Goal: Task Accomplishment & Management: Manage account settings

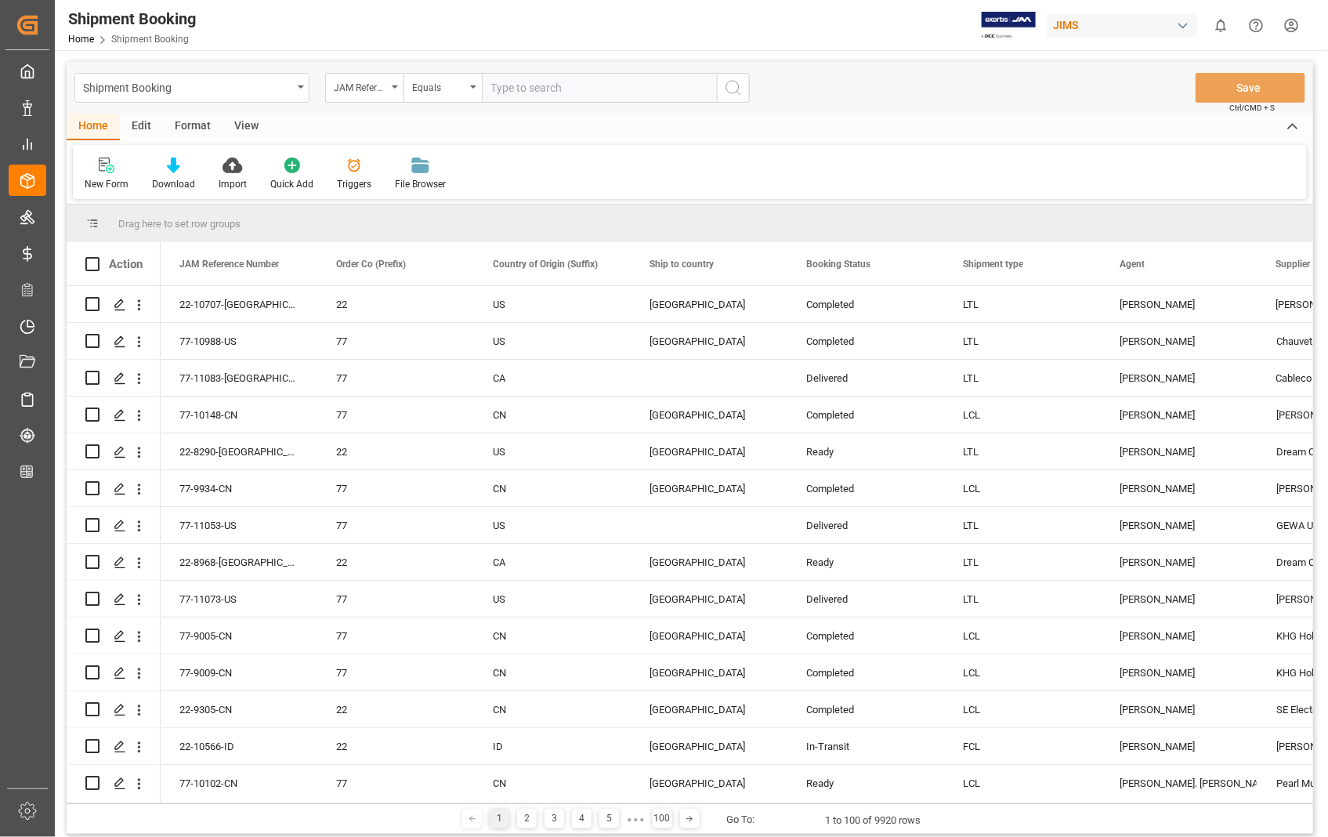
click at [608, 92] on input "text" at bounding box center [599, 88] width 235 height 30
type input "22-8290-[GEOGRAPHIC_DATA]"
click at [732, 84] on icon "search button" at bounding box center [733, 87] width 19 height 19
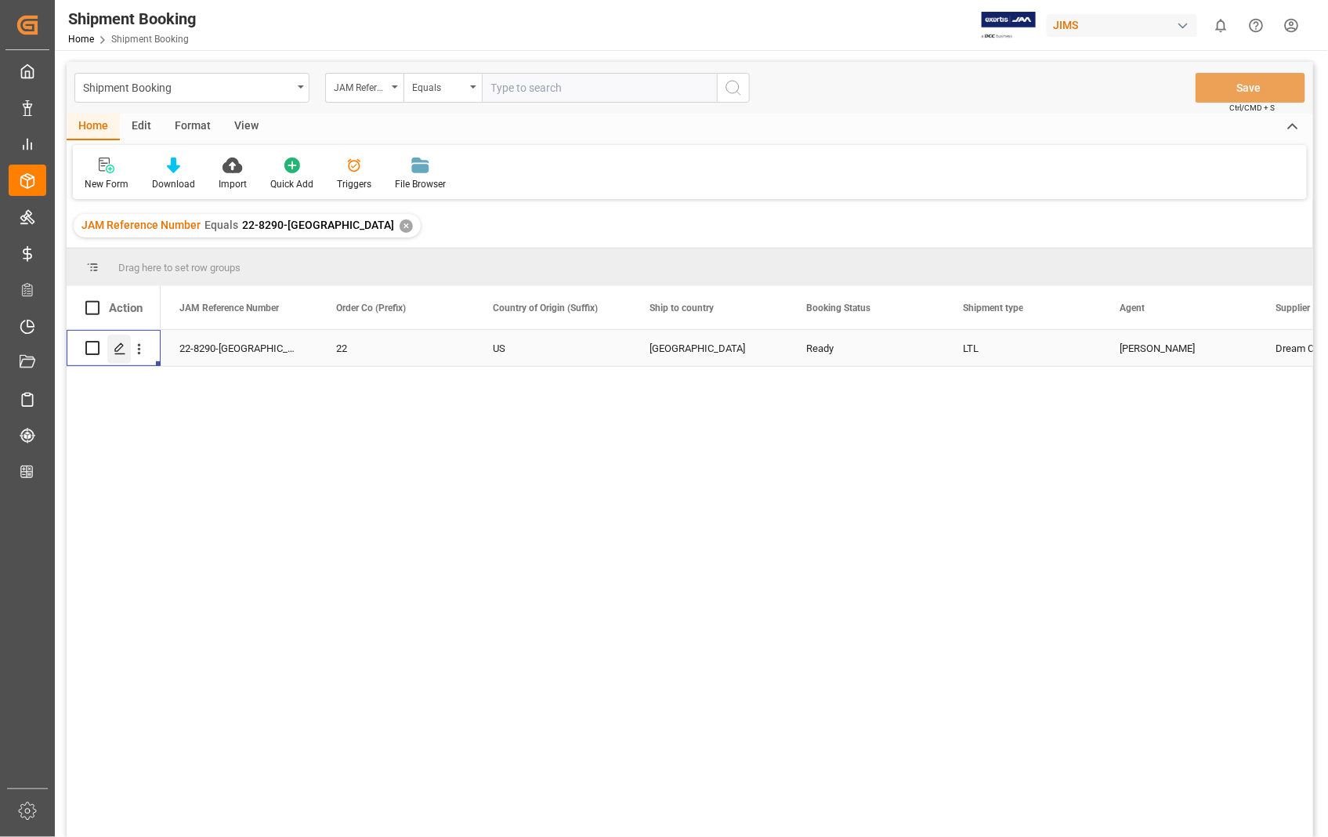
click at [121, 349] on icon "Press SPACE to select this row." at bounding box center [120, 348] width 13 height 13
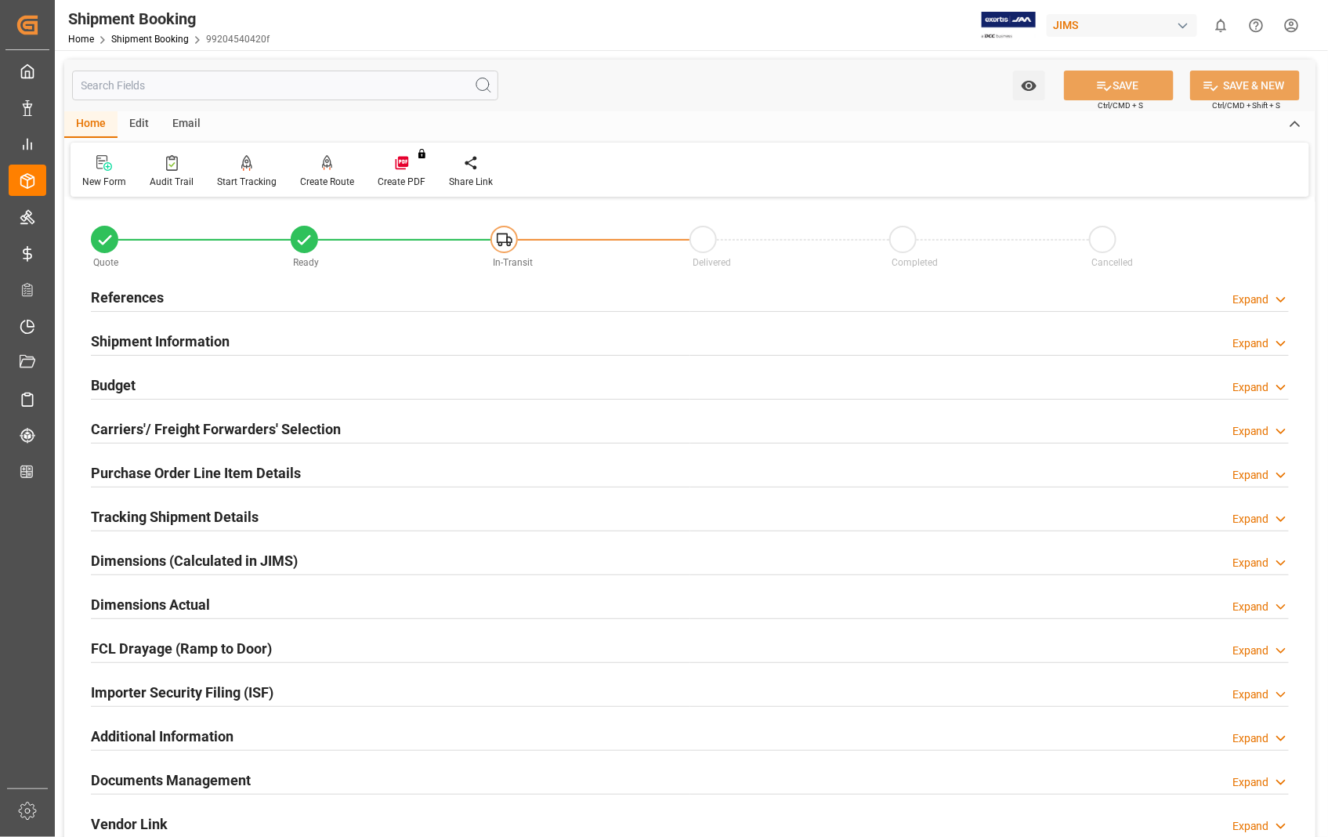
click at [173, 786] on h2 "Documents Management" at bounding box center [171, 780] width 160 height 21
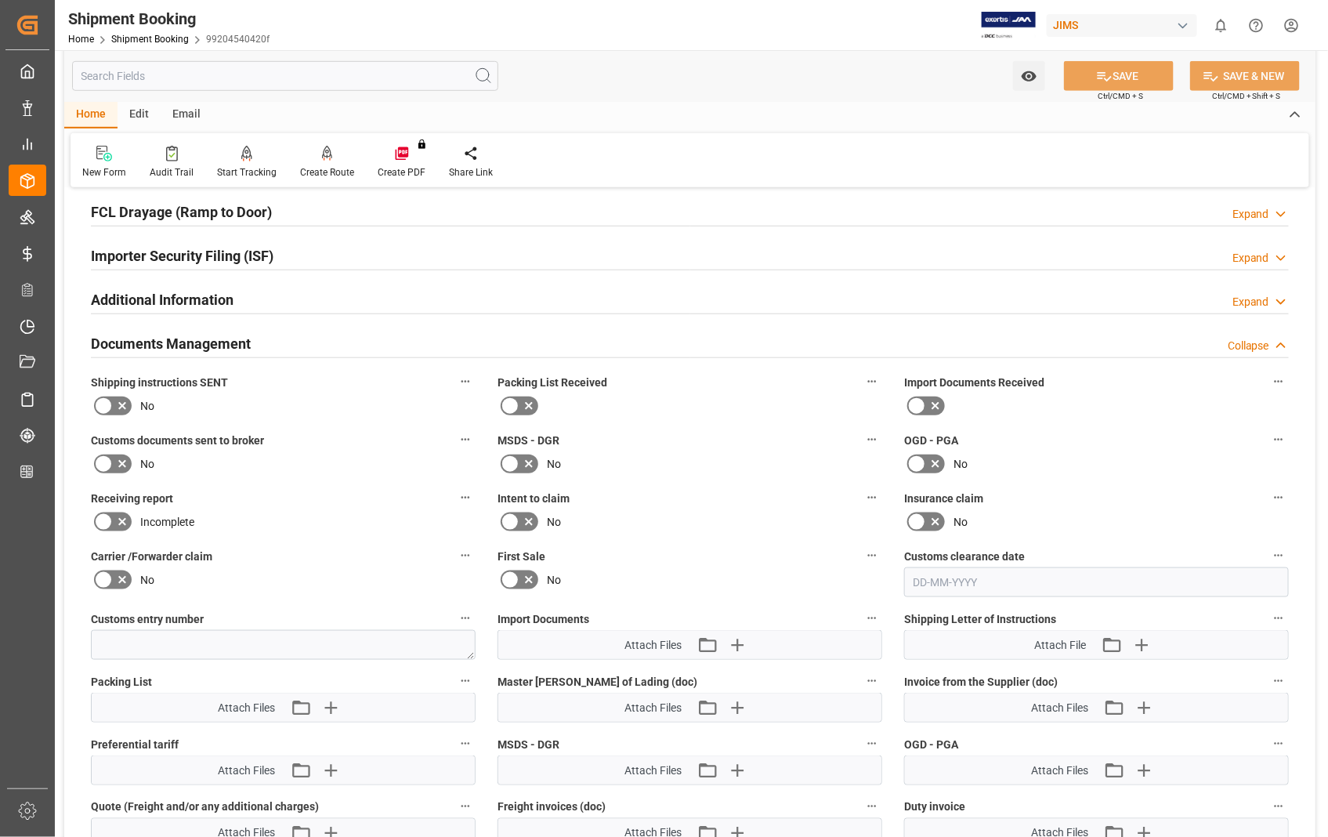
scroll to position [609, 0]
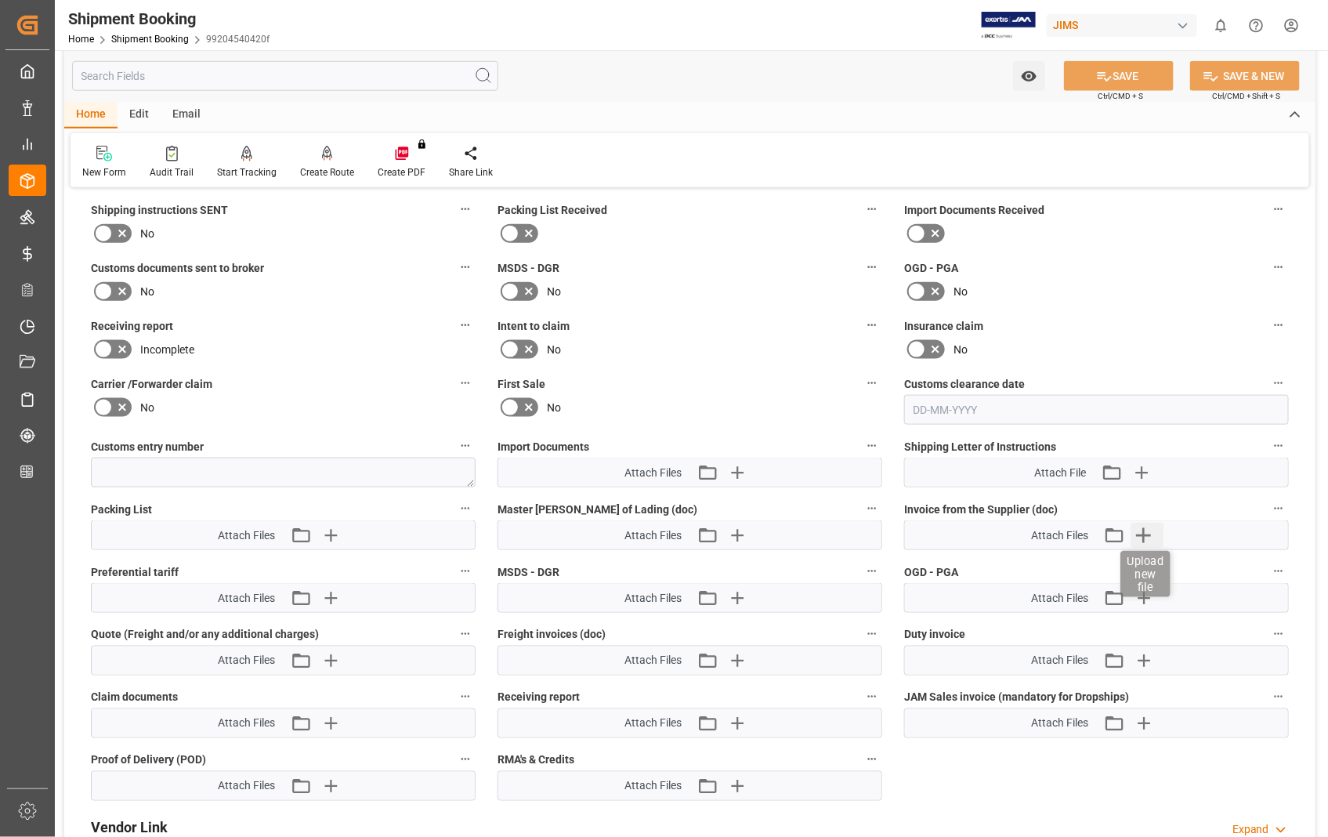
click at [1145, 533] on icon "button" at bounding box center [1144, 535] width 15 height 15
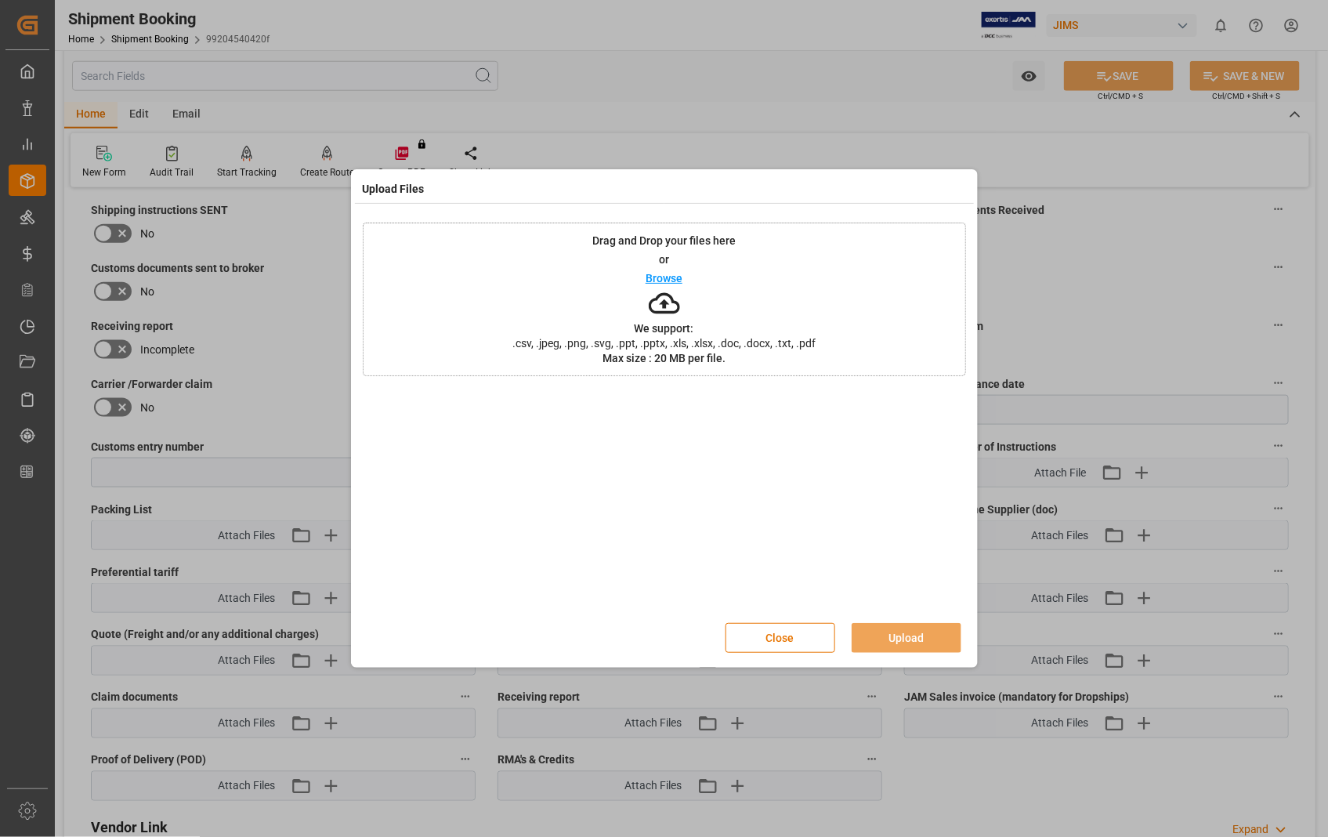
click at [654, 275] on p "Browse" at bounding box center [664, 278] width 37 height 11
click at [899, 625] on button "Upload" at bounding box center [907, 638] width 110 height 30
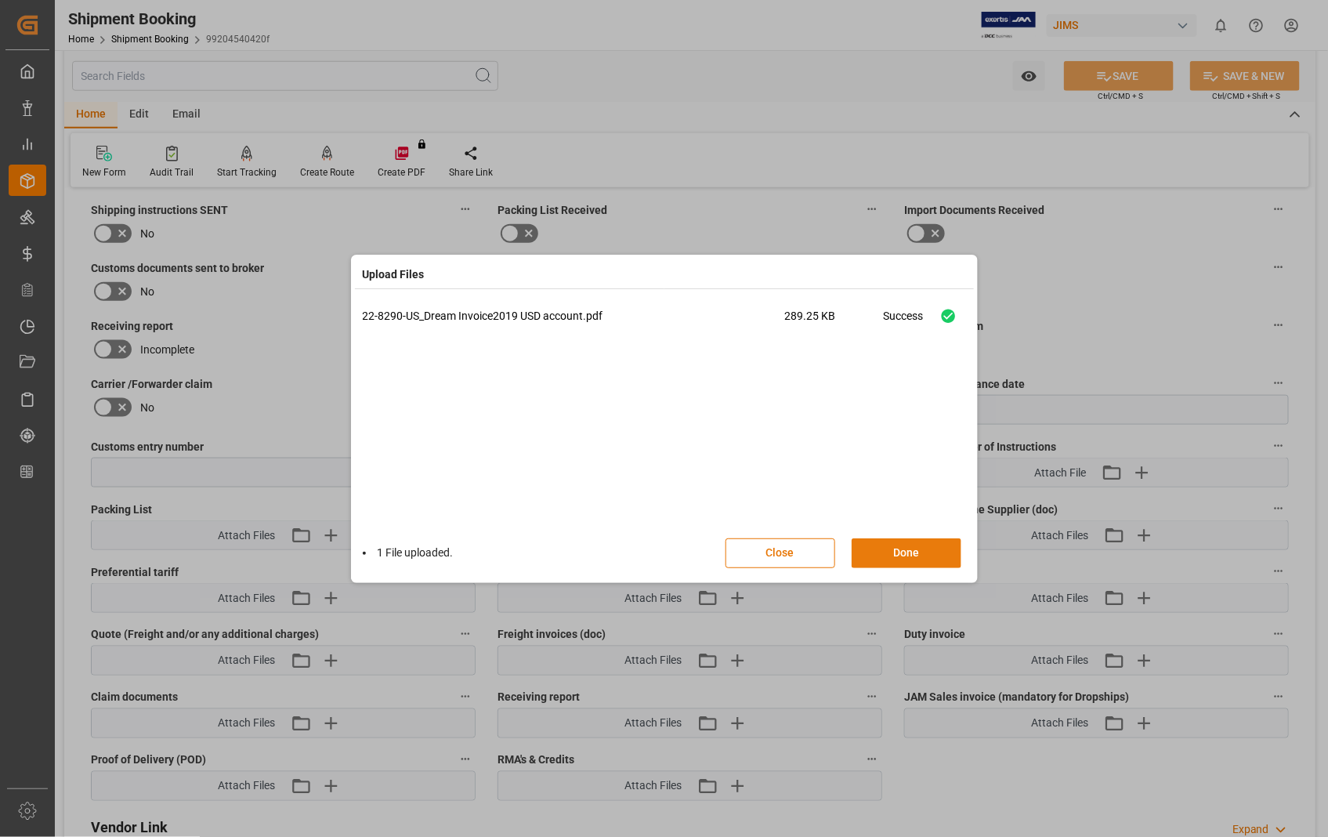
click at [899, 546] on button "Done" at bounding box center [907, 553] width 110 height 30
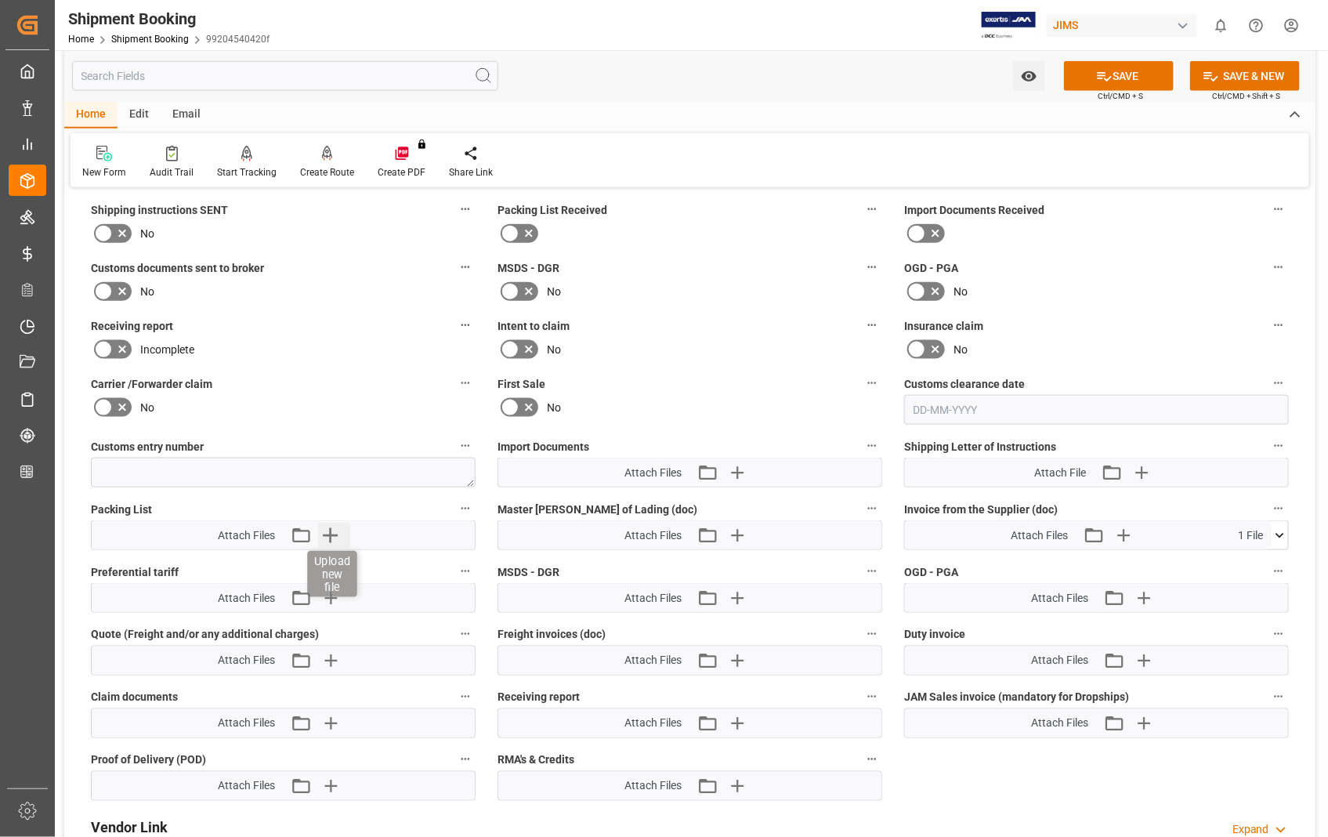
click at [338, 528] on icon "button" at bounding box center [330, 535] width 25 height 25
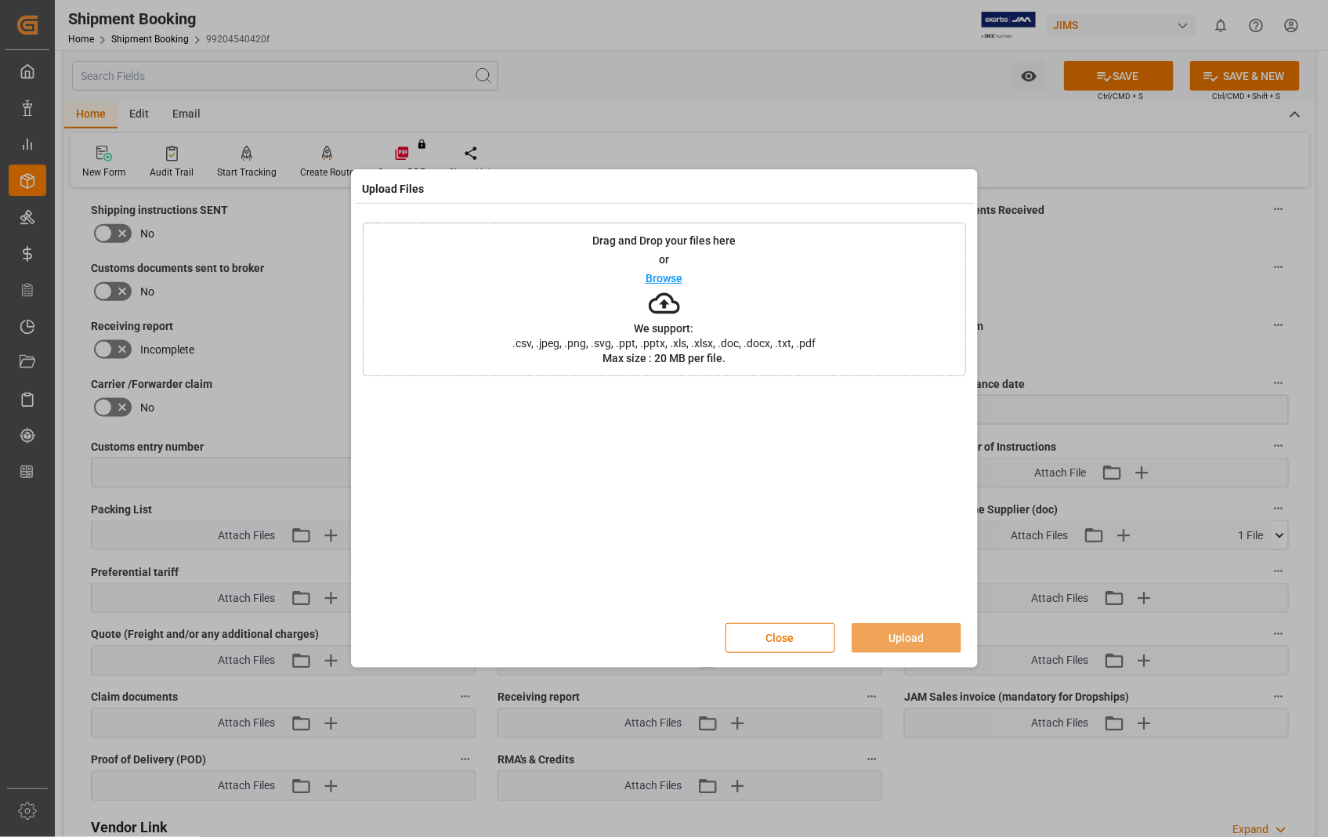
click at [661, 277] on p "Browse" at bounding box center [664, 278] width 37 height 11
click at [908, 639] on button "Upload" at bounding box center [907, 638] width 110 height 30
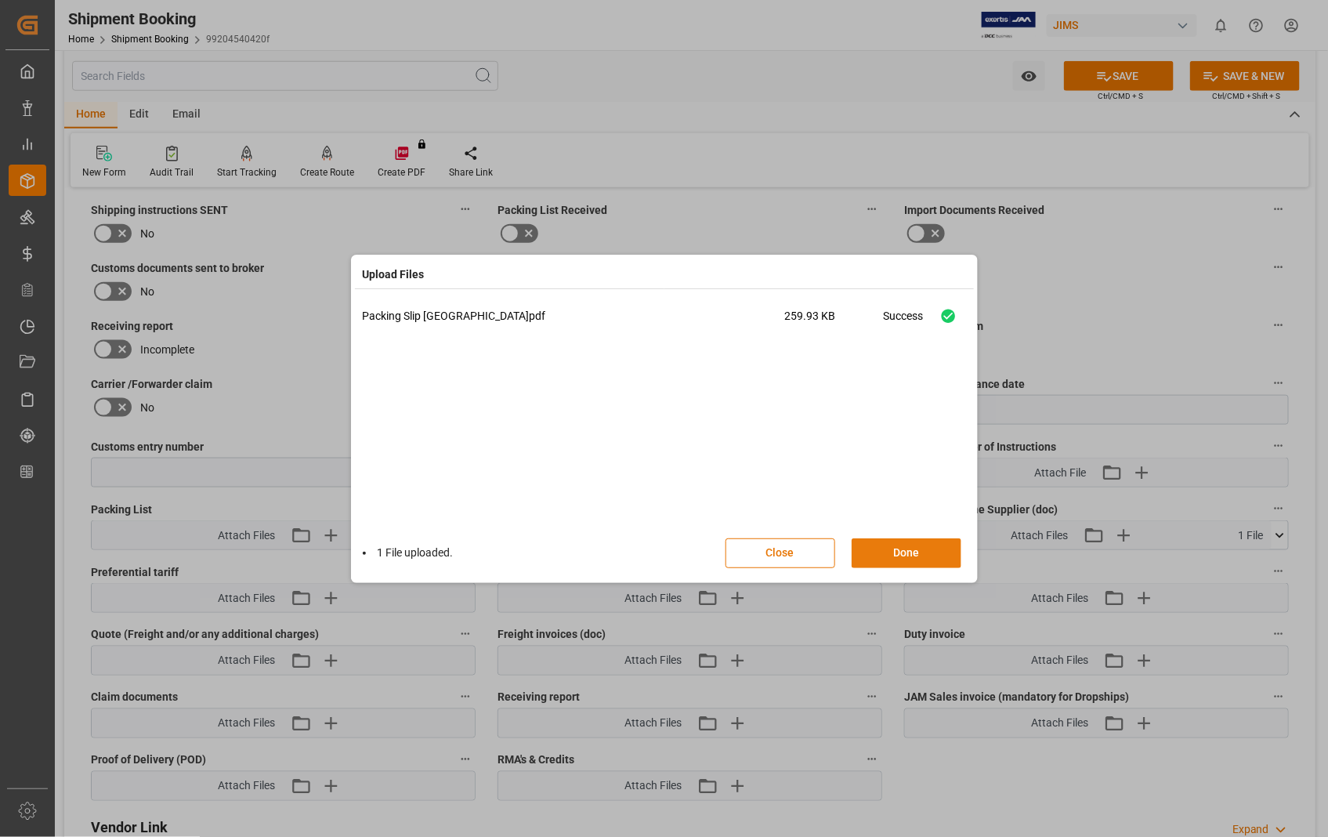
click at [909, 559] on button "Done" at bounding box center [907, 553] width 110 height 30
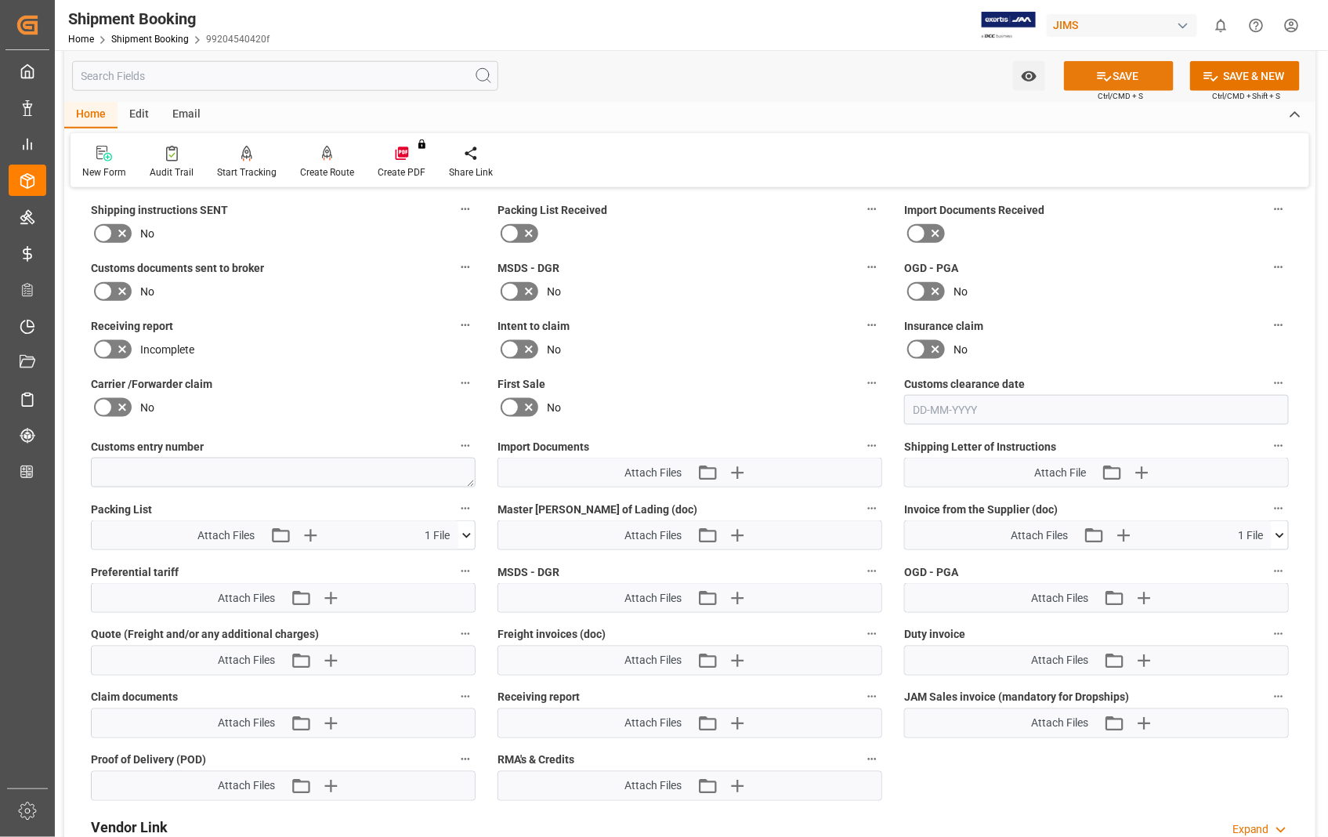
click at [1121, 67] on button "SAVE" at bounding box center [1119, 76] width 110 height 30
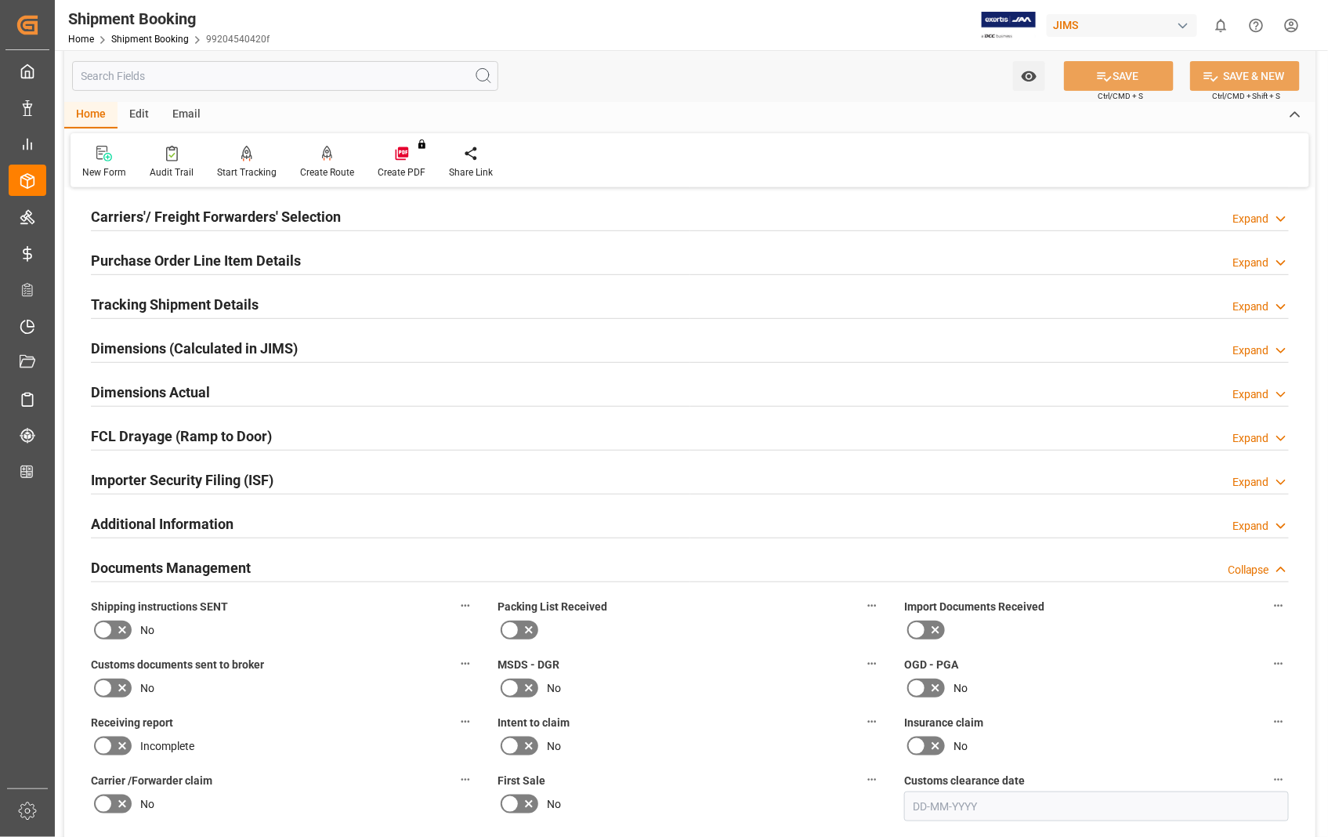
scroll to position [174, 0]
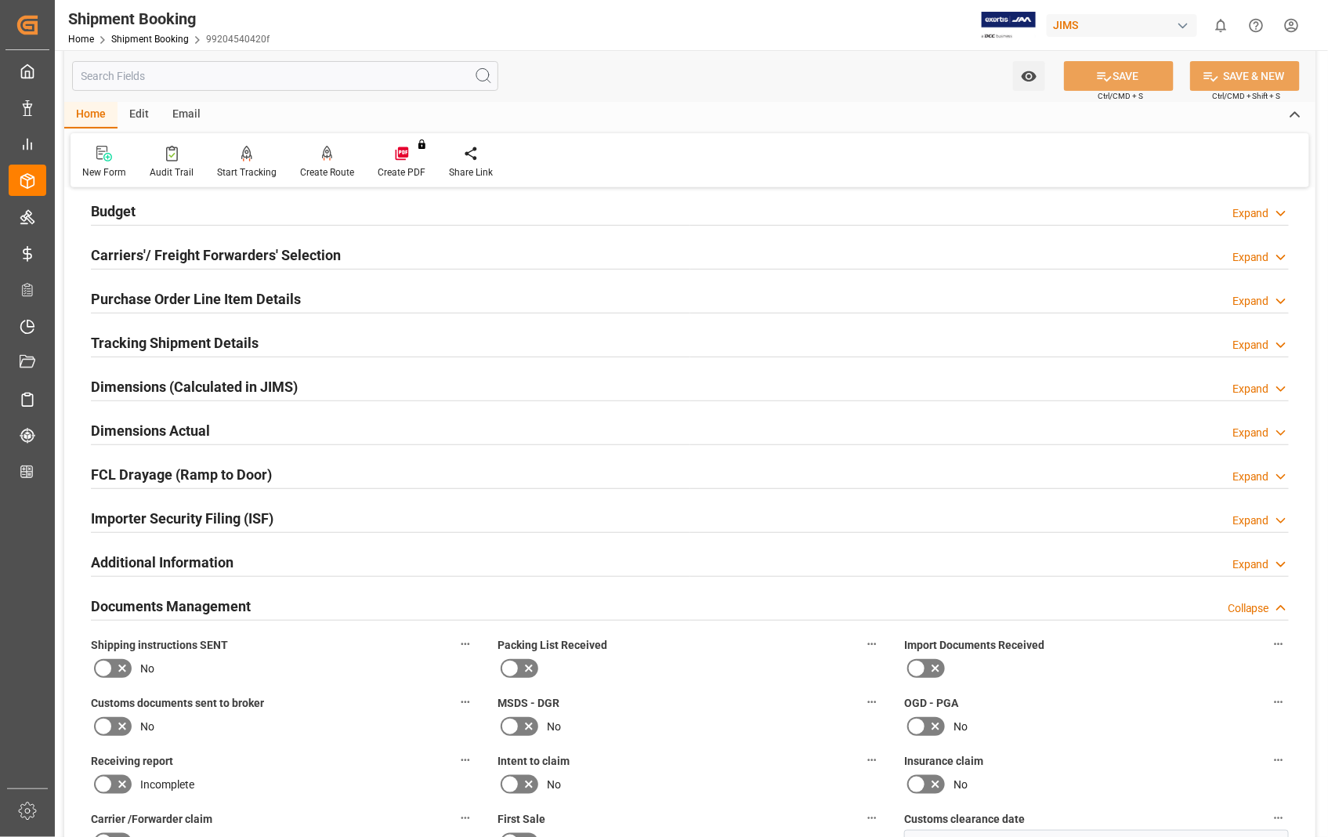
click at [190, 433] on h2 "Dimensions Actual" at bounding box center [150, 430] width 119 height 21
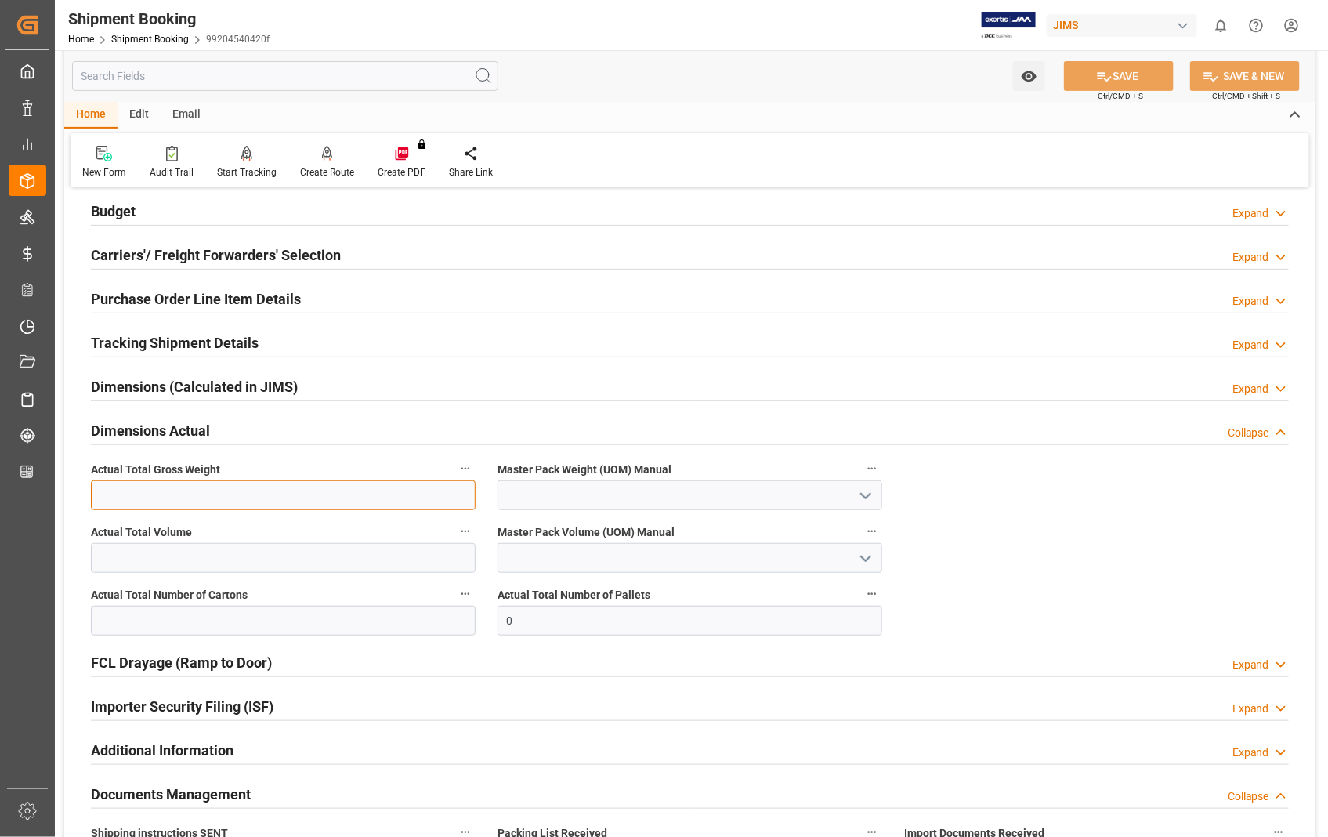
click at [239, 497] on input "text" at bounding box center [283, 495] width 385 height 30
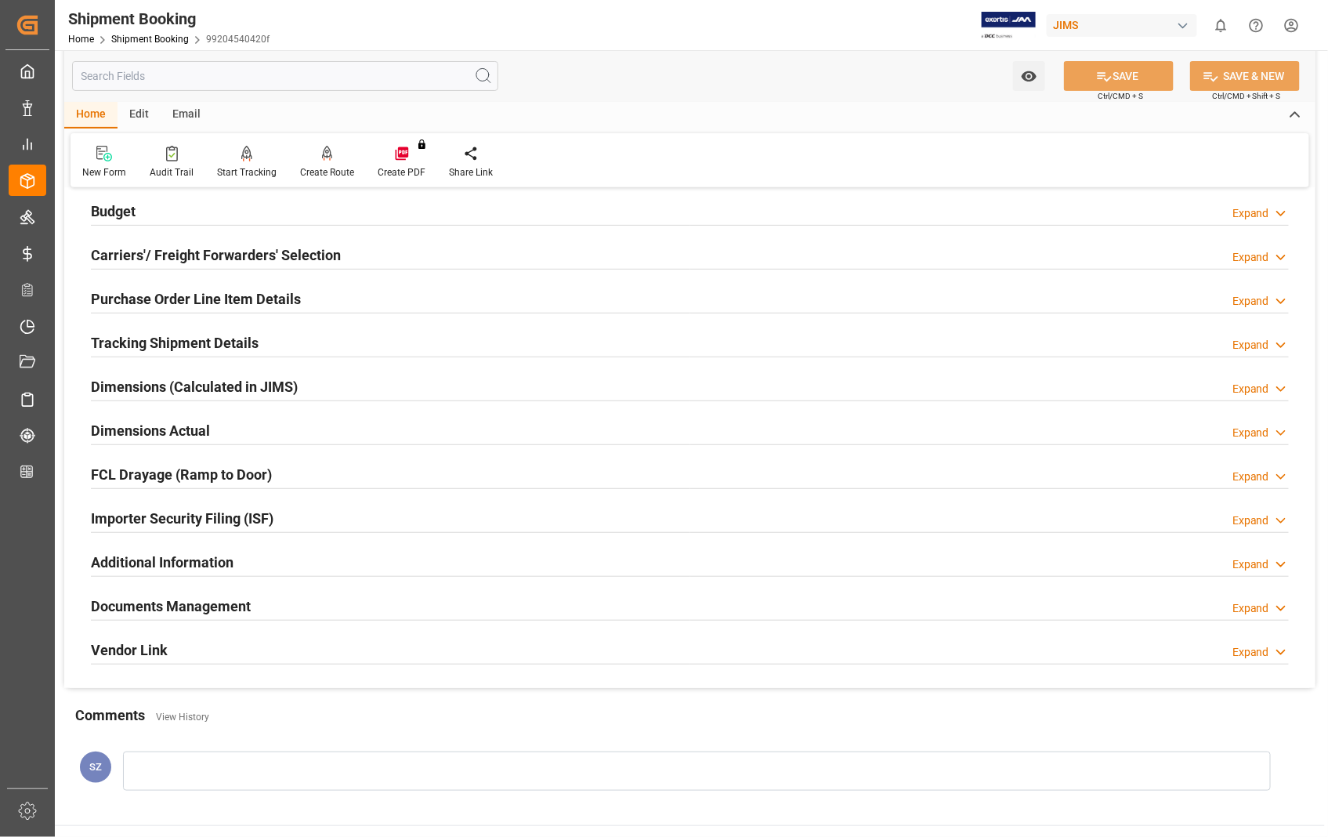
click at [176, 428] on h2 "Dimensions Actual" at bounding box center [150, 430] width 119 height 21
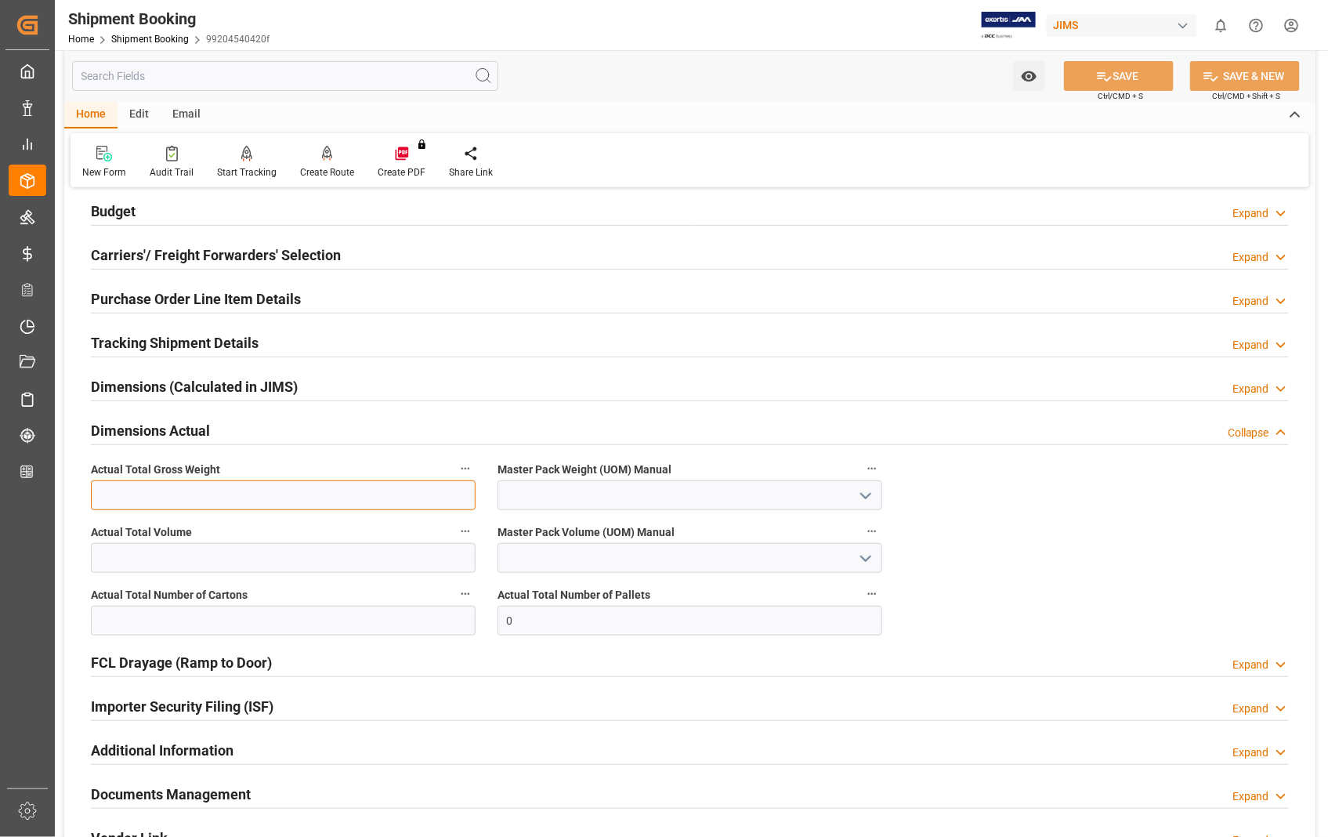
click at [149, 498] on input "text" at bounding box center [283, 495] width 385 height 30
type input "4112"
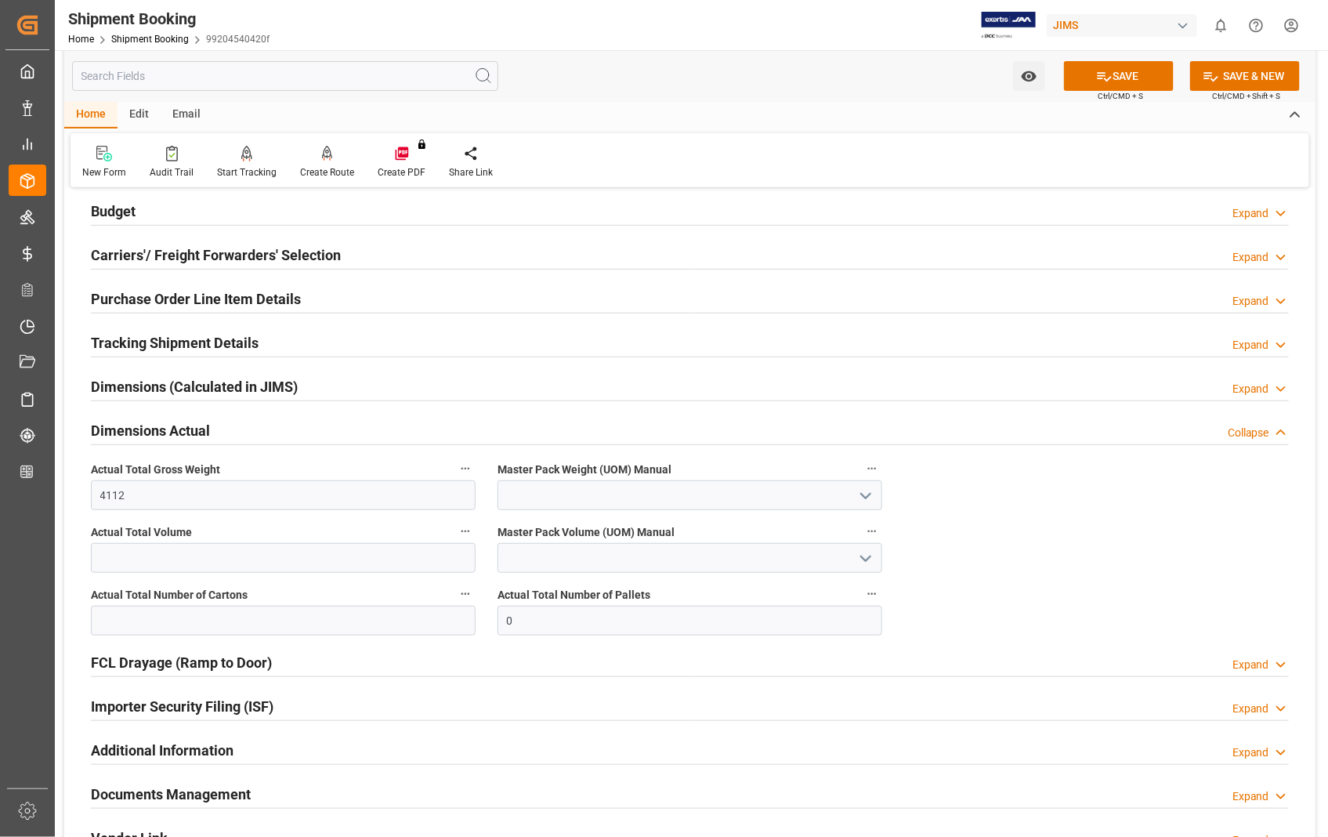
click at [871, 494] on polyline "open menu" at bounding box center [865, 496] width 9 height 5
click at [541, 562] on div "LB" at bounding box center [689, 565] width 383 height 35
type input "LB"
click at [204, 625] on input "text" at bounding box center [283, 621] width 385 height 30
type input "113"
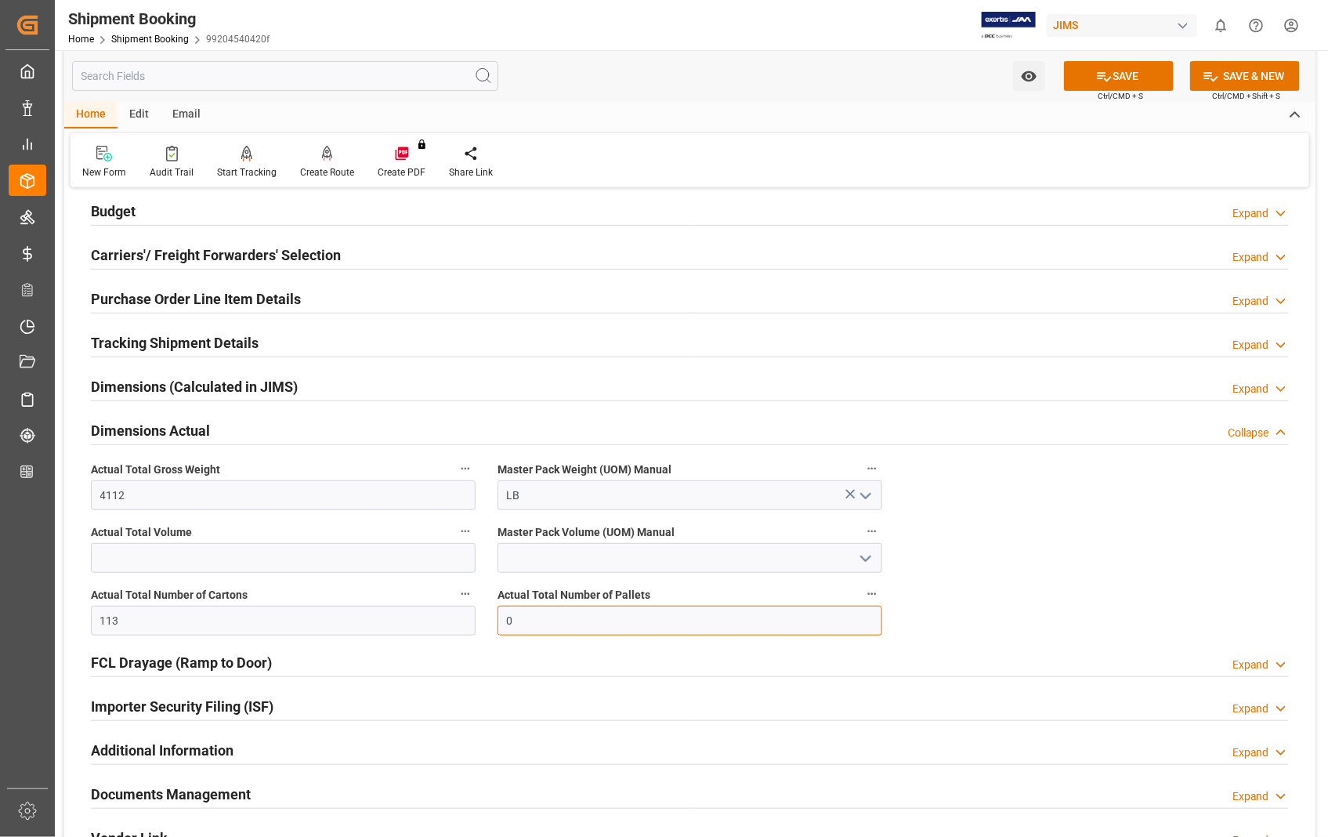
drag, startPoint x: 530, startPoint y: 625, endPoint x: 500, endPoint y: 624, distance: 29.8
click at [500, 624] on input "0" at bounding box center [690, 621] width 385 height 30
type input "5"
click at [1129, 74] on button "SAVE" at bounding box center [1119, 76] width 110 height 30
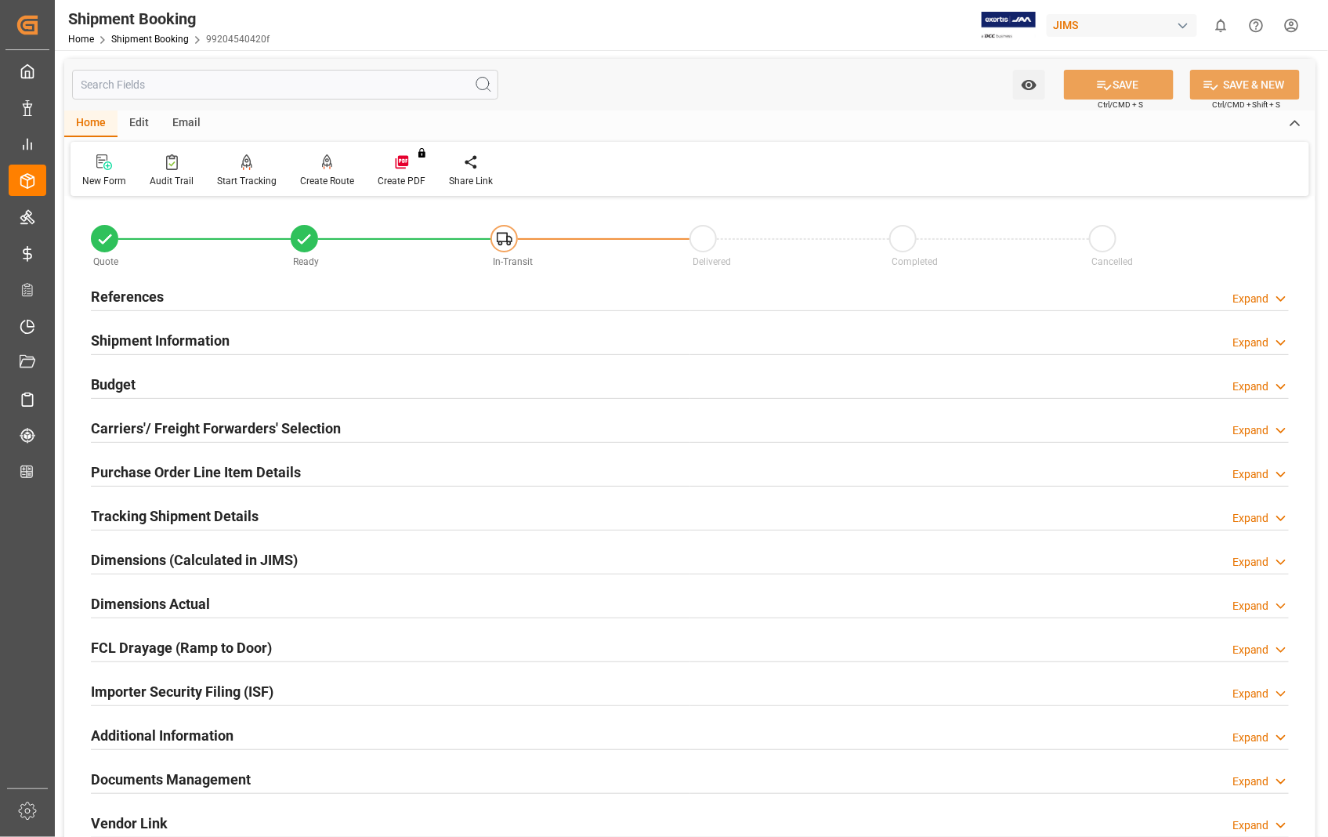
scroll to position [0, 0]
click at [129, 294] on h2 "References" at bounding box center [127, 297] width 73 height 21
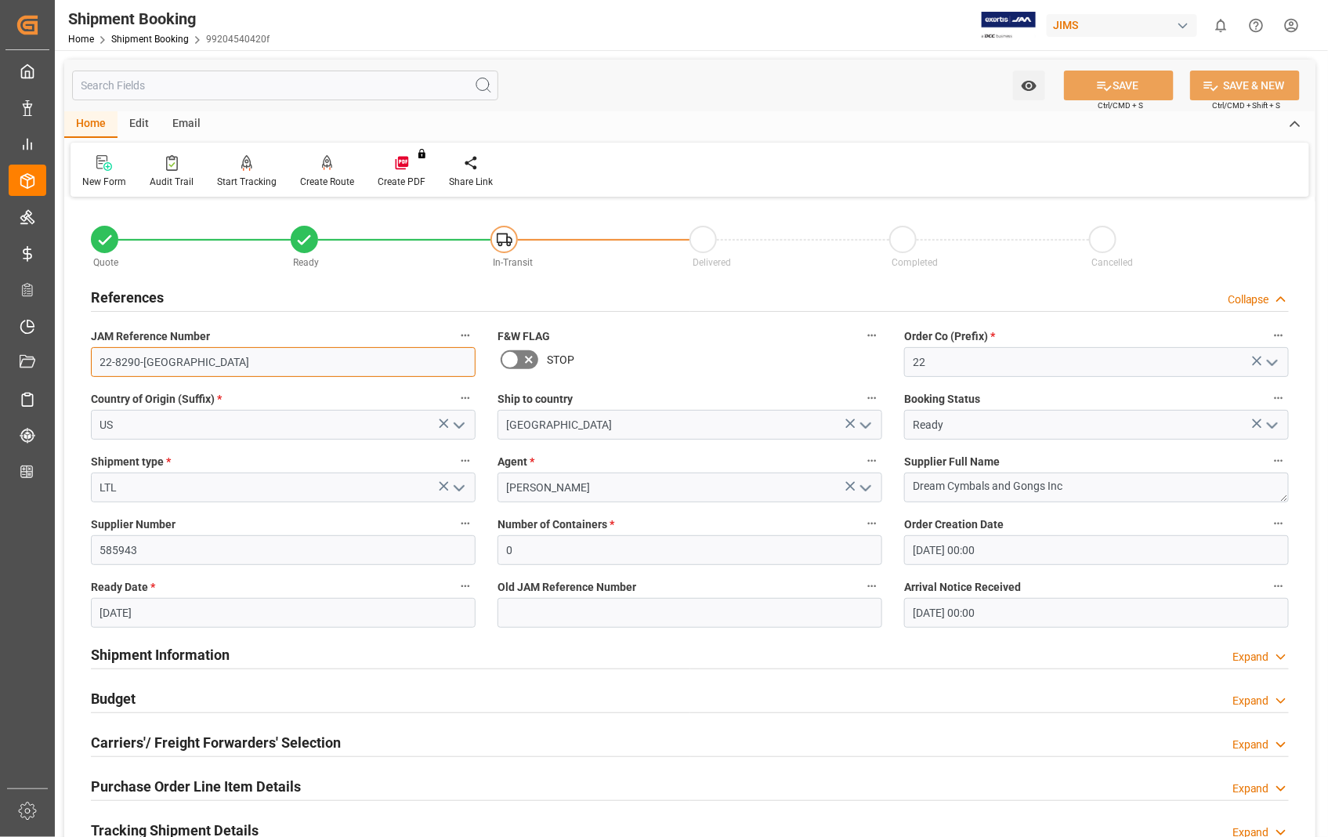
drag, startPoint x: 160, startPoint y: 362, endPoint x: 102, endPoint y: 357, distance: 58.3
click at [102, 357] on input "22-8290-[GEOGRAPHIC_DATA]" at bounding box center [283, 362] width 385 height 30
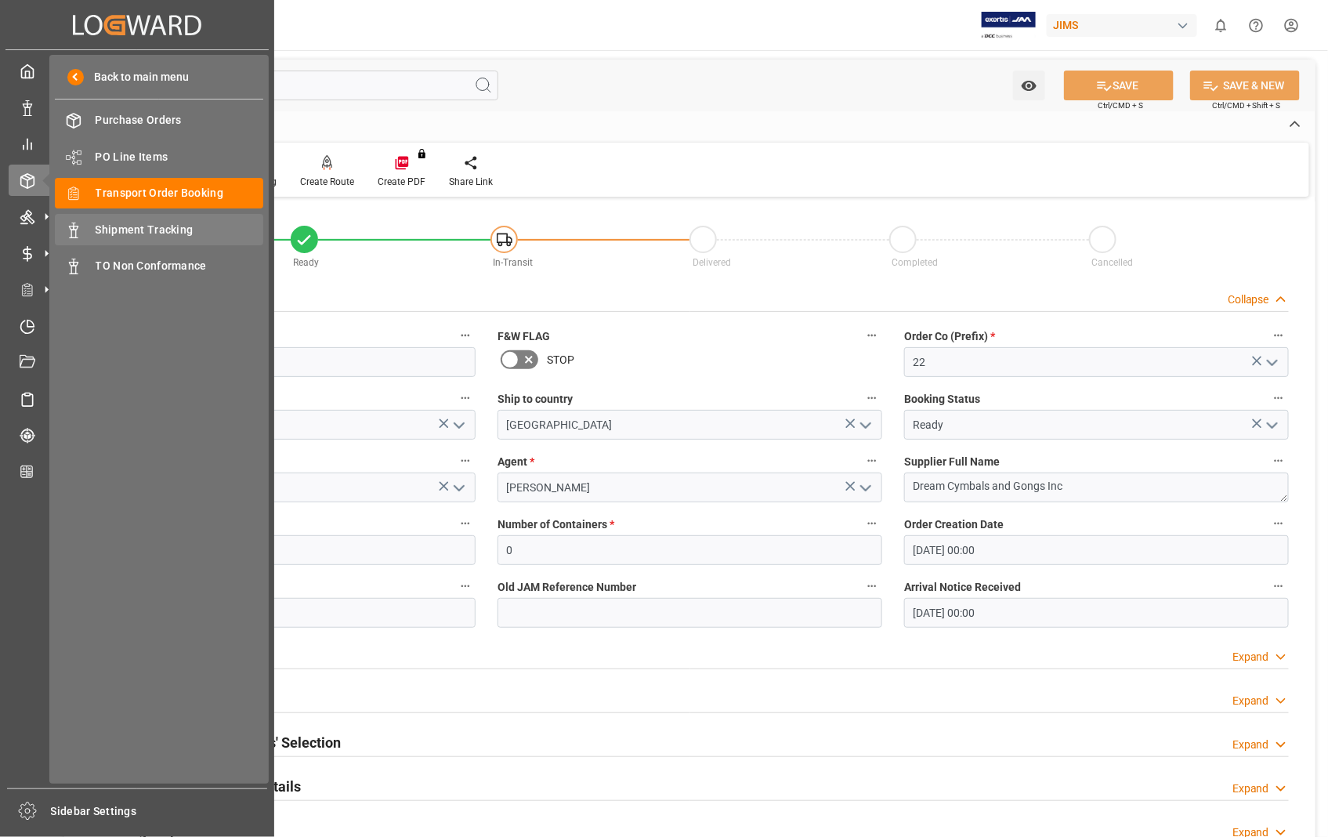
click at [129, 222] on span "Shipment Tracking" at bounding box center [180, 230] width 168 height 16
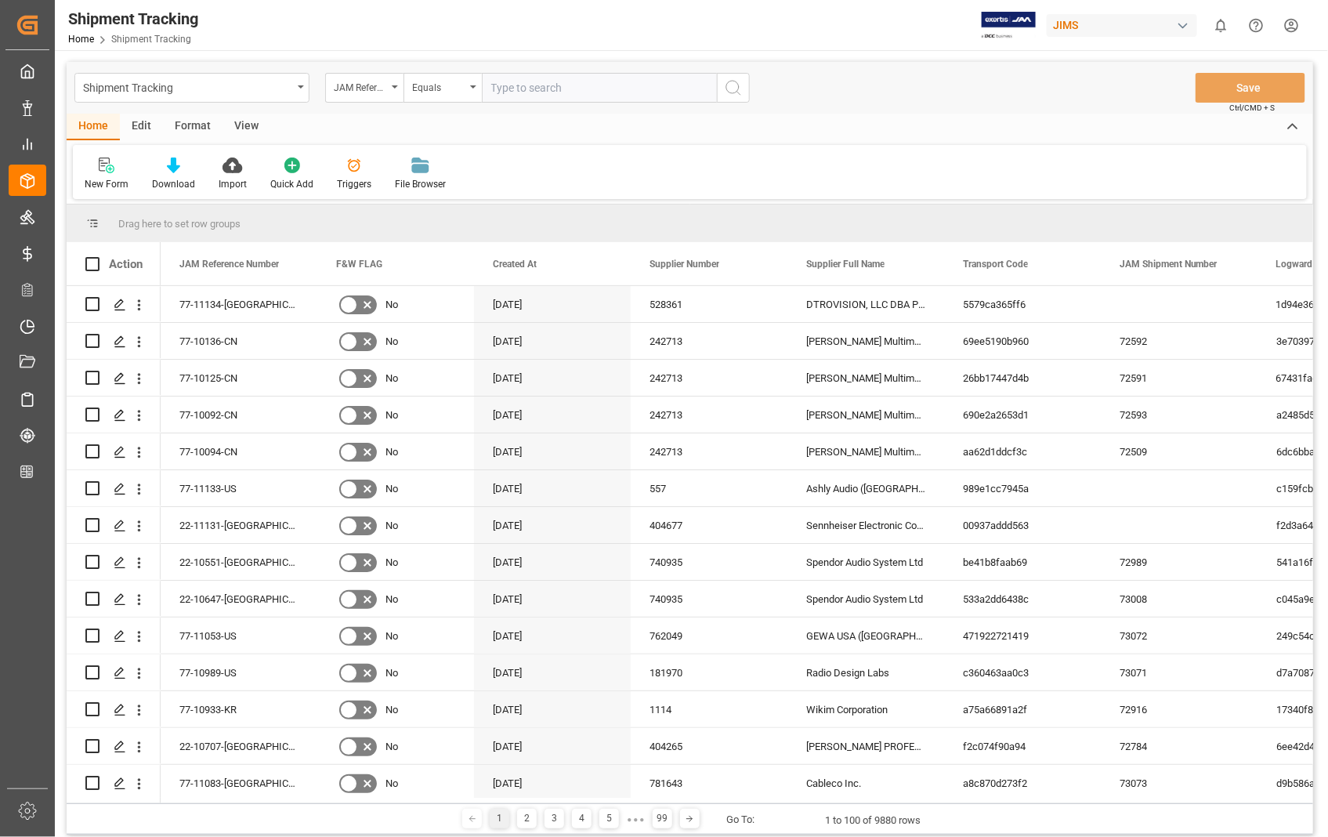
click at [569, 89] on input "text" at bounding box center [599, 88] width 235 height 30
paste input "22-8290-[GEOGRAPHIC_DATA]"
type input "22-8290-[GEOGRAPHIC_DATA]"
click at [734, 88] on icon "search button" at bounding box center [733, 87] width 19 height 19
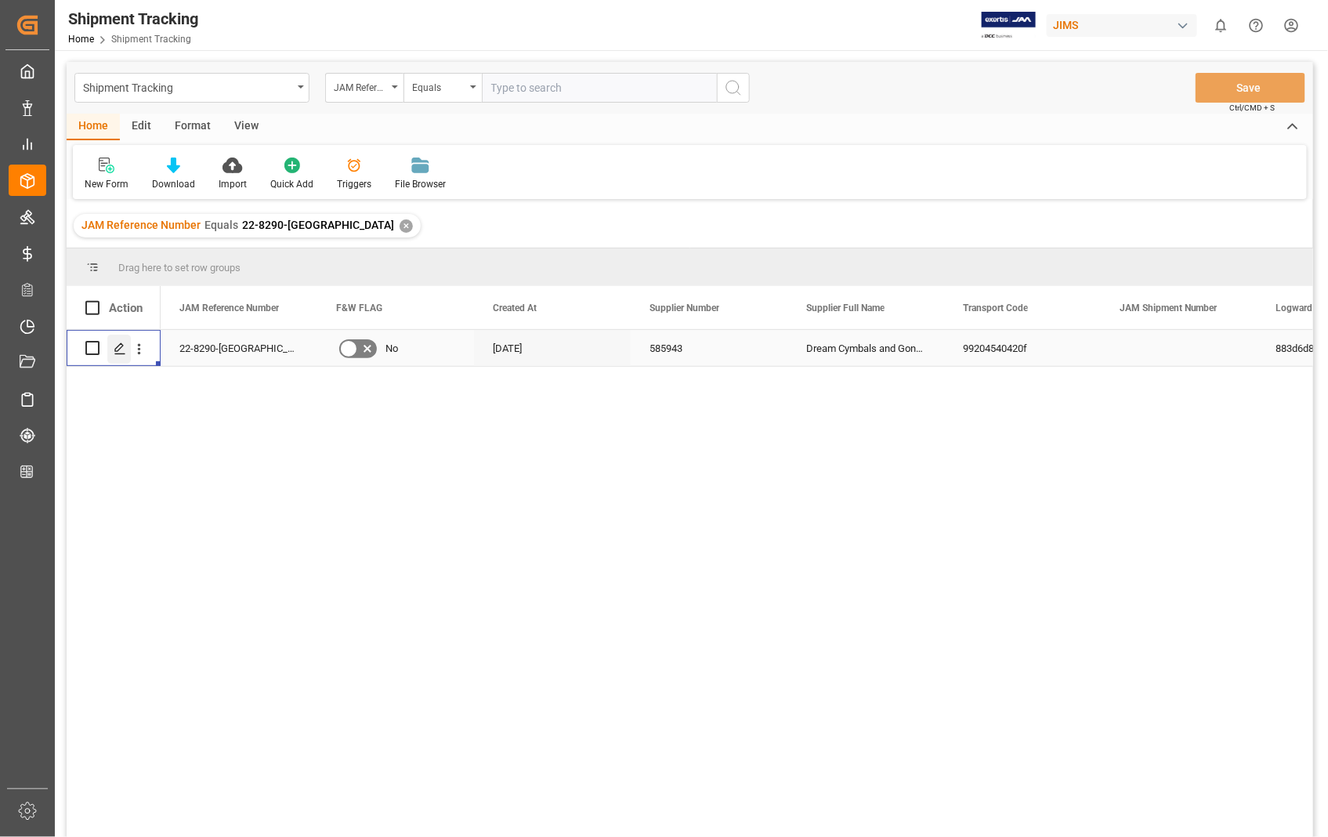
click at [120, 345] on icon "Press SPACE to select this row." at bounding box center [120, 348] width 13 height 13
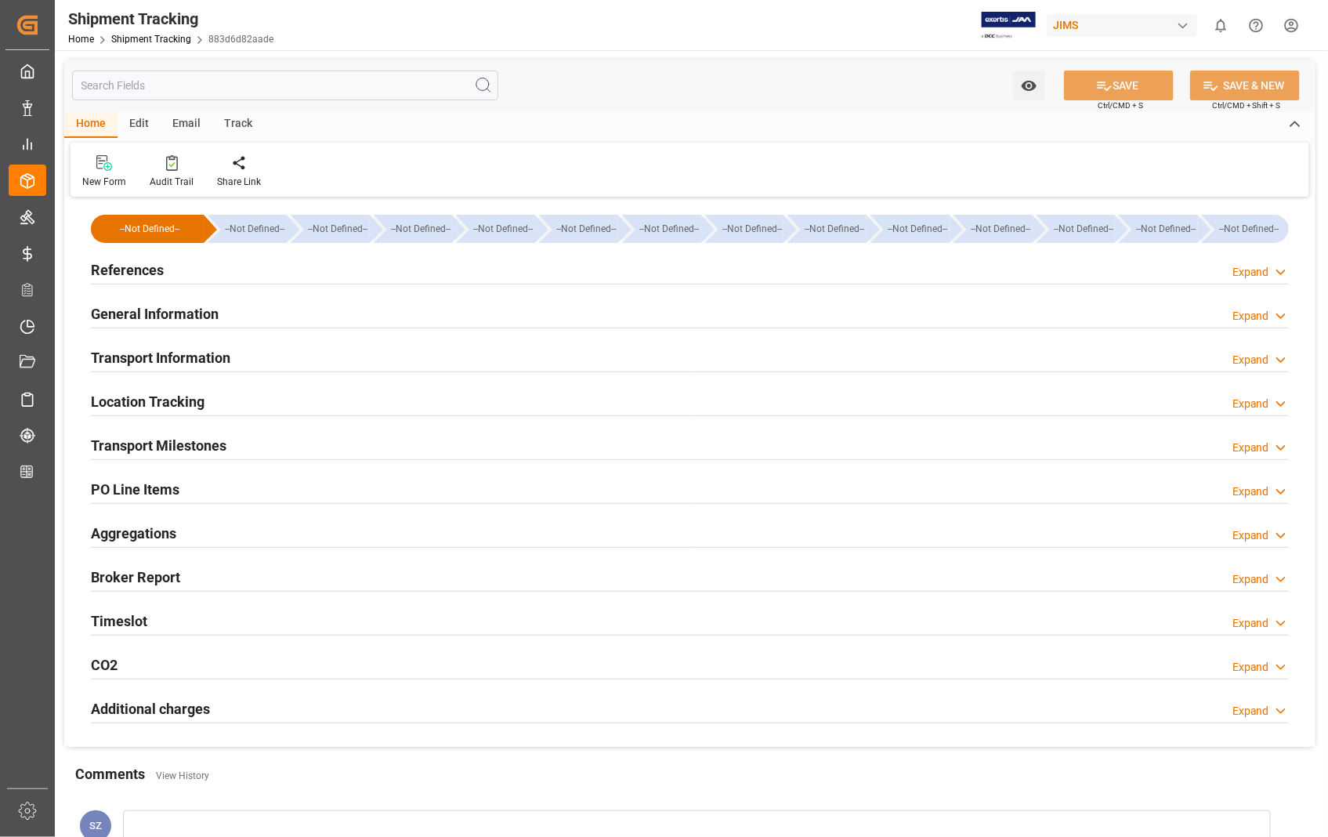
type input "20-03-2025"
click at [139, 262] on h2 "References" at bounding box center [127, 269] width 73 height 21
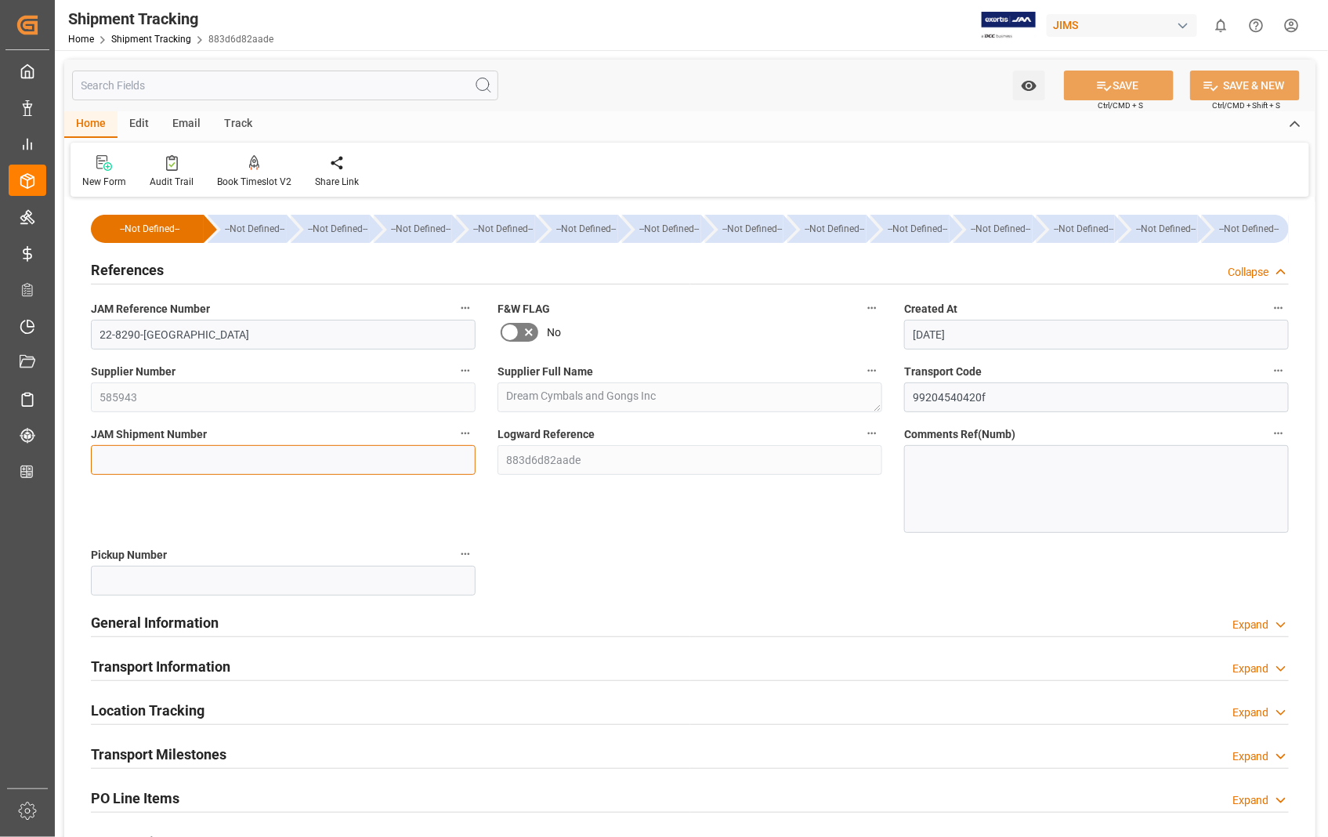
click at [268, 465] on input at bounding box center [283, 460] width 385 height 30
paste input "73075"
type input "73075"
click at [1129, 84] on button "SAVE" at bounding box center [1119, 86] width 110 height 30
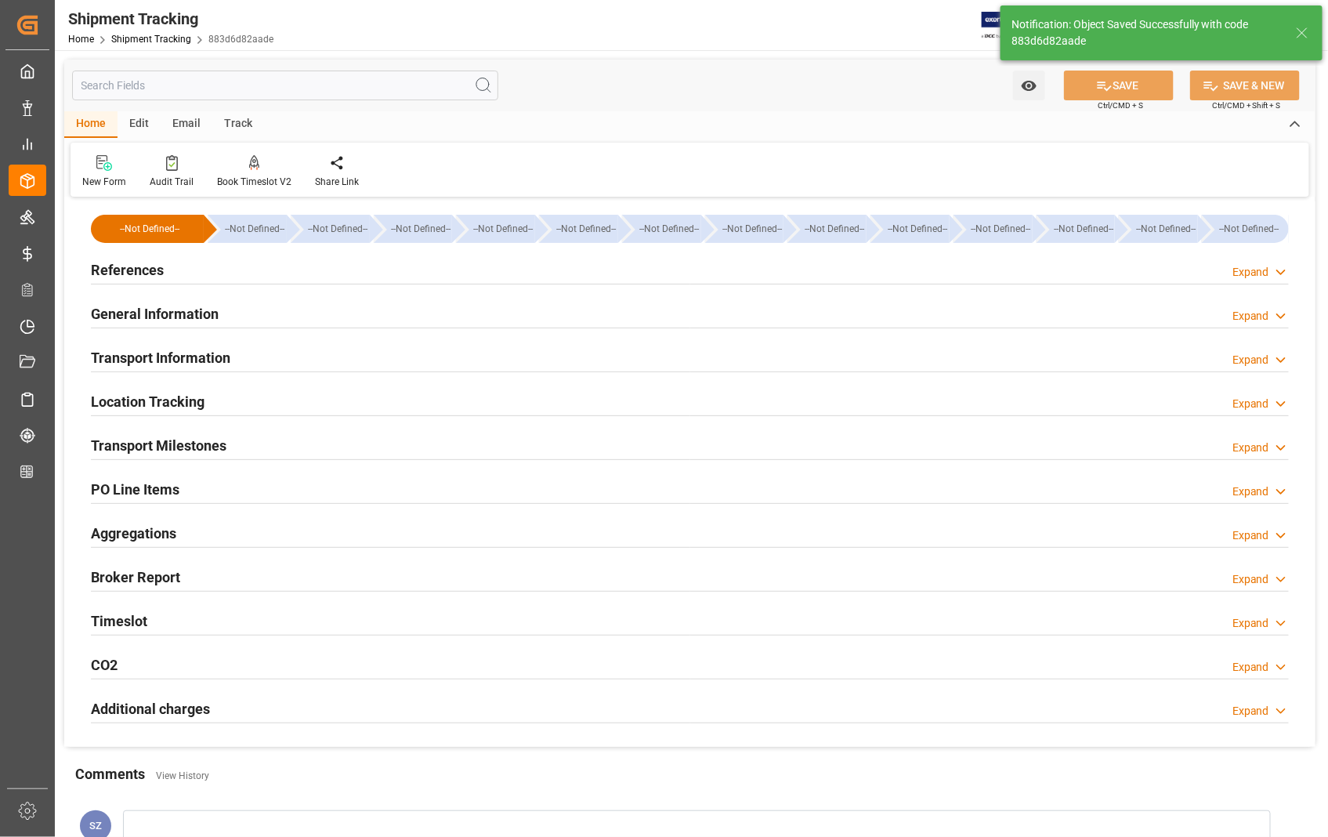
click at [169, 359] on h2 "Transport Information" at bounding box center [161, 357] width 140 height 21
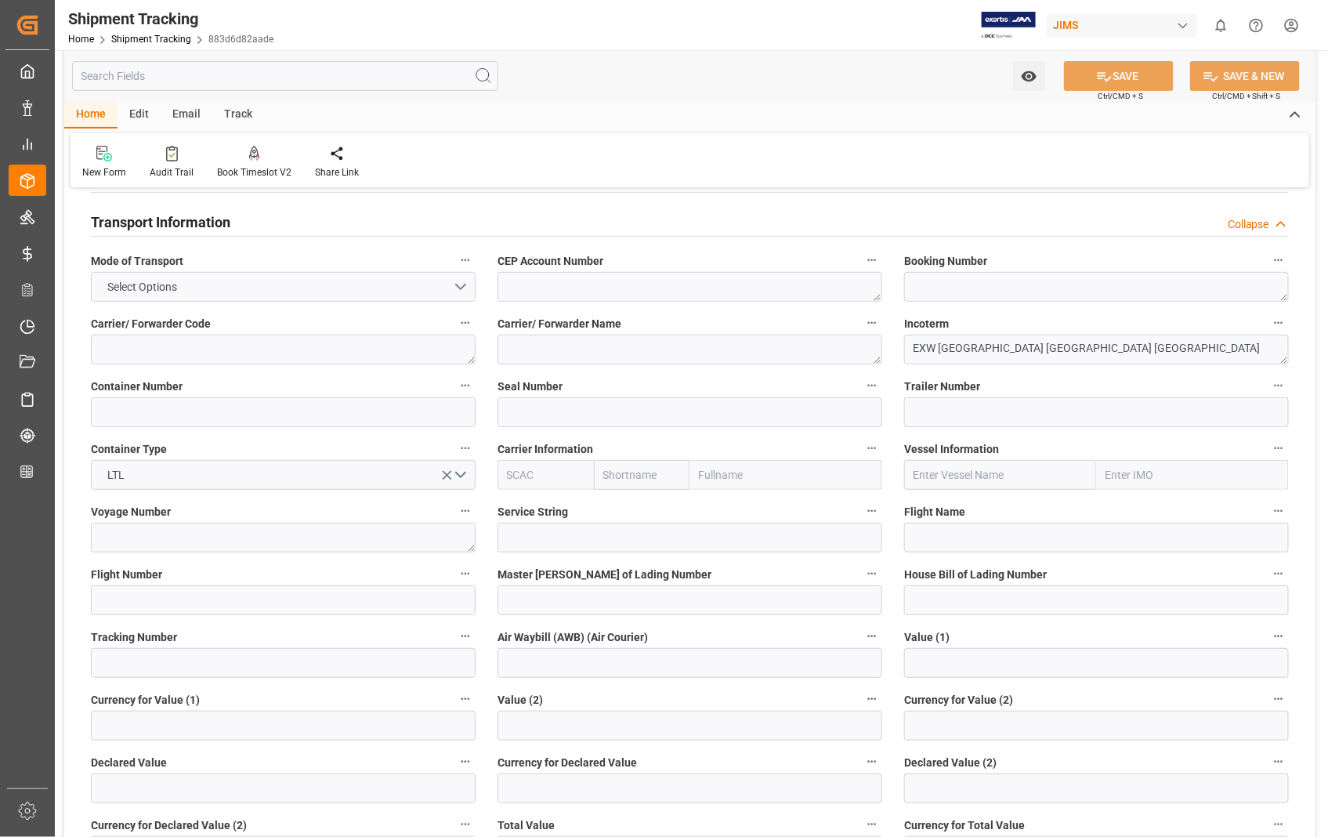
scroll to position [174, 0]
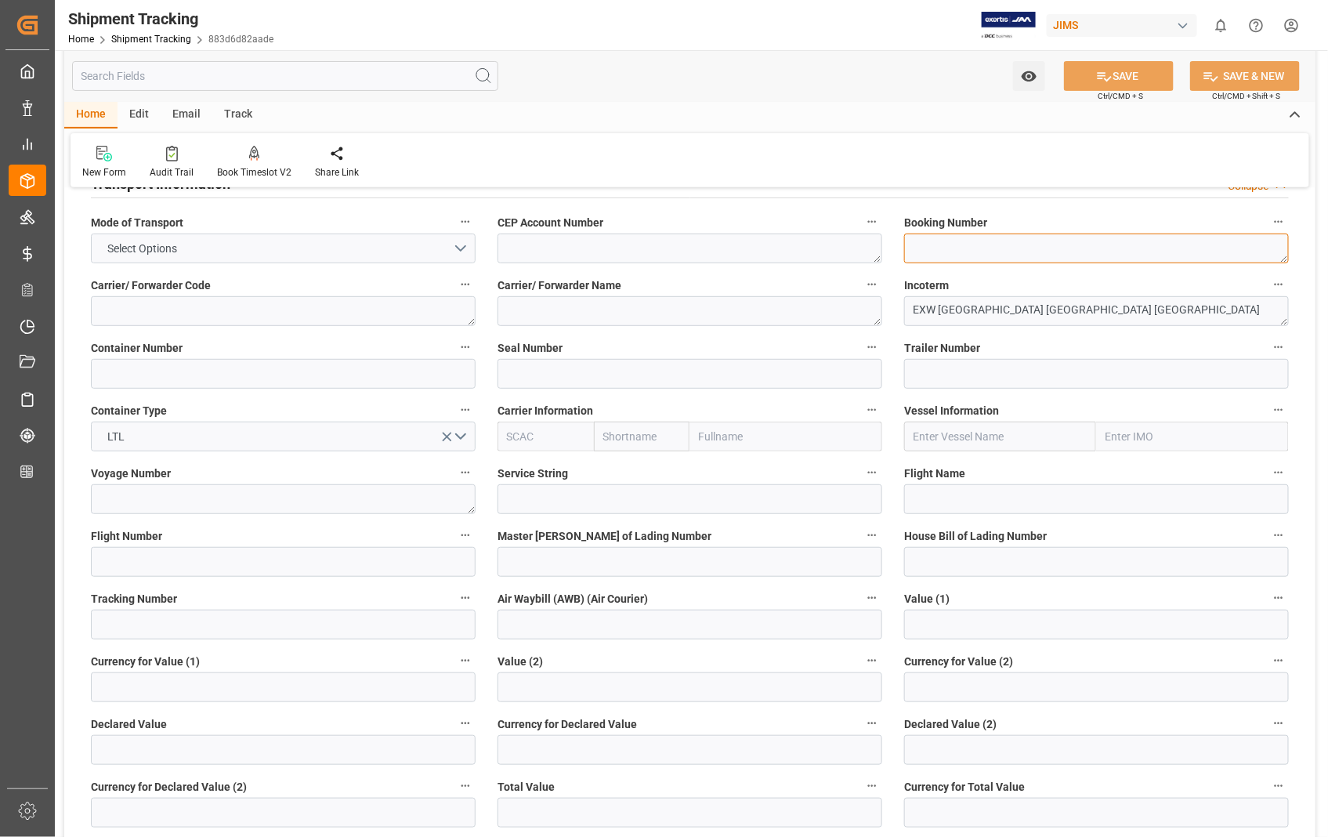
click at [981, 255] on textarea at bounding box center [1096, 249] width 385 height 30
paste textarea "6800433205"
type textarea "6800433205"
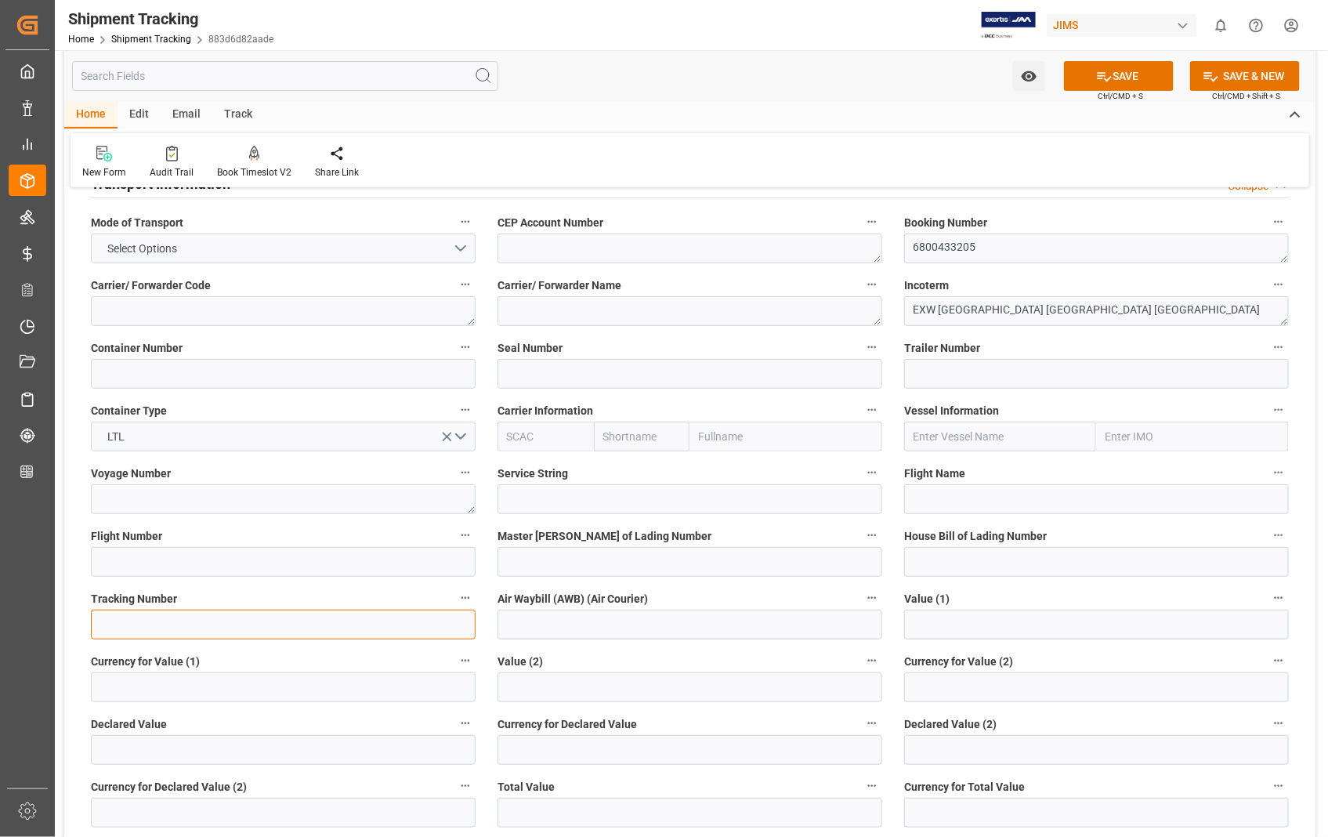
click at [176, 632] on input at bounding box center [283, 625] width 385 height 30
paste input "6800433205"
type input "6800433205"
drag, startPoint x: 1097, startPoint y: 75, endPoint x: 994, endPoint y: 147, distance: 126.1
click at [1098, 75] on icon at bounding box center [1105, 76] width 14 height 9
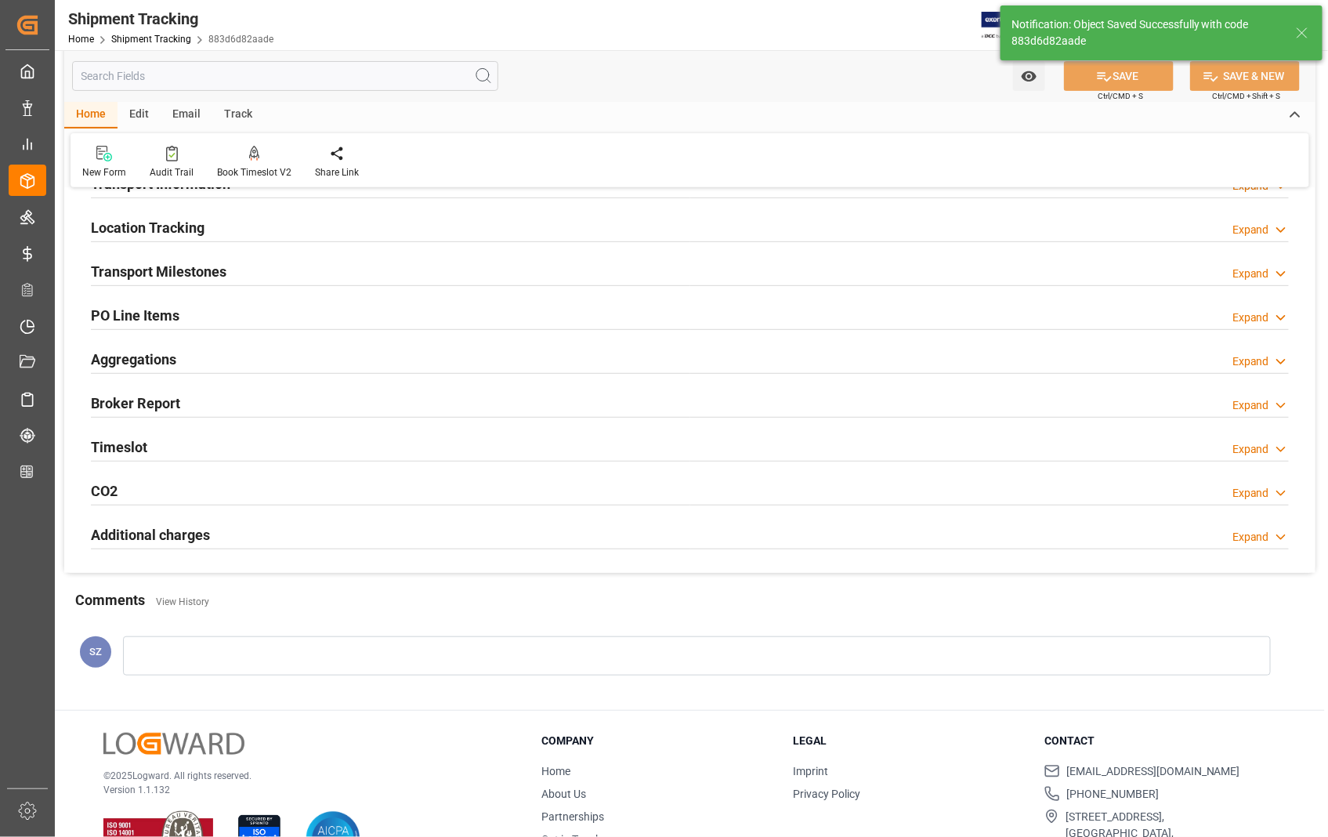
scroll to position [224, 0]
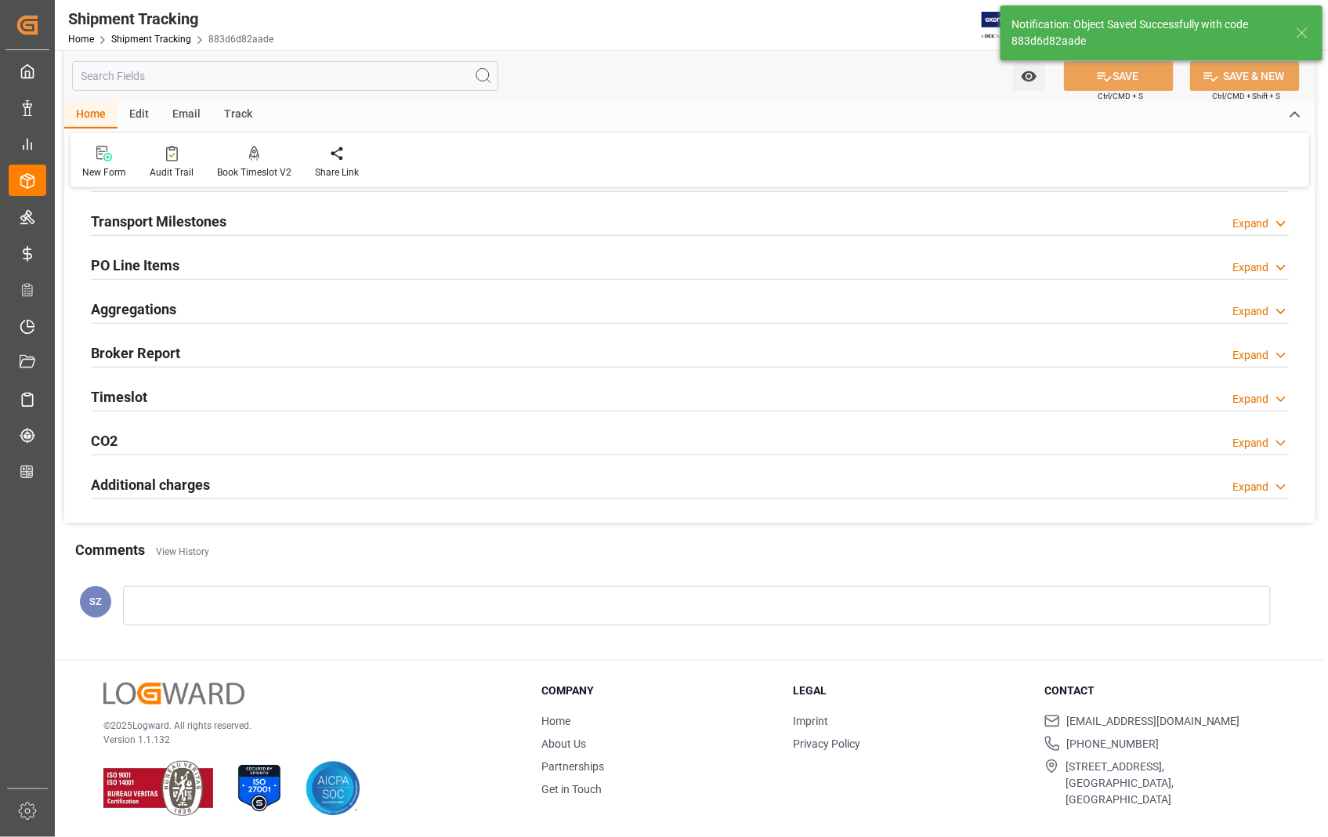
click at [176, 223] on h2 "Transport Milestones" at bounding box center [159, 221] width 136 height 21
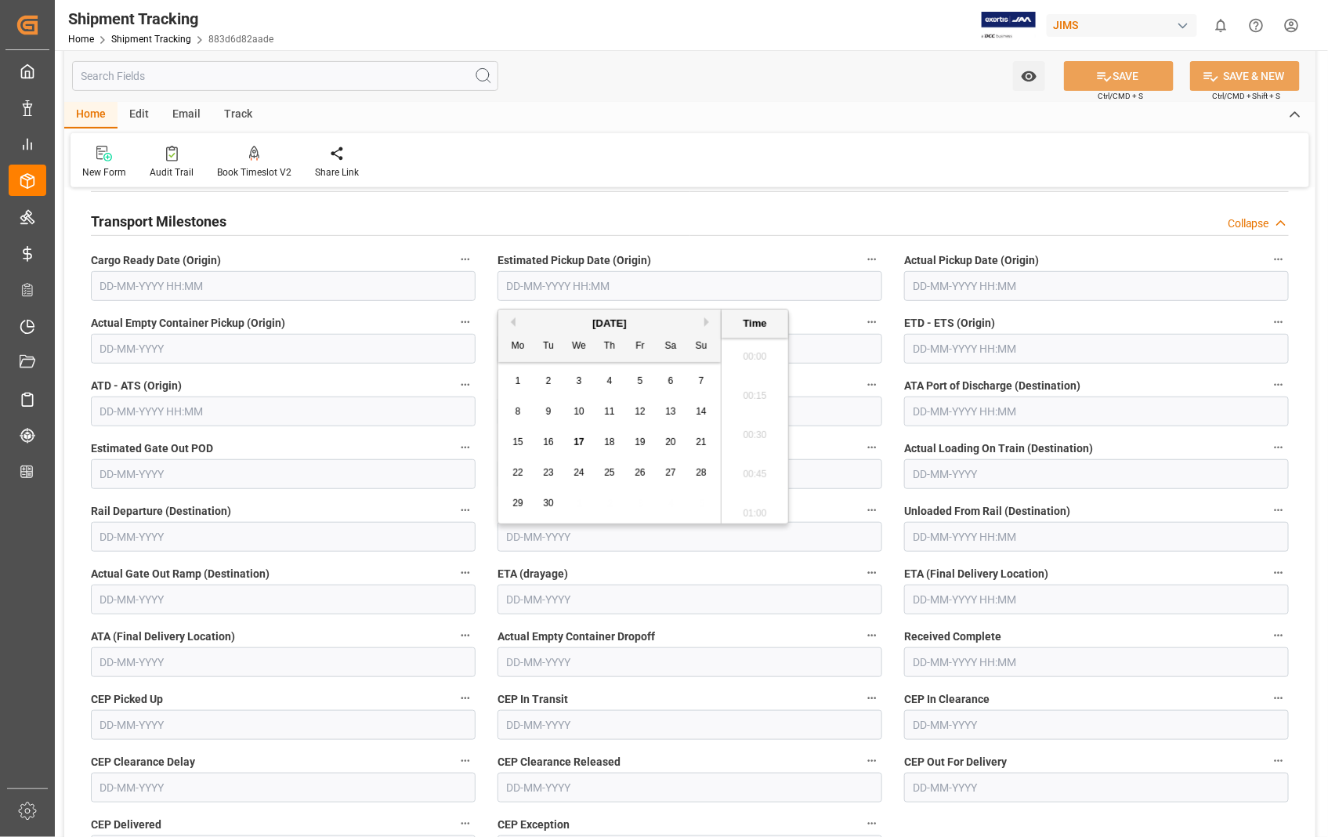
scroll to position [2317, 0]
click at [699, 288] on input "text" at bounding box center [690, 286] width 385 height 30
click at [645, 409] on span "12" at bounding box center [640, 411] width 10 height 11
type input "12-09-2025 00:00"
click at [1125, 287] on input "text" at bounding box center [1096, 286] width 385 height 30
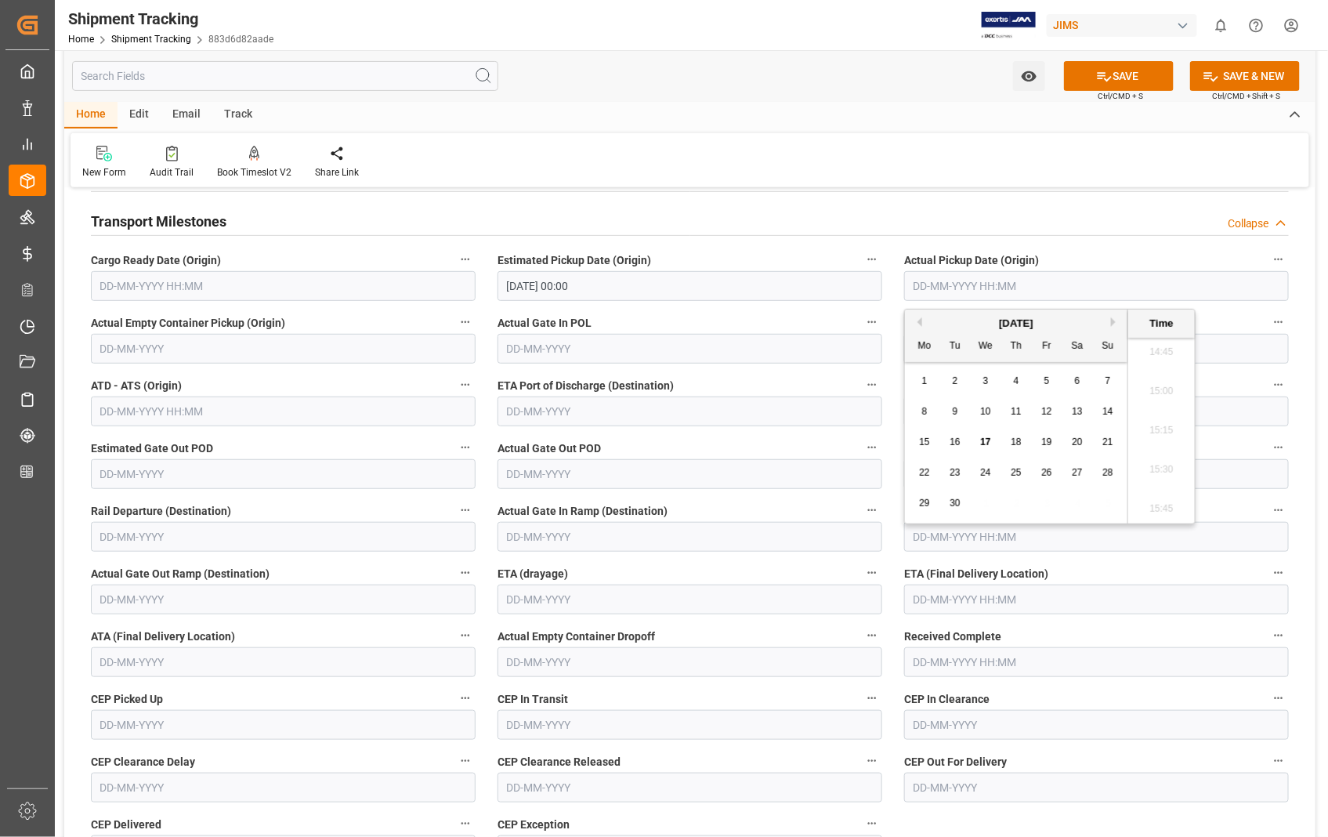
click at [1050, 412] on span "12" at bounding box center [1047, 411] width 10 height 11
type input "12-09-2025 00:00"
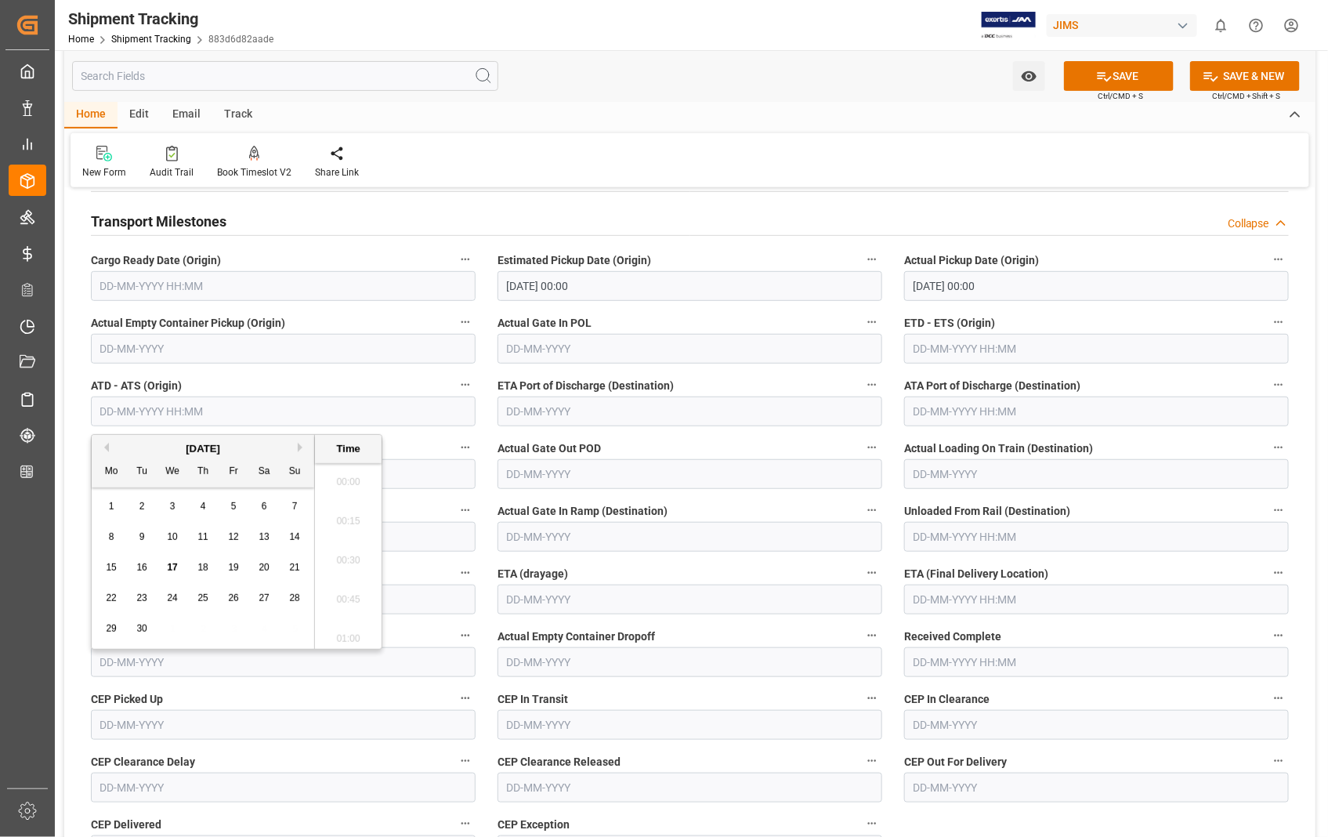
click at [282, 408] on input "text" at bounding box center [283, 412] width 385 height 30
click at [231, 534] on span "12" at bounding box center [233, 536] width 10 height 11
type input "12-09-2025 00:00"
click at [1093, 351] on input "text" at bounding box center [1096, 349] width 385 height 30
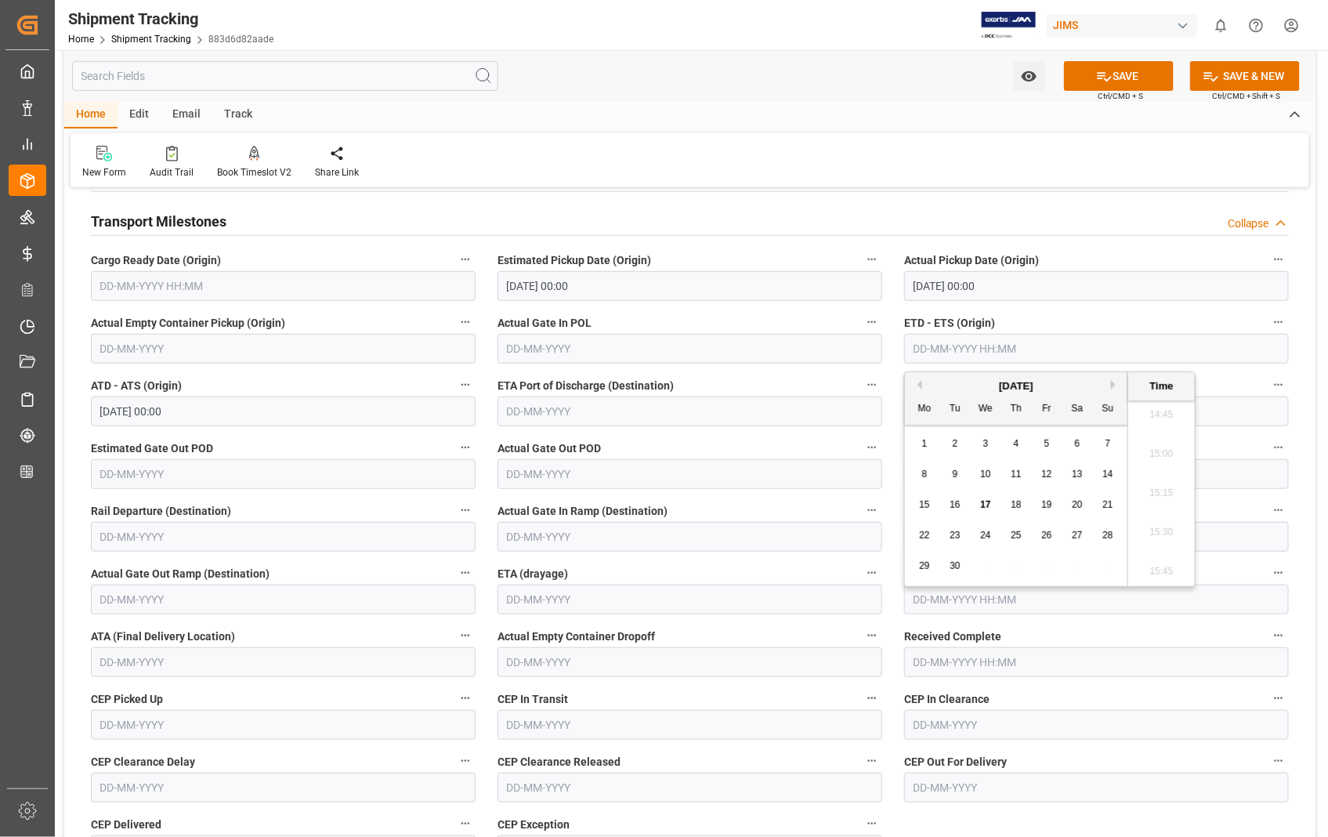
click at [1049, 464] on div "8 9 10 11 12 13 14" at bounding box center [1017, 474] width 214 height 31
click at [1051, 475] on span "12" at bounding box center [1047, 474] width 10 height 11
type input "12-09-2025 00:00"
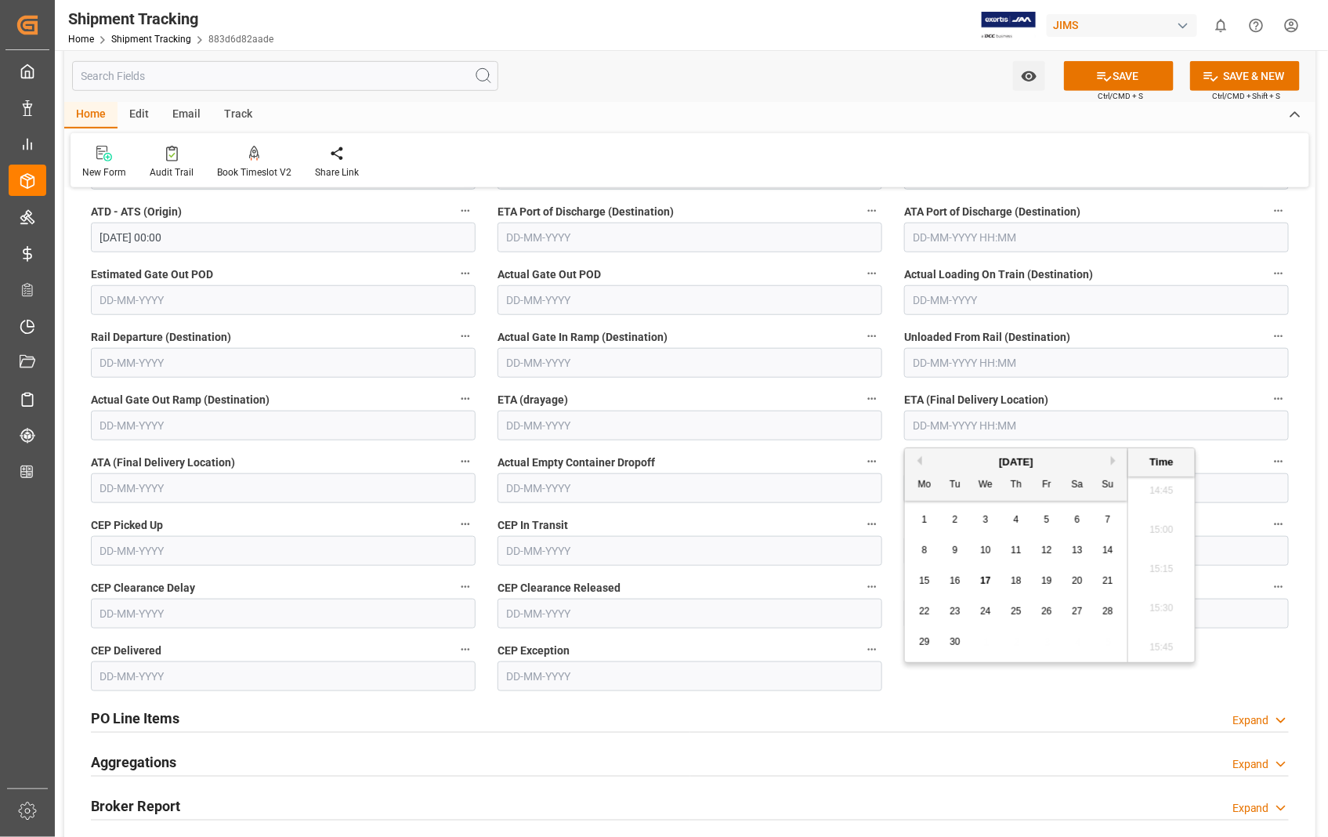
click at [1072, 419] on input "text" at bounding box center [1096, 426] width 385 height 30
click at [985, 577] on span "17" at bounding box center [985, 580] width 10 height 11
type input "[DATE] 00:00"
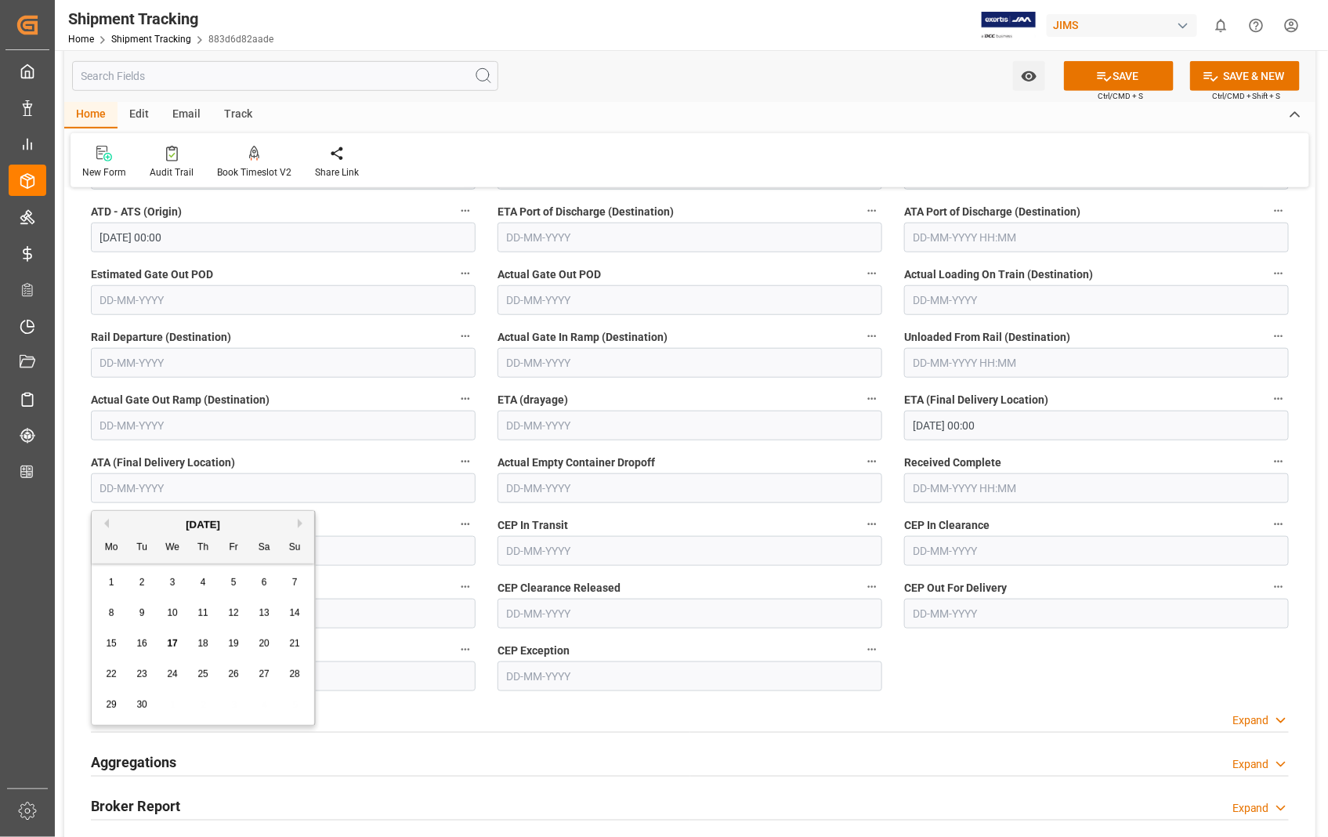
click at [190, 480] on input "text" at bounding box center [283, 488] width 385 height 30
click at [171, 640] on span "17" at bounding box center [172, 643] width 10 height 11
type input "17-09-2025"
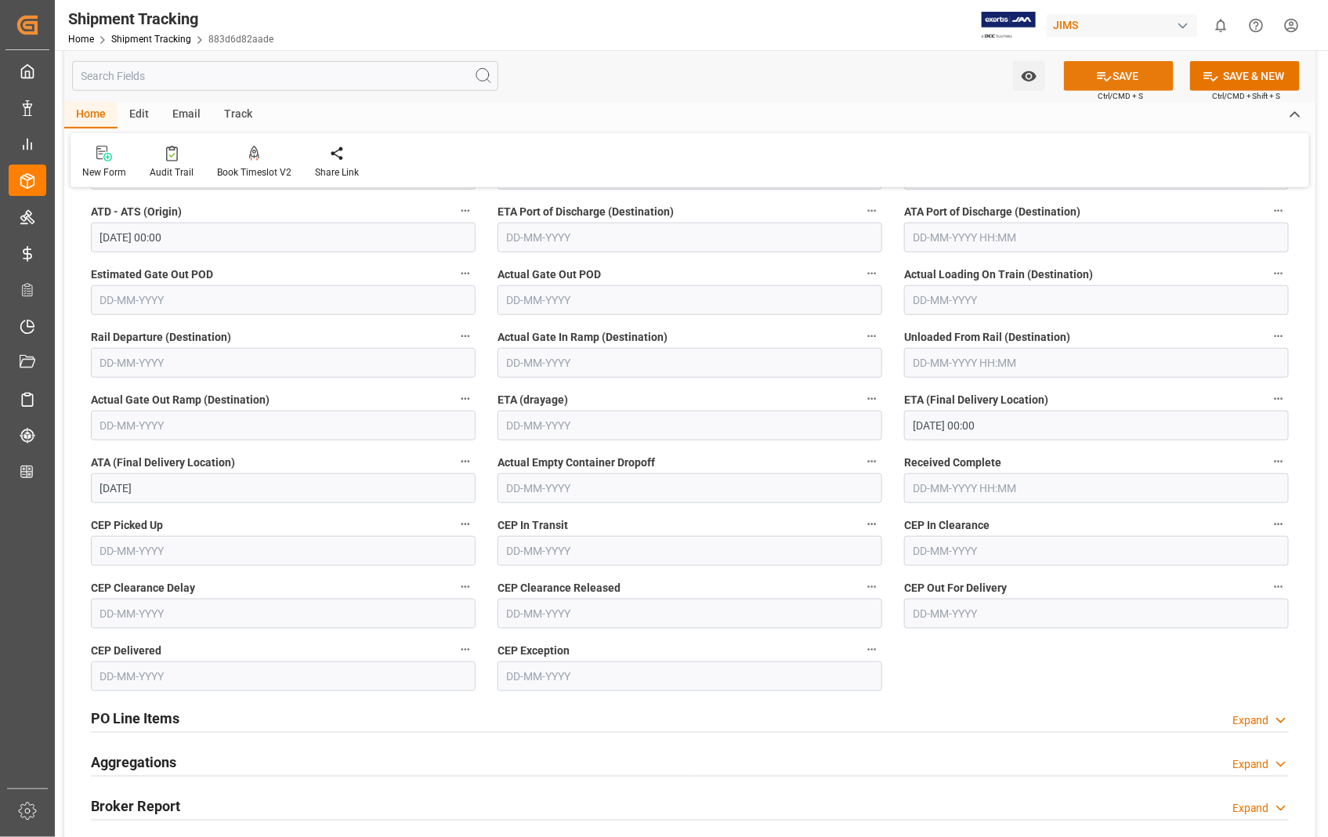
click at [1131, 68] on button "SAVE" at bounding box center [1119, 76] width 110 height 30
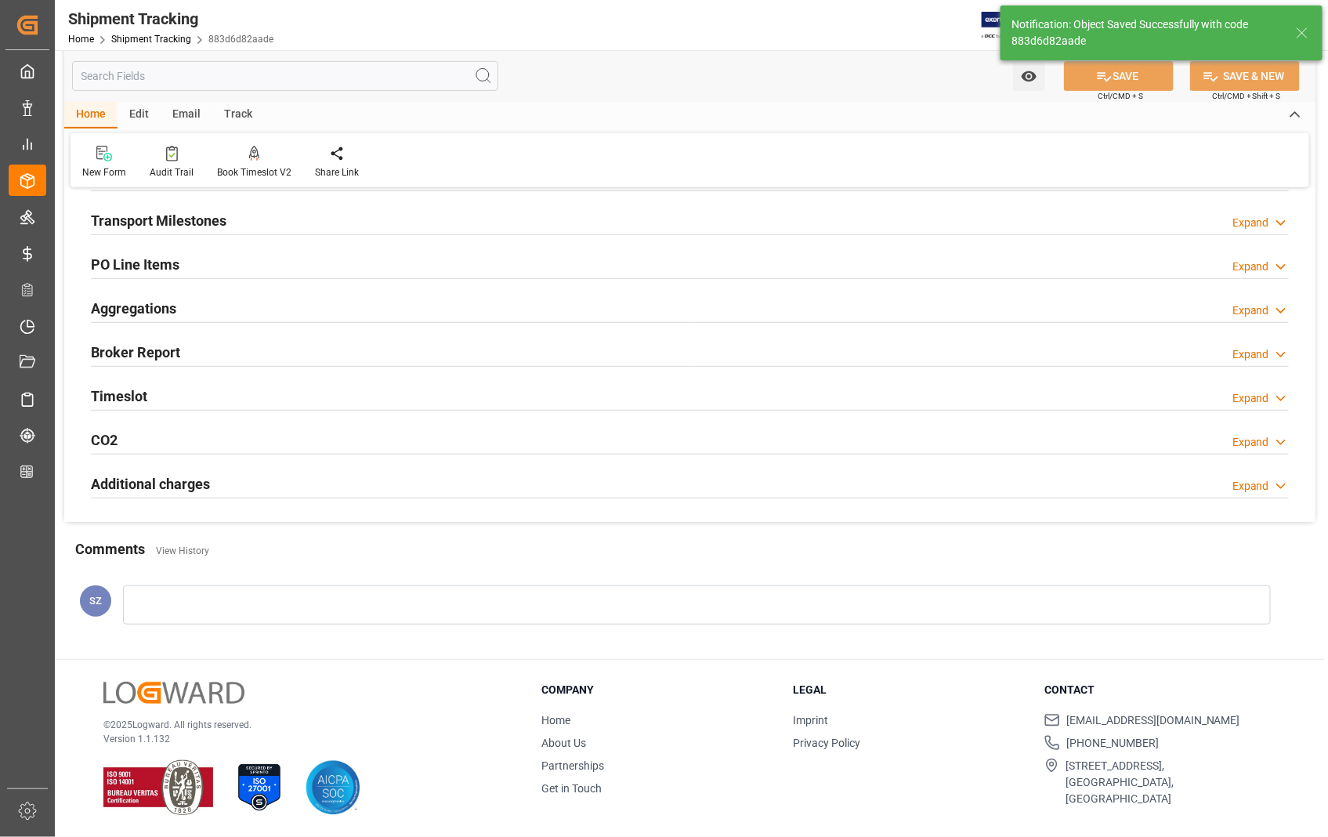
scroll to position [225, 0]
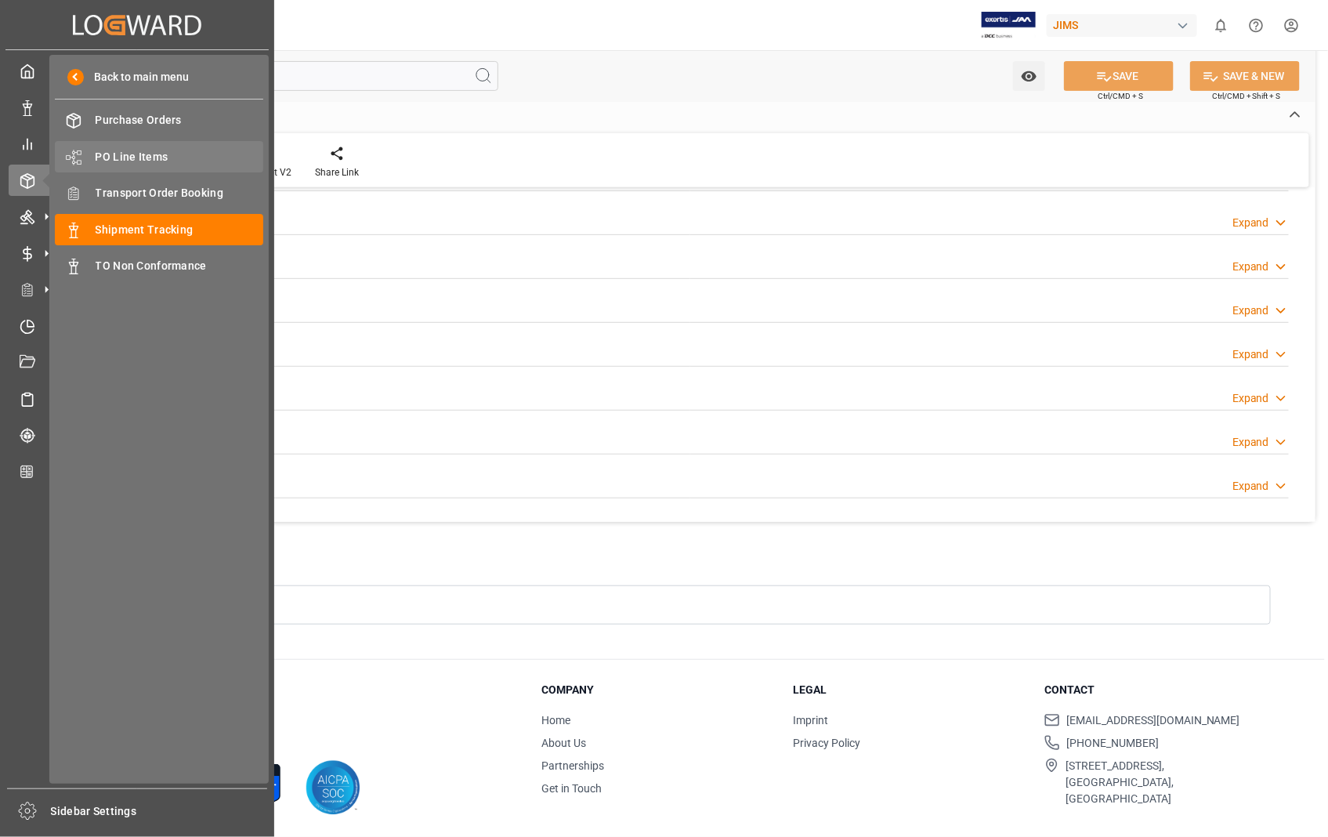
click at [150, 154] on span "PO Line Items" at bounding box center [180, 157] width 168 height 16
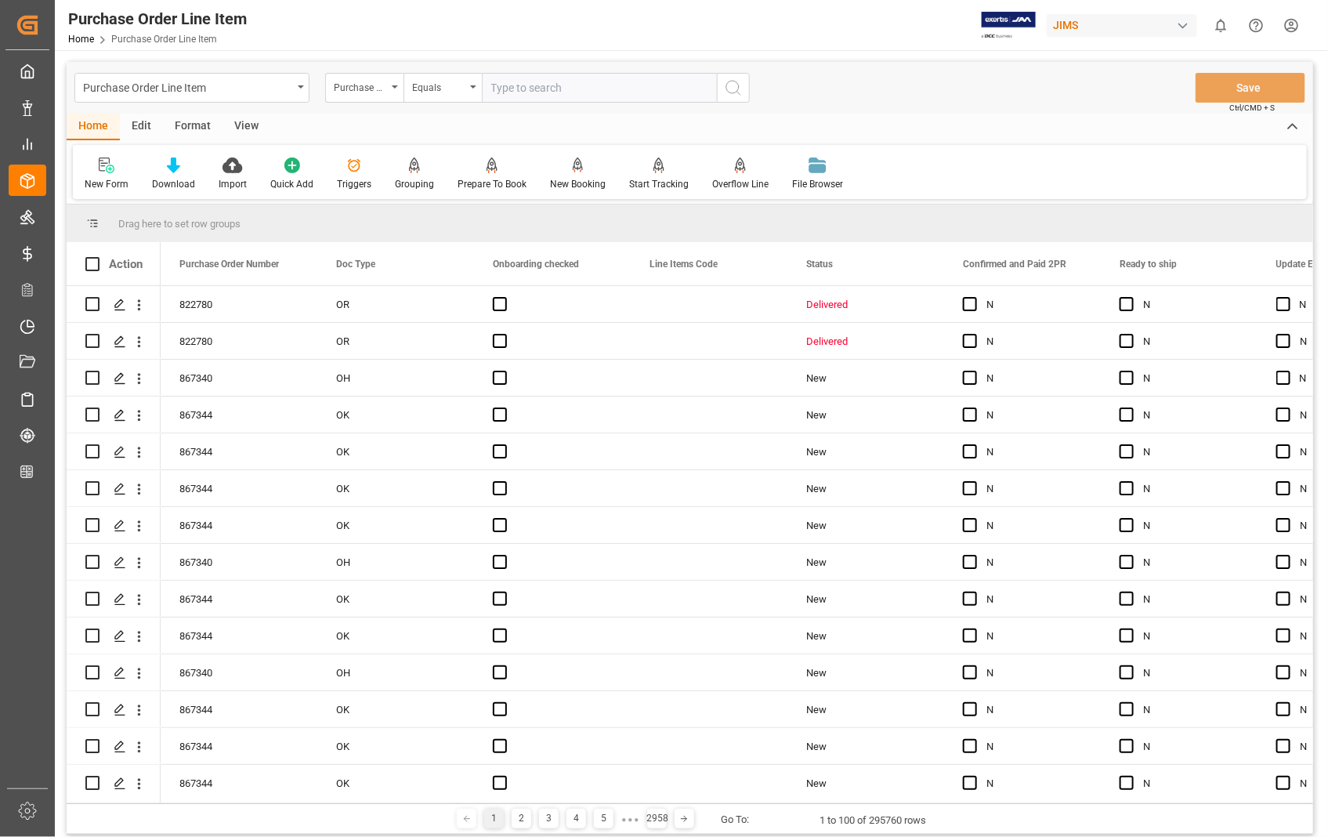
click at [563, 82] on input "text" at bounding box center [599, 88] width 235 height 30
type input "808336"
click at [729, 87] on icon "search button" at bounding box center [733, 87] width 19 height 19
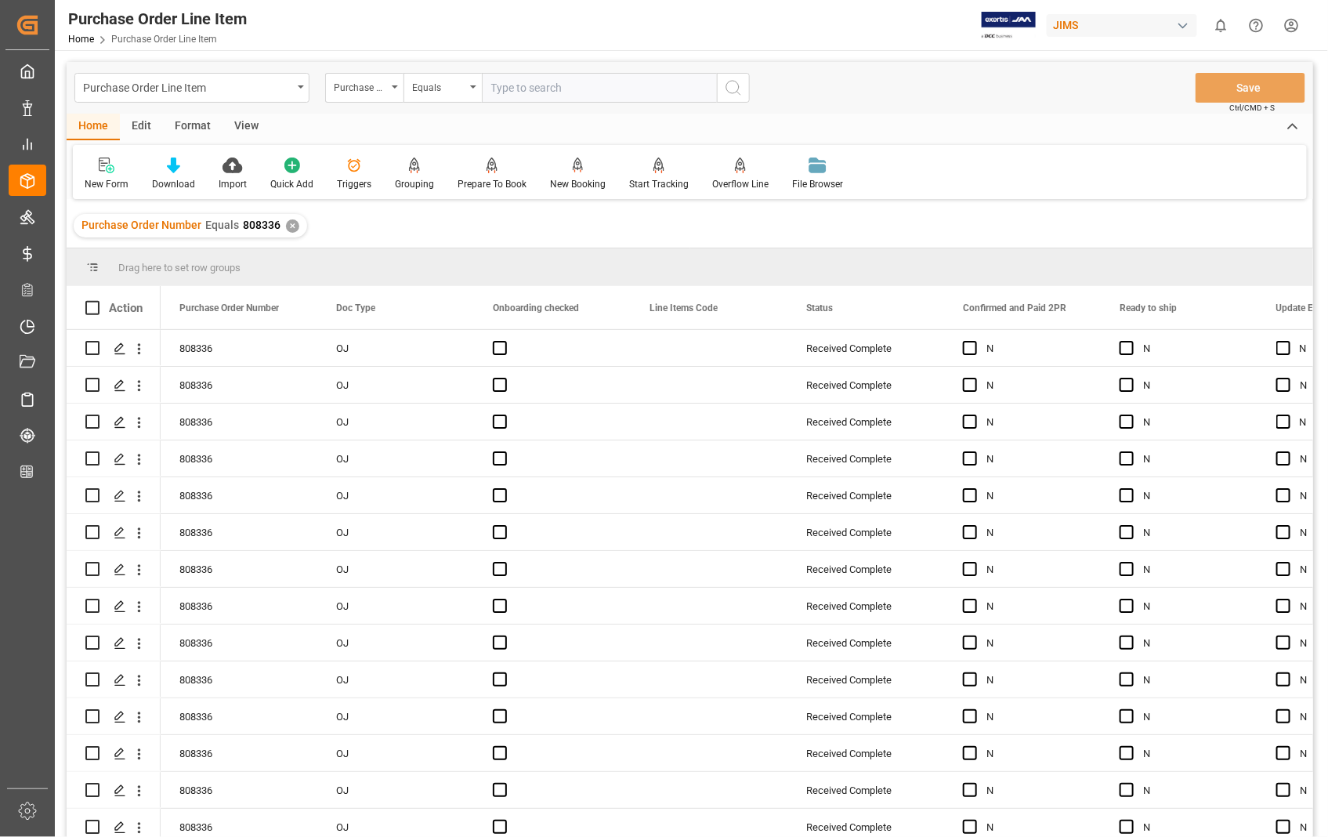
click at [239, 127] on div "View" at bounding box center [247, 127] width 48 height 27
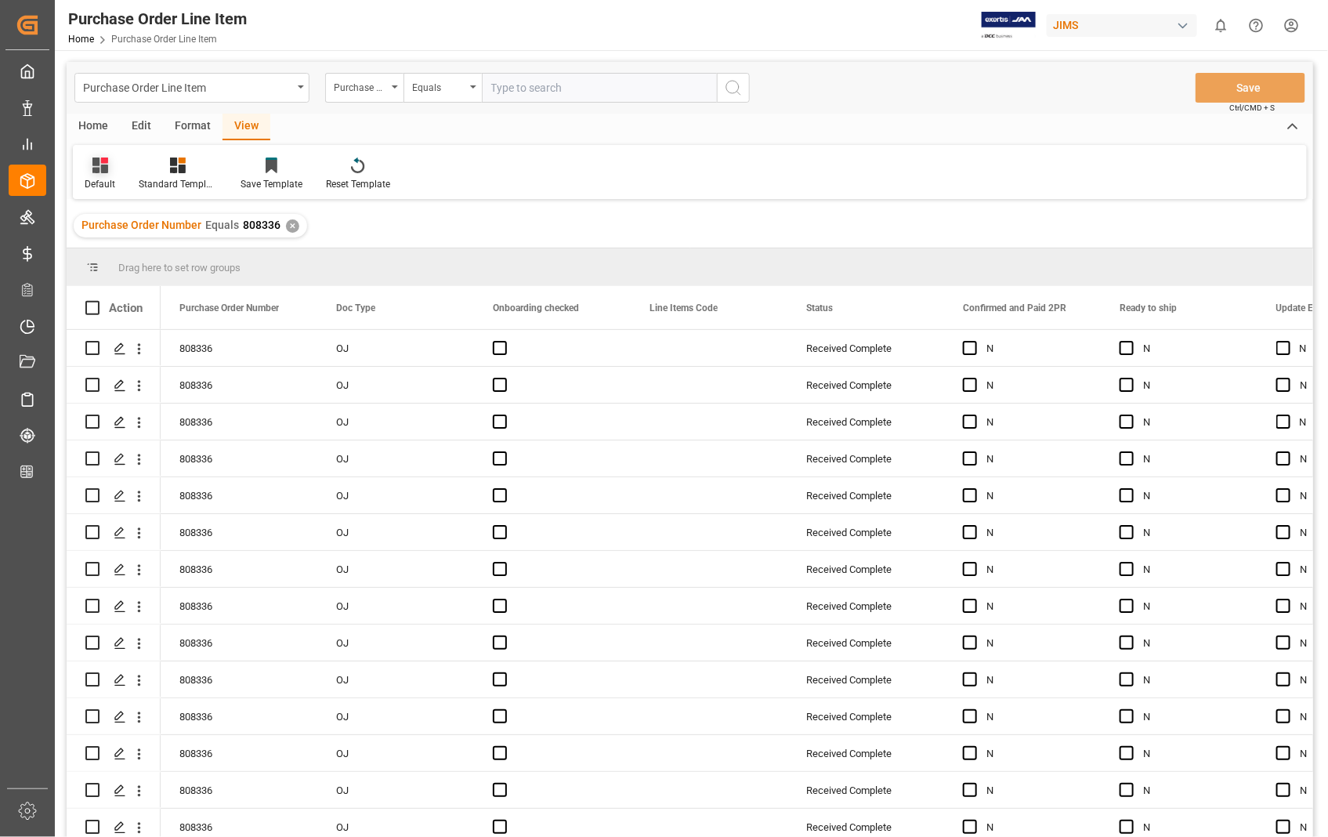
click at [98, 182] on div "Default" at bounding box center [100, 184] width 31 height 14
click at [116, 255] on div "Sophia setting." at bounding box center [160, 253] width 137 height 16
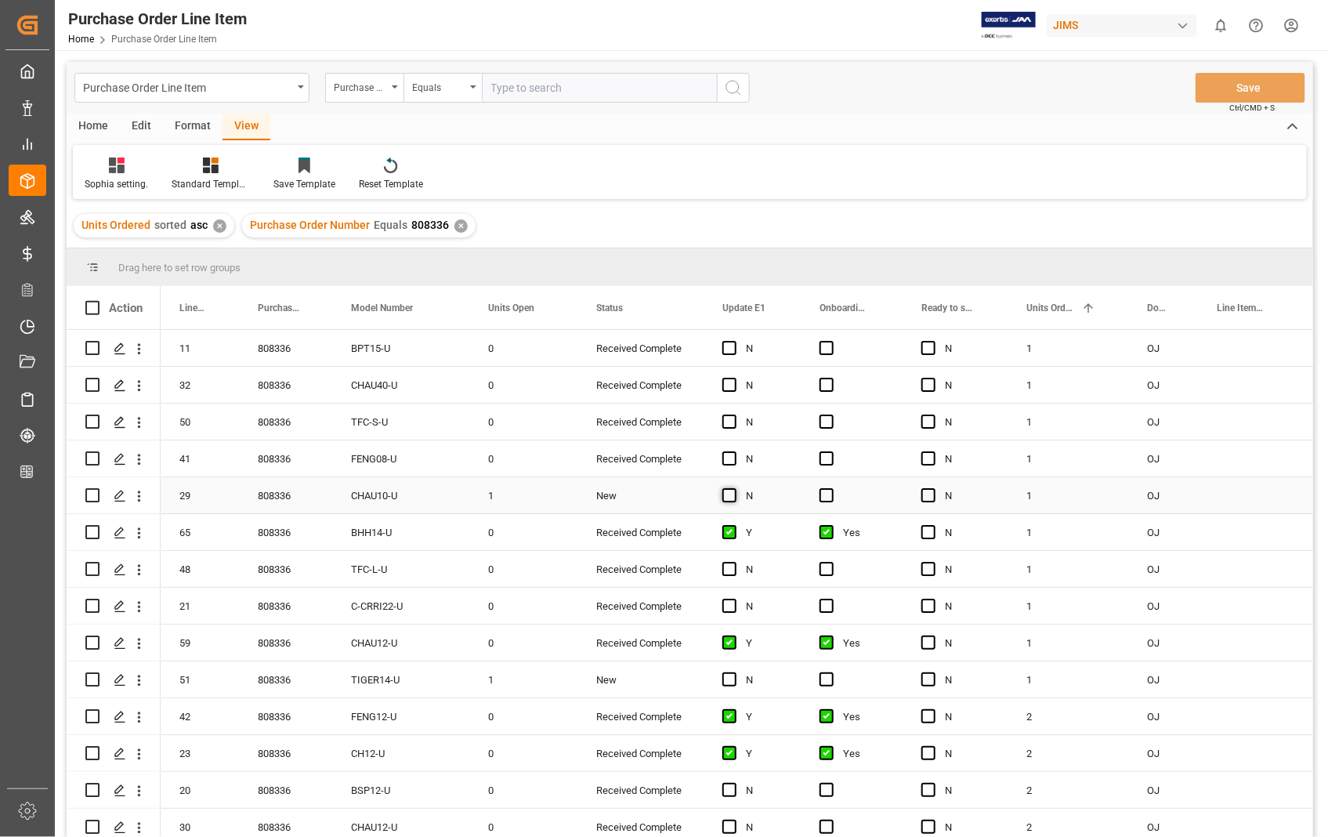
drag, startPoint x: 733, startPoint y: 495, endPoint x: 833, endPoint y: 498, distance: 100.4
click at [733, 495] on span "Press SPACE to select this row." at bounding box center [730, 495] width 14 height 14
click at [734, 488] on input "Press SPACE to select this row." at bounding box center [734, 488] width 0 height 0
click at [824, 496] on span "Press SPACE to select this row." at bounding box center [827, 495] width 14 height 14
click at [832, 488] on input "Press SPACE to select this row." at bounding box center [832, 488] width 0 height 0
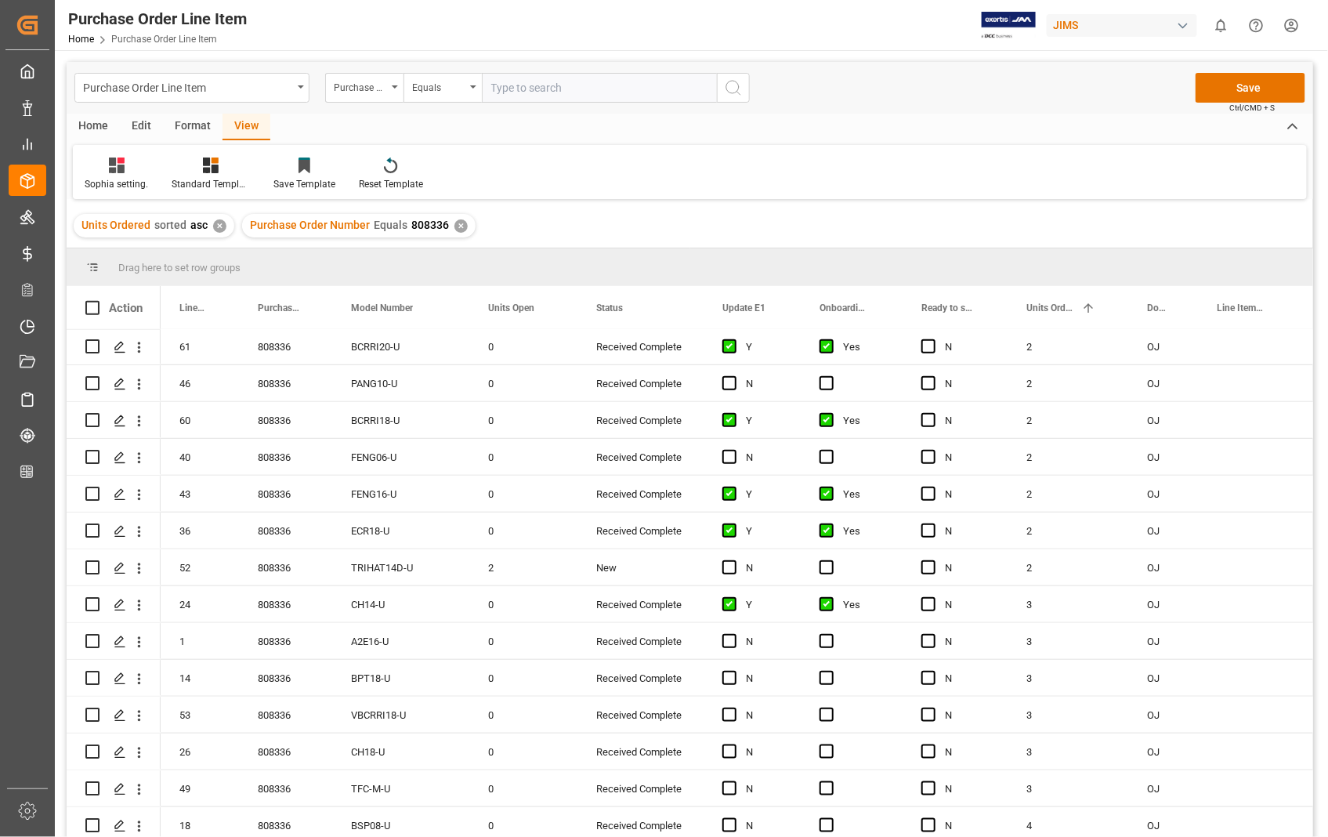
scroll to position [522, 0]
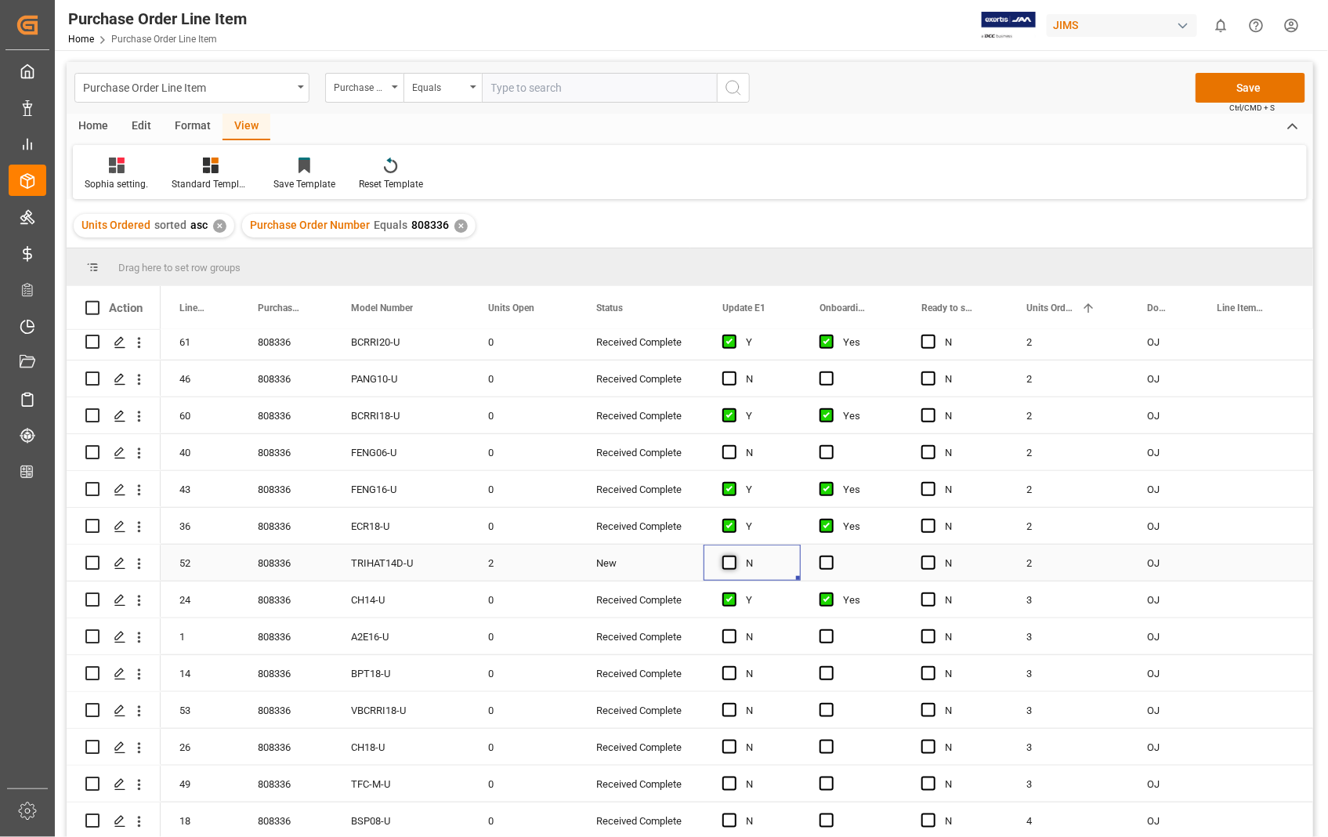
click at [730, 563] on span "Press SPACE to select this row." at bounding box center [730, 563] width 14 height 14
click at [734, 556] on input "Press SPACE to select this row." at bounding box center [734, 556] width 0 height 0
click at [829, 560] on span "Press SPACE to select this row." at bounding box center [827, 563] width 14 height 14
click at [832, 556] on input "Press SPACE to select this row." at bounding box center [832, 556] width 0 height 0
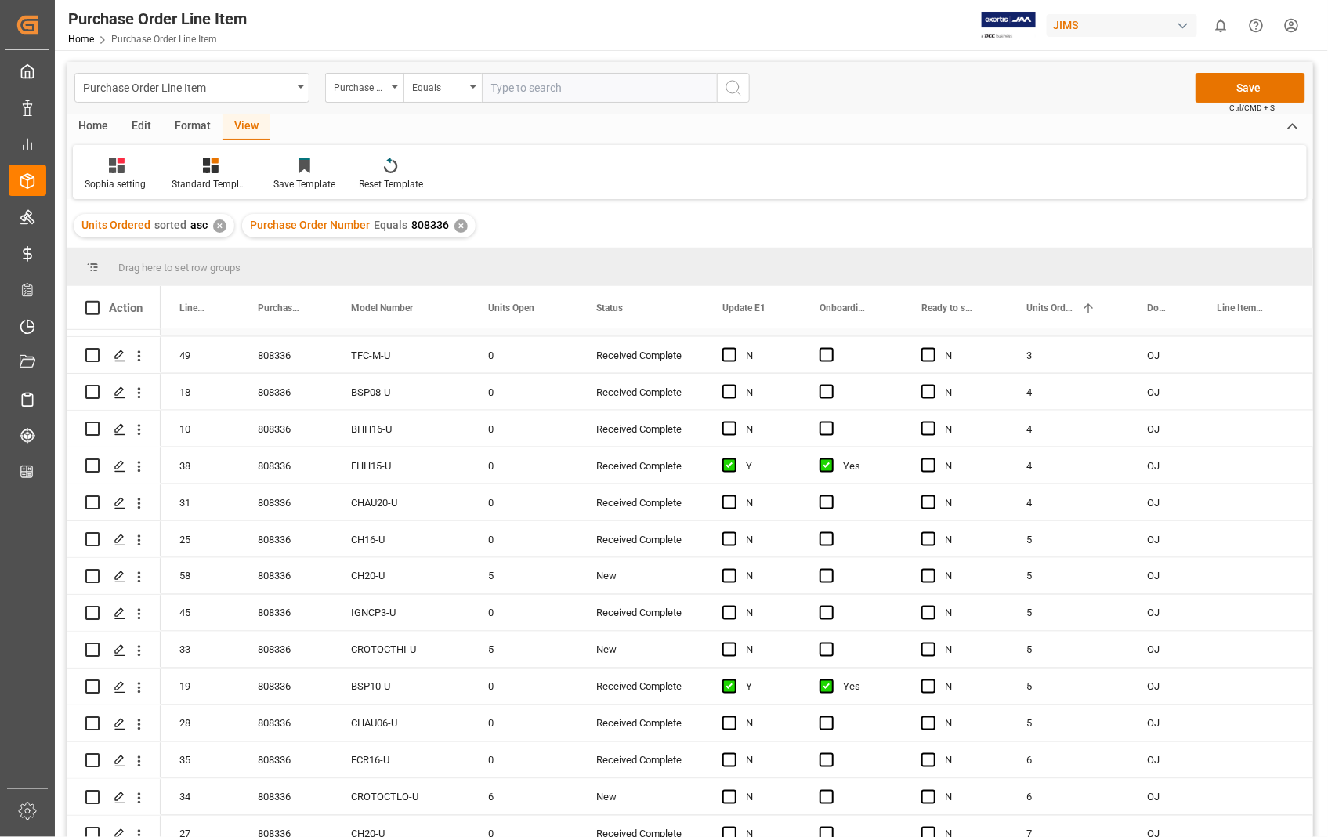
scroll to position [958, 0]
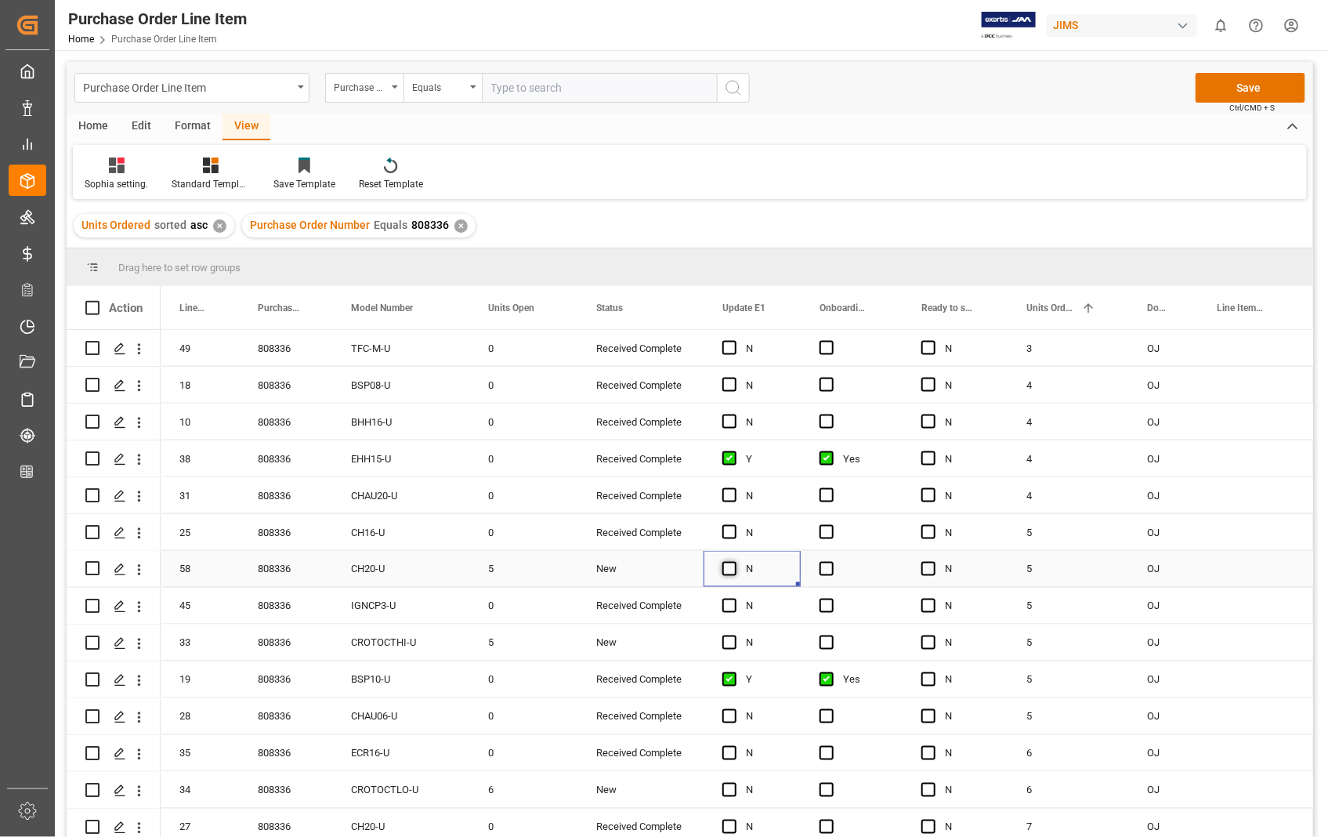
click at [732, 574] on span "Press SPACE to select this row." at bounding box center [730, 569] width 14 height 14
click at [734, 562] on input "Press SPACE to select this row." at bounding box center [734, 562] width 0 height 0
click at [818, 568] on div "Press SPACE to select this row." at bounding box center [852, 569] width 102 height 36
click at [826, 569] on span "Press SPACE to select this row." at bounding box center [827, 569] width 14 height 14
click at [832, 562] on input "Press SPACE to select this row." at bounding box center [832, 562] width 0 height 0
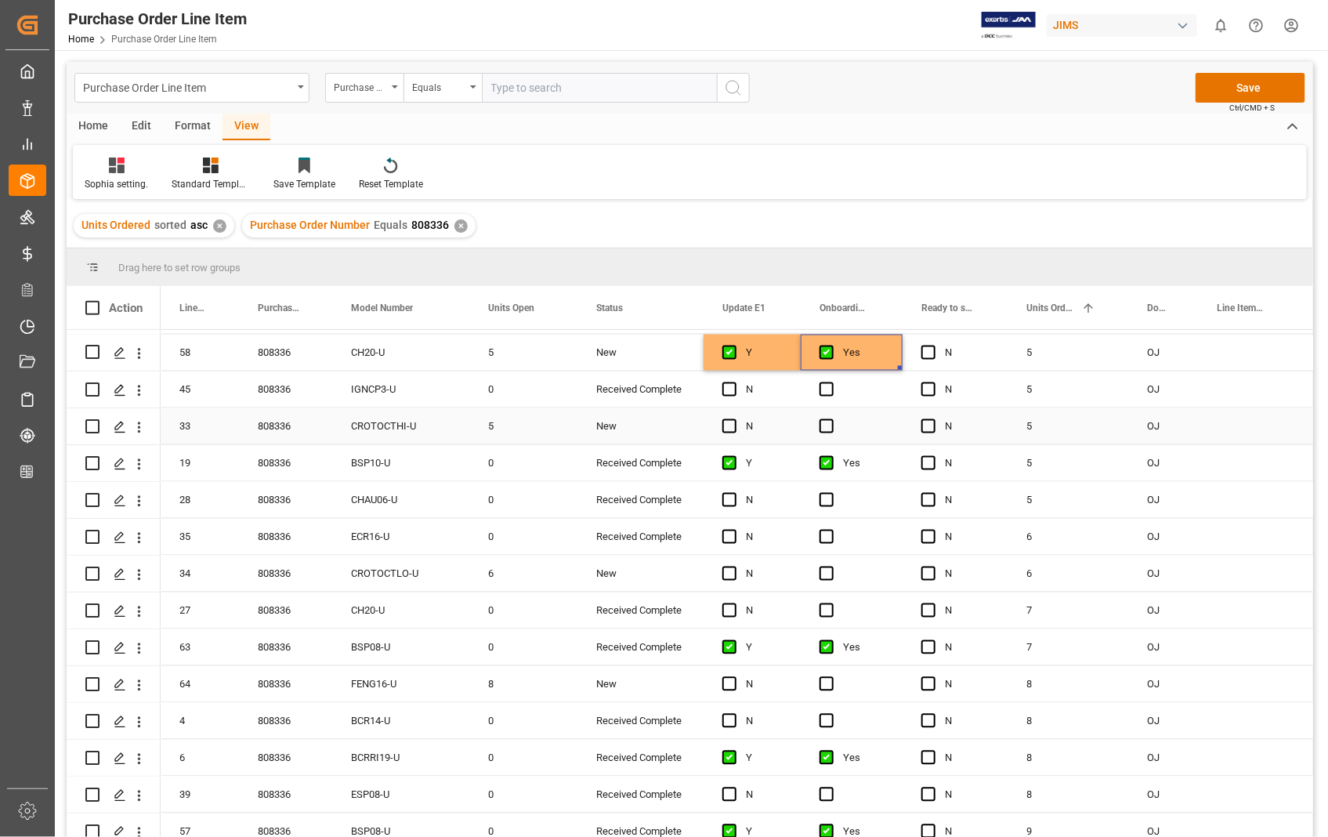
scroll to position [1219, 0]
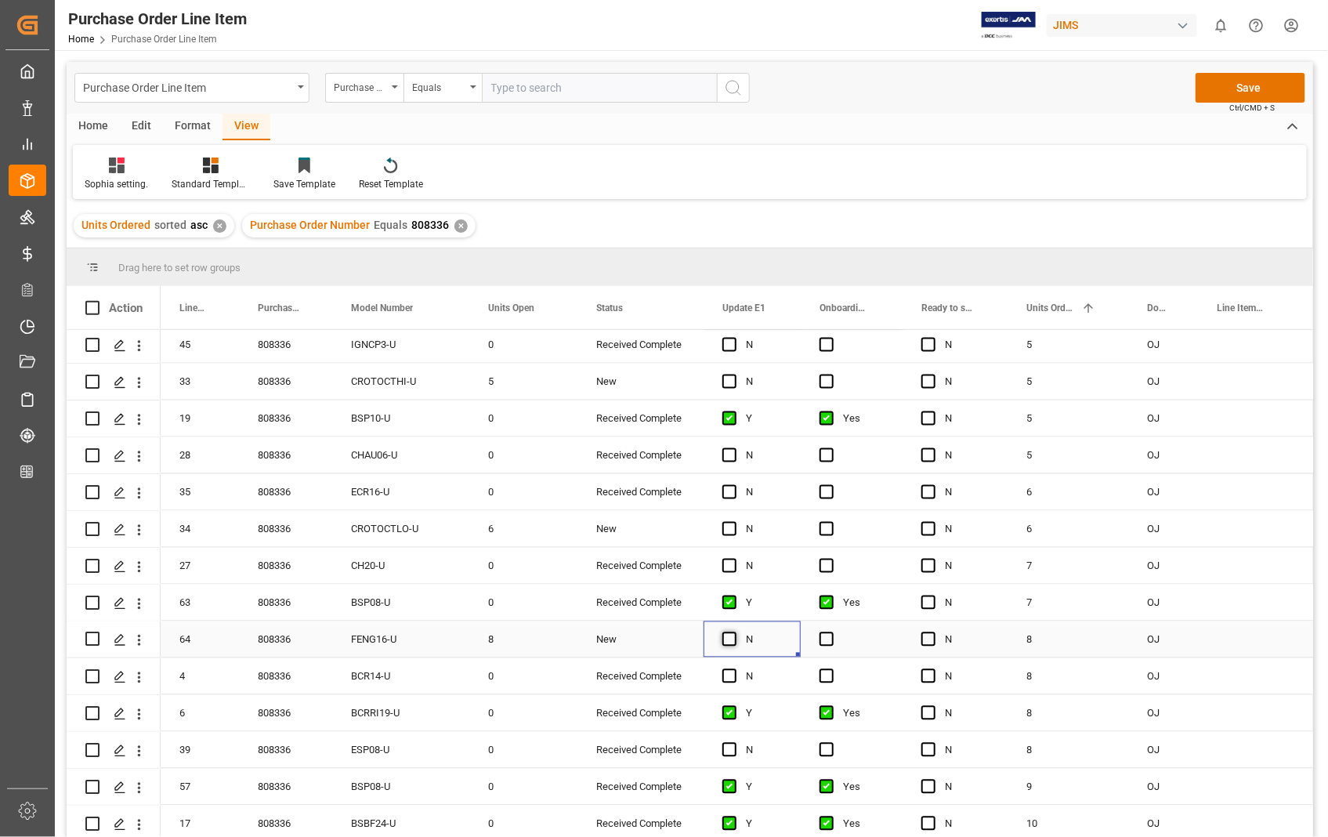
click at [732, 645] on span "Press SPACE to select this row." at bounding box center [730, 639] width 14 height 14
click at [734, 632] on input "Press SPACE to select this row." at bounding box center [734, 632] width 0 height 0
click at [820, 636] on span "Press SPACE to select this row." at bounding box center [827, 639] width 14 height 14
click at [832, 632] on input "Press SPACE to select this row." at bounding box center [832, 632] width 0 height 0
click at [1255, 91] on button "Save" at bounding box center [1251, 88] width 110 height 30
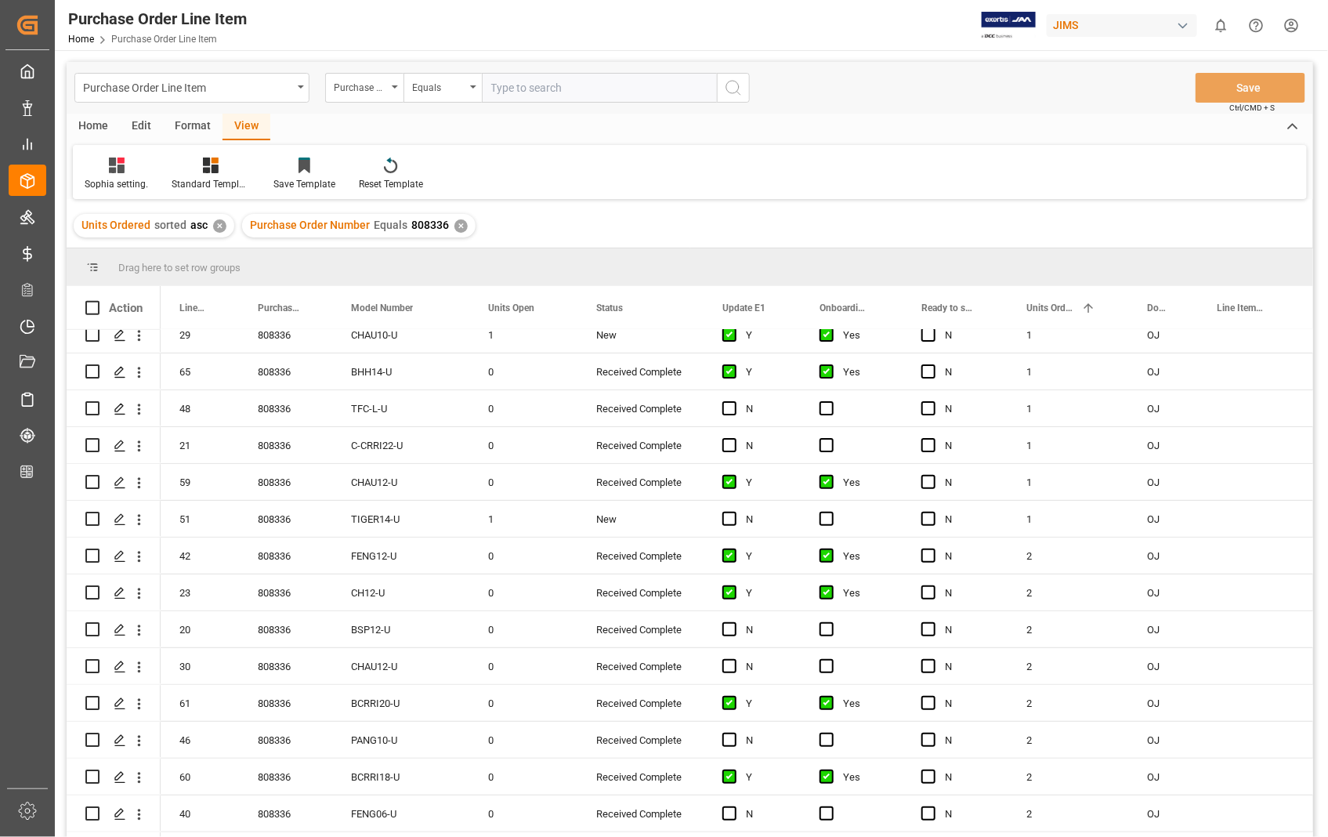
scroll to position [87, 0]
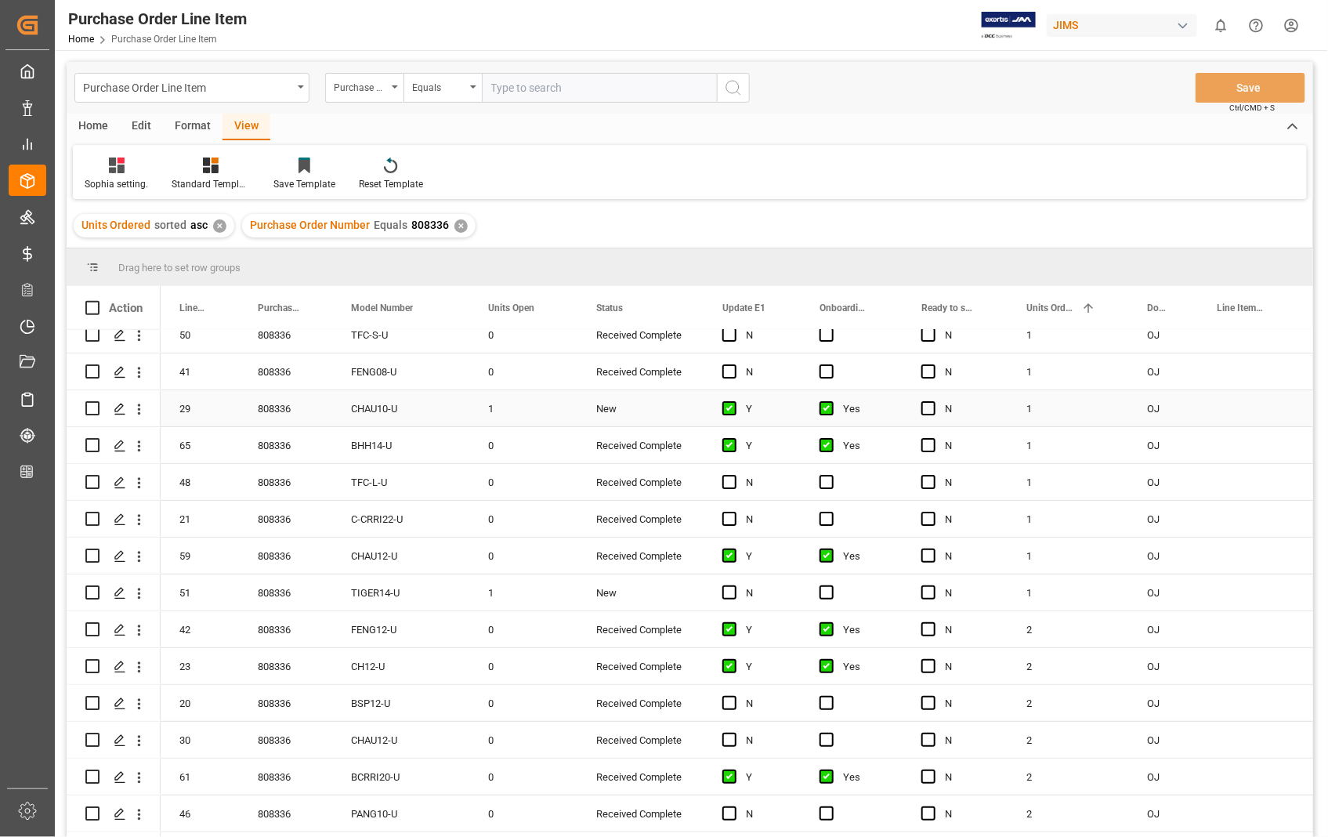
click at [92, 408] on input "Press Space to toggle row selection (unchecked)" at bounding box center [92, 408] width 14 height 14
checkbox input "true"
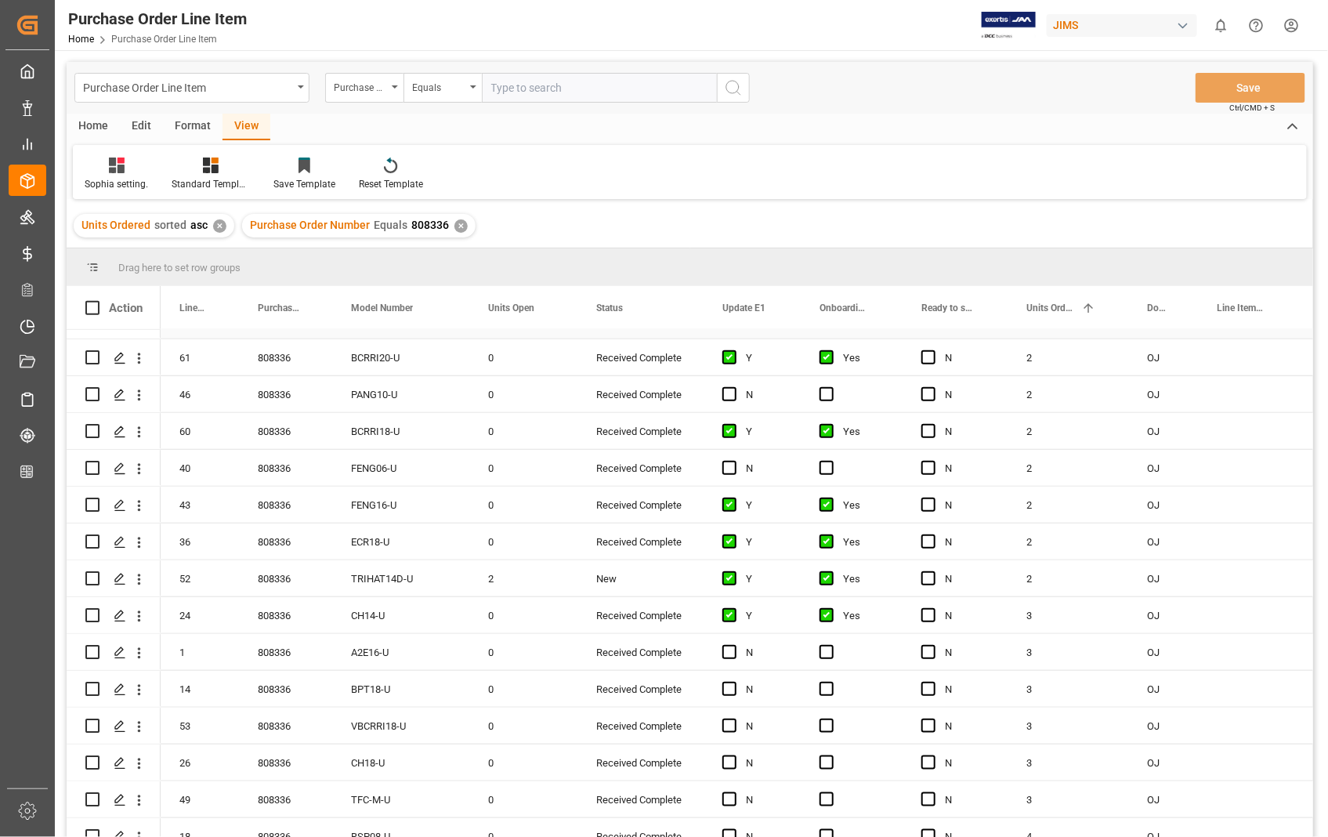
scroll to position [522, 0]
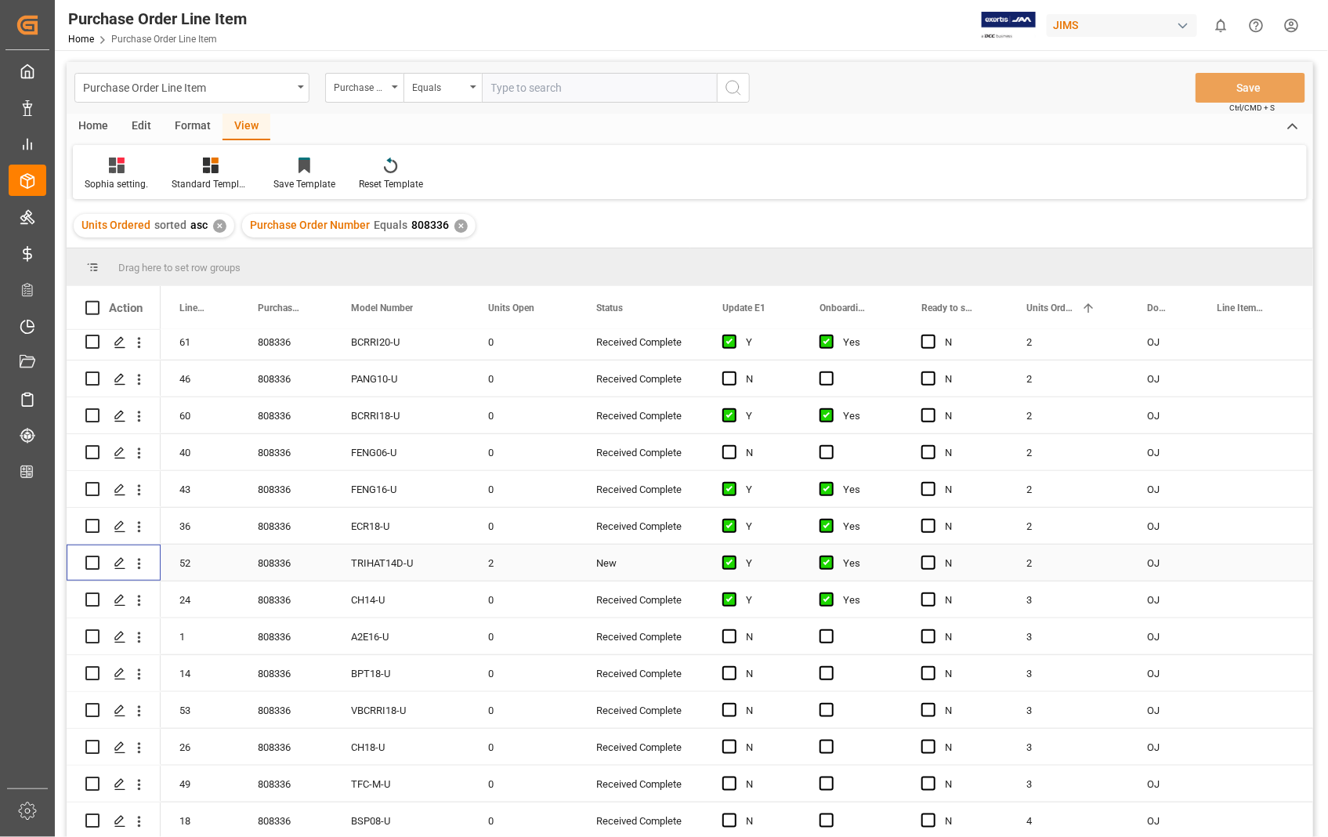
click at [92, 560] on input "Press Space to toggle row selection (unchecked)" at bounding box center [92, 563] width 14 height 14
checkbox input "true"
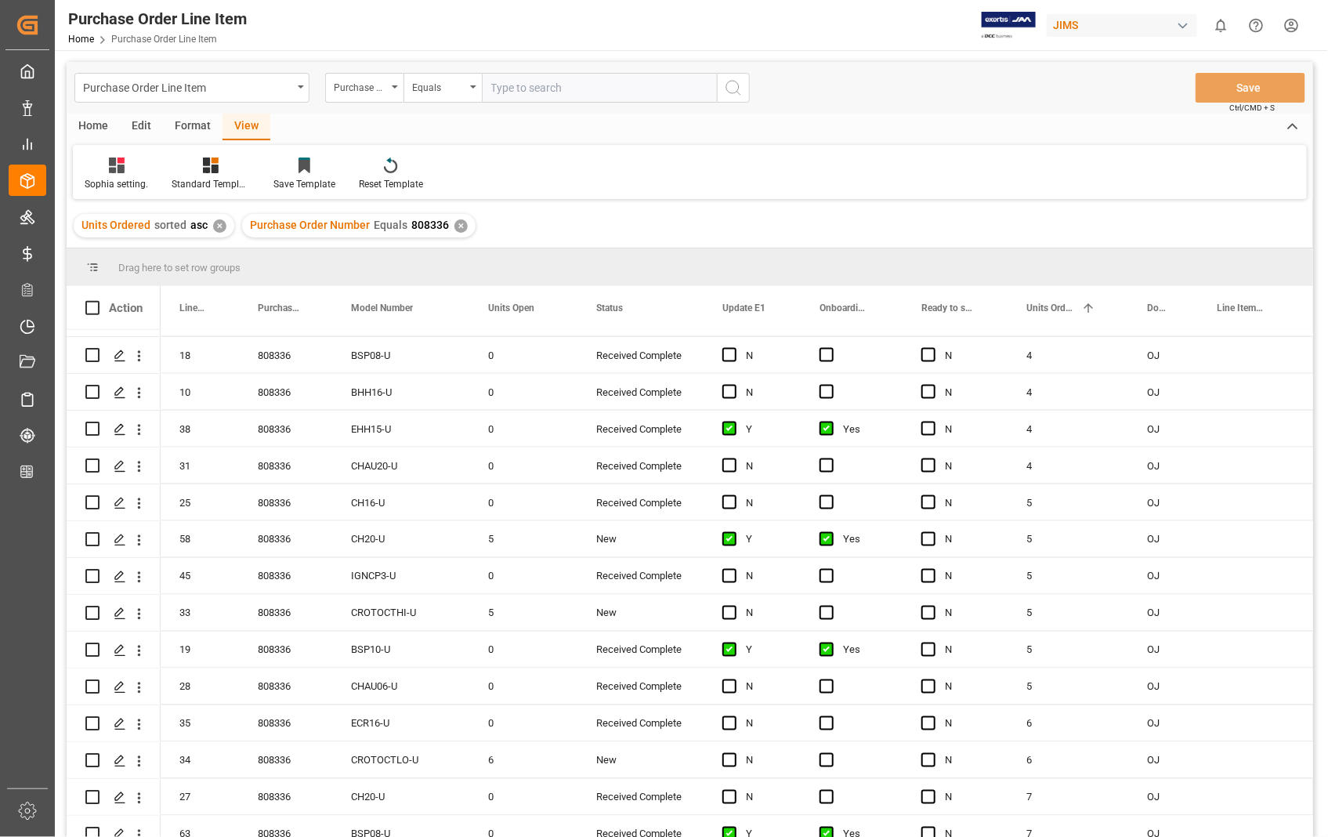
scroll to position [1045, 0]
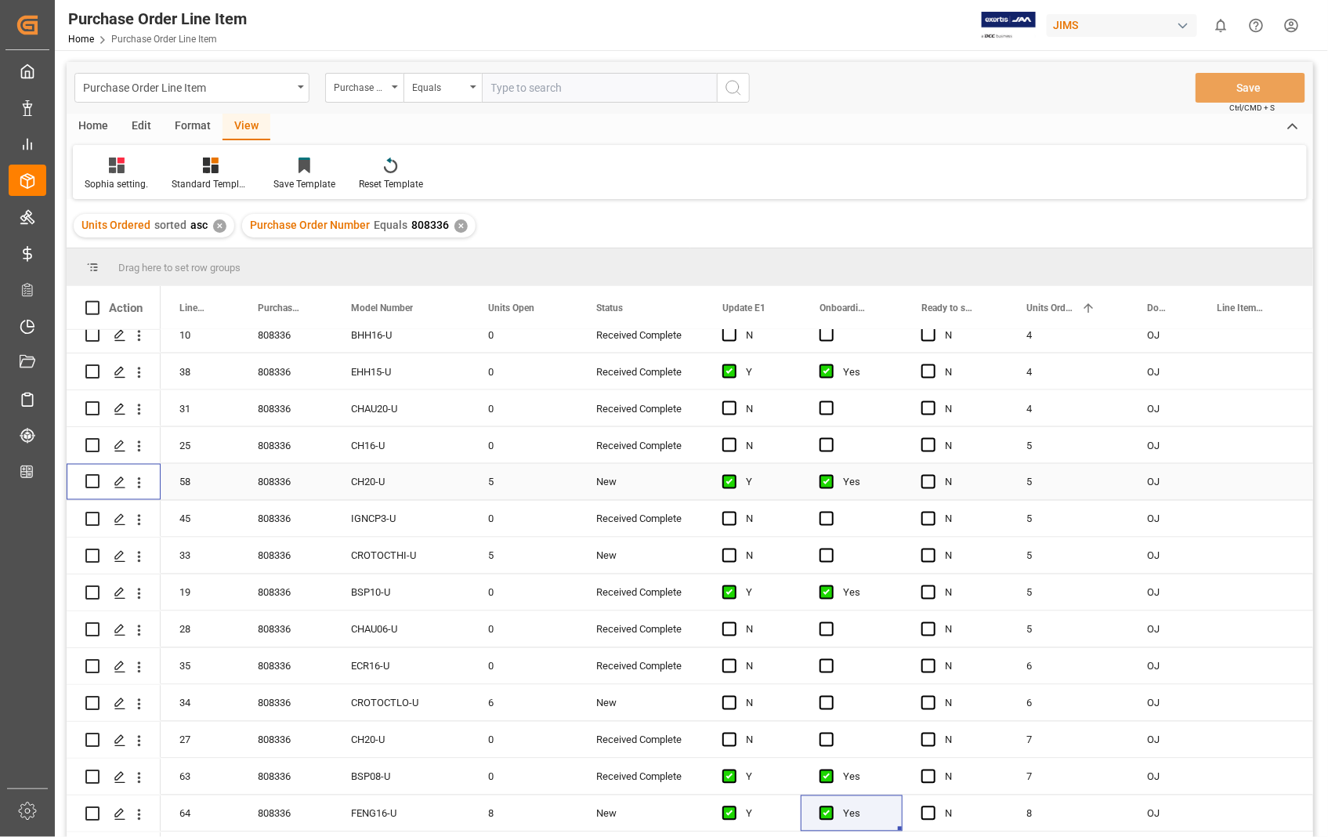
click at [92, 486] on input "Press Space to toggle row selection (unchecked)" at bounding box center [92, 482] width 14 height 14
checkbox input "true"
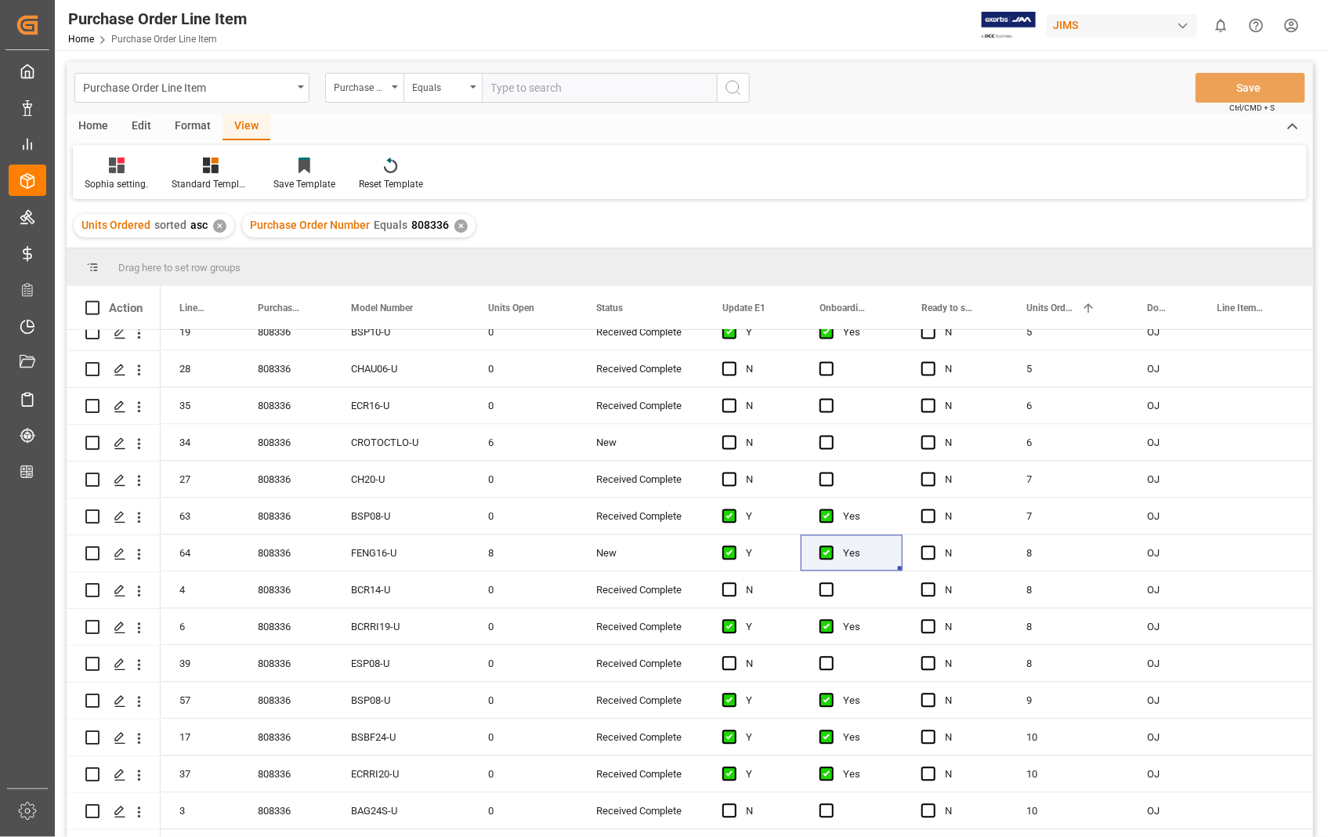
scroll to position [1306, 0]
click at [92, 549] on input "Press Space to toggle row selection (unchecked)" at bounding box center [92, 552] width 14 height 14
checkbox input "true"
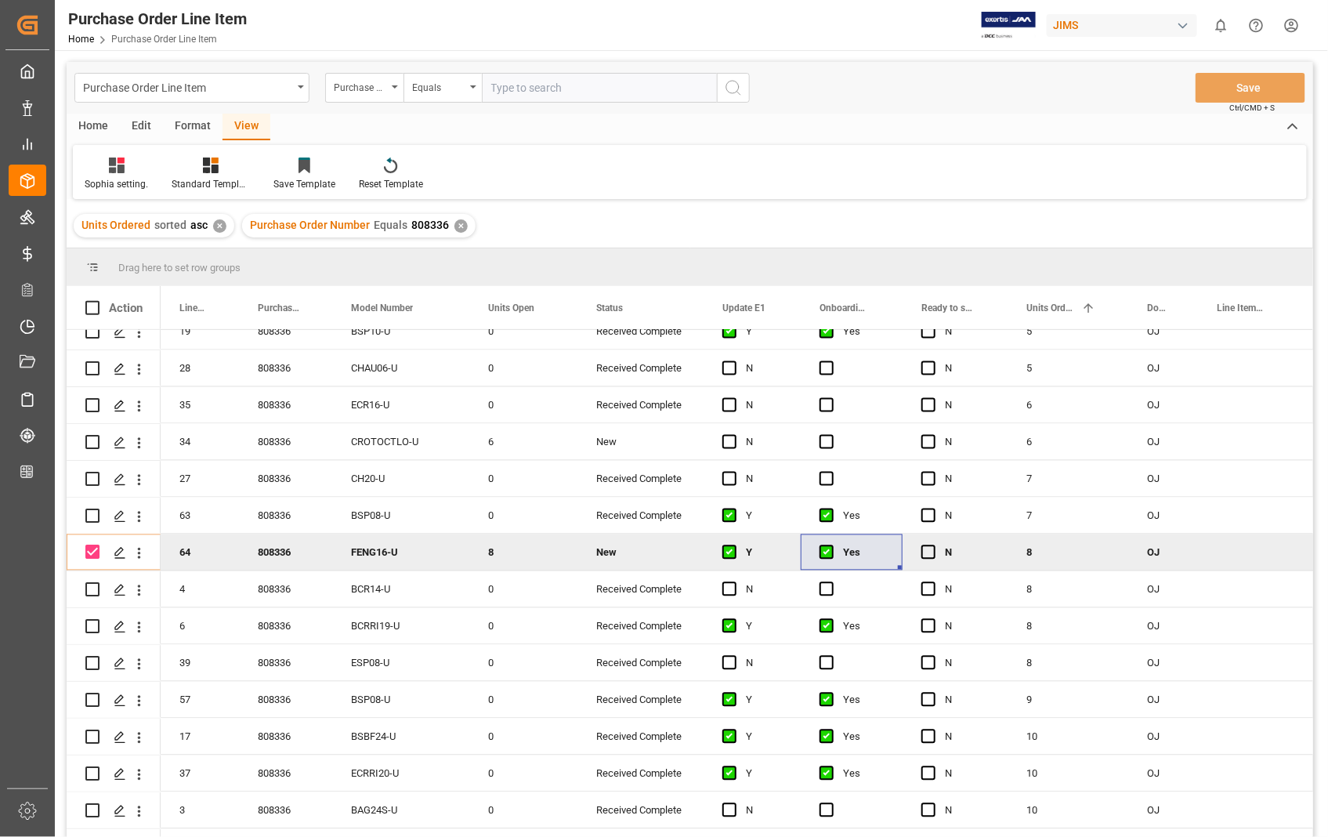
click at [92, 118] on div "Home" at bounding box center [93, 127] width 53 height 27
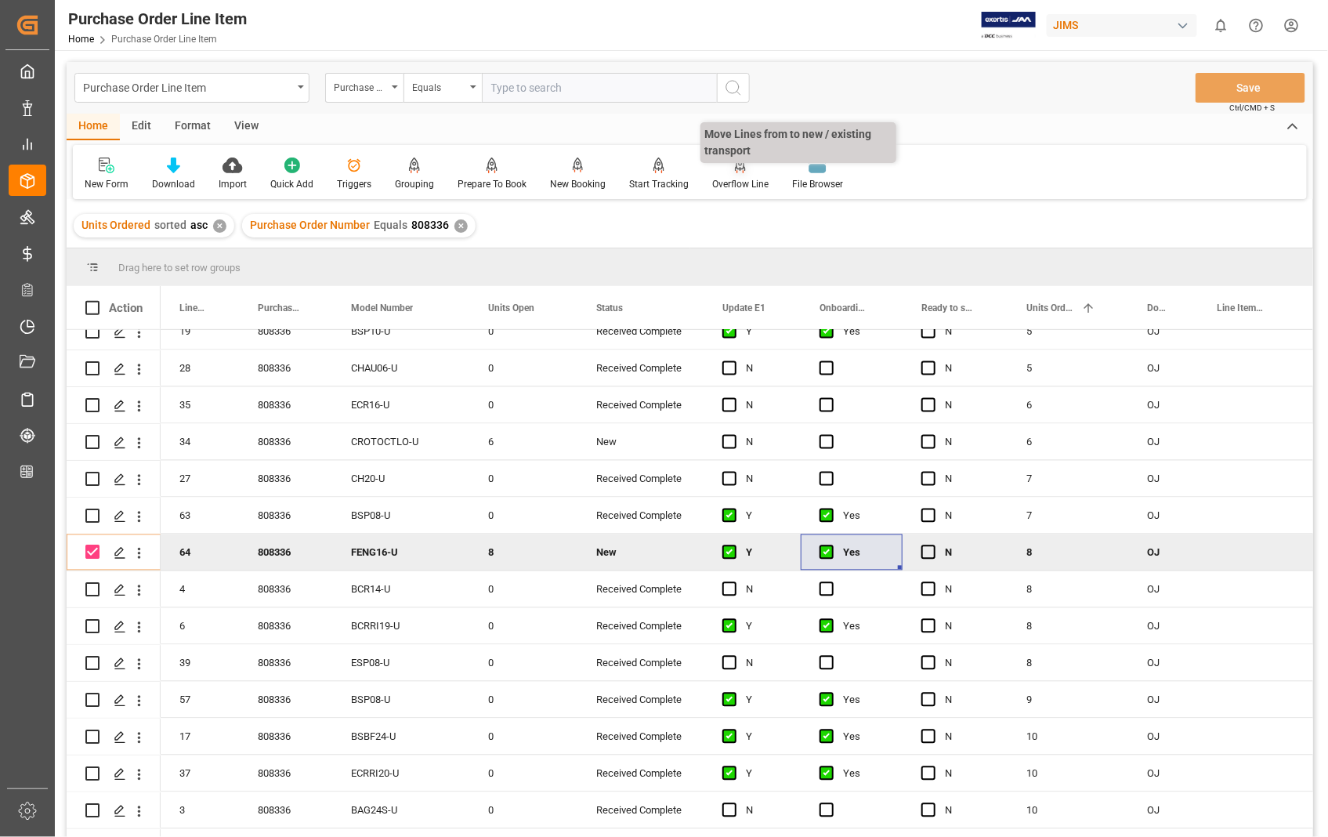
click at [739, 168] on icon at bounding box center [740, 164] width 11 height 13
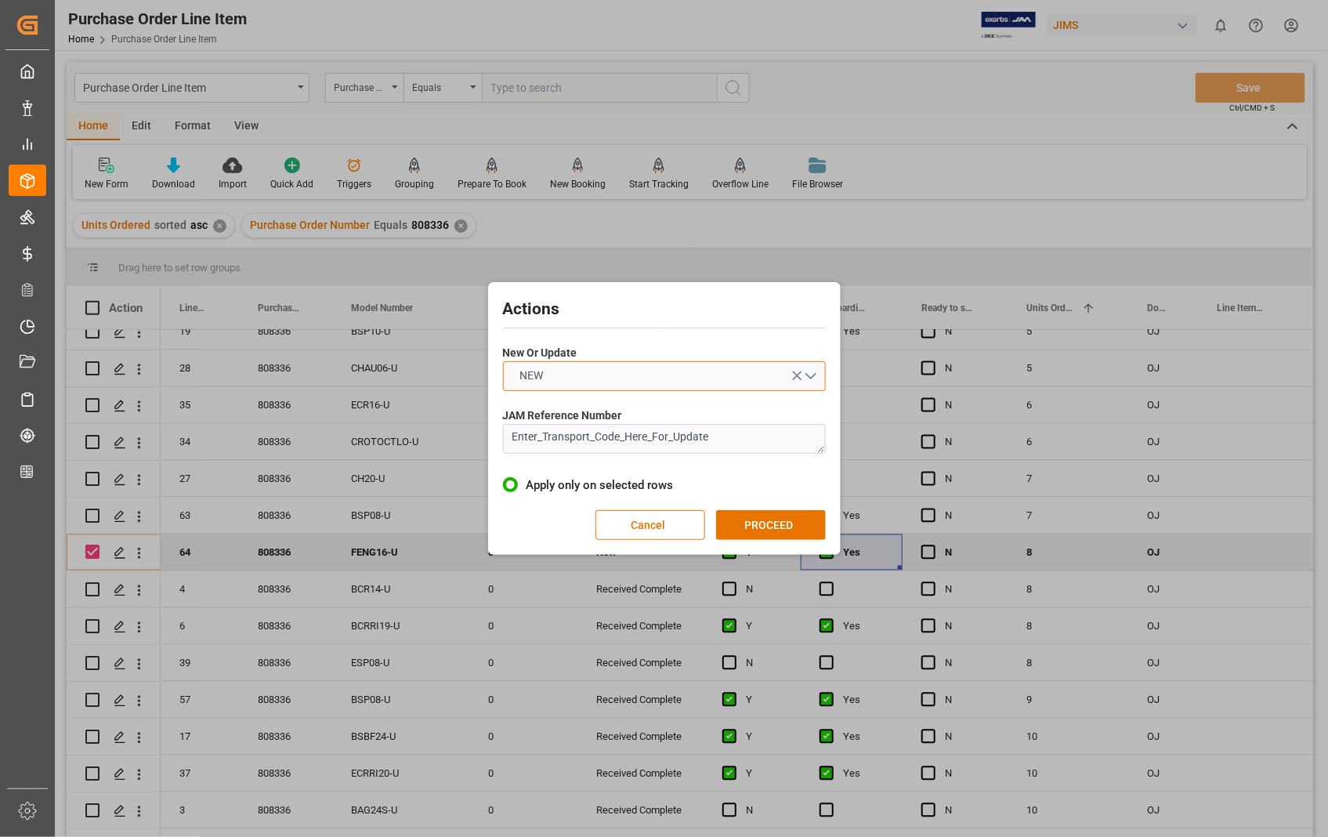
click at [813, 375] on button "NEW" at bounding box center [664, 376] width 323 height 30
click at [518, 411] on div "UPDATE" at bounding box center [664, 413] width 321 height 33
drag, startPoint x: 726, startPoint y: 444, endPoint x: 495, endPoint y: 434, distance: 230.6
click at [495, 434] on div "Actions New Or Update UPDATE JAM Reference Number Enter_Transport_Code_Here_For…" at bounding box center [664, 418] width 345 height 265
paste textarea "22-8290-[GEOGRAPHIC_DATA]"
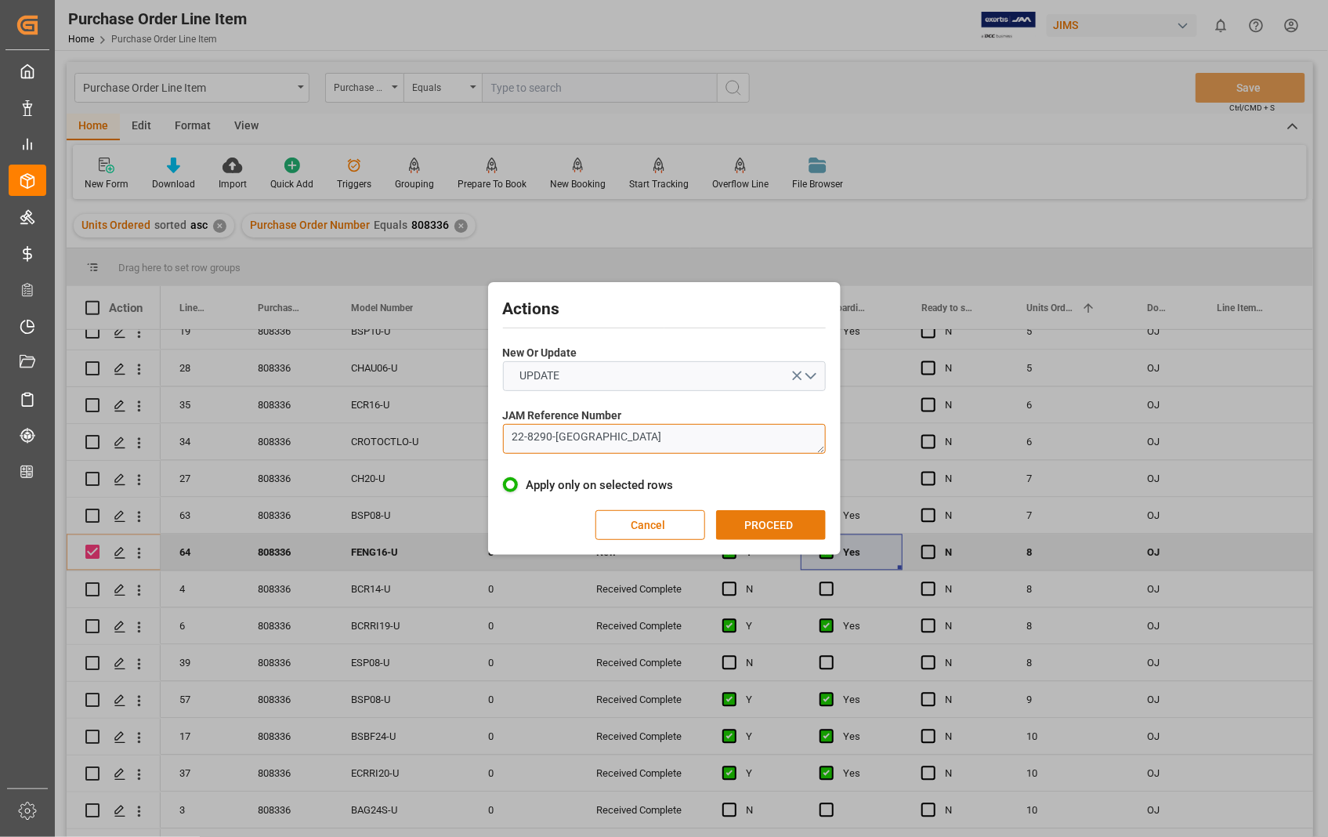
type textarea "22-8290-[GEOGRAPHIC_DATA]"
click at [763, 523] on button "PROCEED" at bounding box center [771, 525] width 110 height 30
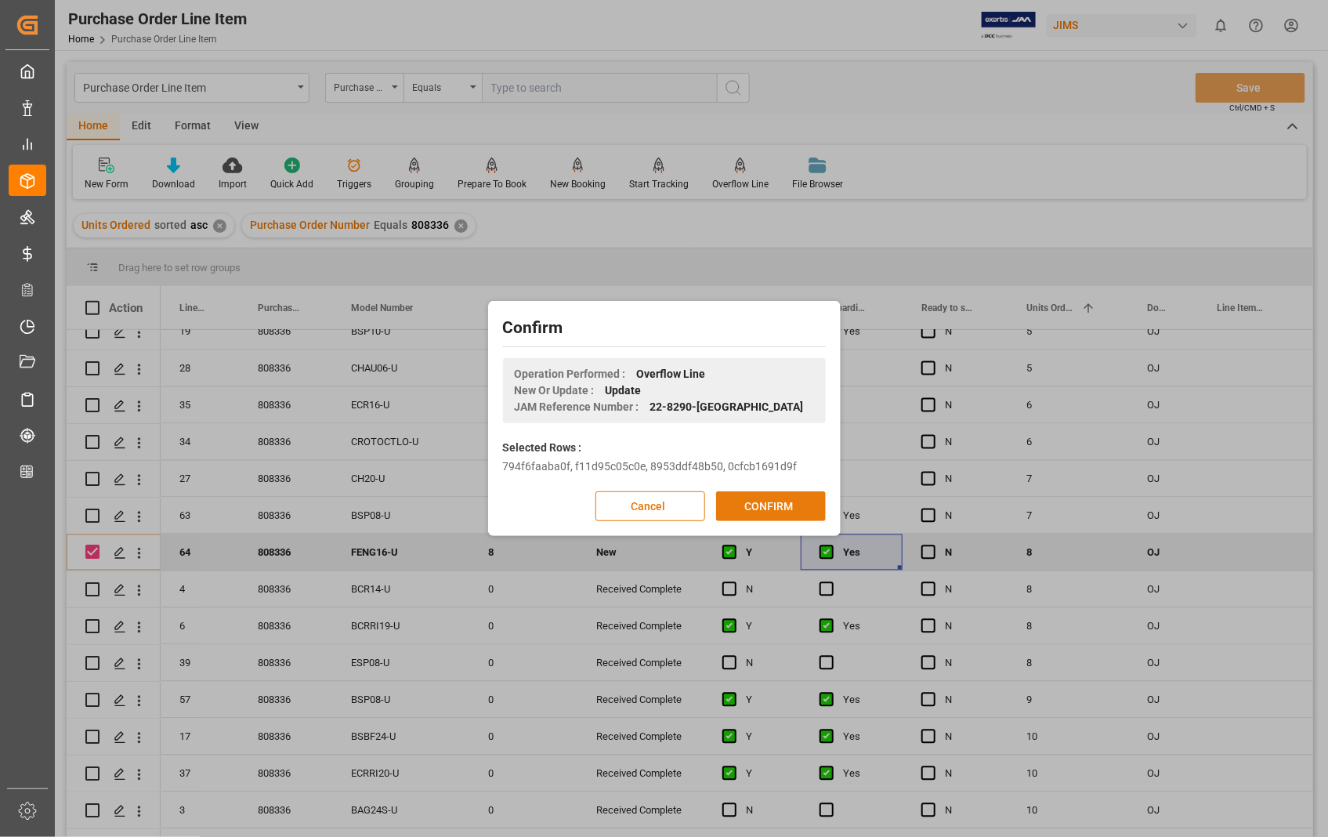
click at [768, 503] on button "CONFIRM" at bounding box center [771, 506] width 110 height 30
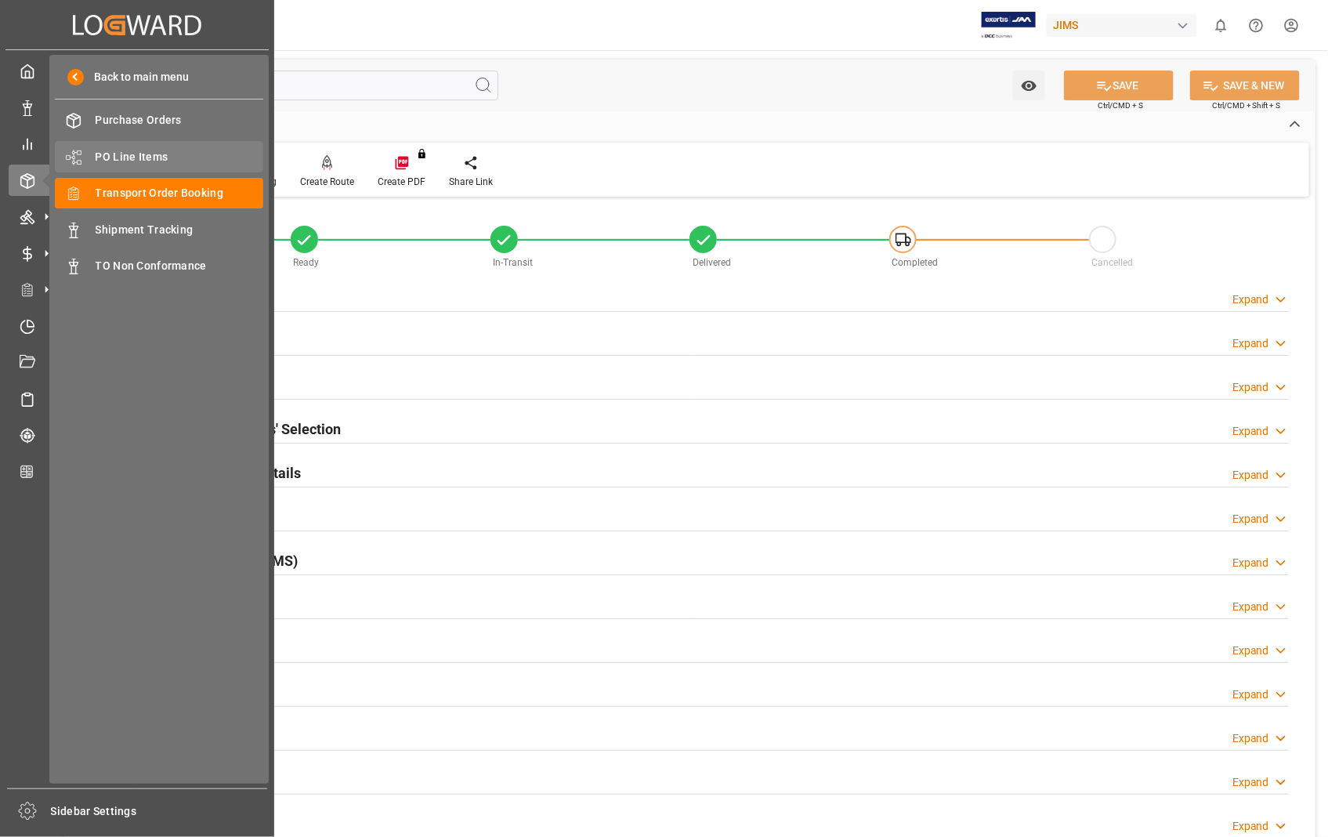
click at [150, 162] on span "PO Line Items" at bounding box center [180, 157] width 168 height 16
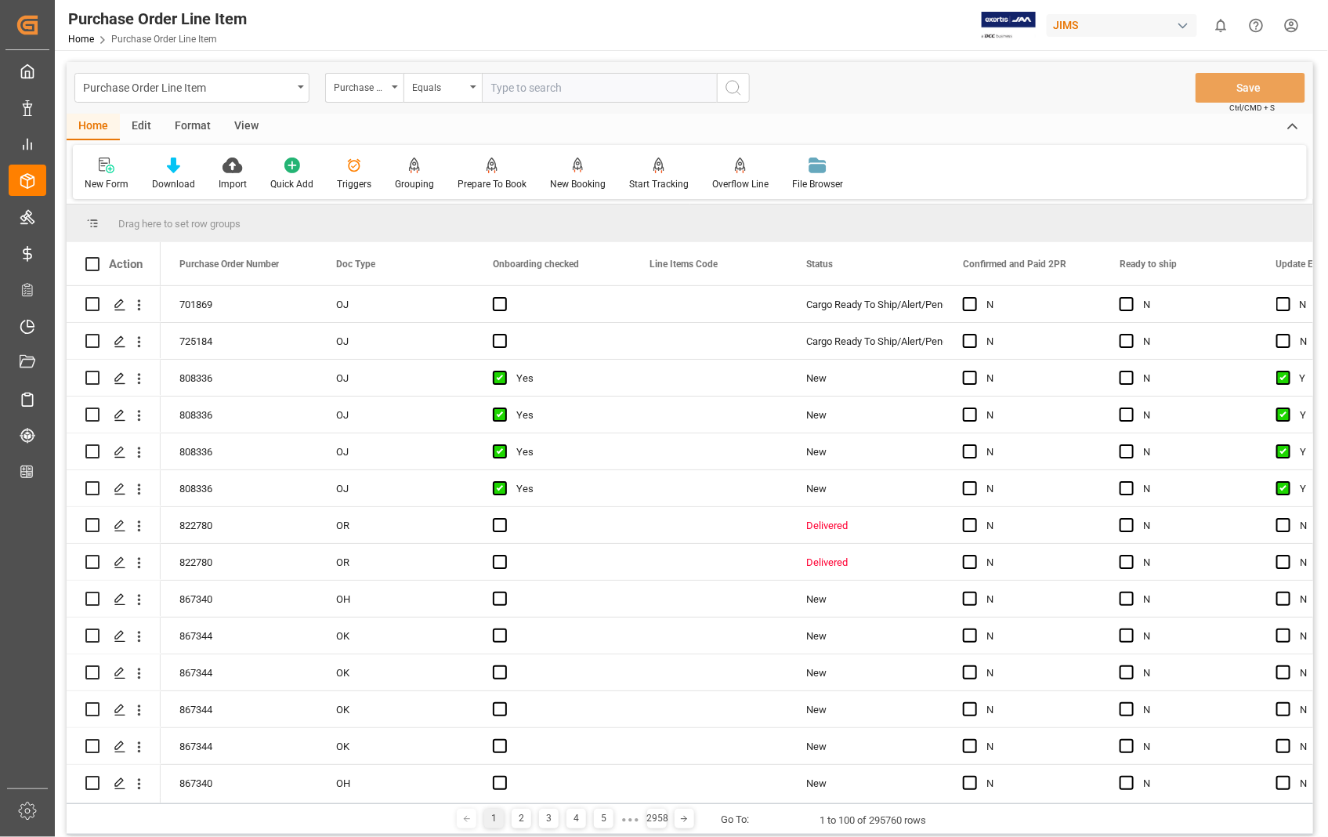
click at [585, 83] on input "text" at bounding box center [599, 88] width 235 height 30
type input "816999"
click at [735, 92] on circle "search button" at bounding box center [733, 87] width 13 height 13
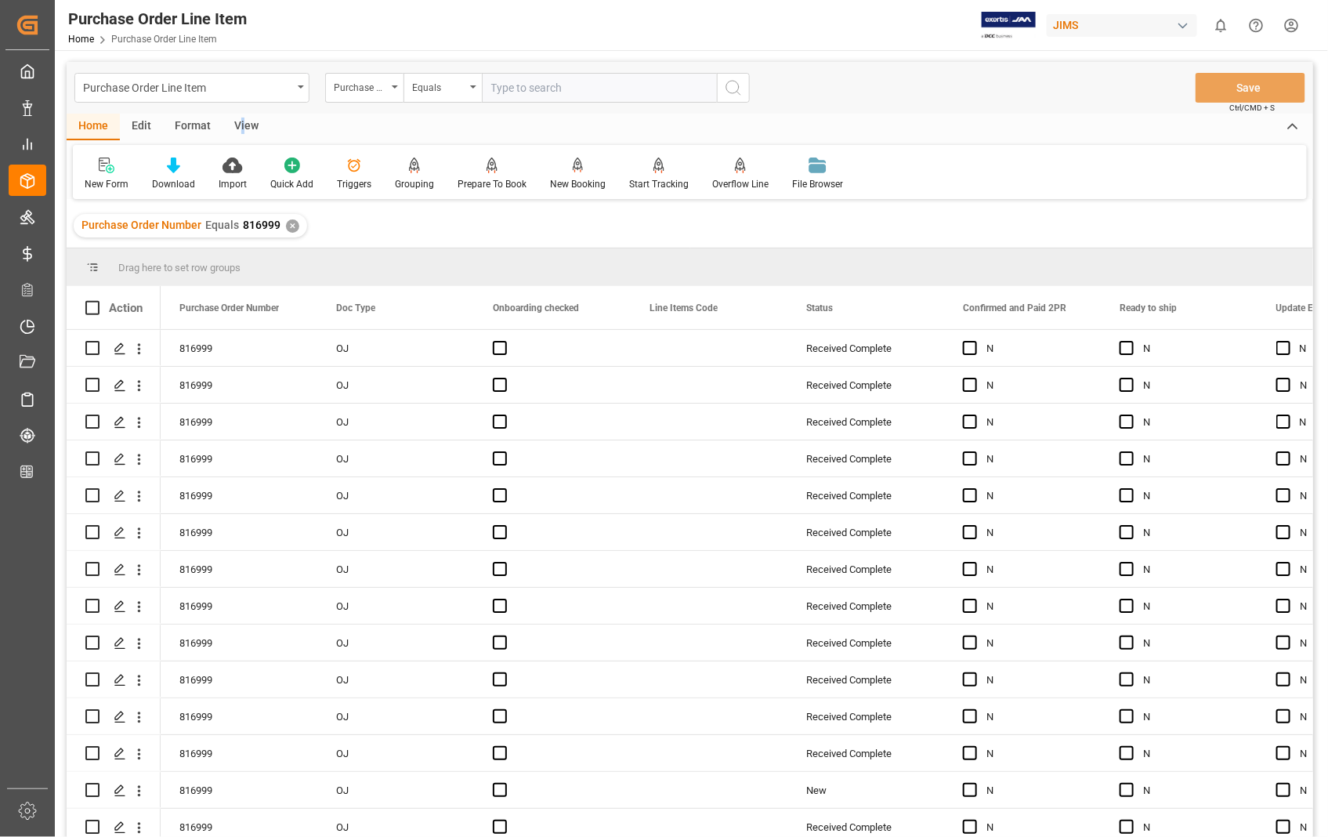
click at [241, 125] on div "View" at bounding box center [247, 127] width 48 height 27
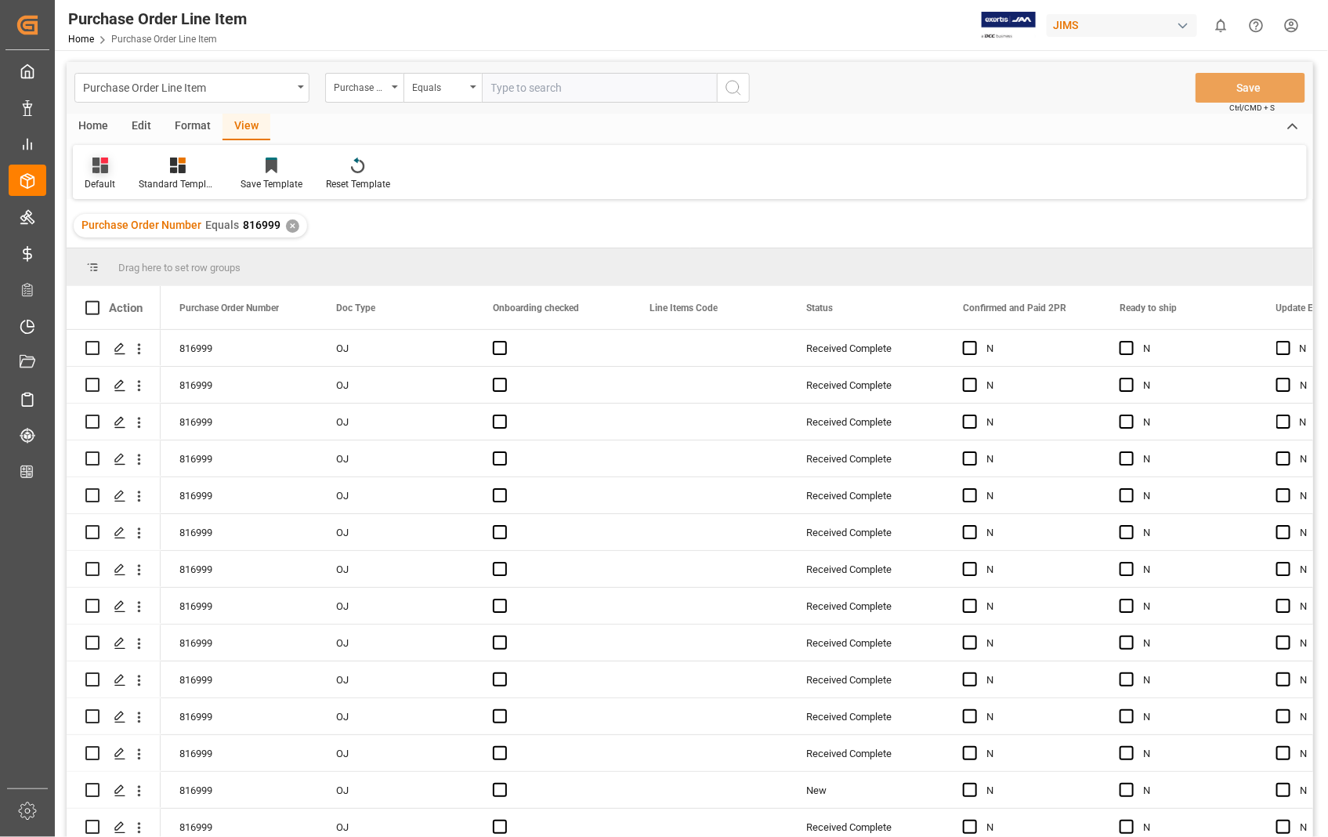
click at [108, 190] on div "Default" at bounding box center [100, 184] width 31 height 14
click at [124, 254] on div "Sophia setting." at bounding box center [160, 253] width 137 height 16
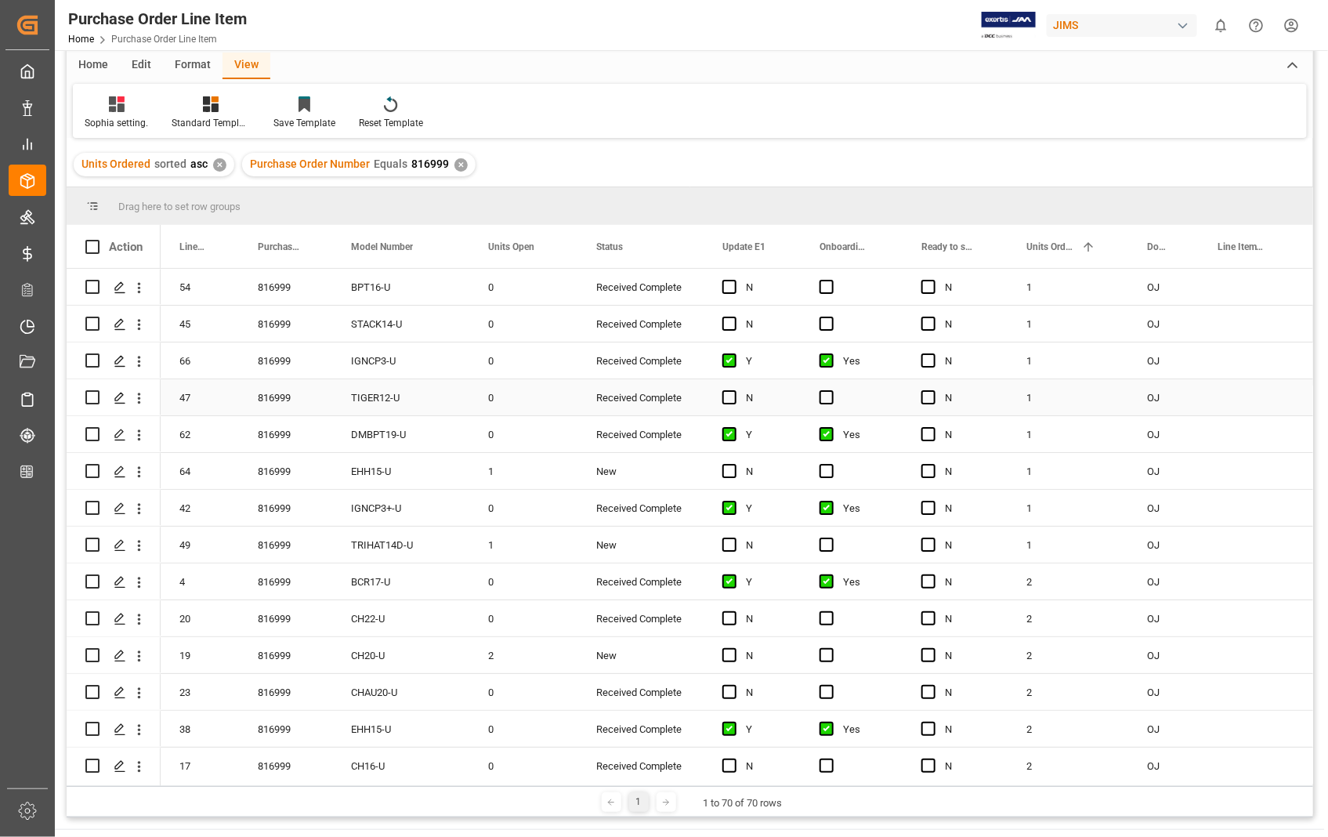
scroll to position [87, 0]
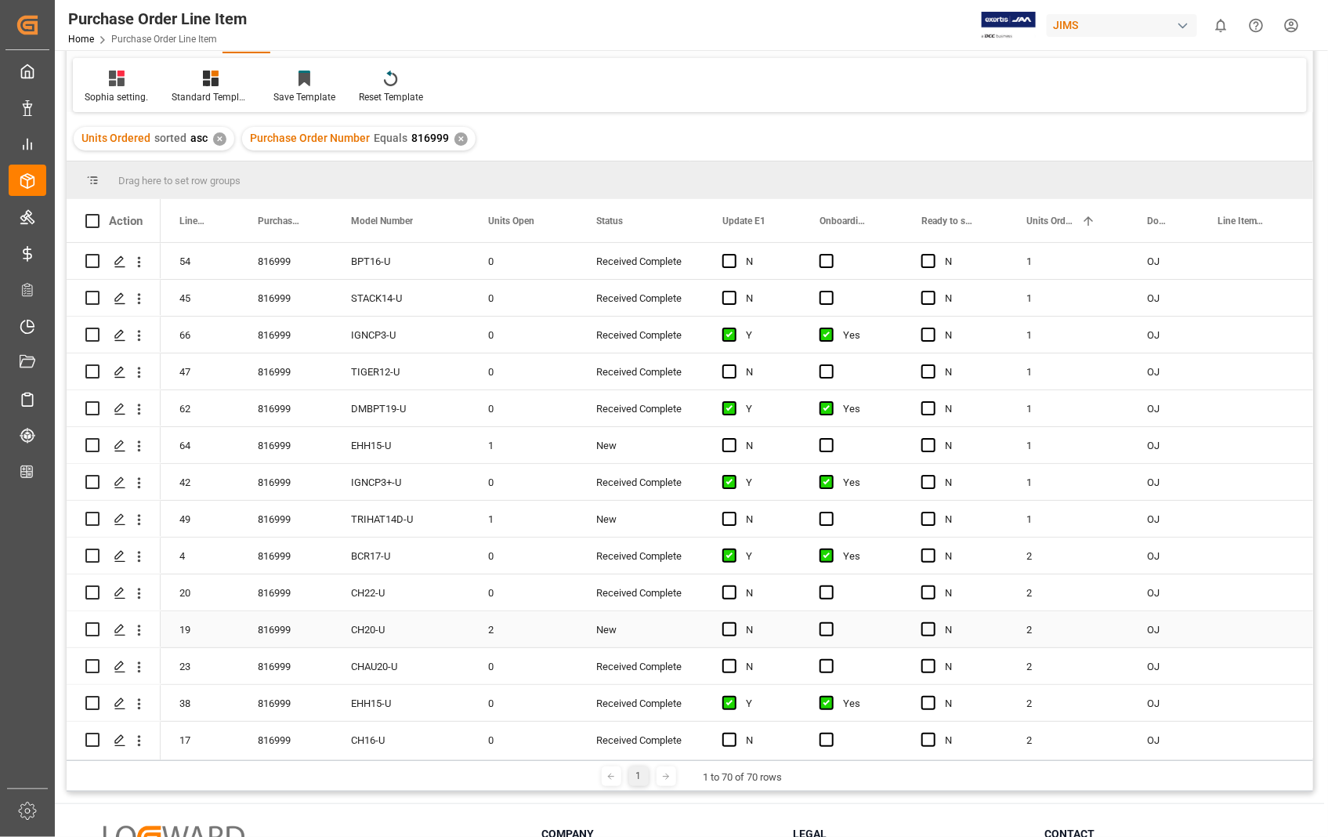
drag, startPoint x: 730, startPoint y: 629, endPoint x: 792, endPoint y: 636, distance: 63.2
click at [730, 629] on span "Press SPACE to select this row." at bounding box center [730, 629] width 14 height 14
click at [734, 622] on input "Press SPACE to select this row." at bounding box center [734, 622] width 0 height 0
click at [825, 631] on span "Press SPACE to select this row." at bounding box center [827, 629] width 14 height 14
click at [832, 622] on input "Press SPACE to select this row." at bounding box center [832, 622] width 0 height 0
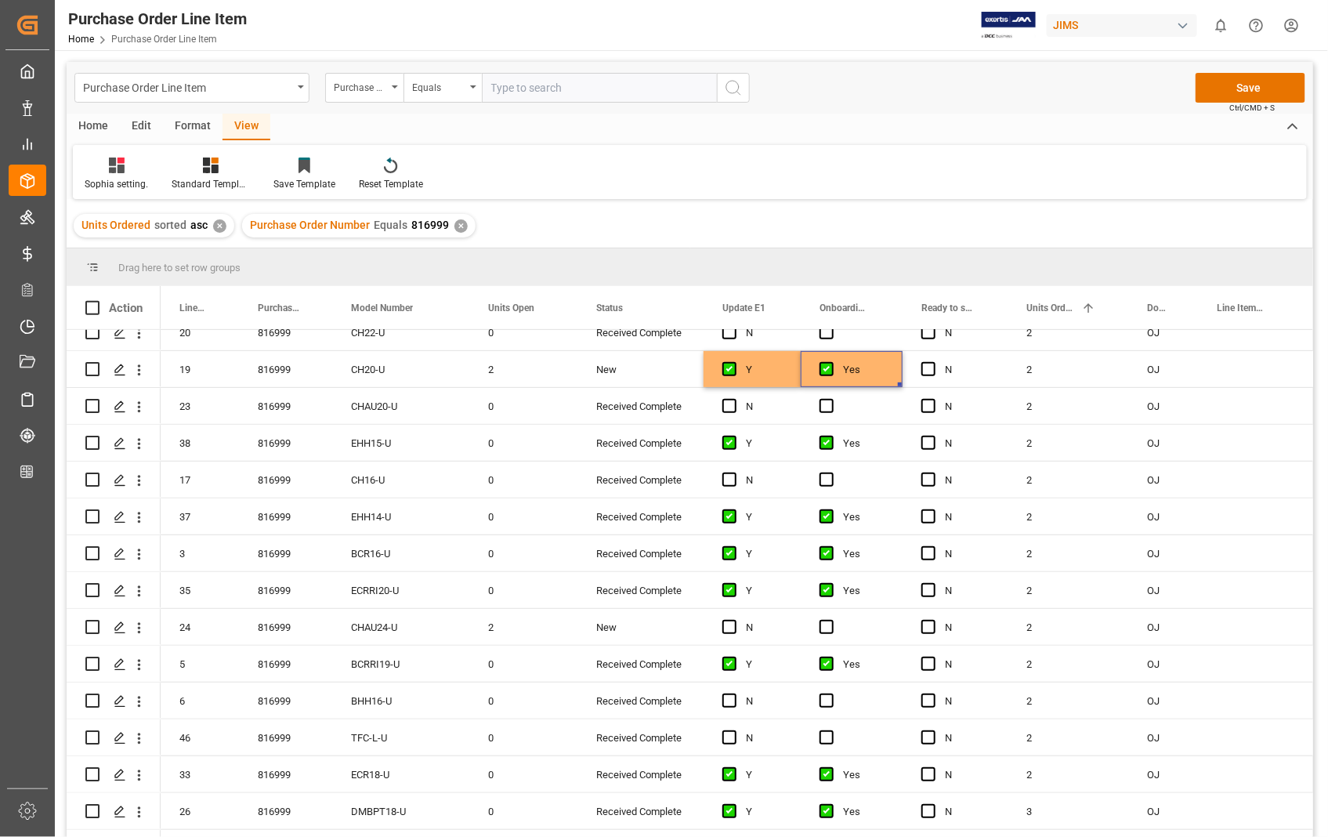
scroll to position [348, 0]
click at [737, 628] on span "Press SPACE to select this row." at bounding box center [730, 626] width 14 height 14
click at [734, 619] on input "Press SPACE to select this row." at bounding box center [734, 619] width 0 height 0
click at [825, 625] on span "Press SPACE to select this row." at bounding box center [827, 626] width 14 height 14
click at [832, 619] on input "Press SPACE to select this row." at bounding box center [832, 619] width 0 height 0
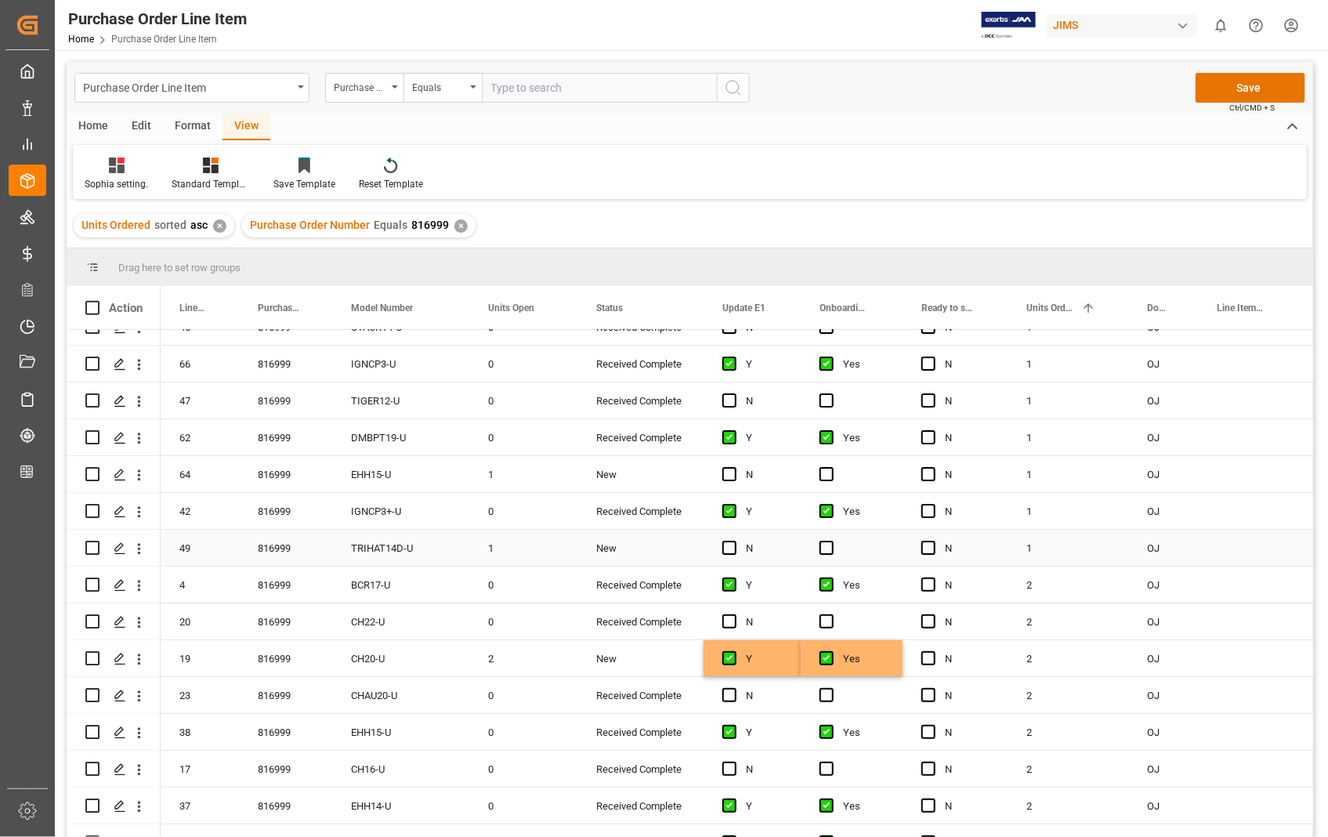
scroll to position [87, 0]
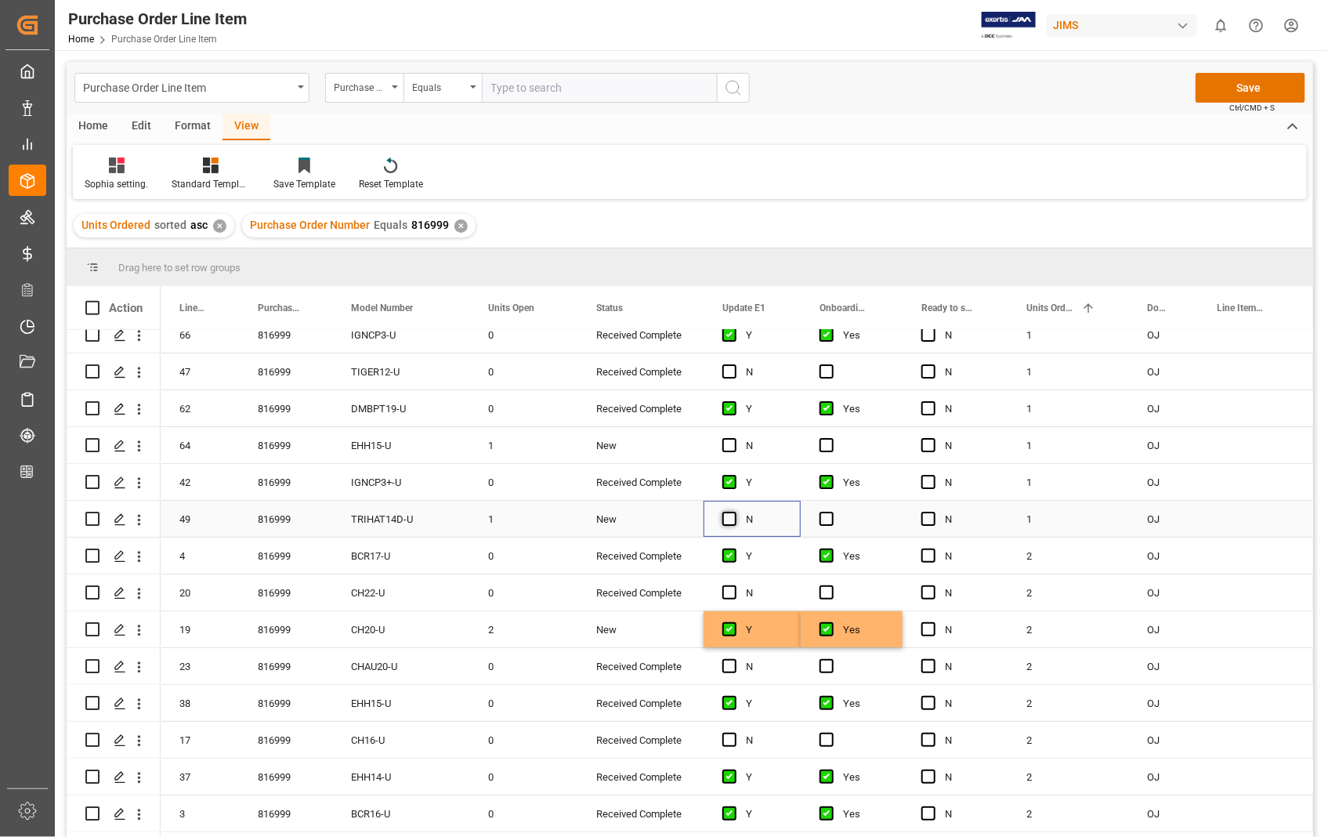
click at [725, 517] on span "Press SPACE to select this row." at bounding box center [730, 519] width 14 height 14
click at [734, 512] on input "Press SPACE to select this row." at bounding box center [734, 512] width 0 height 0
click at [824, 513] on span "Press SPACE to select this row." at bounding box center [827, 519] width 14 height 14
click at [832, 512] on input "Press SPACE to select this row." at bounding box center [832, 512] width 0 height 0
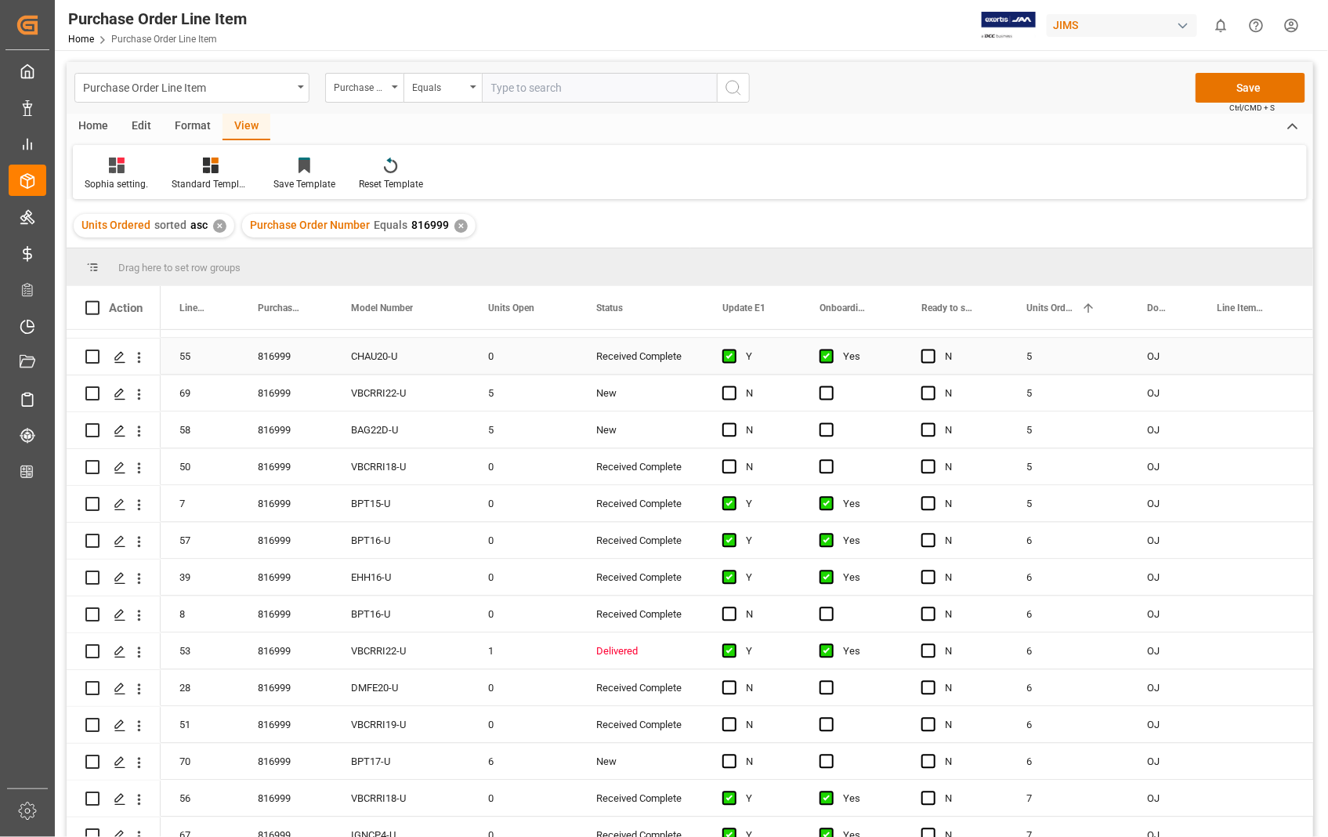
scroll to position [1393, 0]
click at [727, 651] on span "Press SPACE to select this row." at bounding box center [730, 650] width 14 height 14
click at [734, 643] on input "Press SPACE to select this row." at bounding box center [734, 643] width 0 height 0
click at [727, 651] on span "Press SPACE to select this row." at bounding box center [730, 650] width 14 height 14
click at [734, 643] on input "Press SPACE to select this row." at bounding box center [734, 643] width 0 height 0
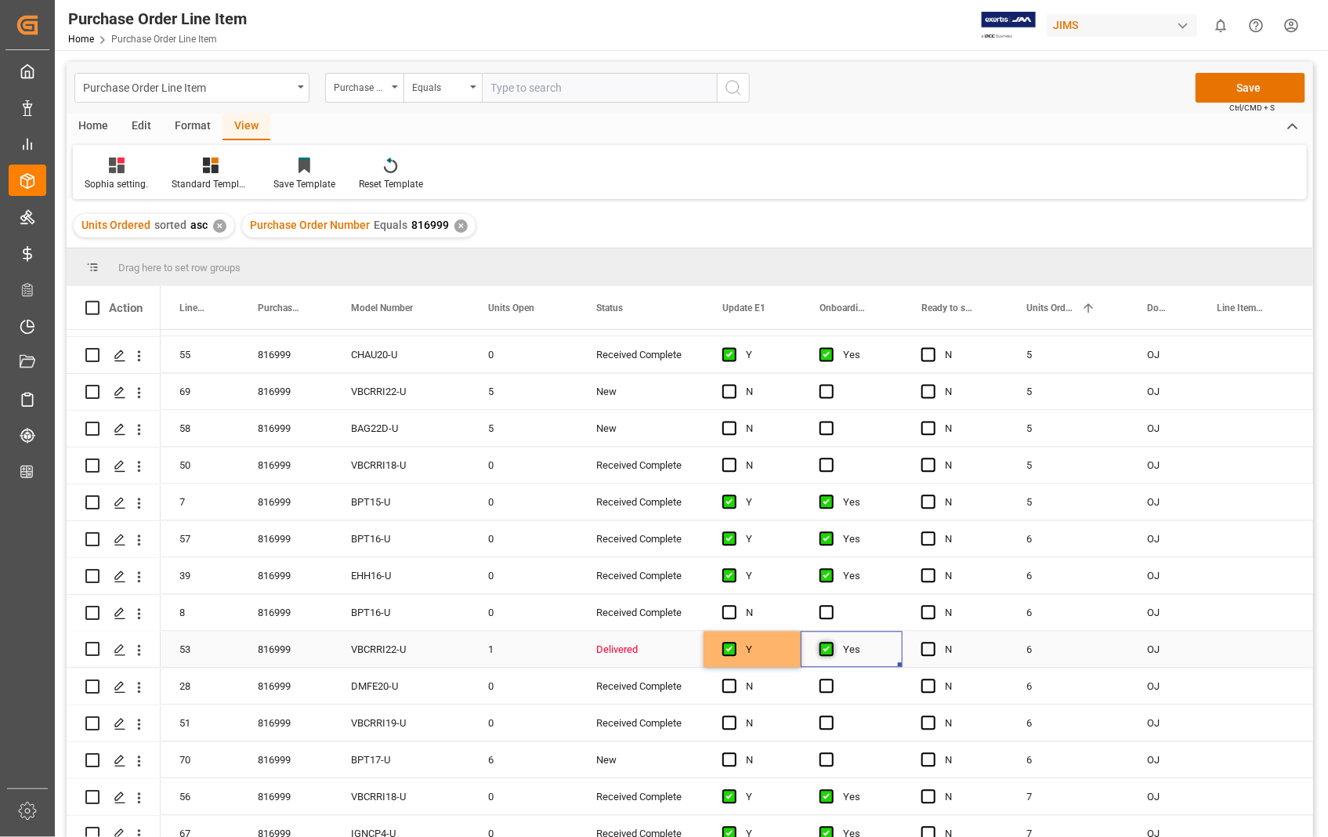
click at [827, 648] on span "Press SPACE to select this row." at bounding box center [827, 650] width 14 height 14
click at [832, 643] on input "Press SPACE to select this row." at bounding box center [832, 643] width 0 height 0
click at [827, 648] on span "Press SPACE to select this row." at bounding box center [827, 650] width 14 height 14
click at [832, 643] on input "Press SPACE to select this row." at bounding box center [832, 643] width 0 height 0
click at [732, 424] on span "Press SPACE to select this row." at bounding box center [730, 429] width 14 height 14
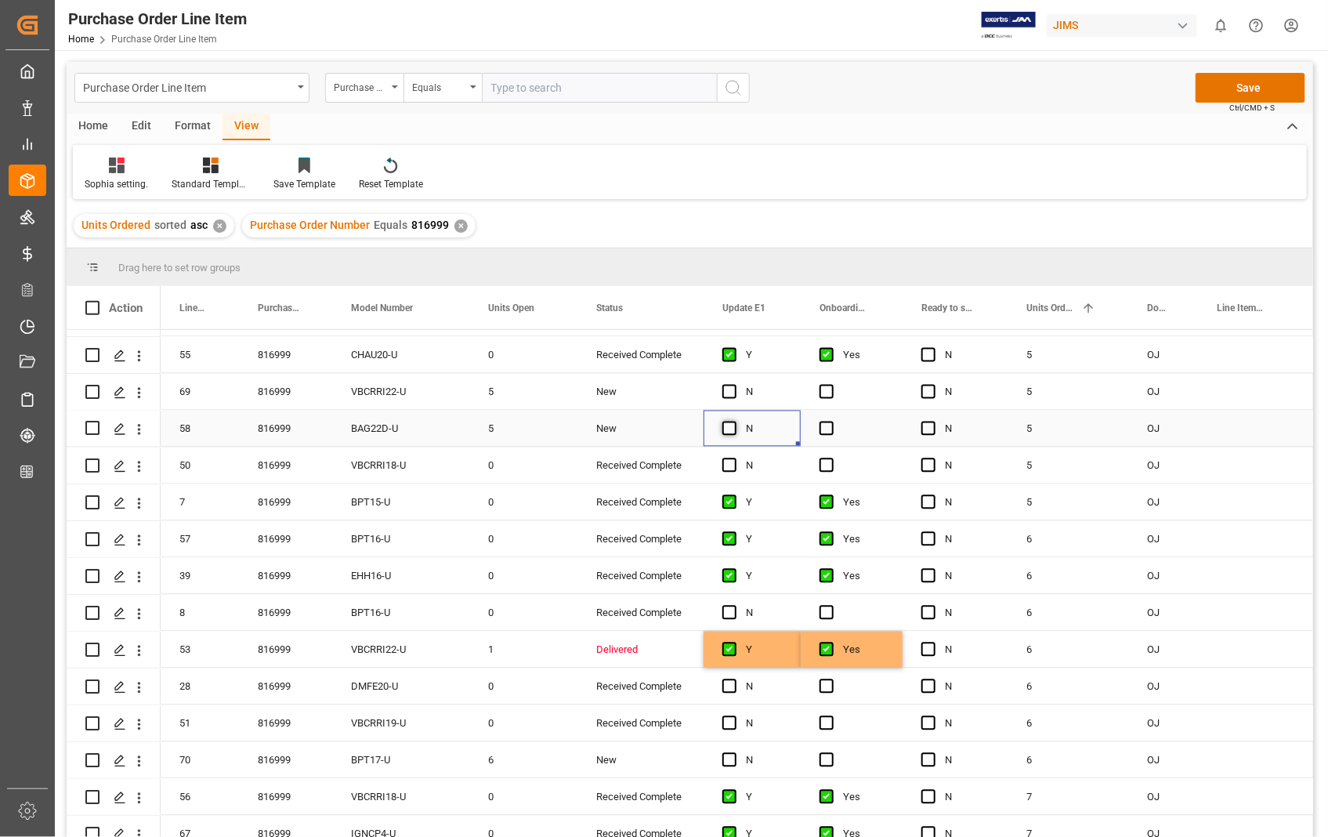
click at [734, 422] on input "Press SPACE to select this row." at bounding box center [734, 422] width 0 height 0
click at [826, 426] on span "Press SPACE to select this row." at bounding box center [827, 429] width 14 height 14
click at [832, 422] on input "Press SPACE to select this row." at bounding box center [832, 422] width 0 height 0
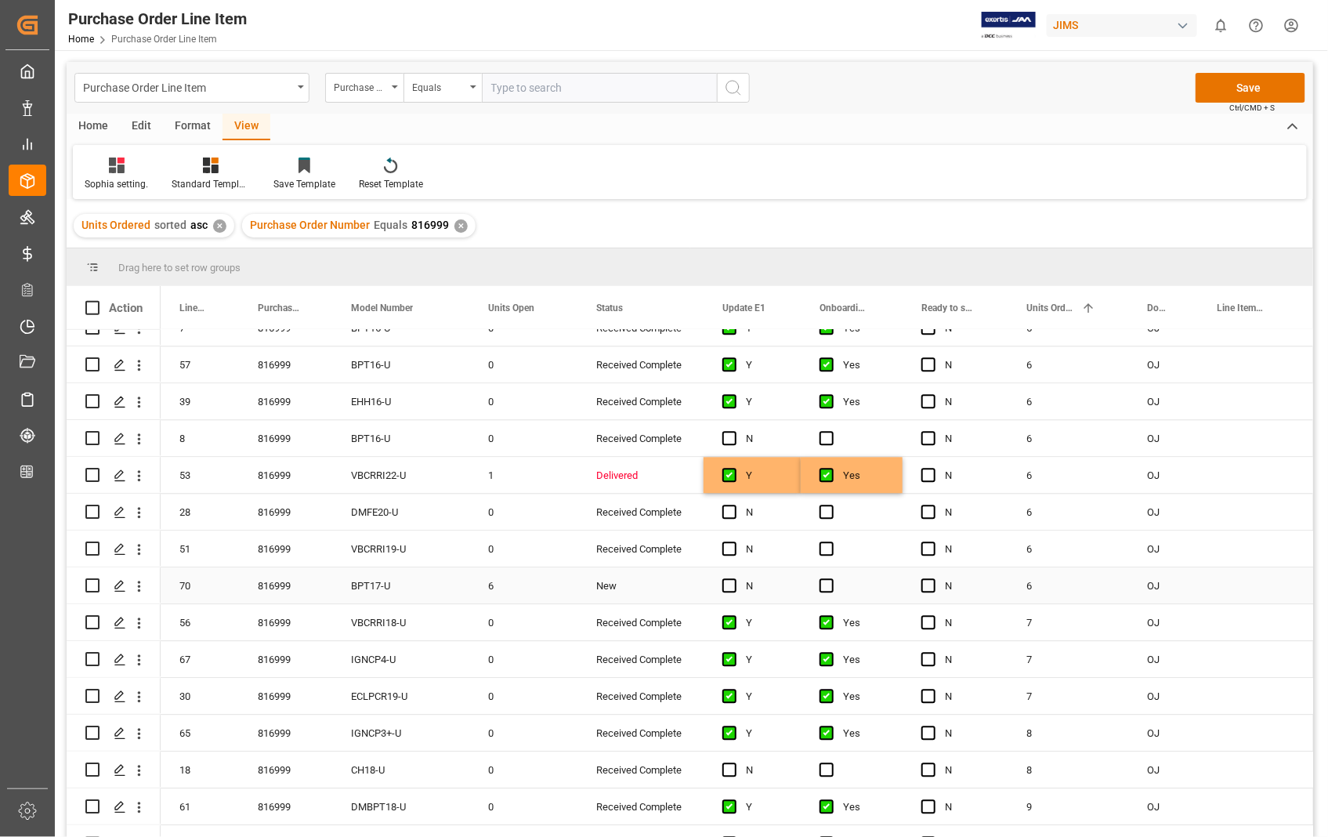
scroll to position [1654, 0]
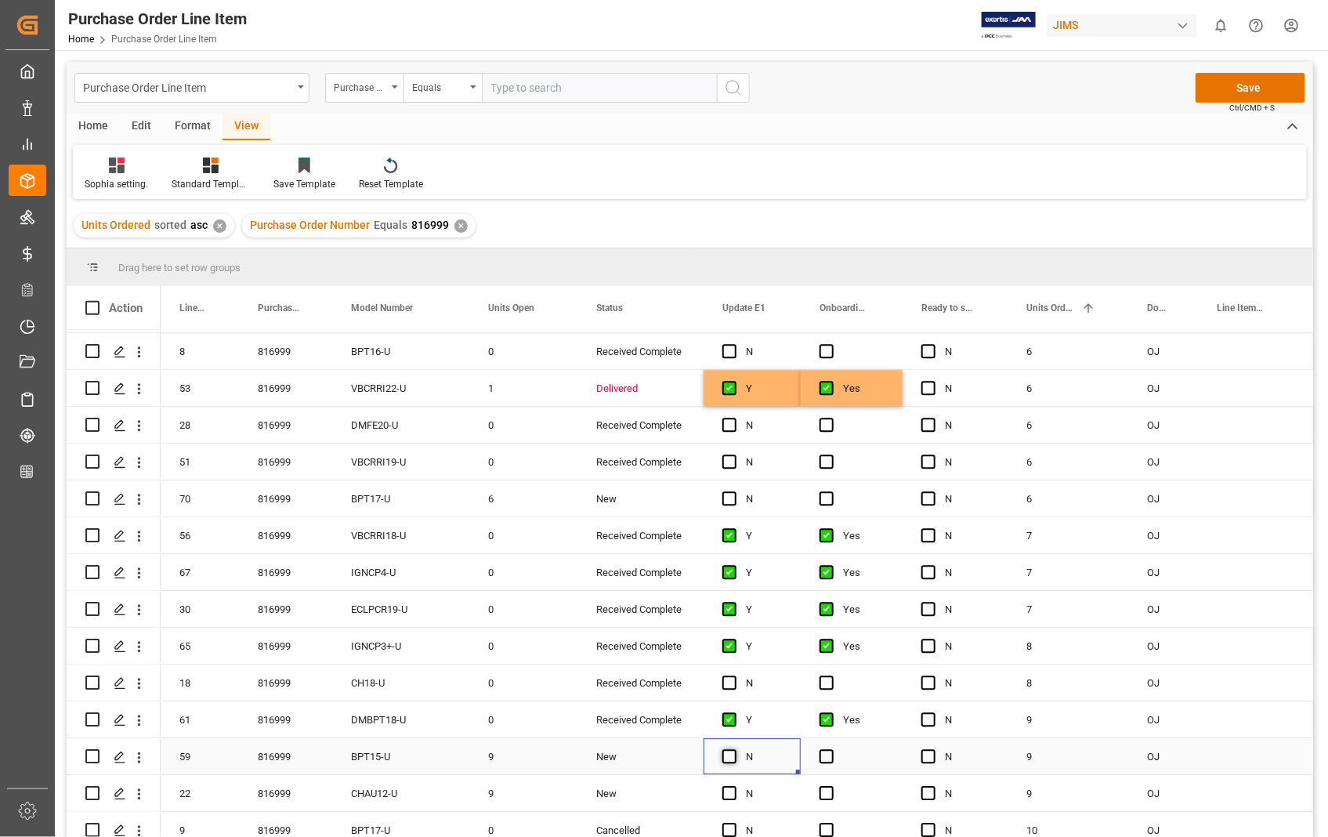
click at [725, 755] on span "Press SPACE to select this row." at bounding box center [730, 756] width 14 height 14
click at [734, 749] on input "Press SPACE to select this row." at bounding box center [734, 749] width 0 height 0
click at [828, 756] on span "Press SPACE to select this row." at bounding box center [827, 756] width 14 height 14
click at [832, 749] on input "Press SPACE to select this row." at bounding box center [832, 749] width 0 height 0
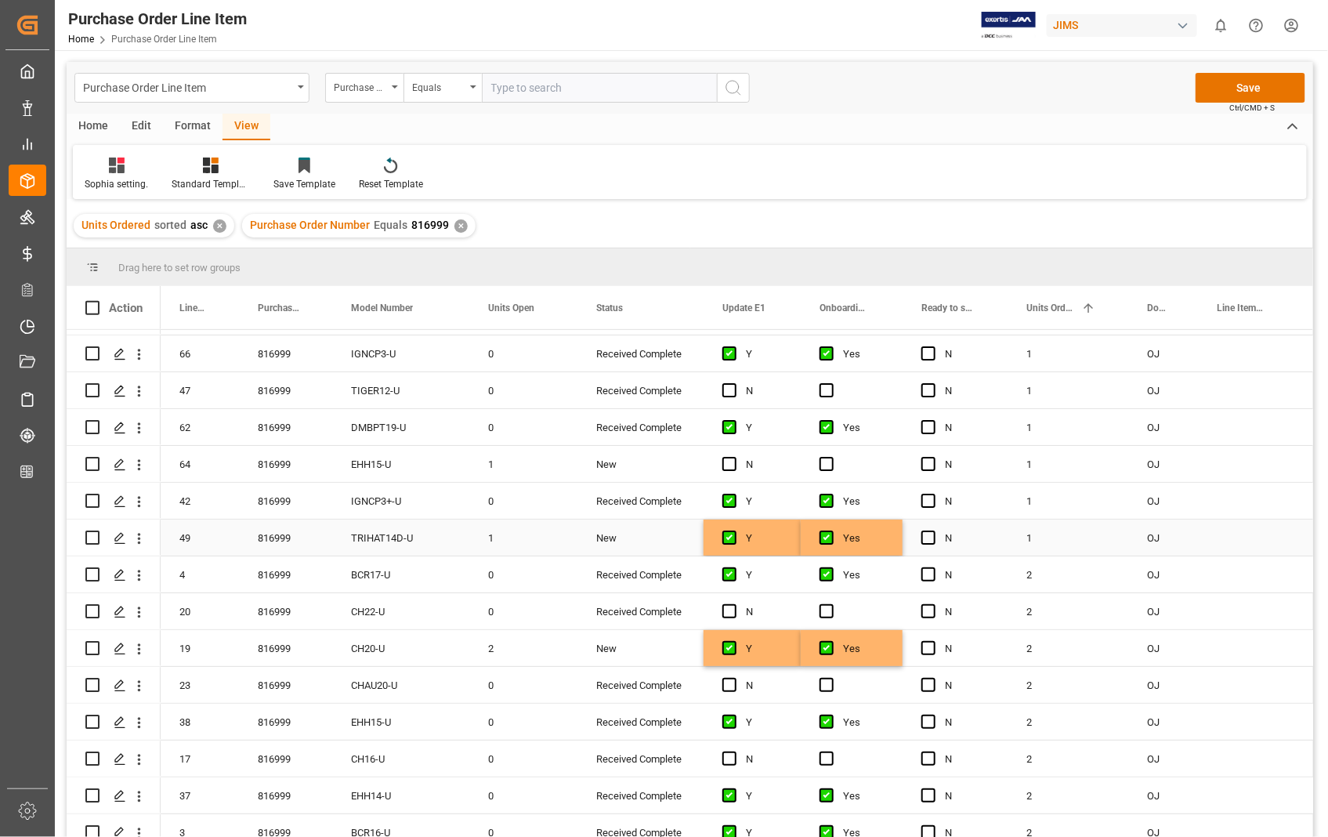
scroll to position [67, 0]
click at [734, 466] on span "Press SPACE to select this row." at bounding box center [730, 465] width 14 height 14
click at [734, 458] on input "Press SPACE to select this row." at bounding box center [734, 458] width 0 height 0
click at [832, 465] on span "Press SPACE to select this row." at bounding box center [827, 465] width 14 height 14
click at [832, 458] on input "Press SPACE to select this row." at bounding box center [832, 458] width 0 height 0
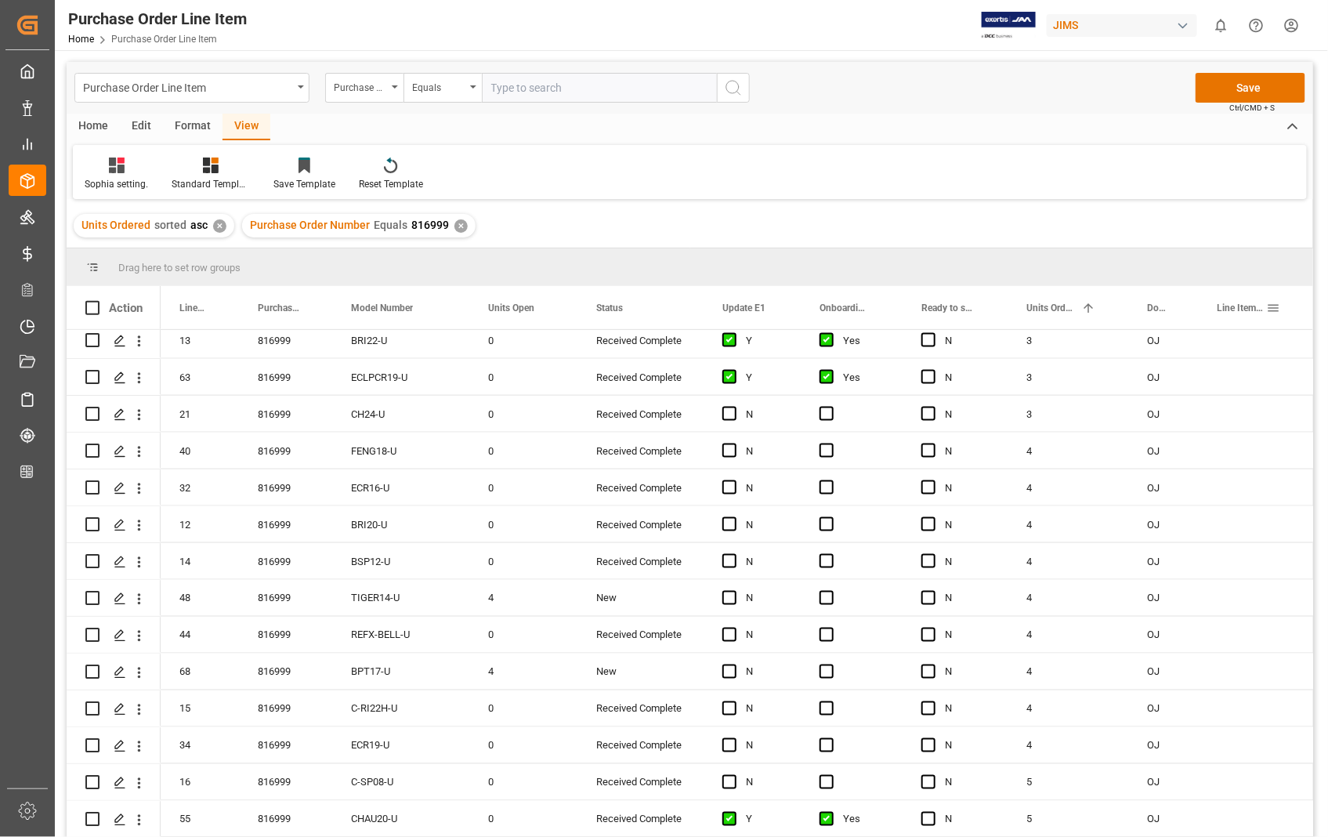
scroll to position [677, 0]
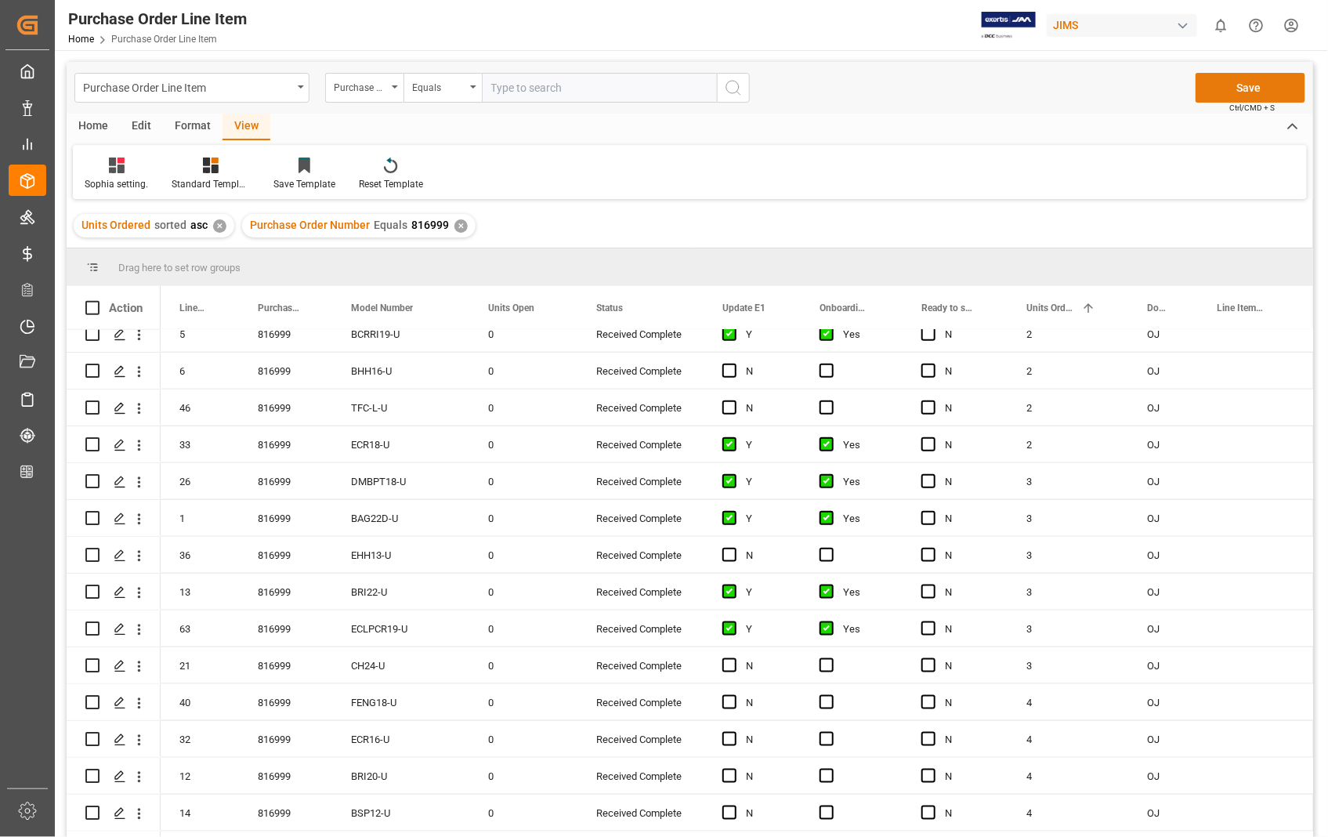
click at [1248, 87] on button "Save" at bounding box center [1251, 88] width 110 height 30
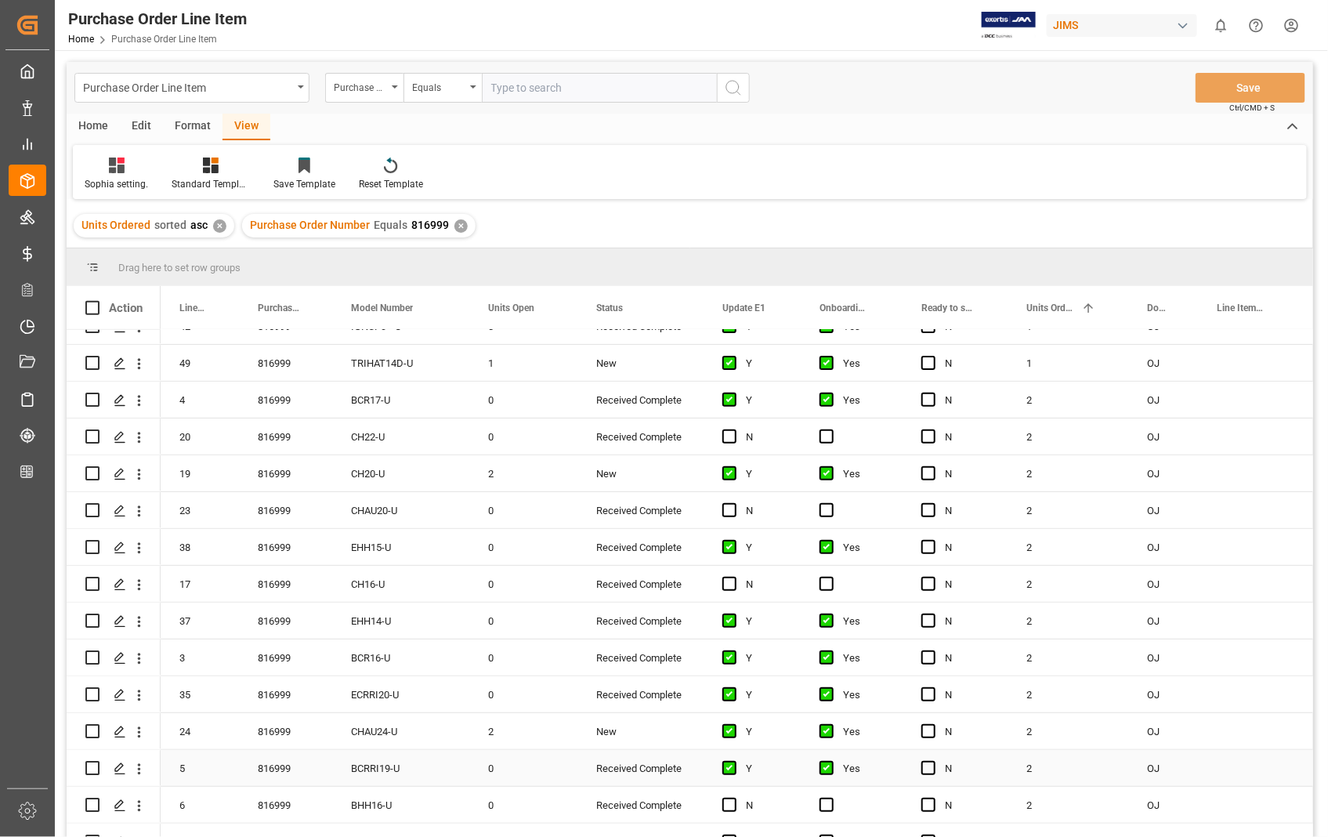
scroll to position [241, 0]
click at [89, 474] on input "Press Space to toggle row selection (unchecked)" at bounding box center [92, 475] width 14 height 14
checkbox input "true"
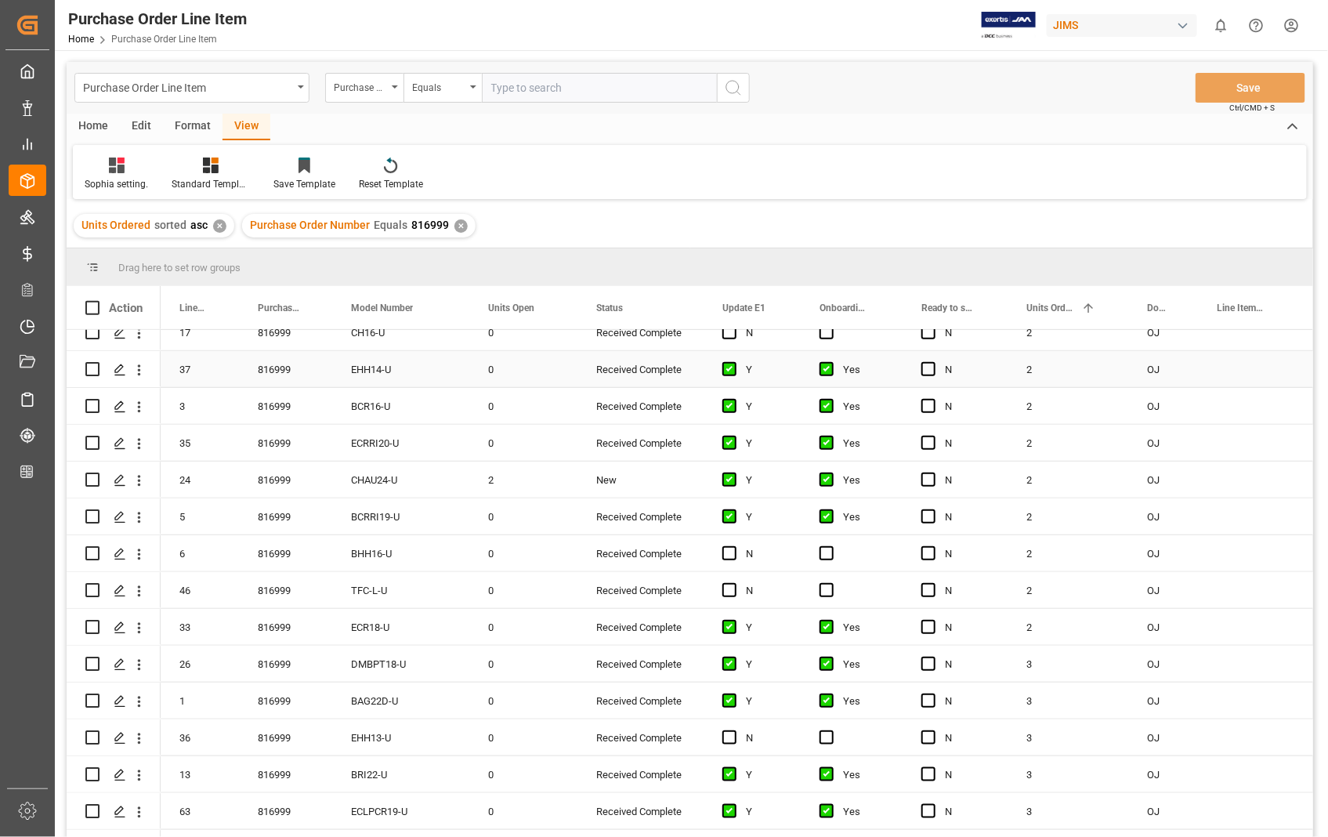
scroll to position [522, 0]
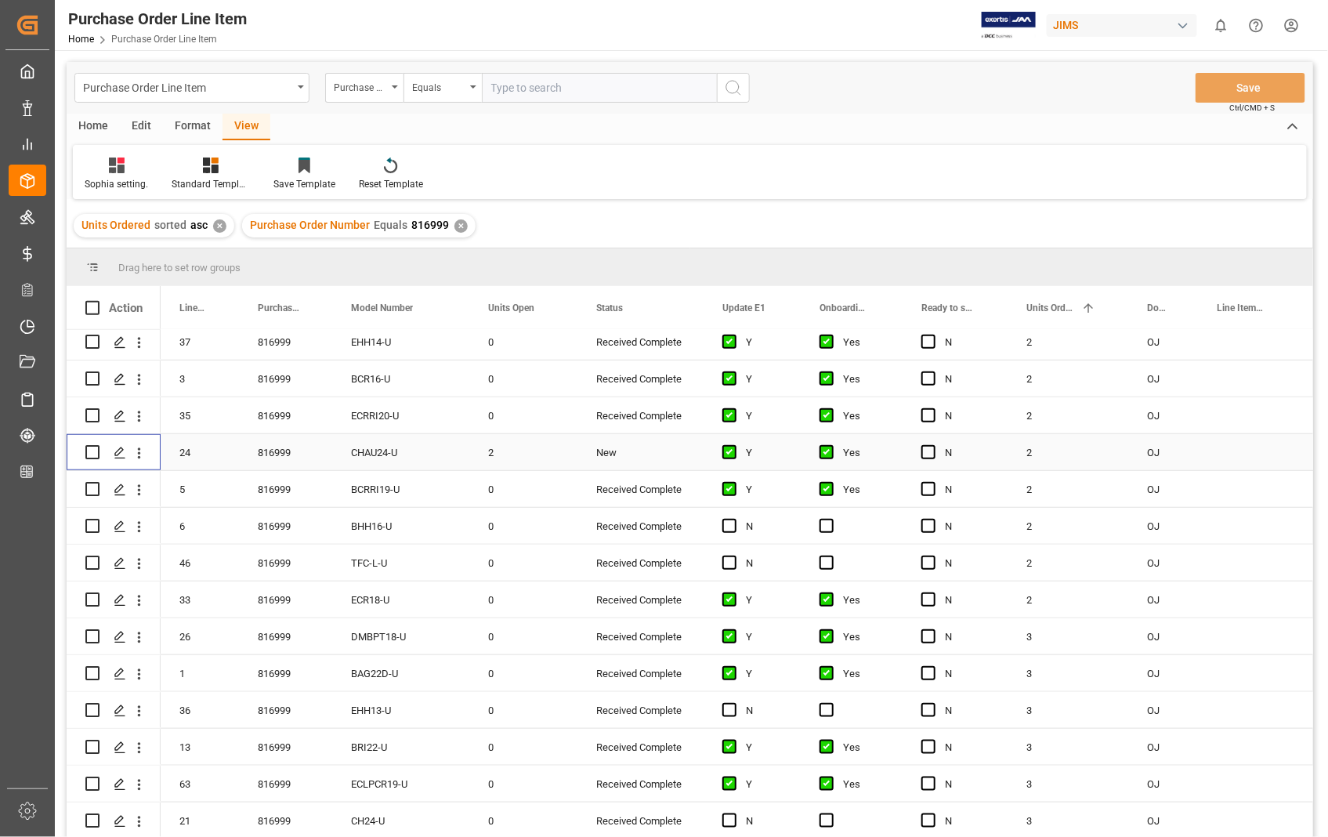
click at [96, 452] on input "Press Space to toggle row selection (unchecked)" at bounding box center [92, 452] width 14 height 14
checkbox input "true"
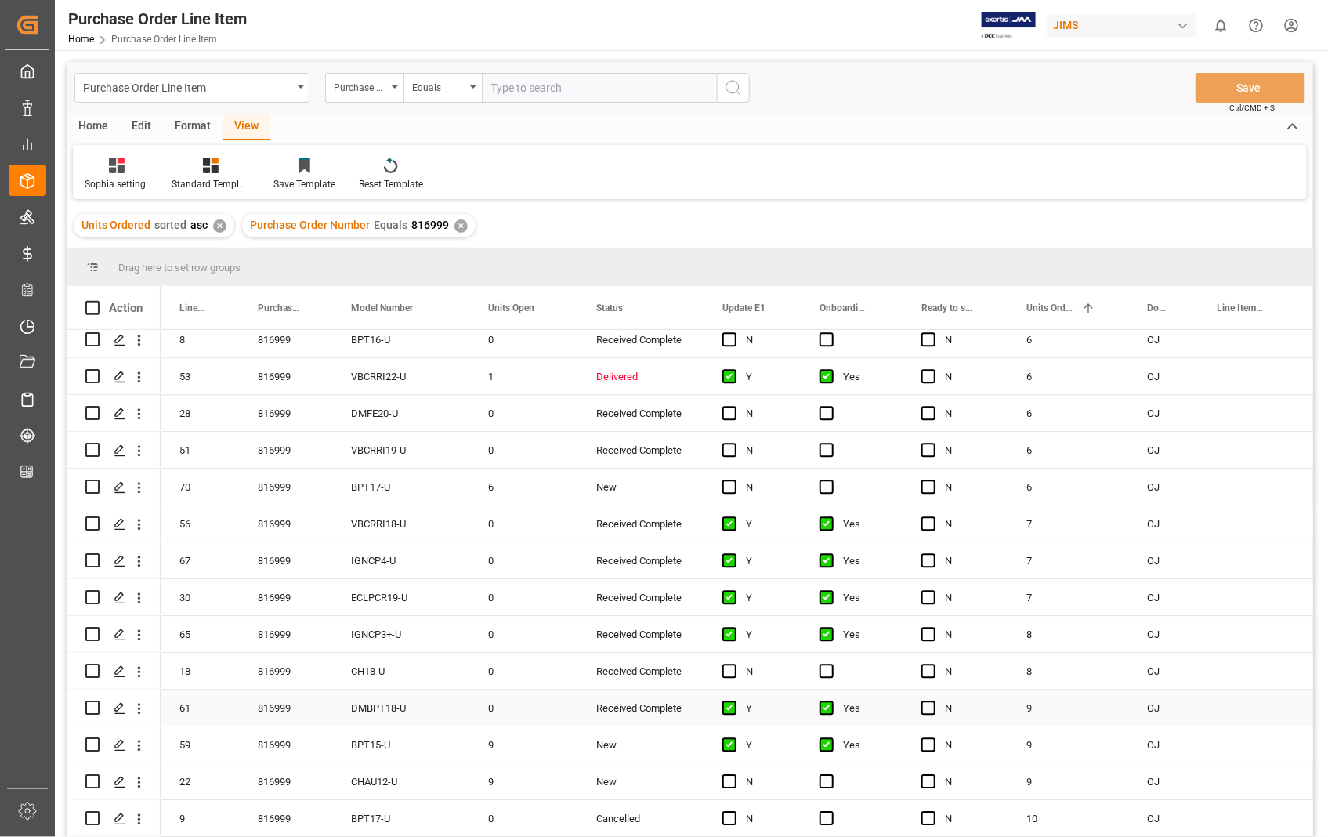
scroll to position [1636, 0]
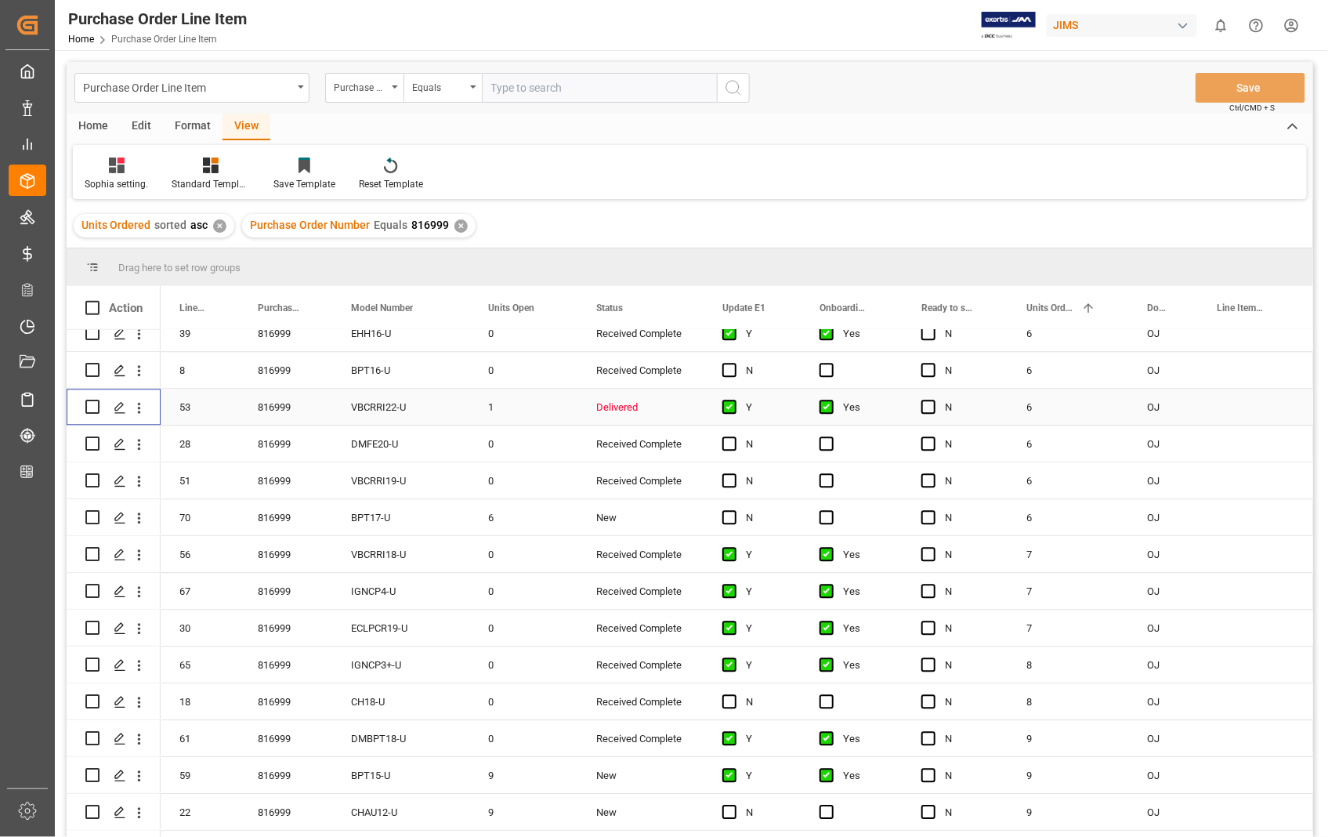
click at [86, 402] on input "Press Space to toggle row selection (unchecked)" at bounding box center [92, 407] width 14 height 14
checkbox input "true"
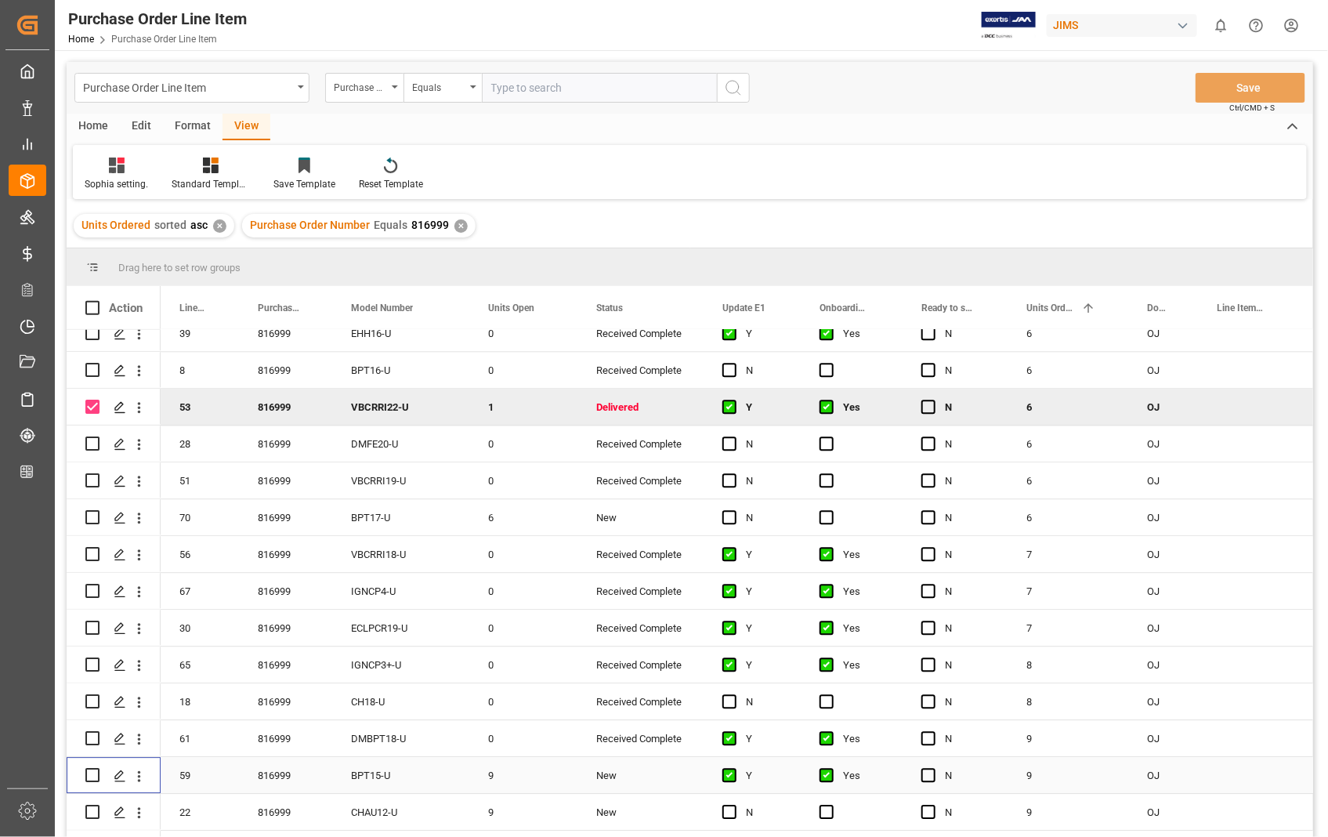
click at [94, 774] on input "Press Space to toggle row selection (unchecked)" at bounding box center [92, 775] width 14 height 14
checkbox input "true"
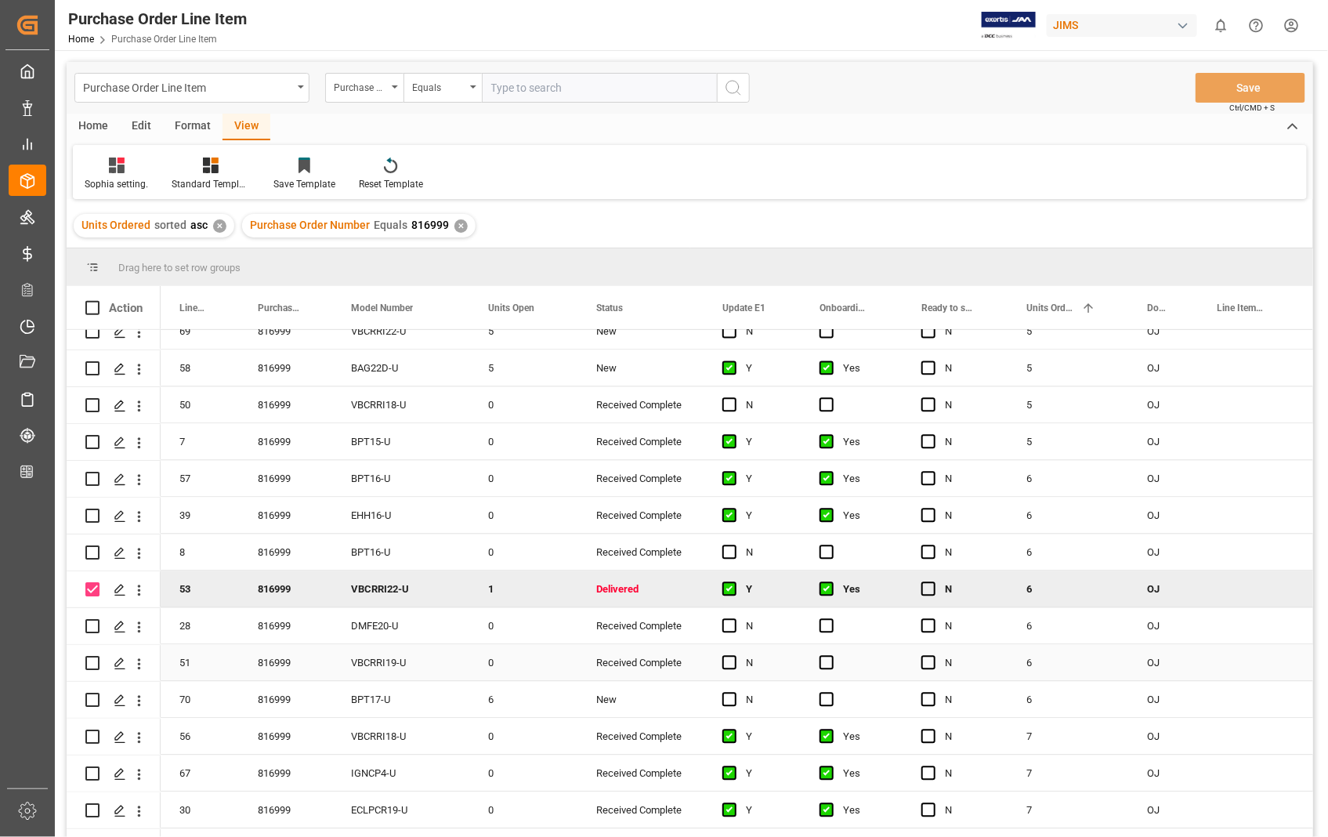
scroll to position [1375, 0]
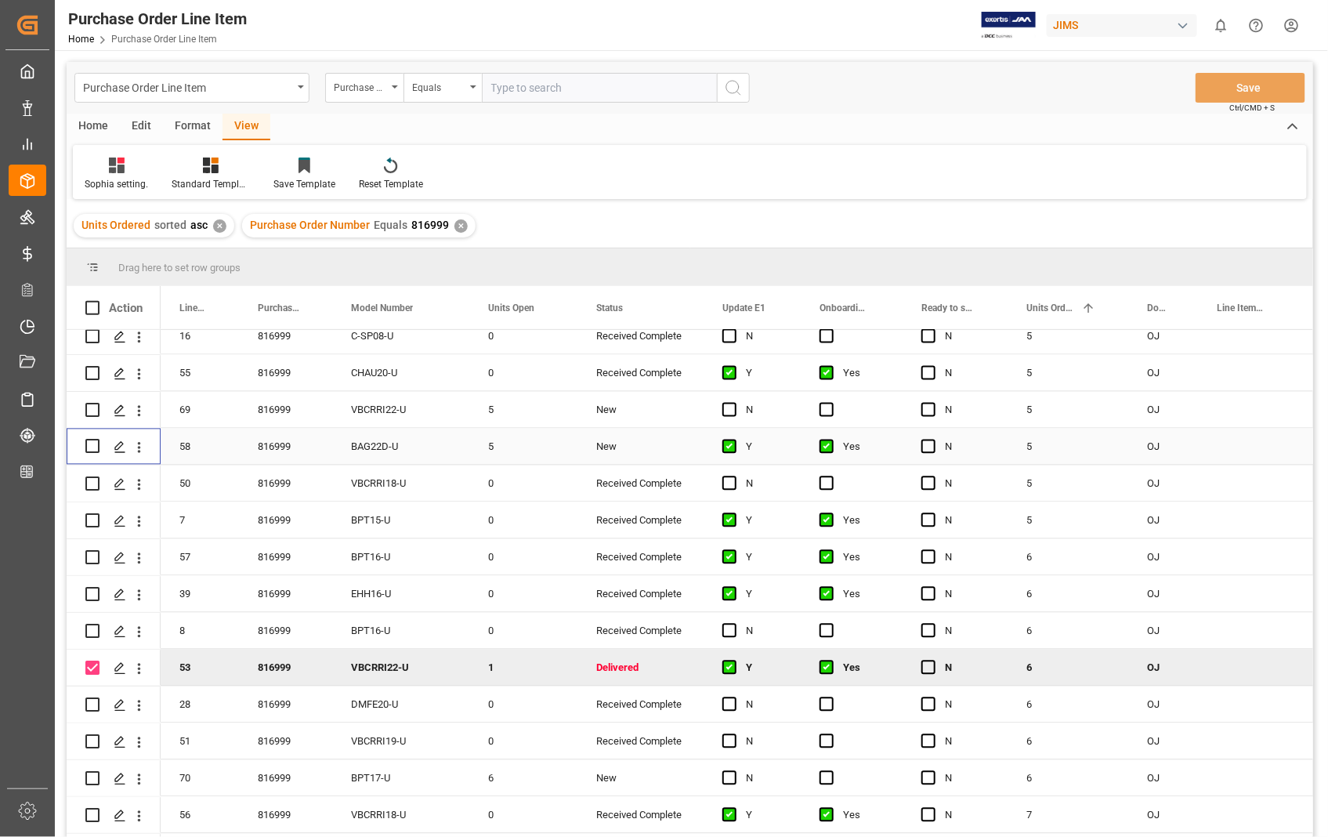
click at [92, 445] on input "Press Space to toggle row selection (unchecked)" at bounding box center [92, 447] width 14 height 14
checkbox input "true"
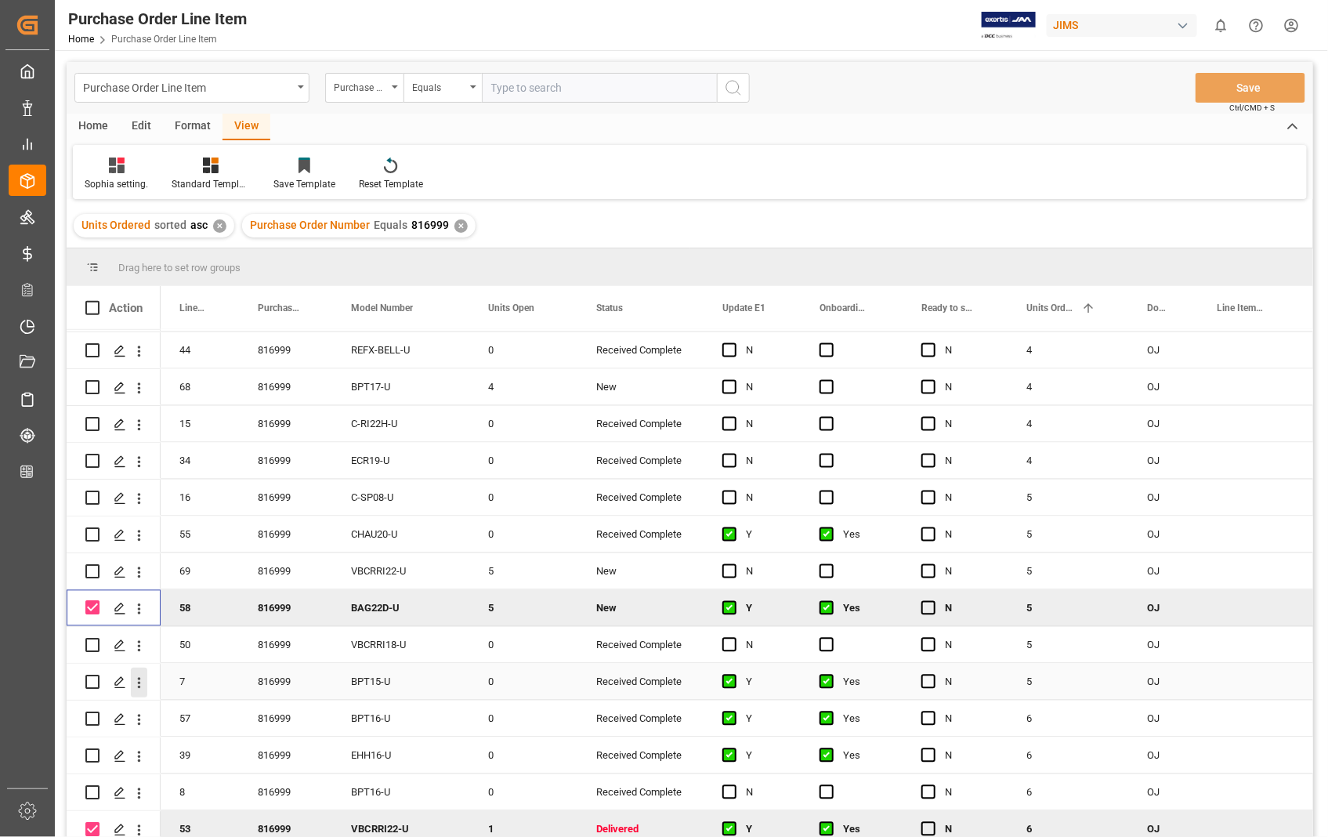
scroll to position [1201, 0]
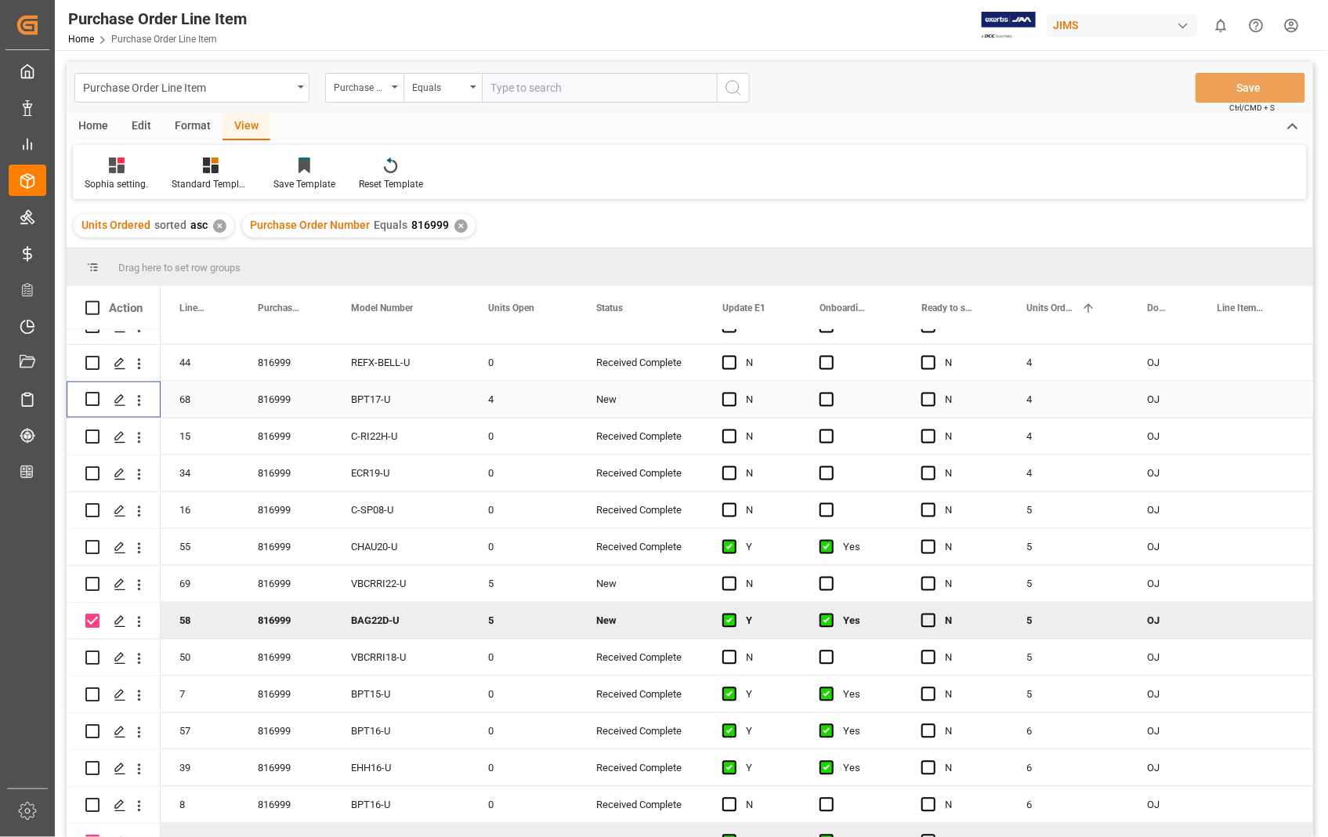
click at [95, 394] on input "Press Space to toggle row selection (unchecked)" at bounding box center [92, 400] width 14 height 14
checkbox input "true"
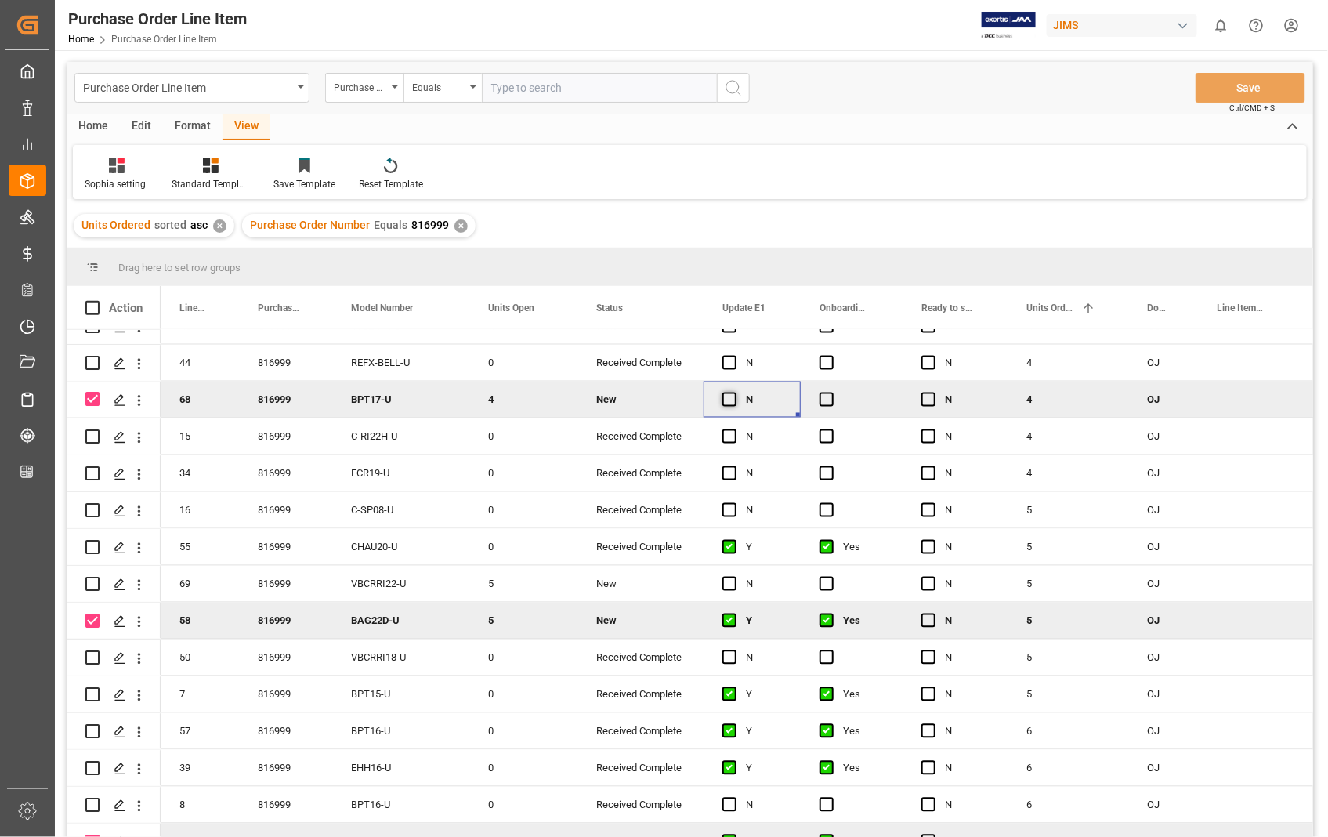
click at [734, 404] on span "Press SPACE to deselect this row." at bounding box center [730, 400] width 14 height 14
click at [734, 393] on input "Press SPACE to deselect this row." at bounding box center [734, 393] width 0 height 0
click at [829, 397] on span "Press SPACE to deselect this row." at bounding box center [827, 400] width 14 height 14
click at [832, 393] on input "Press SPACE to deselect this row." at bounding box center [832, 393] width 0 height 0
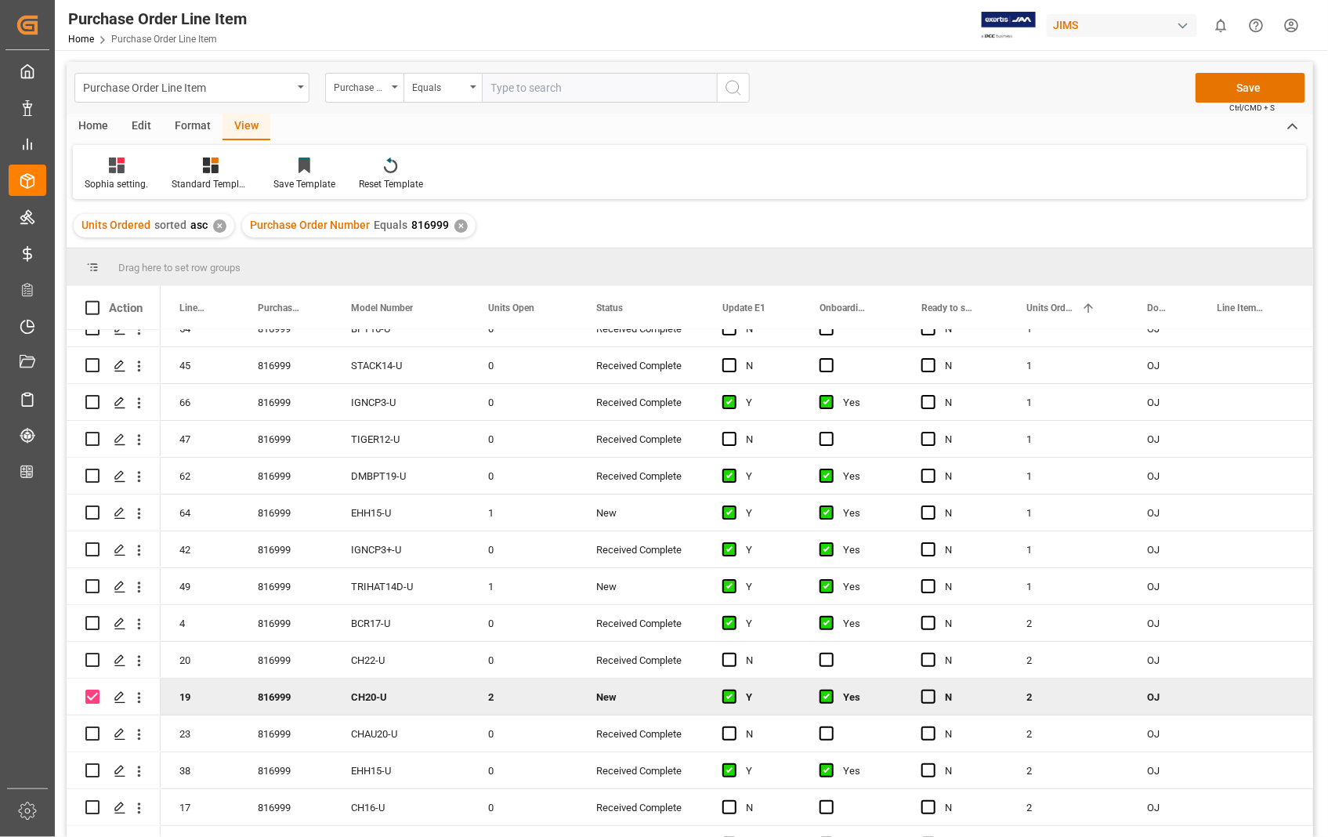
scroll to position [0, 0]
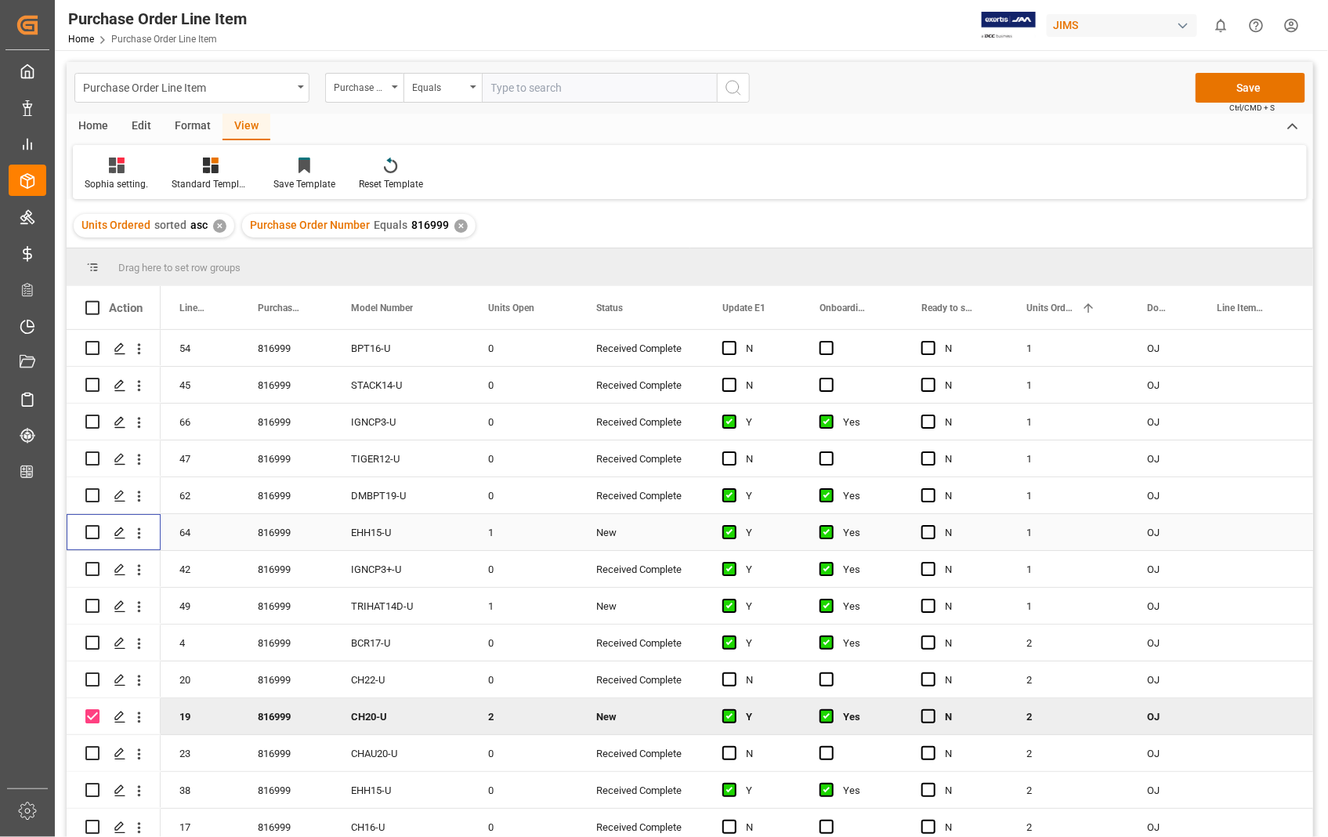
click at [88, 530] on input "Press Space to toggle row selection (unchecked)" at bounding box center [92, 532] width 14 height 14
checkbox input "true"
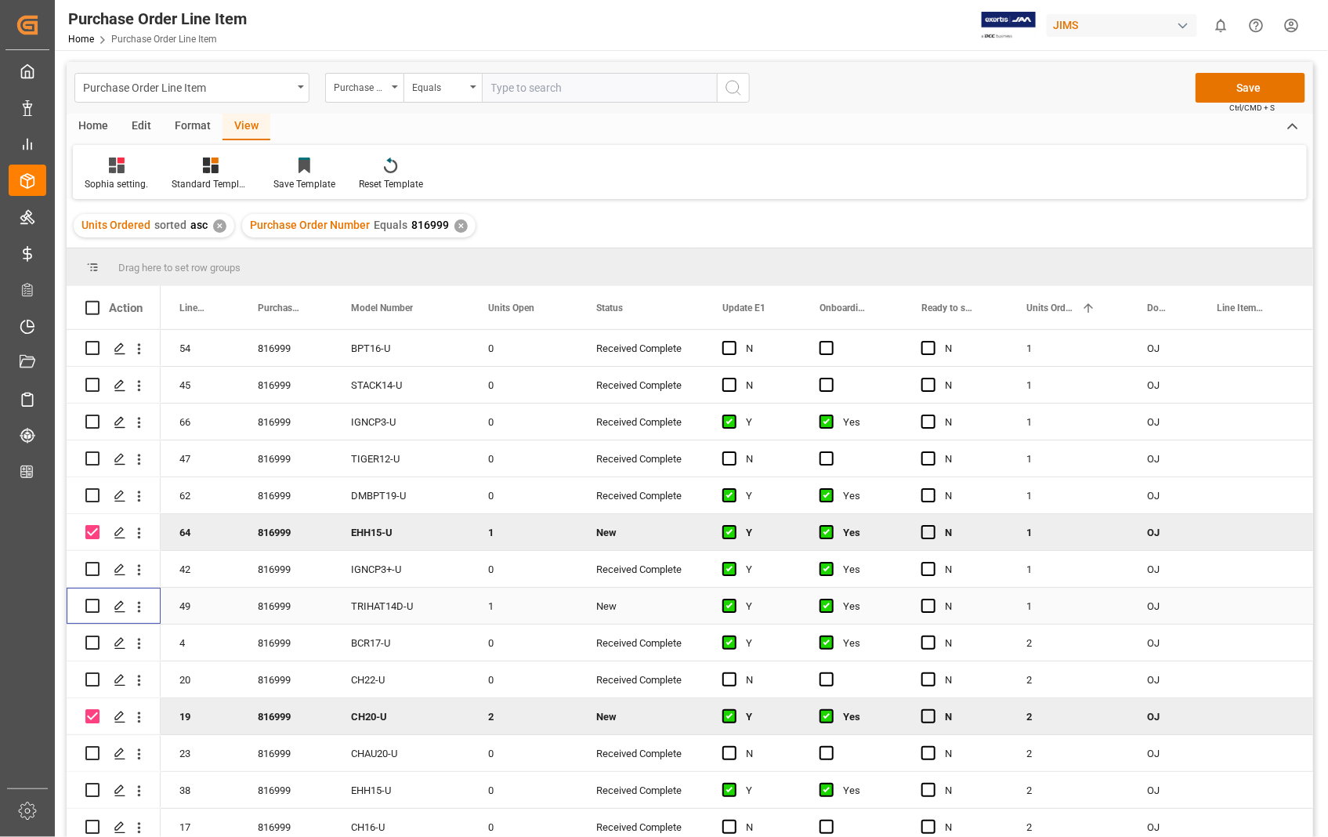
click at [86, 600] on input "Press Space to toggle row selection (unchecked)" at bounding box center [92, 606] width 14 height 14
checkbox input "true"
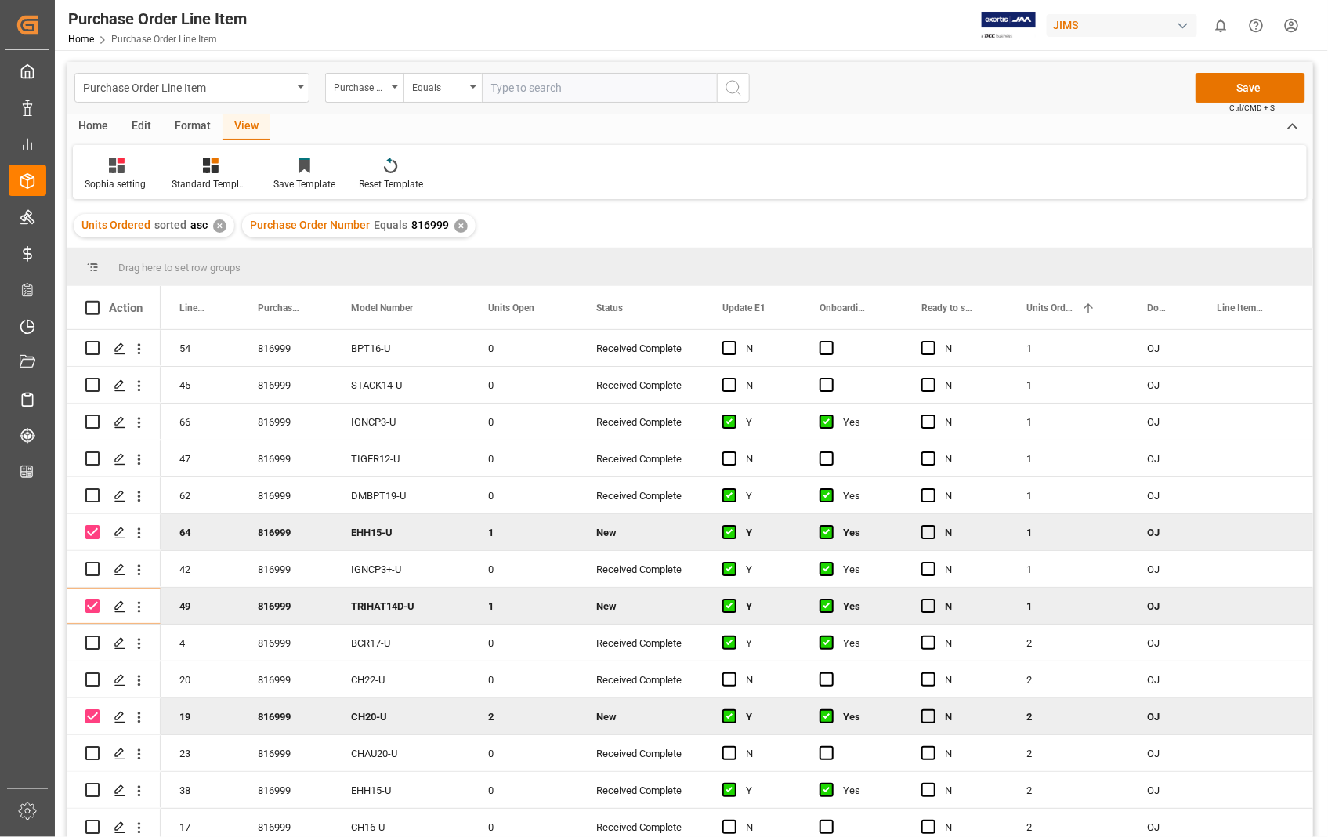
click at [96, 129] on div "Home" at bounding box center [93, 127] width 53 height 27
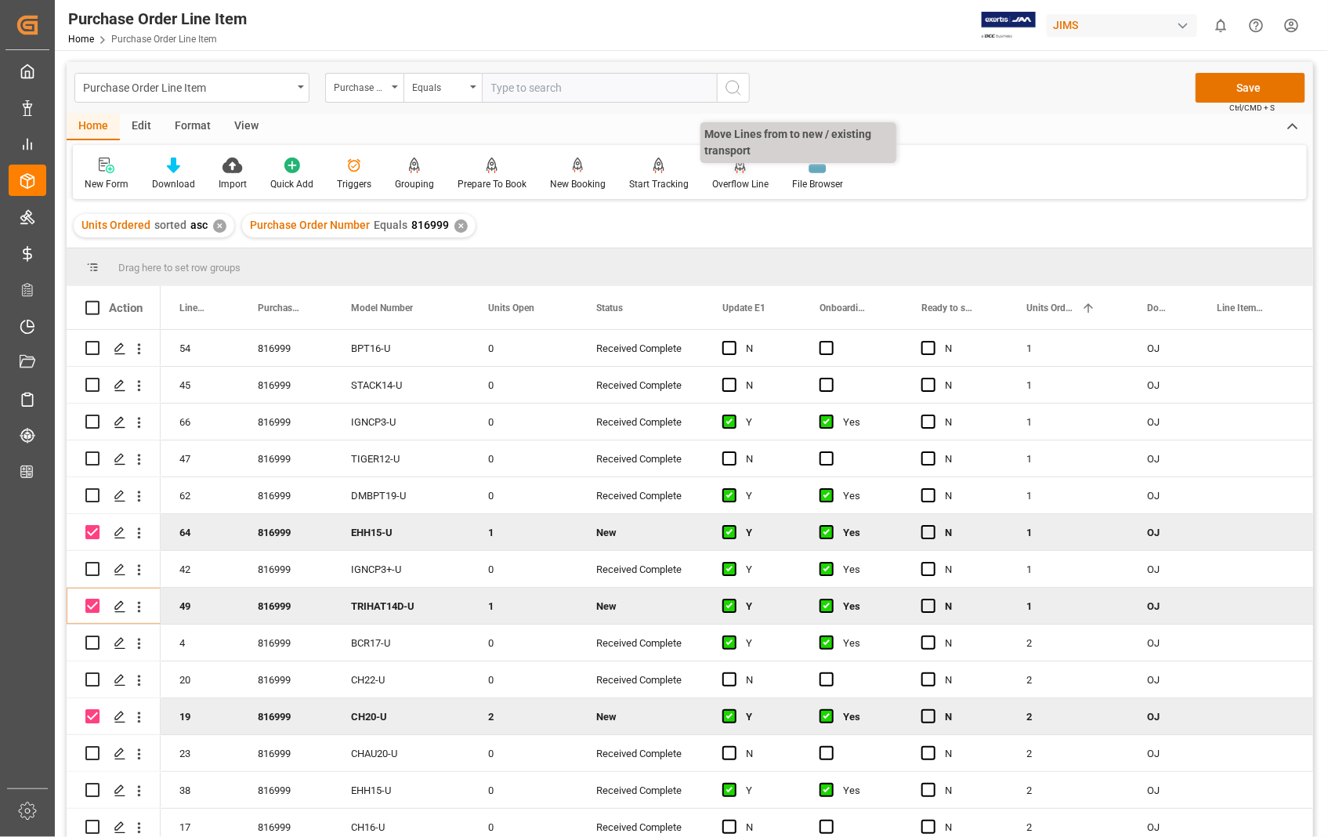
click at [735, 168] on icon at bounding box center [740, 164] width 11 height 13
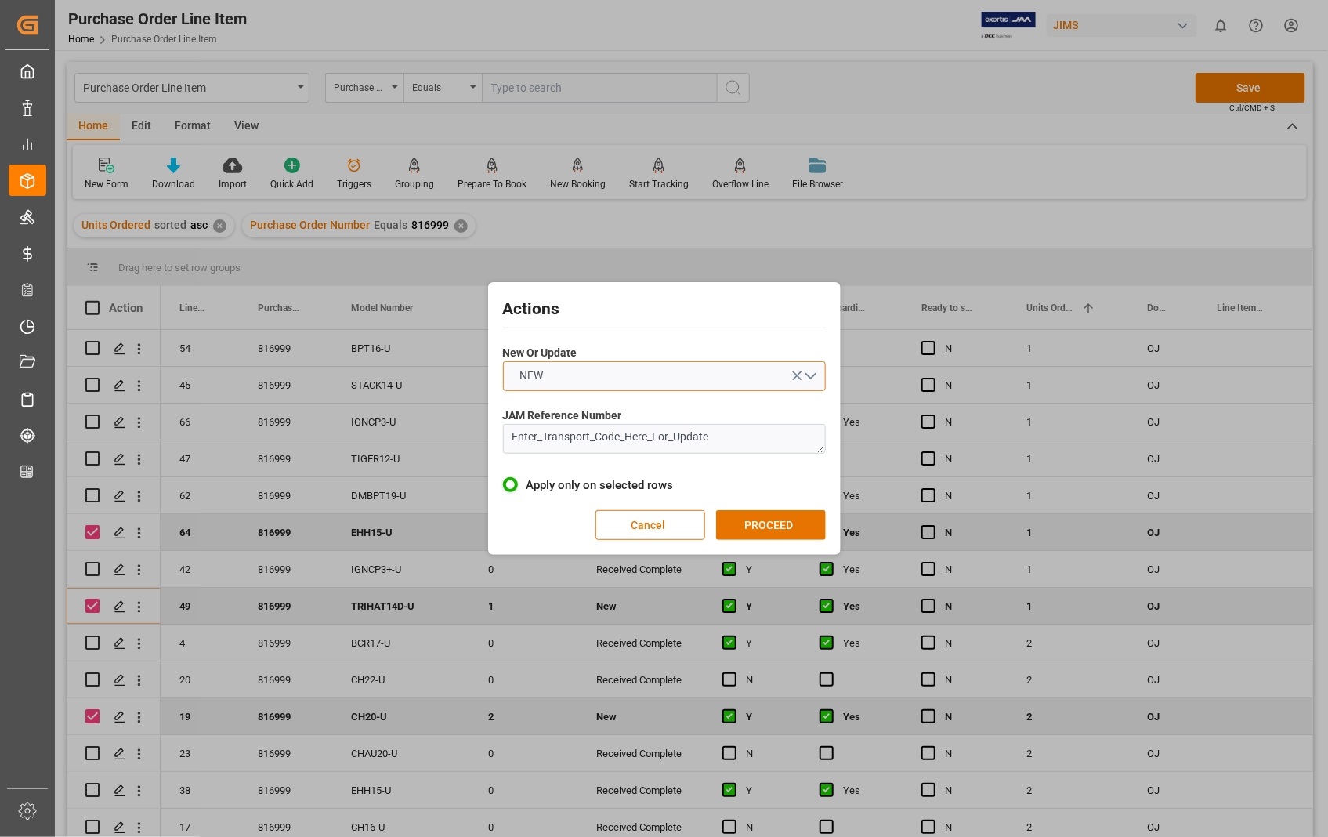
click at [810, 371] on button "NEW" at bounding box center [664, 376] width 323 height 30
click at [555, 411] on div "UPDATE" at bounding box center [664, 413] width 321 height 33
drag, startPoint x: 745, startPoint y: 440, endPoint x: 473, endPoint y: 450, distance: 272.1
click at [473, 450] on div "Actions New Or Update UPDATE JAM Reference Number Enter_Transport_Code_Here_For…" at bounding box center [664, 418] width 1328 height 837
paste textarea "VBCRRI22-U"
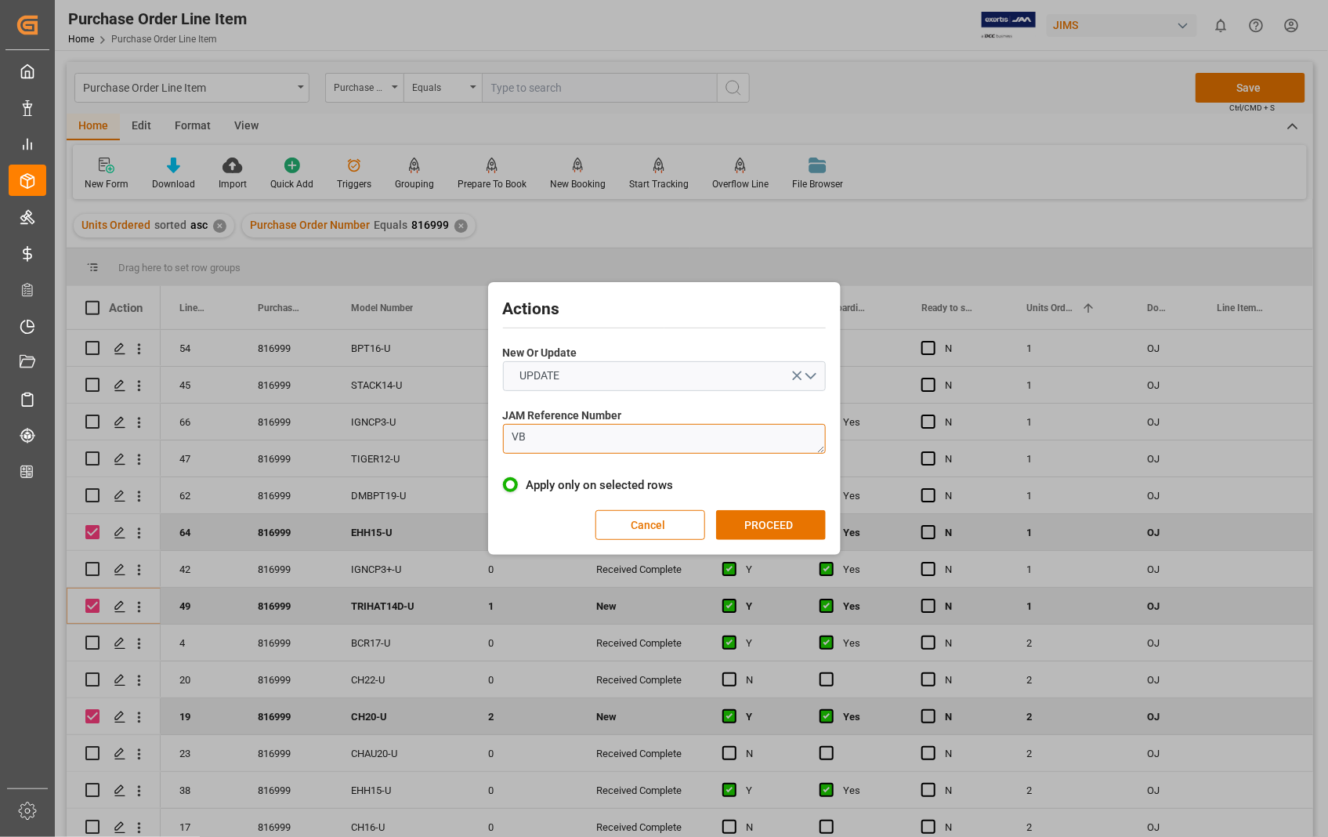
type textarea "V"
click at [521, 439] on textarea at bounding box center [664, 439] width 323 height 30
paste textarea "22-8290-[GEOGRAPHIC_DATA]"
type textarea "22-8290-[GEOGRAPHIC_DATA]"
click at [773, 520] on button "PROCEED" at bounding box center [771, 525] width 110 height 30
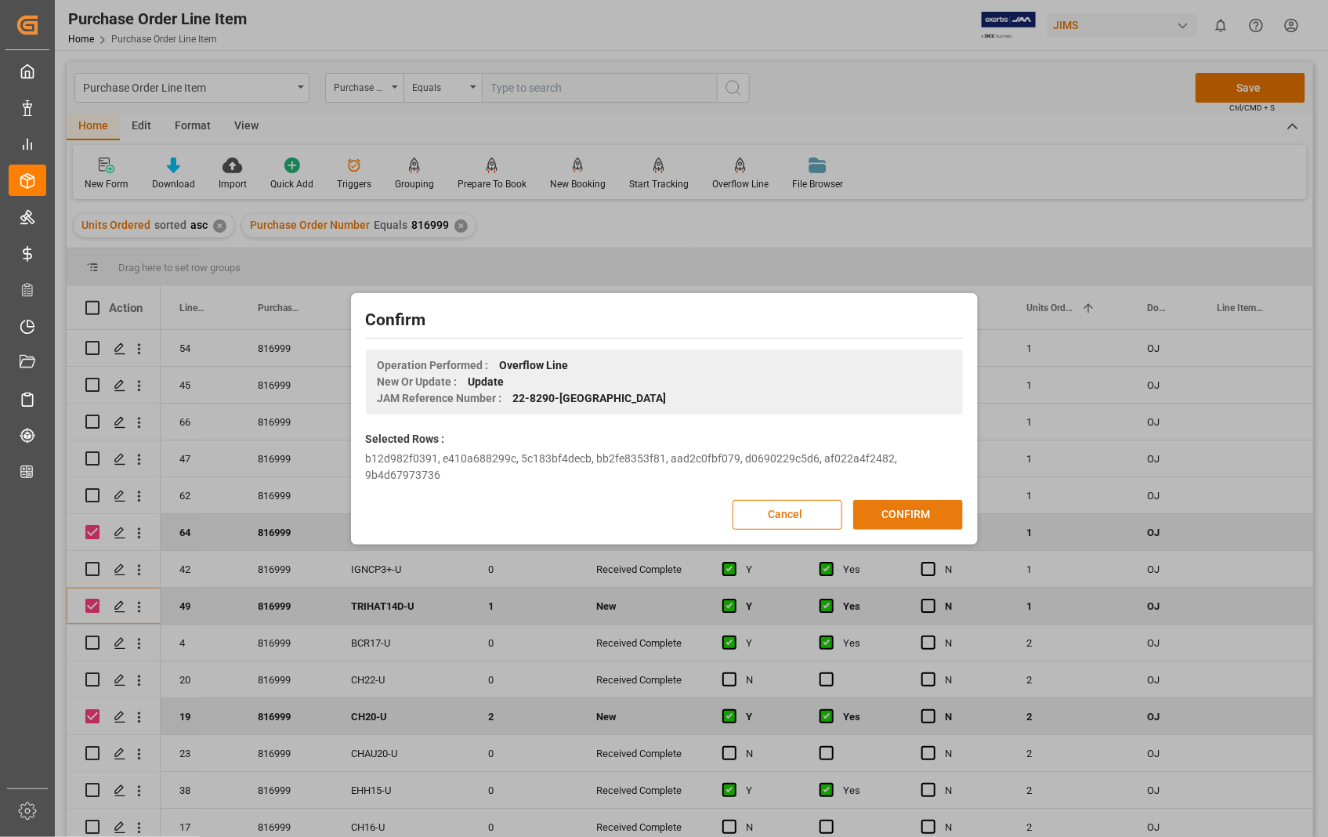
click at [886, 512] on button "CONFIRM" at bounding box center [908, 515] width 110 height 30
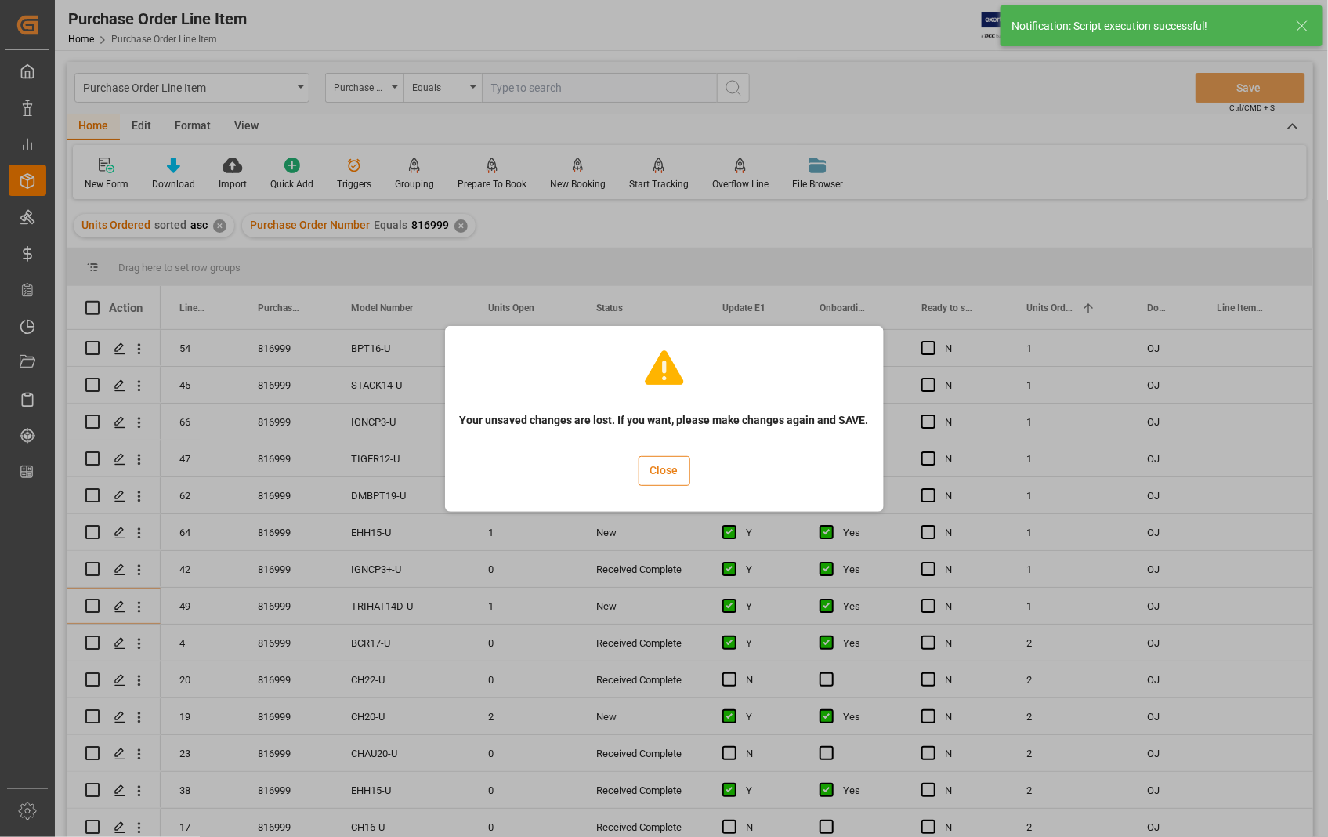
click at [662, 473] on button "Close" at bounding box center [665, 471] width 52 height 30
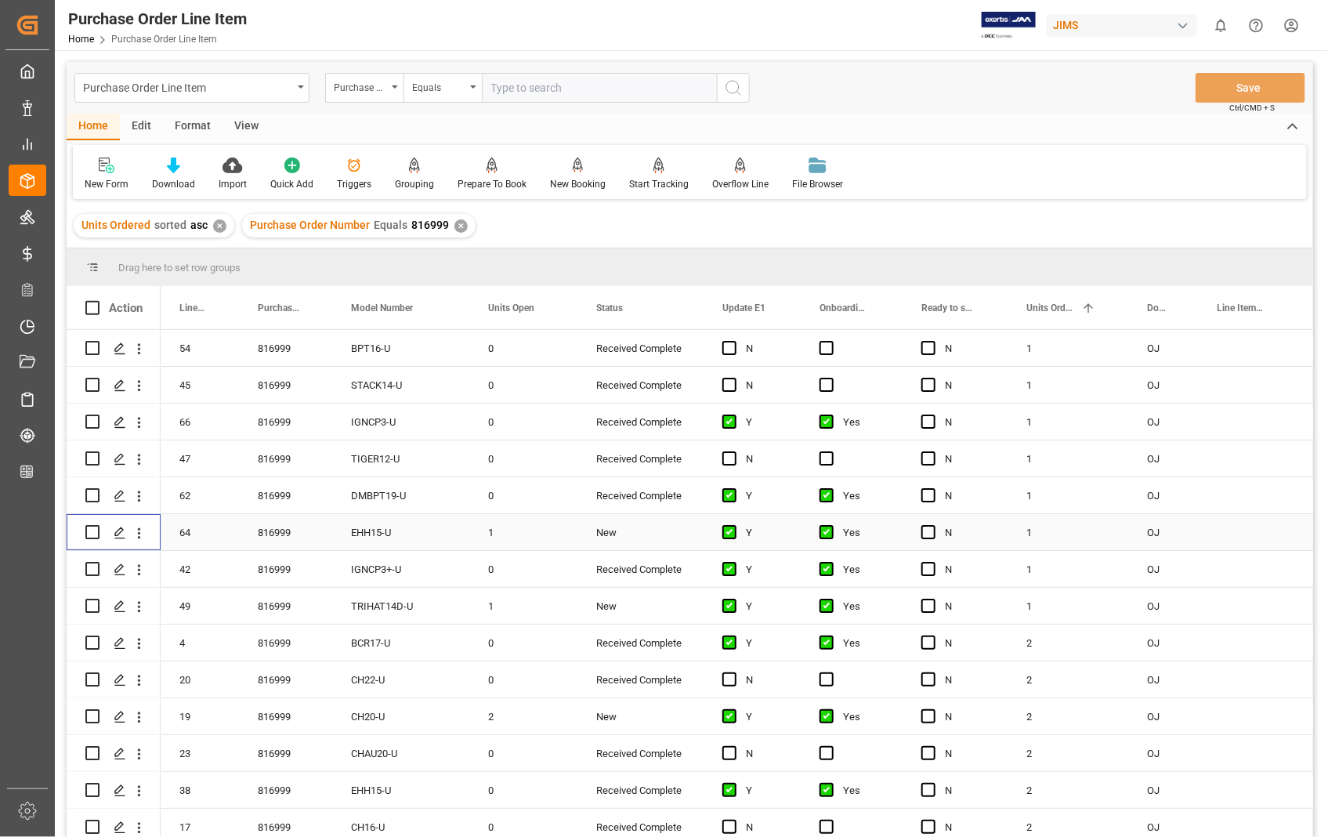
click at [90, 531] on input "Press Space to toggle row selection (unchecked)" at bounding box center [92, 532] width 14 height 14
checkbox input "true"
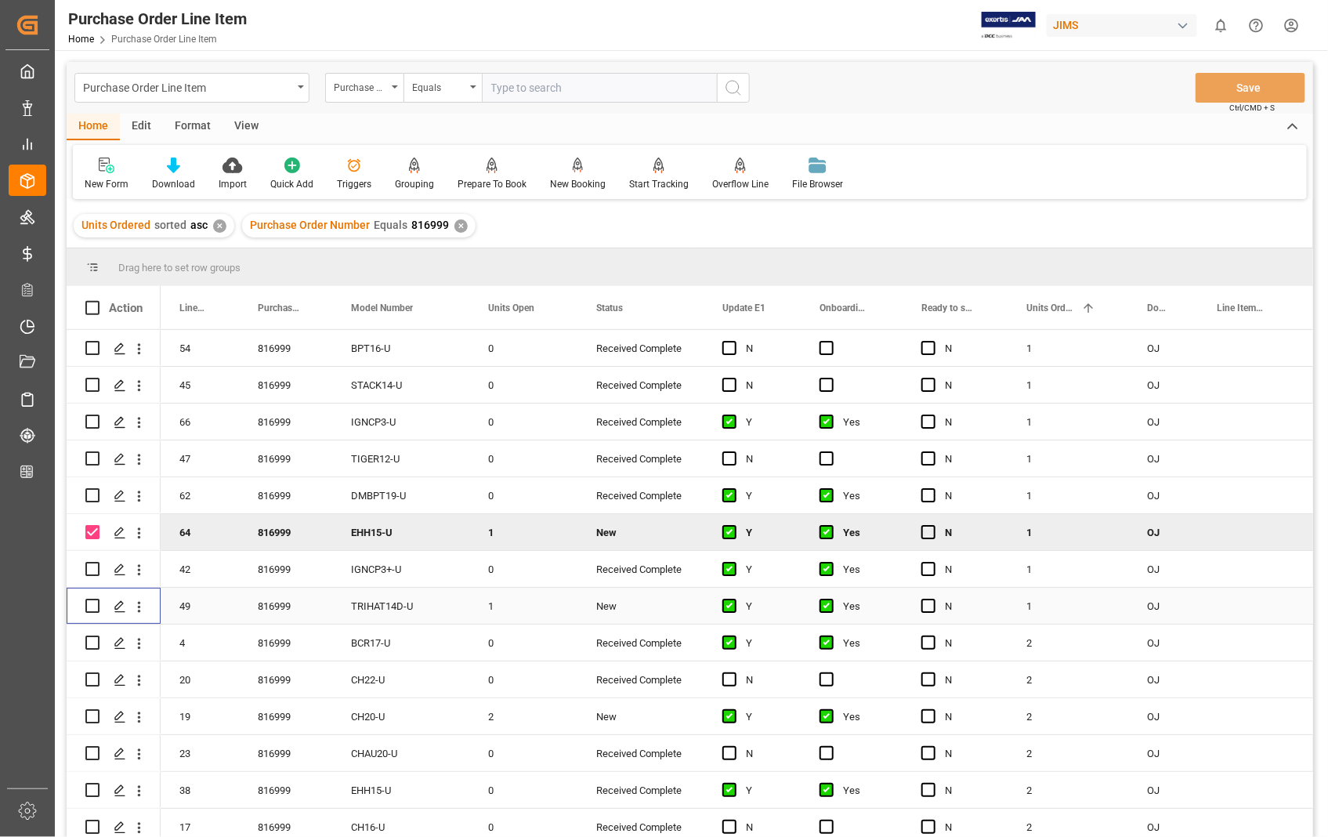
click at [97, 607] on input "Press Space to toggle row selection (unchecked)" at bounding box center [92, 606] width 14 height 14
checkbox input "true"
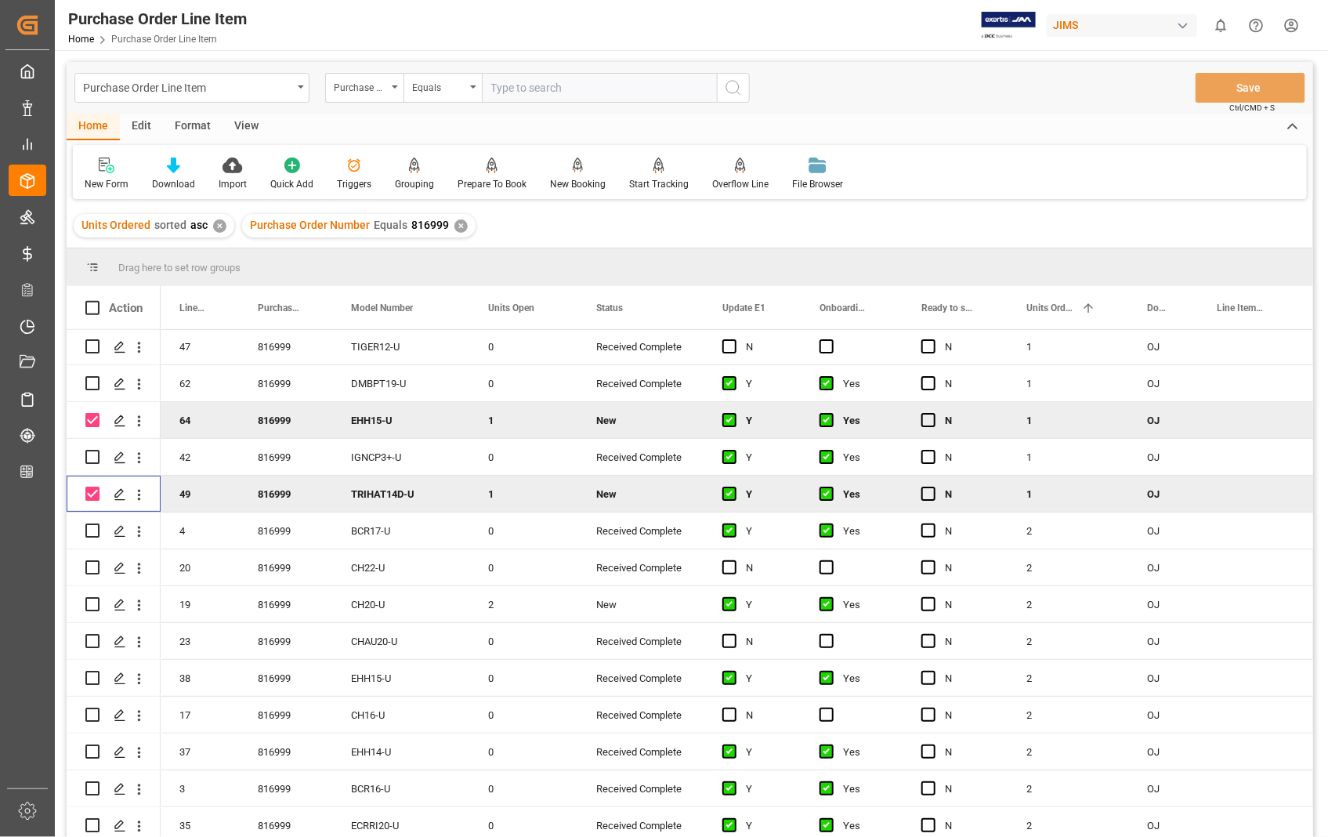
scroll to position [174, 0]
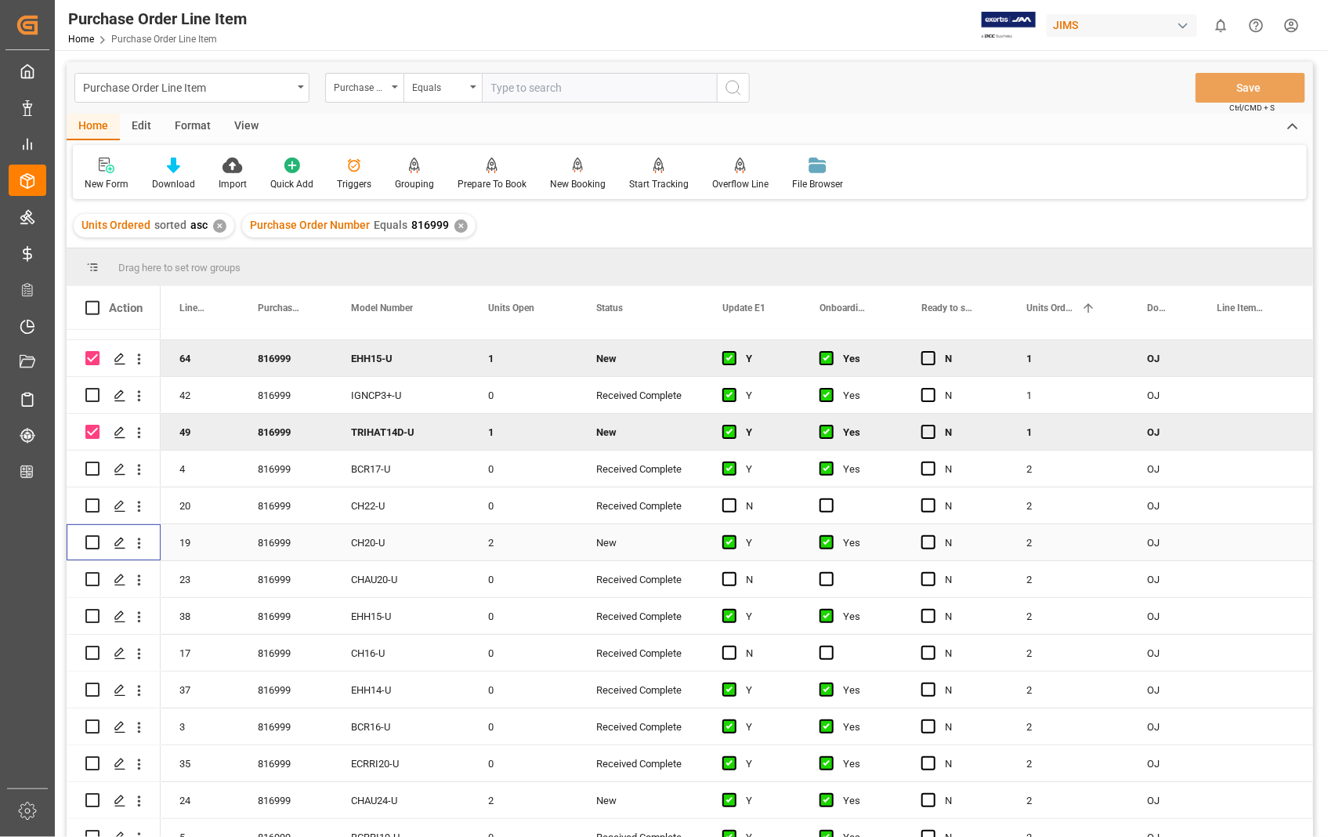
click at [88, 542] on input "Press Space to toggle row selection (unchecked)" at bounding box center [92, 542] width 14 height 14
checkbox input "true"
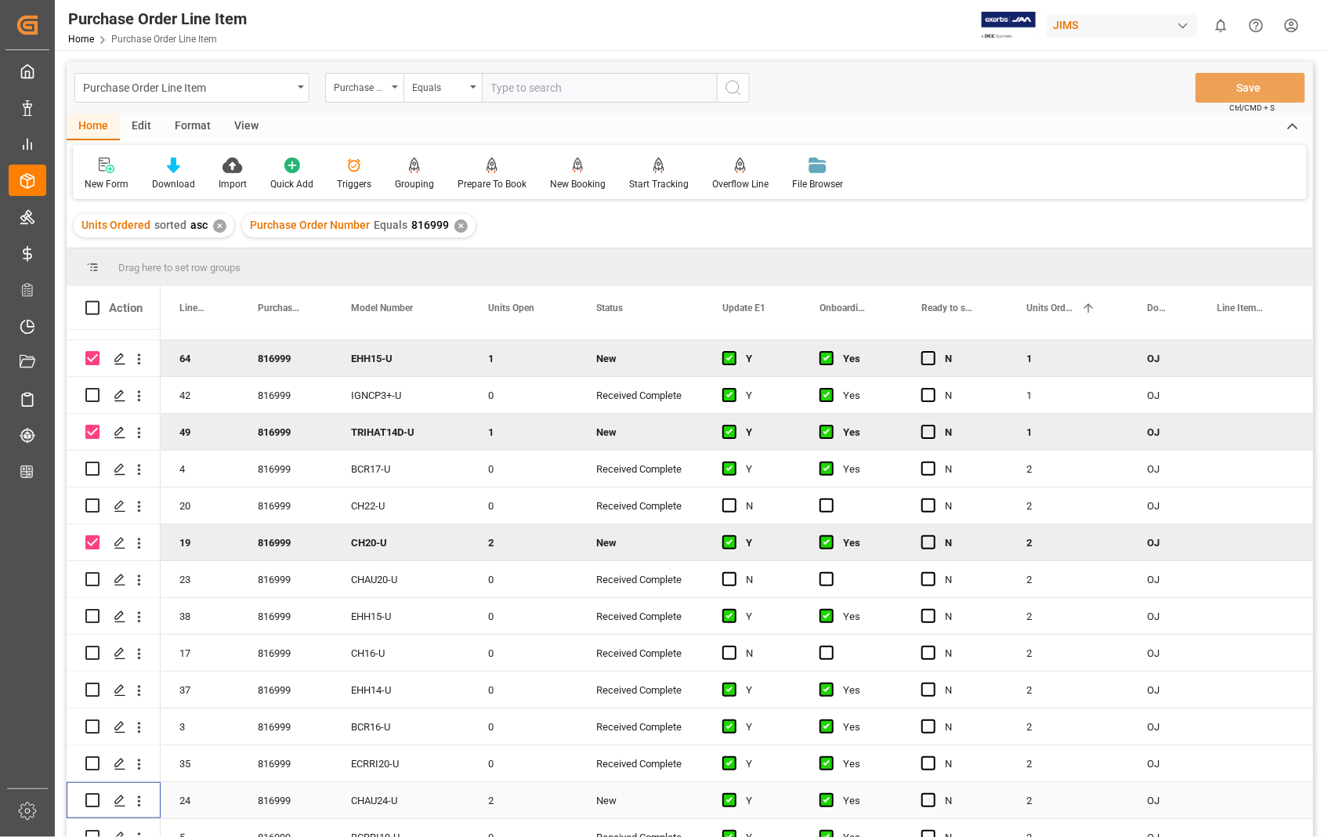
click at [91, 803] on input "Press Space to toggle row selection (unchecked)" at bounding box center [92, 800] width 14 height 14
checkbox input "true"
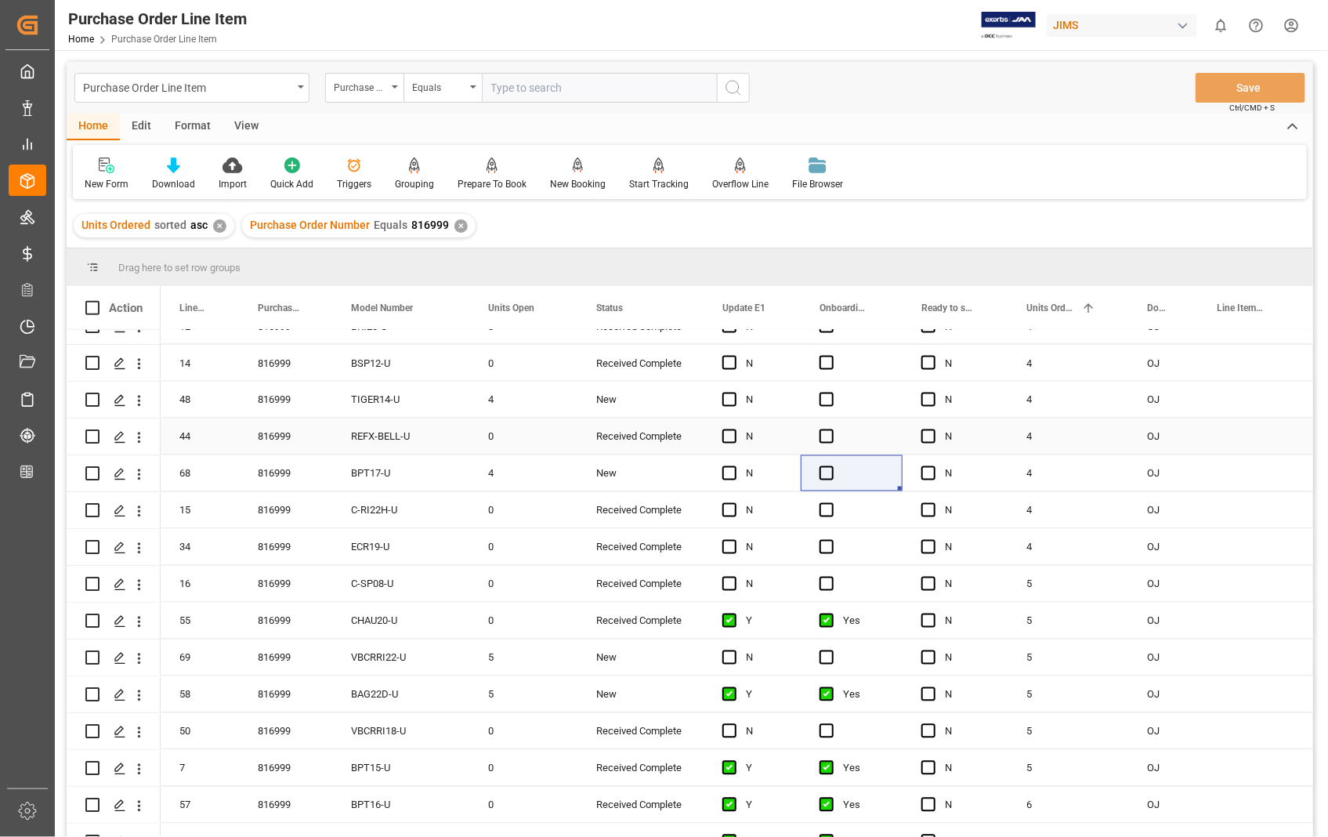
scroll to position [1132, 0]
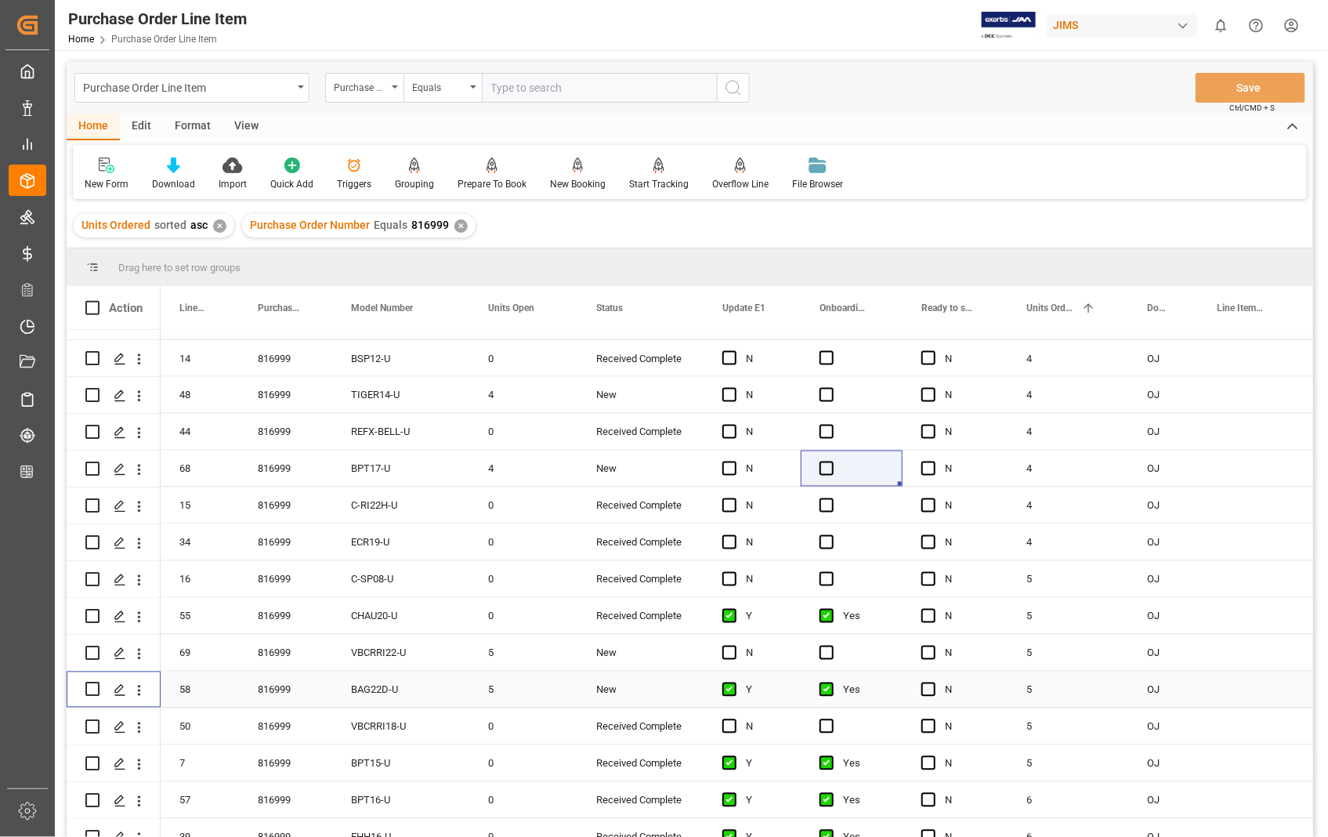
click at [92, 691] on input "Press Space to toggle row selection (unchecked)" at bounding box center [92, 690] width 14 height 14
checkbox input "true"
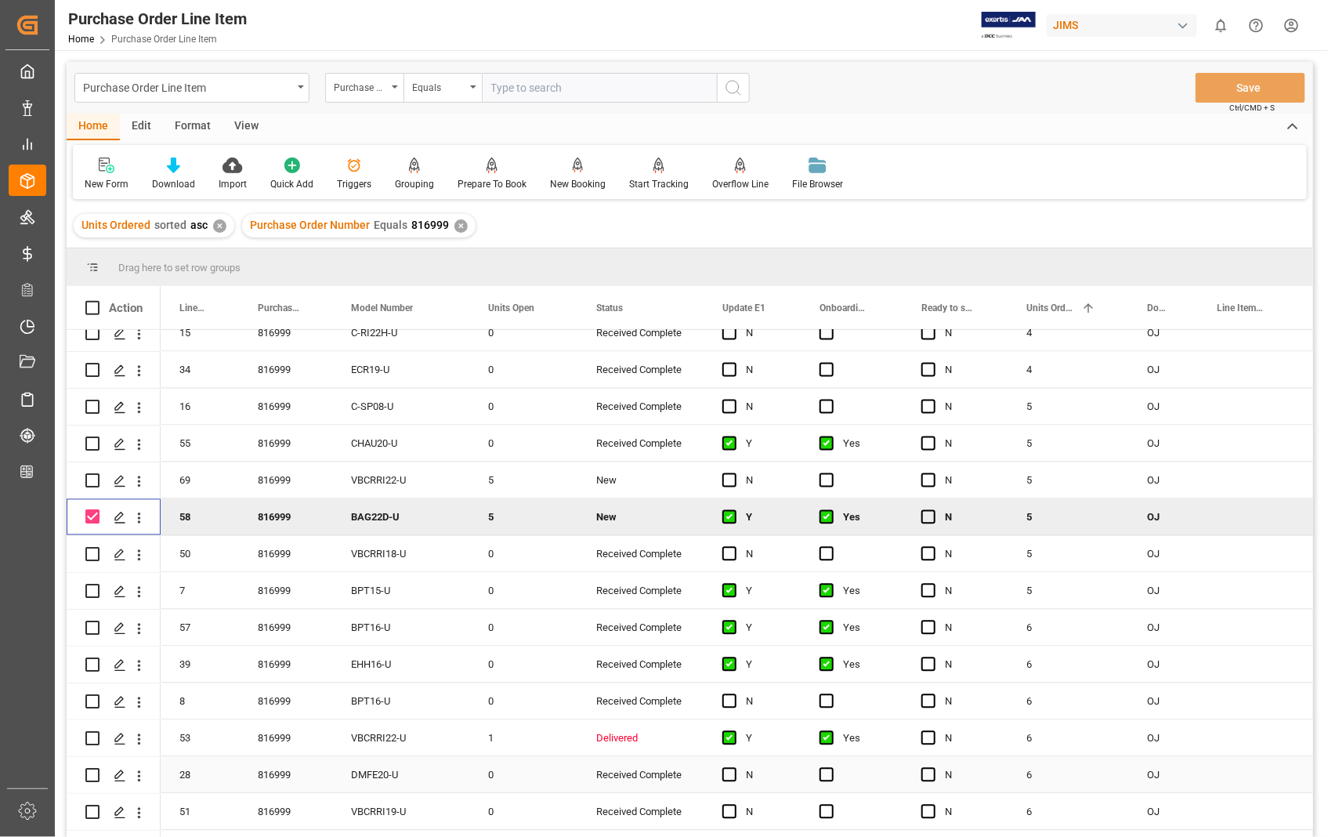
scroll to position [1306, 0]
click at [92, 737] on input "Press Space to toggle row selection (unchecked)" at bounding box center [92, 737] width 14 height 14
checkbox input "true"
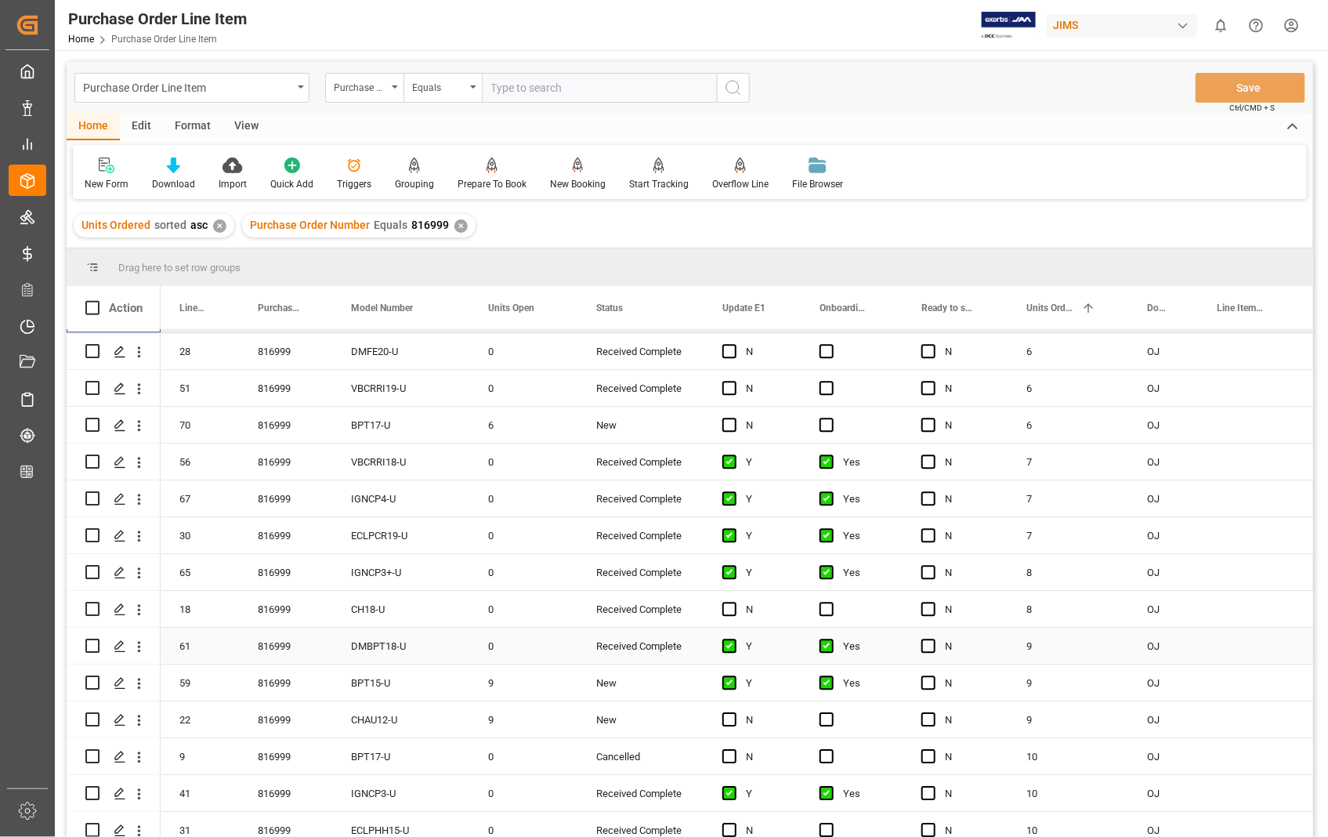
scroll to position [1741, 0]
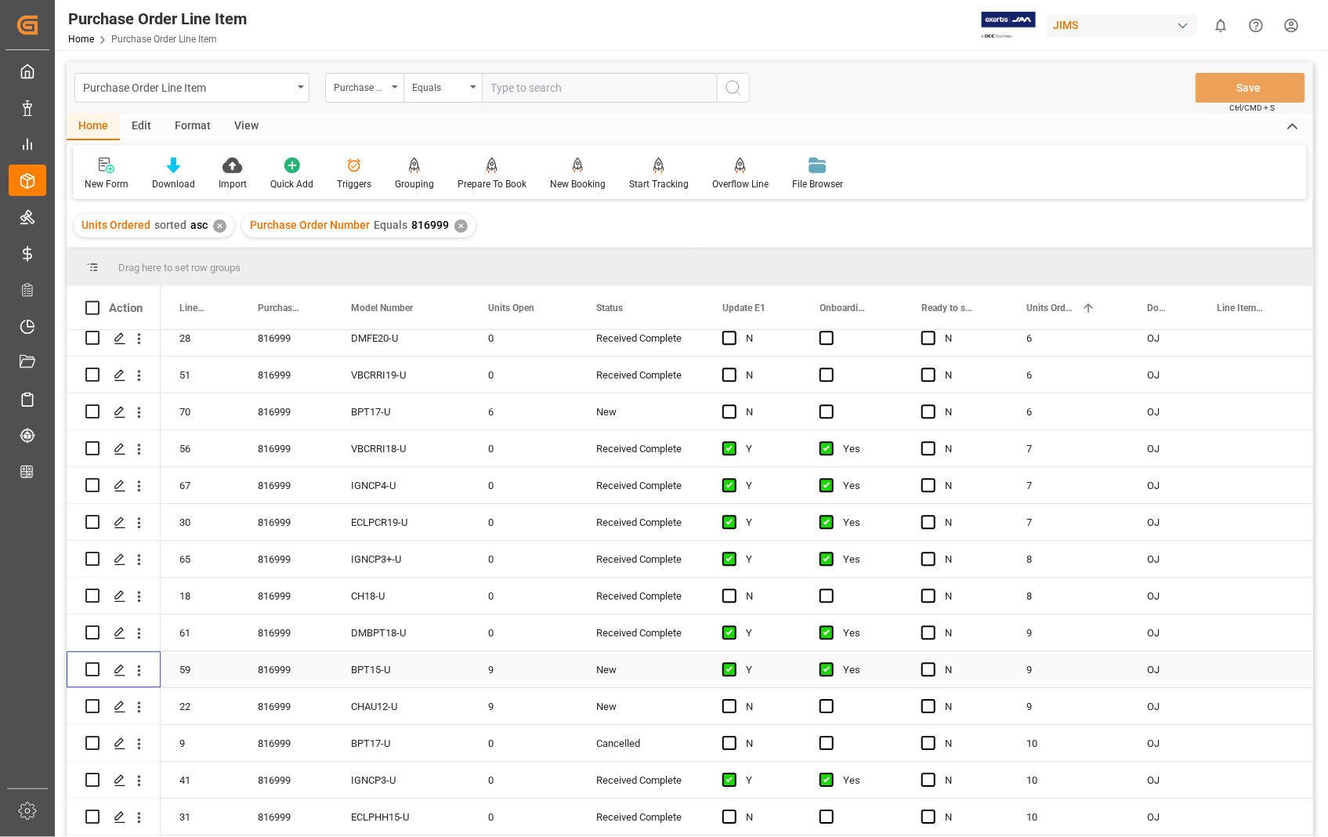
click at [89, 664] on input "Press Space to toggle row selection (unchecked)" at bounding box center [92, 669] width 14 height 14
checkbox input "true"
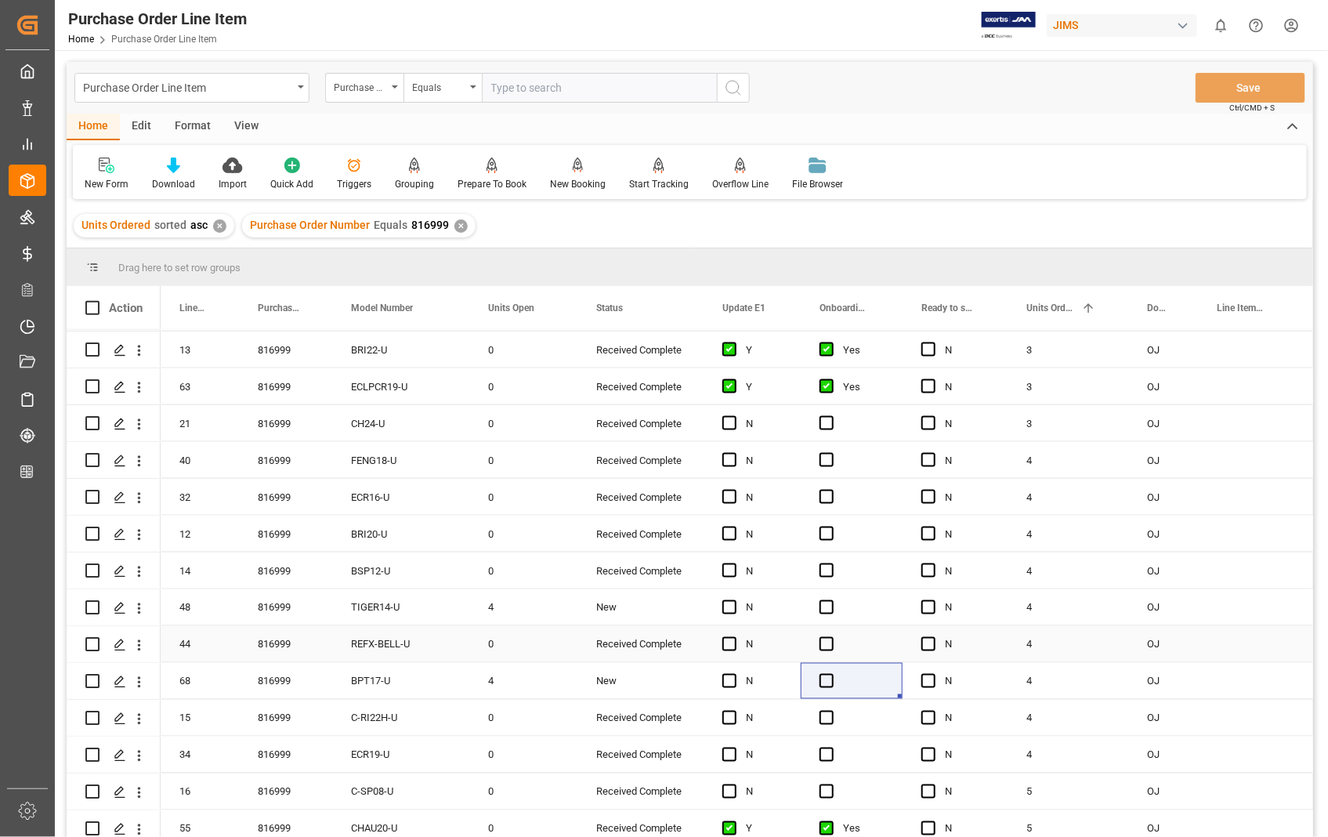
scroll to position [958, 0]
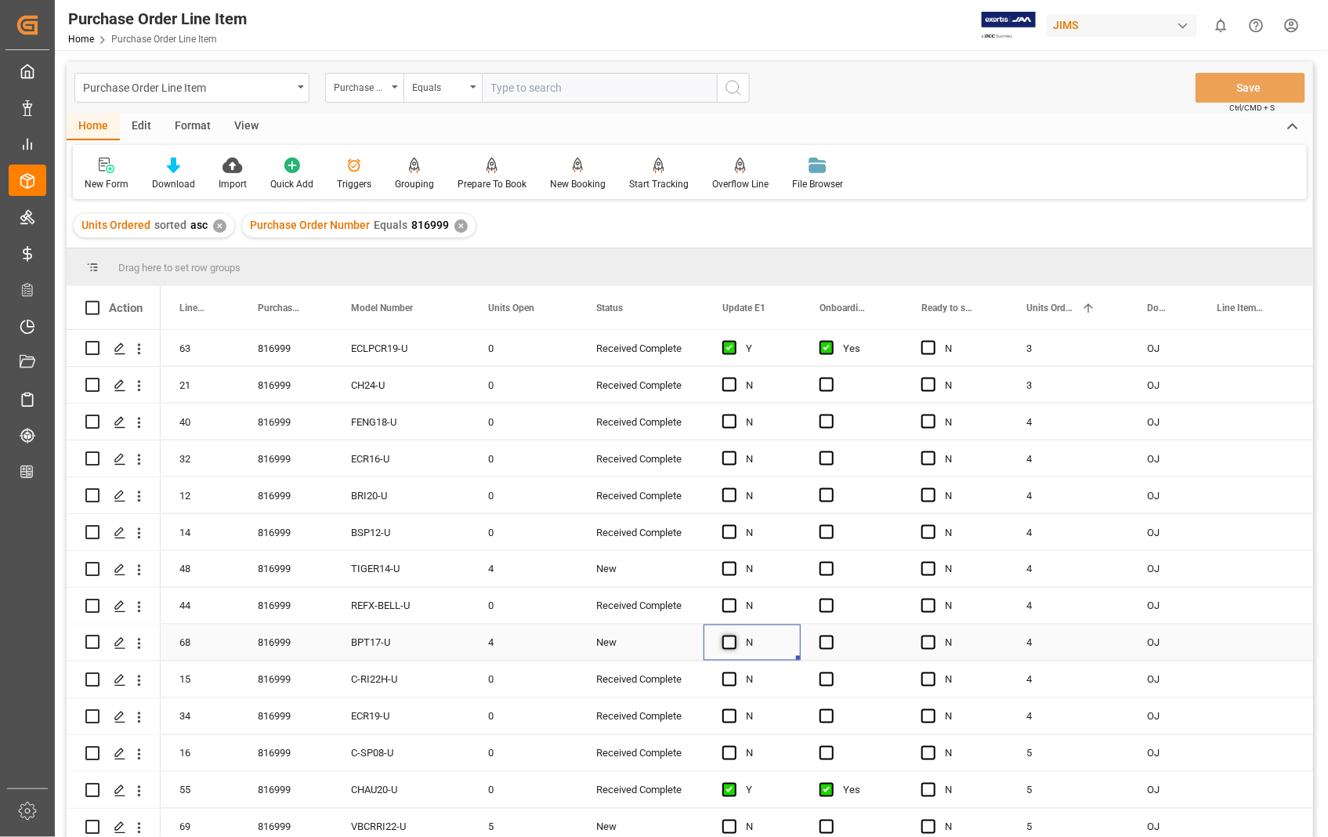
click at [732, 639] on span "Press SPACE to select this row." at bounding box center [730, 643] width 14 height 14
click at [734, 636] on input "Press SPACE to select this row." at bounding box center [734, 636] width 0 height 0
click at [828, 641] on span "Press SPACE to select this row." at bounding box center [827, 643] width 14 height 14
click at [832, 636] on input "Press SPACE to select this row." at bounding box center [832, 636] width 0 height 0
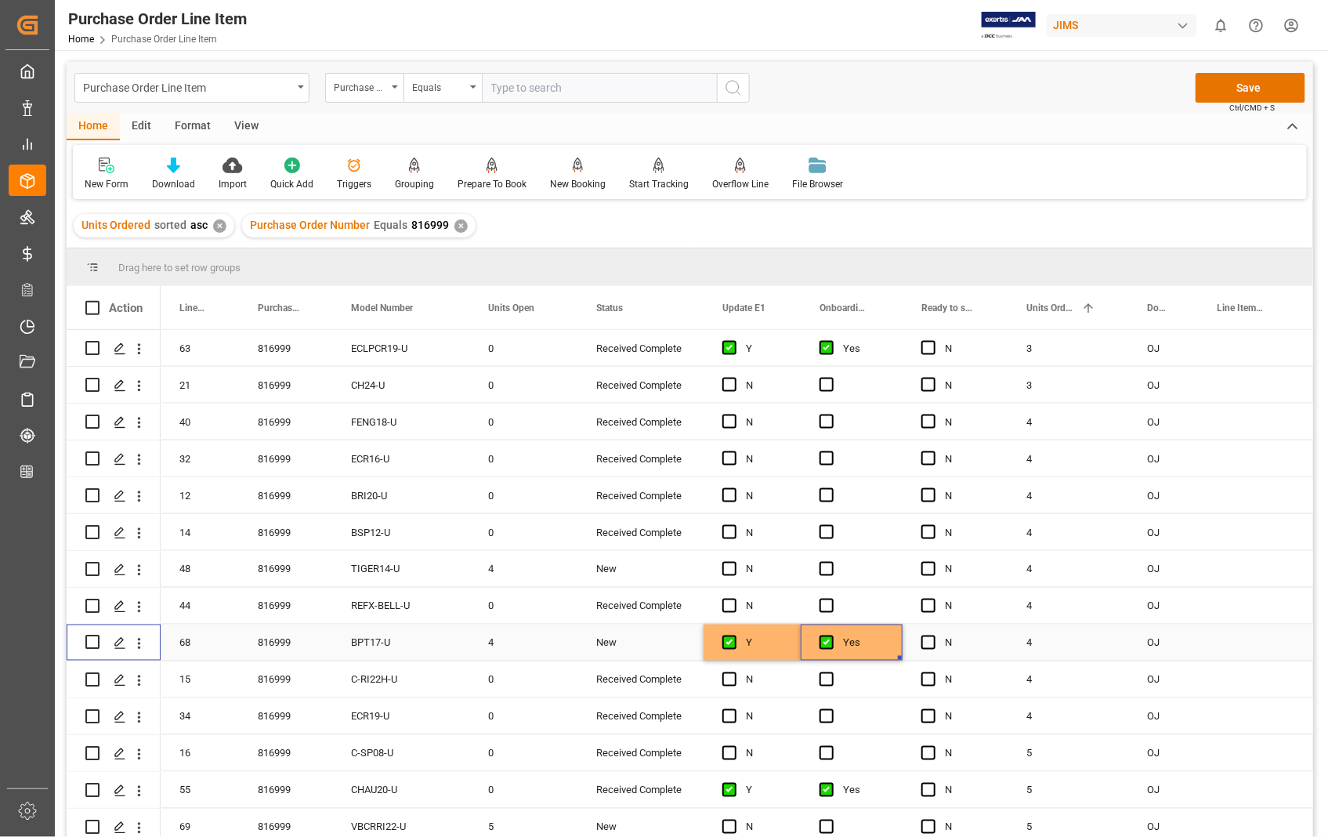
click at [91, 640] on input "Press Space to toggle row selection (unchecked)" at bounding box center [92, 643] width 14 height 14
checkbox input "true"
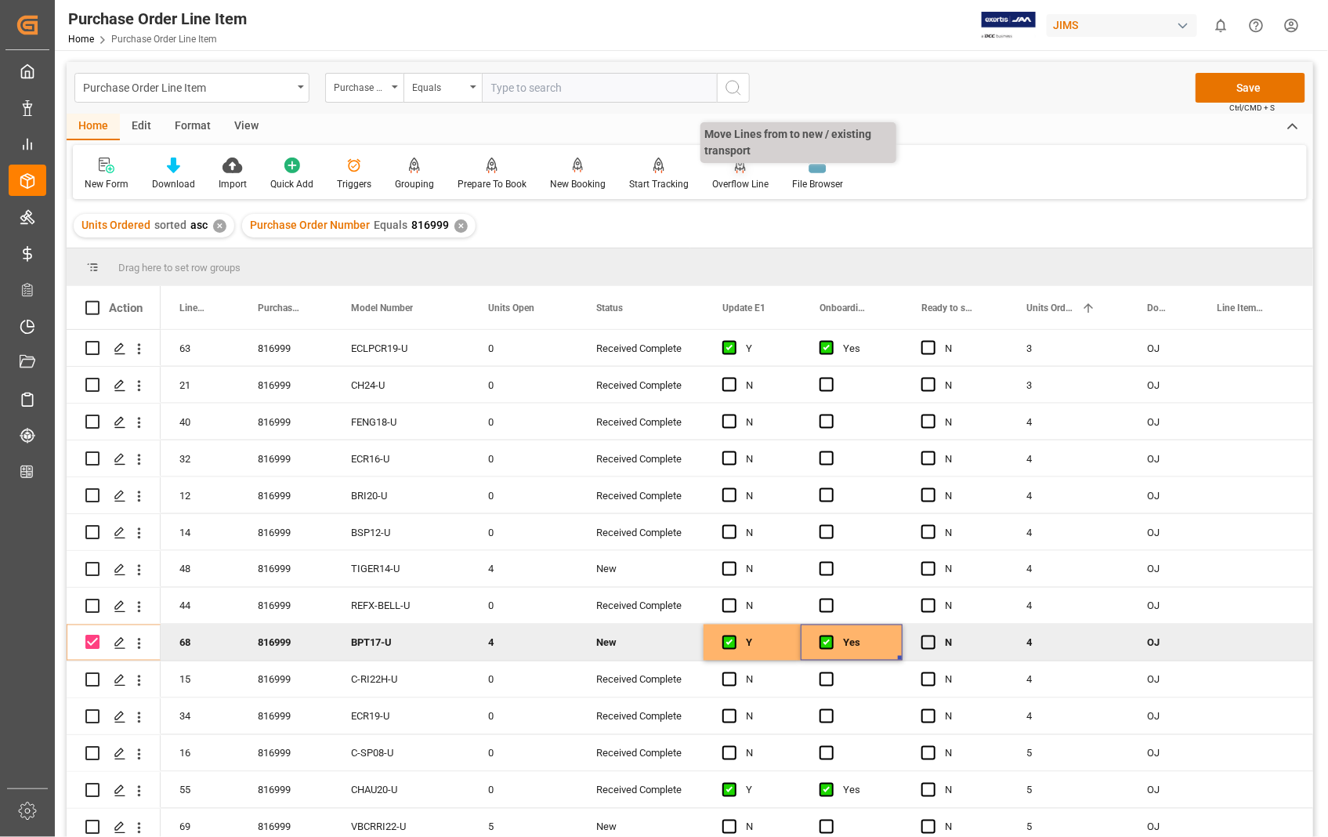
click at [741, 181] on div "Overflow Line" at bounding box center [740, 184] width 56 height 14
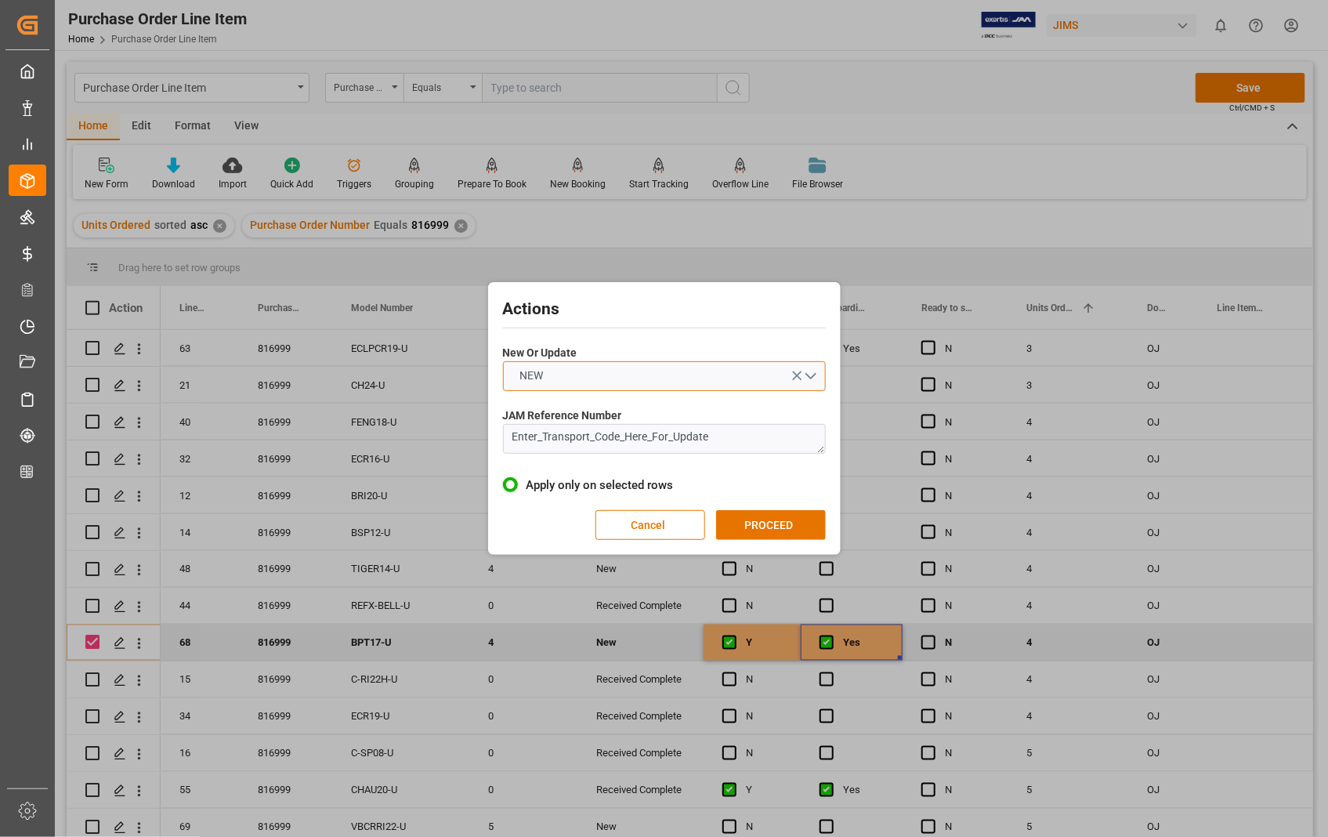
click at [813, 375] on button "NEW" at bounding box center [664, 376] width 323 height 30
click at [551, 413] on div "UPDATE" at bounding box center [664, 413] width 321 height 33
drag, startPoint x: 748, startPoint y: 444, endPoint x: 463, endPoint y: 393, distance: 289.6
click at [476, 425] on div "Actions New Or Update UPDATE JAM Reference Number Enter_Transport_Code_Here_For…" at bounding box center [664, 418] width 1328 height 837
paste textarea "22-8290-[GEOGRAPHIC_DATA]"
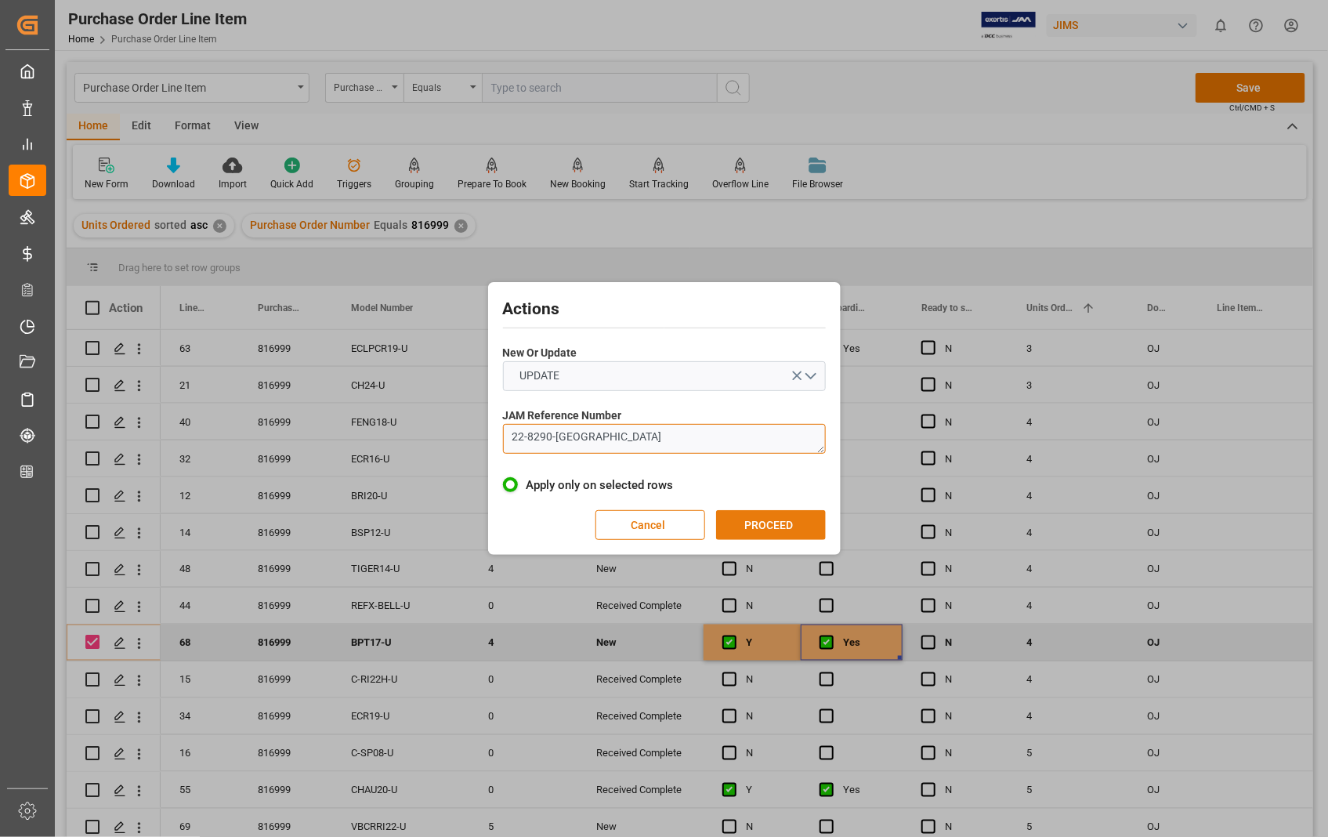
scroll to position [0, 0]
type textarea "22-8290-[GEOGRAPHIC_DATA]"
click at [774, 518] on button "PROCEED" at bounding box center [771, 525] width 110 height 30
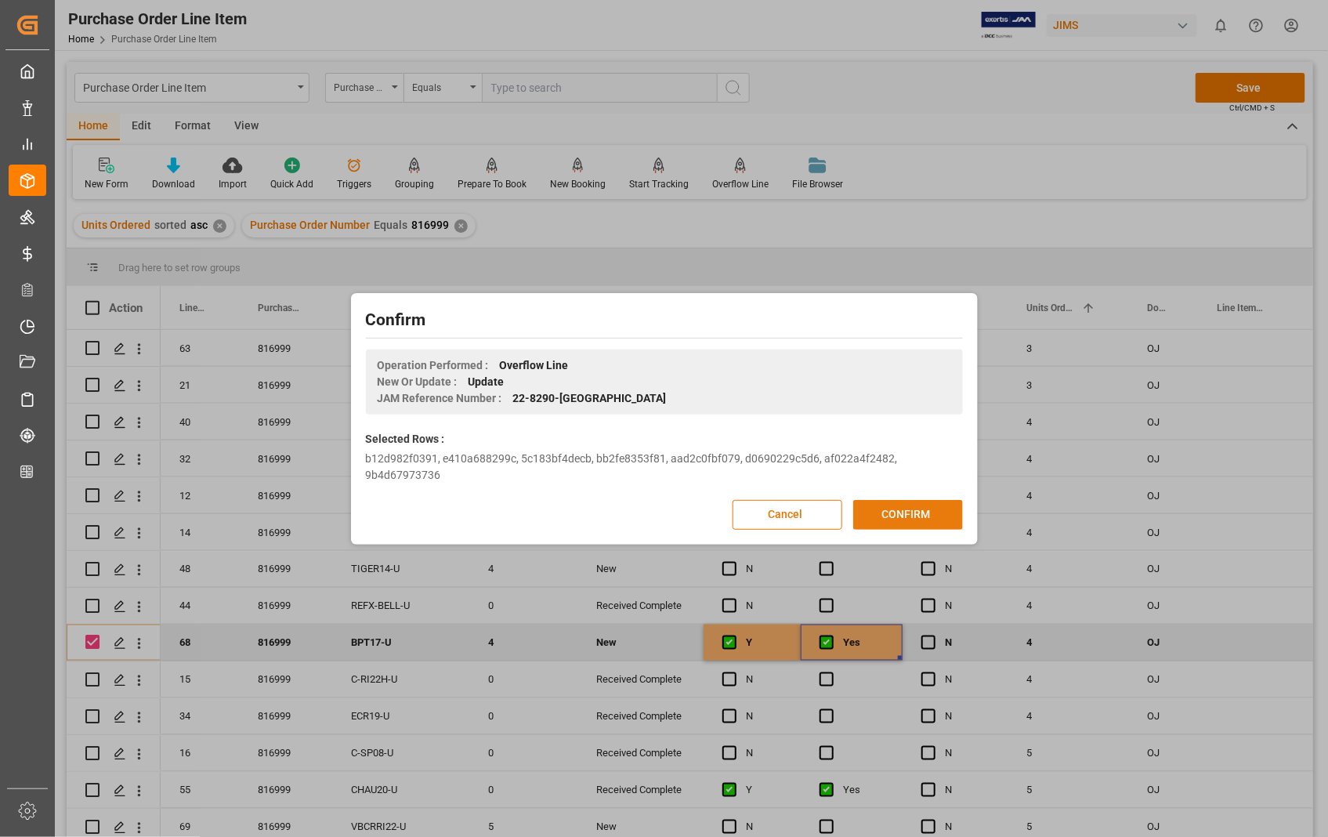
click at [909, 509] on button "CONFIRM" at bounding box center [908, 515] width 110 height 30
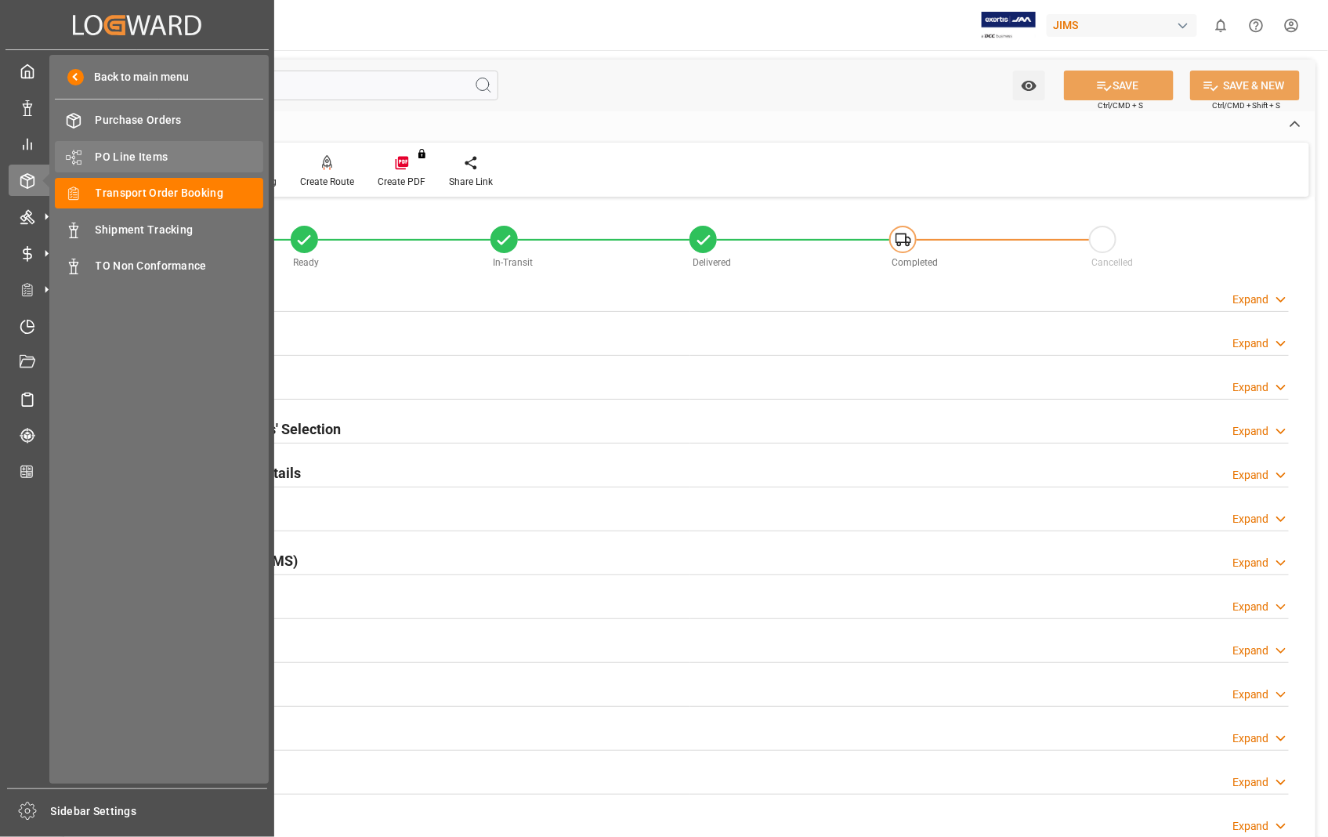
click at [143, 151] on span "PO Line Items" at bounding box center [180, 157] width 168 height 16
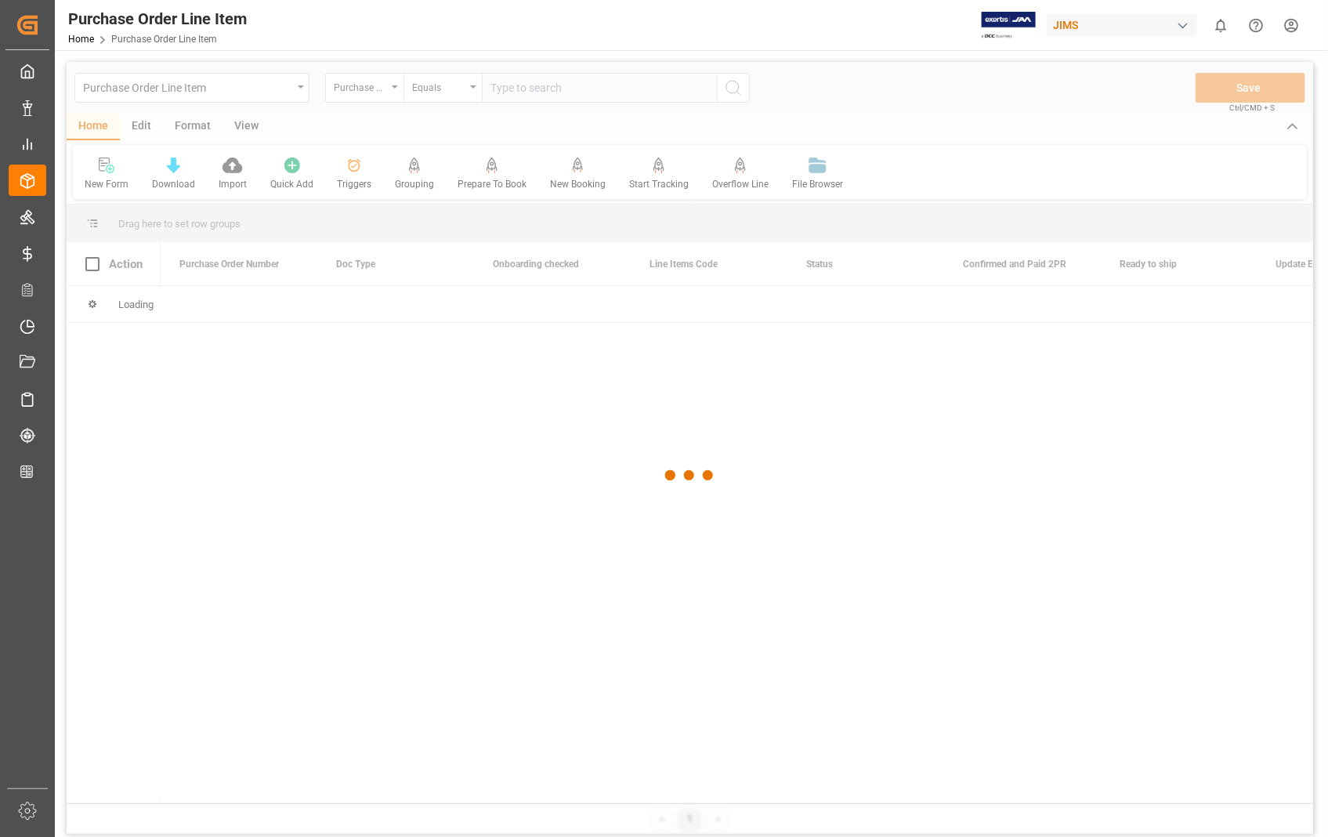
click at [596, 84] on div at bounding box center [690, 476] width 1247 height 828
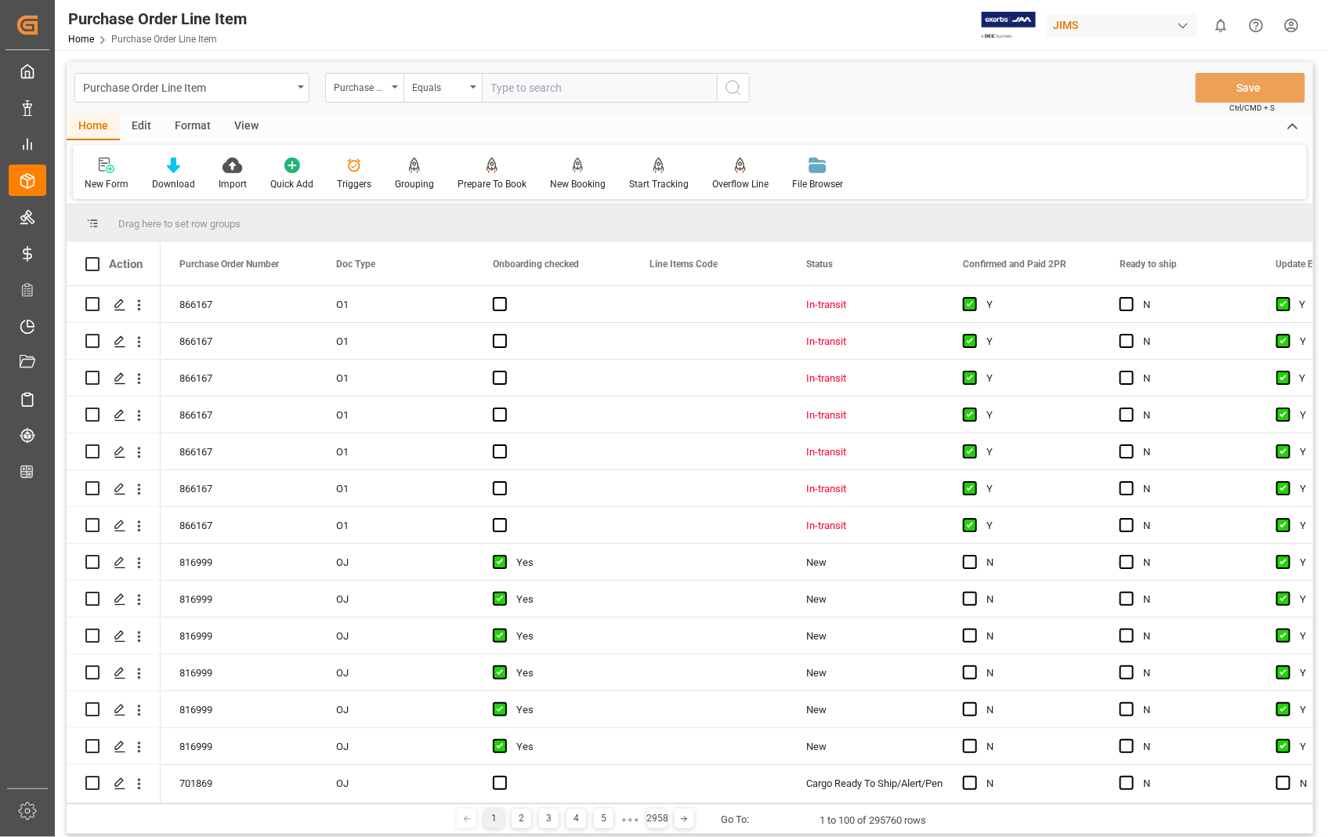
click at [596, 84] on input "text" at bounding box center [599, 88] width 235 height 30
type input "816999"
click at [724, 90] on icon "search button" at bounding box center [733, 87] width 19 height 19
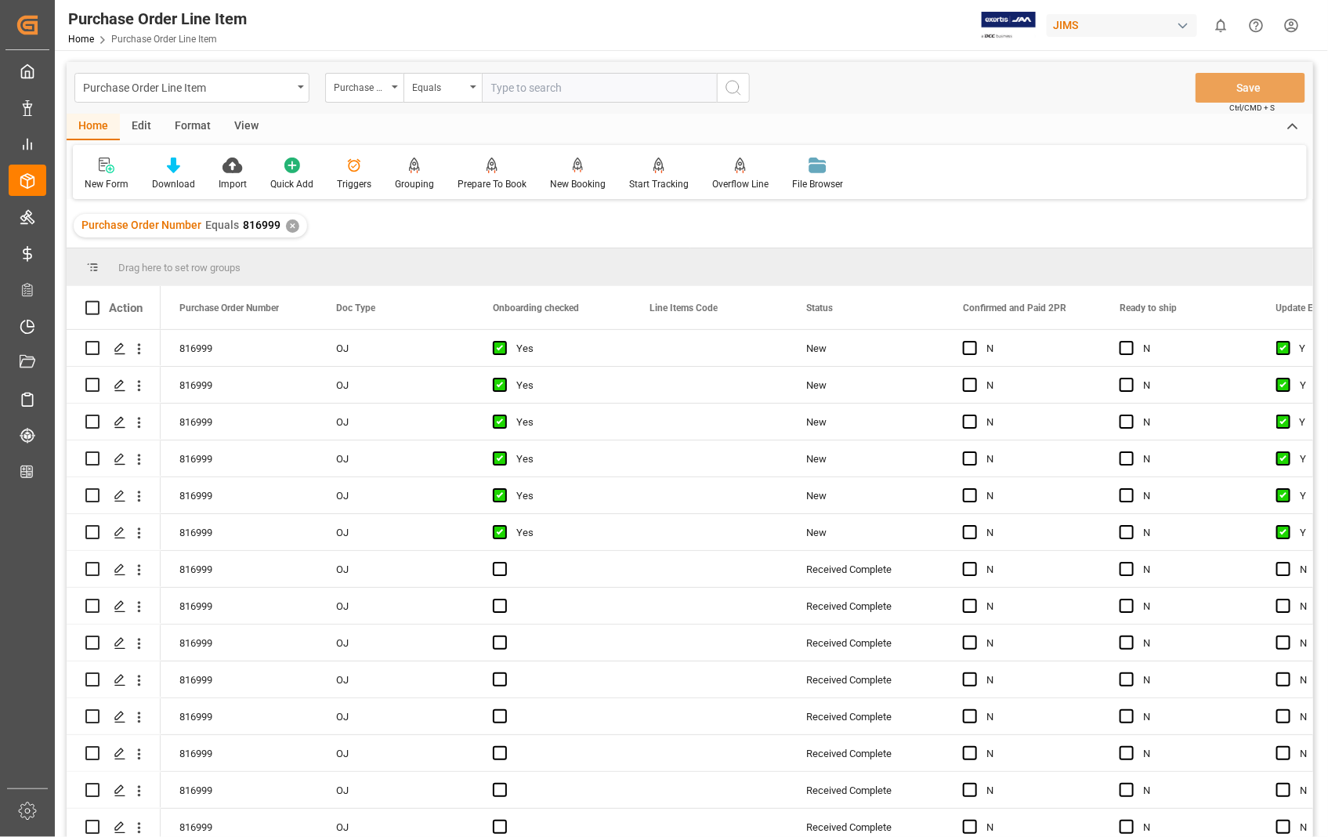
click at [252, 135] on div "View" at bounding box center [247, 127] width 48 height 27
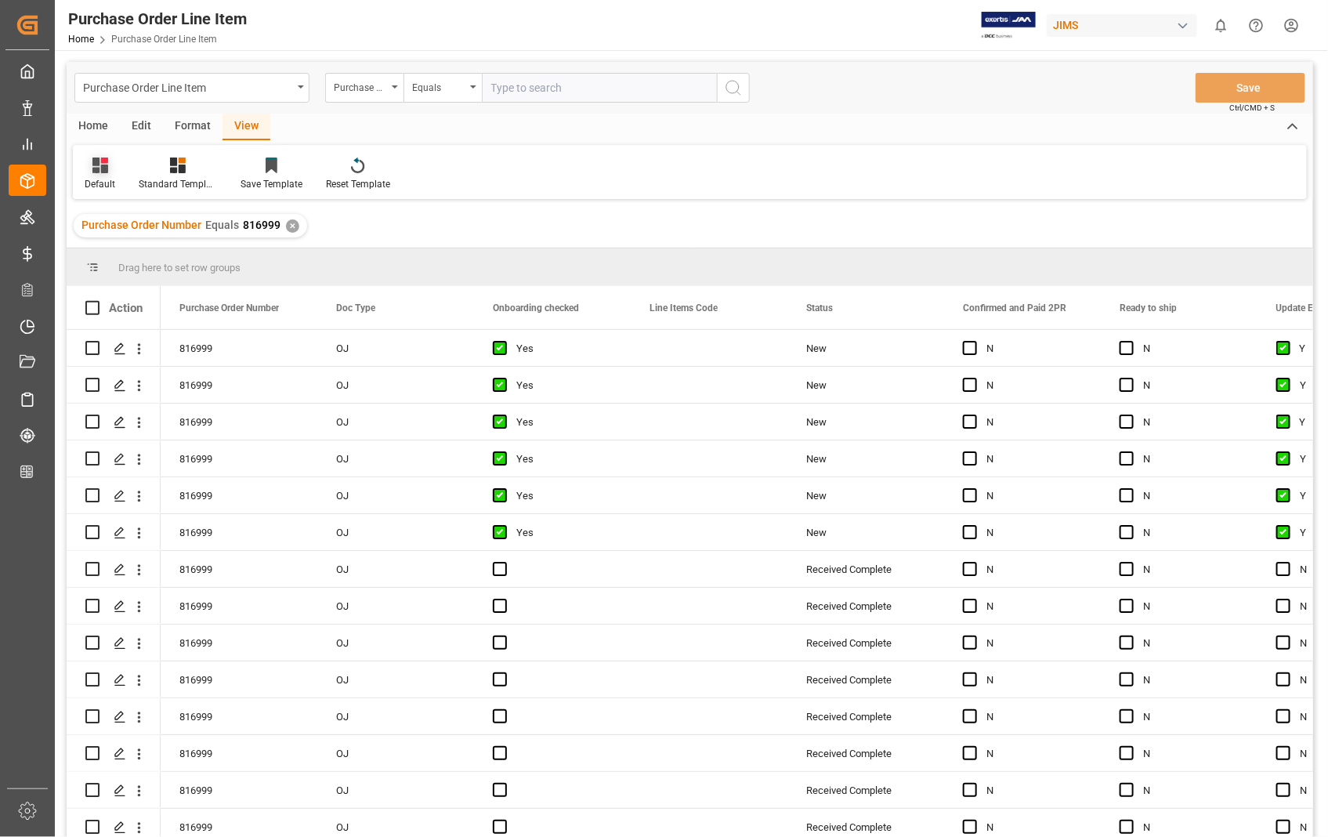
click at [100, 177] on div "Default" at bounding box center [100, 184] width 31 height 14
click at [121, 252] on div "Sophia setting." at bounding box center [160, 253] width 137 height 16
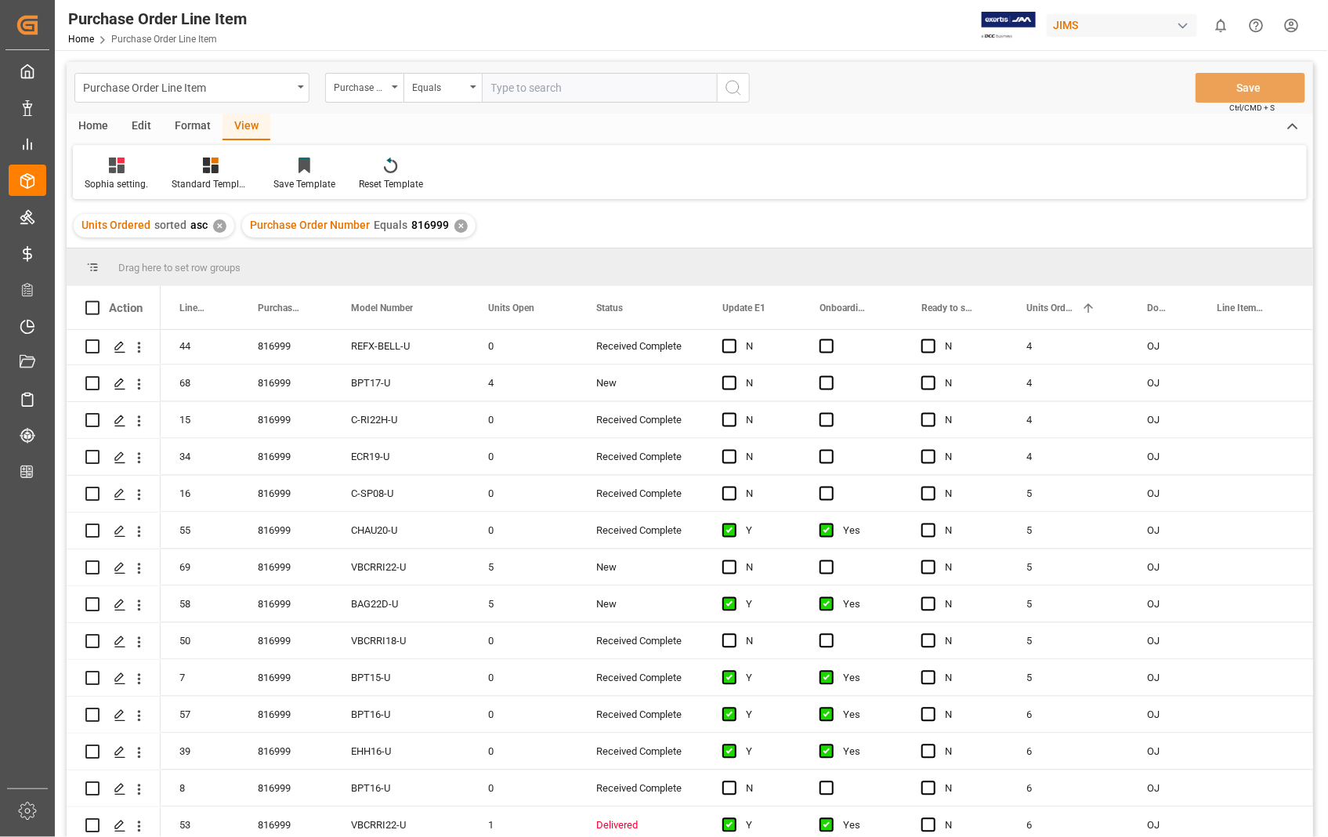
scroll to position [1219, 0]
click at [730, 379] on span "Press SPACE to select this row." at bounding box center [730, 382] width 14 height 14
click at [734, 375] on input "Press SPACE to select this row." at bounding box center [734, 375] width 0 height 0
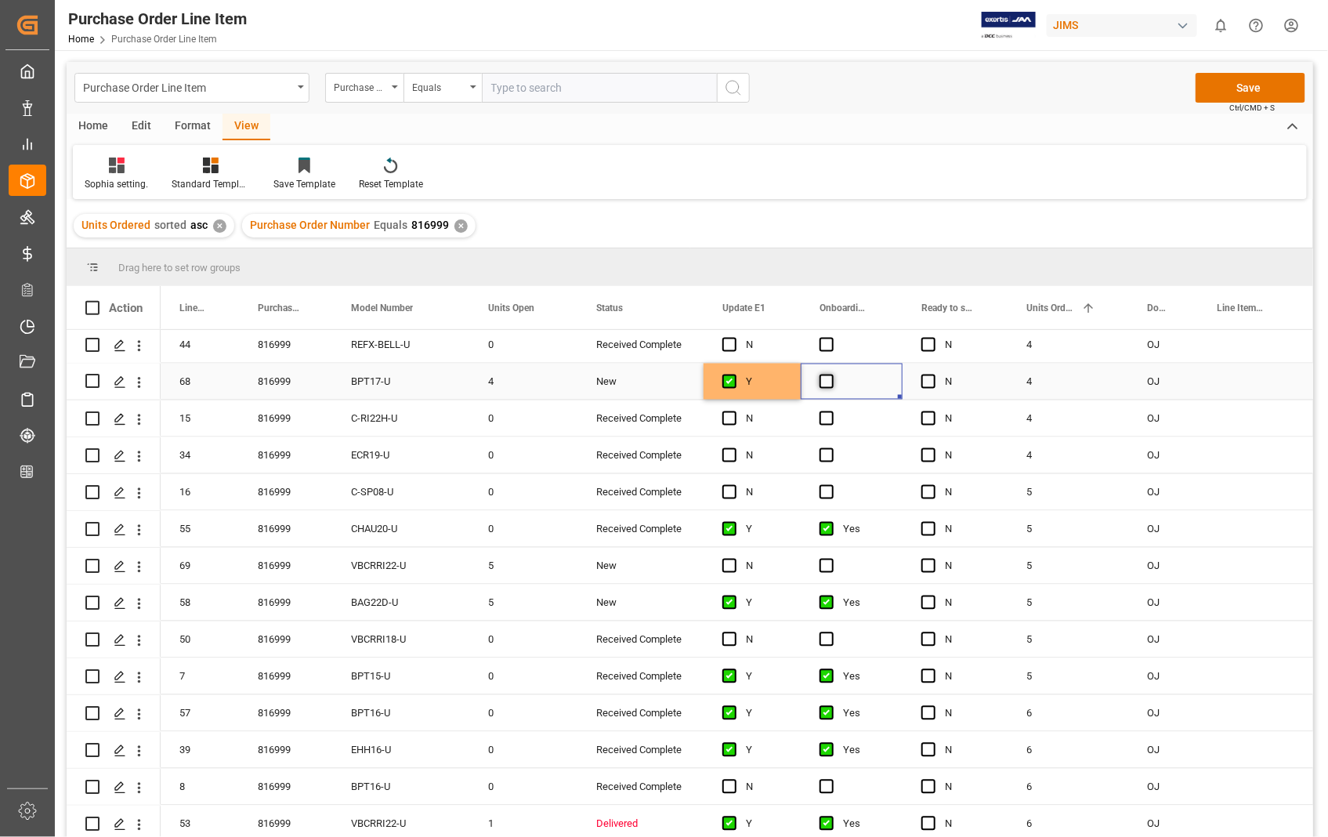
click at [824, 379] on span "Press SPACE to select this row." at bounding box center [827, 382] width 14 height 14
click at [832, 375] on input "Press SPACE to select this row." at bounding box center [832, 375] width 0 height 0
click at [1264, 80] on button "Save" at bounding box center [1251, 88] width 110 height 30
click at [94, 386] on input "Press Space to toggle row selection (unchecked)" at bounding box center [92, 382] width 14 height 14
checkbox input "true"
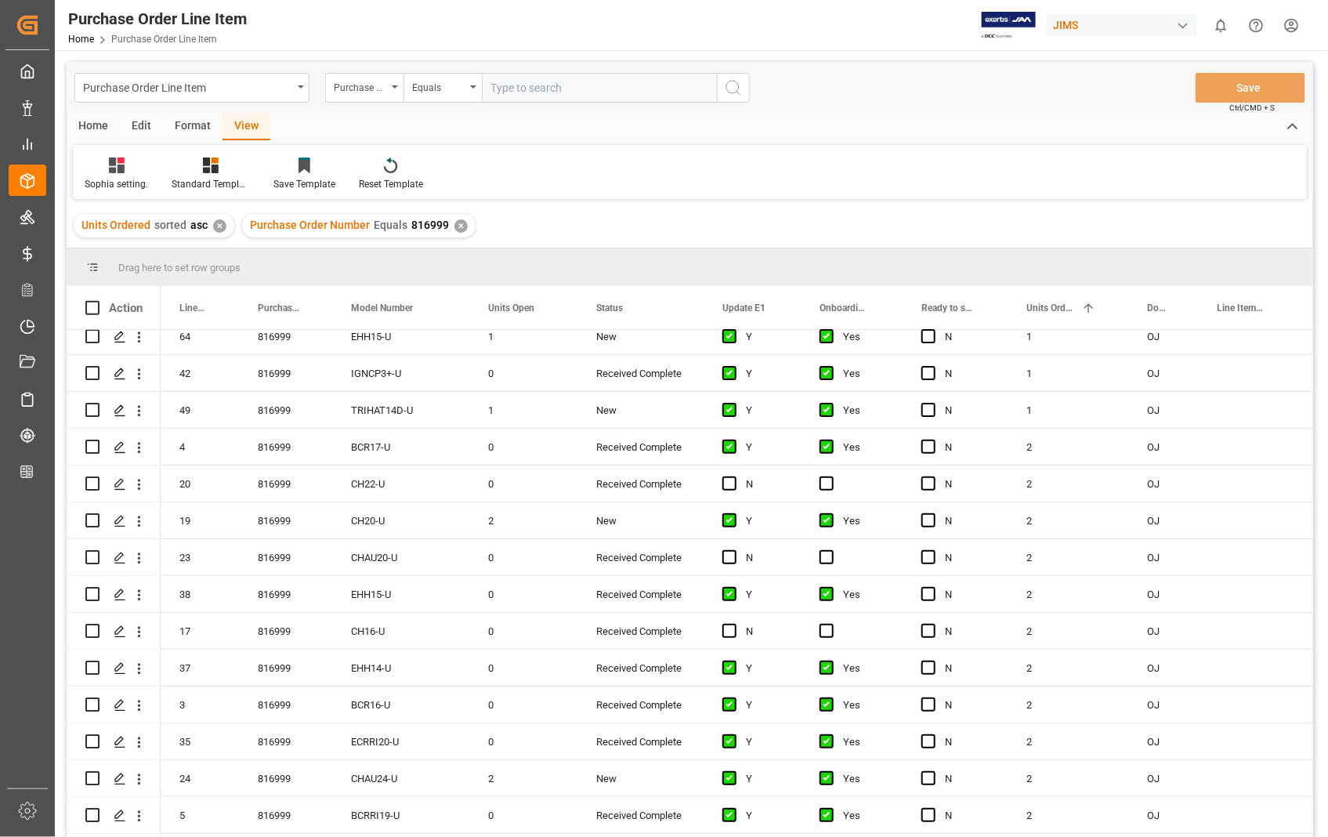
scroll to position [174, 0]
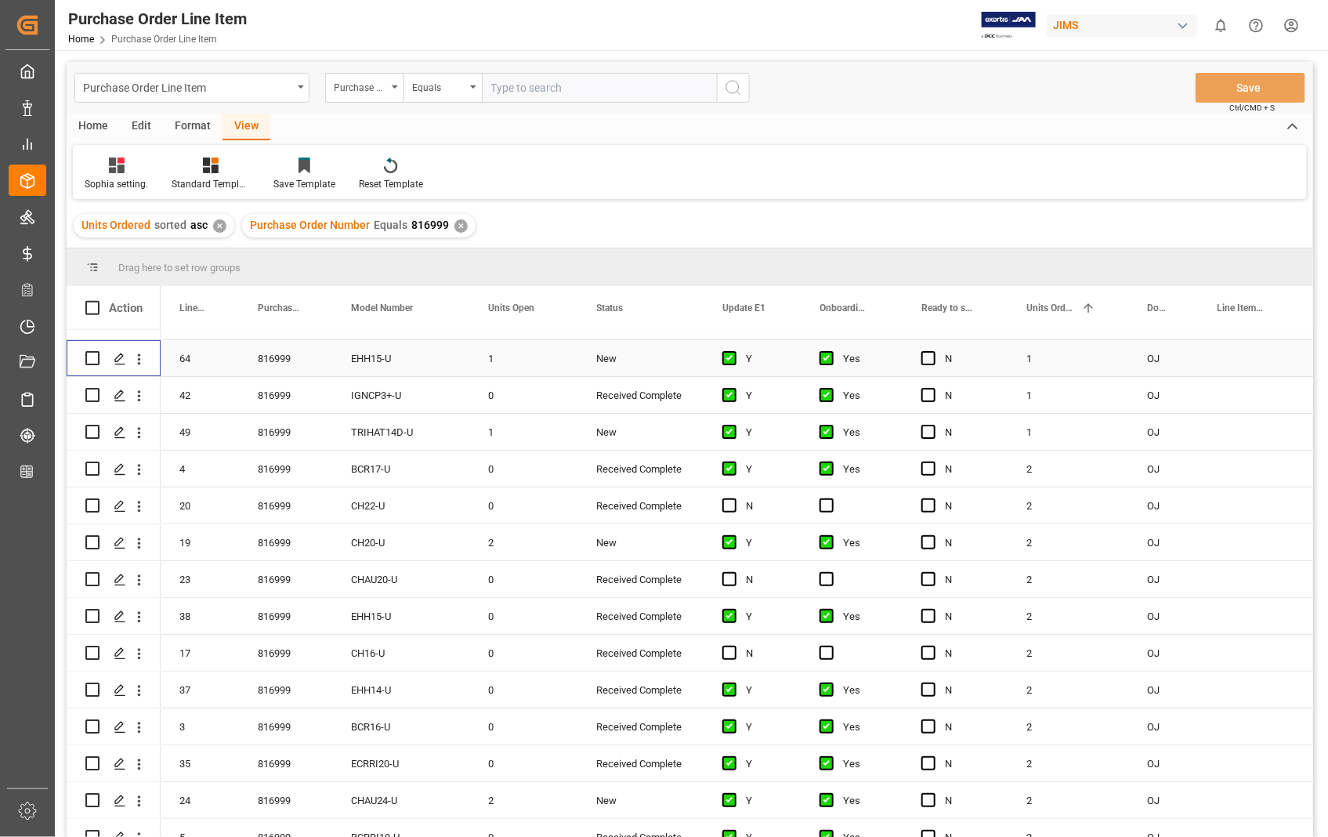
click at [91, 359] on input "Press Space to toggle row selection (unchecked)" at bounding box center [92, 358] width 14 height 14
checkbox input "true"
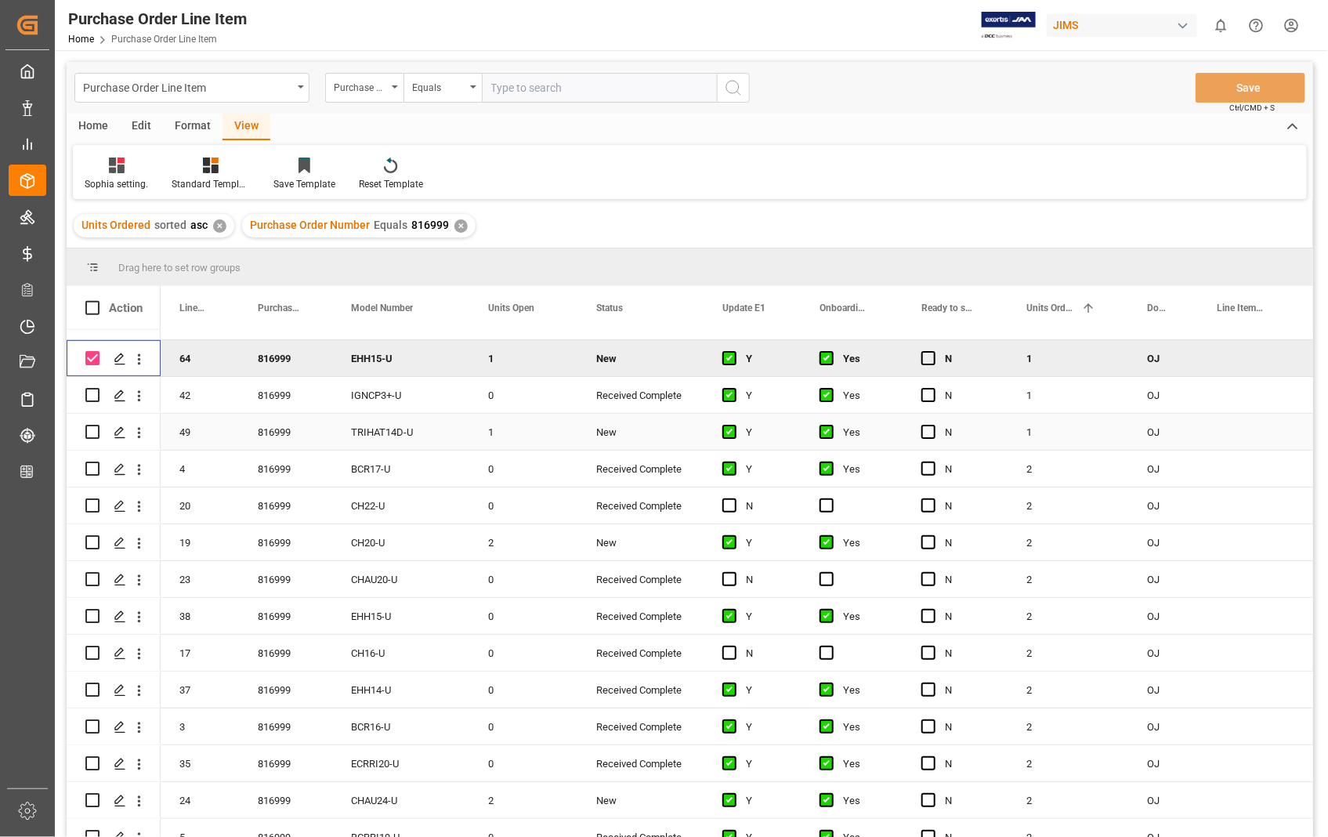
click at [88, 437] on input "Press Space to toggle row selection (unchecked)" at bounding box center [92, 432] width 14 height 14
checkbox input "true"
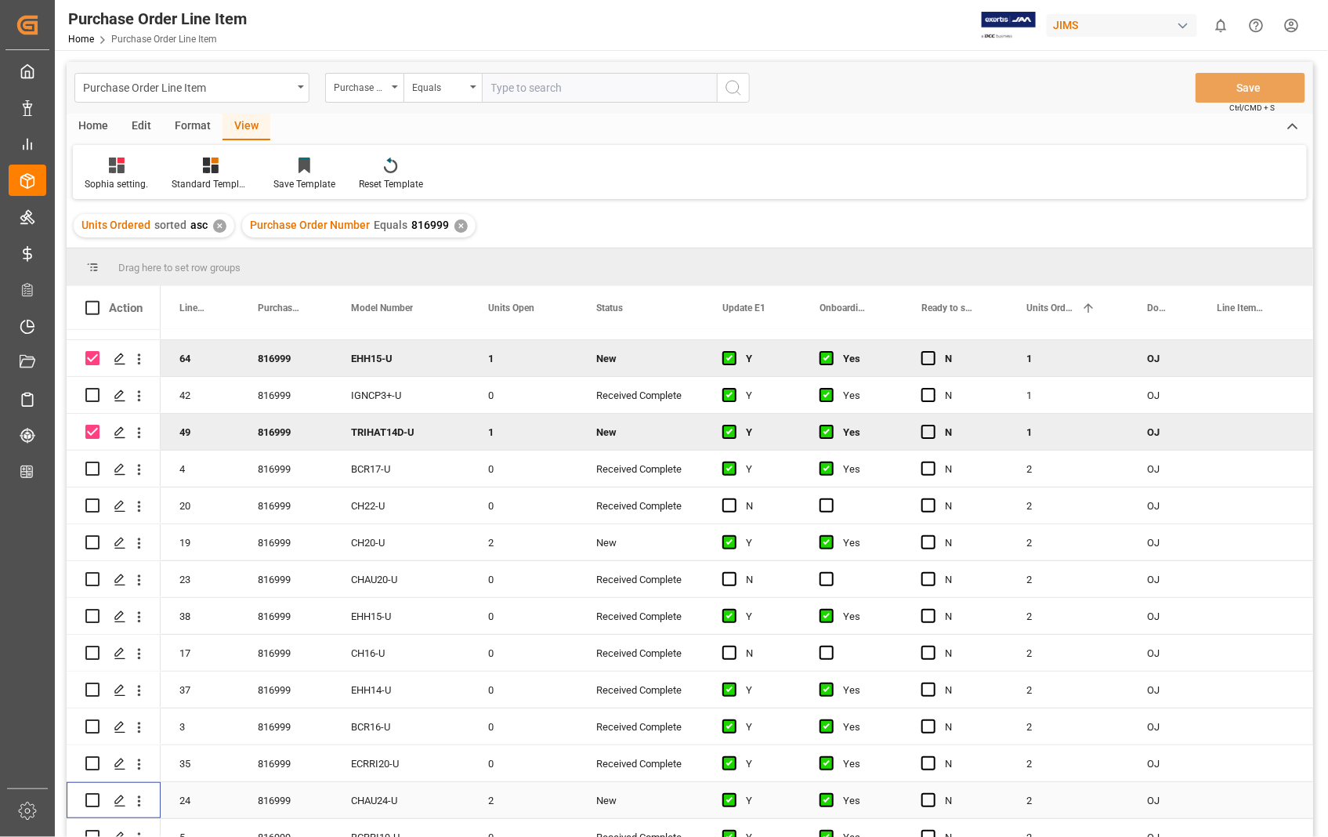
click at [96, 800] on input "Press Space to toggle row selection (unchecked)" at bounding box center [92, 800] width 14 height 14
checkbox input "true"
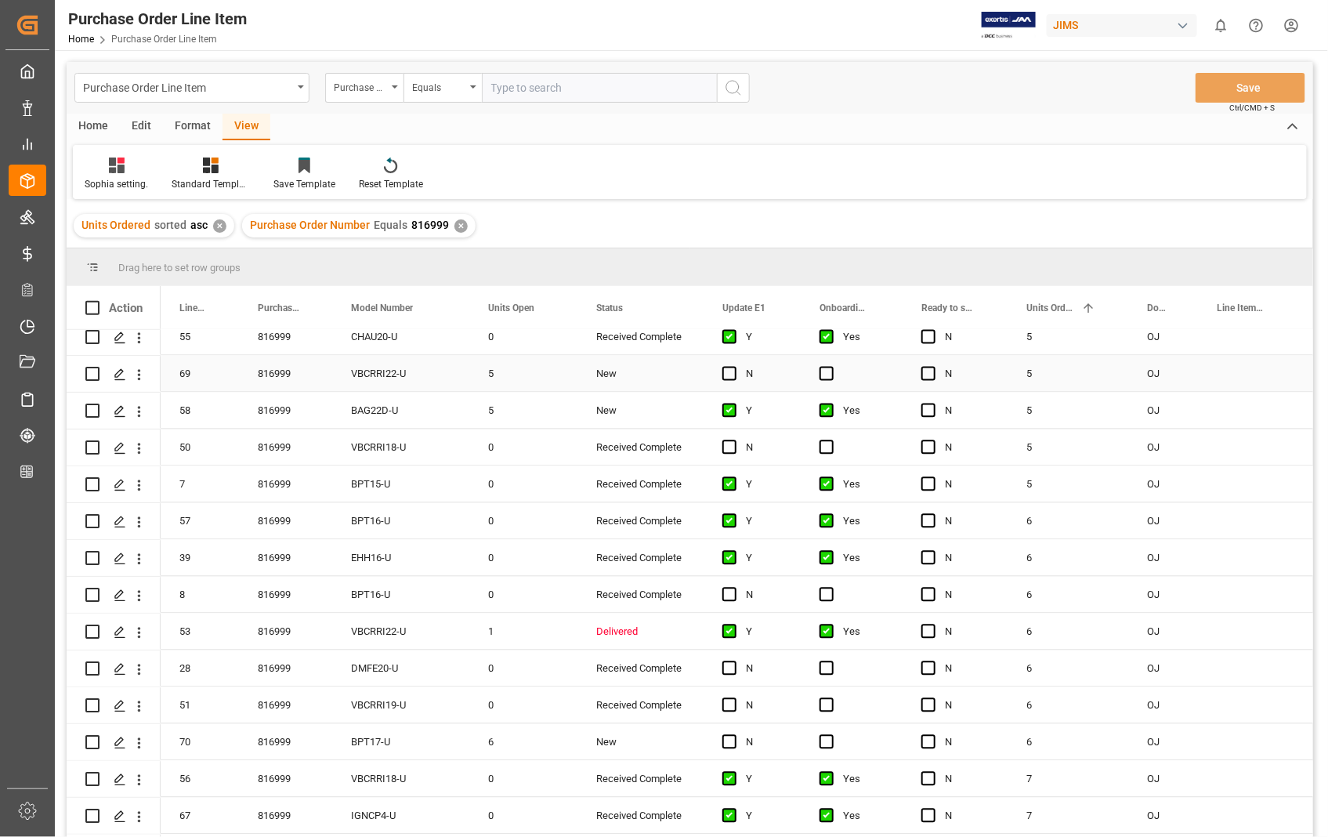
scroll to position [1393, 0]
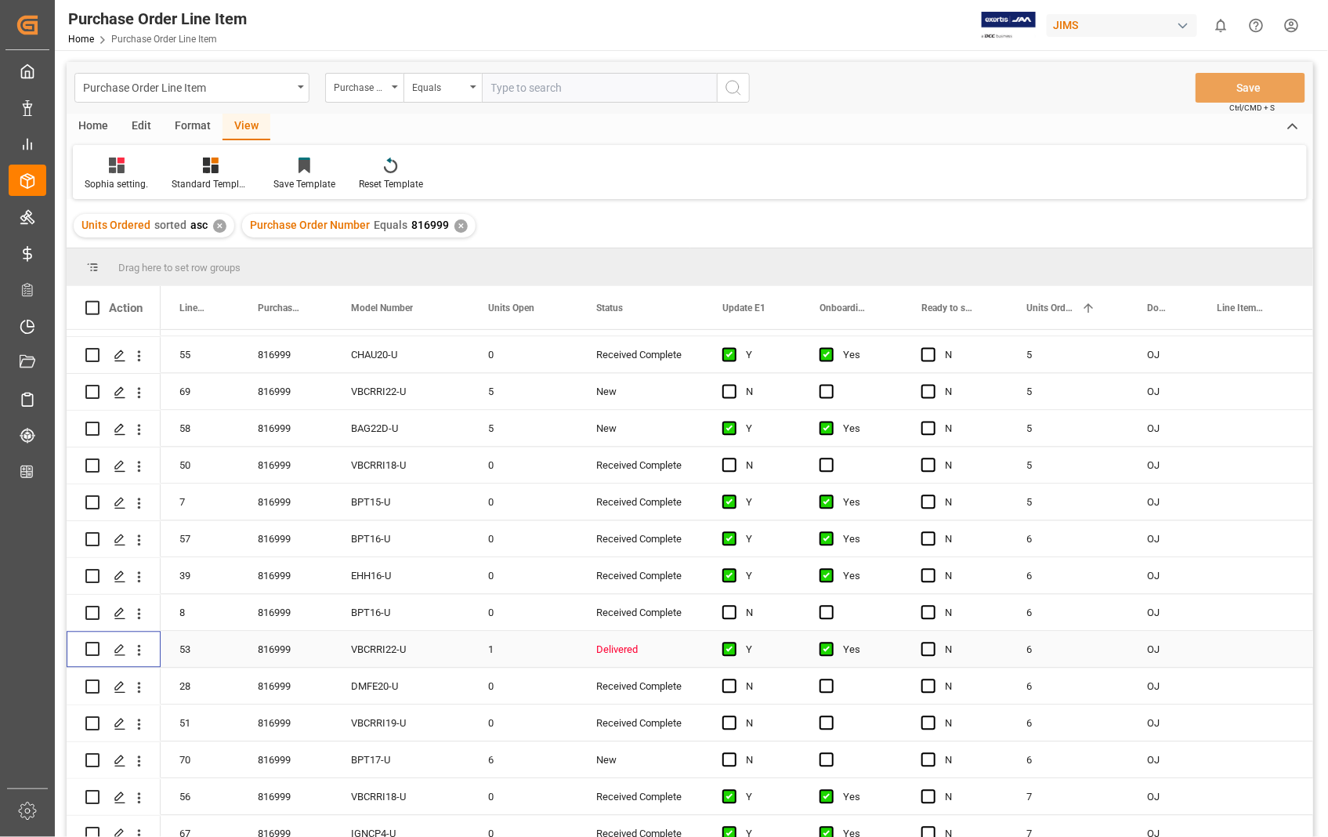
click at [89, 646] on input "Press Space to toggle row selection (unchecked)" at bounding box center [92, 650] width 14 height 14
checkbox input "true"
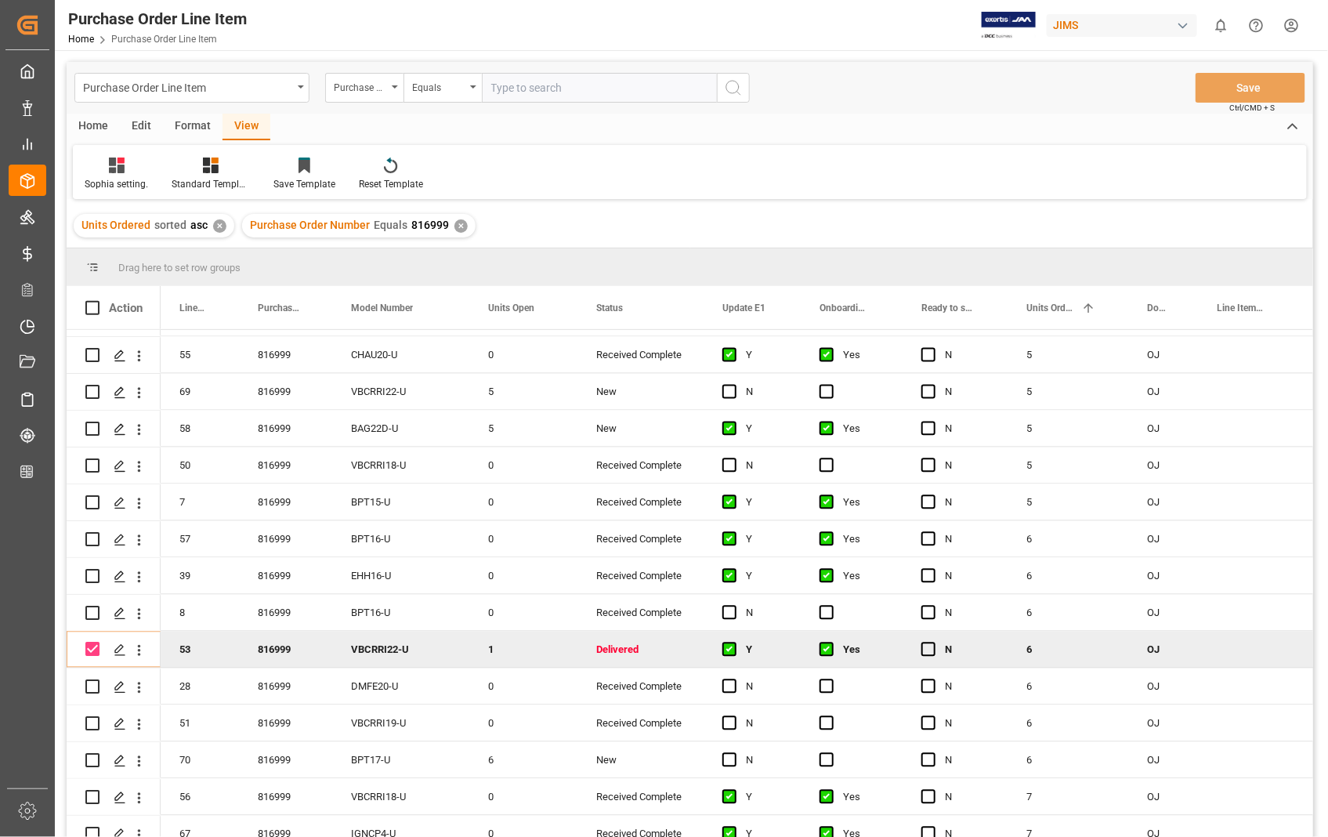
click at [578, 86] on input "text" at bounding box center [599, 88] width 235 height 30
click at [640, 88] on input "text" at bounding box center [599, 88] width 235 height 30
click at [573, 89] on input "text" at bounding box center [599, 88] width 235 height 30
type input "823659"
click at [738, 86] on icon "search button" at bounding box center [733, 87] width 19 height 19
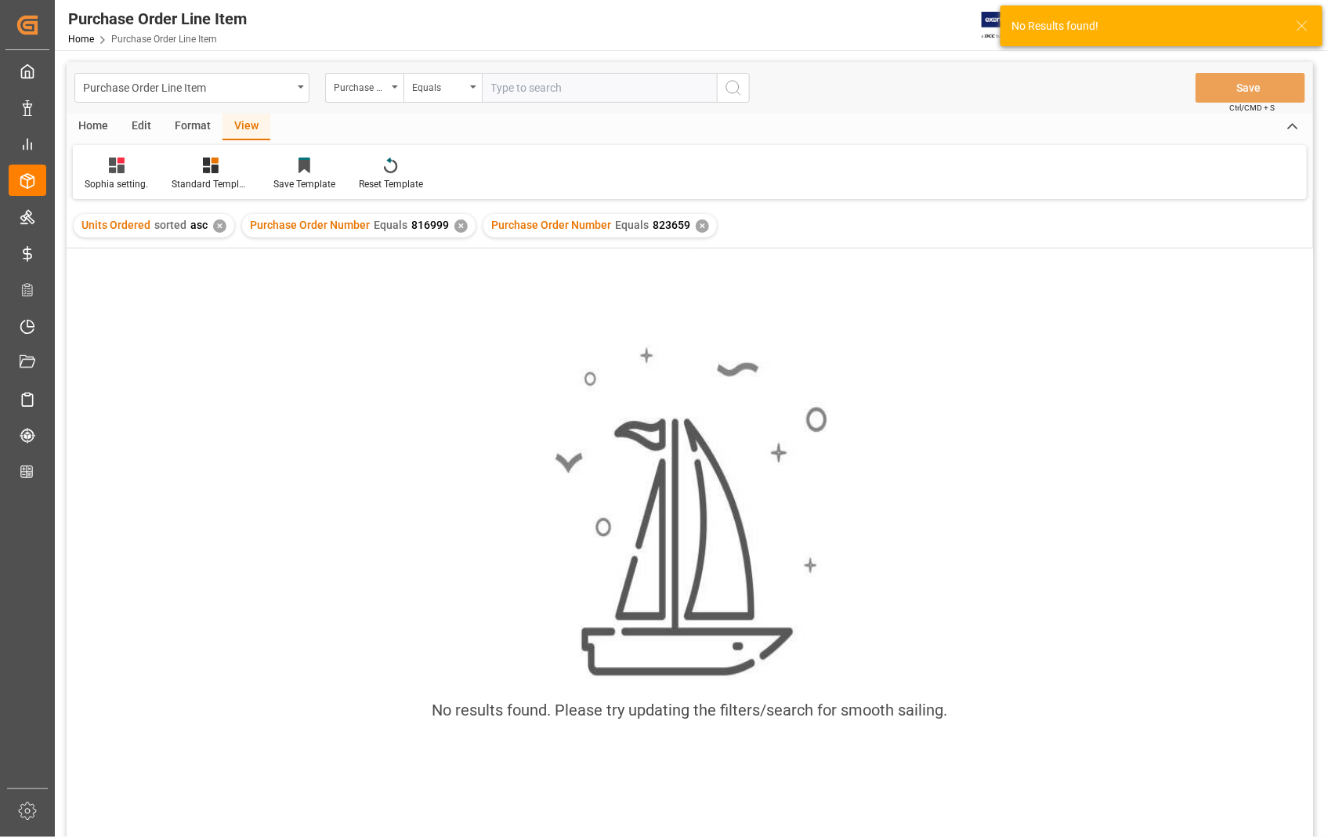
click at [455, 225] on div "✕" at bounding box center [461, 225] width 13 height 13
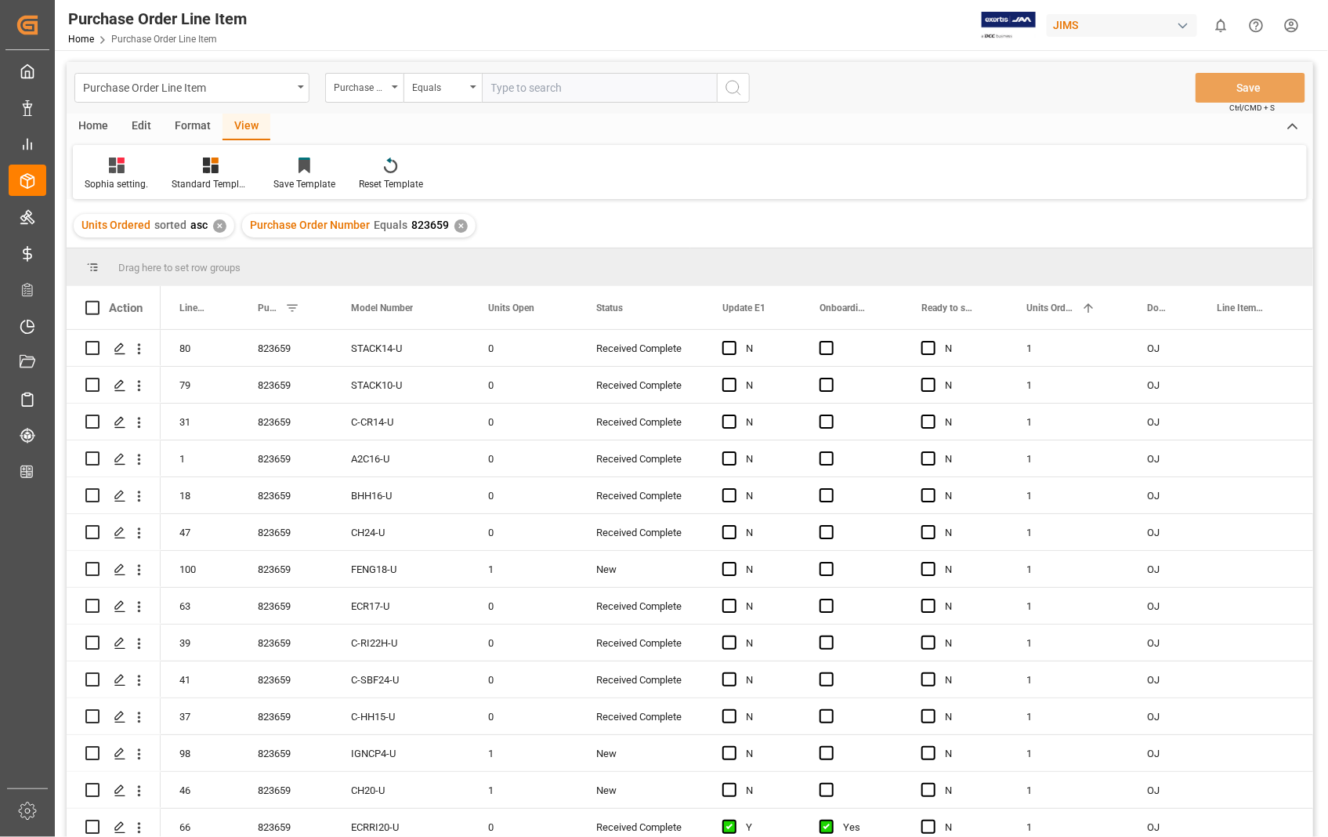
click at [244, 120] on div "View" at bounding box center [247, 127] width 48 height 27
click at [103, 177] on div "Sophia setting." at bounding box center [116, 184] width 63 height 14
click at [155, 255] on div "Sophia setting." at bounding box center [164, 253] width 137 height 16
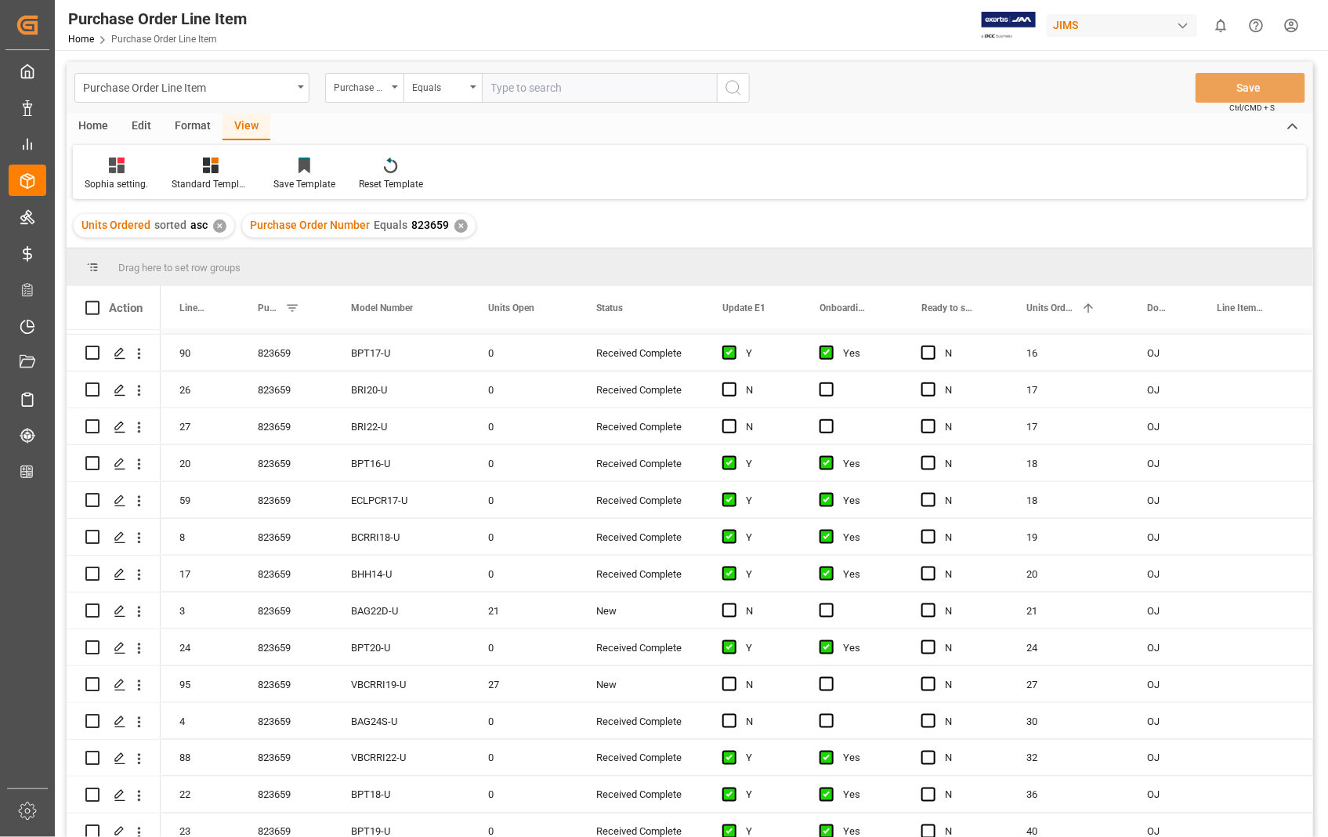
scroll to position [3176, 0]
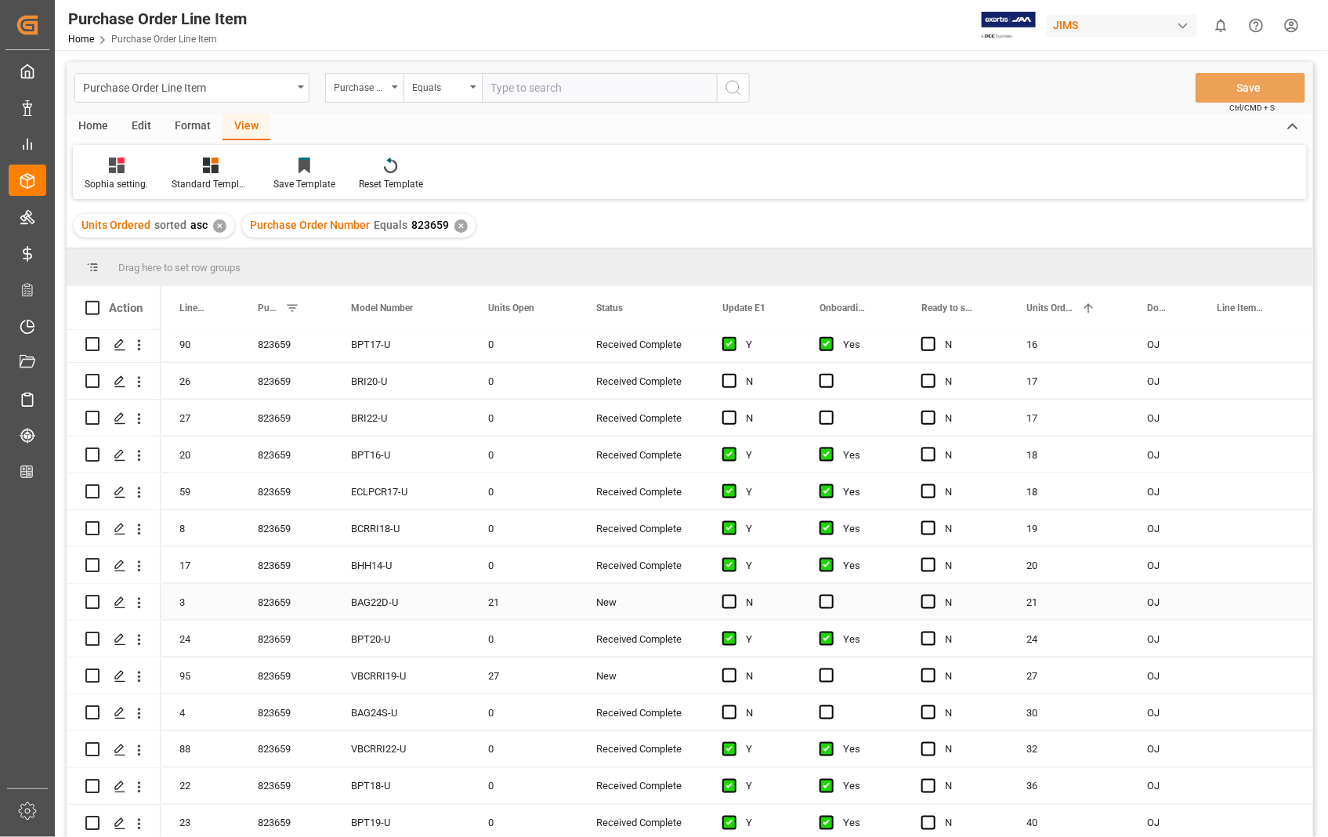
click at [725, 600] on span "Press SPACE to select this row." at bounding box center [730, 602] width 14 height 14
click at [734, 595] on input "Press SPACE to select this row." at bounding box center [734, 595] width 0 height 0
click at [825, 599] on span "Press SPACE to select this row." at bounding box center [827, 602] width 14 height 14
click at [832, 595] on input "Press SPACE to select this row." at bounding box center [832, 595] width 0 height 0
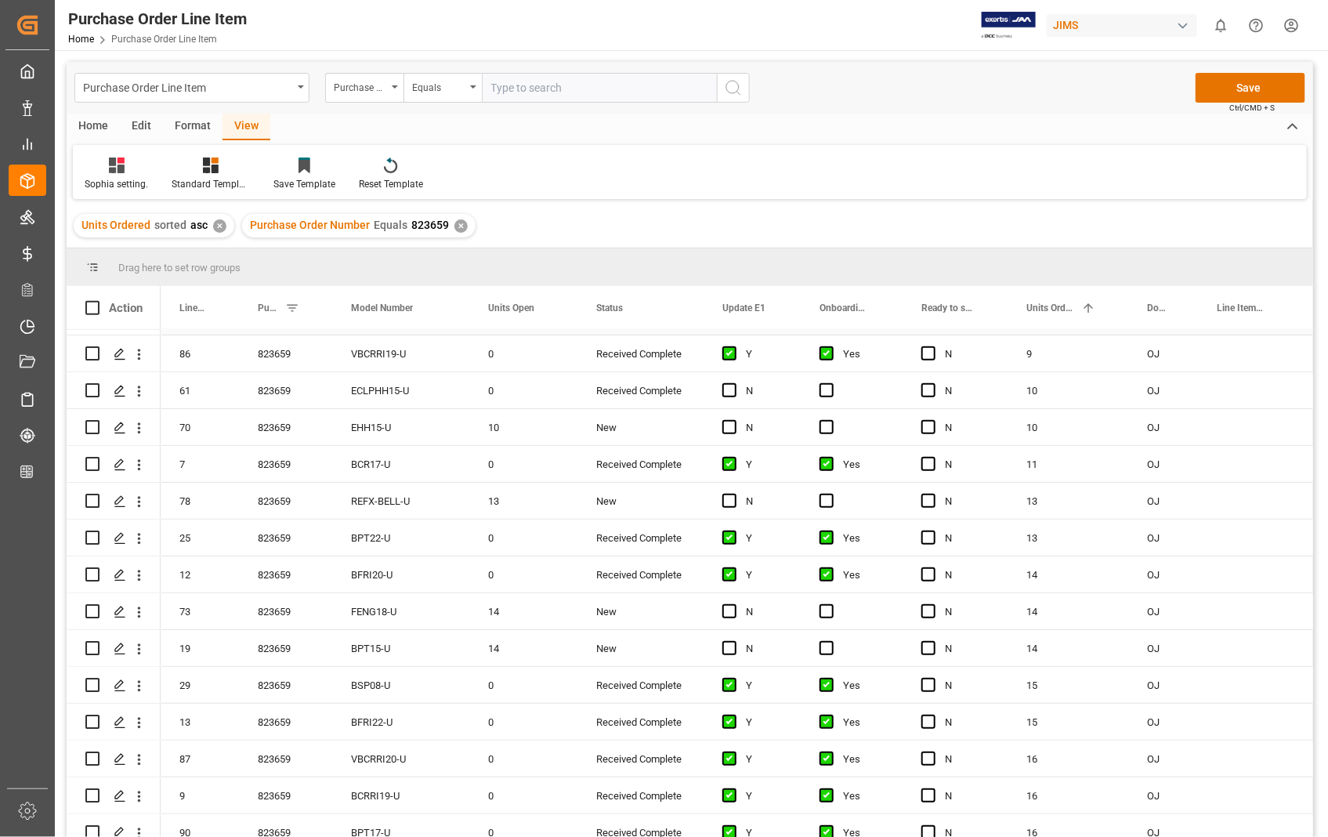
scroll to position [2699, 0]
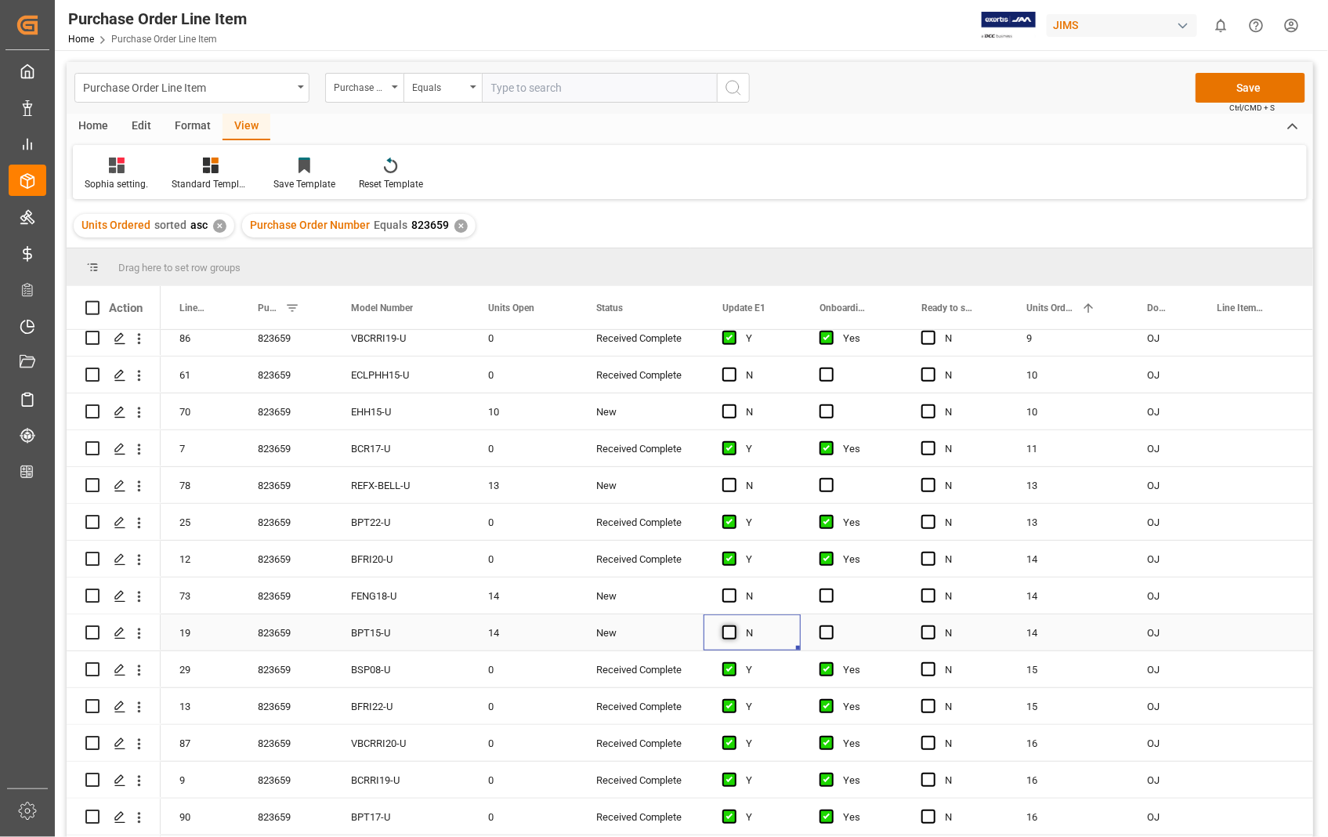
click at [723, 635] on span "Press SPACE to select this row." at bounding box center [730, 632] width 14 height 14
click at [734, 625] on input "Press SPACE to select this row." at bounding box center [734, 625] width 0 height 0
click at [829, 630] on span "Press SPACE to select this row." at bounding box center [827, 632] width 14 height 14
click at [832, 625] on input "Press SPACE to select this row." at bounding box center [832, 625] width 0 height 0
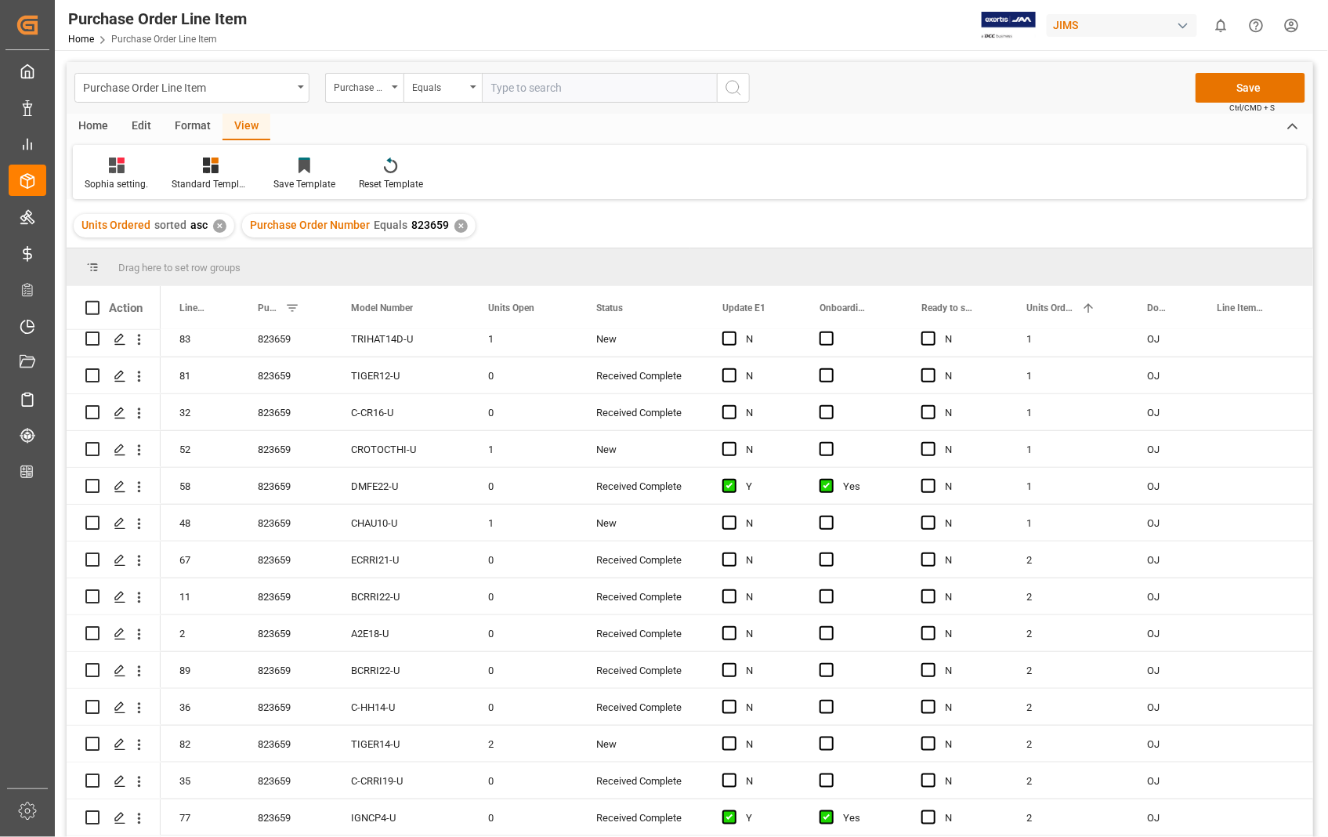
scroll to position [435, 0]
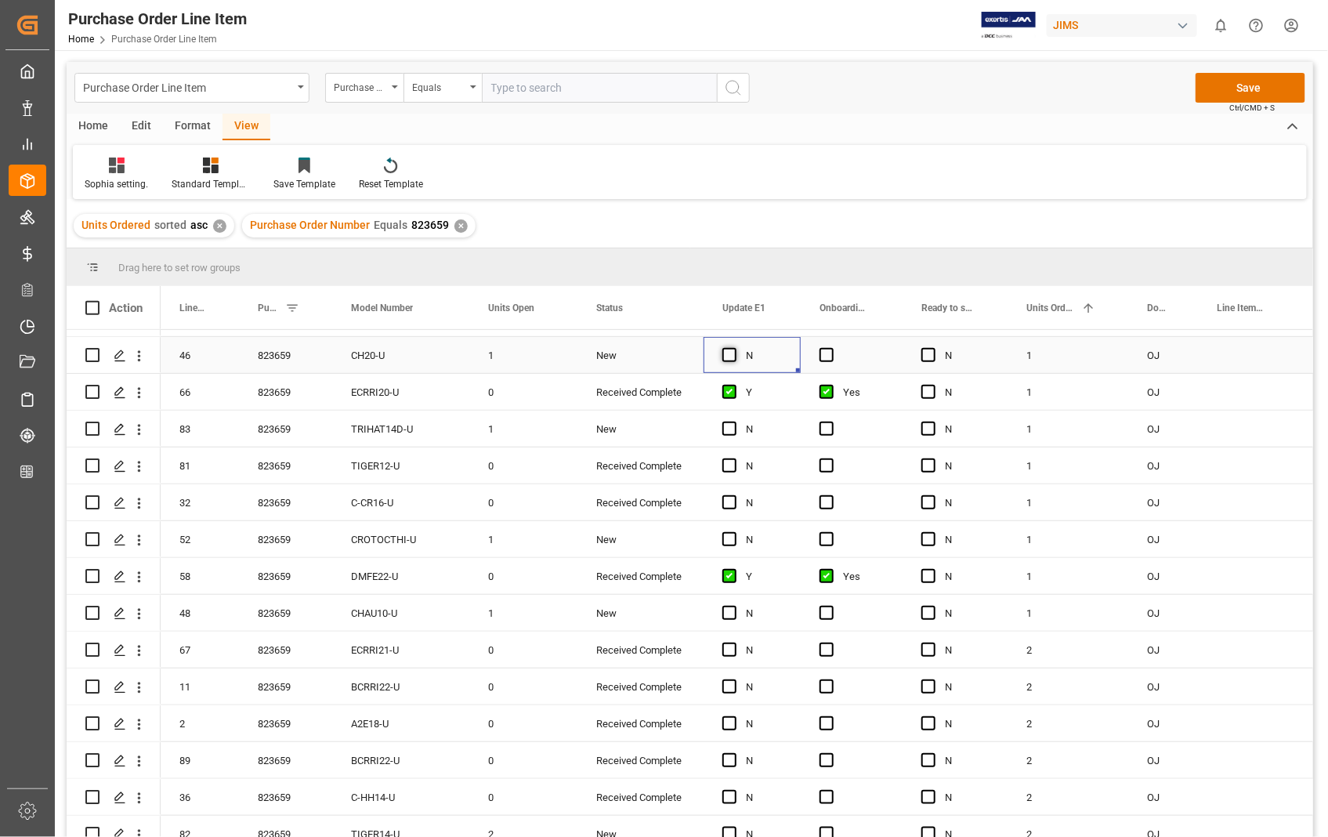
click at [727, 359] on span "Press SPACE to select this row." at bounding box center [730, 355] width 14 height 14
click at [734, 348] on input "Press SPACE to select this row." at bounding box center [734, 348] width 0 height 0
click at [827, 353] on span "Press SPACE to select this row." at bounding box center [827, 355] width 14 height 14
click at [832, 348] on input "Press SPACE to select this row." at bounding box center [832, 348] width 0 height 0
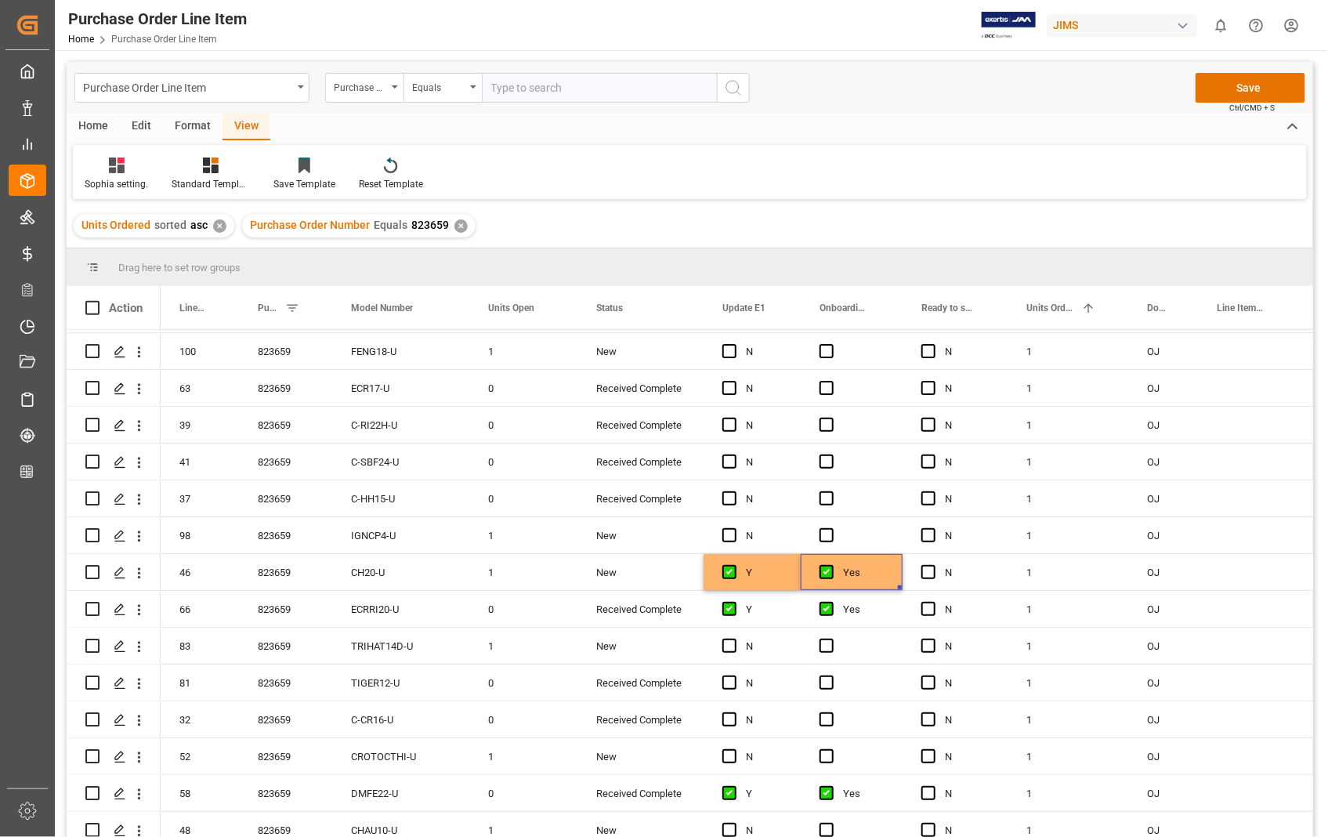
scroll to position [261, 0]
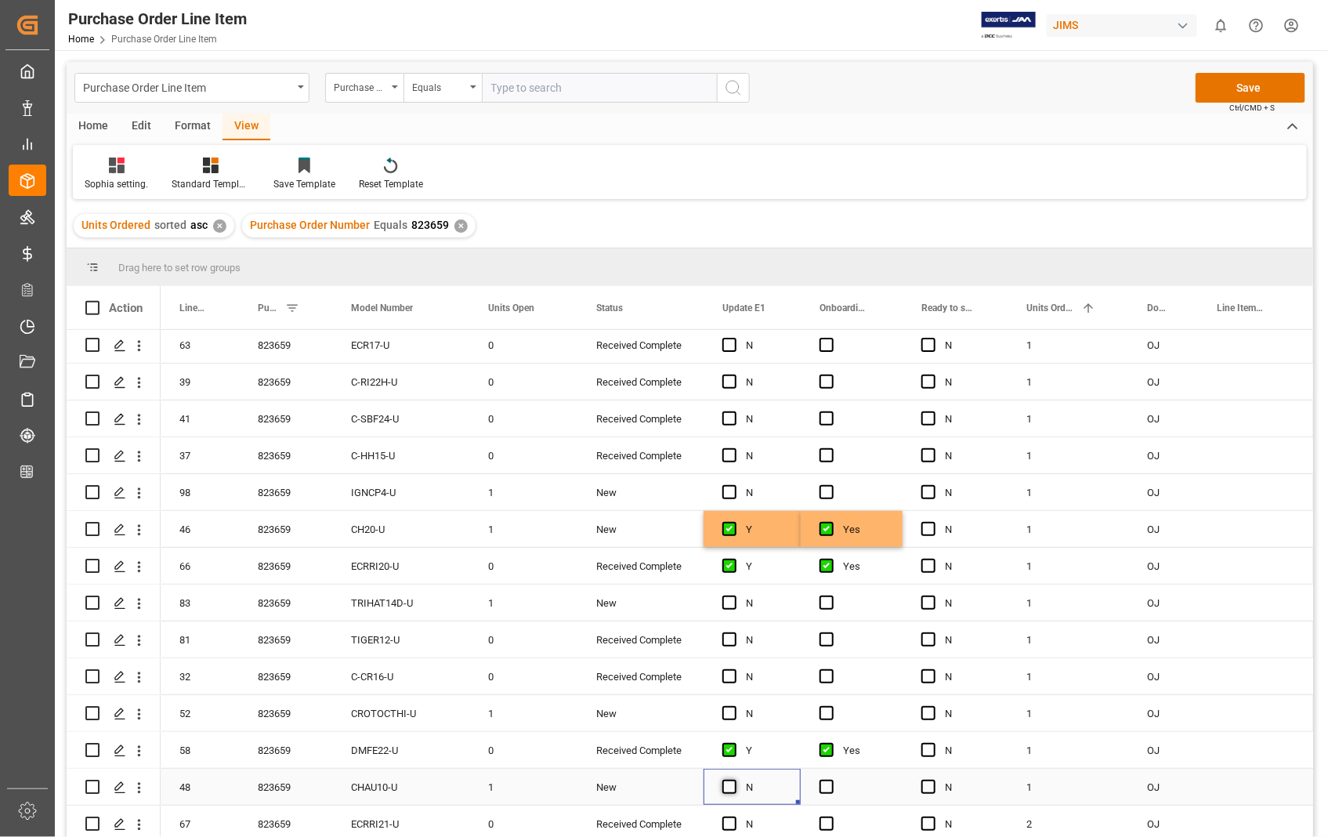
click at [723, 786] on span "Press SPACE to select this row." at bounding box center [730, 787] width 14 height 14
click at [734, 780] on input "Press SPACE to select this row." at bounding box center [734, 780] width 0 height 0
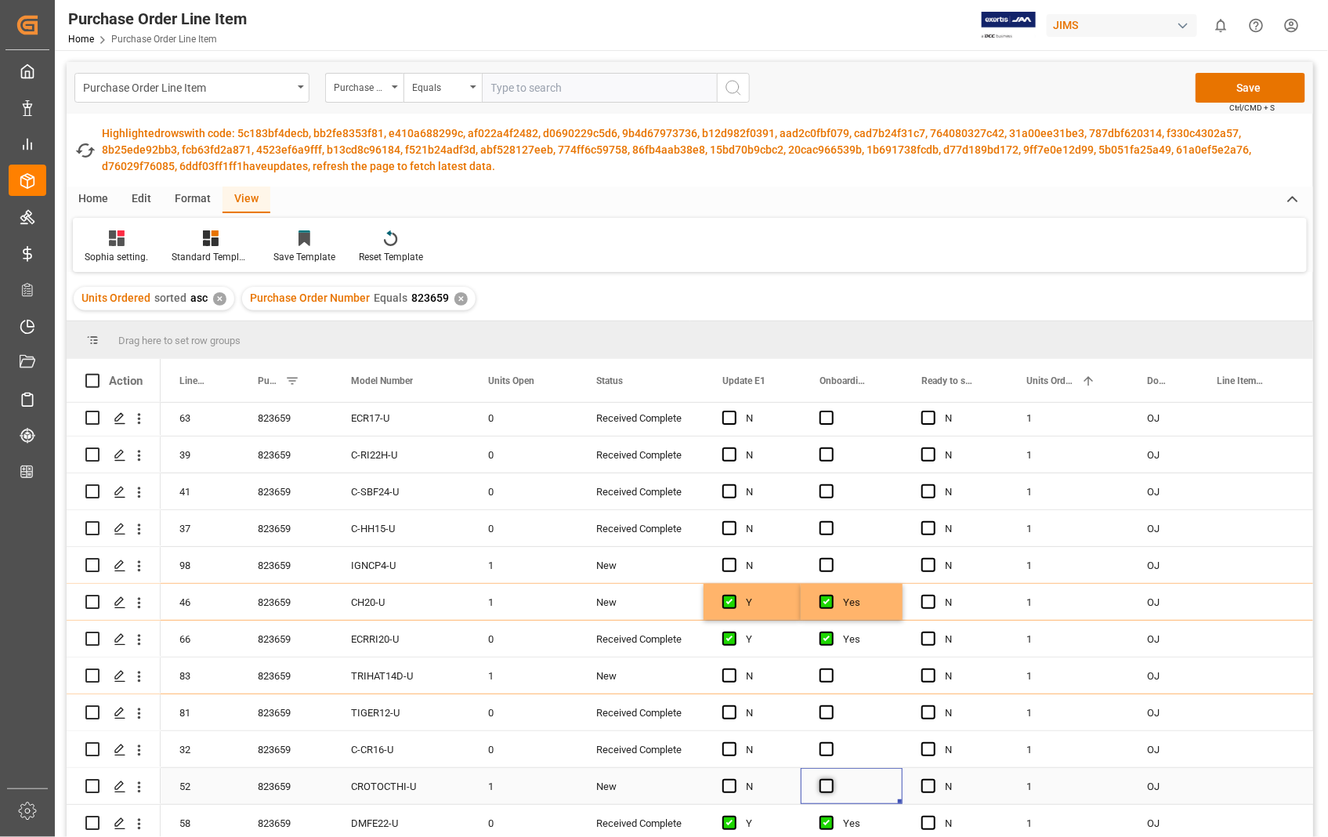
click at [826, 786] on span "Press SPACE to select this row." at bounding box center [827, 786] width 14 height 14
click at [832, 779] on input "Press SPACE to select this row." at bounding box center [832, 779] width 0 height 0
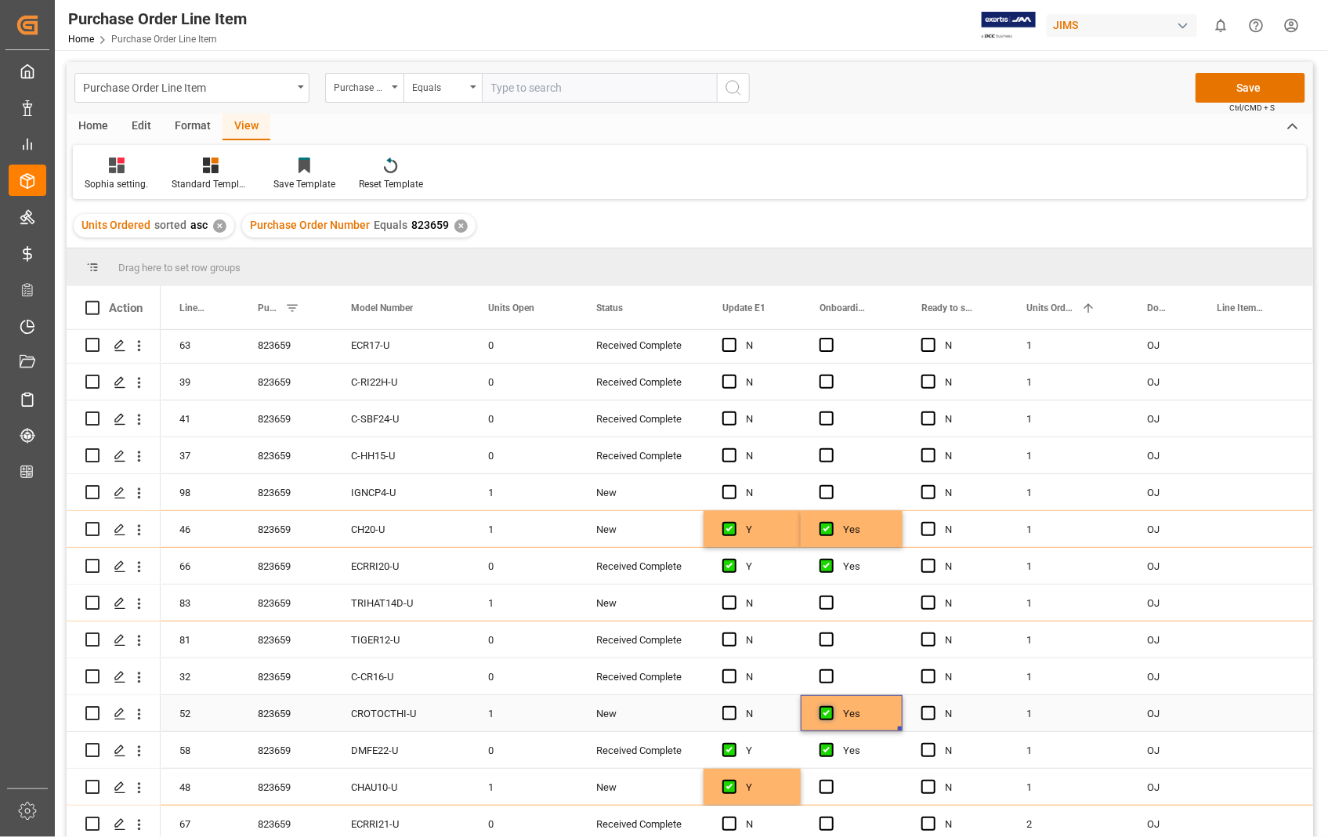
click at [823, 716] on span "Press SPACE to select this row." at bounding box center [827, 713] width 14 height 14
click at [832, 706] on input "Press SPACE to select this row." at bounding box center [832, 706] width 0 height 0
click at [824, 789] on span "Press SPACE to select this row." at bounding box center [827, 787] width 14 height 14
click at [832, 780] on input "Press SPACE to select this row." at bounding box center [832, 780] width 0 height 0
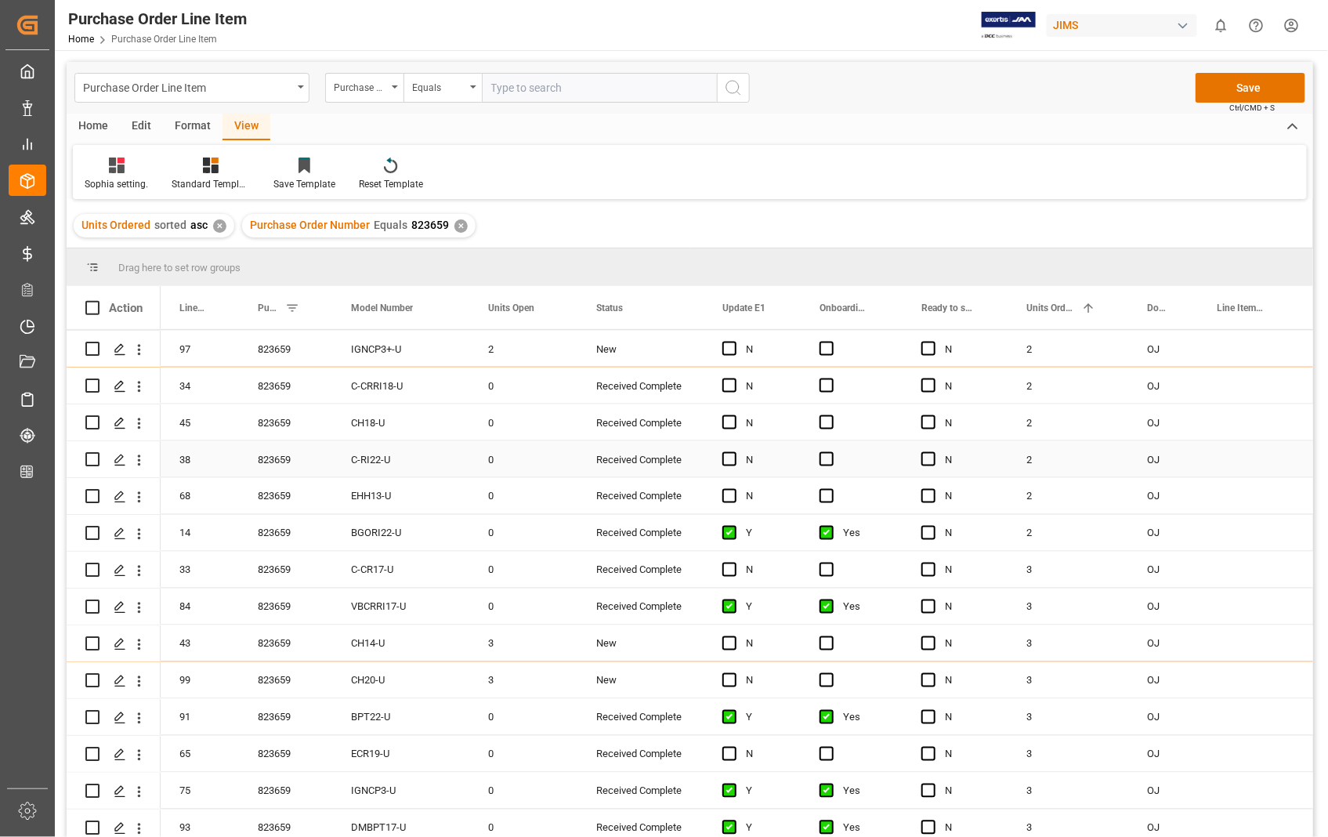
scroll to position [1045, 0]
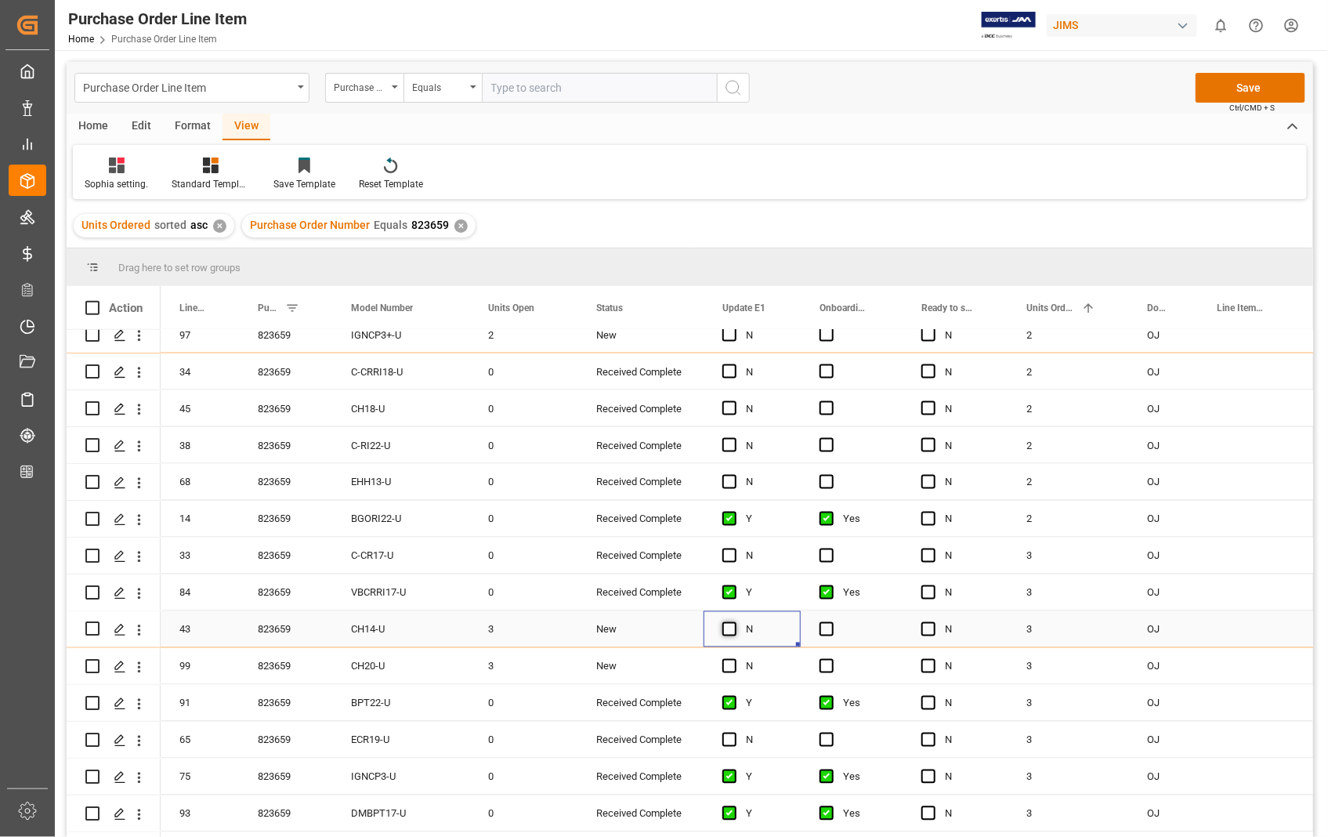
click at [727, 631] on span "Press SPACE to select this row." at bounding box center [730, 629] width 14 height 14
click at [734, 622] on input "Press SPACE to select this row." at bounding box center [734, 622] width 0 height 0
click at [827, 630] on span "Press SPACE to select this row." at bounding box center [827, 629] width 14 height 14
click at [832, 622] on input "Press SPACE to select this row." at bounding box center [832, 622] width 0 height 0
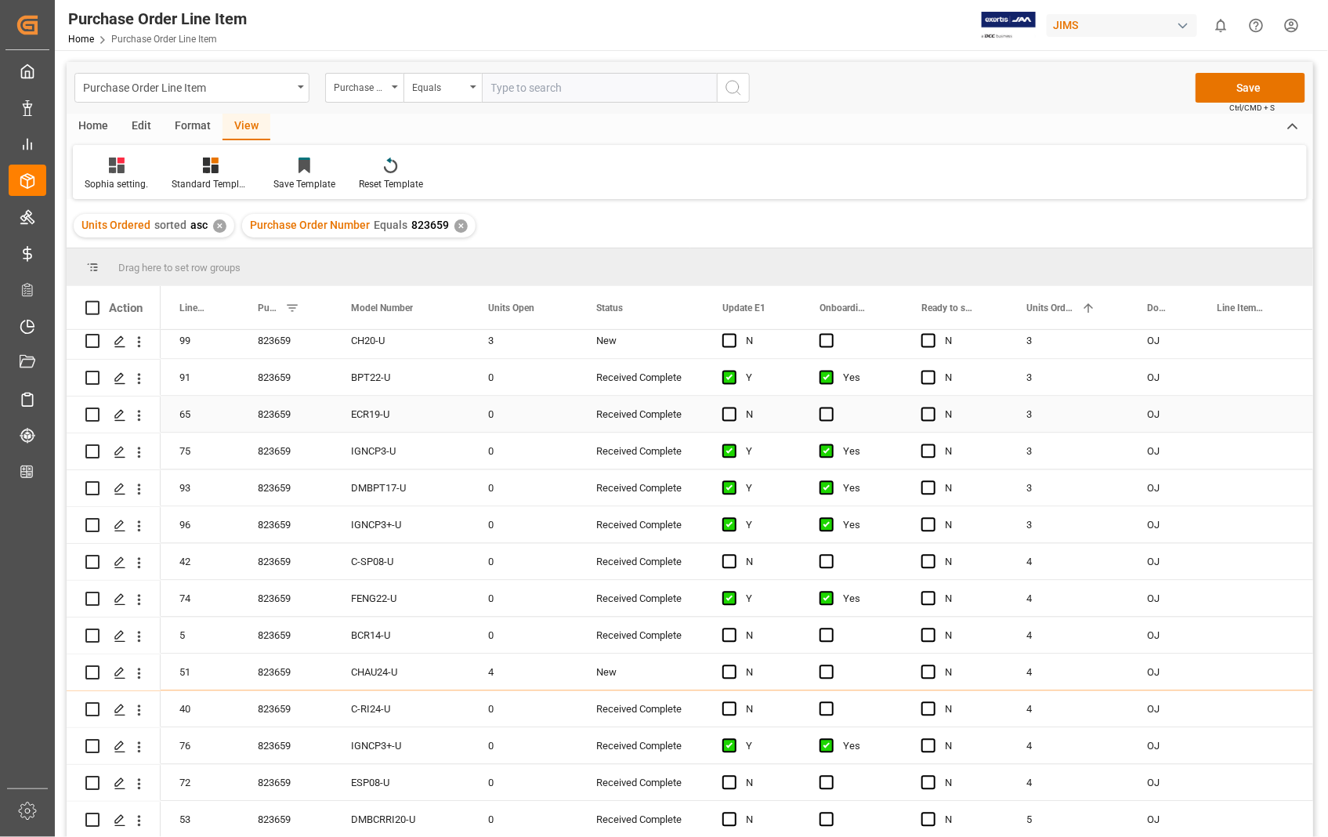
scroll to position [1393, 0]
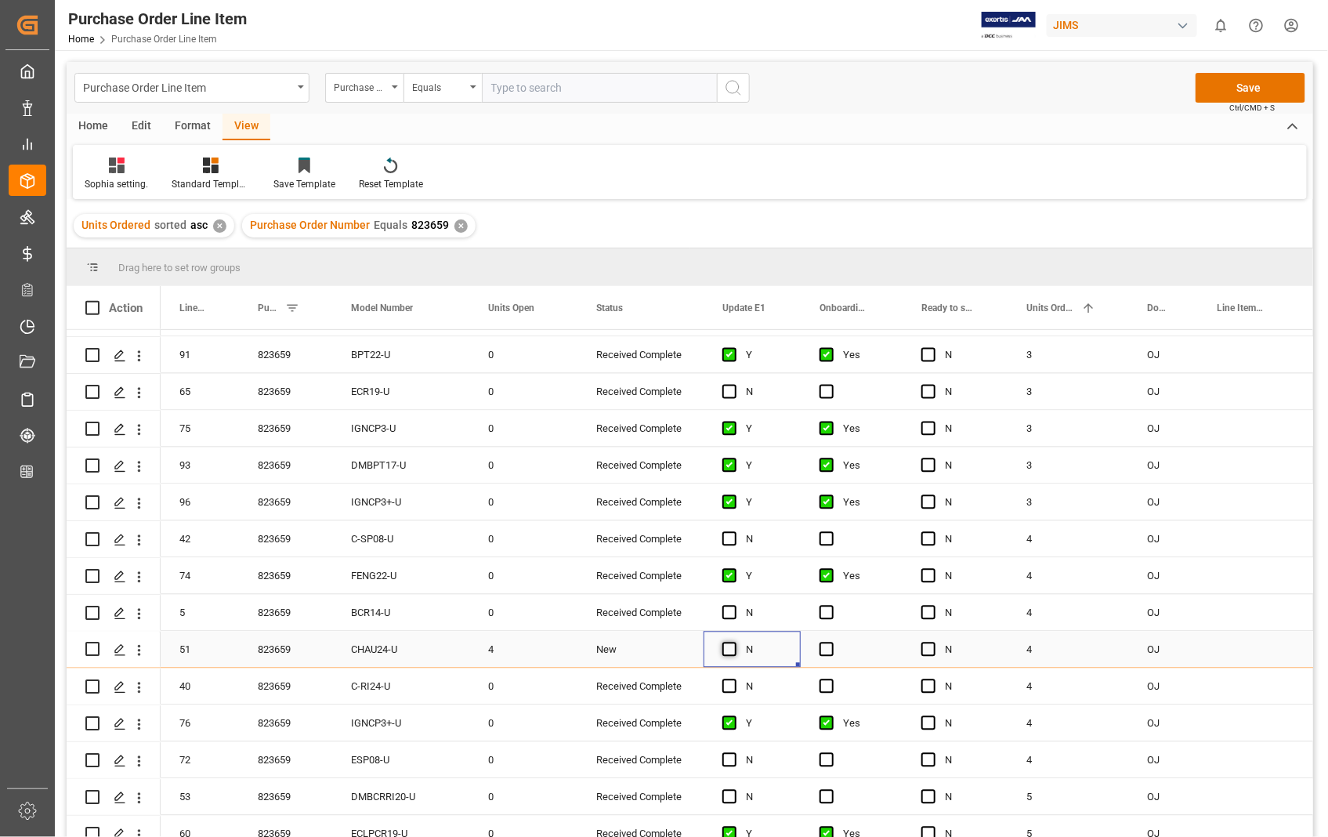
click at [734, 646] on span "Press SPACE to select this row." at bounding box center [730, 650] width 14 height 14
click at [734, 643] on input "Press SPACE to select this row." at bounding box center [734, 643] width 0 height 0
click at [834, 650] on div "Press SPACE to select this row." at bounding box center [852, 650] width 102 height 36
click at [824, 649] on span "Press SPACE to select this row." at bounding box center [827, 650] width 14 height 14
click at [832, 643] on input "Press SPACE to select this row." at bounding box center [832, 643] width 0 height 0
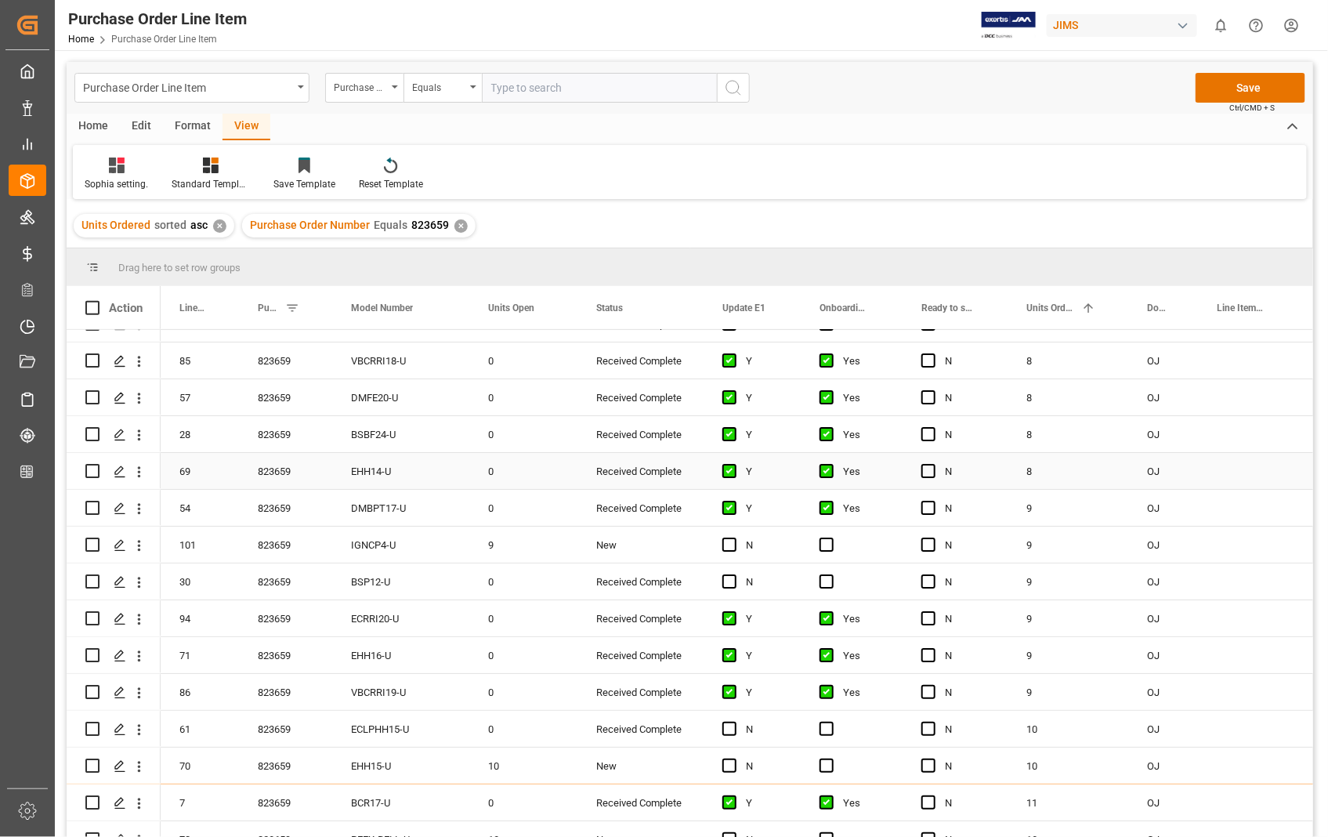
scroll to position [2351, 0]
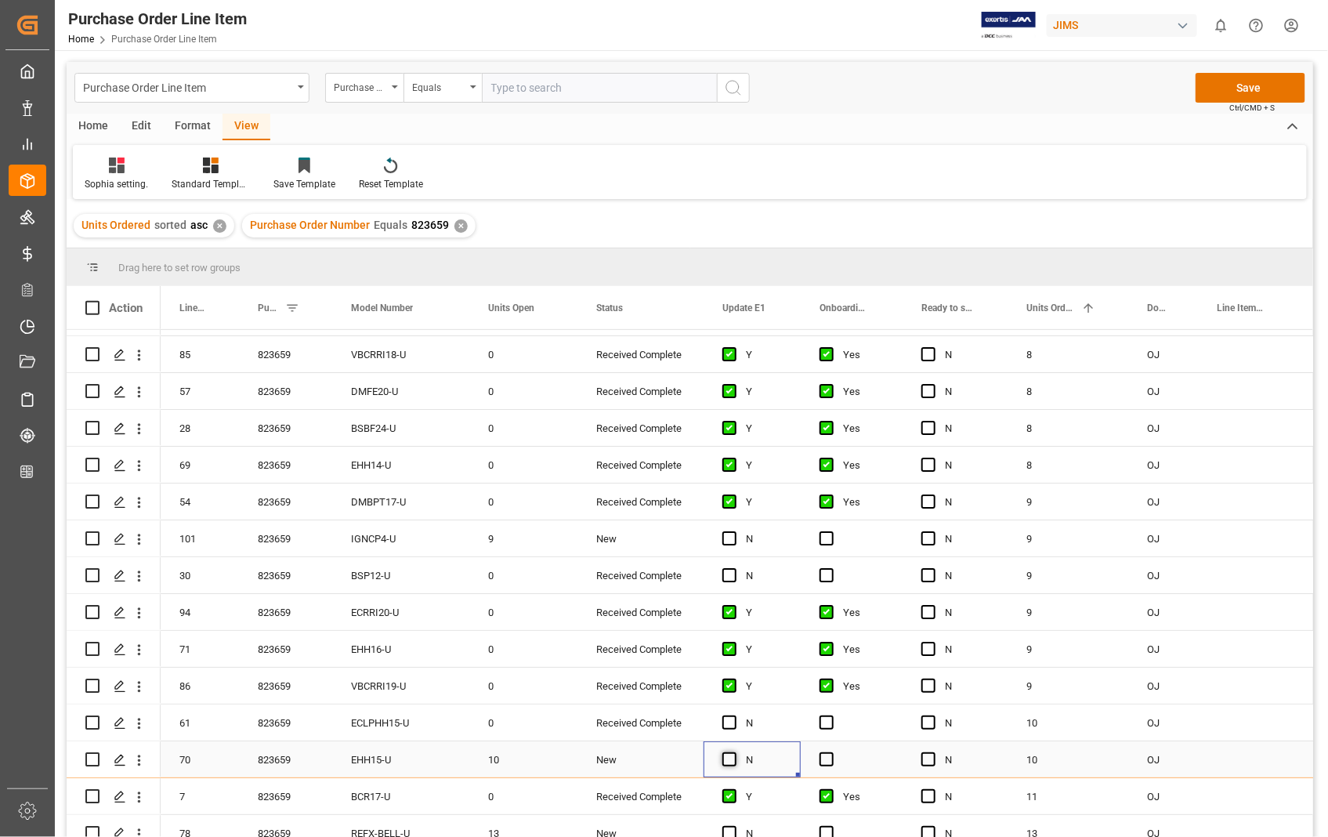
click at [724, 760] on span "Press SPACE to select this row." at bounding box center [730, 759] width 14 height 14
click at [734, 752] on input "Press SPACE to select this row." at bounding box center [734, 752] width 0 height 0
click at [832, 760] on span "Press SPACE to select this row." at bounding box center [827, 759] width 14 height 14
click at [832, 752] on input "Press SPACE to select this row." at bounding box center [832, 752] width 0 height 0
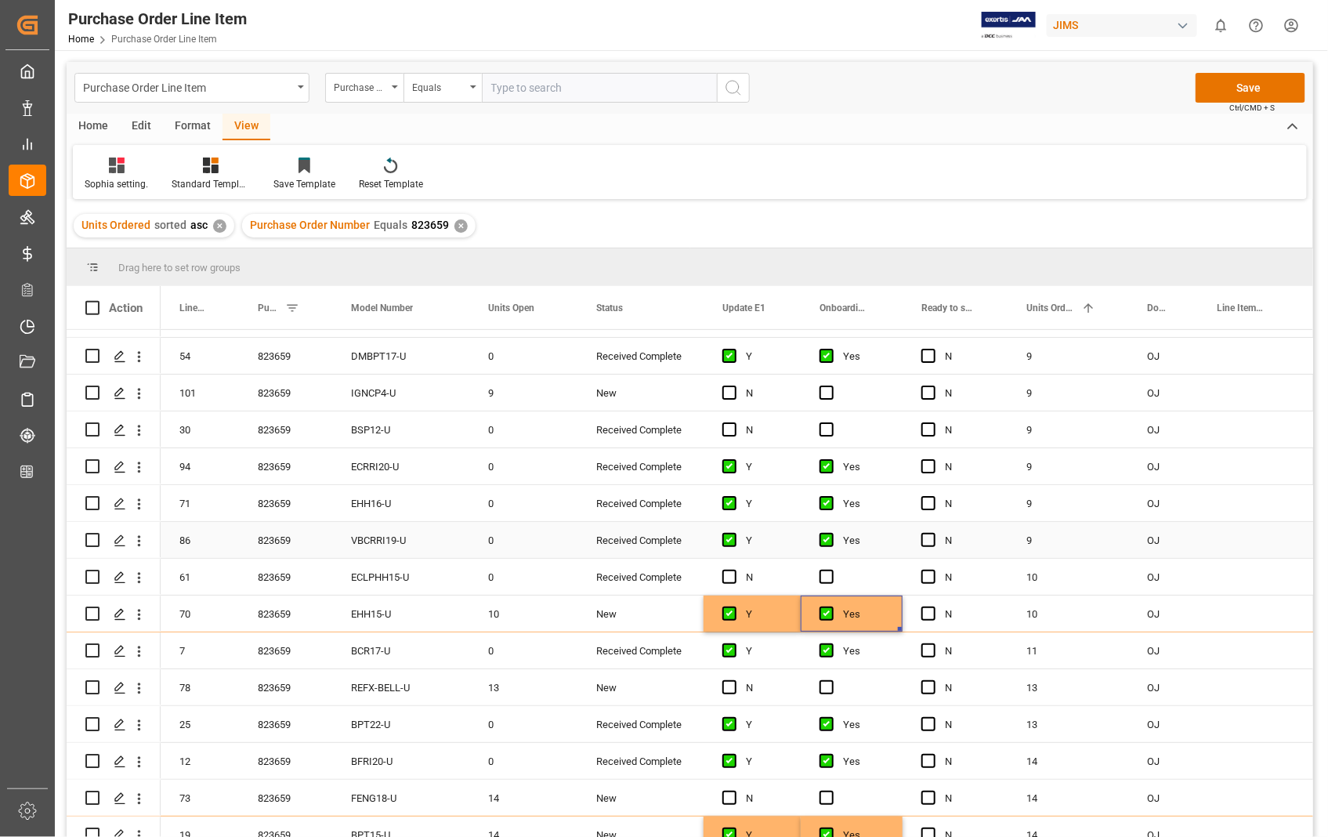
scroll to position [2525, 0]
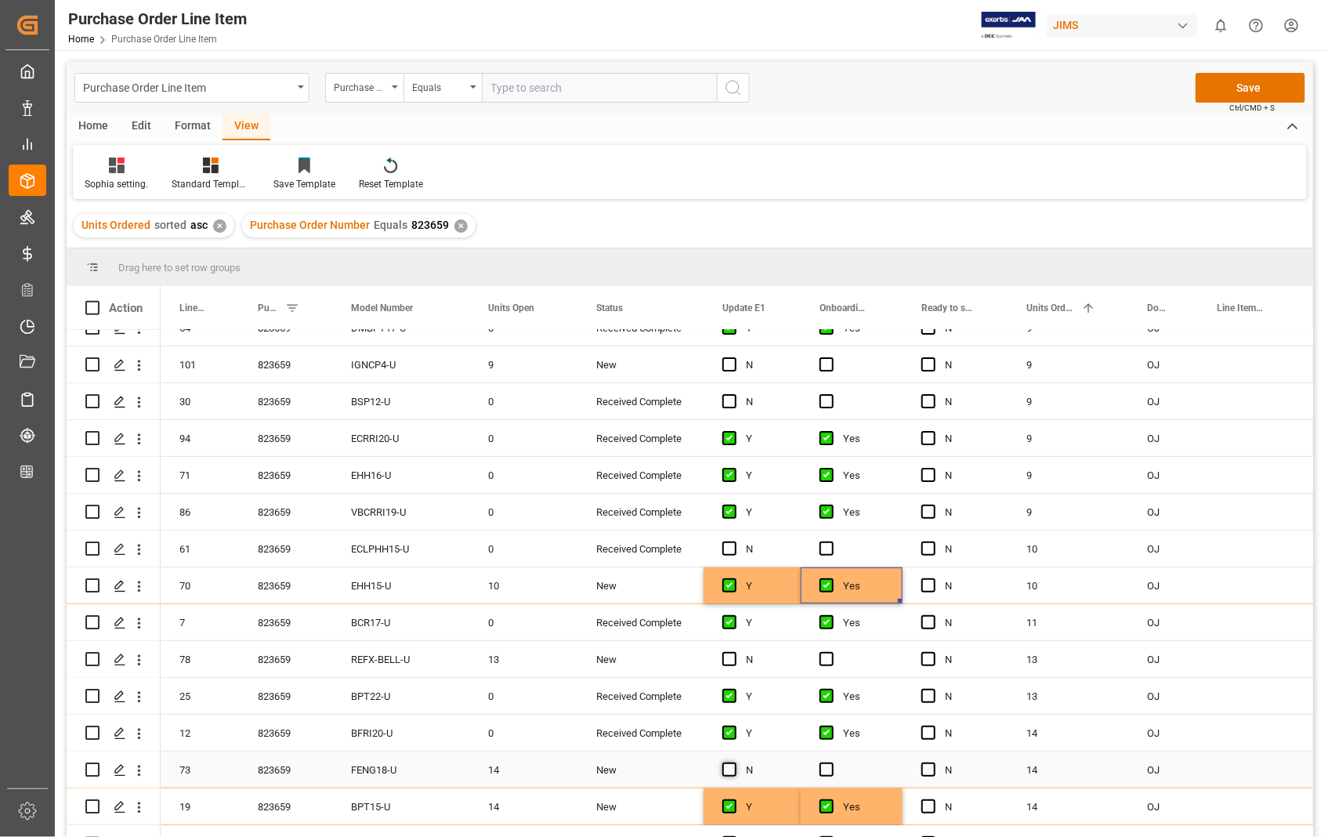
click at [727, 764] on span "Press SPACE to select this row." at bounding box center [730, 770] width 14 height 14
click at [734, 763] on input "Press SPACE to select this row." at bounding box center [734, 763] width 0 height 0
click at [829, 768] on span "Press SPACE to select this row." at bounding box center [827, 770] width 14 height 14
click at [832, 763] on input "Press SPACE to select this row." at bounding box center [832, 763] width 0 height 0
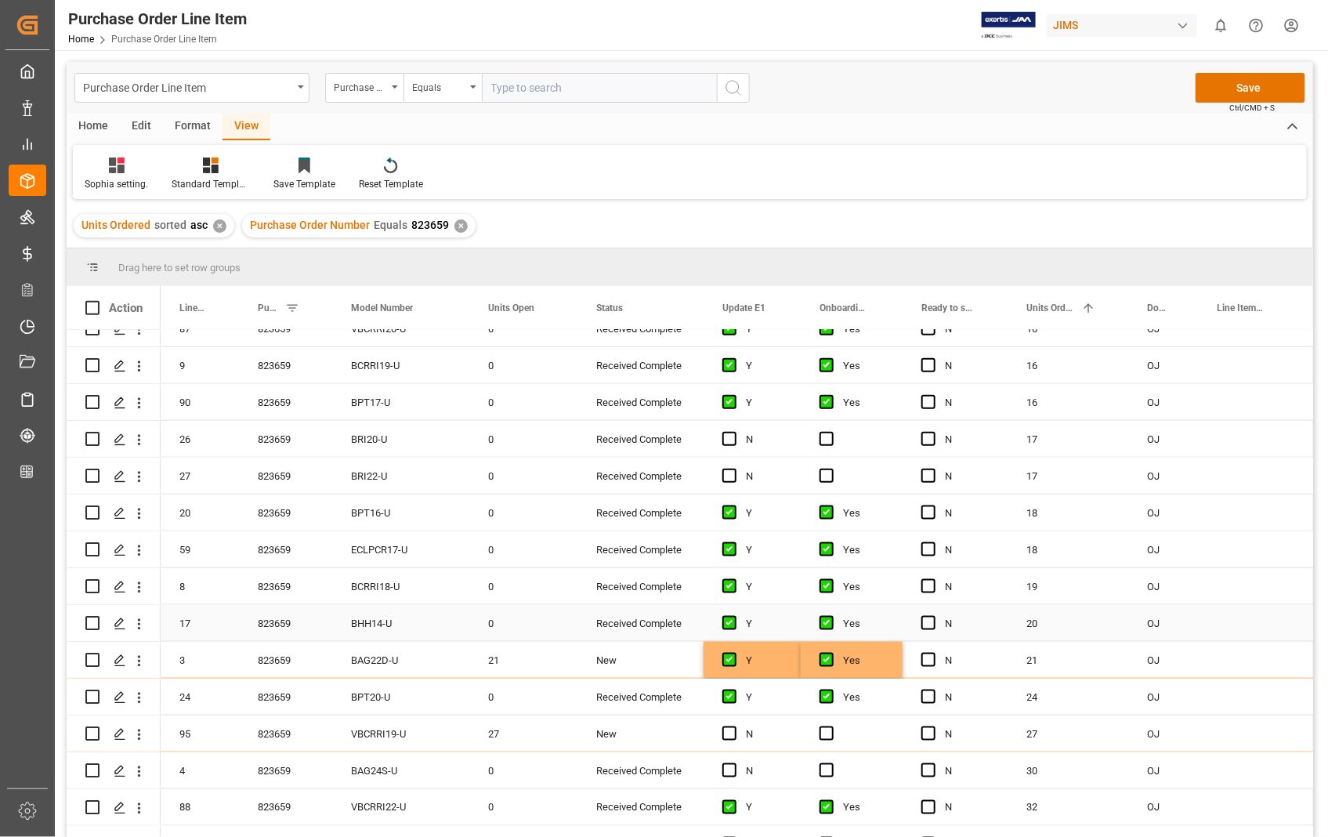
scroll to position [3135, 0]
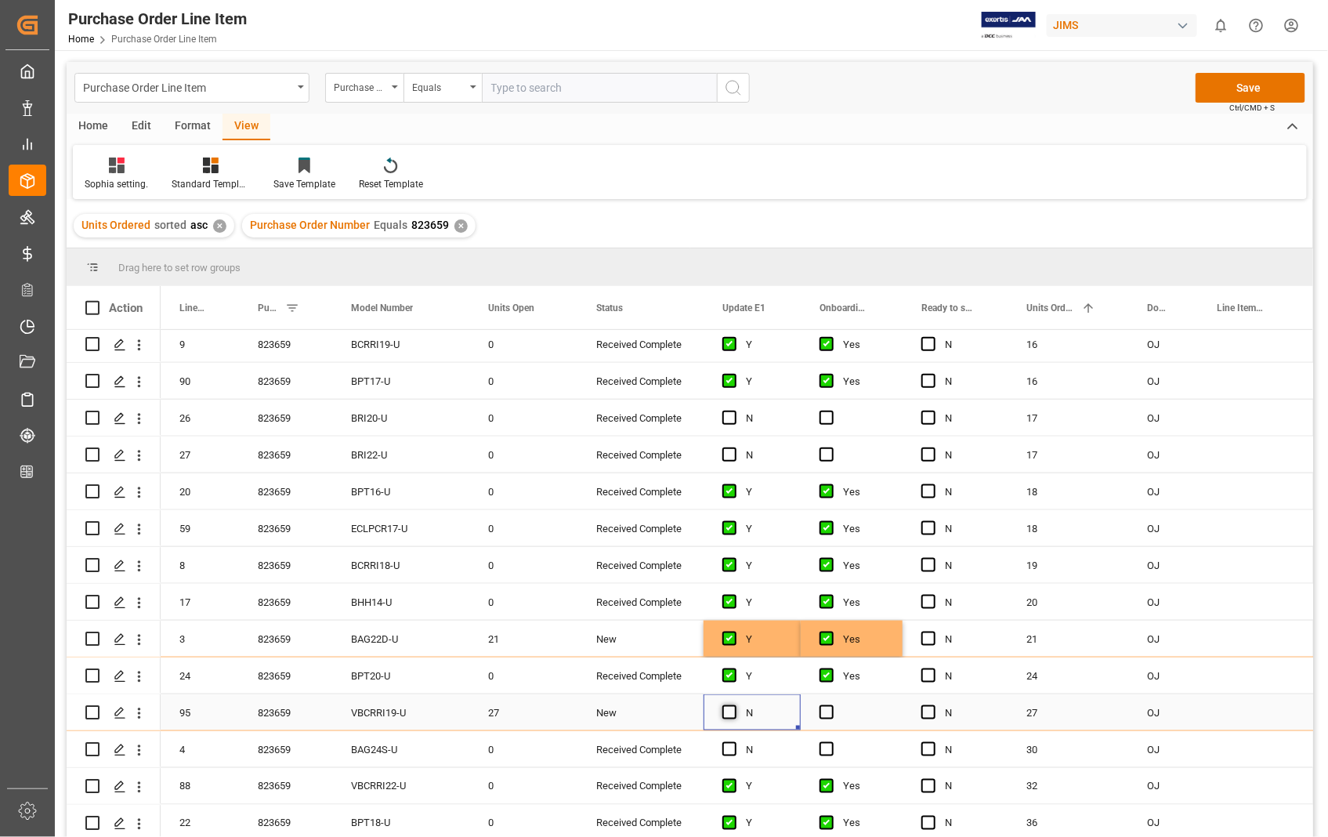
click at [734, 716] on span "Press SPACE to select this row." at bounding box center [730, 712] width 14 height 14
click at [734, 705] on input "Press SPACE to select this row." at bounding box center [734, 705] width 0 height 0
click at [828, 714] on span "Press SPACE to select this row." at bounding box center [827, 712] width 14 height 14
click at [832, 705] on input "Press SPACE to select this row." at bounding box center [832, 705] width 0 height 0
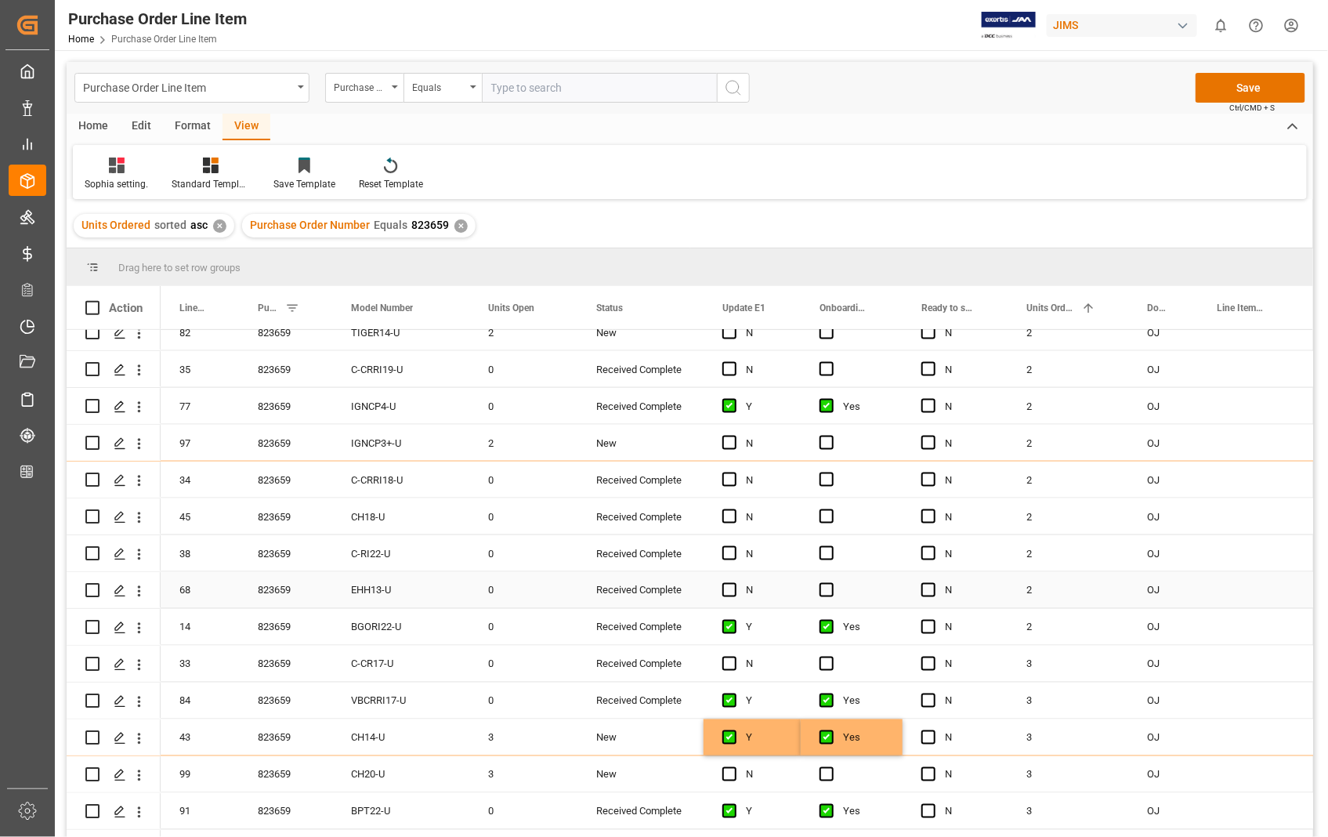
scroll to position [911, 0]
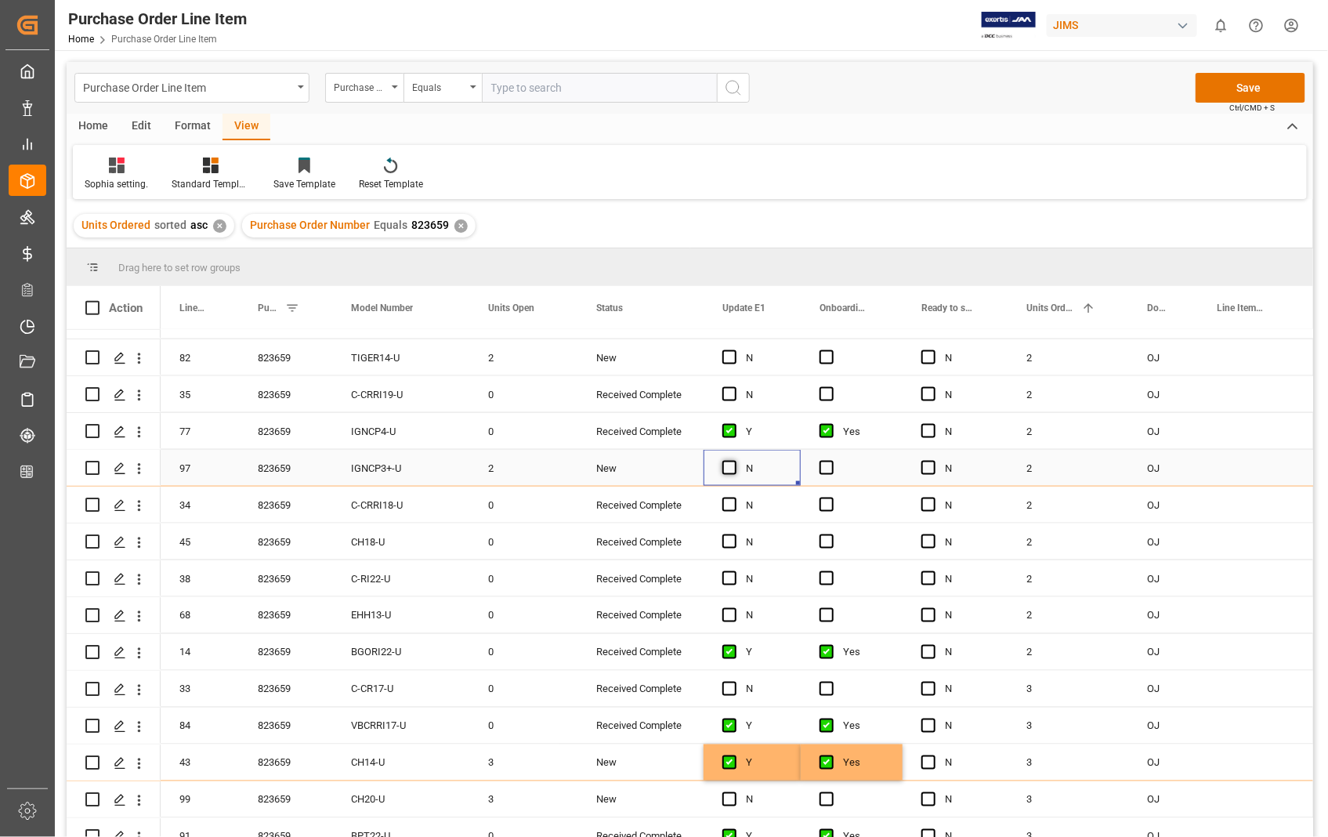
click at [732, 466] on span "Press SPACE to select this row." at bounding box center [730, 468] width 14 height 14
click at [734, 461] on input "Press SPACE to select this row." at bounding box center [734, 461] width 0 height 0
click at [827, 471] on span "Press SPACE to select this row." at bounding box center [827, 468] width 14 height 14
click at [832, 461] on input "Press SPACE to select this row." at bounding box center [832, 461] width 0 height 0
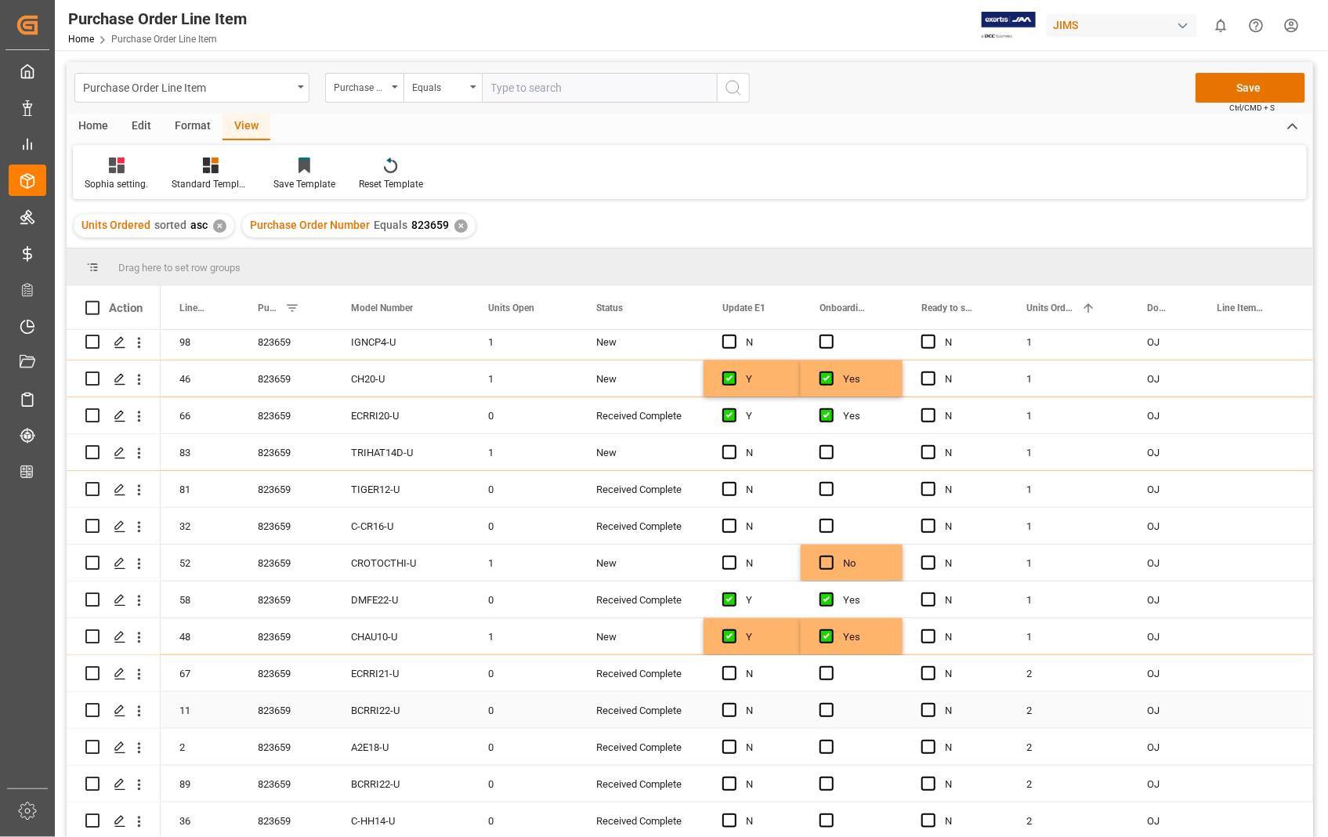
scroll to position [389, 0]
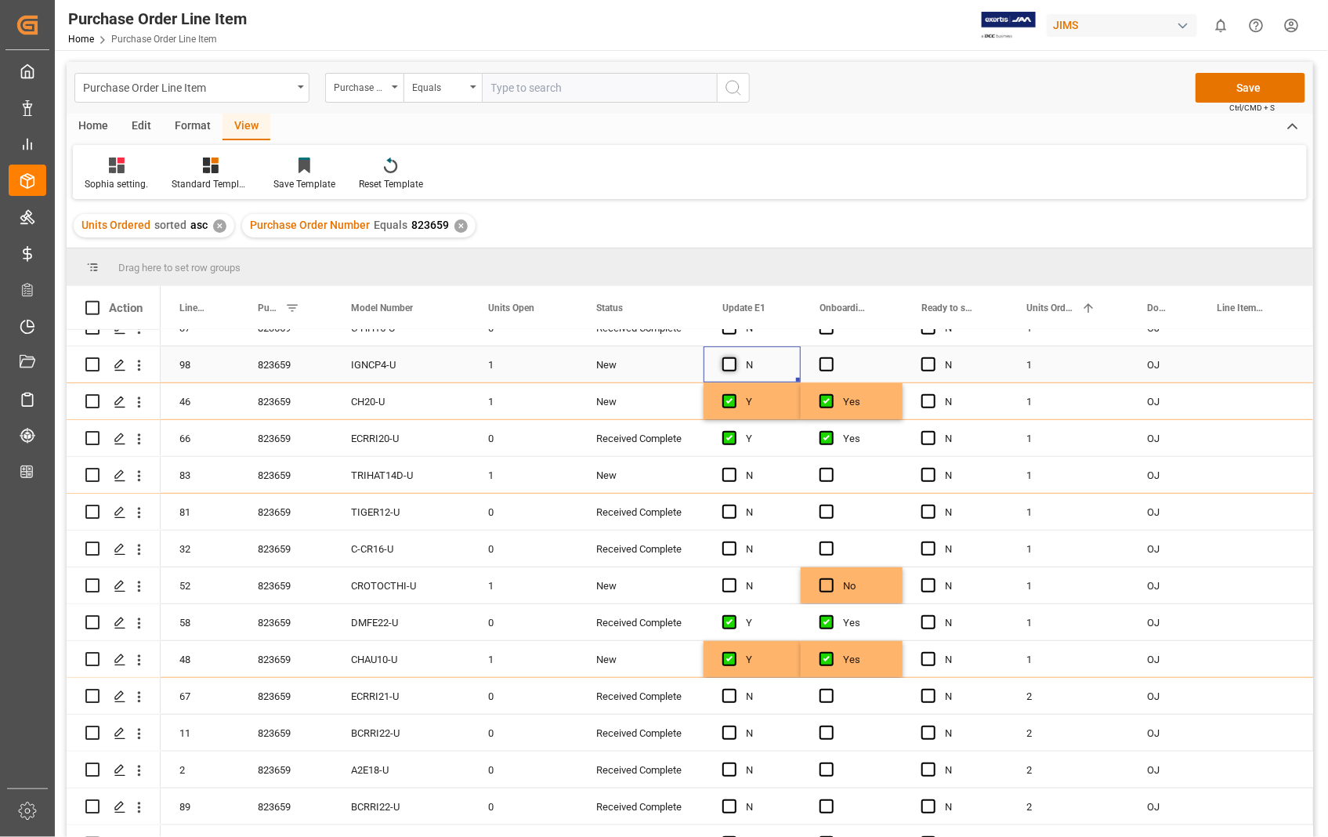
click at [732, 362] on span "Press SPACE to select this row." at bounding box center [730, 364] width 14 height 14
click at [734, 357] on input "Press SPACE to select this row." at bounding box center [734, 357] width 0 height 0
click at [827, 364] on span "Press SPACE to select this row." at bounding box center [827, 364] width 14 height 14
click at [832, 357] on input "Press SPACE to select this row." at bounding box center [832, 357] width 0 height 0
click at [726, 473] on span "Press SPACE to select this row." at bounding box center [730, 475] width 14 height 14
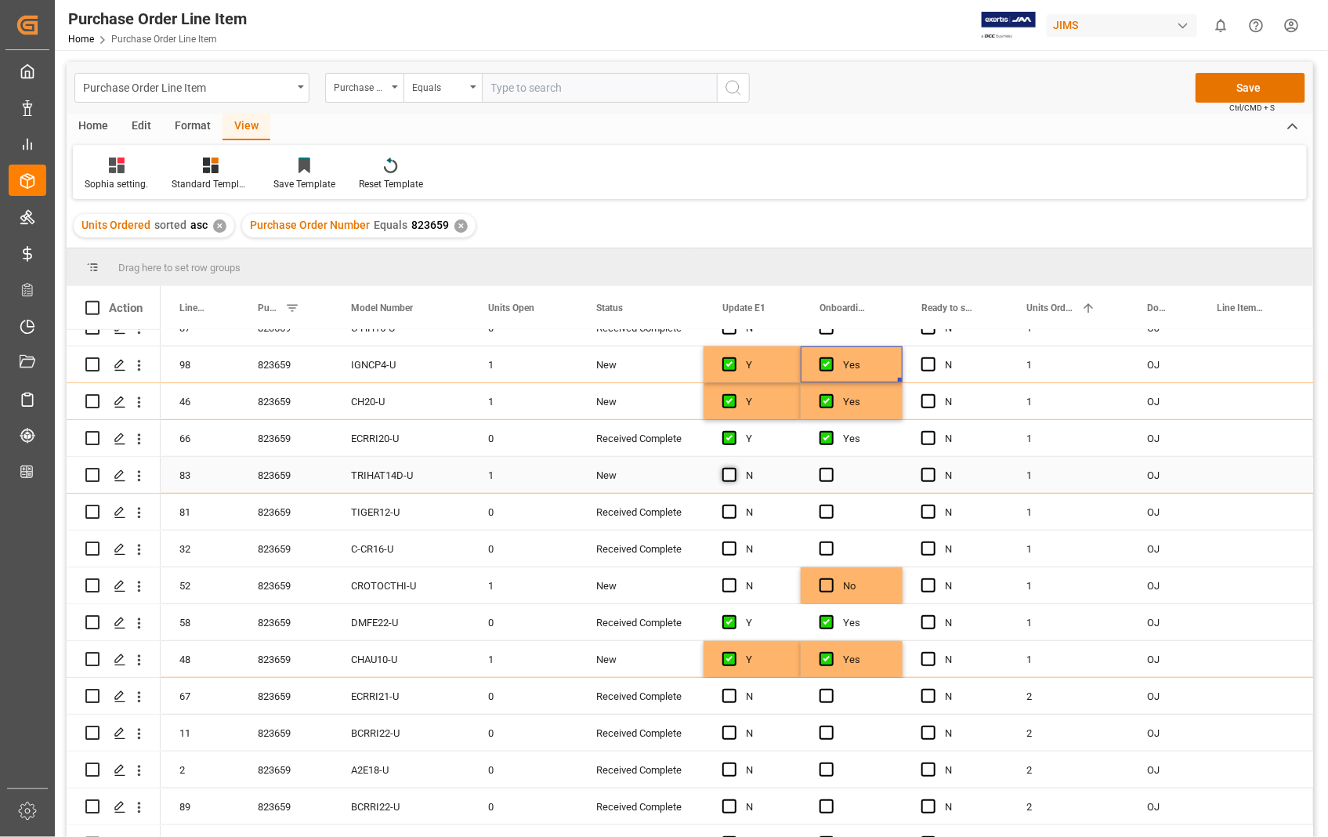
click at [734, 468] on input "Press SPACE to select this row." at bounding box center [734, 468] width 0 height 0
click at [828, 473] on span "Press SPACE to select this row." at bounding box center [827, 475] width 14 height 14
click at [832, 468] on input "Press SPACE to select this row." at bounding box center [832, 468] width 0 height 0
click at [1241, 96] on button "Save" at bounding box center [1251, 88] width 110 height 30
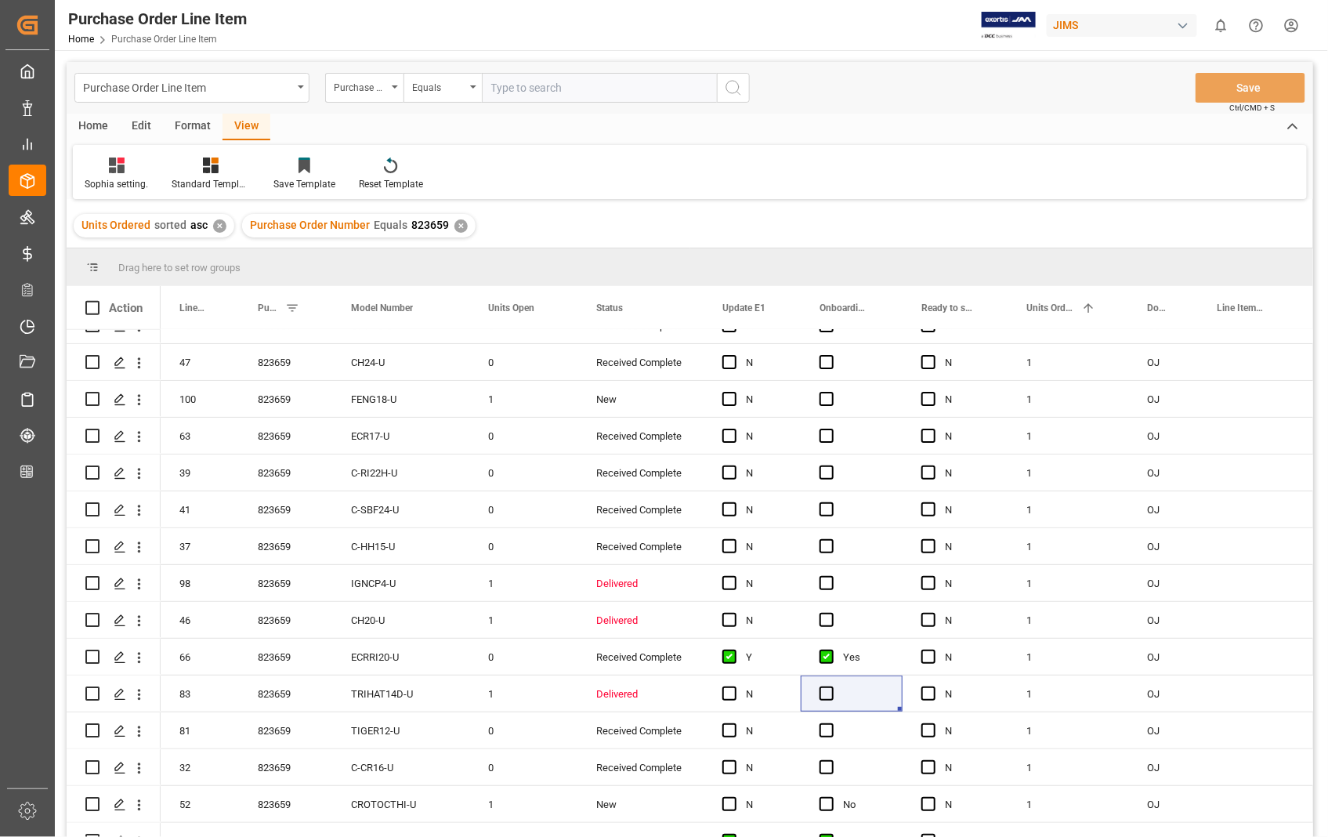
scroll to position [347, 0]
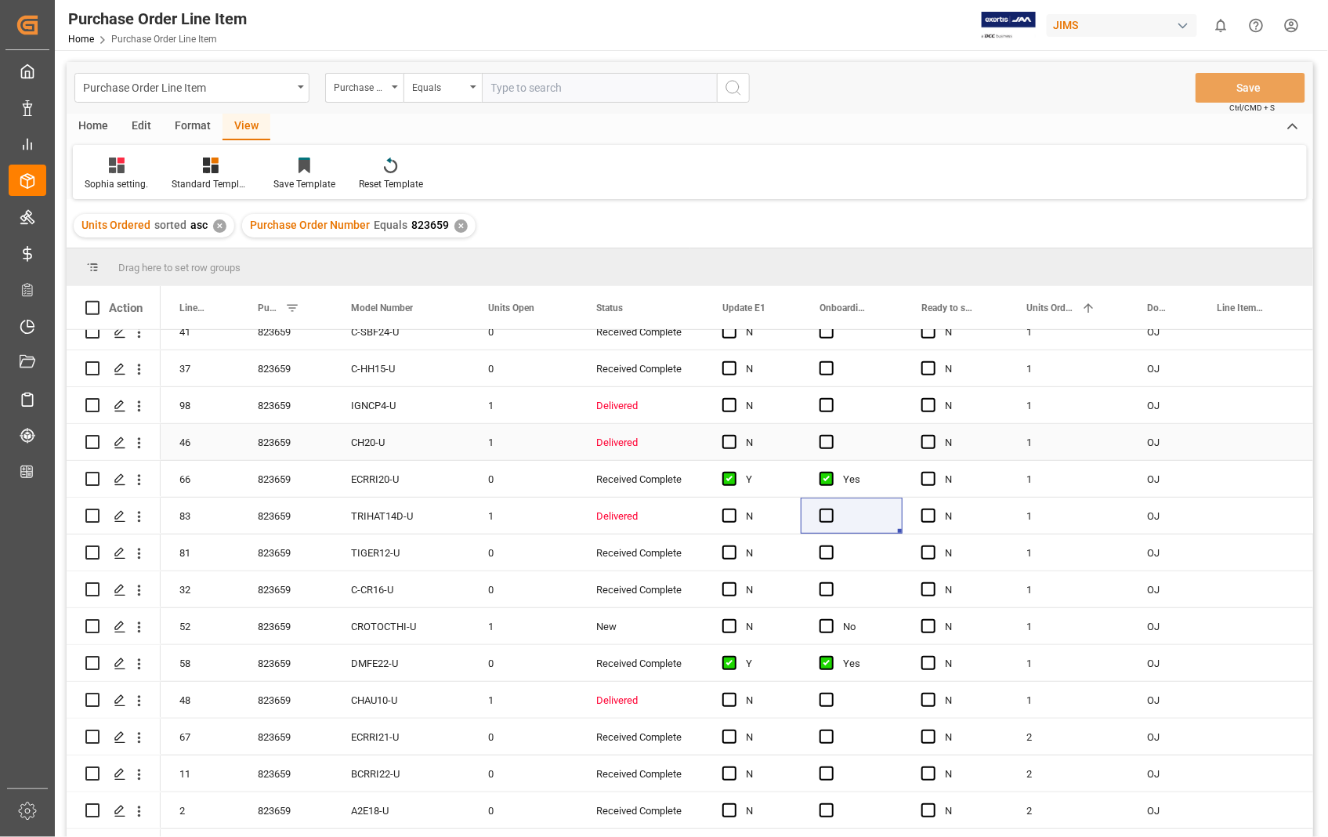
scroll to position [435, 0]
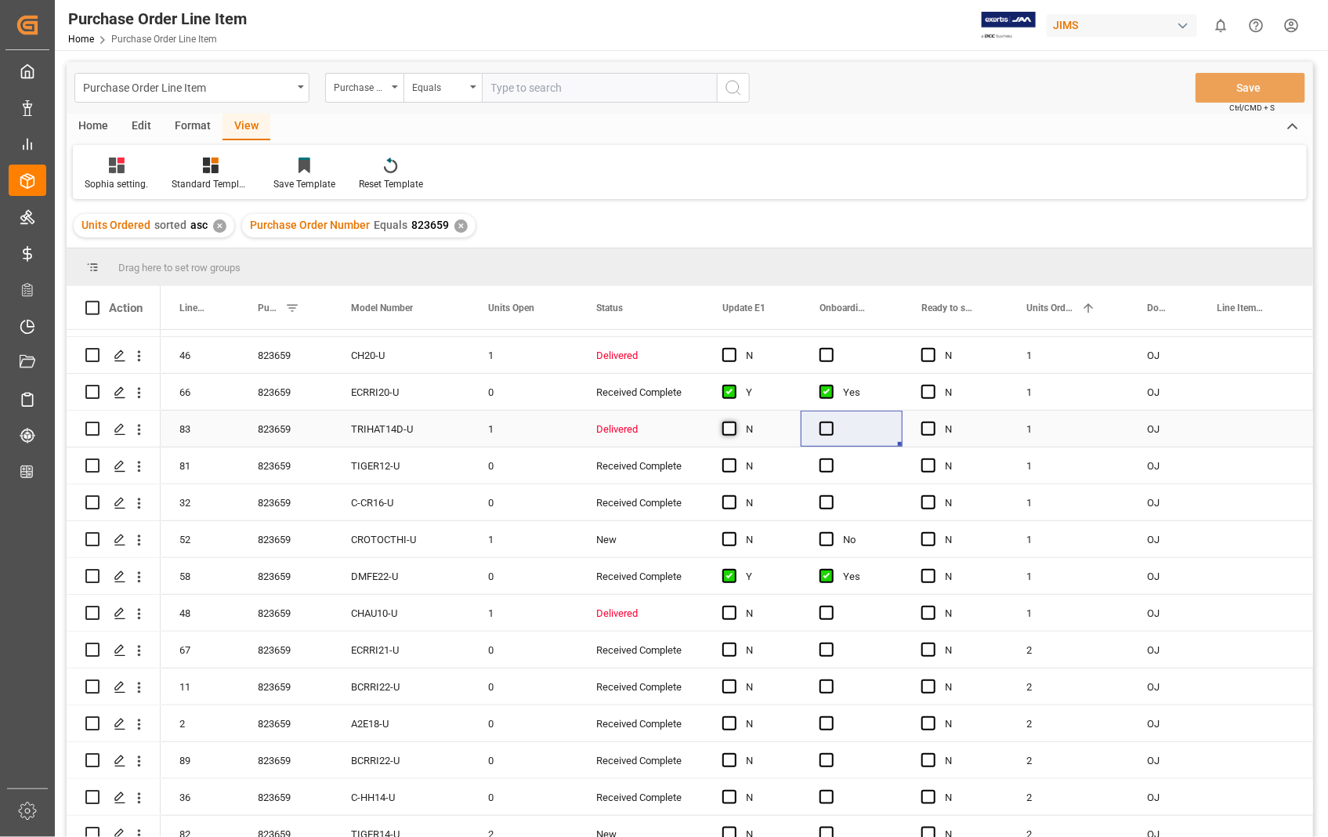
click at [731, 432] on span "Press SPACE to select this row." at bounding box center [730, 429] width 14 height 14
click at [734, 422] on input "Press SPACE to select this row." at bounding box center [734, 422] width 0 height 0
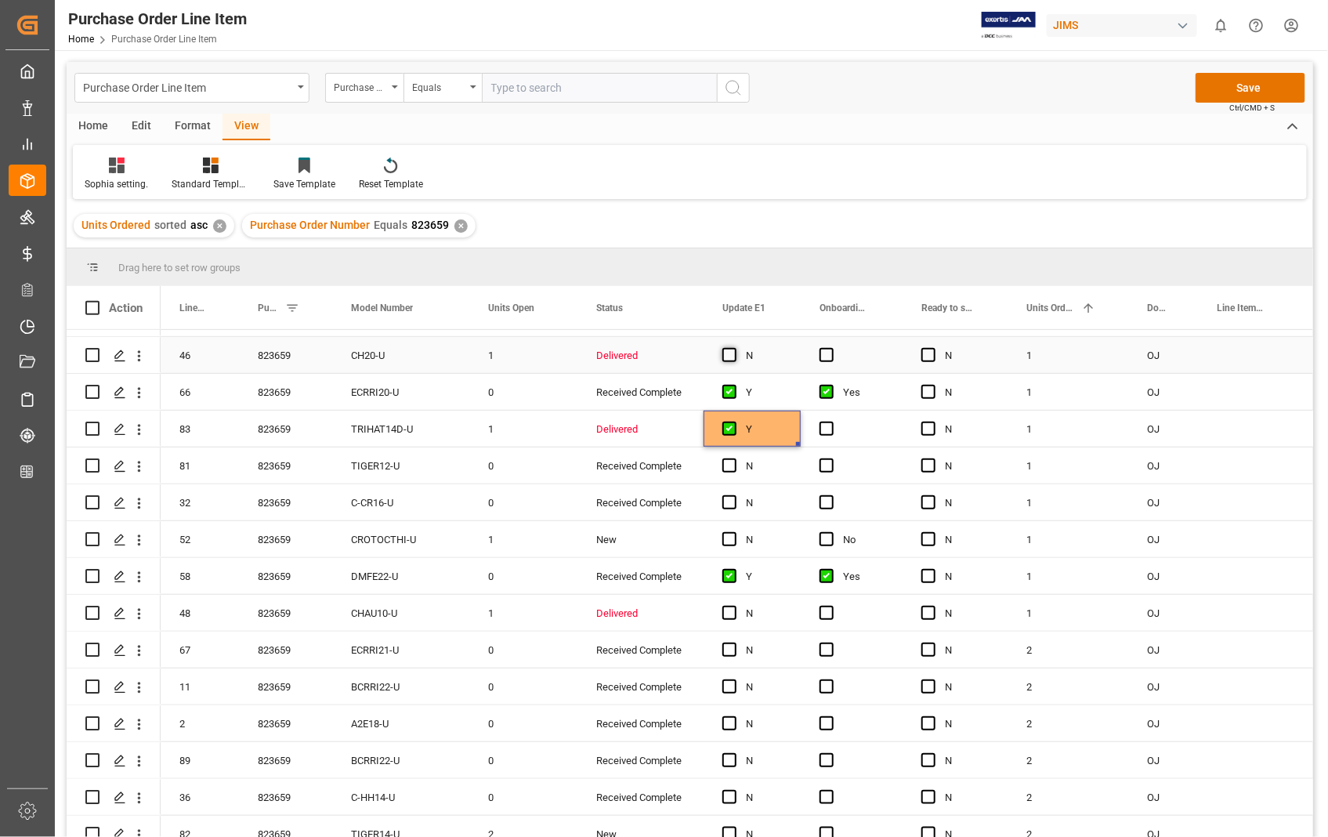
click at [732, 355] on span "Press SPACE to select this row." at bounding box center [730, 355] width 14 height 14
click at [734, 348] on input "Press SPACE to select this row." at bounding box center [734, 348] width 0 height 0
click at [828, 354] on span "Press SPACE to select this row." at bounding box center [827, 355] width 14 height 14
click at [832, 348] on input "Press SPACE to select this row." at bounding box center [832, 348] width 0 height 0
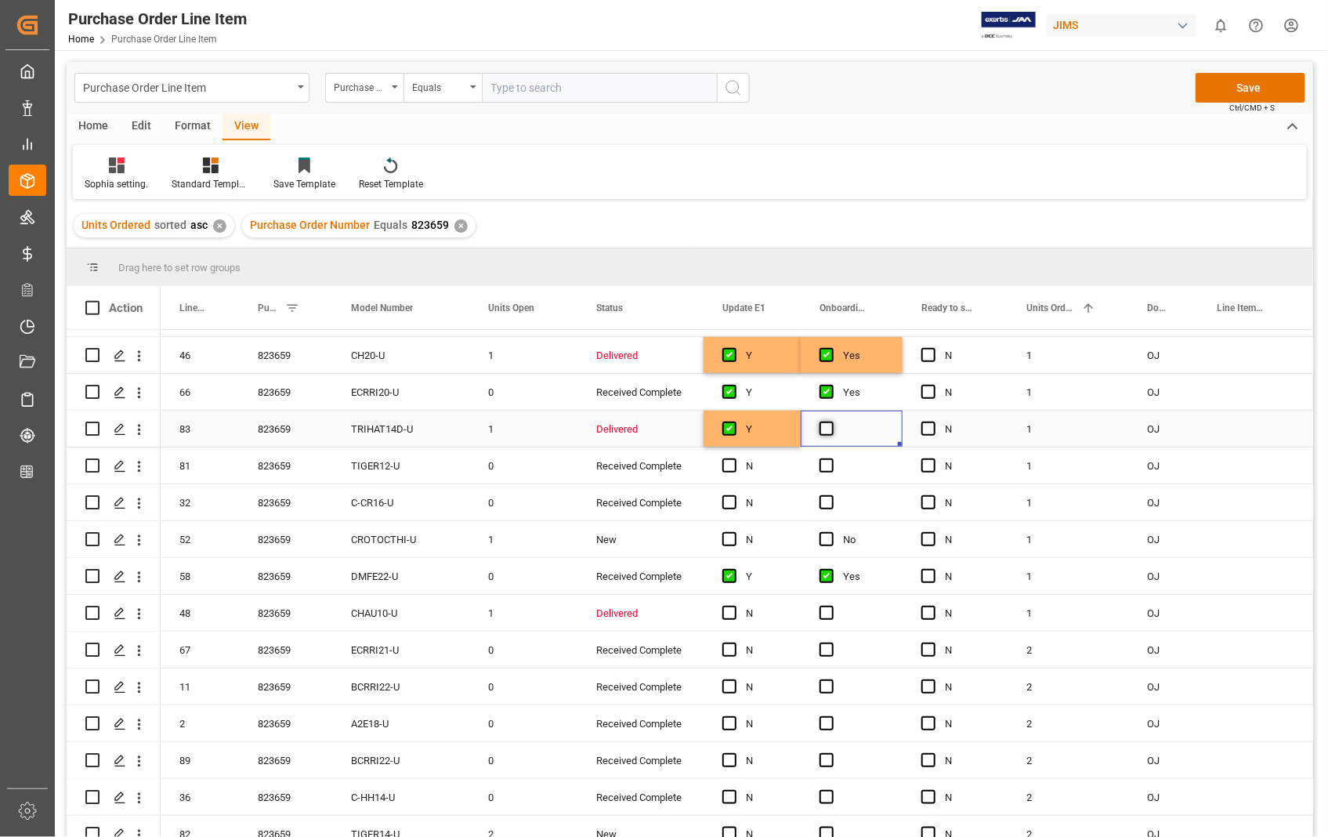
click at [827, 425] on span "Press SPACE to select this row." at bounding box center [827, 429] width 14 height 14
click at [832, 422] on input "Press SPACE to select this row." at bounding box center [832, 422] width 0 height 0
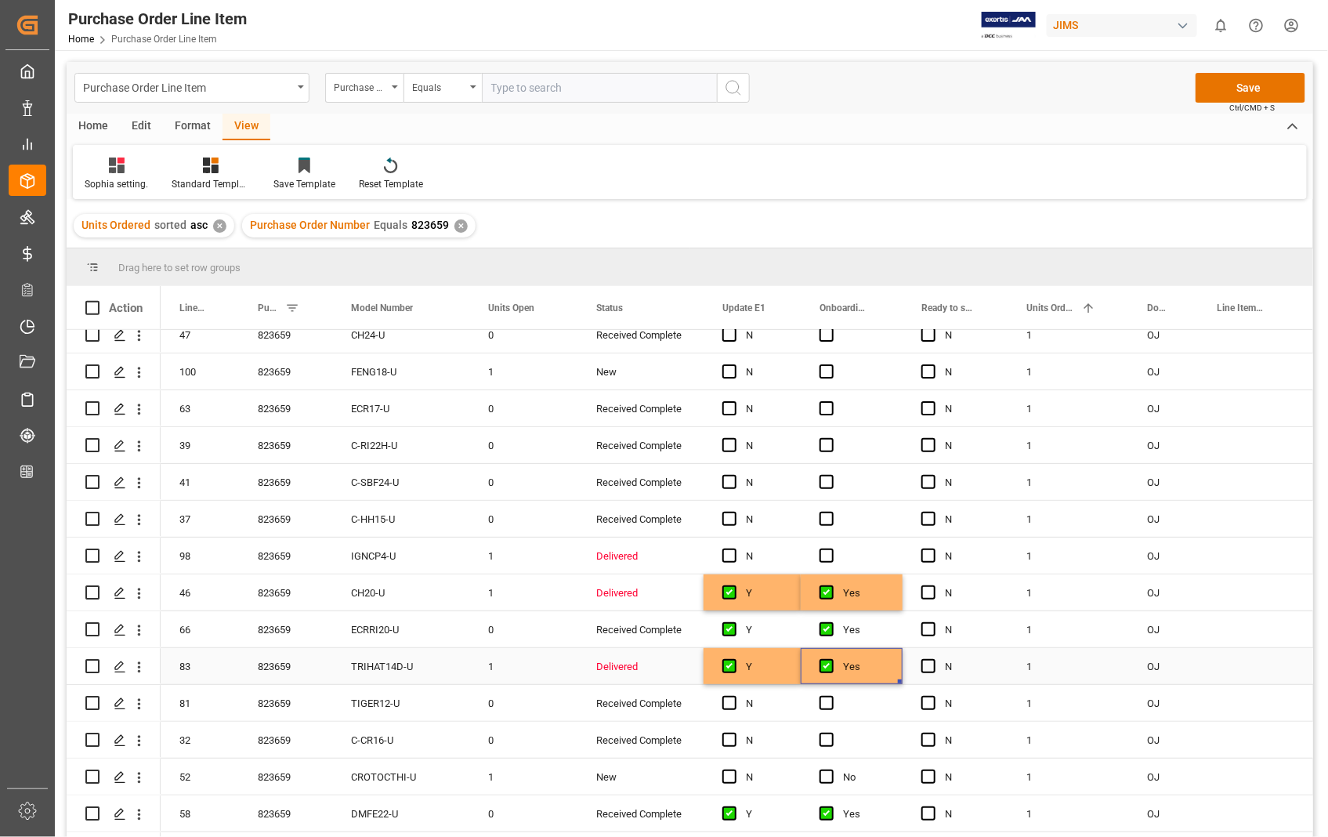
scroll to position [174, 0]
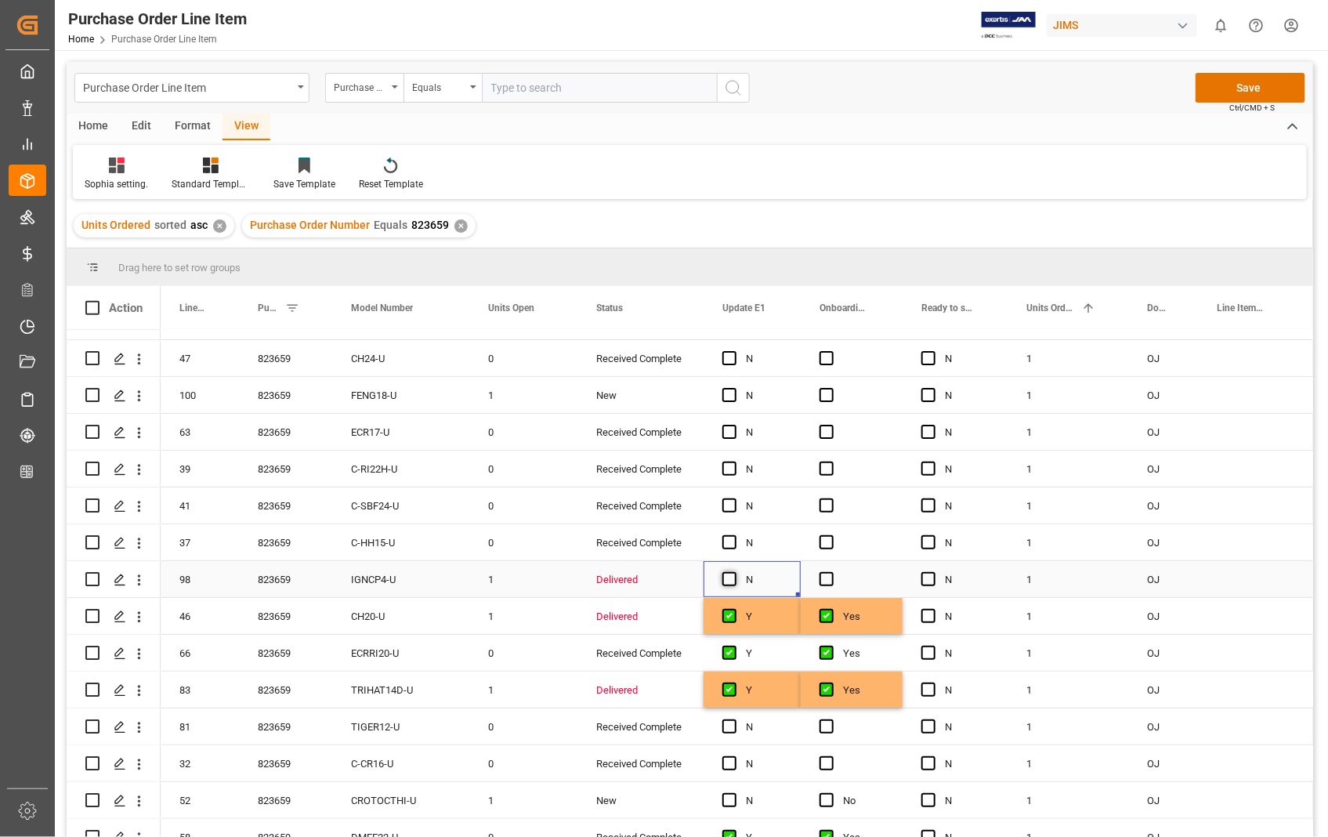
click at [731, 576] on span "Press SPACE to select this row." at bounding box center [730, 579] width 14 height 14
click at [734, 572] on input "Press SPACE to select this row." at bounding box center [734, 572] width 0 height 0
drag, startPoint x: 817, startPoint y: 578, endPoint x: 828, endPoint y: 574, distance: 11.7
click at [817, 575] on div "Press SPACE to select this row." at bounding box center [852, 579] width 102 height 36
click at [828, 574] on span "Press SPACE to select this row." at bounding box center [827, 579] width 14 height 14
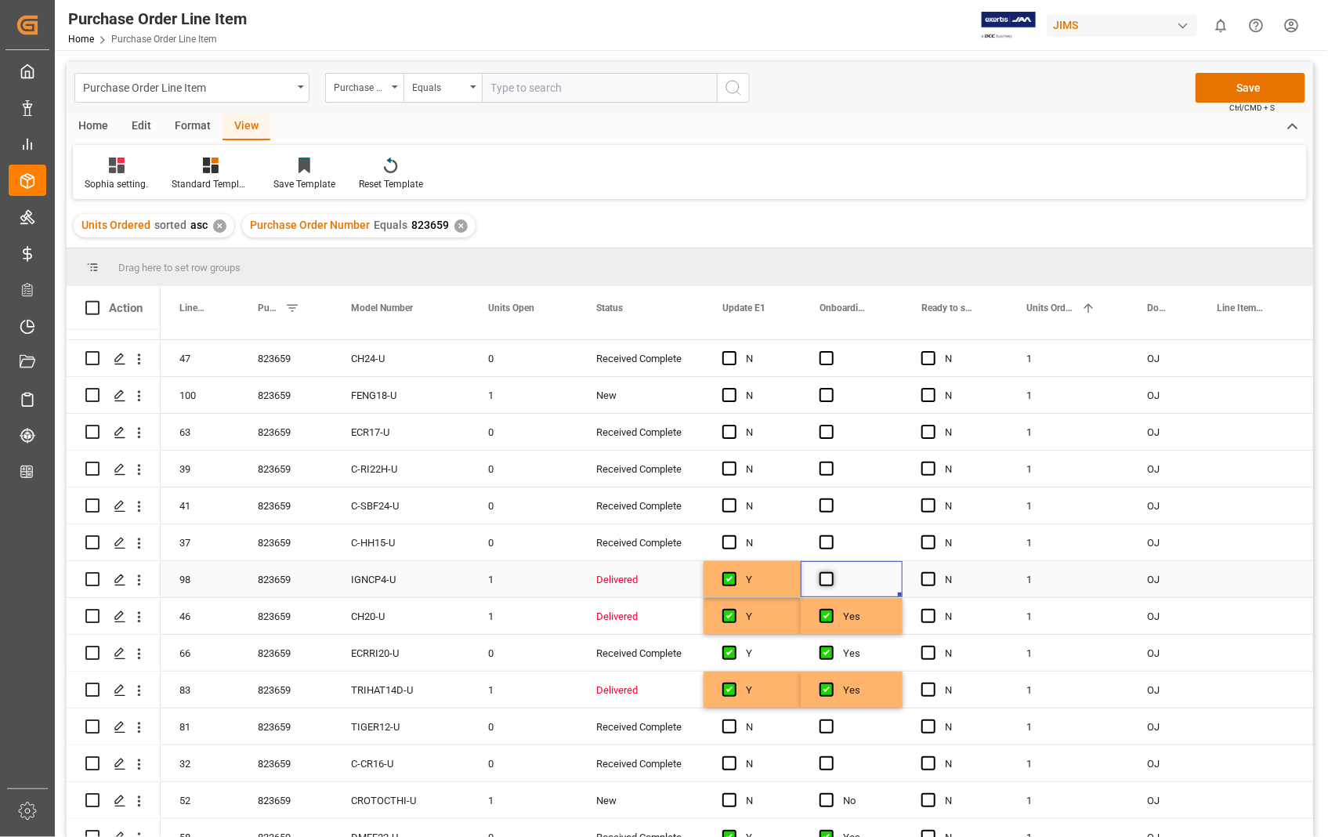
click at [832, 572] on input "Press SPACE to select this row." at bounding box center [832, 572] width 0 height 0
click at [96, 578] on input "Press Space to toggle row selection (unchecked)" at bounding box center [92, 579] width 14 height 14
checkbox input "true"
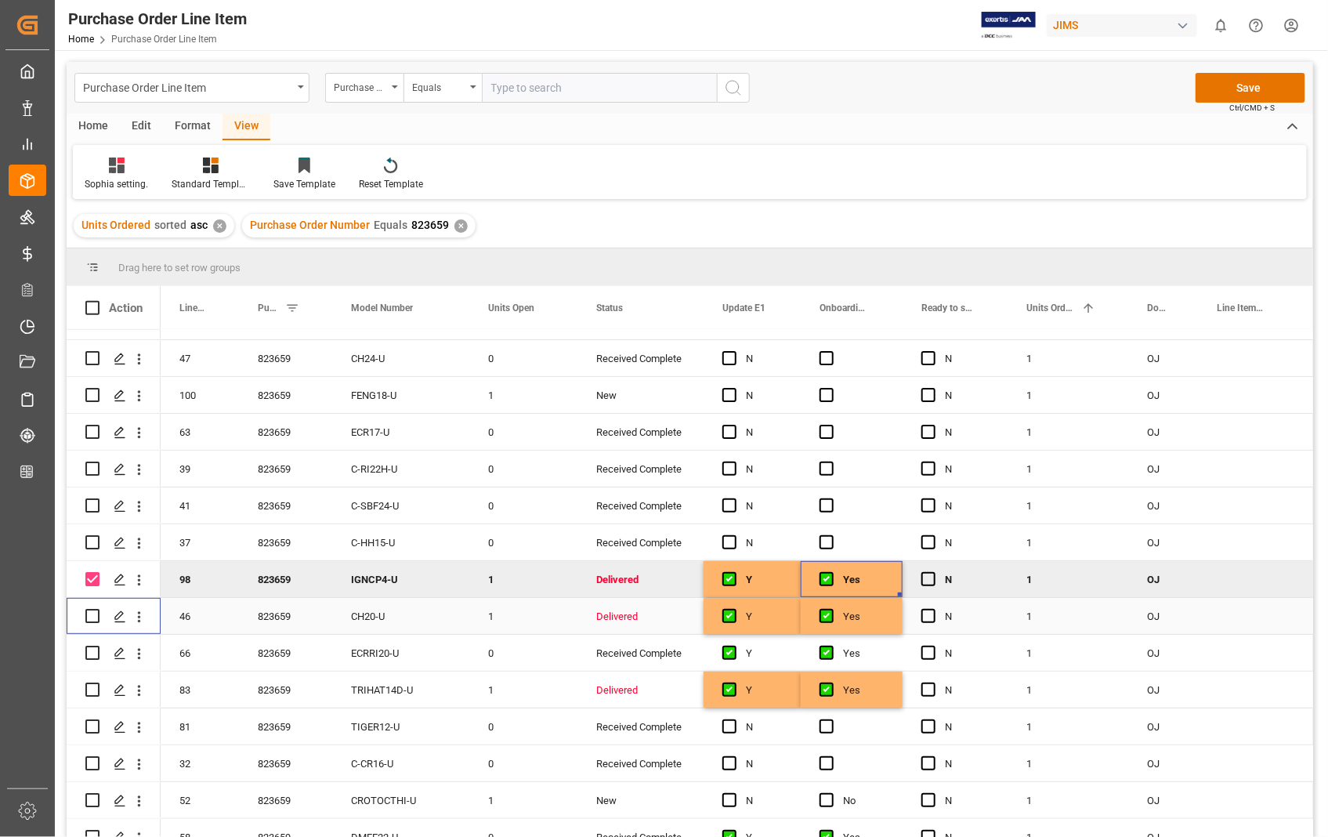
click at [87, 620] on input "Press Space to toggle row selection (unchecked)" at bounding box center [92, 616] width 14 height 14
checkbox input "true"
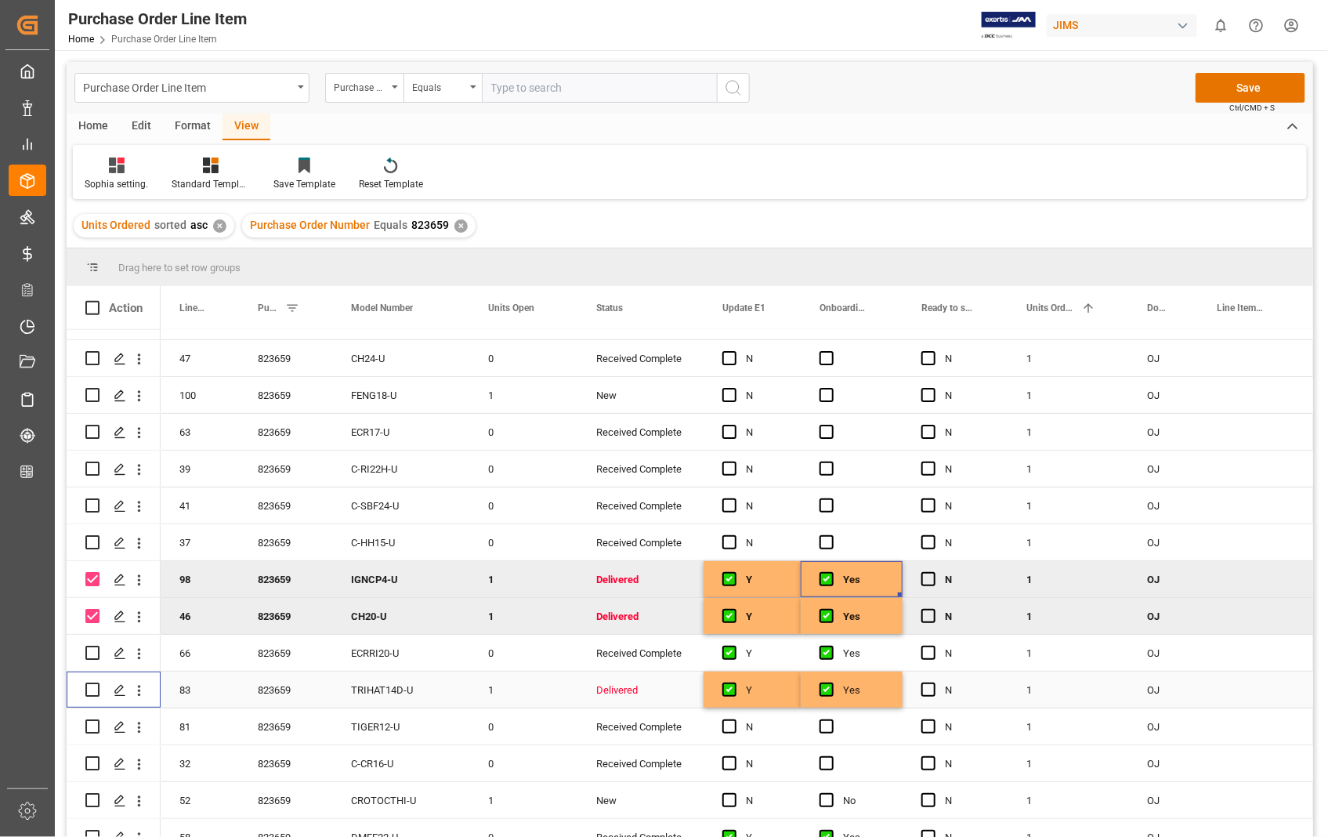
click at [86, 683] on input "Press Space to toggle row selection (unchecked)" at bounding box center [92, 690] width 14 height 14
checkbox input "true"
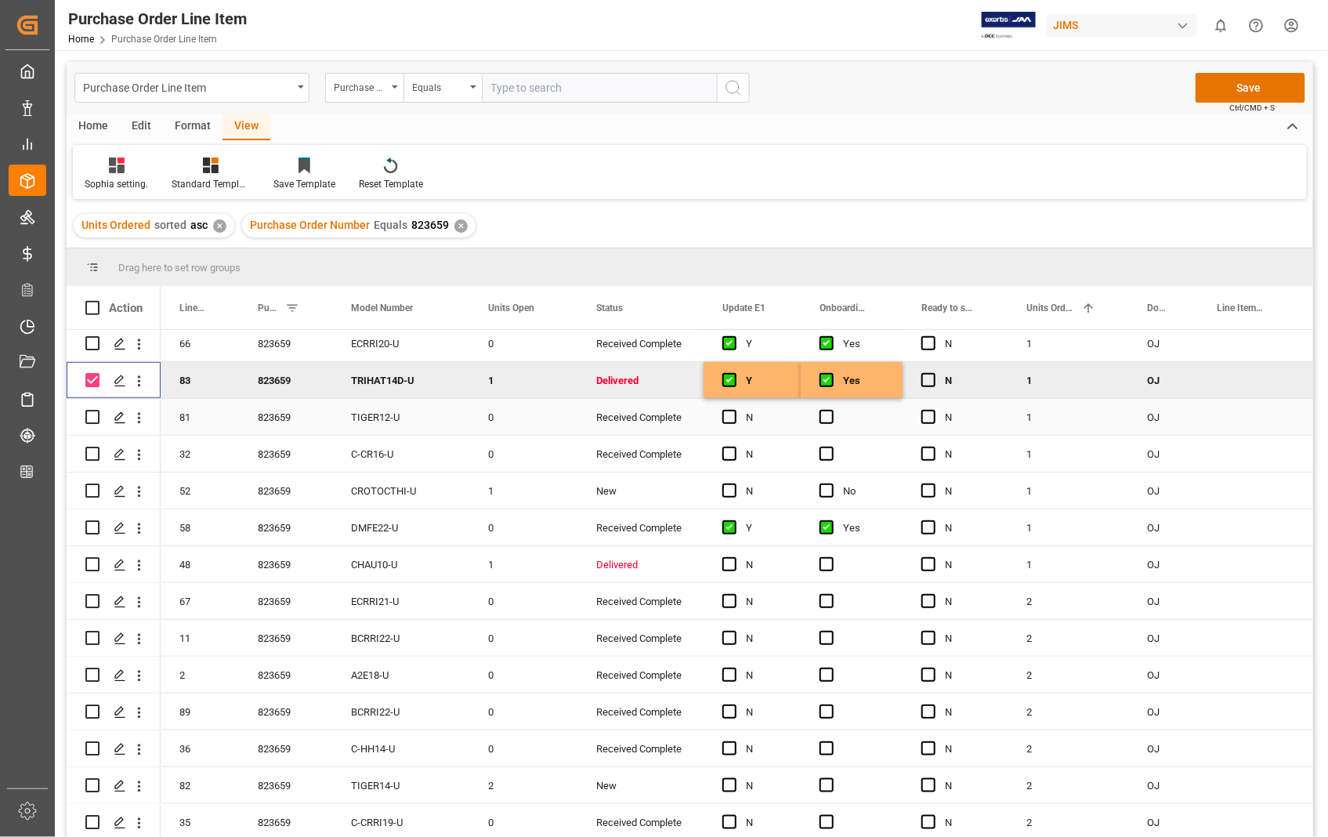
scroll to position [522, 0]
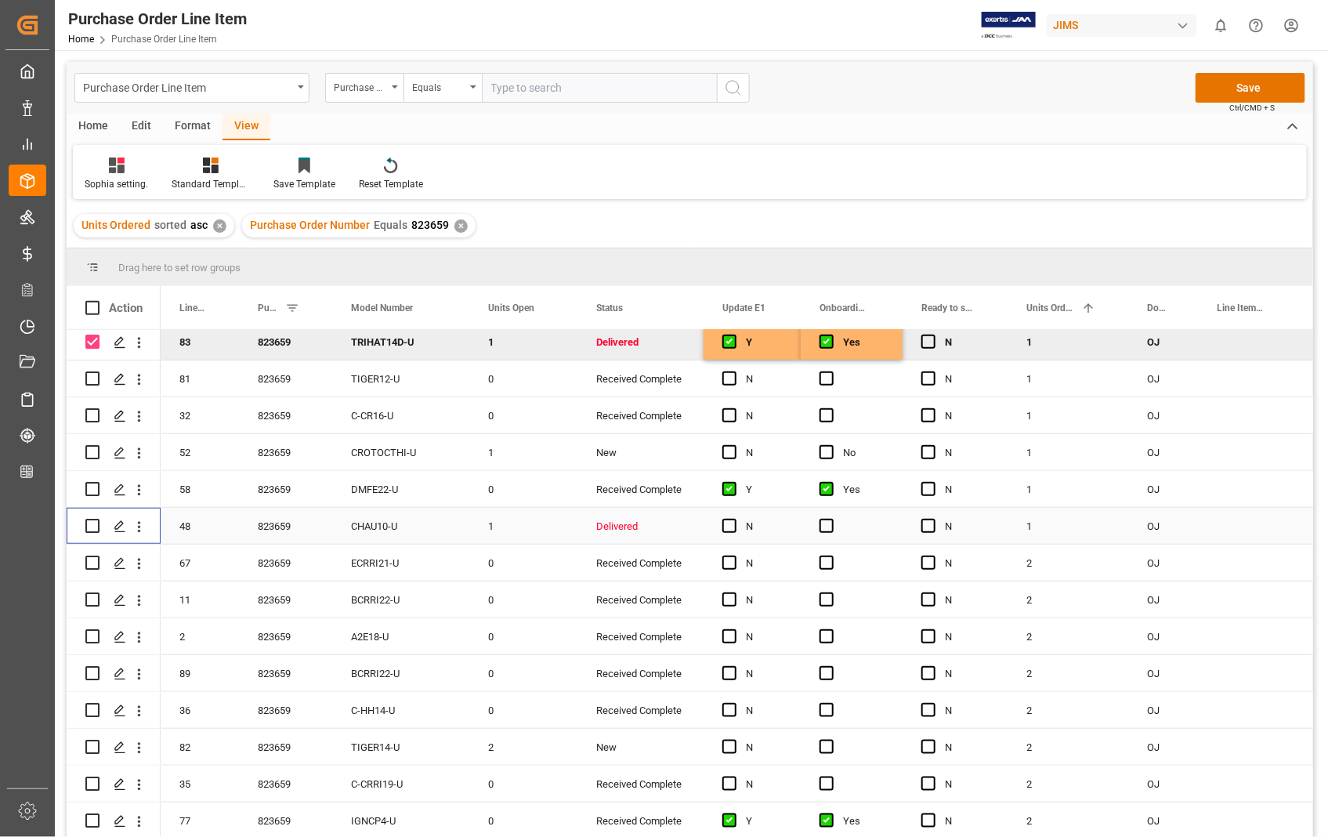
click at [89, 529] on input "Press Space to toggle row selection (unchecked)" at bounding box center [92, 526] width 14 height 14
checkbox input "true"
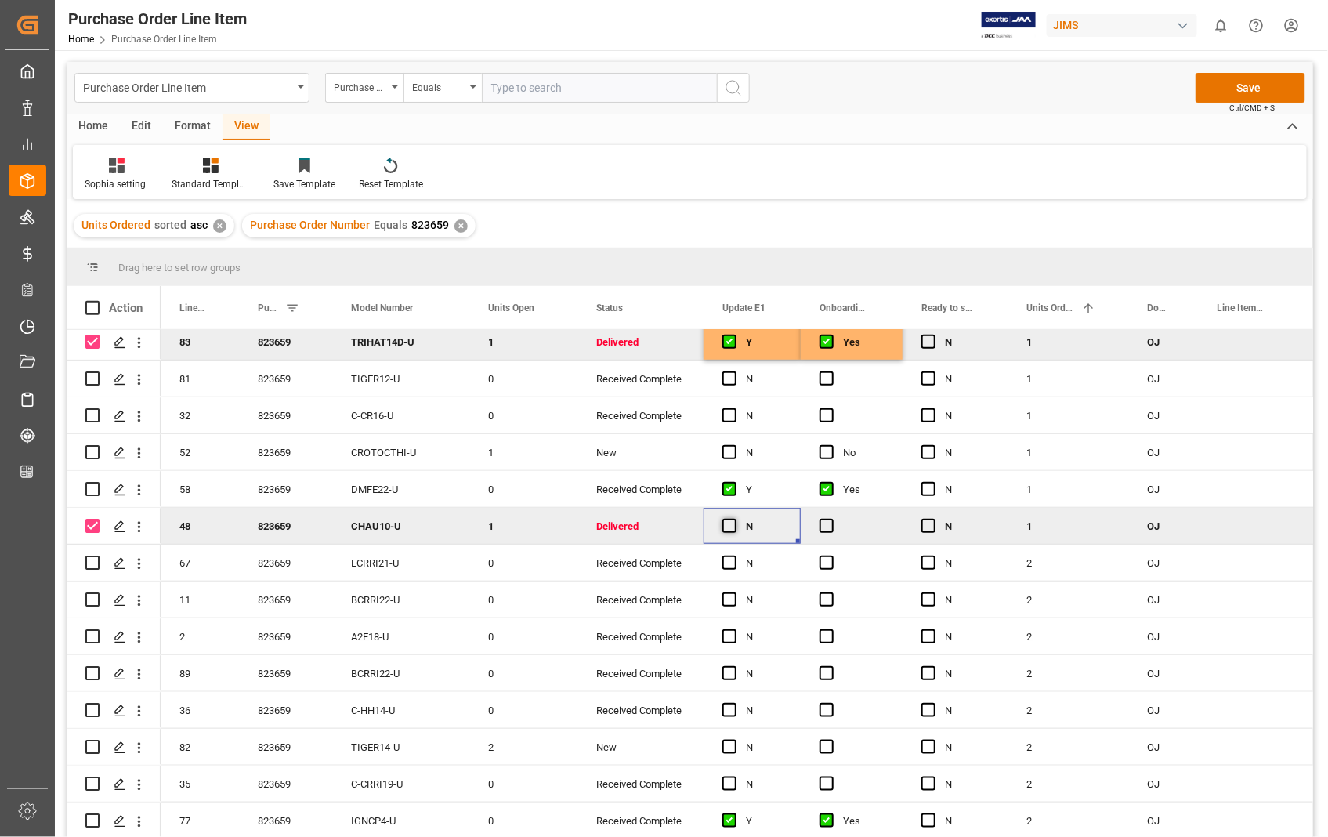
click at [732, 527] on span "Press SPACE to deselect this row." at bounding box center [730, 526] width 14 height 14
click at [734, 519] on input "Press SPACE to deselect this row." at bounding box center [734, 519] width 0 height 0
click at [827, 523] on span "Press SPACE to deselect this row." at bounding box center [827, 526] width 14 height 14
click at [832, 519] on input "Press SPACE to deselect this row." at bounding box center [832, 519] width 0 height 0
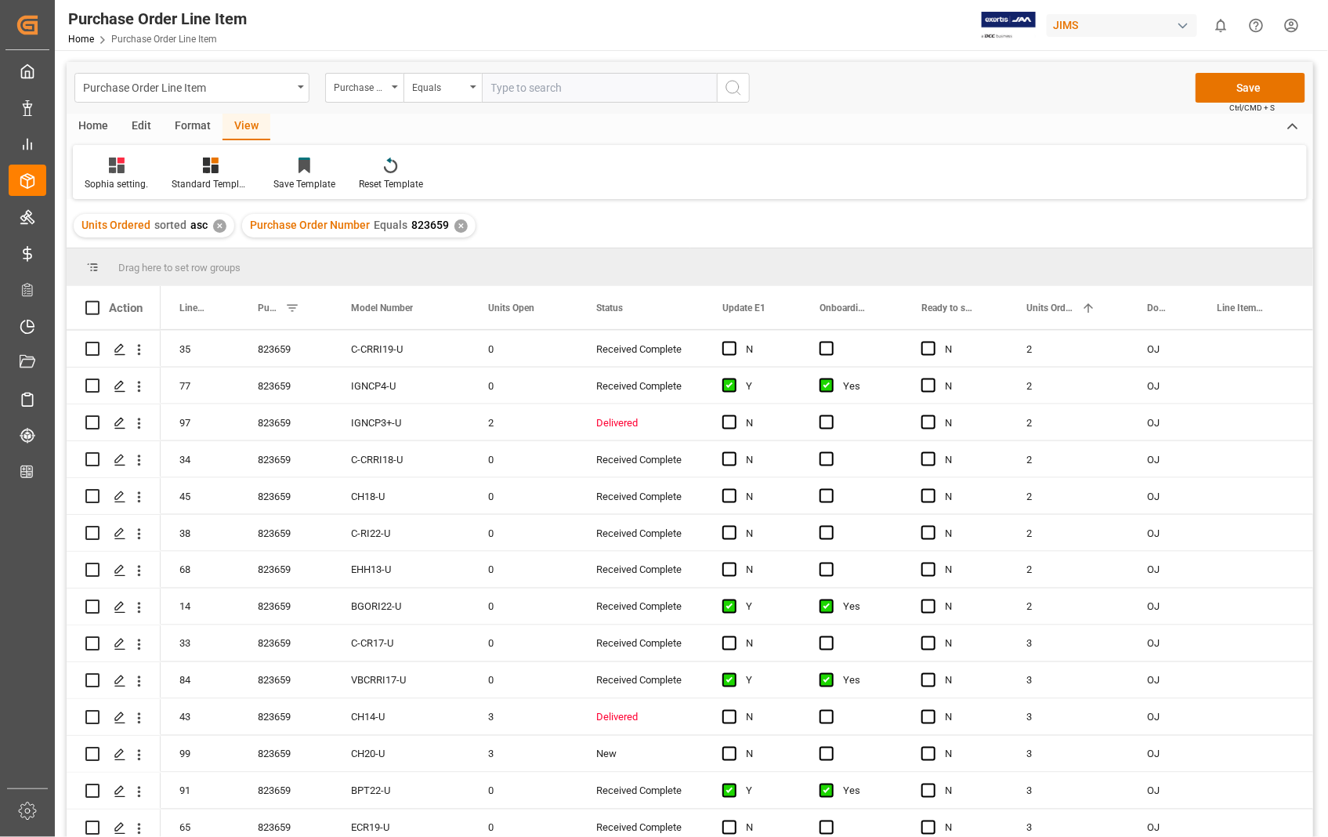
scroll to position [958, 0]
click at [99, 422] on input "Press Space to toggle row selection (unchecked)" at bounding box center [92, 422] width 14 height 14
checkbox input "true"
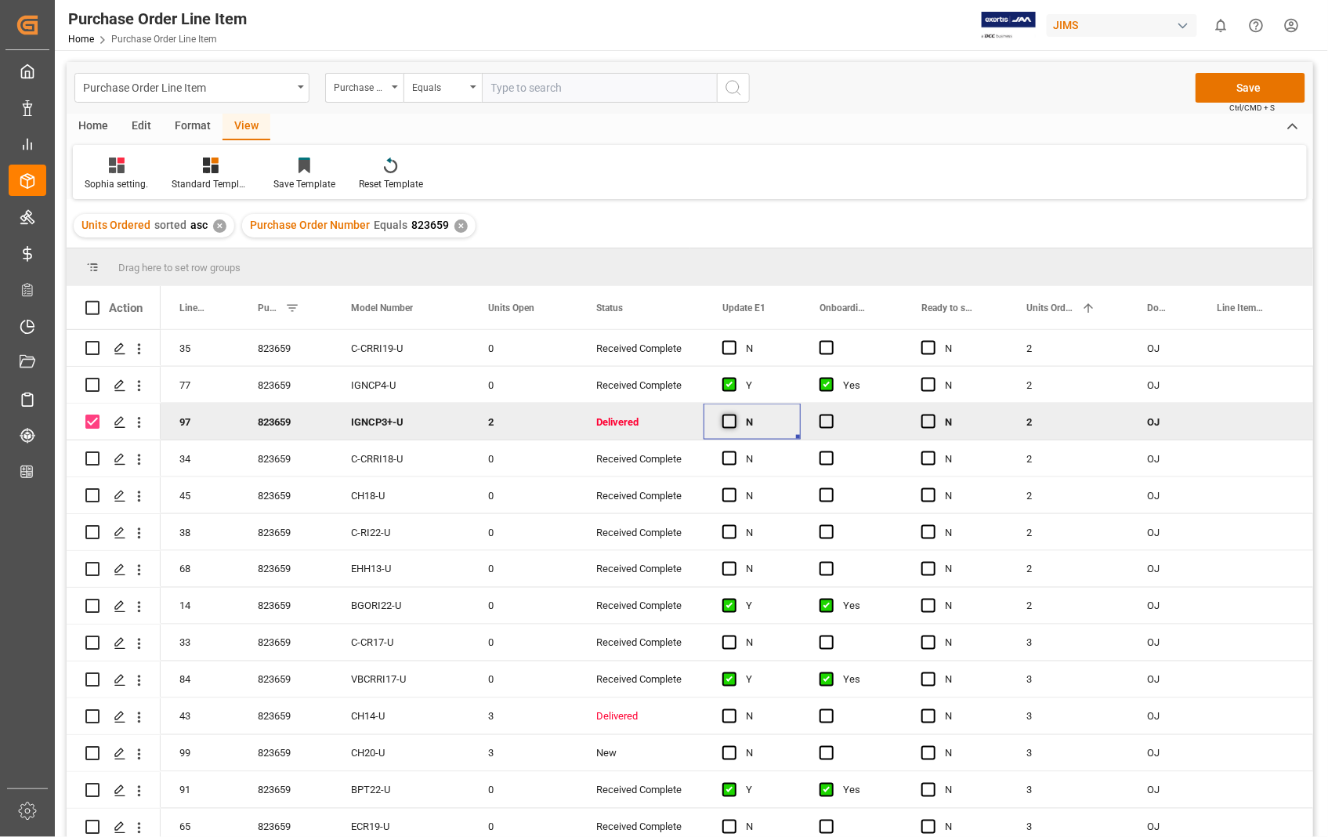
click at [725, 420] on span "Press SPACE to deselect this row." at bounding box center [730, 422] width 14 height 14
click at [734, 415] on input "Press SPACE to deselect this row." at bounding box center [734, 415] width 0 height 0
click at [828, 419] on span "Press SPACE to deselect this row." at bounding box center [827, 422] width 14 height 14
click at [832, 415] on input "Press SPACE to deselect this row." at bounding box center [832, 415] width 0 height 0
click at [94, 716] on input "Press Space to toggle row selection (unchecked)" at bounding box center [92, 716] width 14 height 14
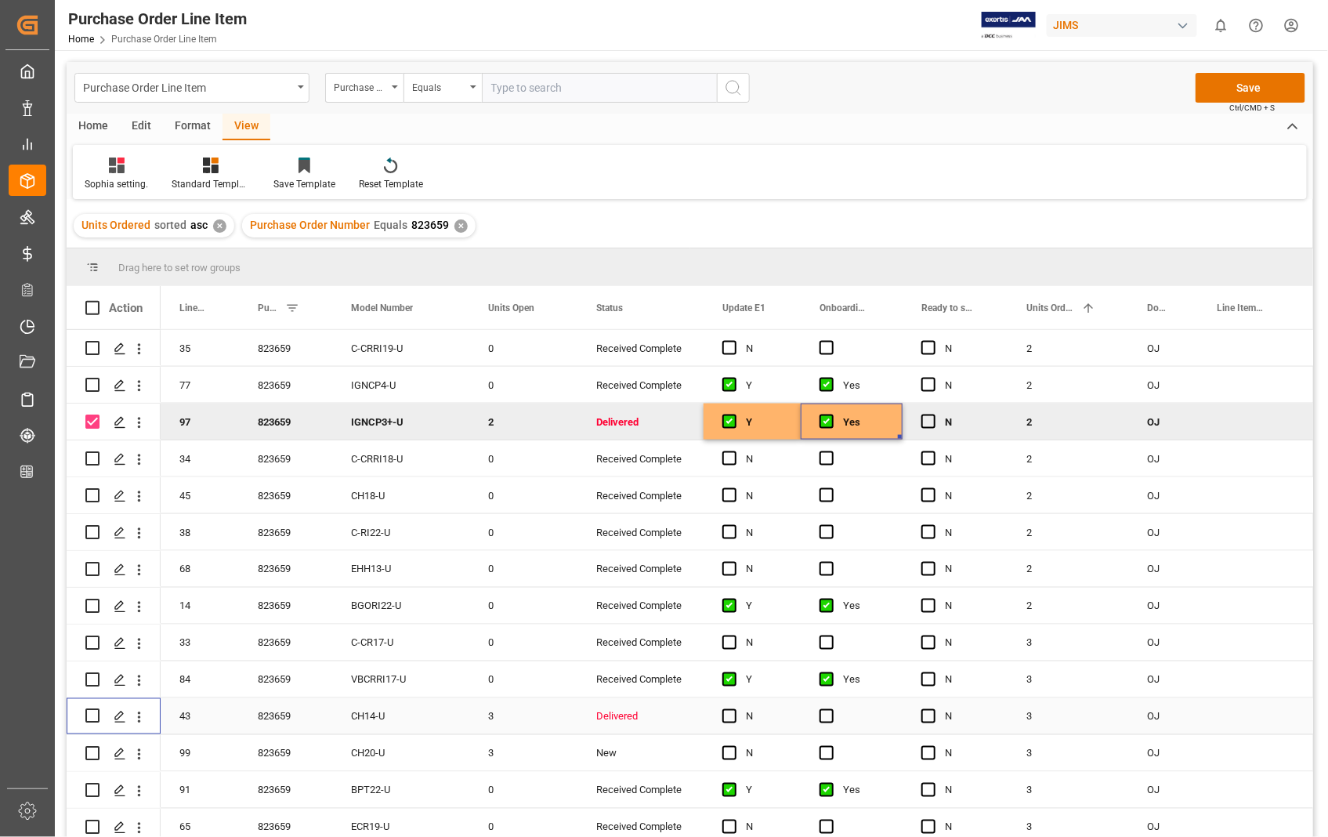
checkbox input "true"
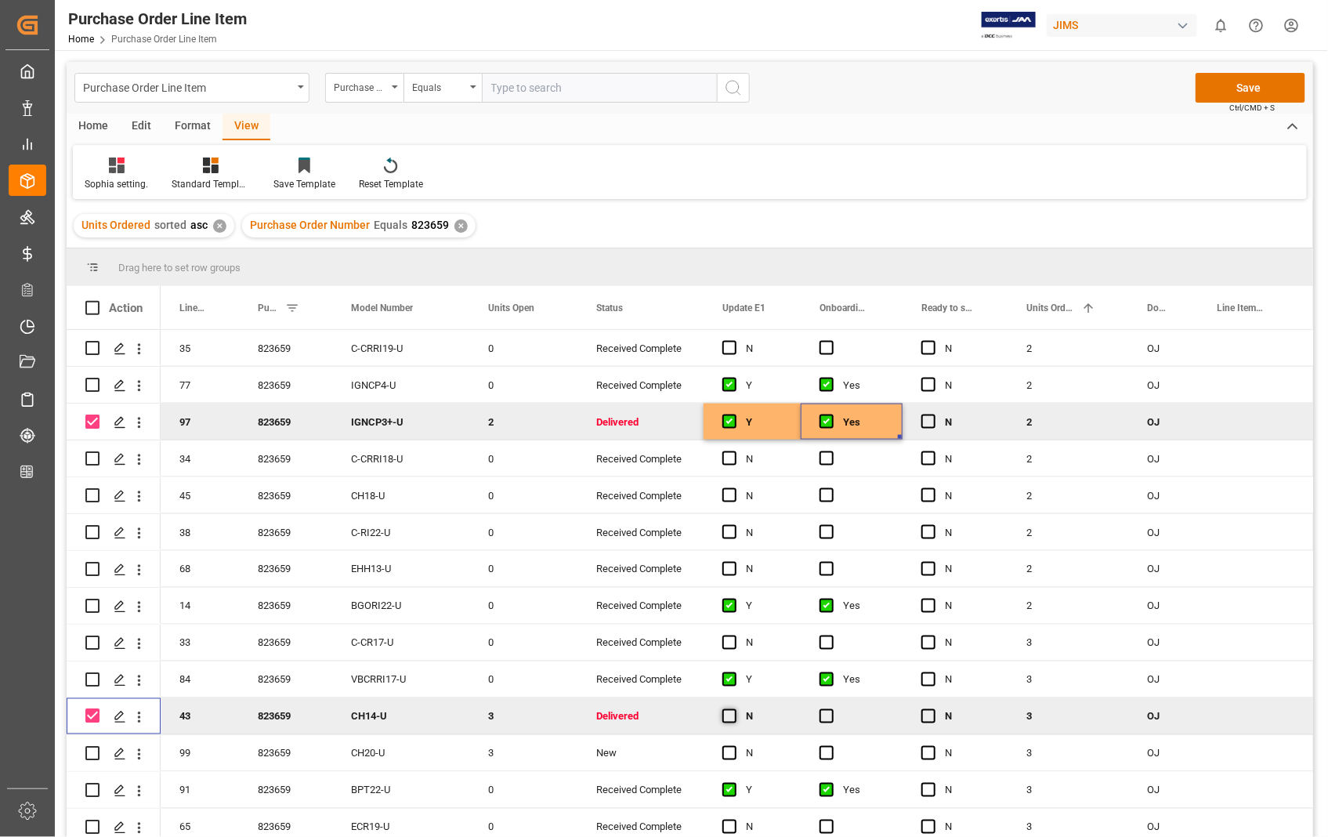
click at [732, 718] on span "Press SPACE to deselect this row." at bounding box center [730, 716] width 14 height 14
click at [734, 709] on input "Press SPACE to deselect this row." at bounding box center [734, 709] width 0 height 0
click at [834, 718] on div "Press SPACE to deselect this row." at bounding box center [852, 716] width 102 height 36
click at [824, 713] on span "Press SPACE to deselect this row." at bounding box center [827, 716] width 14 height 14
click at [832, 709] on input "Press SPACE to deselect this row." at bounding box center [832, 709] width 0 height 0
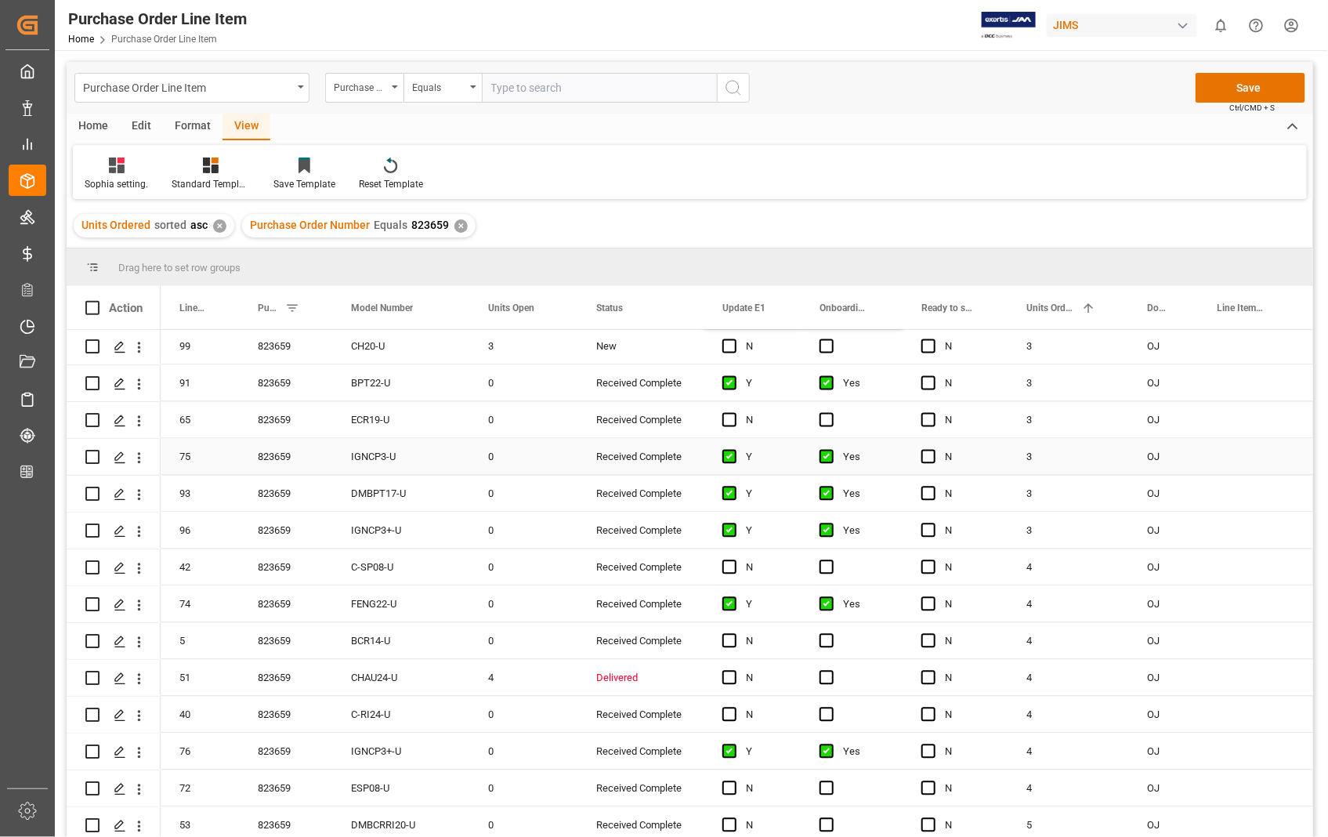
scroll to position [1393, 0]
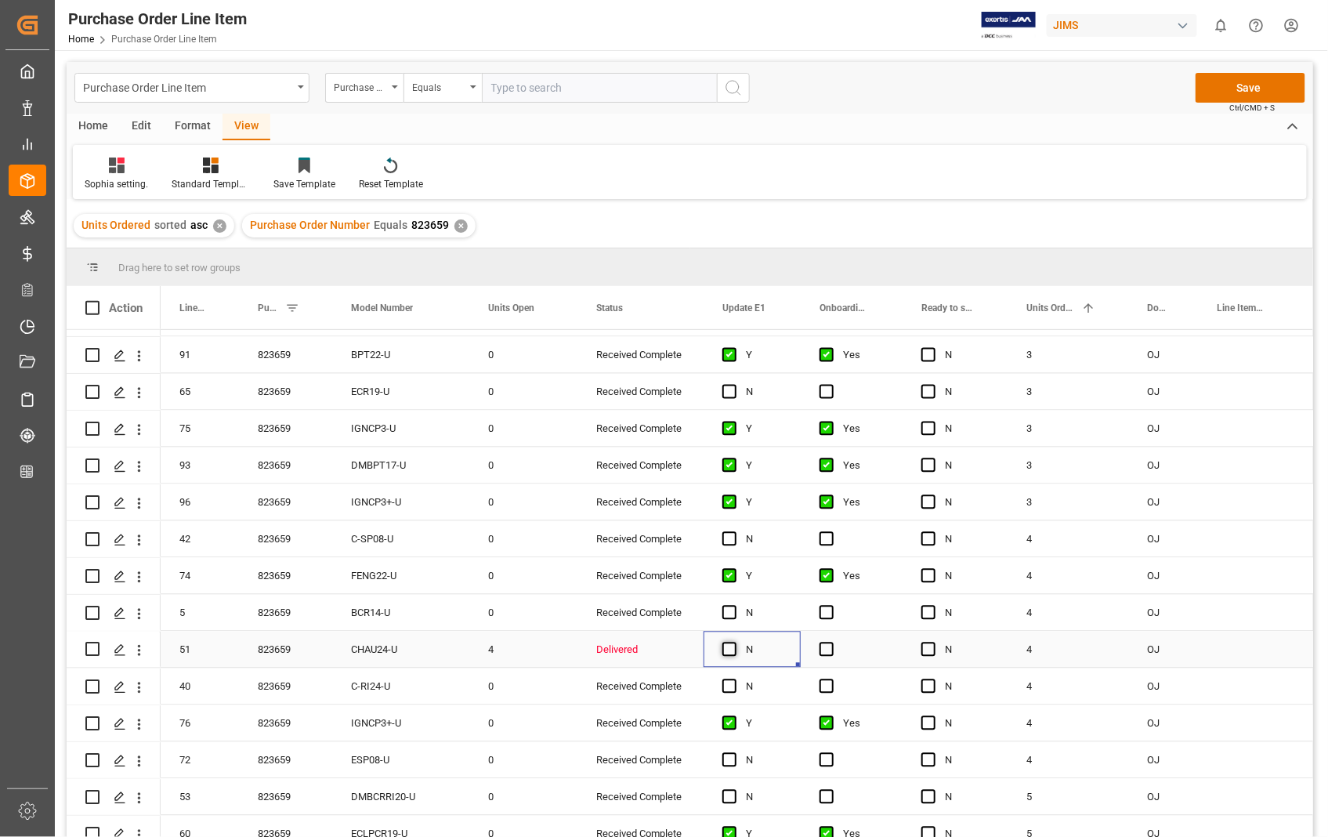
click at [724, 650] on span "Press SPACE to select this row." at bounding box center [730, 650] width 14 height 14
click at [734, 643] on input "Press SPACE to select this row." at bounding box center [734, 643] width 0 height 0
click at [826, 649] on span "Press SPACE to select this row." at bounding box center [827, 650] width 14 height 14
click at [832, 643] on input "Press SPACE to select this row." at bounding box center [832, 643] width 0 height 0
click at [87, 645] on input "Press Space to toggle row selection (unchecked)" at bounding box center [92, 650] width 14 height 14
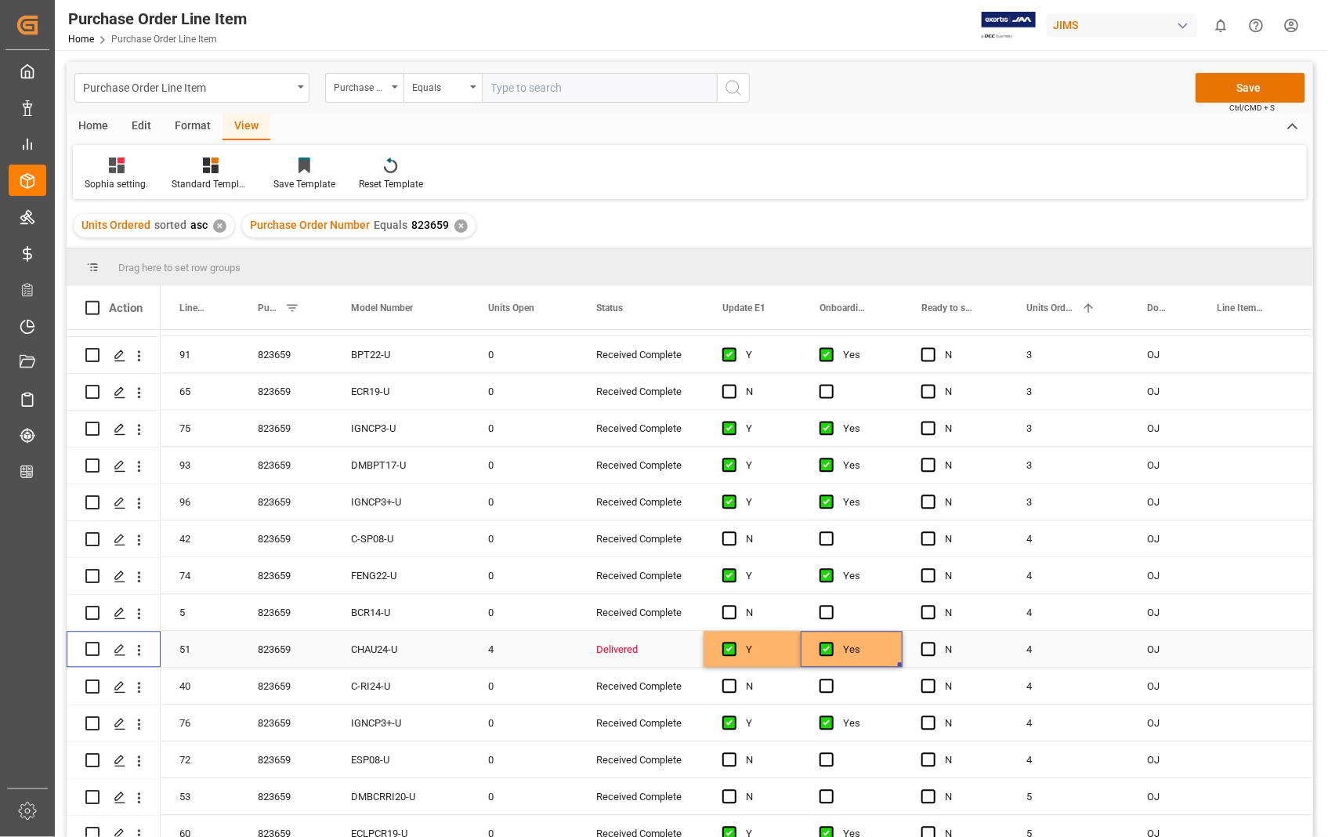
checkbox input "true"
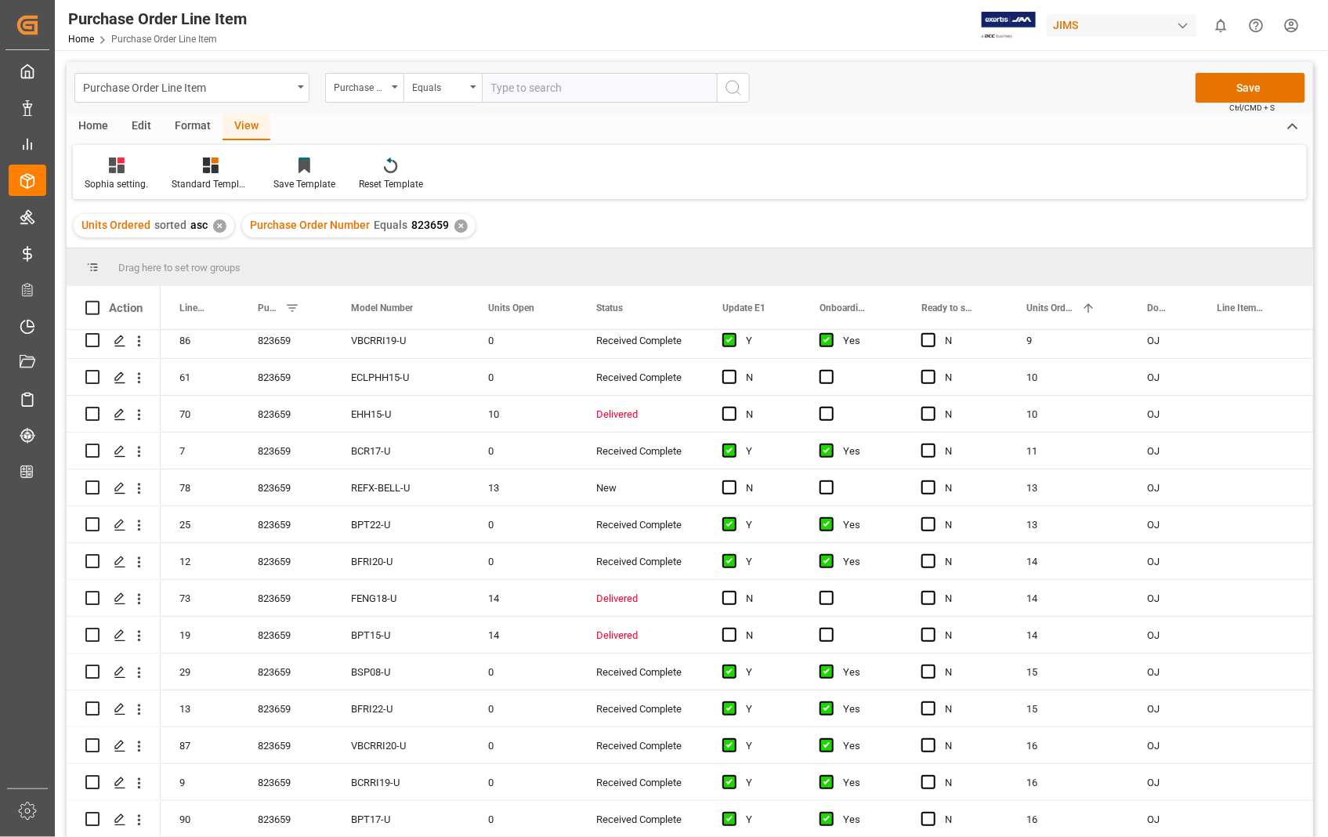
scroll to position [2699, 0]
click at [89, 411] on input "Press Space to toggle row selection (unchecked)" at bounding box center [92, 411] width 14 height 14
checkbox input "true"
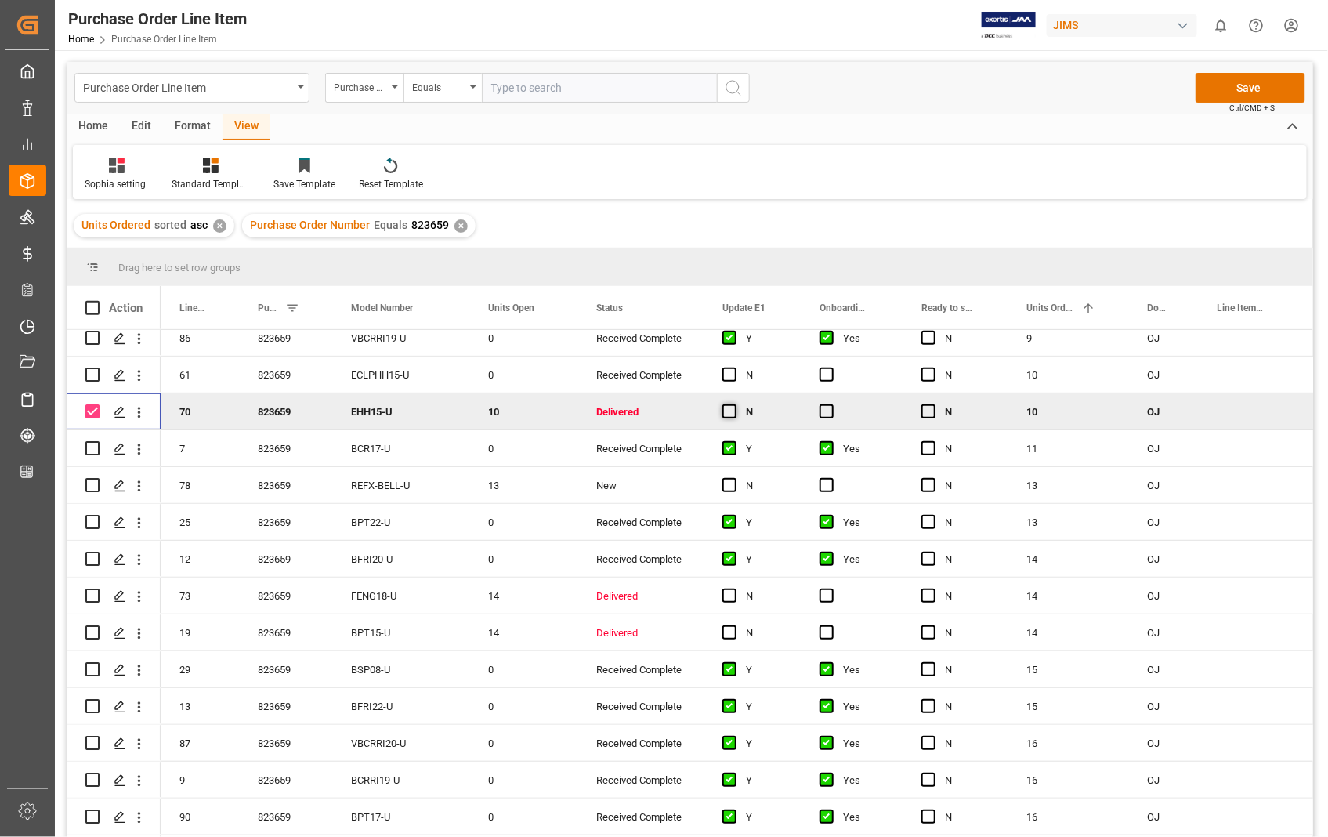
click at [723, 411] on span "Press SPACE to deselect this row." at bounding box center [730, 411] width 14 height 14
click at [734, 404] on input "Press SPACE to deselect this row." at bounding box center [734, 404] width 0 height 0
click at [829, 411] on span "Press SPACE to deselect this row." at bounding box center [827, 411] width 14 height 14
click at [832, 404] on input "Press SPACE to deselect this row." at bounding box center [832, 404] width 0 height 0
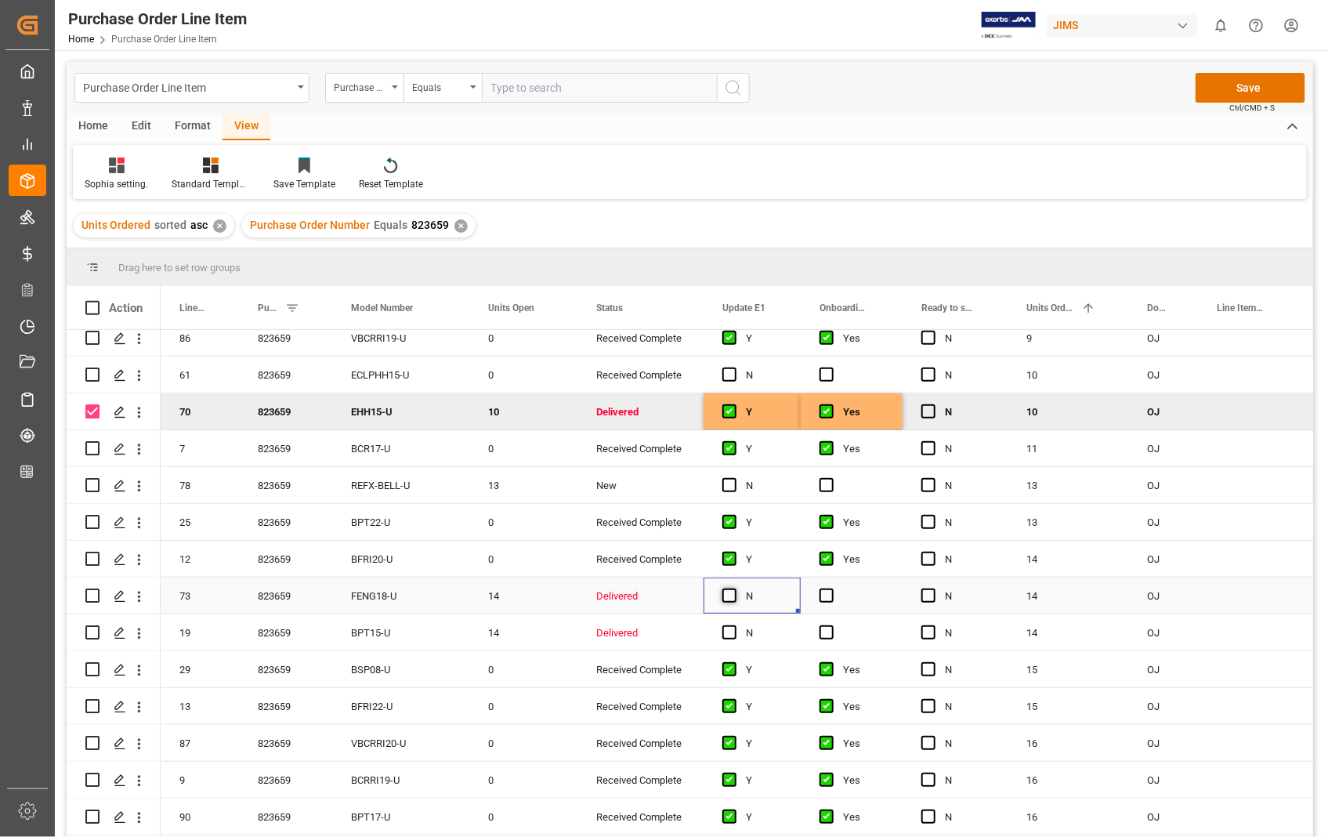
click at [729, 596] on span "Press SPACE to select this row." at bounding box center [730, 596] width 14 height 14
click at [734, 589] on input "Press SPACE to select this row." at bounding box center [734, 589] width 0 height 0
click at [827, 600] on span "Press SPACE to select this row." at bounding box center [827, 596] width 14 height 14
click at [832, 589] on input "Press SPACE to select this row." at bounding box center [832, 589] width 0 height 0
click at [827, 632] on span "Press SPACE to select this row." at bounding box center [827, 632] width 14 height 14
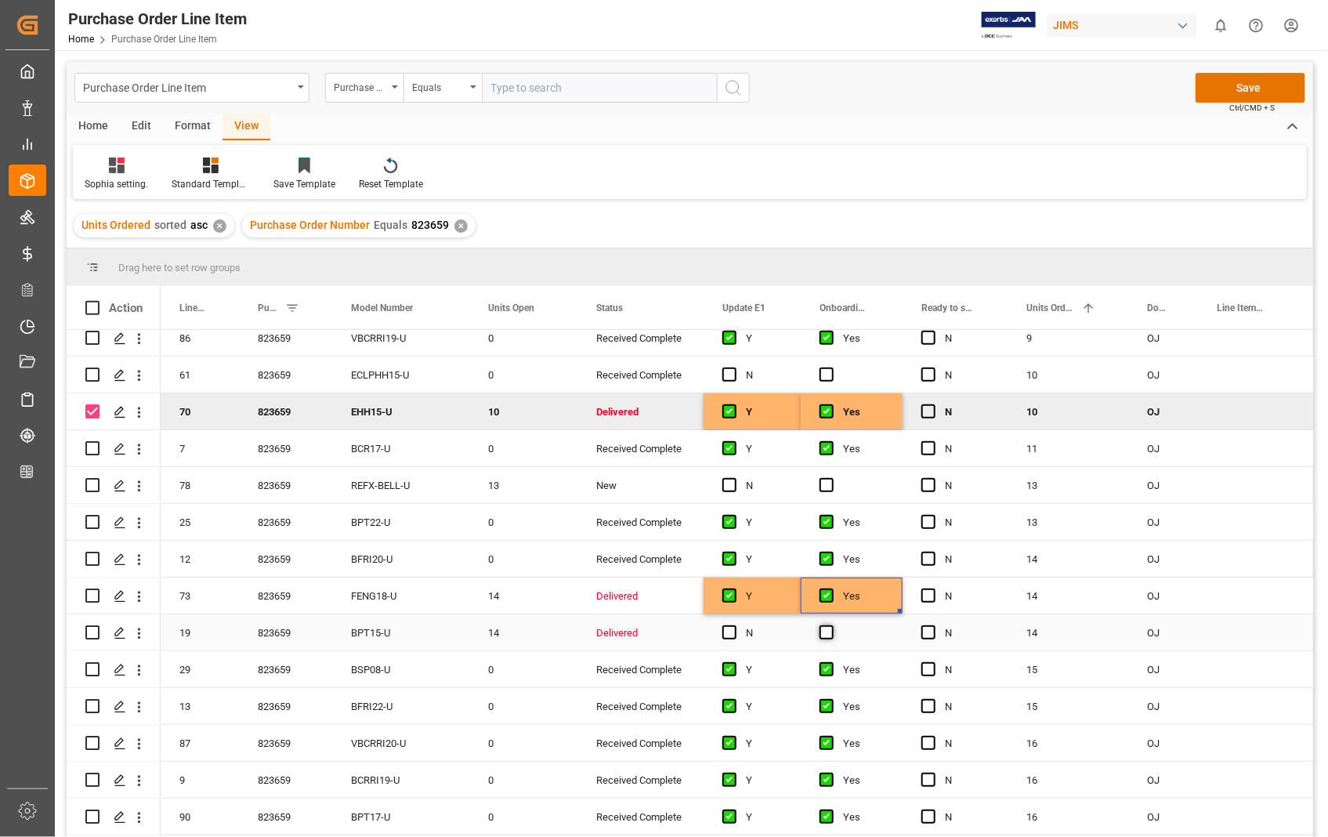
click at [832, 625] on input "Press SPACE to select this row." at bounding box center [832, 625] width 0 height 0
click at [730, 629] on span "Press SPACE to select this row." at bounding box center [730, 632] width 14 height 14
click at [734, 625] on input "Press SPACE to select this row." at bounding box center [734, 625] width 0 height 0
click at [91, 593] on input "Press Space to toggle row selection (unchecked)" at bounding box center [92, 596] width 14 height 14
checkbox input "true"
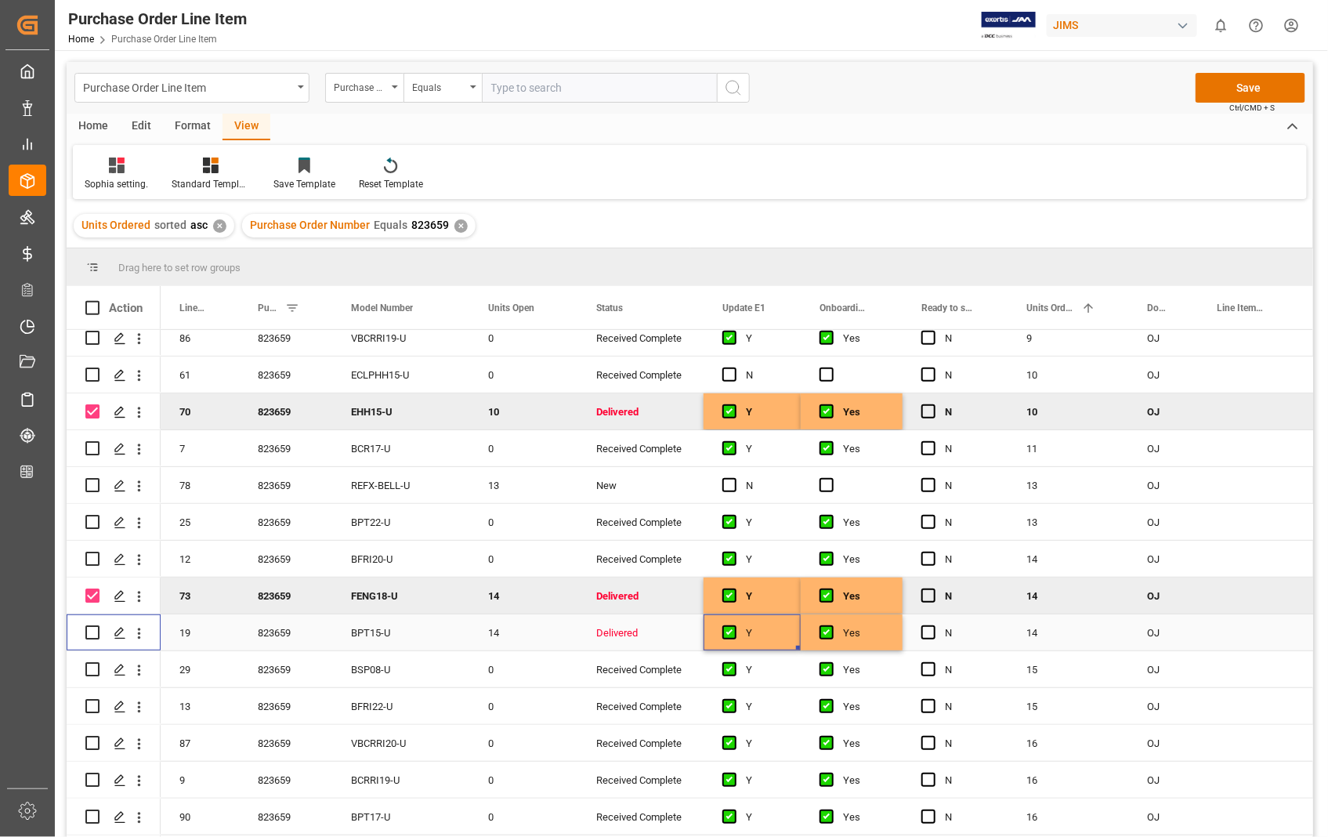
click at [96, 629] on input "Press Space to toggle row selection (unchecked)" at bounding box center [92, 632] width 14 height 14
checkbox input "true"
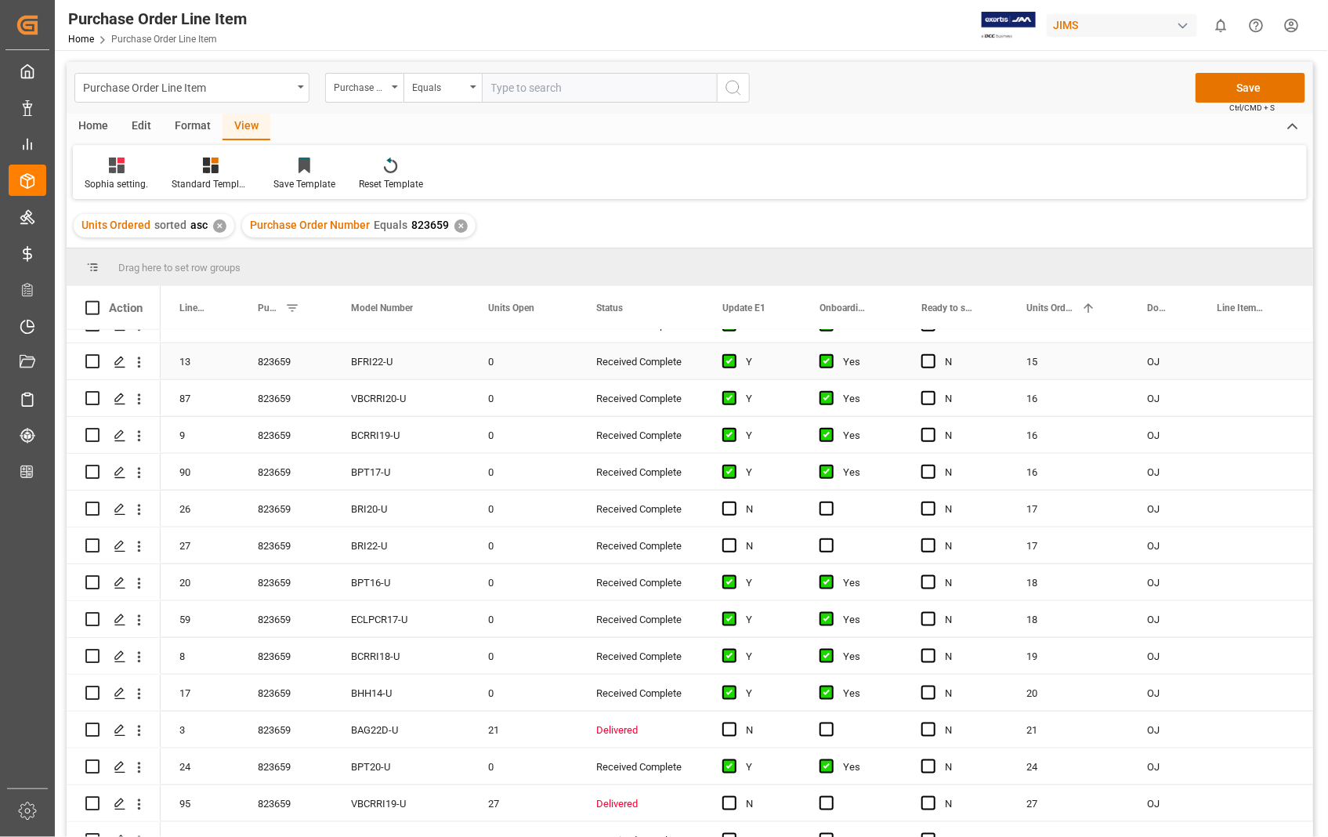
scroll to position [3135, 0]
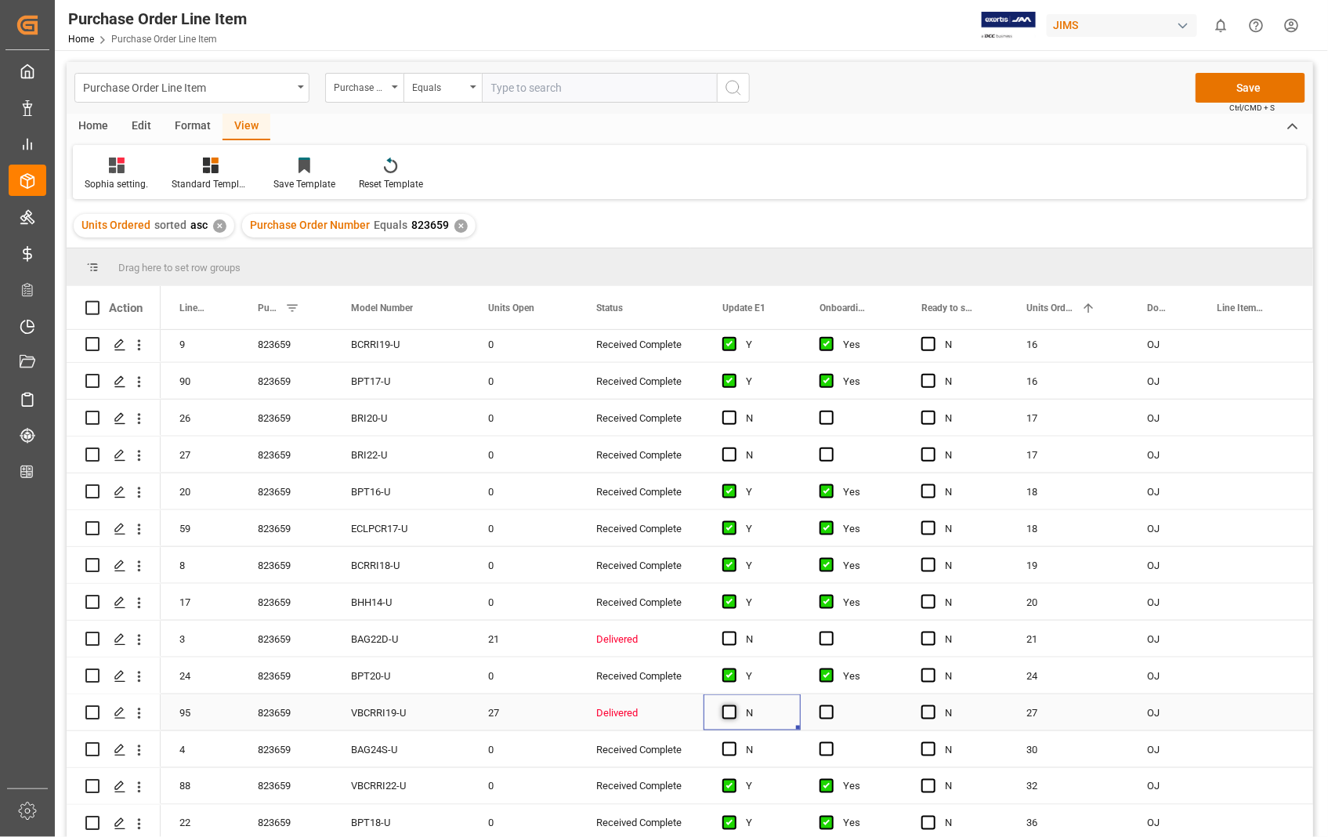
click at [729, 714] on span "Press SPACE to select this row." at bounding box center [730, 712] width 14 height 14
click at [734, 705] on input "Press SPACE to select this row." at bounding box center [734, 705] width 0 height 0
click at [829, 715] on span "Press SPACE to select this row." at bounding box center [827, 712] width 14 height 14
click at [832, 705] on input "Press SPACE to select this row." at bounding box center [832, 705] width 0 height 0
click at [87, 714] on input "Press Space to toggle row selection (unchecked)" at bounding box center [92, 712] width 14 height 14
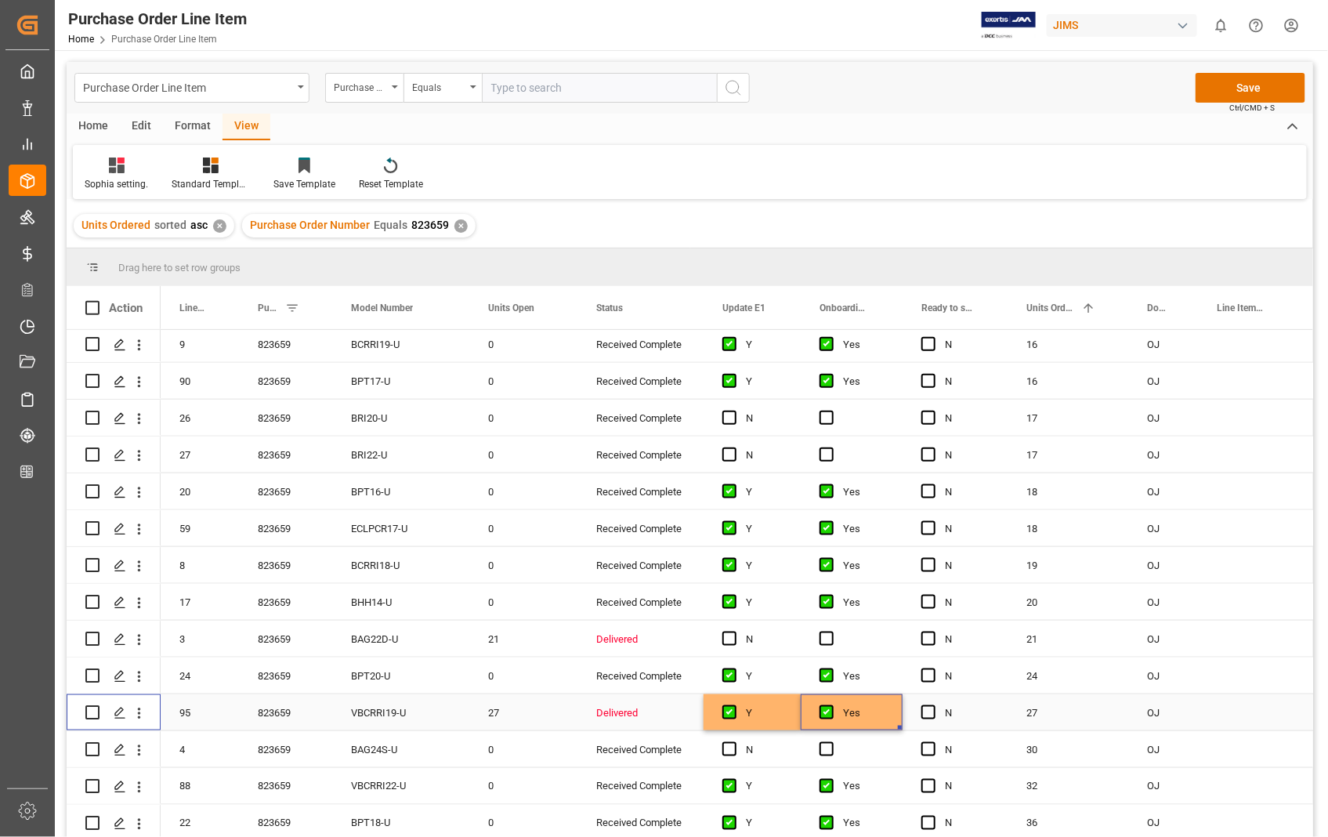
checkbox input "true"
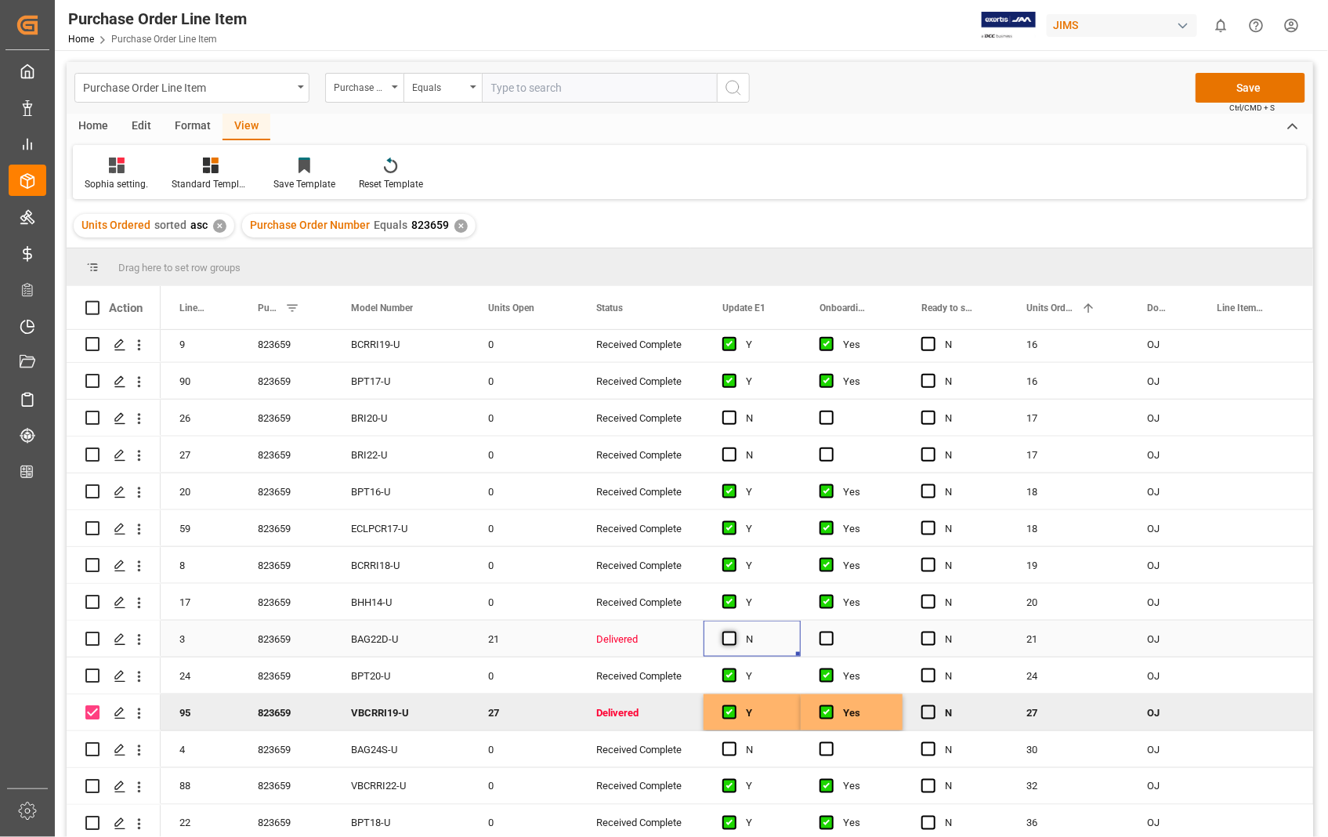
click at [725, 636] on span "Press SPACE to select this row." at bounding box center [730, 639] width 14 height 14
click at [734, 632] on input "Press SPACE to select this row." at bounding box center [734, 632] width 0 height 0
click at [831, 641] on span "Press SPACE to select this row." at bounding box center [827, 639] width 14 height 14
click at [832, 632] on input "Press SPACE to select this row." at bounding box center [832, 632] width 0 height 0
click at [96, 638] on input "Press Space to toggle row selection (unchecked)" at bounding box center [92, 639] width 14 height 14
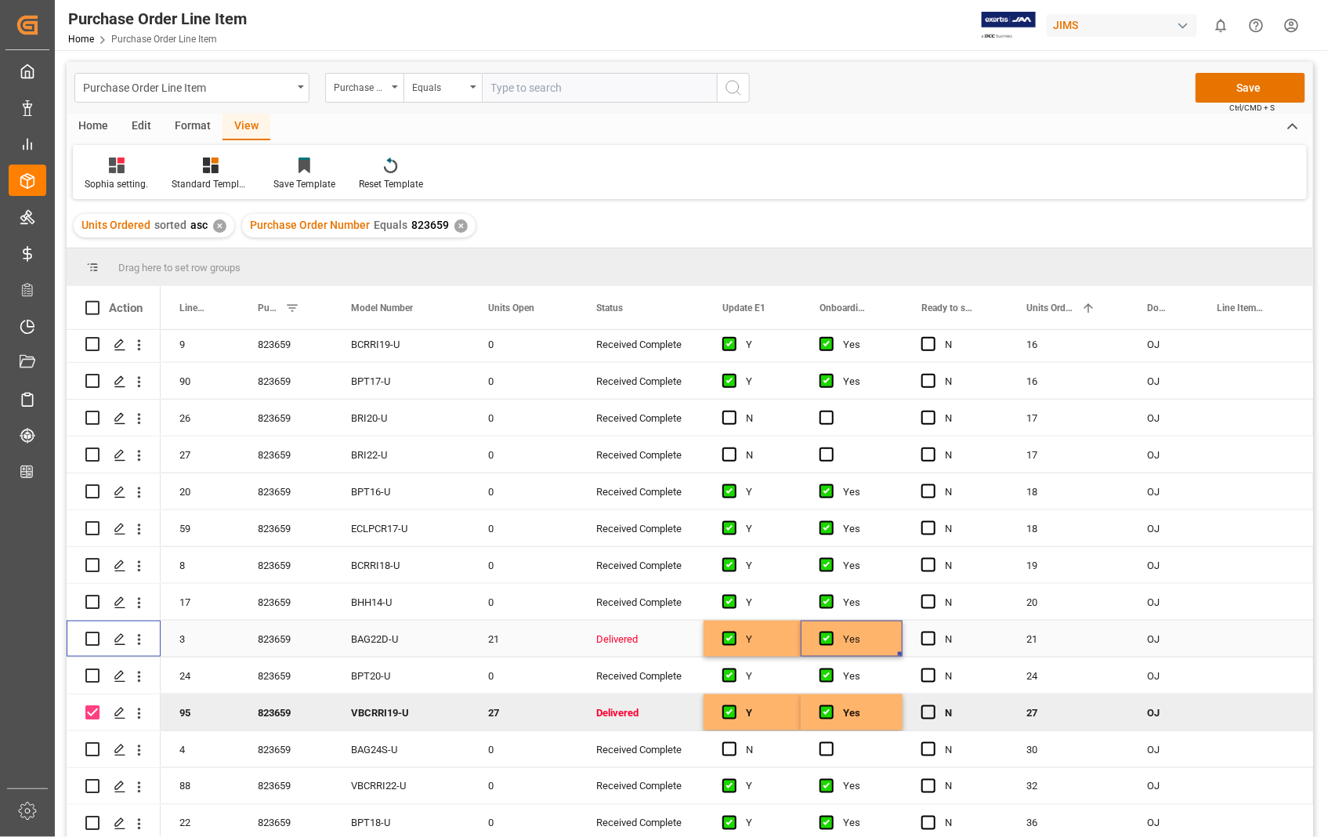
checkbox input "true"
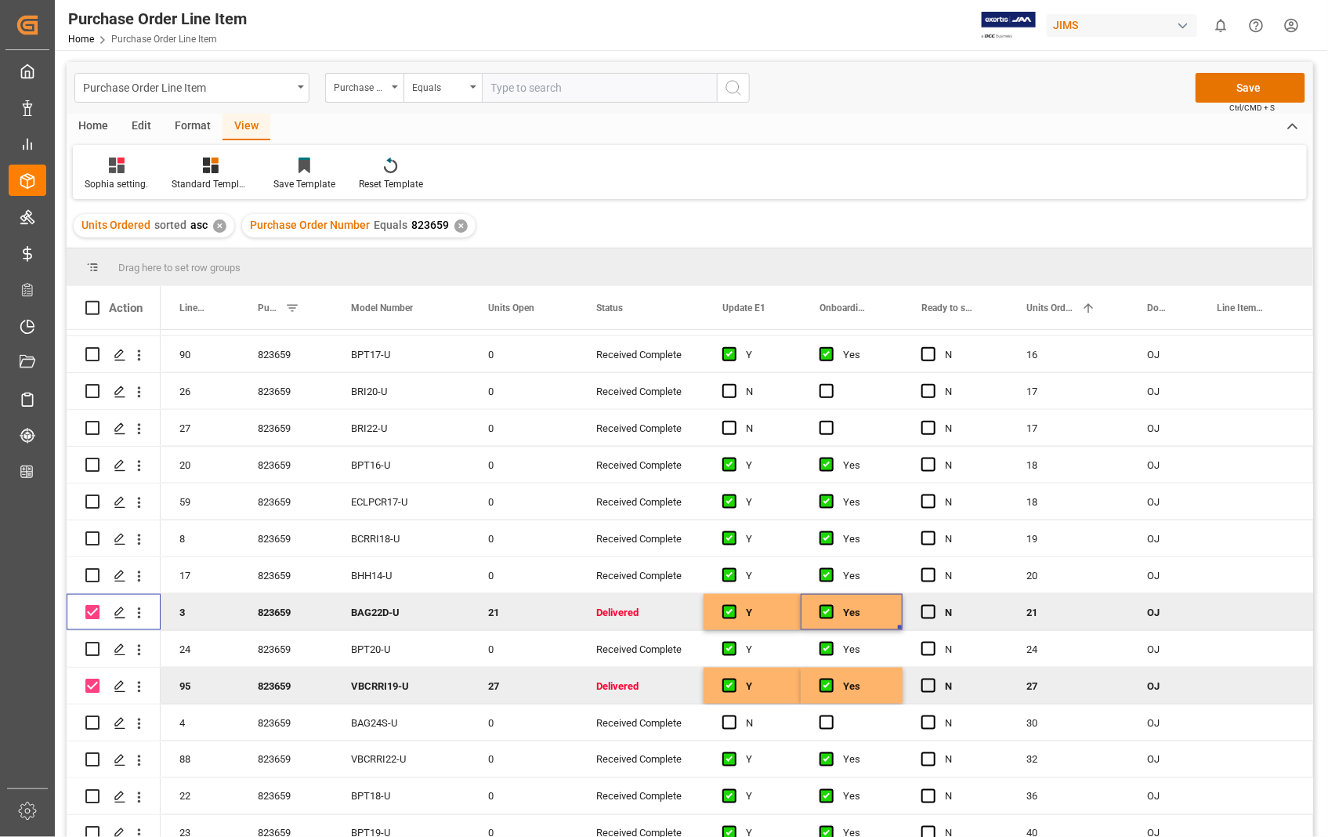
scroll to position [3176, 0]
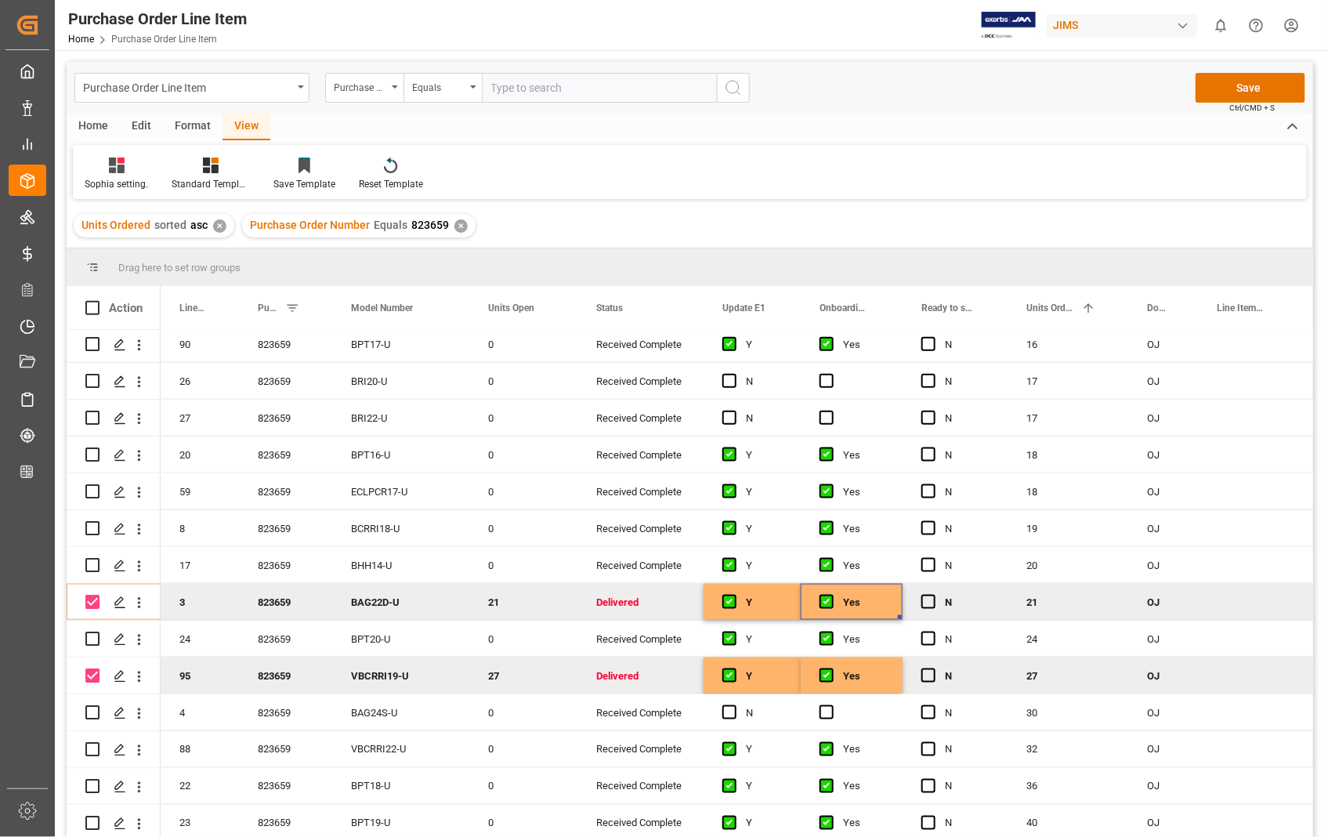
click at [89, 121] on div "Home" at bounding box center [93, 127] width 53 height 27
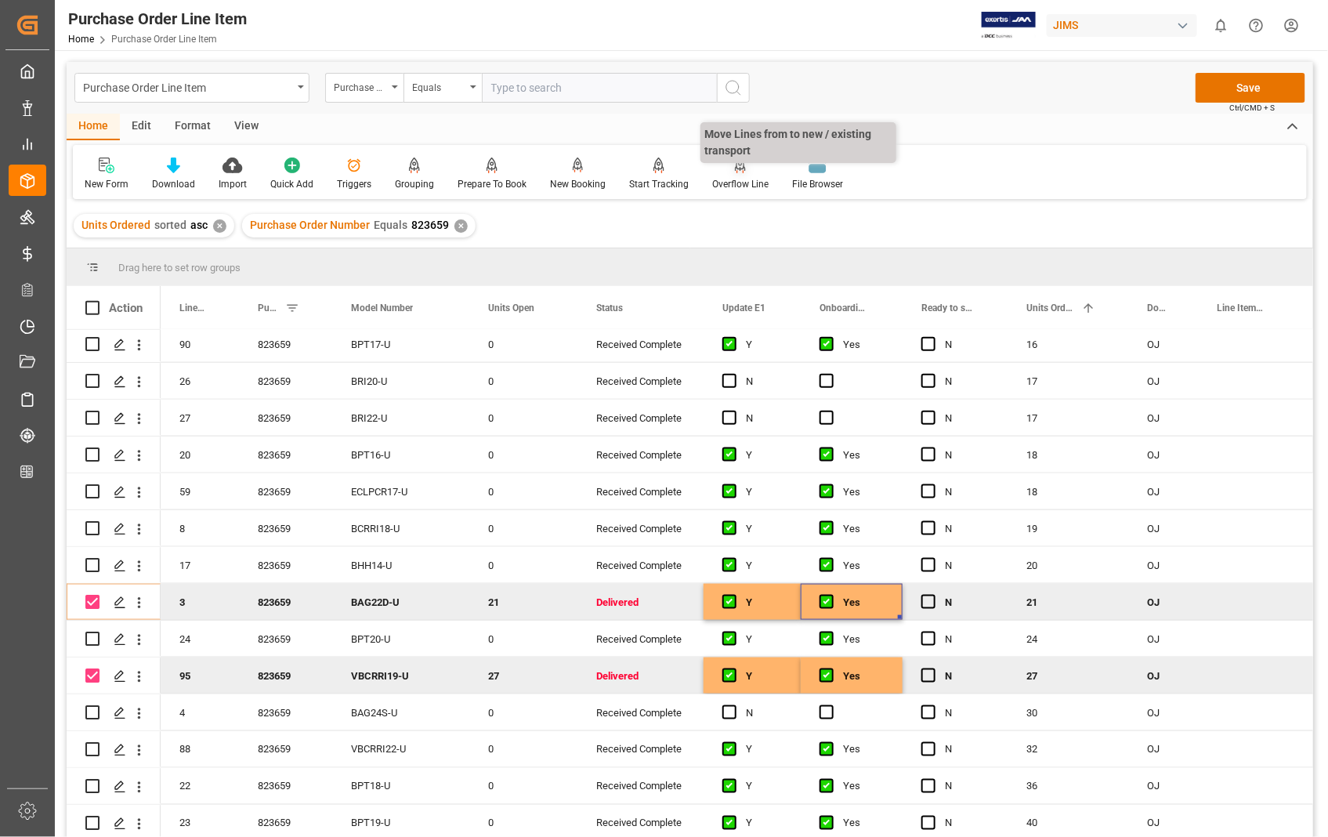
click at [741, 174] on div "Overflow Line" at bounding box center [741, 174] width 80 height 34
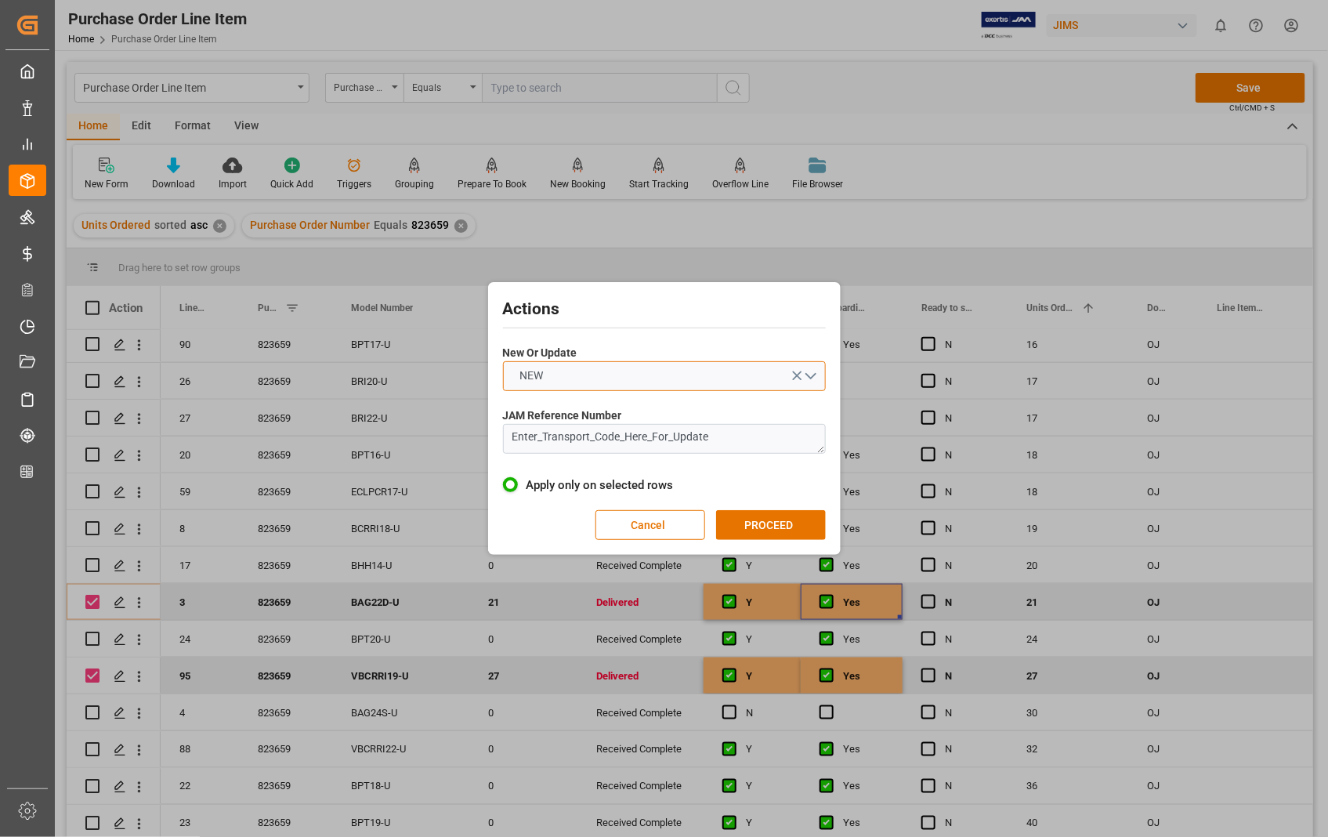
click at [816, 379] on button "NEW" at bounding box center [664, 376] width 323 height 30
click at [675, 412] on div "UPDATE" at bounding box center [664, 413] width 321 height 33
drag, startPoint x: 734, startPoint y: 437, endPoint x: 439, endPoint y: 421, distance: 295.9
click at [455, 440] on div "Actions New Or Update UPDATE JAM Reference Number Enter_Transport_Code_Here_For…" at bounding box center [664, 418] width 1328 height 837
paste textarea "VBCRRI22-U"
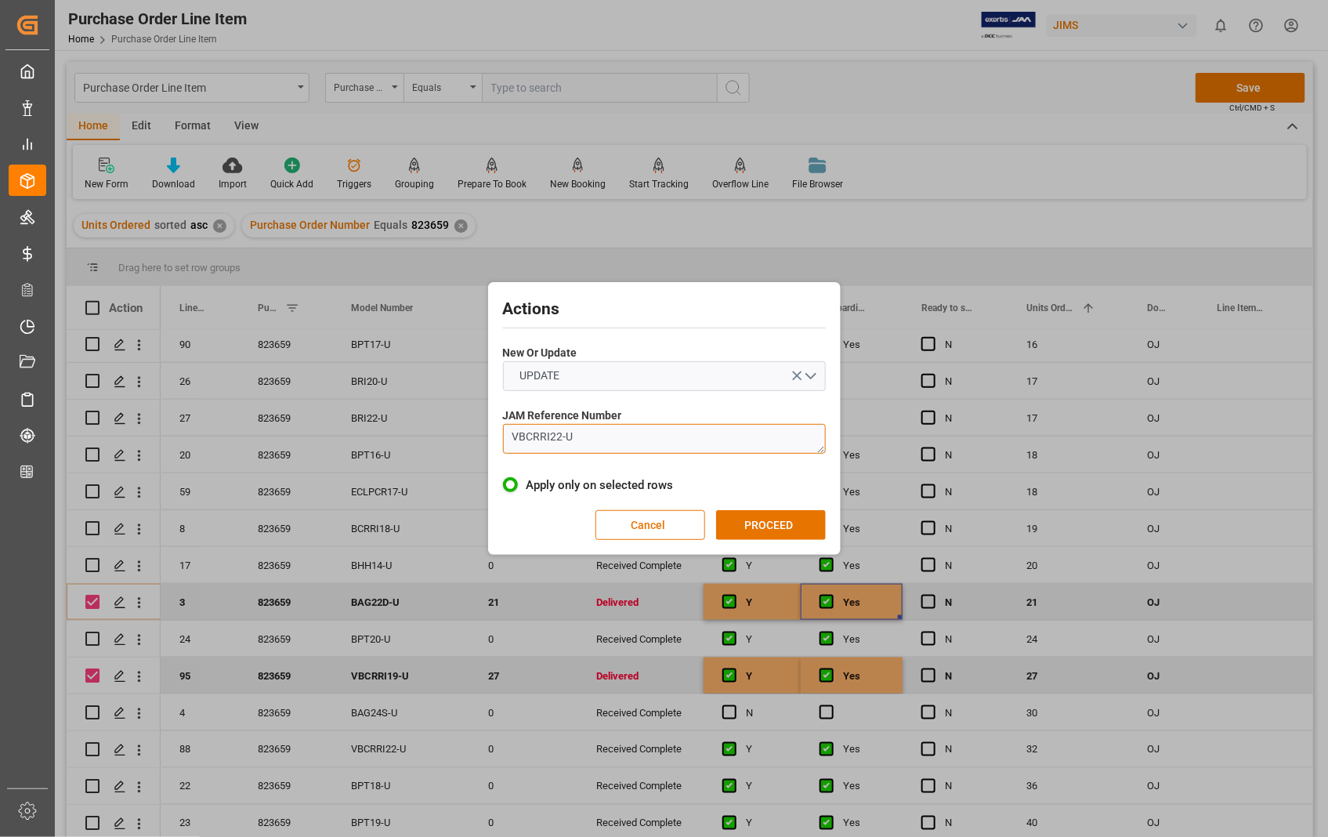
drag, startPoint x: 580, startPoint y: 431, endPoint x: 482, endPoint y: 434, distance: 98.0
click at [482, 434] on div "Actions New Or Update UPDATE JAM Reference Number VBCRRI22-U Apply only on sele…" at bounding box center [664, 418] width 1328 height 837
paste textarea "22-8290-[GEOGRAPHIC_DATA]"
type textarea "22-8290-[GEOGRAPHIC_DATA]"
click at [754, 527] on button "PROCEED" at bounding box center [771, 525] width 110 height 30
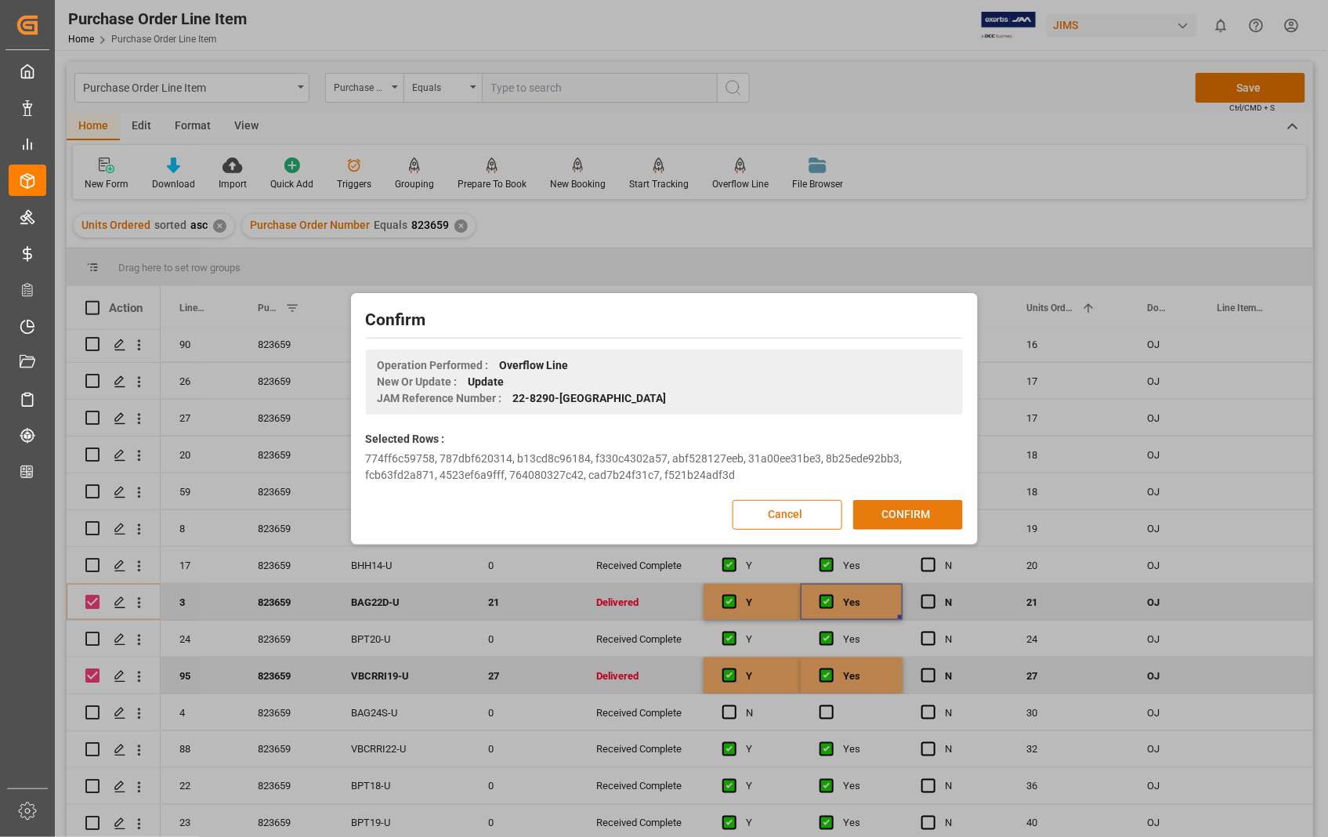
click at [922, 520] on button "CONFIRM" at bounding box center [908, 515] width 110 height 30
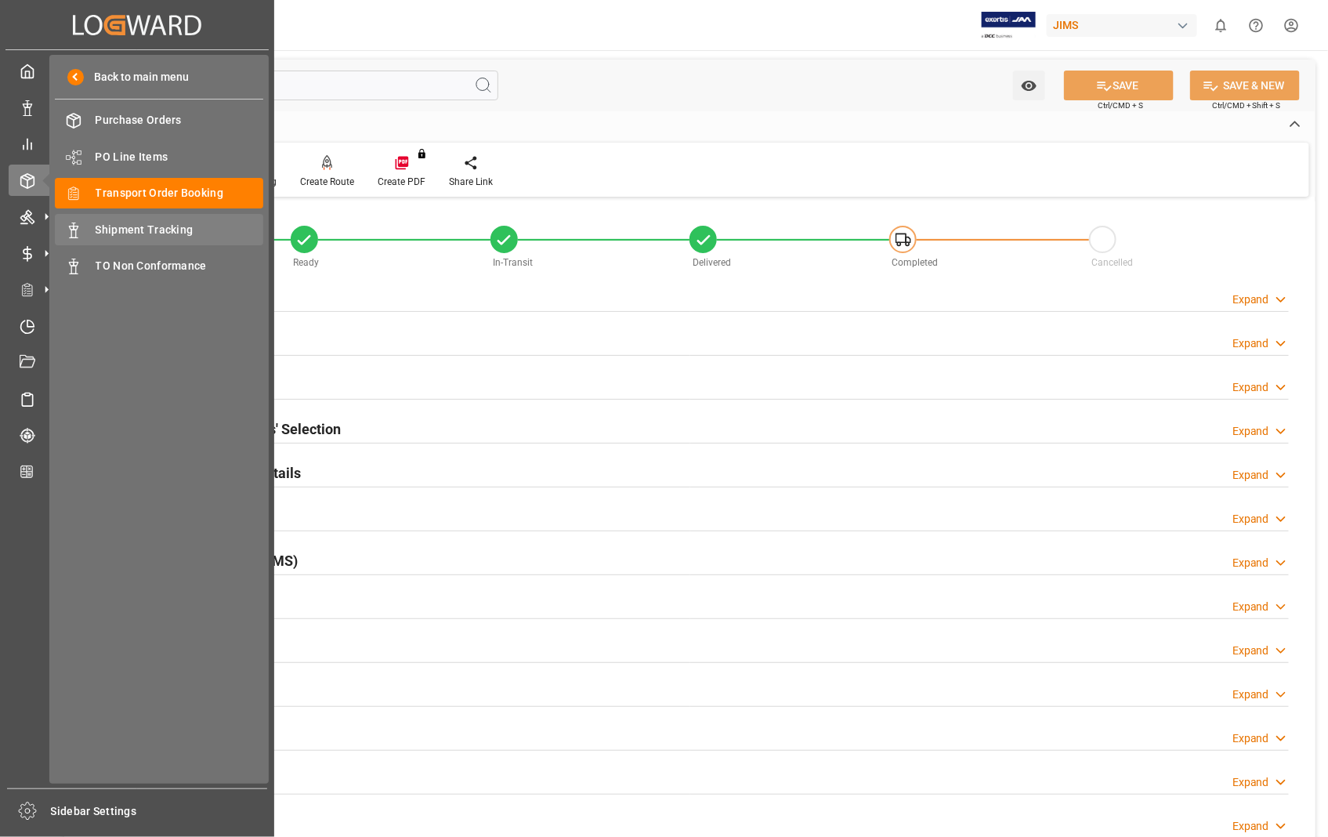
click at [172, 227] on span "Shipment Tracking" at bounding box center [180, 230] width 168 height 16
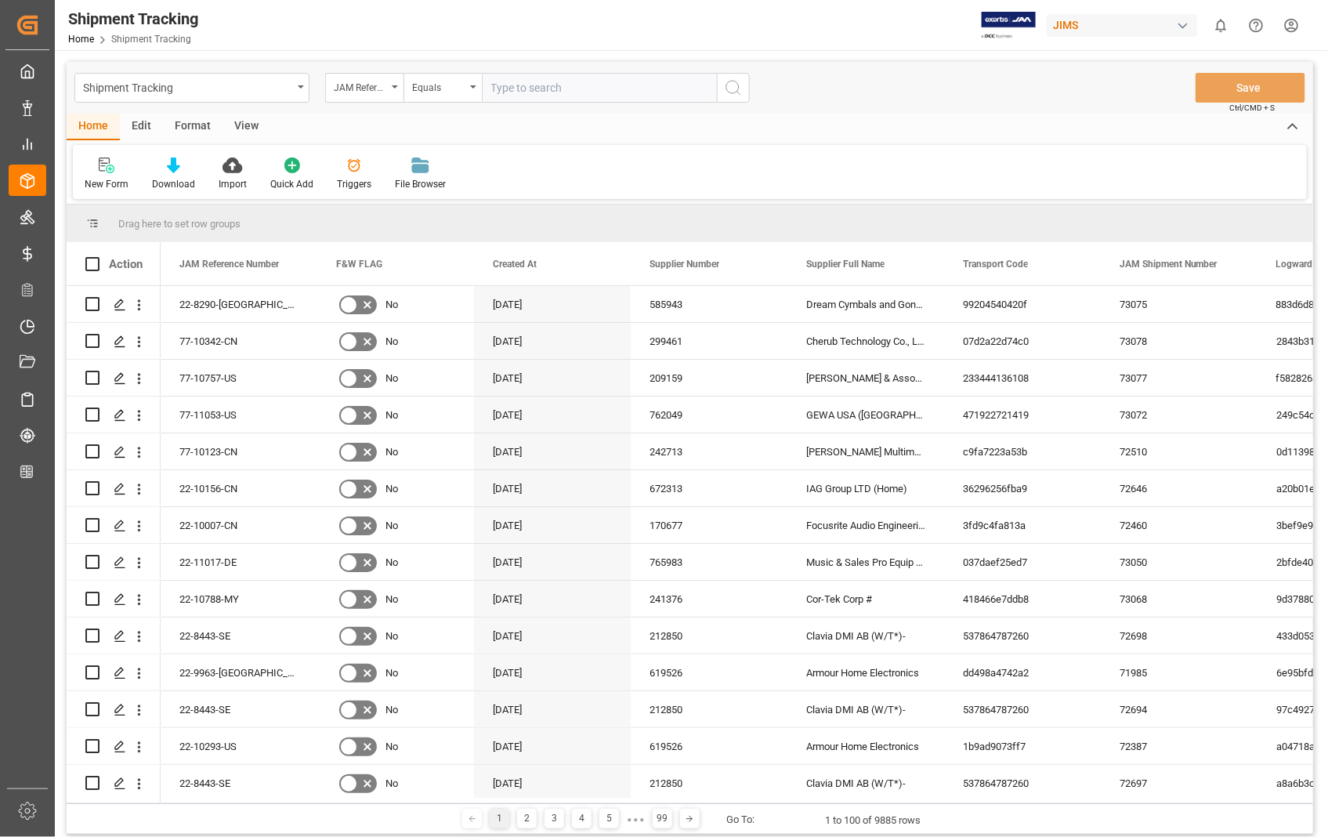
click at [615, 89] on input "text" at bounding box center [599, 88] width 235 height 30
click at [115, 301] on icon "Press SPACE to select this row." at bounding box center [120, 305] width 13 height 13
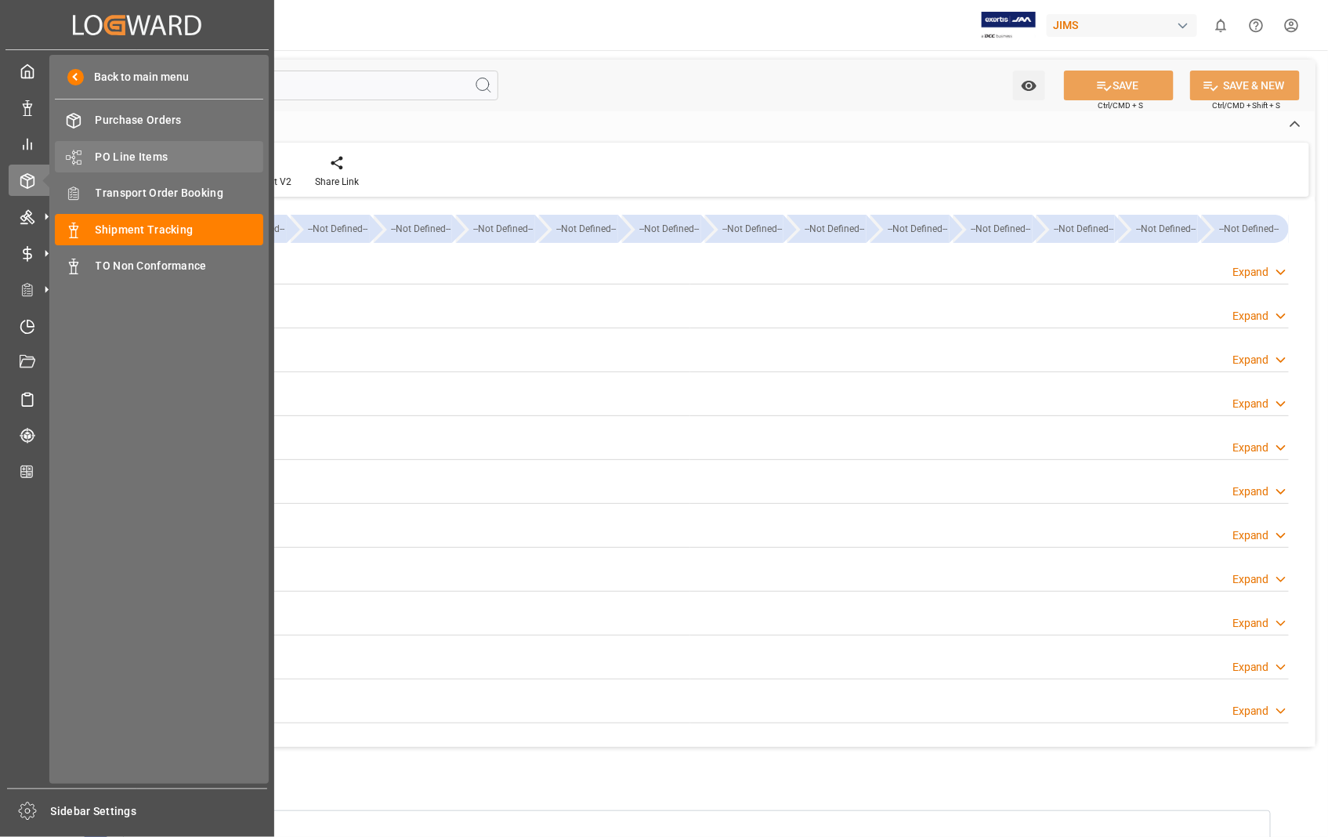
click at [163, 154] on span "PO Line Items" at bounding box center [180, 157] width 168 height 16
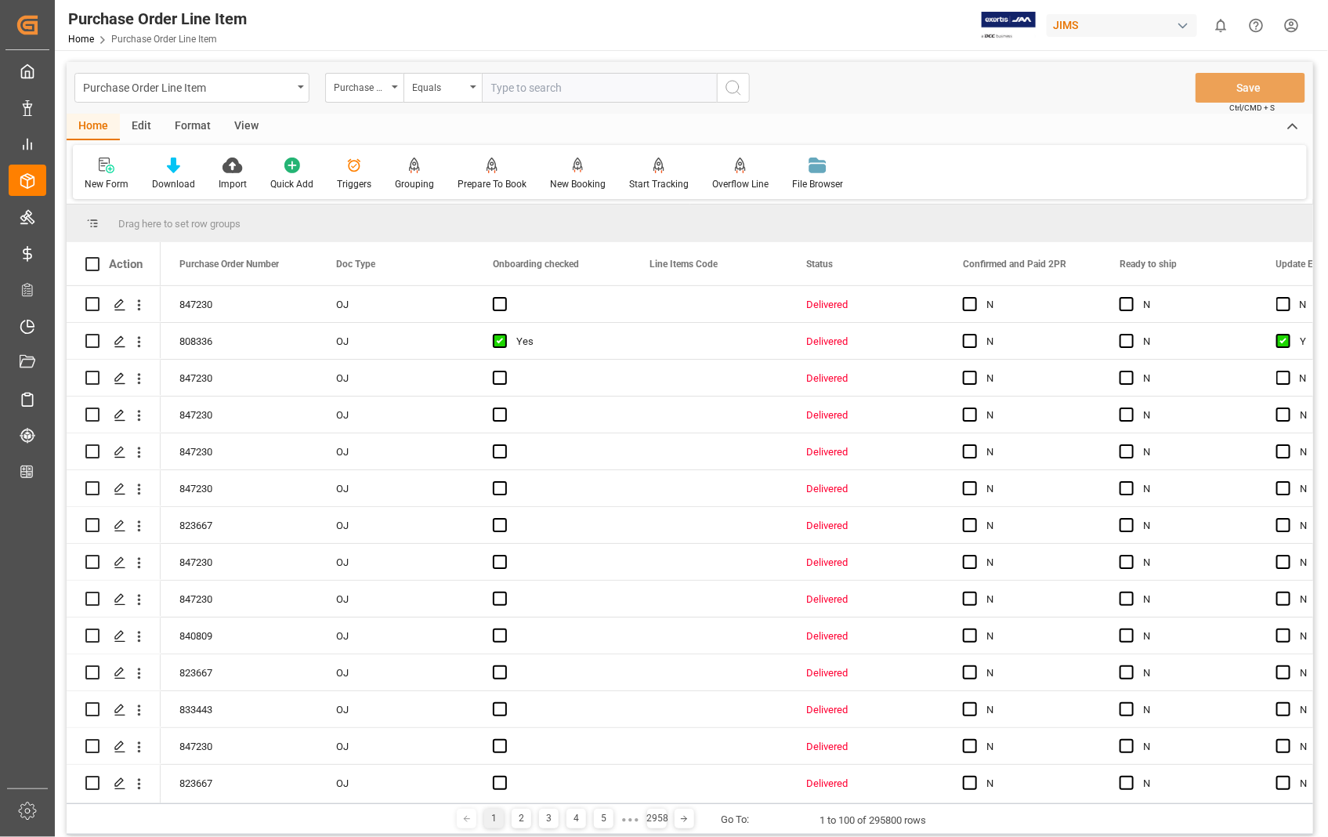
click at [589, 88] on input "text" at bounding box center [599, 88] width 235 height 30
type input "823667"
click at [729, 94] on icon "search button" at bounding box center [733, 87] width 19 height 19
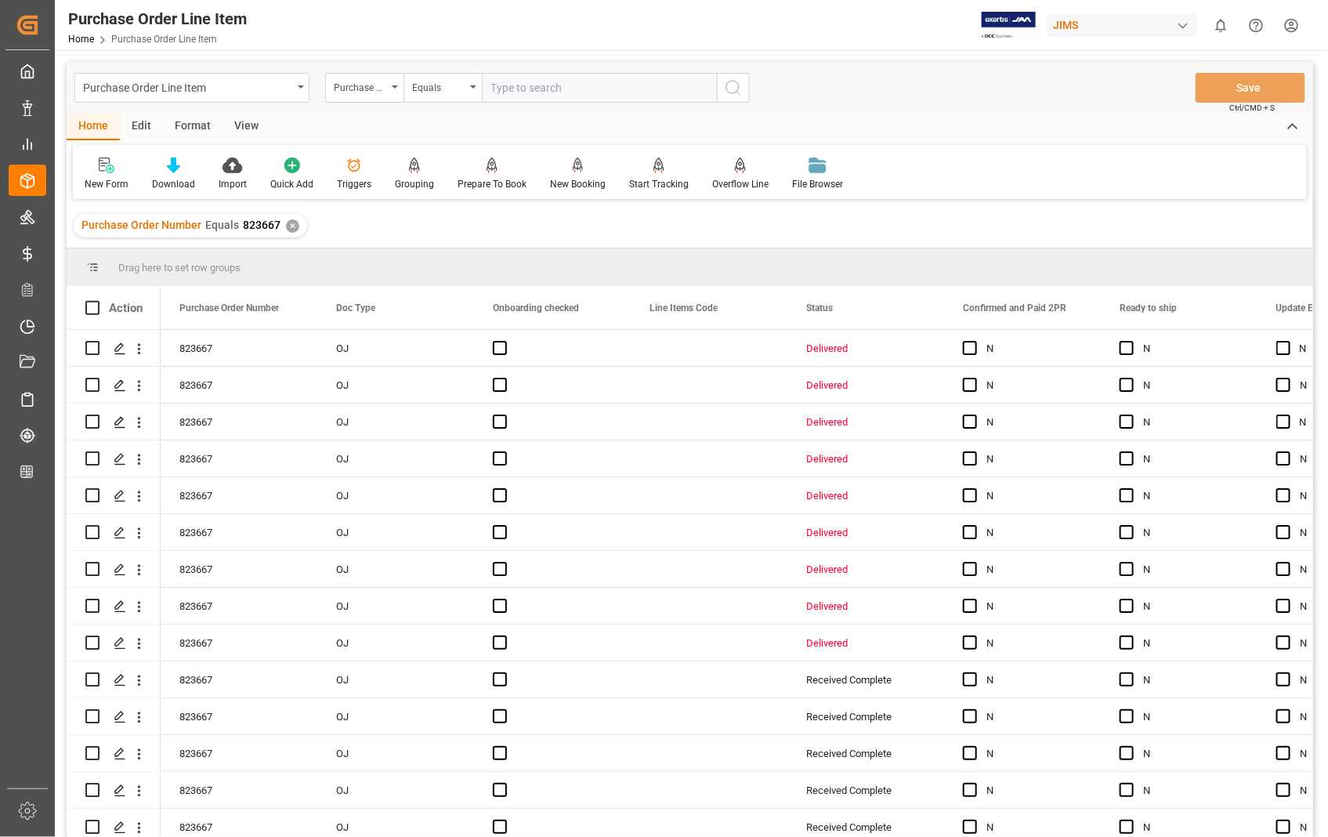
click at [232, 121] on div "View" at bounding box center [247, 127] width 48 height 27
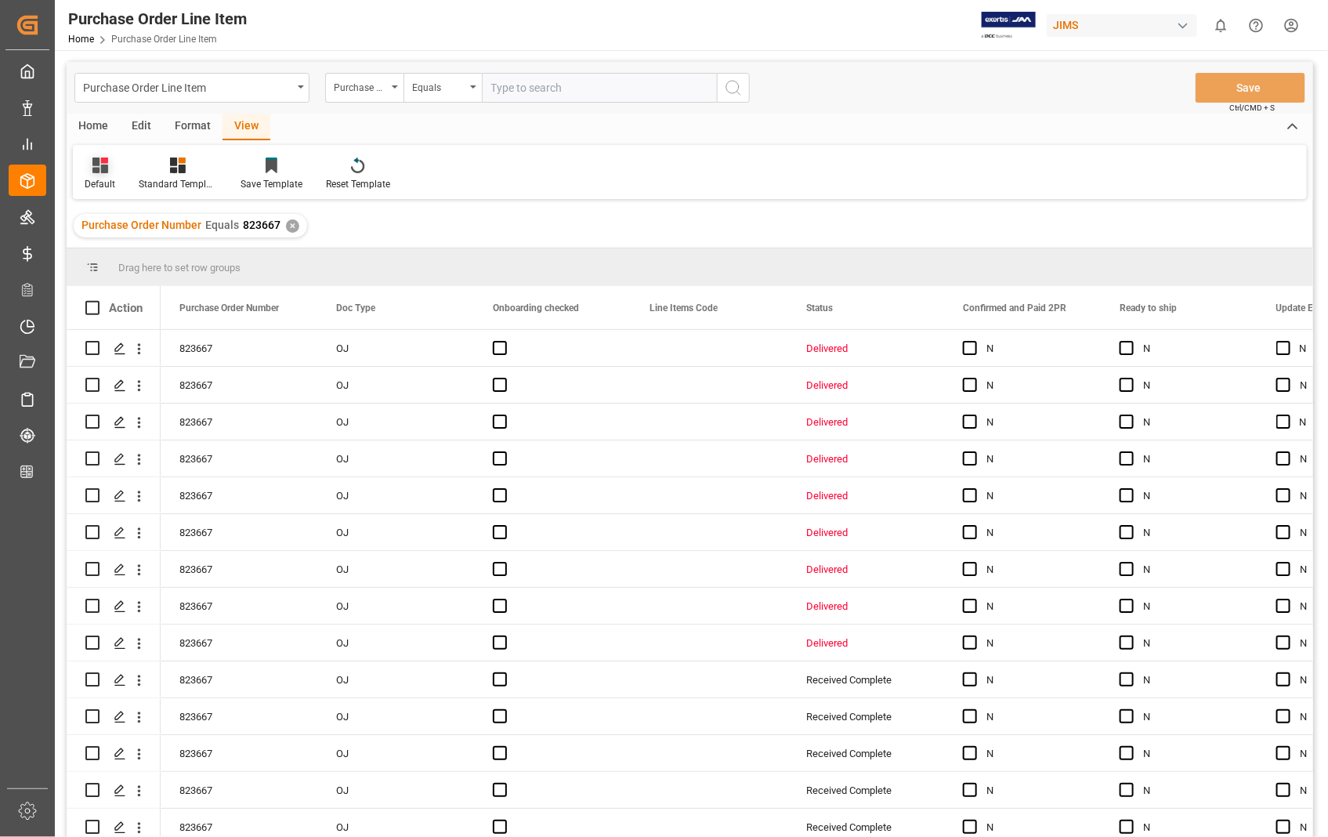
click at [103, 182] on div "Default" at bounding box center [100, 184] width 31 height 14
click at [157, 247] on div "Sophia setting." at bounding box center [160, 253] width 137 height 16
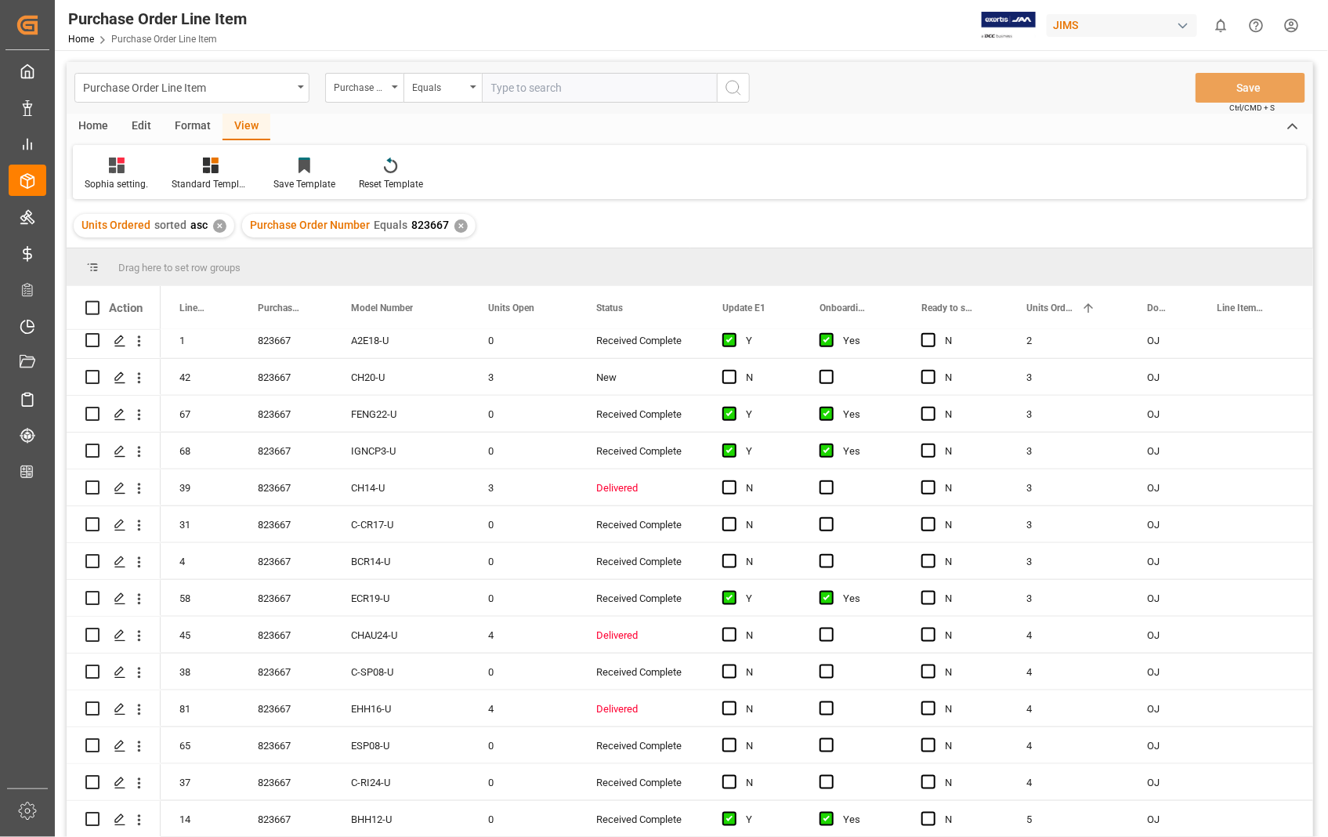
scroll to position [696, 0]
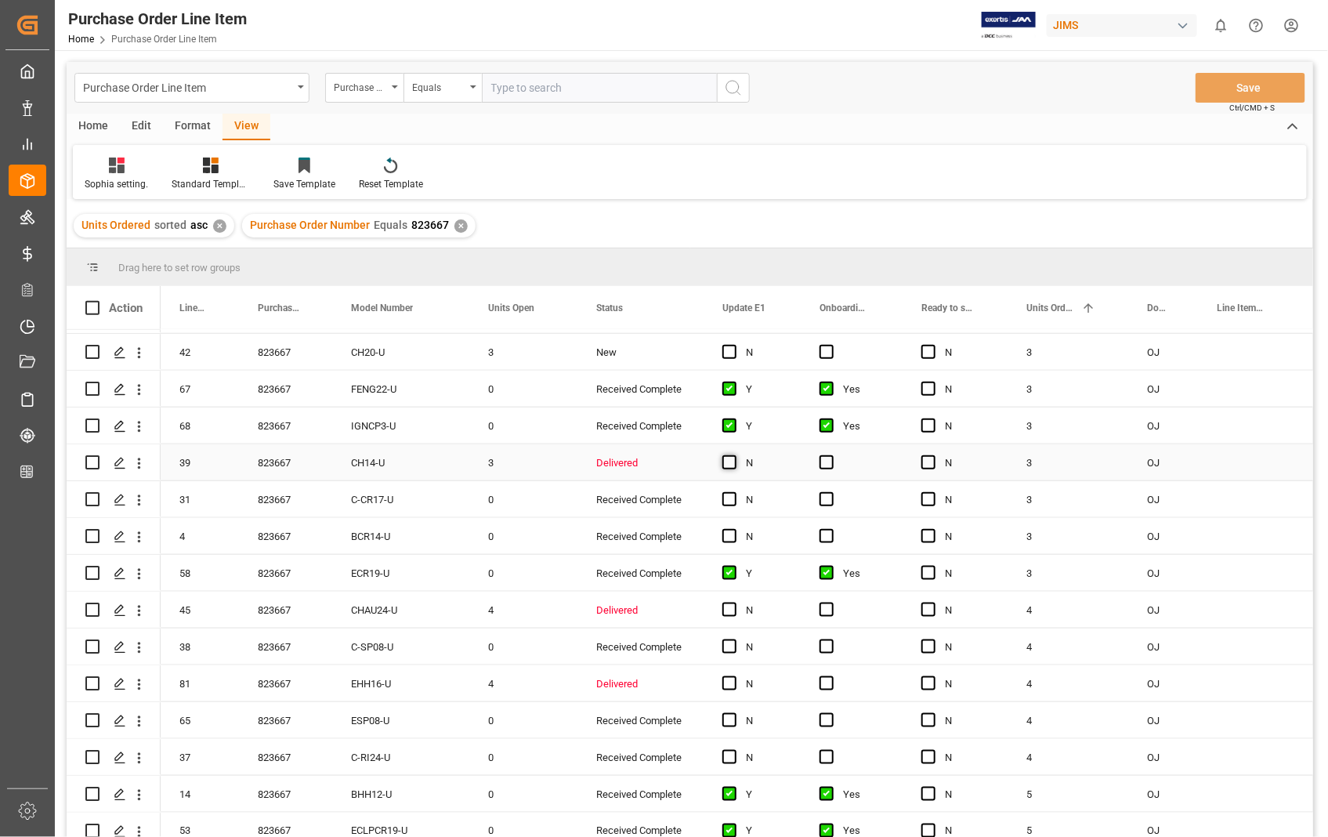
drag, startPoint x: 730, startPoint y: 461, endPoint x: 850, endPoint y: 467, distance: 120.1
click at [730, 461] on span "Press SPACE to select this row." at bounding box center [730, 462] width 14 height 14
click at [734, 455] on input "Press SPACE to select this row." at bounding box center [734, 455] width 0 height 0
click at [828, 462] on span "Press SPACE to select this row." at bounding box center [827, 462] width 14 height 14
click at [832, 455] on input "Press SPACE to select this row." at bounding box center [832, 455] width 0 height 0
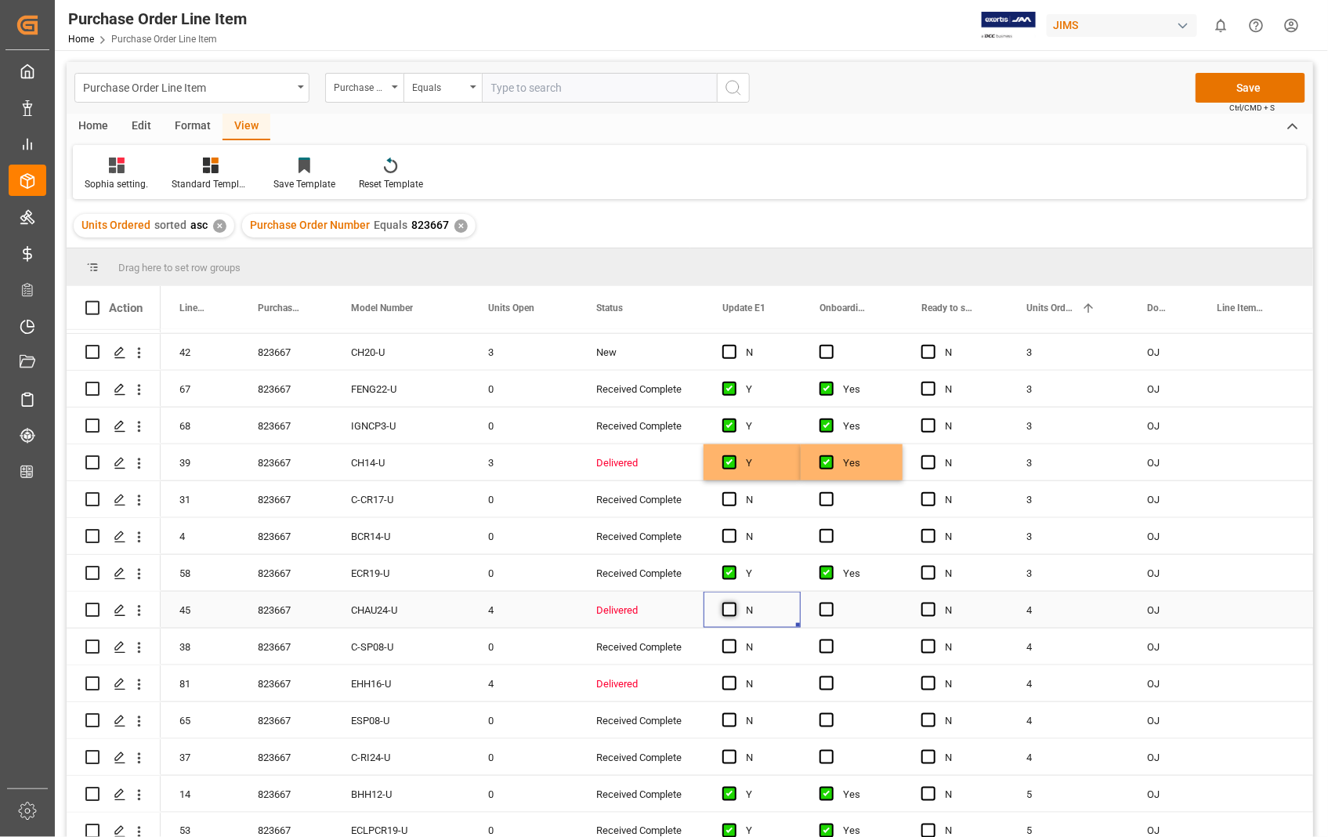
click at [733, 612] on span "Press SPACE to select this row." at bounding box center [730, 610] width 14 height 14
click at [734, 603] on input "Press SPACE to select this row." at bounding box center [734, 603] width 0 height 0
click at [835, 606] on div "Press SPACE to select this row." at bounding box center [852, 610] width 102 height 36
click at [824, 613] on span "Press SPACE to select this row." at bounding box center [827, 610] width 14 height 14
click at [832, 603] on input "Press SPACE to select this row." at bounding box center [832, 603] width 0 height 0
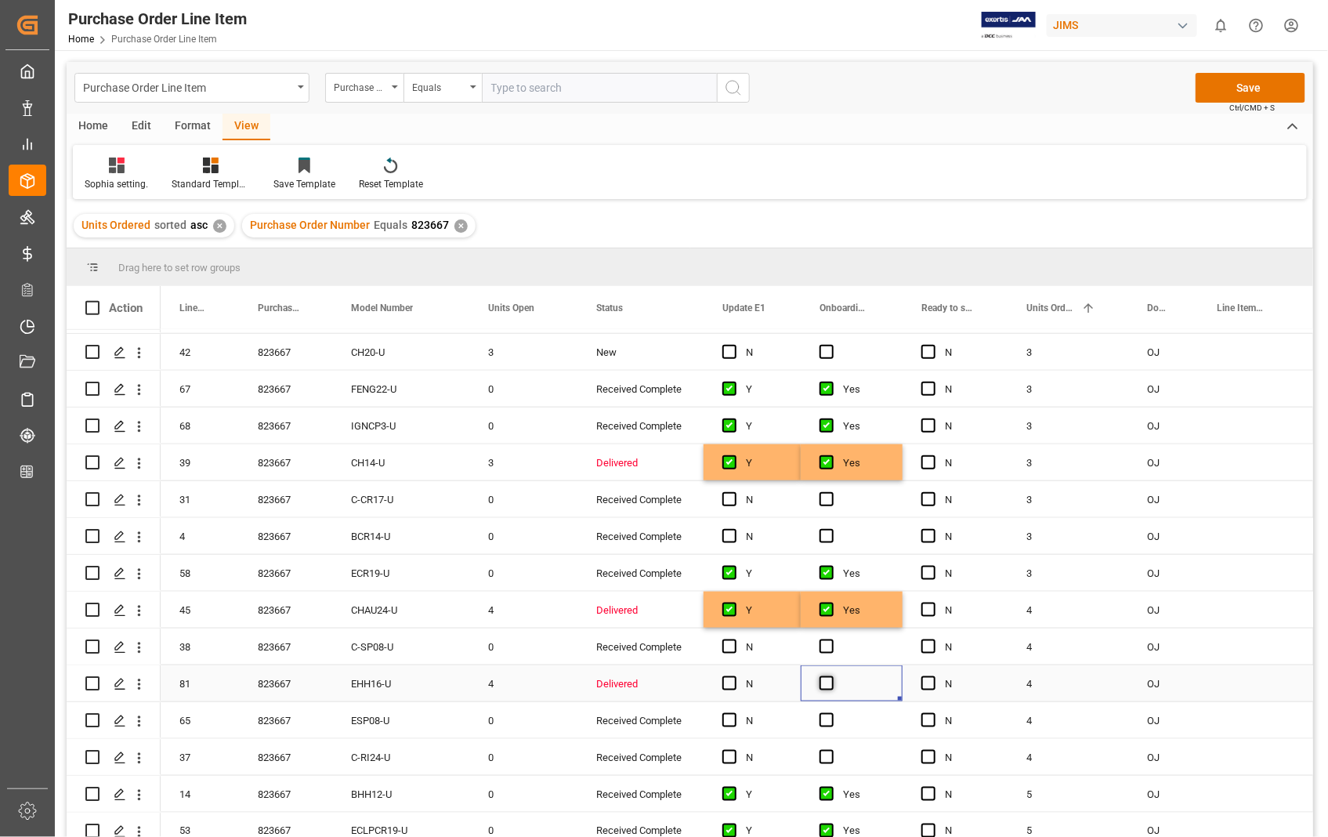
click at [832, 682] on span "Press SPACE to select this row." at bounding box center [827, 683] width 14 height 14
click at [832, 676] on input "Press SPACE to select this row." at bounding box center [832, 676] width 0 height 0
click at [725, 683] on span "Press SPACE to select this row." at bounding box center [730, 683] width 14 height 14
click at [734, 676] on input "Press SPACE to select this row." at bounding box center [734, 676] width 0 height 0
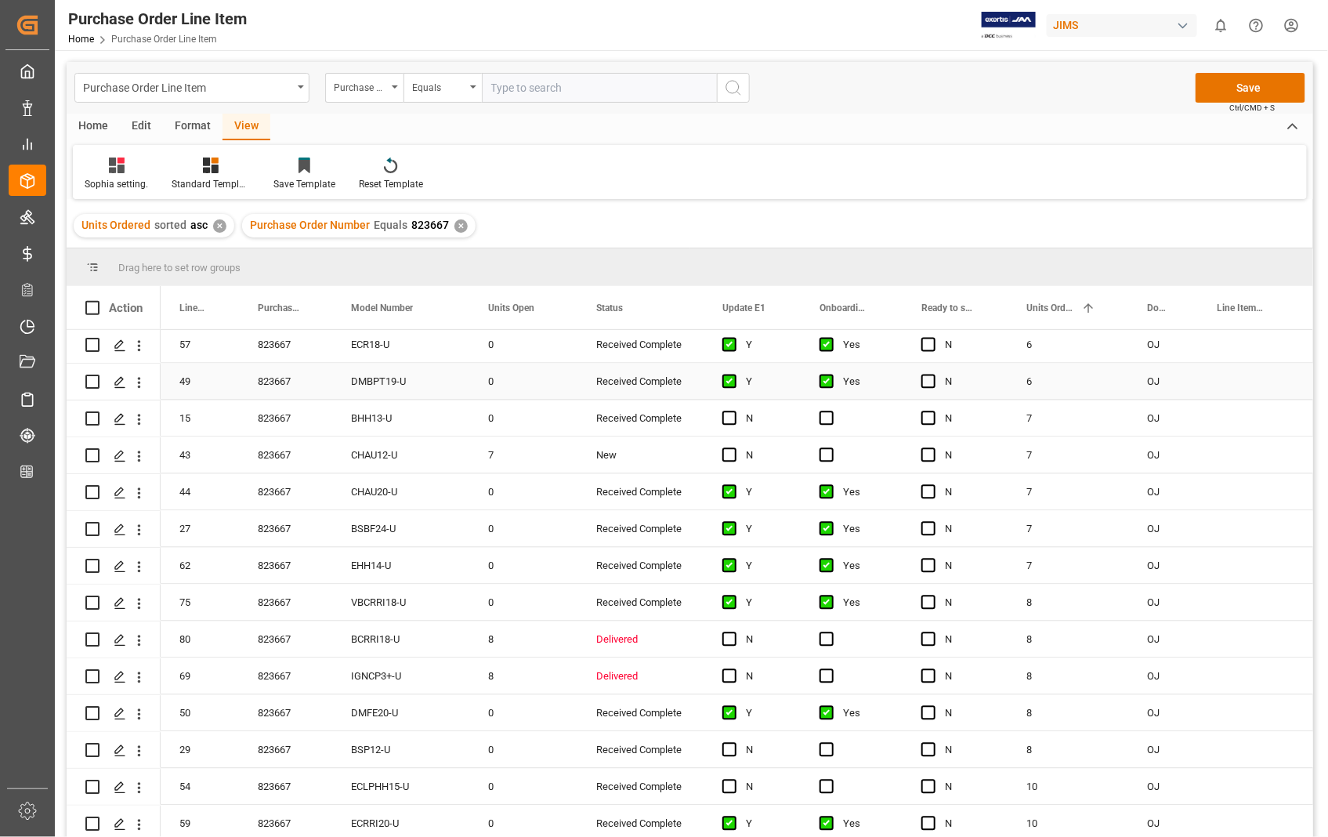
scroll to position [1567, 0]
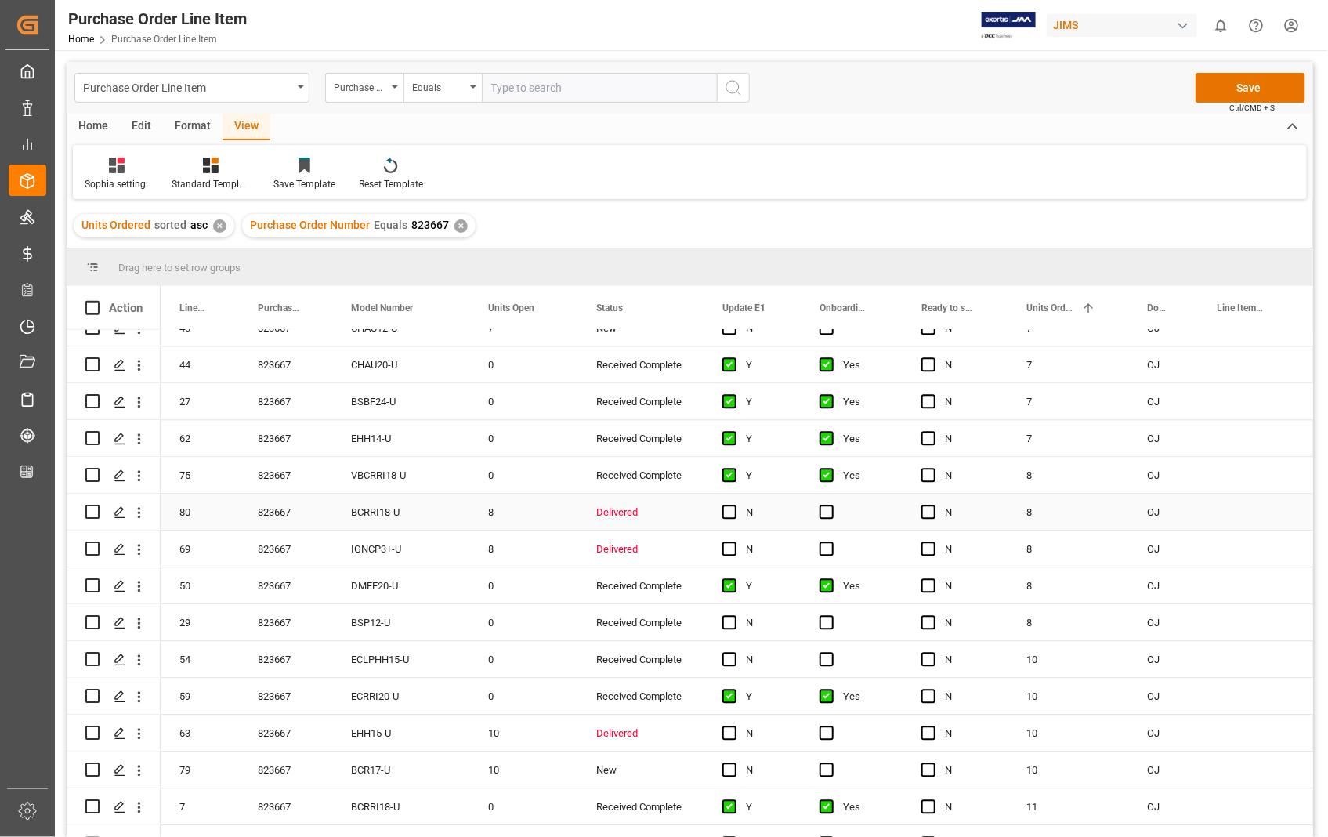
click at [750, 507] on div "N" at bounding box center [764, 513] width 36 height 36
click at [725, 510] on span "Press SPACE to select this row." at bounding box center [730, 512] width 14 height 14
click at [734, 505] on input "Press SPACE to select this row." at bounding box center [734, 505] width 0 height 0
click at [737, 547] on span "Press SPACE to select this row." at bounding box center [730, 549] width 14 height 14
click at [734, 542] on input "Press SPACE to select this row." at bounding box center [734, 542] width 0 height 0
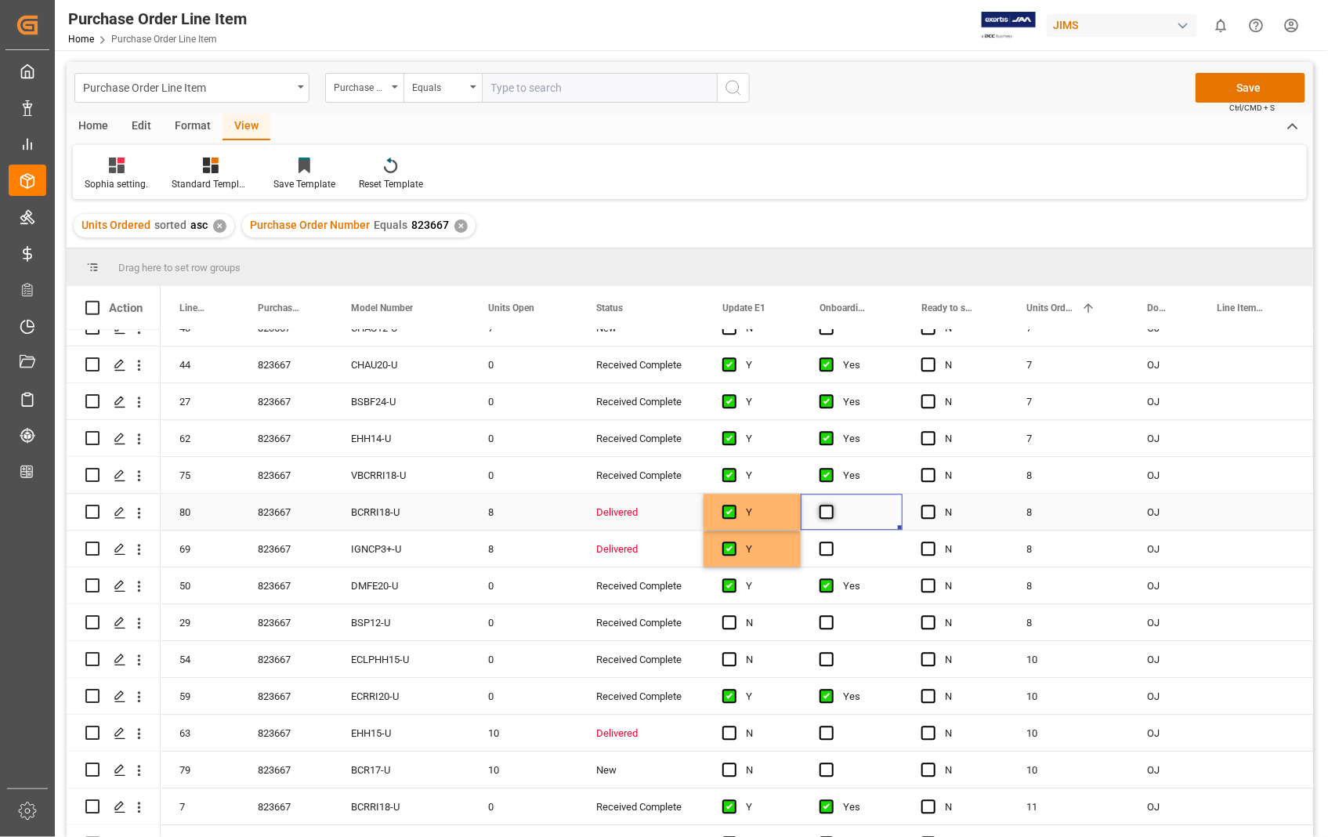
click at [824, 508] on span "Press SPACE to select this row." at bounding box center [827, 512] width 14 height 14
click at [832, 505] on input "Press SPACE to select this row." at bounding box center [832, 505] width 0 height 0
click at [821, 544] on span "Press SPACE to select this row." at bounding box center [827, 549] width 14 height 14
click at [832, 542] on input "Press SPACE to select this row." at bounding box center [832, 542] width 0 height 0
click at [725, 740] on div "Press SPACE to select this row." at bounding box center [735, 734] width 24 height 36
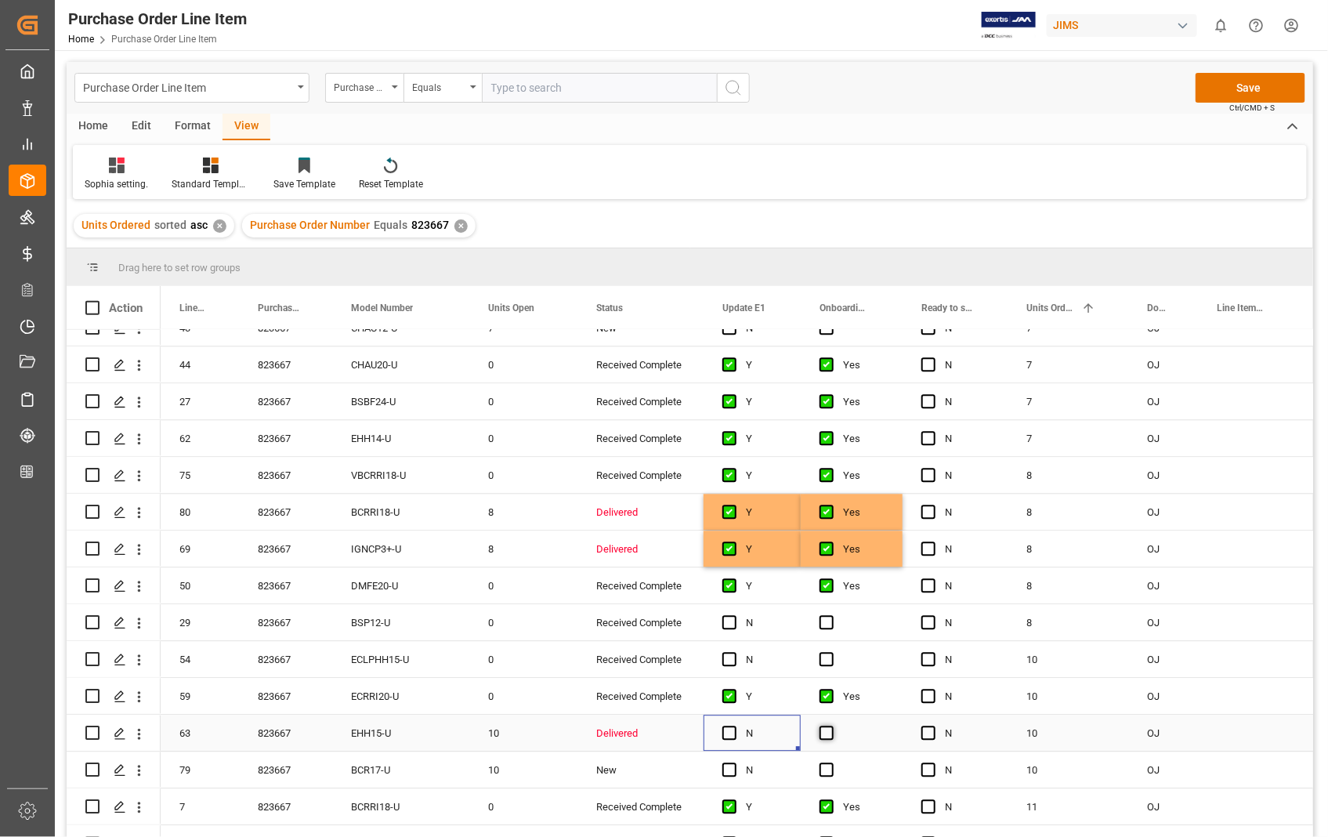
click at [825, 729] on span "Press SPACE to select this row." at bounding box center [827, 733] width 14 height 14
click at [832, 726] on input "Press SPACE to select this row." at bounding box center [832, 726] width 0 height 0
click at [730, 727] on span "Press SPACE to select this row." at bounding box center [730, 733] width 14 height 14
click at [734, 726] on input "Press SPACE to select this row." at bounding box center [734, 726] width 0 height 0
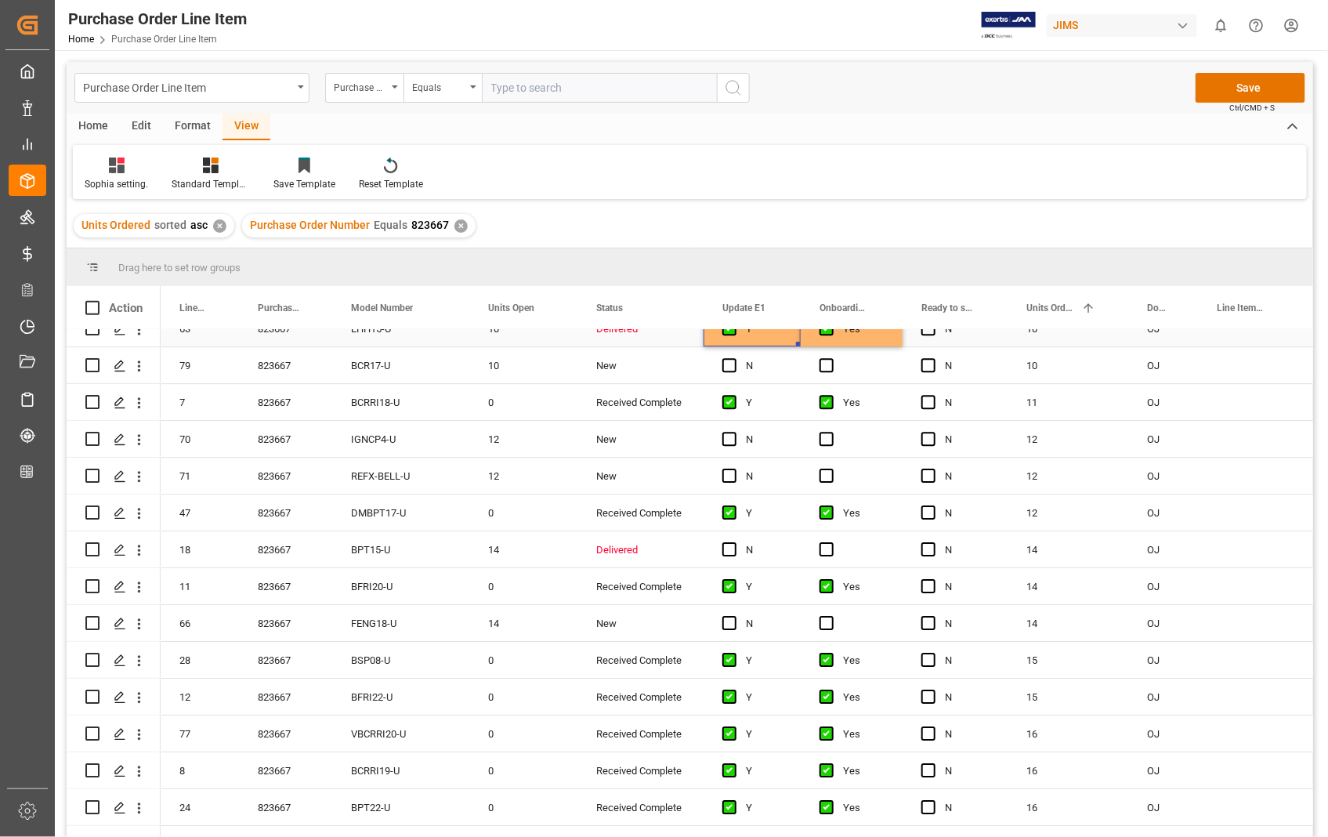
scroll to position [2002, 0]
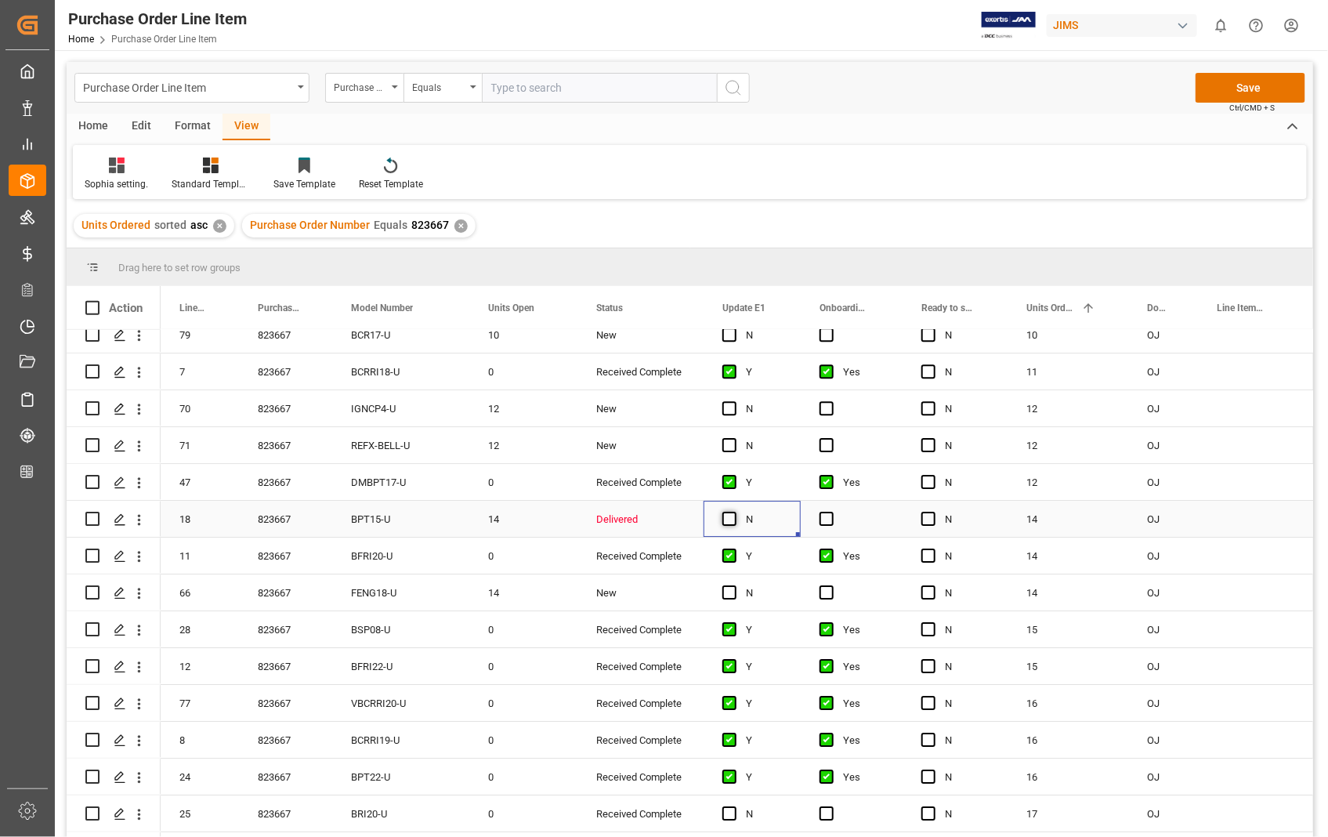
click at [730, 517] on span "Press SPACE to select this row." at bounding box center [730, 519] width 14 height 14
click at [734, 512] on input "Press SPACE to select this row." at bounding box center [734, 512] width 0 height 0
click at [827, 520] on span "Press SPACE to select this row." at bounding box center [827, 519] width 14 height 14
click at [832, 512] on input "Press SPACE to select this row." at bounding box center [832, 512] width 0 height 0
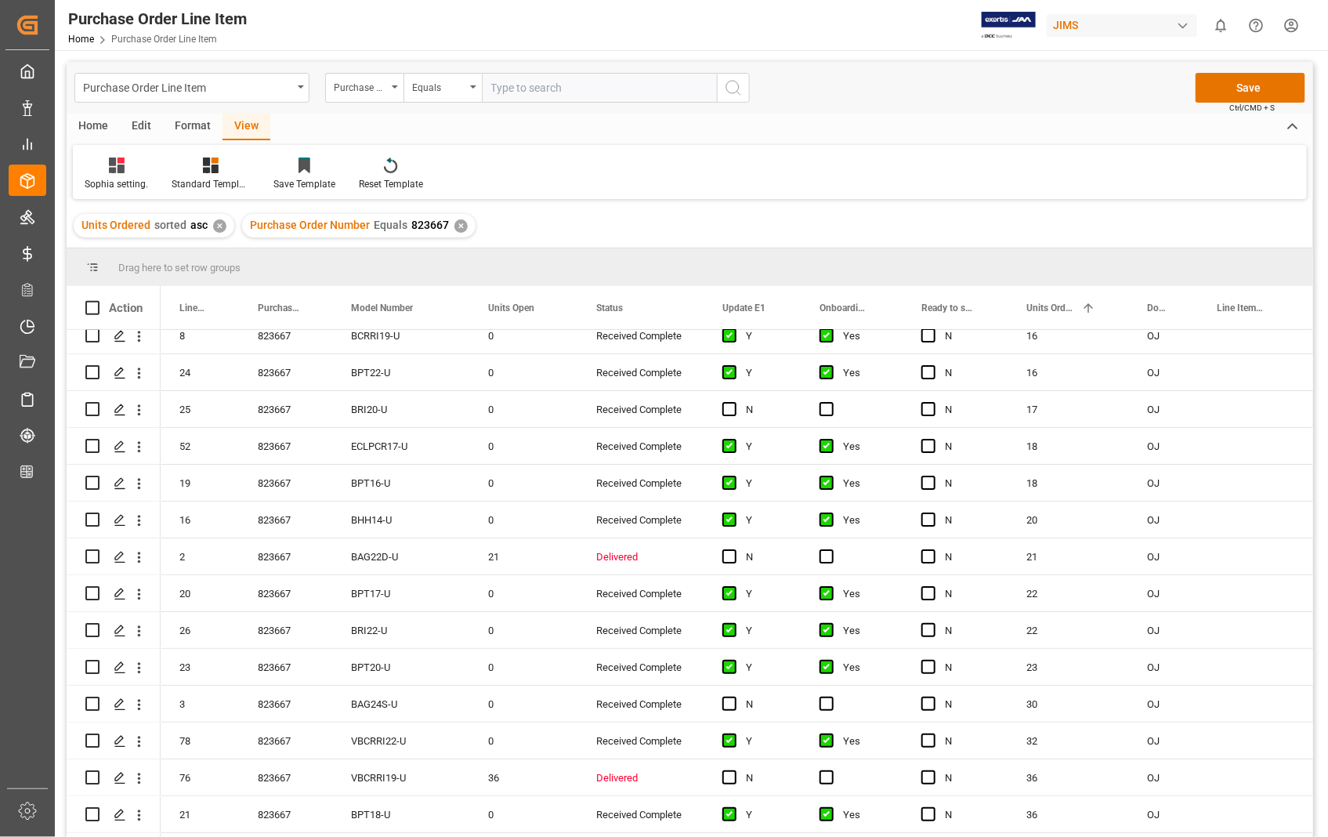
scroll to position [2438, 0]
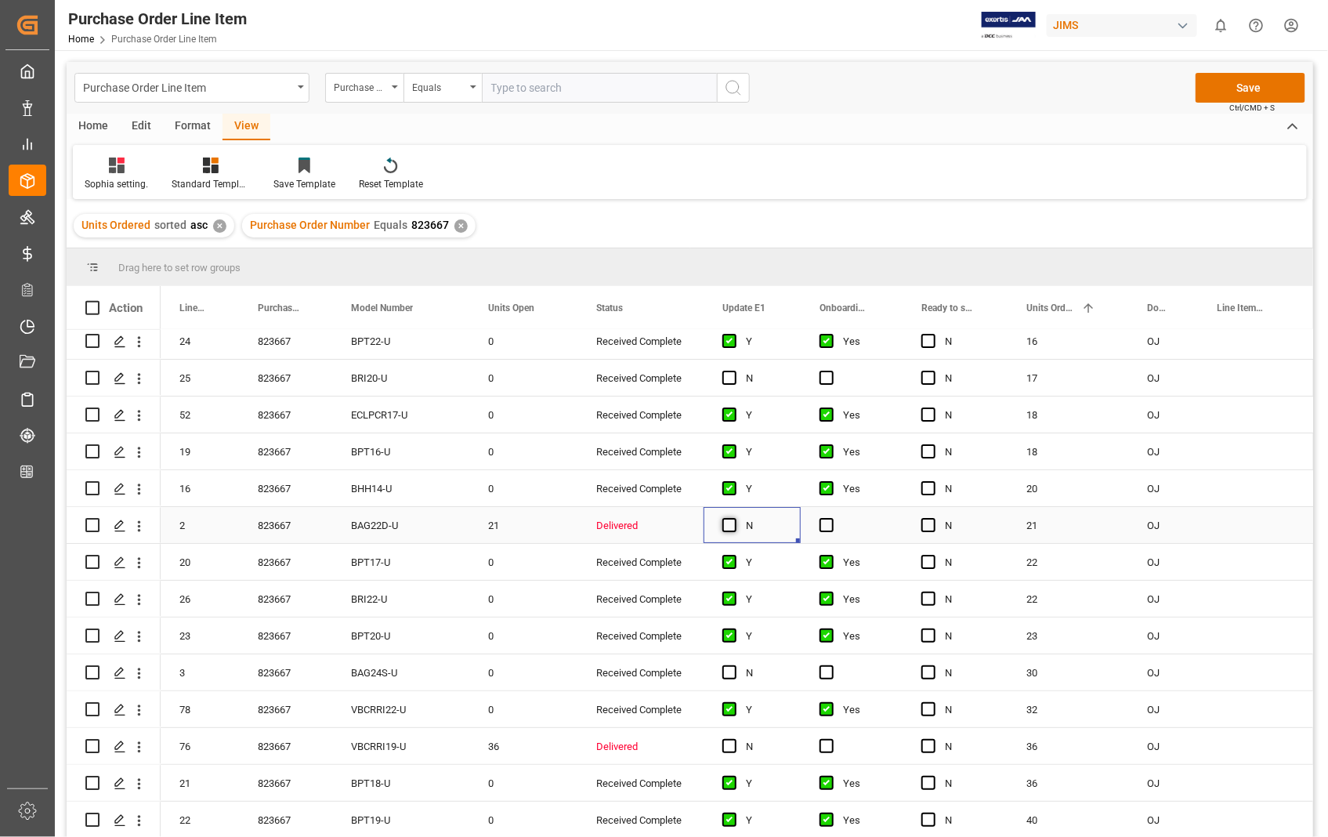
click at [730, 520] on span "Press SPACE to select this row." at bounding box center [730, 525] width 14 height 14
click at [734, 518] on input "Press SPACE to select this row." at bounding box center [734, 518] width 0 height 0
click at [823, 520] on span "Press SPACE to select this row." at bounding box center [827, 525] width 14 height 14
click at [832, 518] on input "Press SPACE to select this row." at bounding box center [832, 518] width 0 height 0
click at [732, 739] on span "Press SPACE to select this row." at bounding box center [730, 746] width 14 height 14
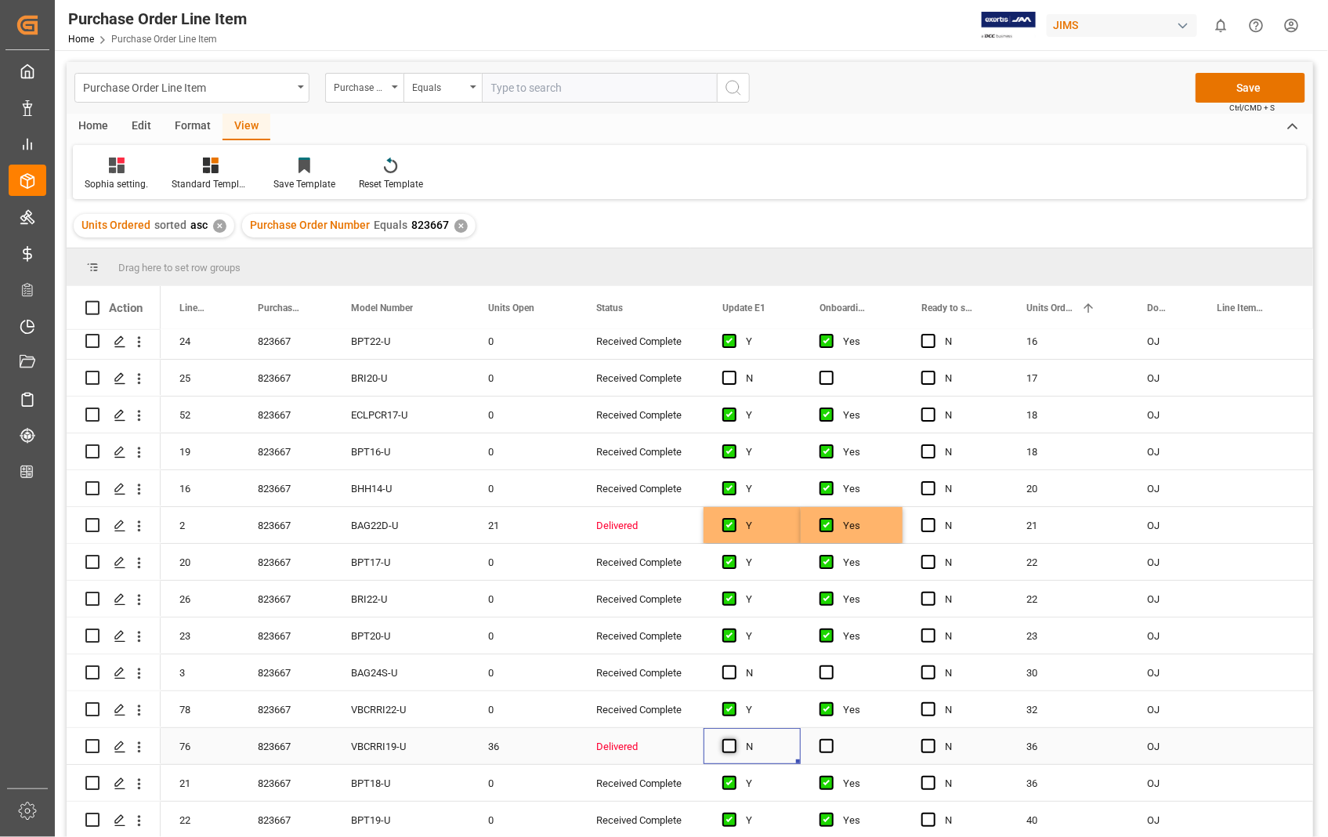
click at [734, 739] on input "Press SPACE to select this row." at bounding box center [734, 739] width 0 height 0
click at [817, 750] on div "Press SPACE to select this row." at bounding box center [852, 746] width 102 height 36
click at [824, 745] on span "Press SPACE to select this row." at bounding box center [827, 746] width 14 height 14
click at [832, 739] on input "Press SPACE to select this row." at bounding box center [832, 739] width 0 height 0
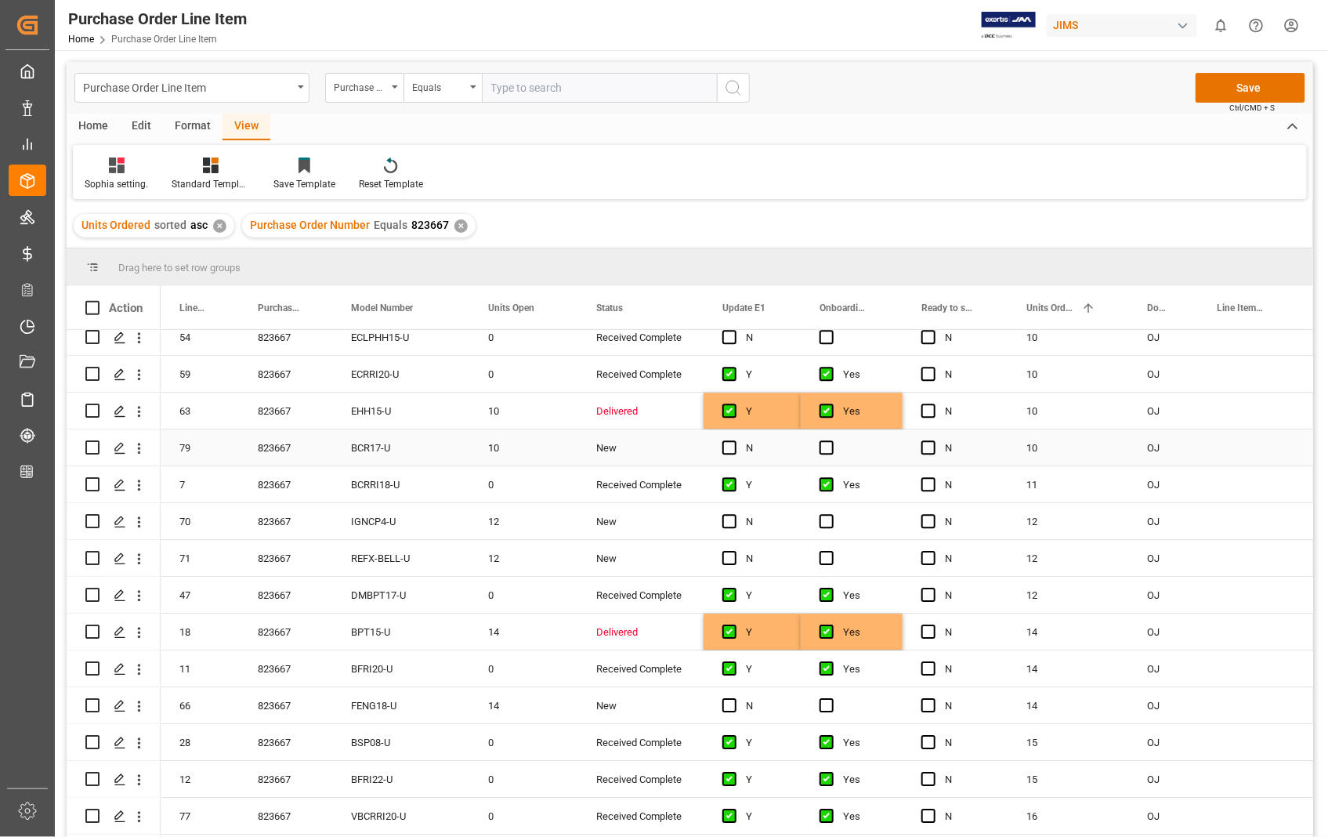
scroll to position [1867, 0]
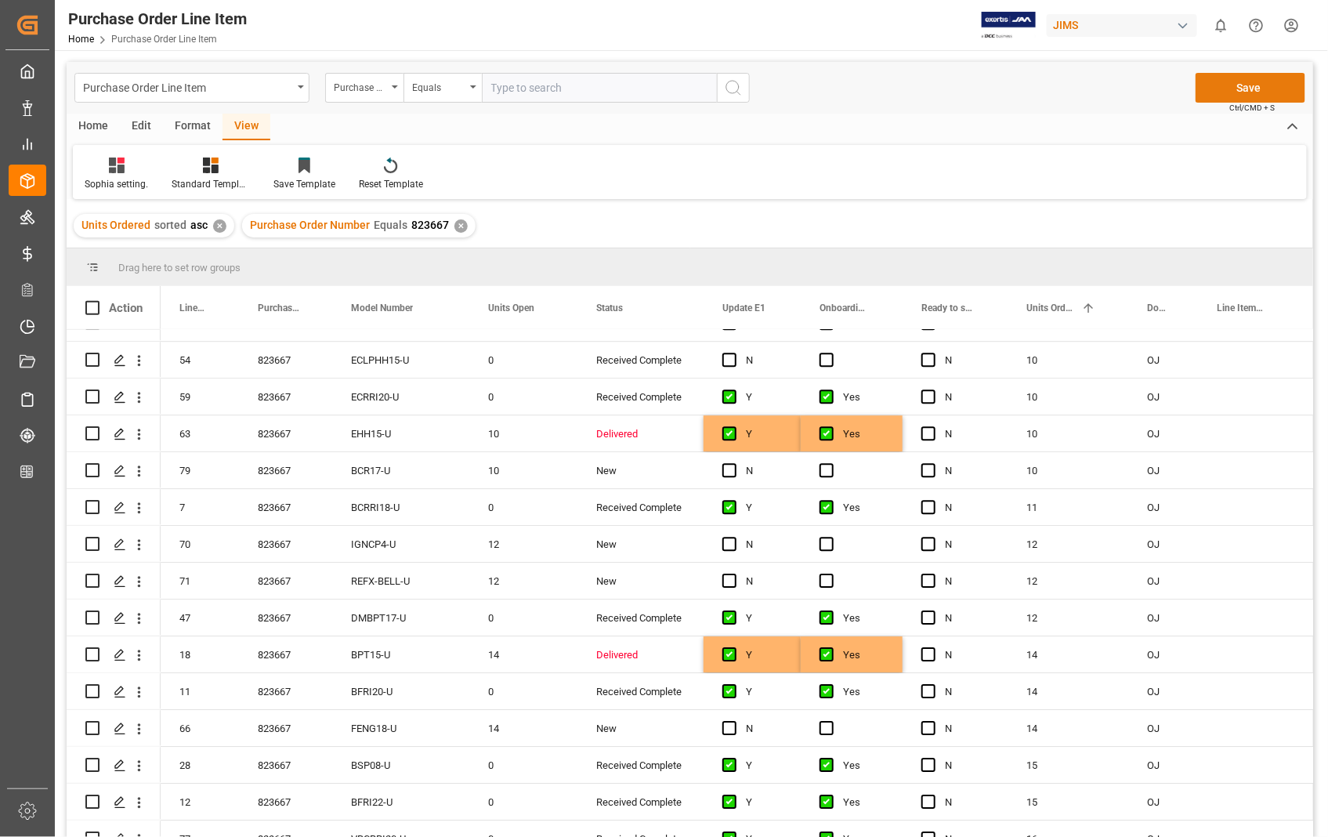
click at [1260, 88] on button "Save" at bounding box center [1251, 88] width 110 height 30
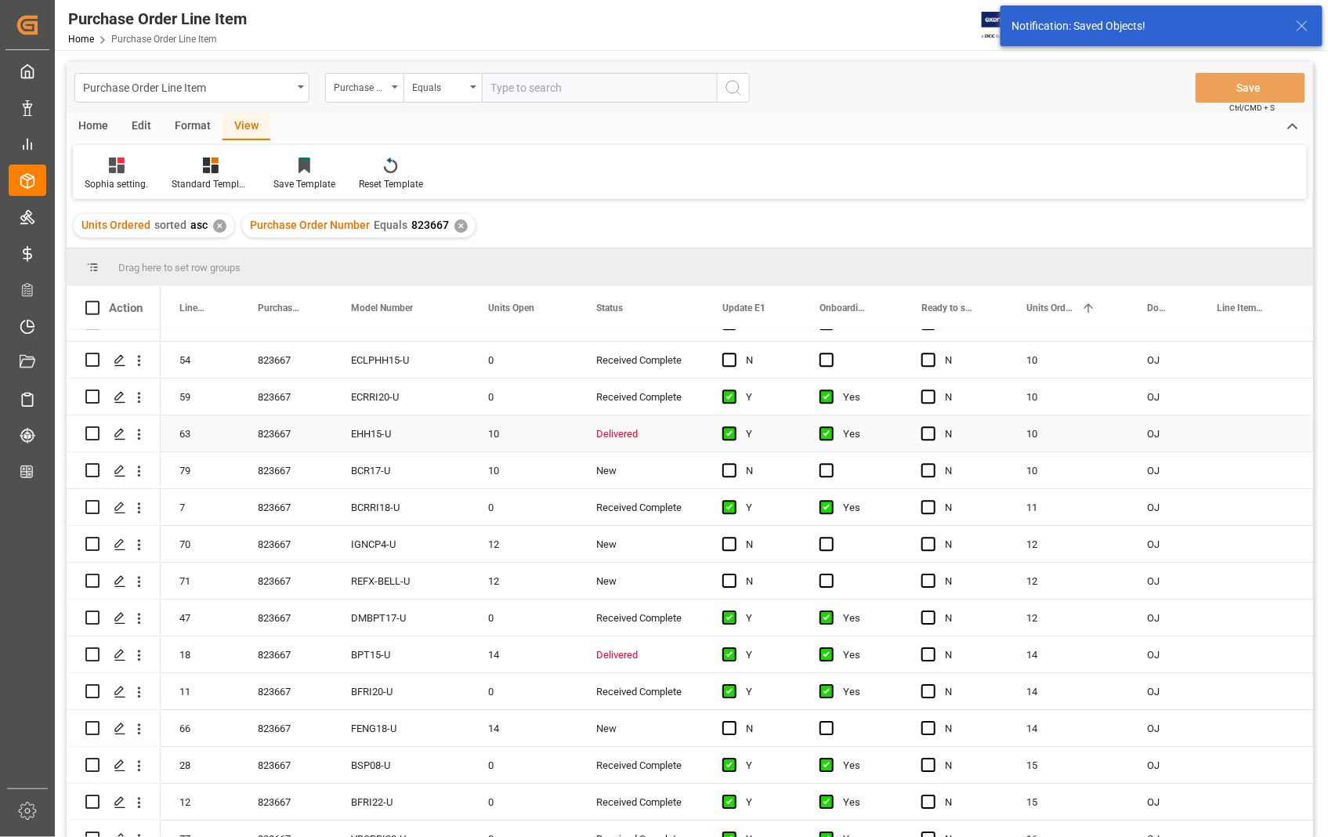
click at [94, 434] on input "Press Space to toggle row selection (unchecked)" at bounding box center [92, 433] width 14 height 14
checkbox input "true"
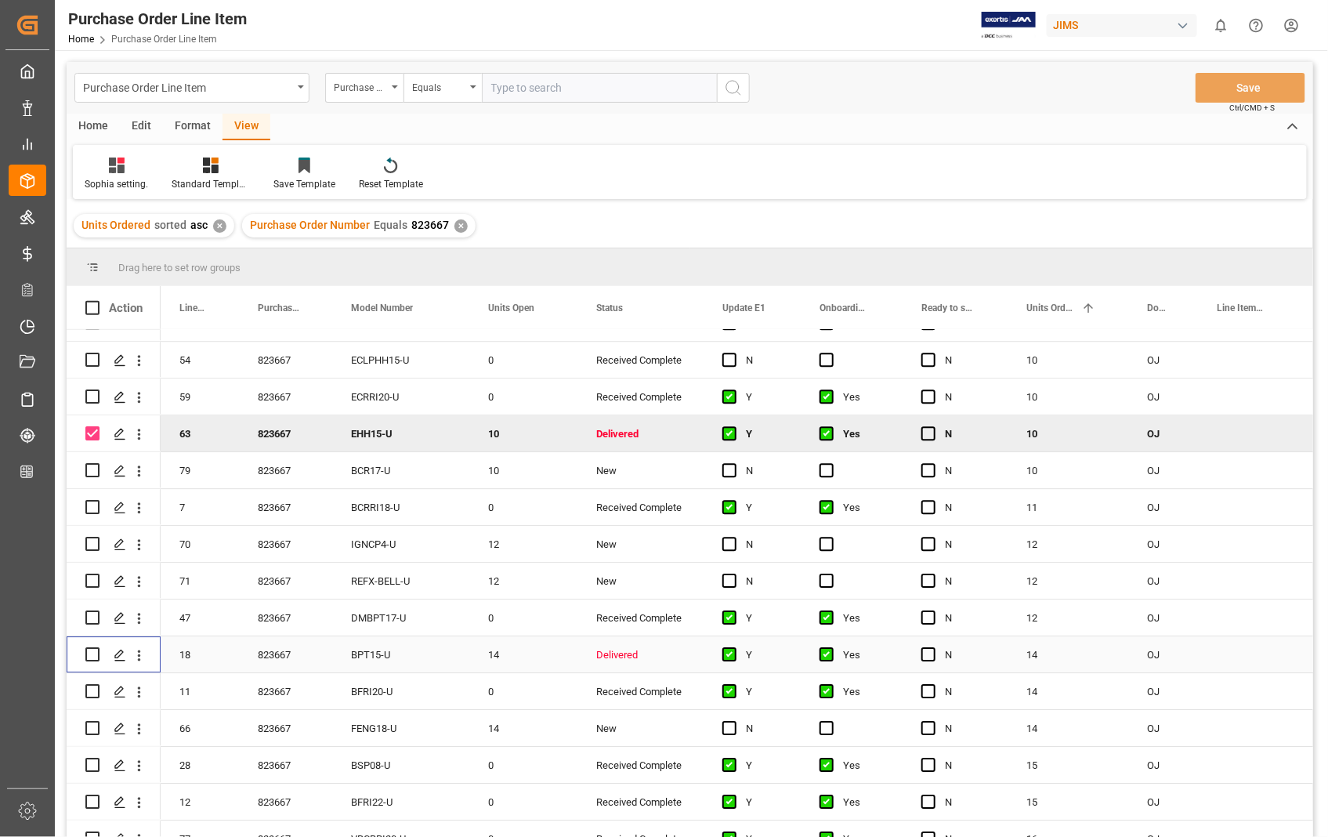
click at [90, 658] on input "Press Space to toggle row selection (unchecked)" at bounding box center [92, 654] width 14 height 14
checkbox input "true"
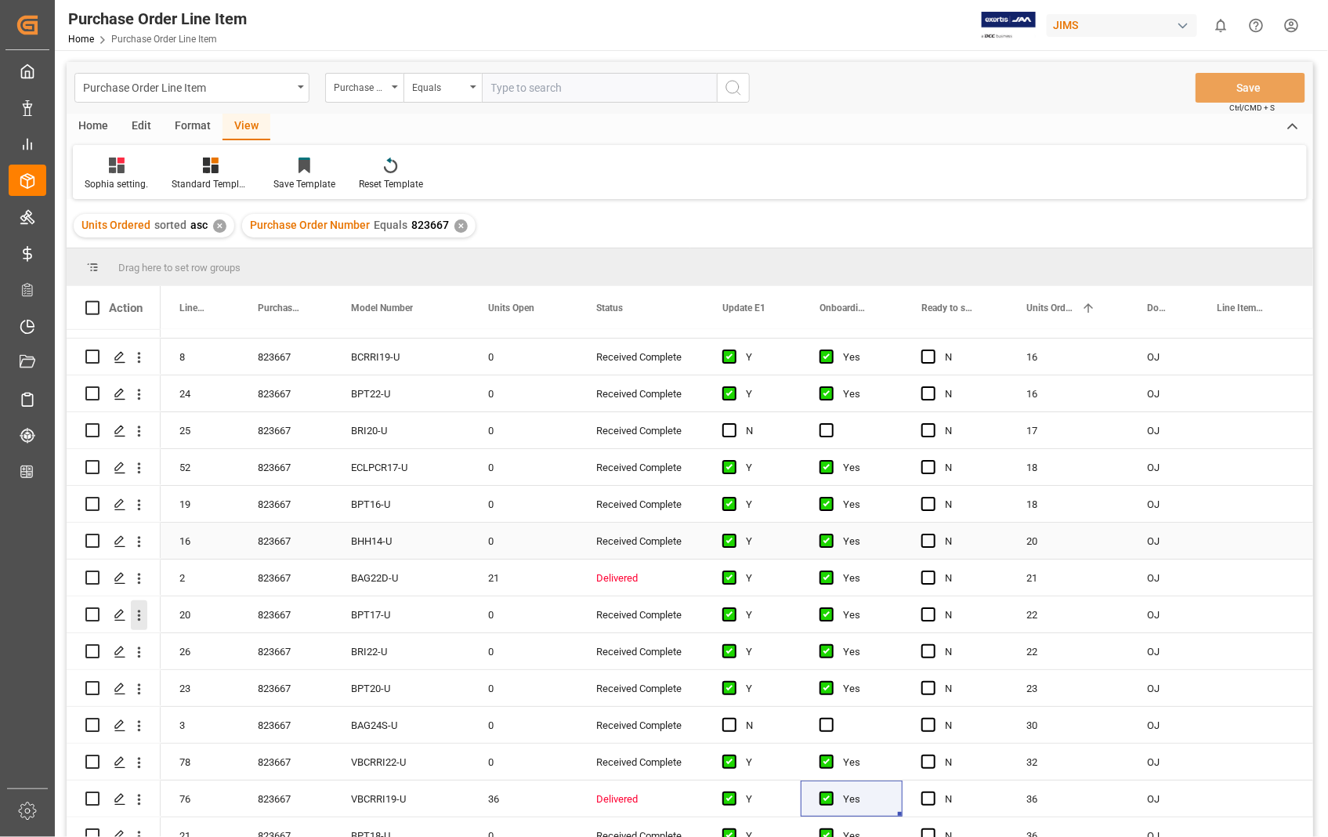
scroll to position [2389, 0]
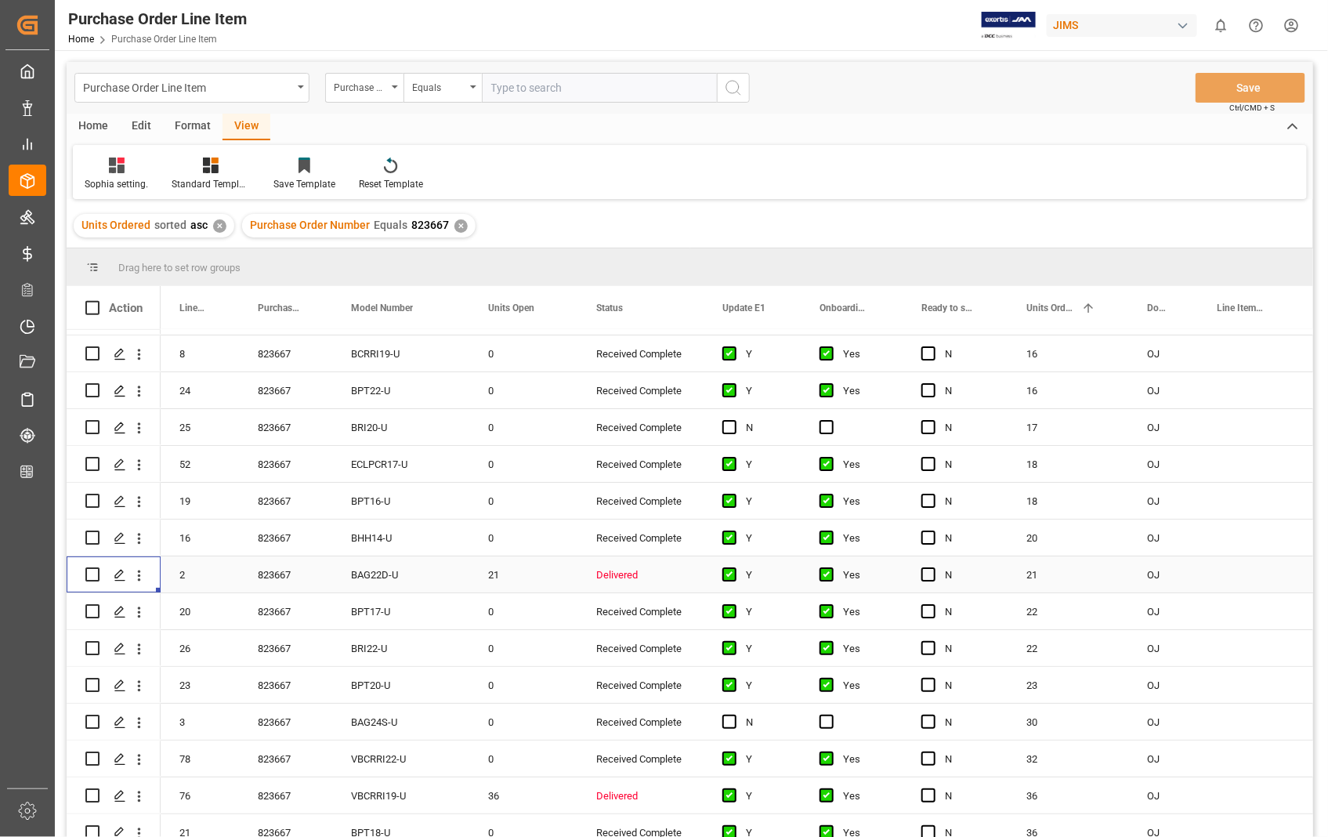
click at [84, 568] on div "Press SPACE to select this row." at bounding box center [114, 574] width 94 height 36
click at [92, 578] on input "Press Space to toggle row selection (unchecked)" at bounding box center [92, 574] width 14 height 14
checkbox input "true"
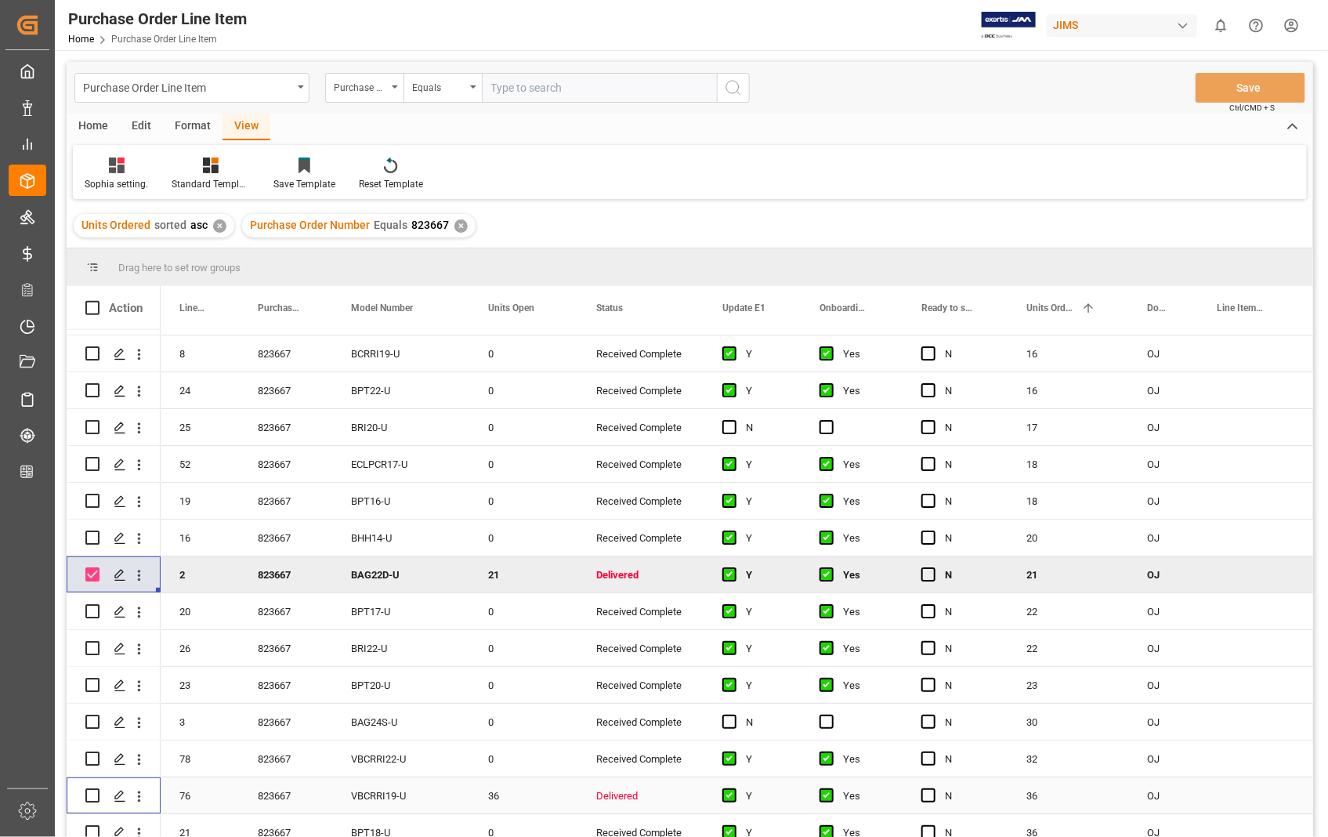
click at [96, 793] on input "Press Space to toggle row selection (unchecked)" at bounding box center [92, 795] width 14 height 14
checkbox input "true"
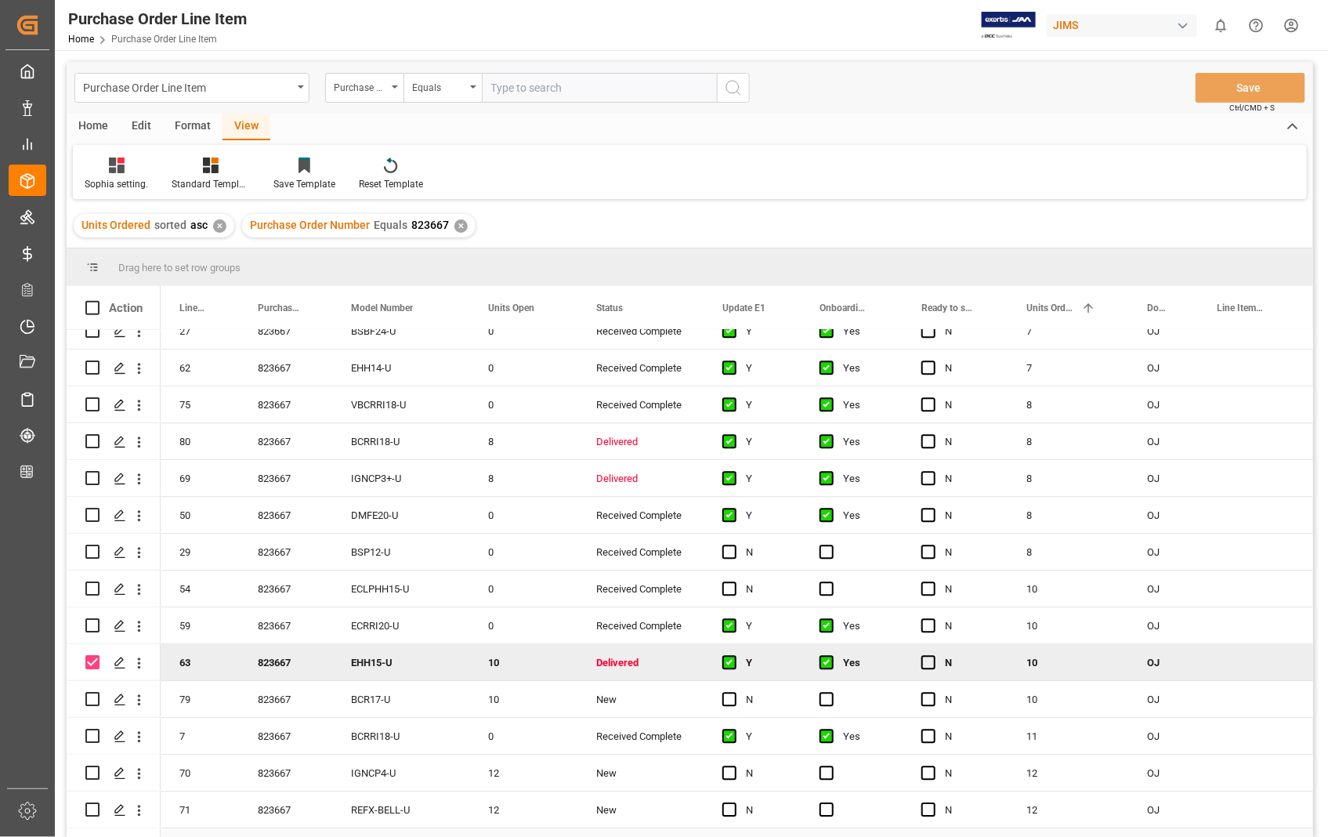
scroll to position [1605, 0]
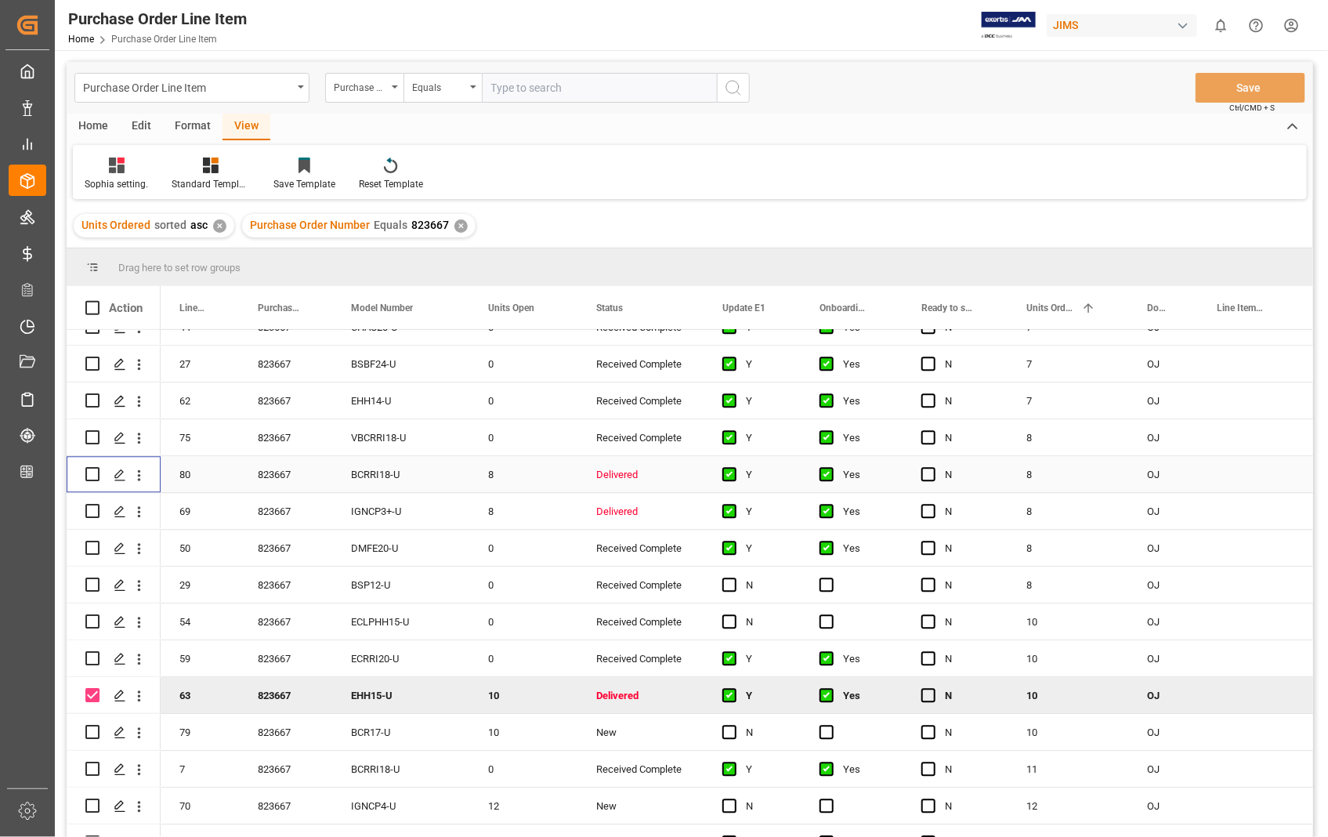
click at [89, 467] on input "Press Space to toggle row selection (unchecked)" at bounding box center [92, 474] width 14 height 14
checkbox input "true"
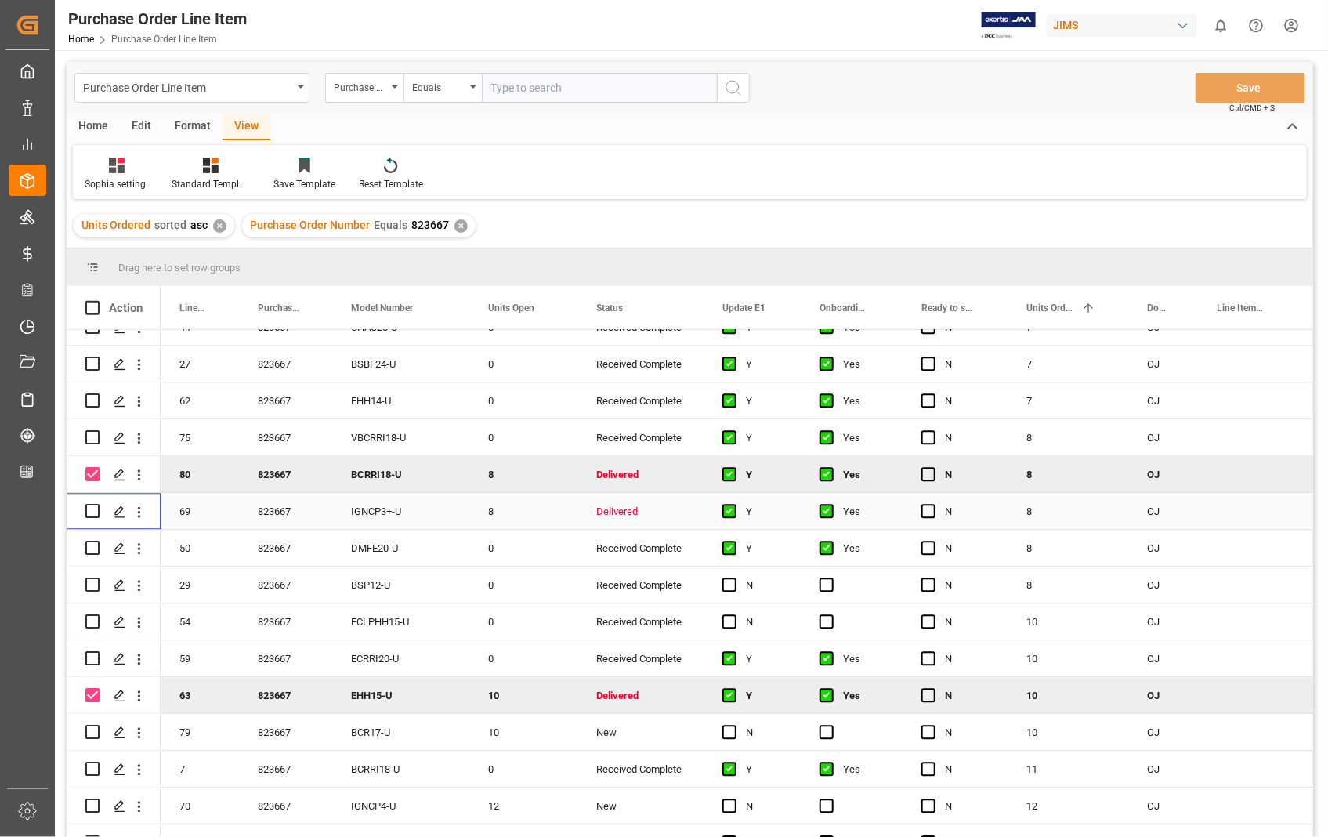
click at [87, 502] on div "Press SPACE to select this row." at bounding box center [92, 511] width 14 height 36
click at [95, 514] on input "Press Space to toggle row selection (unchecked)" at bounding box center [92, 511] width 14 height 14
checkbox input "true"
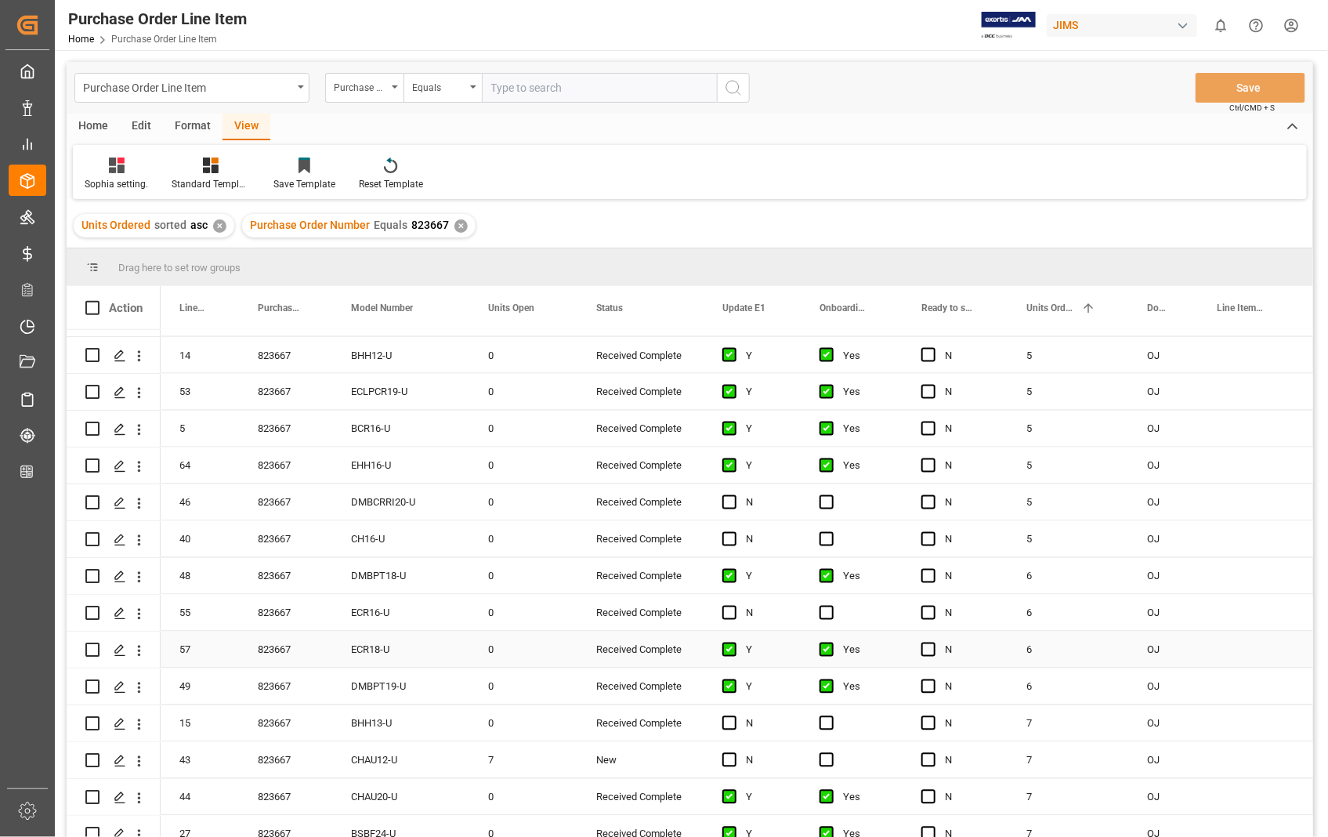
scroll to position [996, 0]
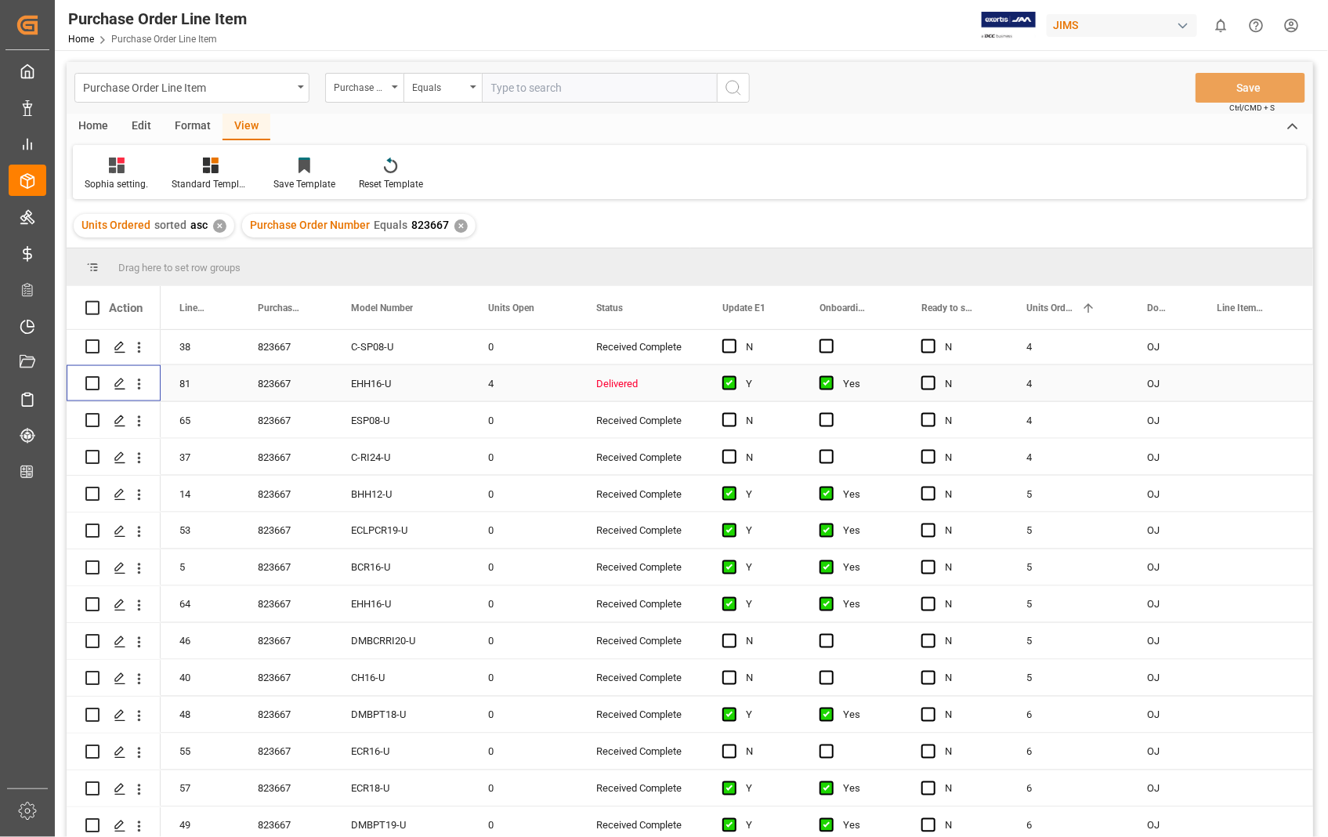
click at [88, 382] on input "Press Space to toggle row selection (unchecked)" at bounding box center [92, 383] width 14 height 14
checkbox input "true"
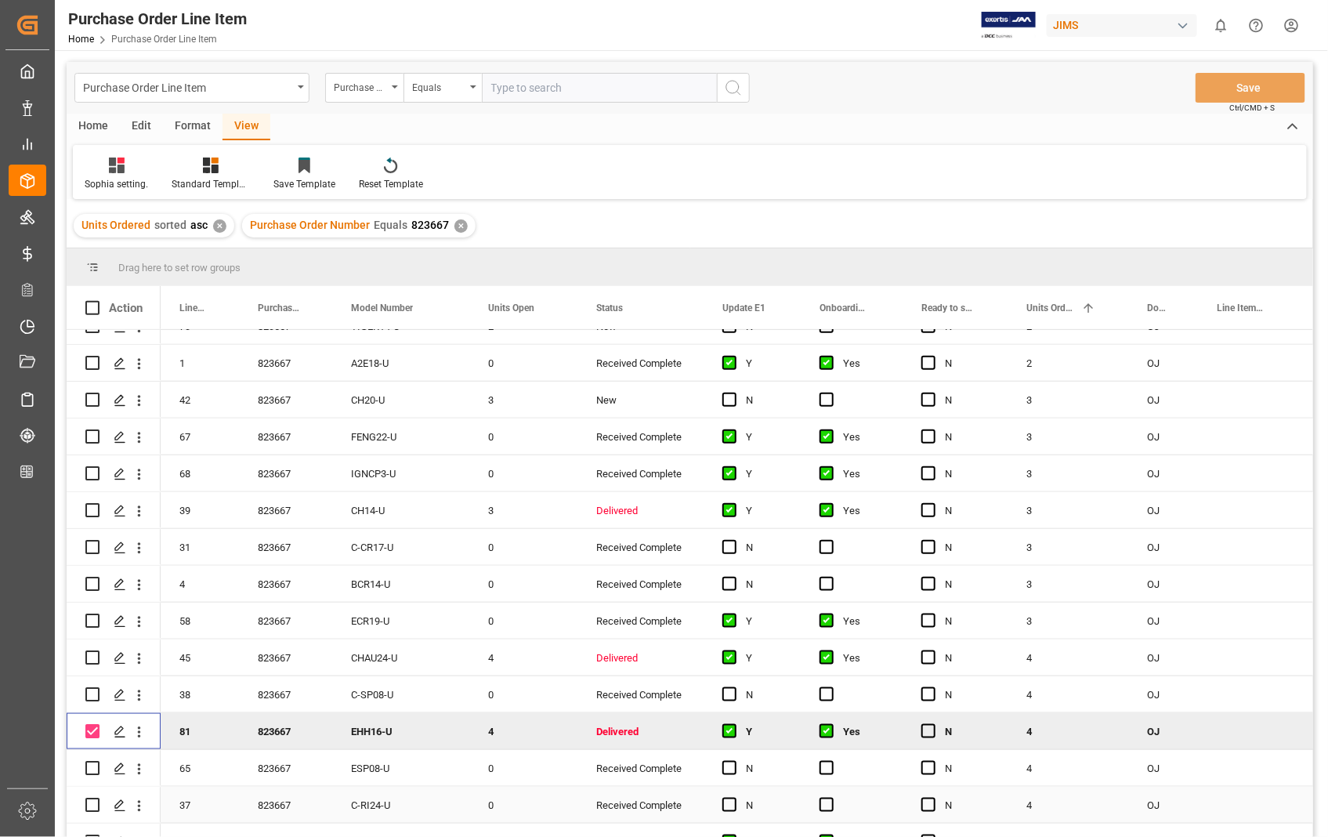
scroll to position [647, 0]
click at [90, 659] on input "Press Space to toggle row selection (unchecked)" at bounding box center [92, 658] width 14 height 14
checkbox input "true"
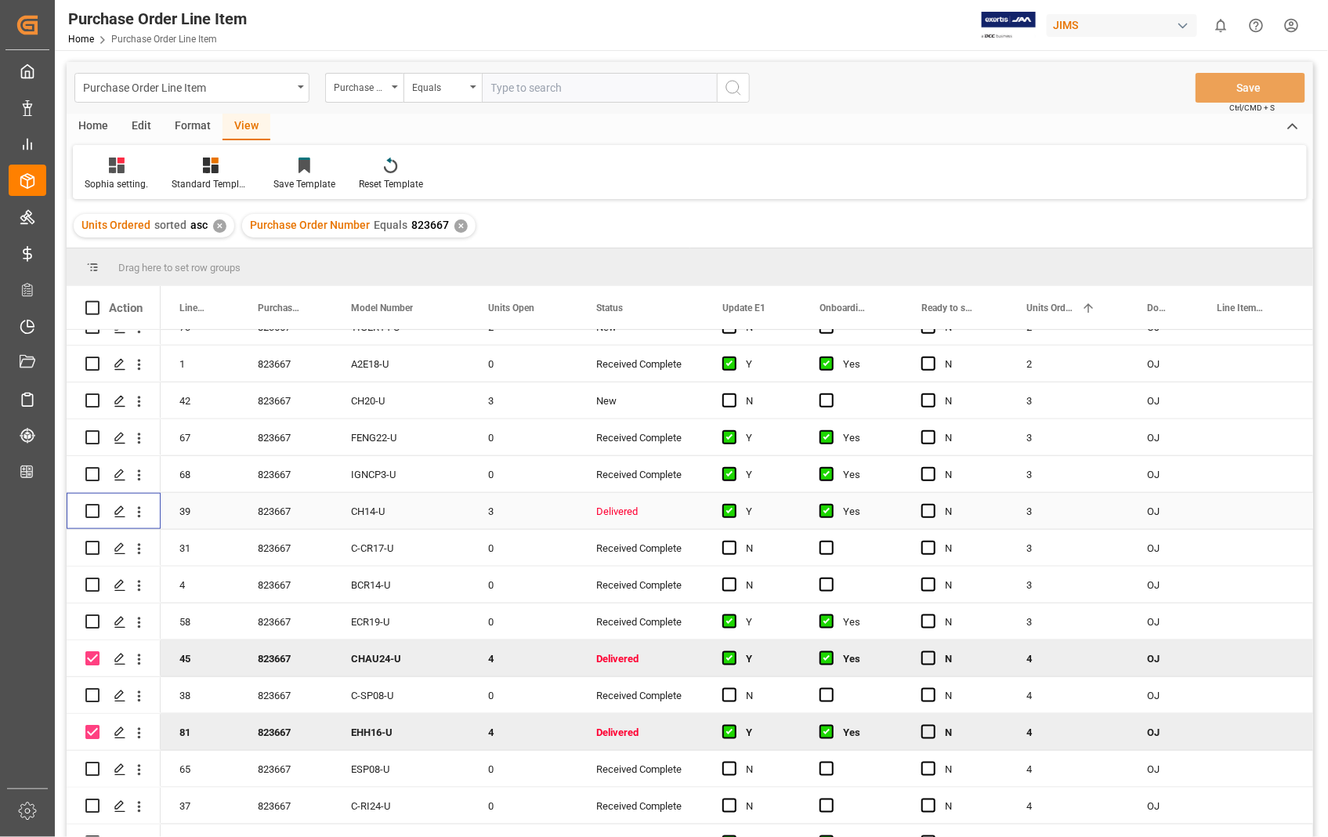
click at [90, 505] on input "Press Space to toggle row selection (unchecked)" at bounding box center [92, 511] width 14 height 14
checkbox input "true"
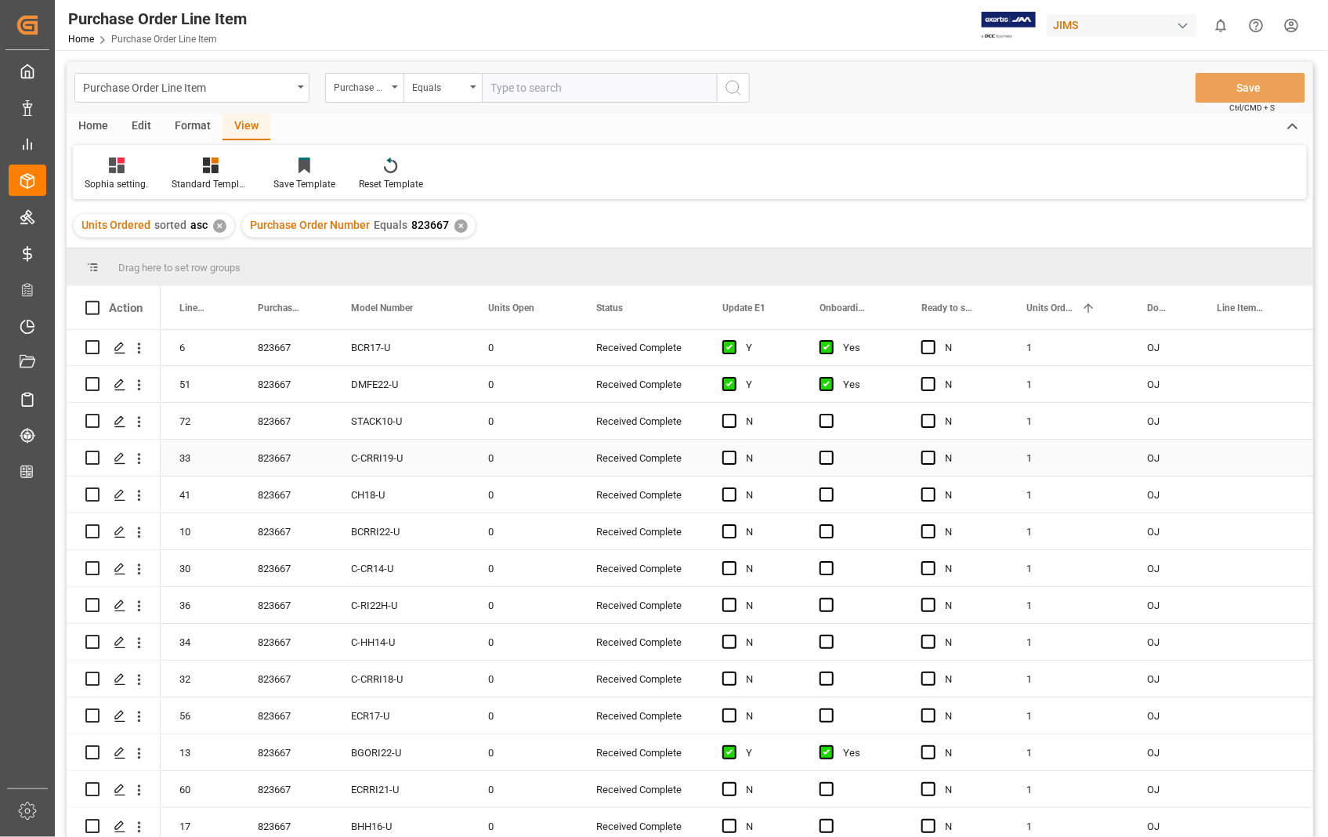
scroll to position [0, 0]
click at [198, 125] on div "Format" at bounding box center [193, 127] width 60 height 27
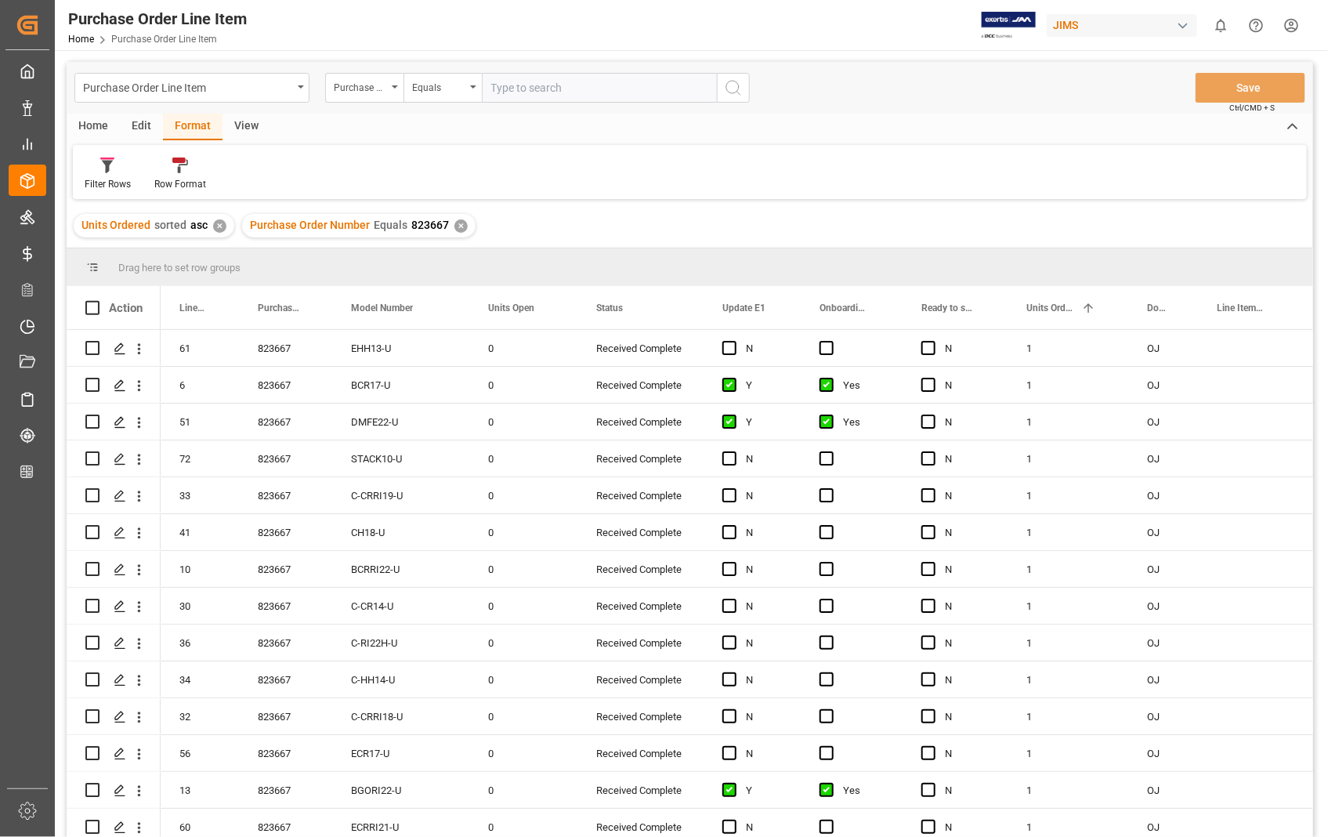
click at [104, 125] on div "Home" at bounding box center [93, 127] width 53 height 27
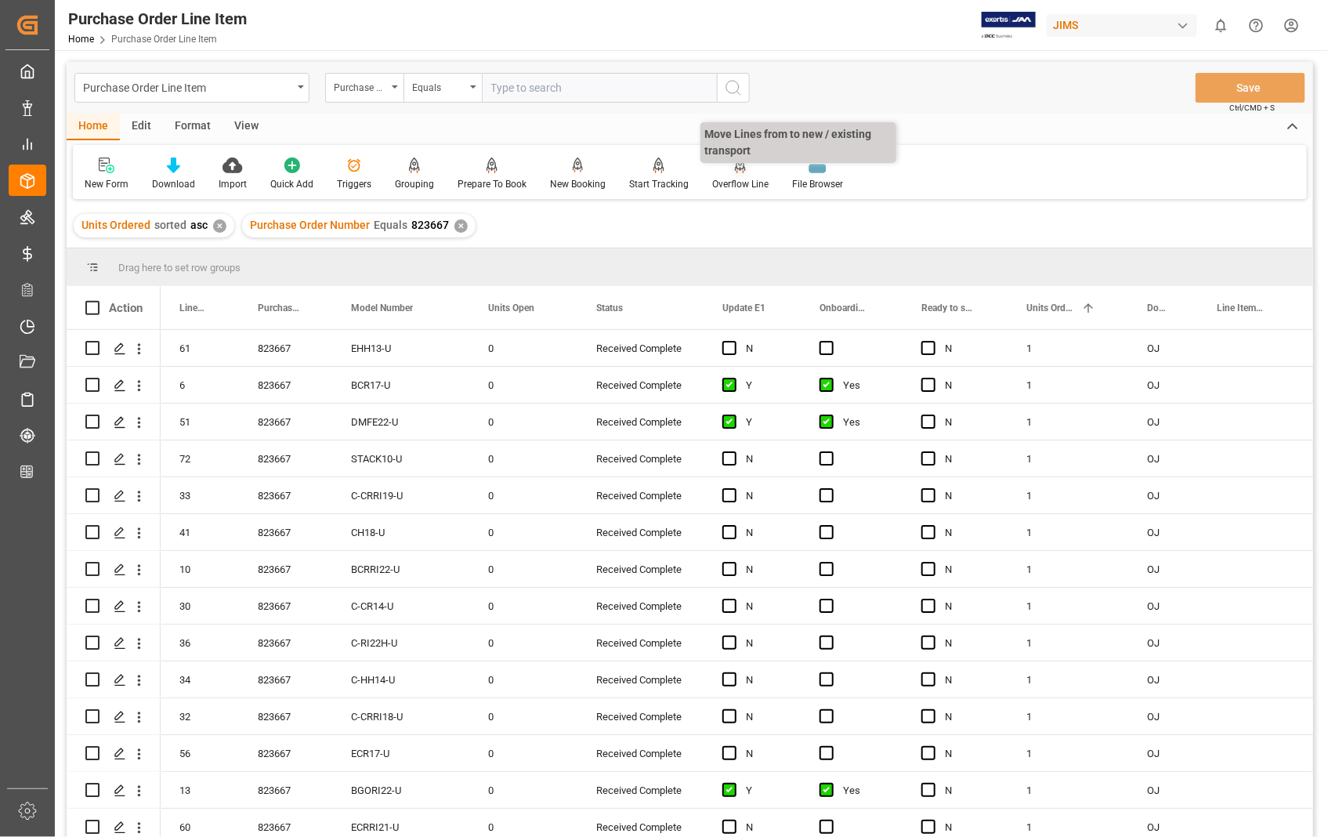
click at [723, 178] on div "Overflow Line" at bounding box center [740, 184] width 56 height 14
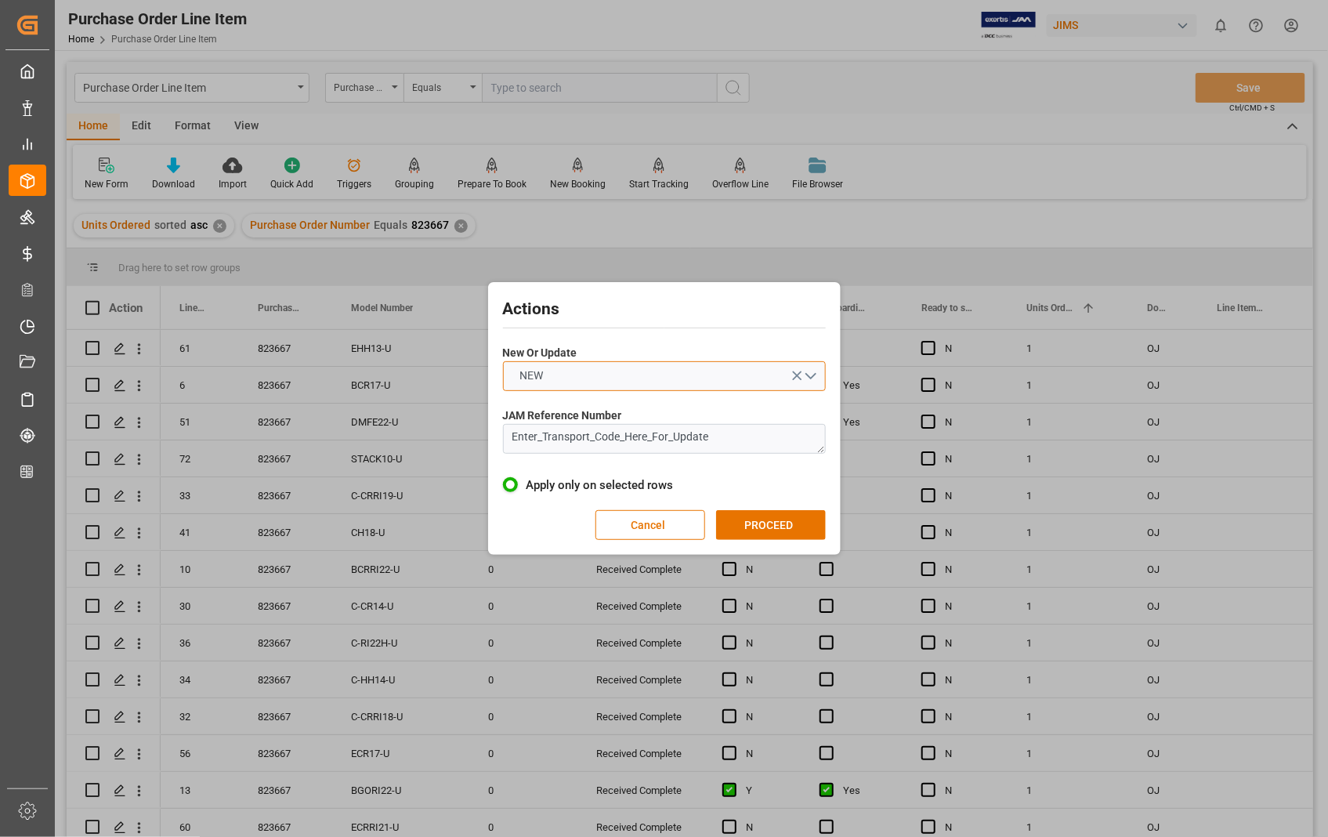
click at [813, 377] on button "NEW" at bounding box center [664, 376] width 323 height 30
click at [619, 413] on div "UPDATE" at bounding box center [664, 413] width 321 height 33
drag, startPoint x: 726, startPoint y: 439, endPoint x: 483, endPoint y: 447, distance: 243.1
click at [483, 447] on div "Actions New Or Update UPDATE JAM Reference Number Enter_Transport_Code_Here_For…" at bounding box center [664, 418] width 1328 height 837
paste textarea "22-8290-[GEOGRAPHIC_DATA]"
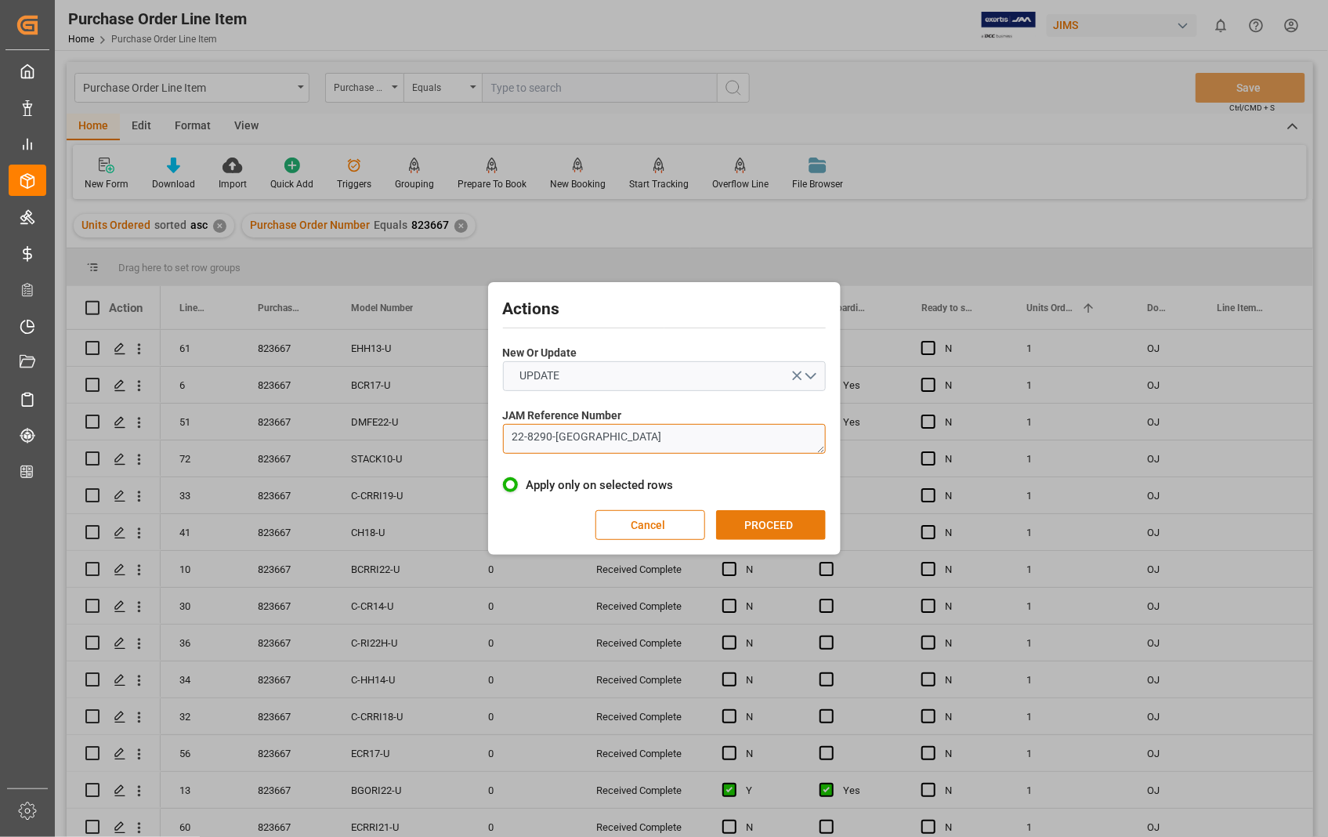
type textarea "22-8290-[GEOGRAPHIC_DATA]"
click at [746, 517] on button "PROCEED" at bounding box center [771, 525] width 110 height 30
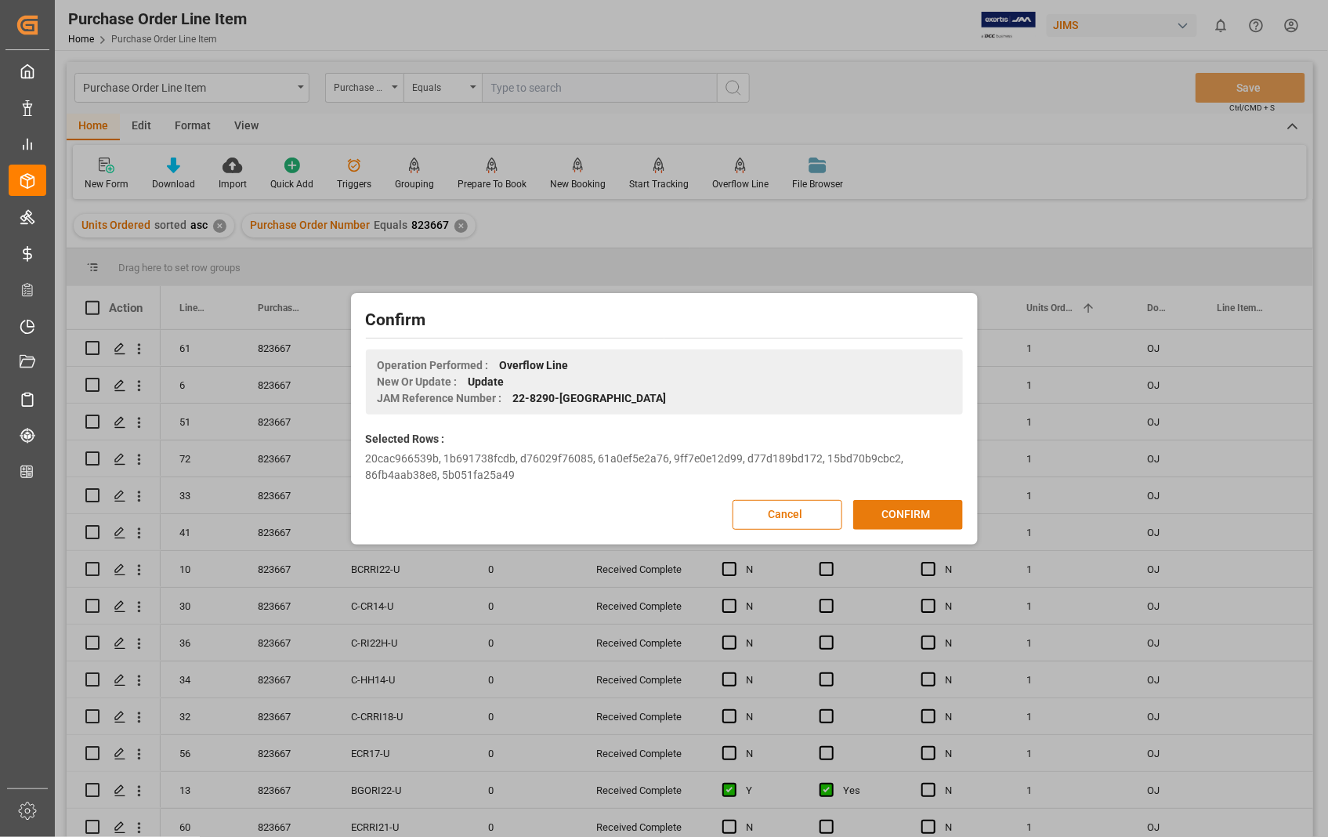
click at [922, 508] on button "CONFIRM" at bounding box center [908, 515] width 110 height 30
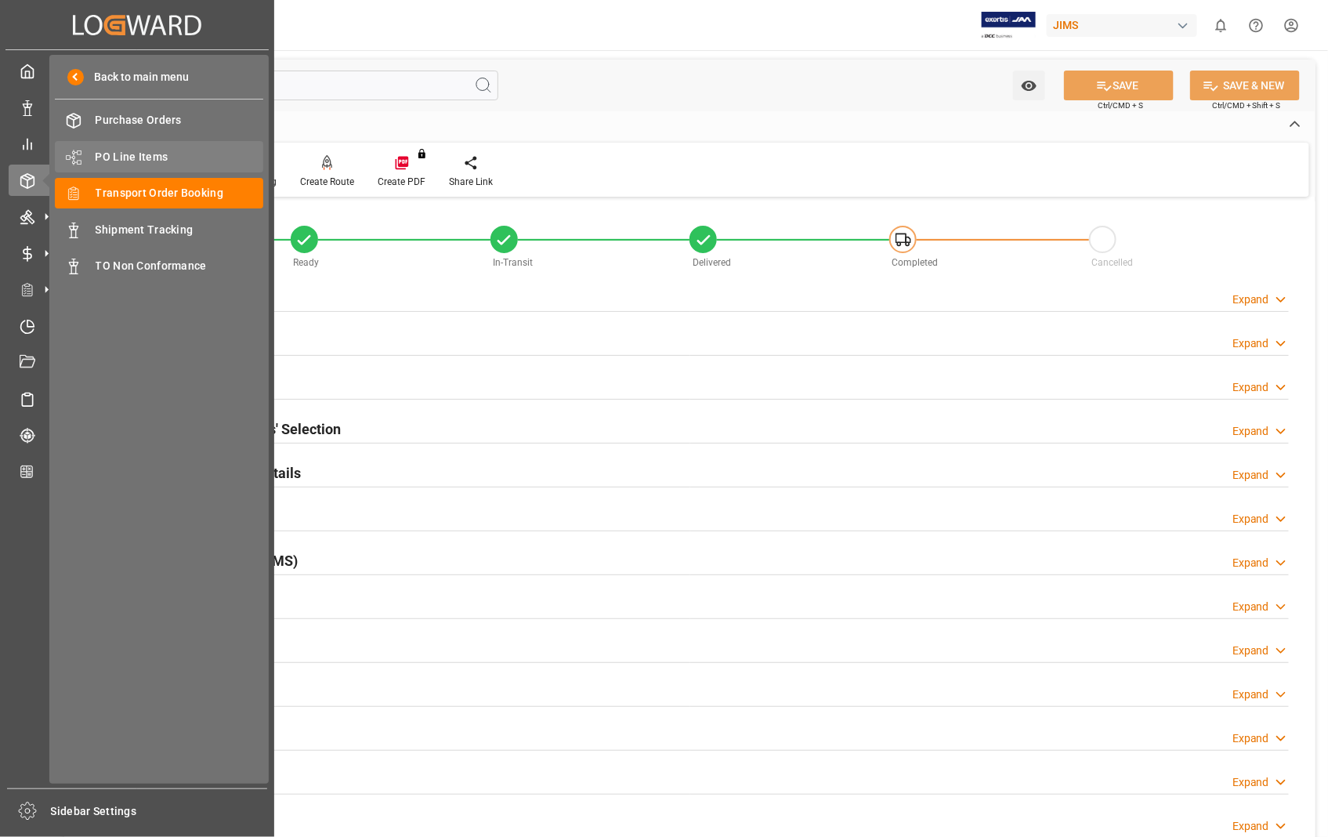
click at [175, 154] on span "PO Line Items" at bounding box center [180, 157] width 168 height 16
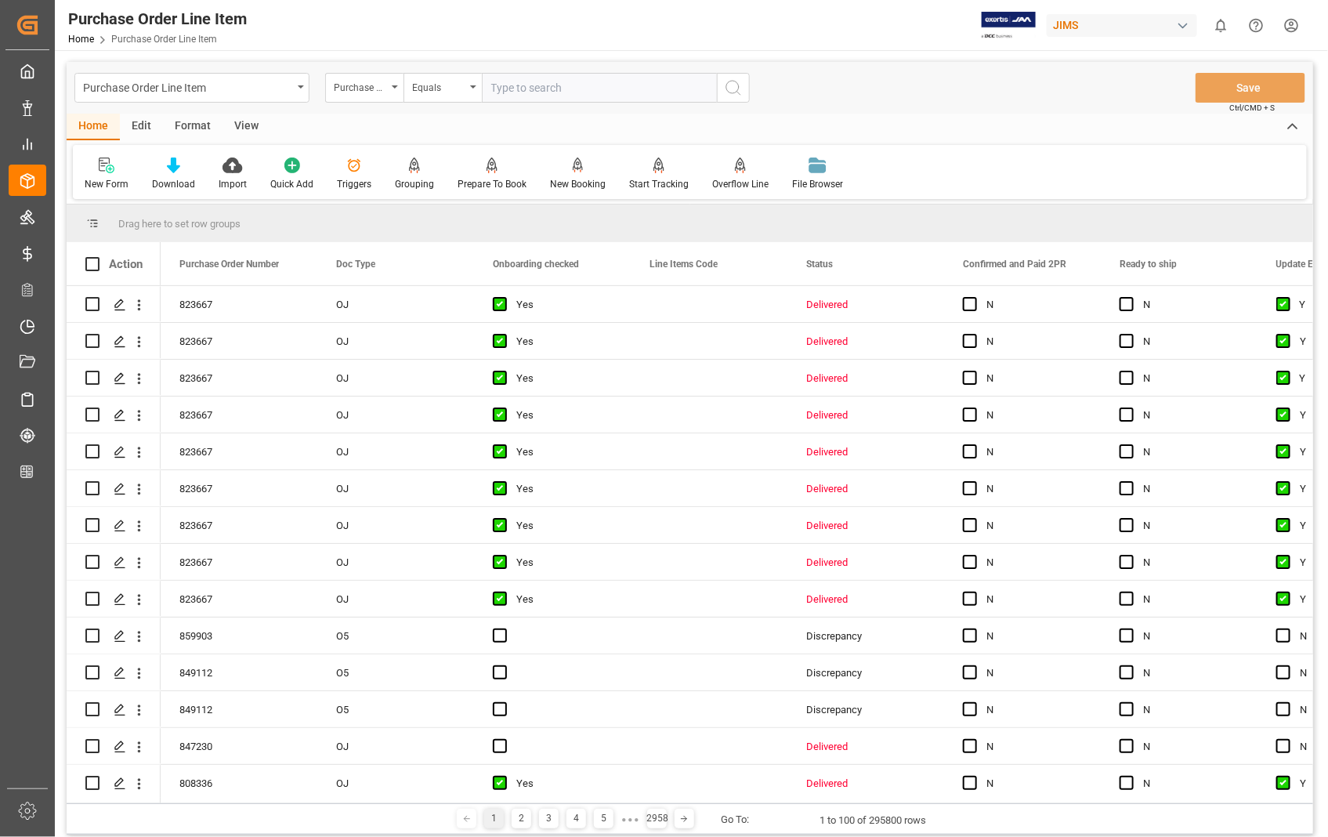
click at [582, 87] on input "text" at bounding box center [599, 88] width 235 height 30
type input "833443"
click at [733, 88] on icon "search button" at bounding box center [733, 87] width 19 height 19
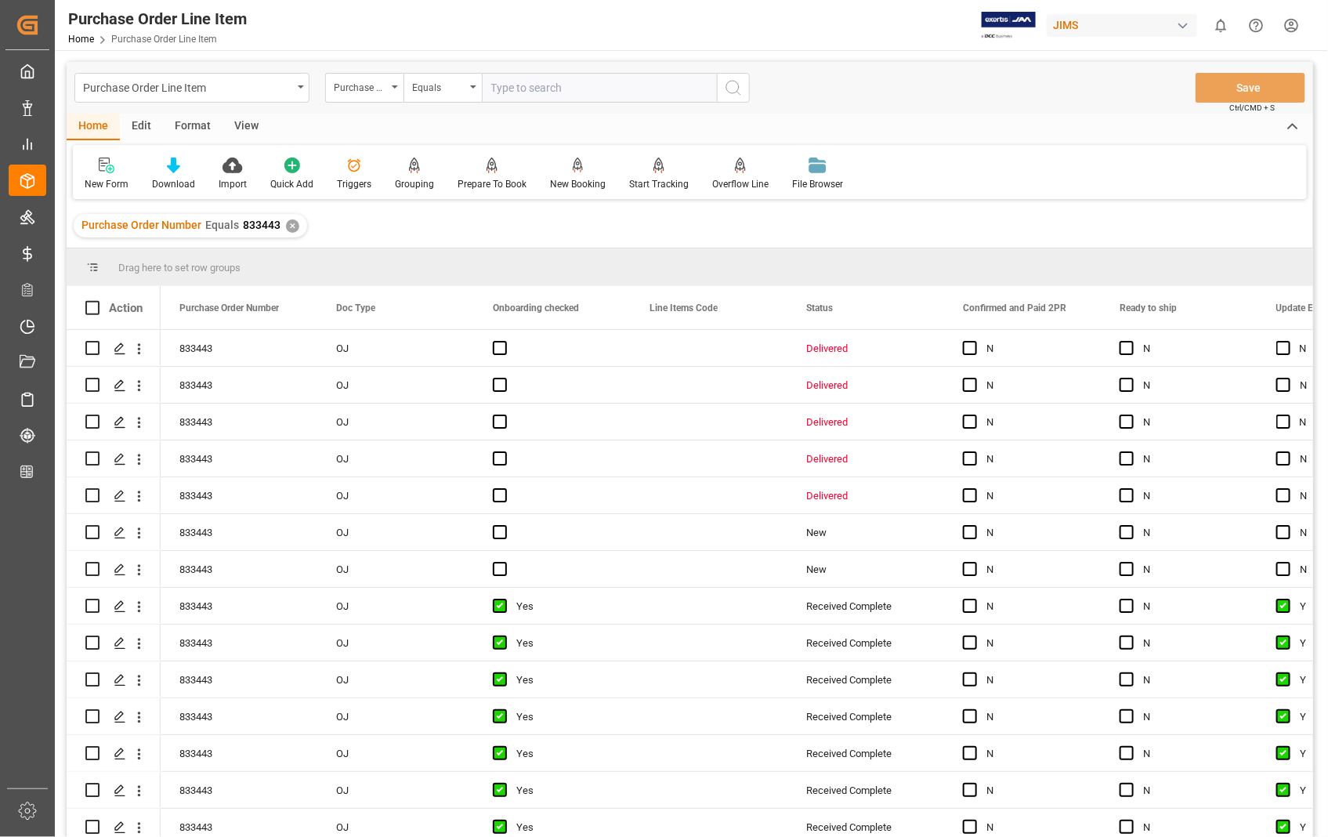
click at [248, 122] on div "View" at bounding box center [247, 127] width 48 height 27
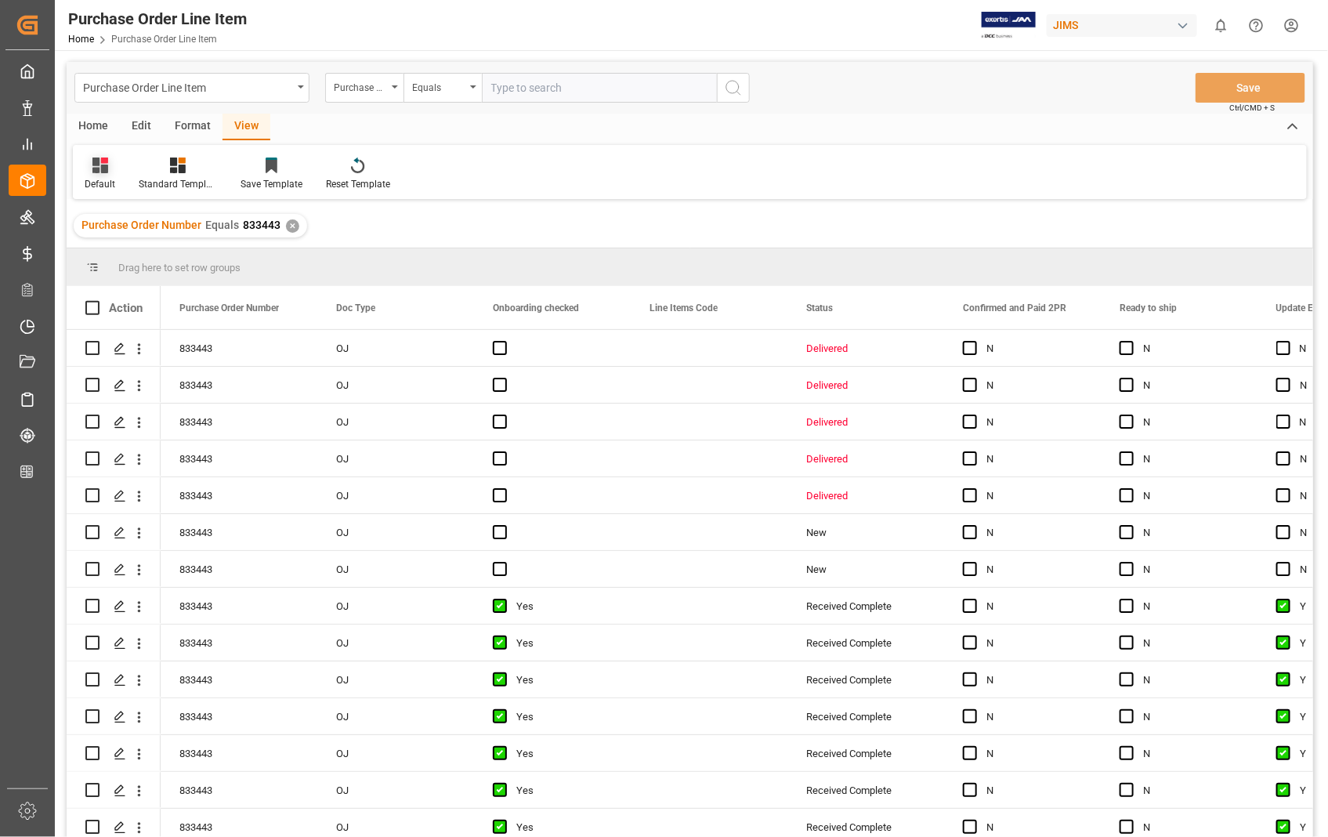
click at [91, 184] on div "Default" at bounding box center [100, 184] width 31 height 14
click at [118, 248] on div "Sophia setting." at bounding box center [160, 253] width 137 height 16
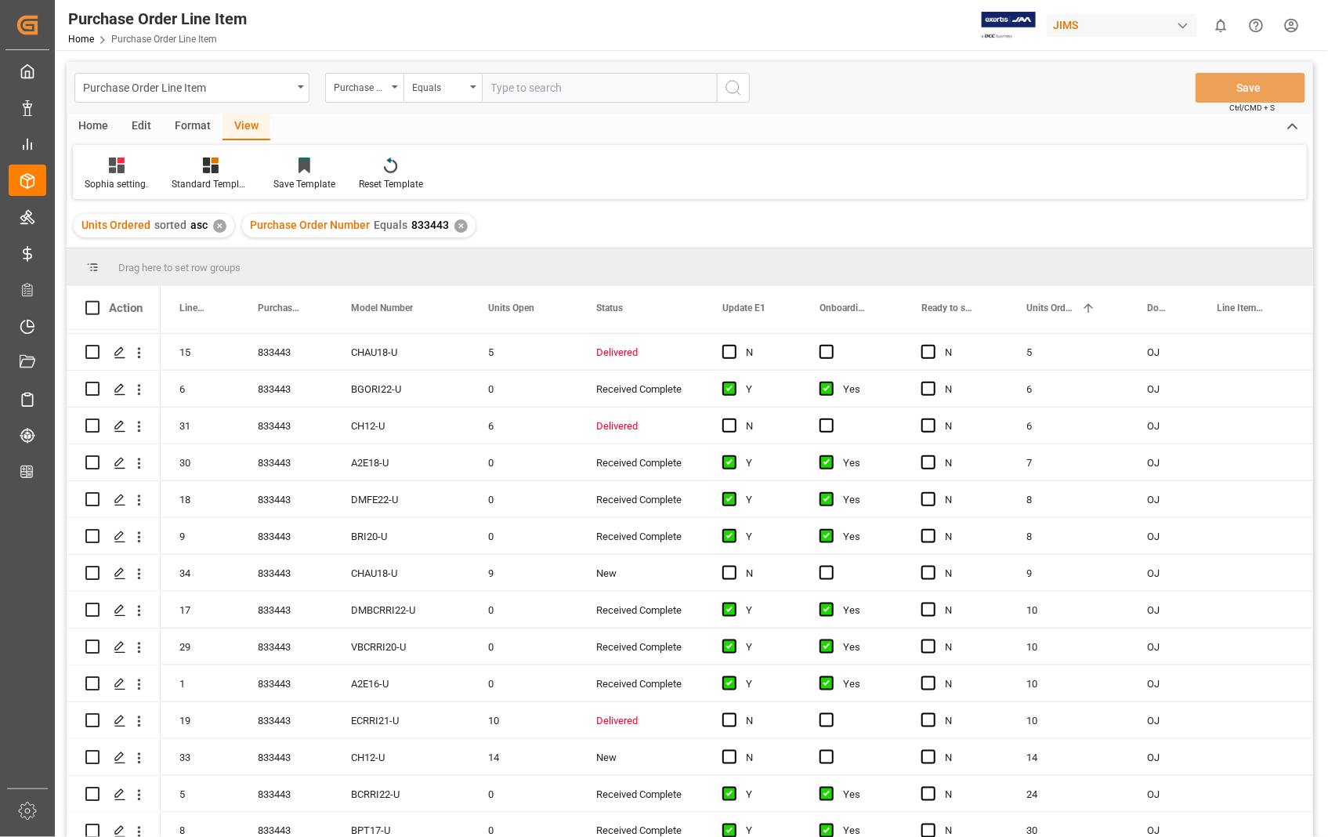
scroll to position [745, 0]
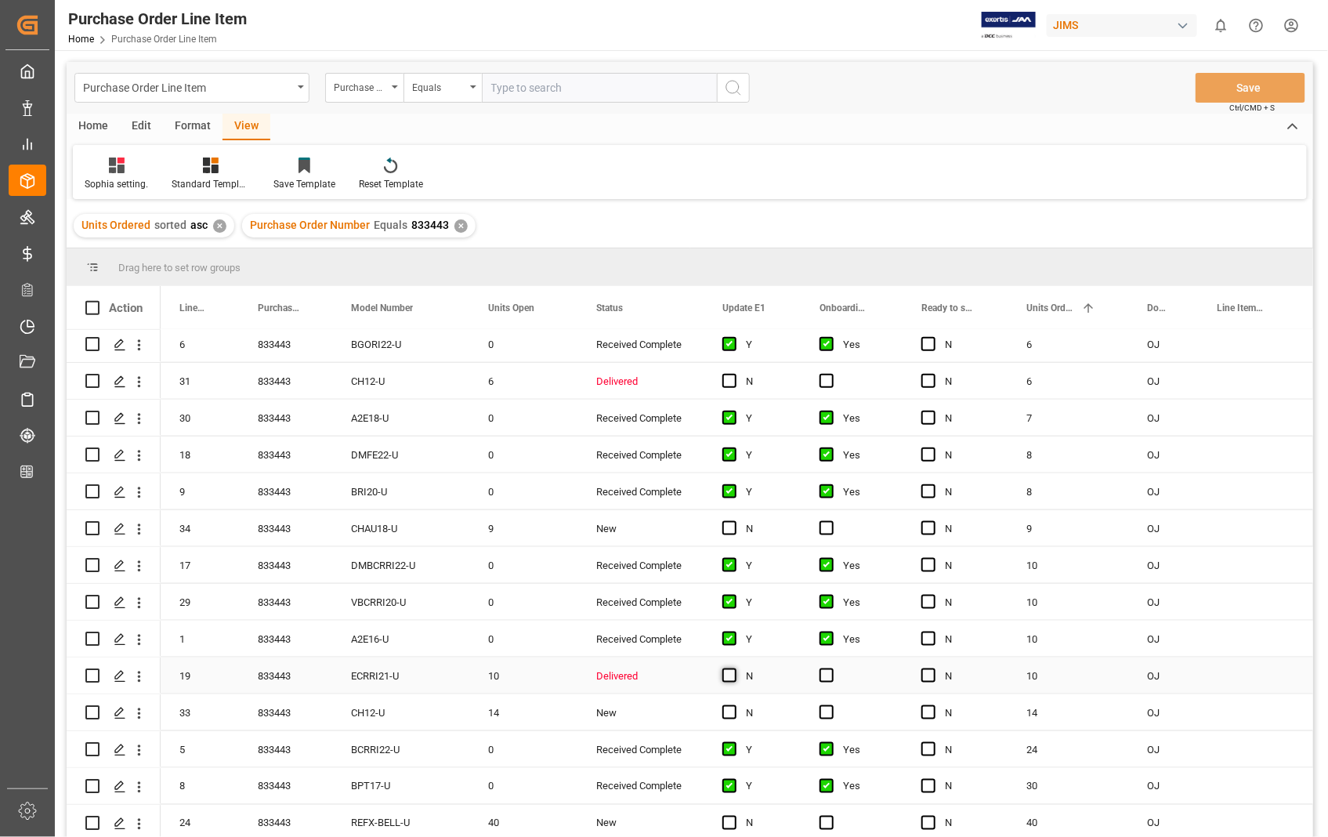
click at [734, 669] on span "Press SPACE to select this row." at bounding box center [730, 676] width 14 height 14
click at [734, 669] on input "Press SPACE to select this row." at bounding box center [734, 669] width 0 height 0
click at [832, 672] on span "Press SPACE to select this row." at bounding box center [827, 676] width 14 height 14
click at [832, 669] on input "Press SPACE to select this row." at bounding box center [832, 669] width 0 height 0
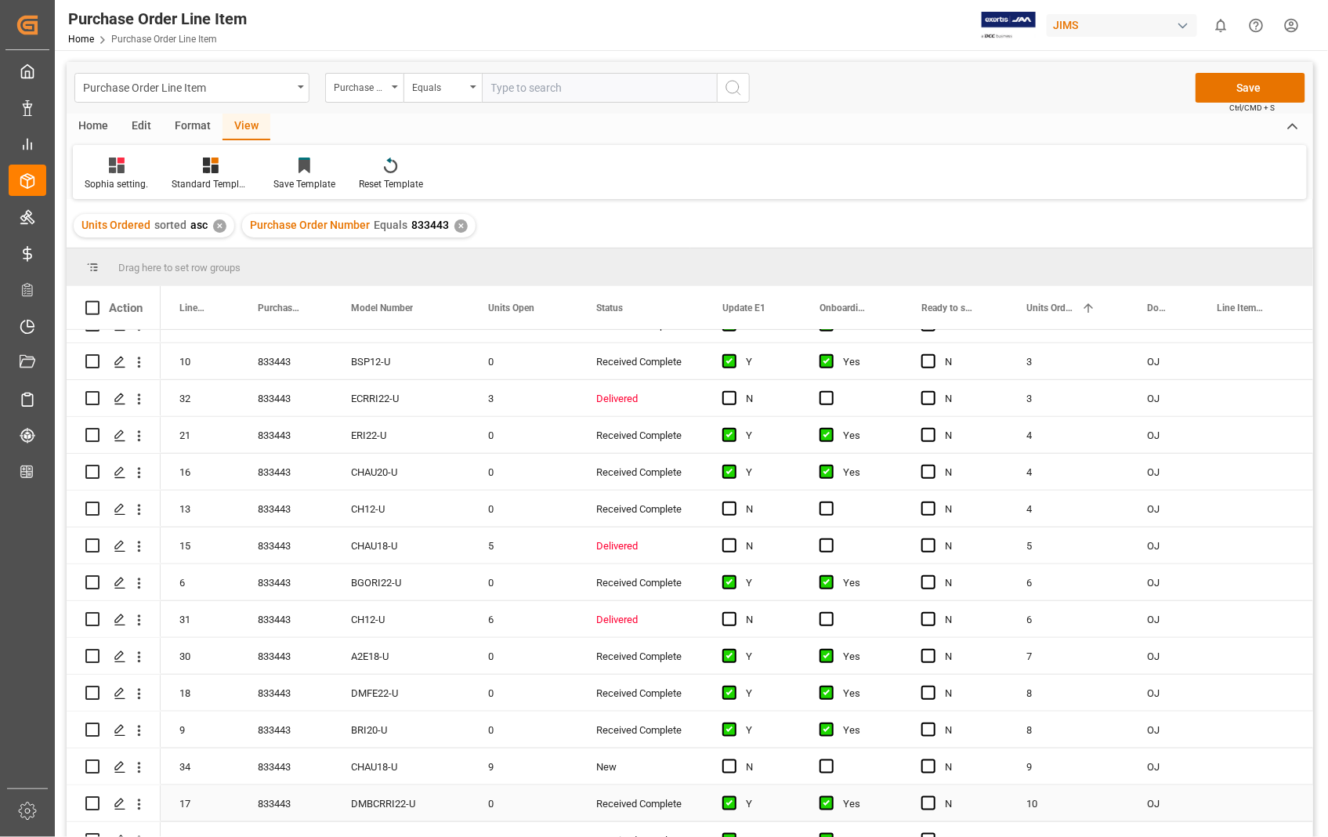
scroll to position [483, 0]
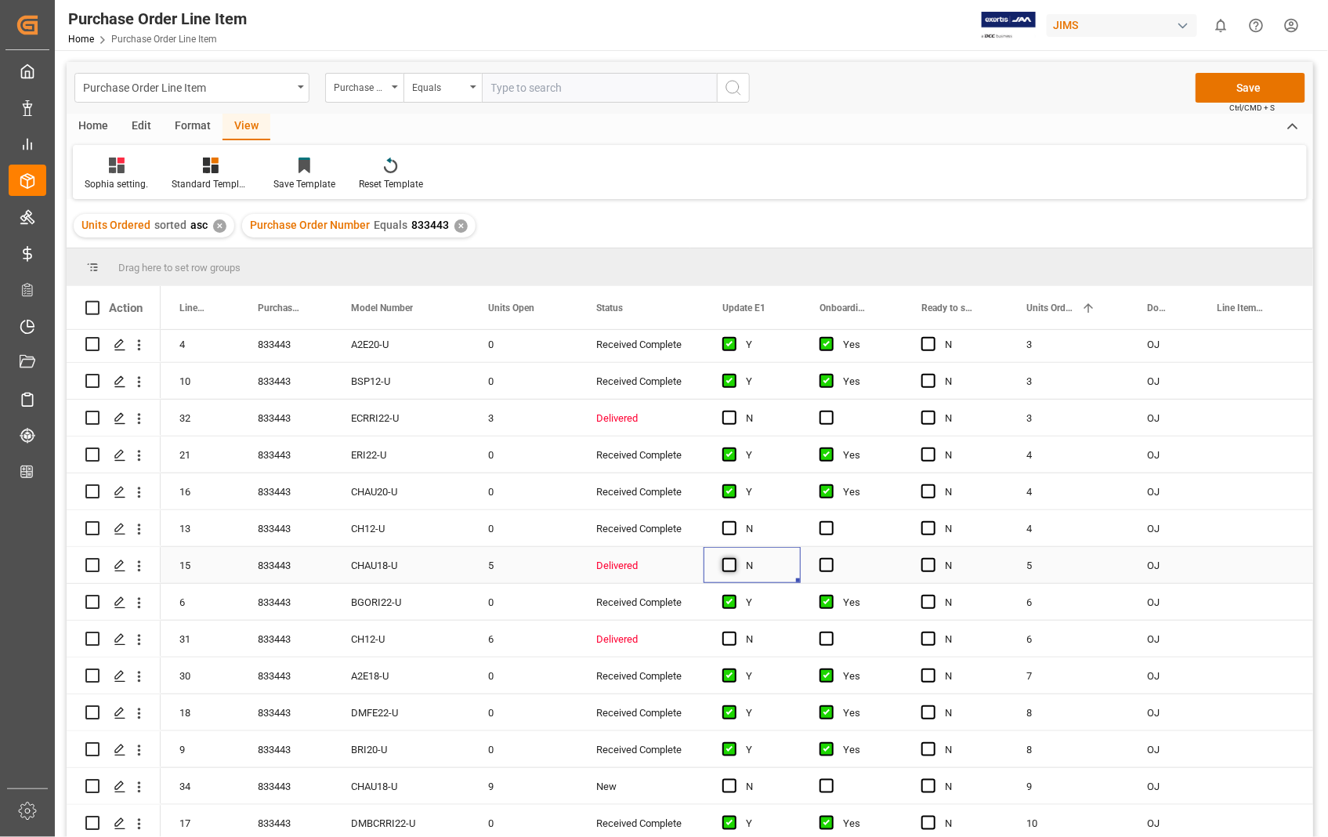
click at [724, 563] on span "Press SPACE to select this row." at bounding box center [730, 565] width 14 height 14
click at [734, 558] on input "Press SPACE to select this row." at bounding box center [734, 558] width 0 height 0
click at [829, 558] on span "Press SPACE to select this row." at bounding box center [827, 565] width 14 height 14
click at [832, 558] on input "Press SPACE to select this row." at bounding box center [832, 558] width 0 height 0
click at [723, 636] on span "Press SPACE to select this row." at bounding box center [730, 639] width 14 height 14
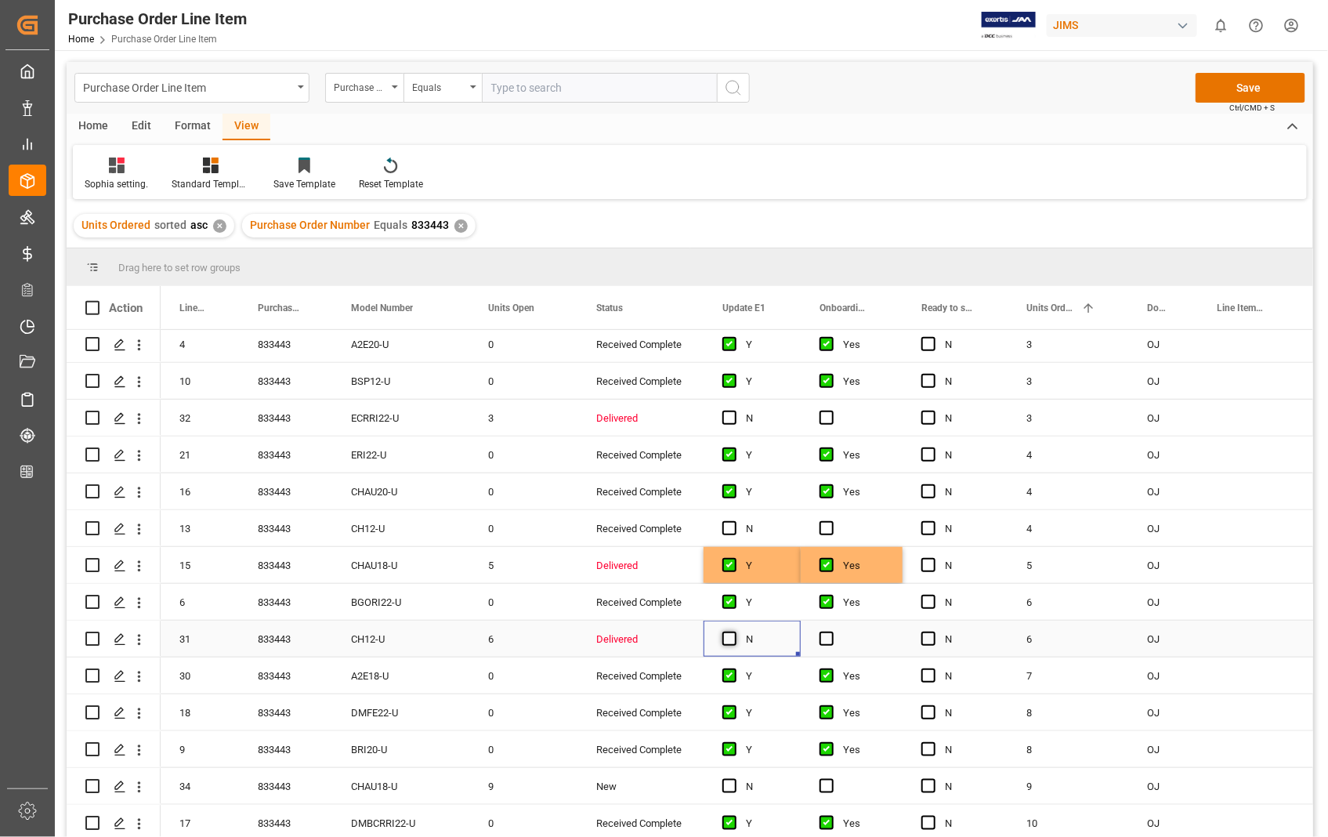
click at [734, 632] on input "Press SPACE to select this row." at bounding box center [734, 632] width 0 height 0
click at [824, 635] on span "Press SPACE to select this row." at bounding box center [827, 639] width 14 height 14
click at [832, 632] on input "Press SPACE to select this row." at bounding box center [832, 632] width 0 height 0
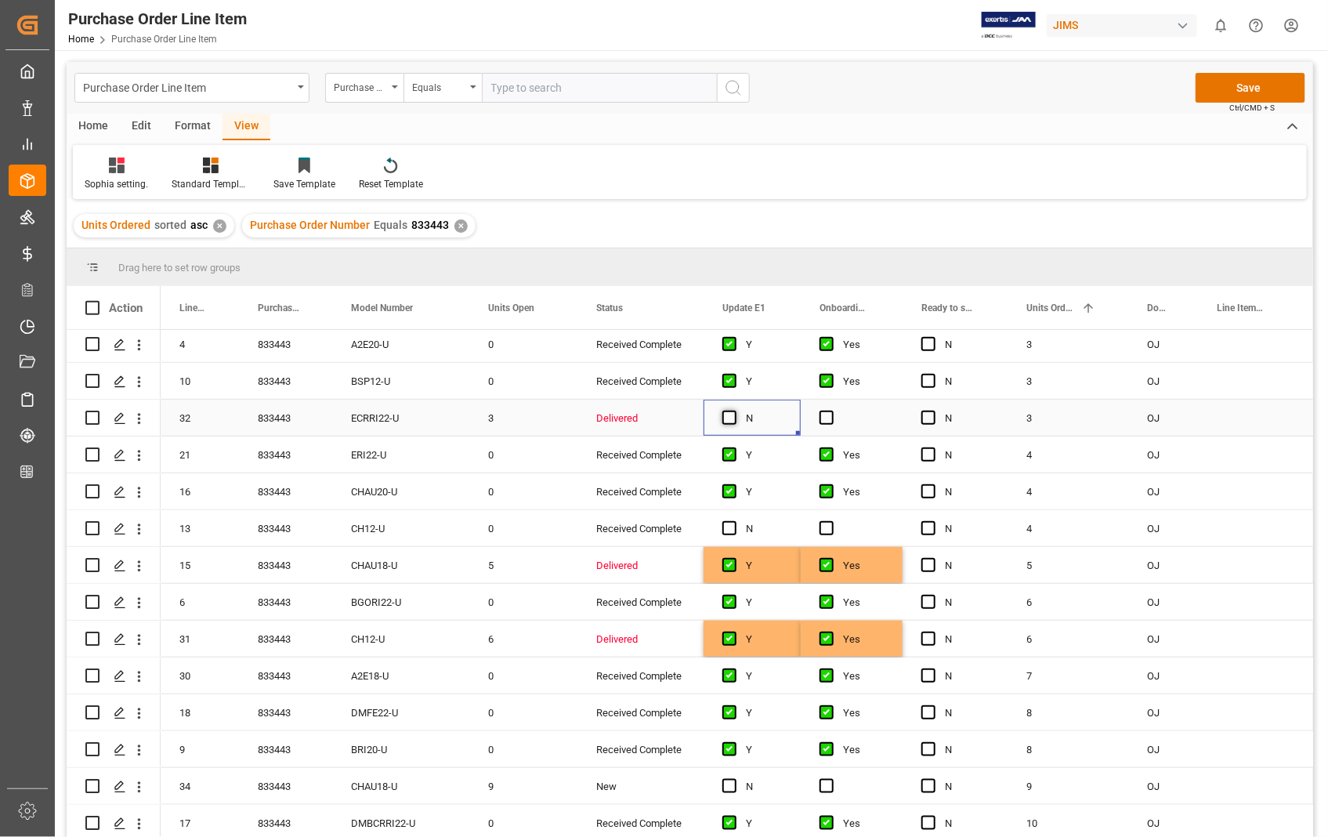
click at [727, 423] on span "Press SPACE to select this row." at bounding box center [730, 418] width 14 height 14
click at [734, 411] on input "Press SPACE to select this row." at bounding box center [734, 411] width 0 height 0
click at [824, 420] on span "Press SPACE to select this row." at bounding box center [827, 418] width 14 height 14
click at [832, 411] on input "Press SPACE to select this row." at bounding box center [832, 411] width 0 height 0
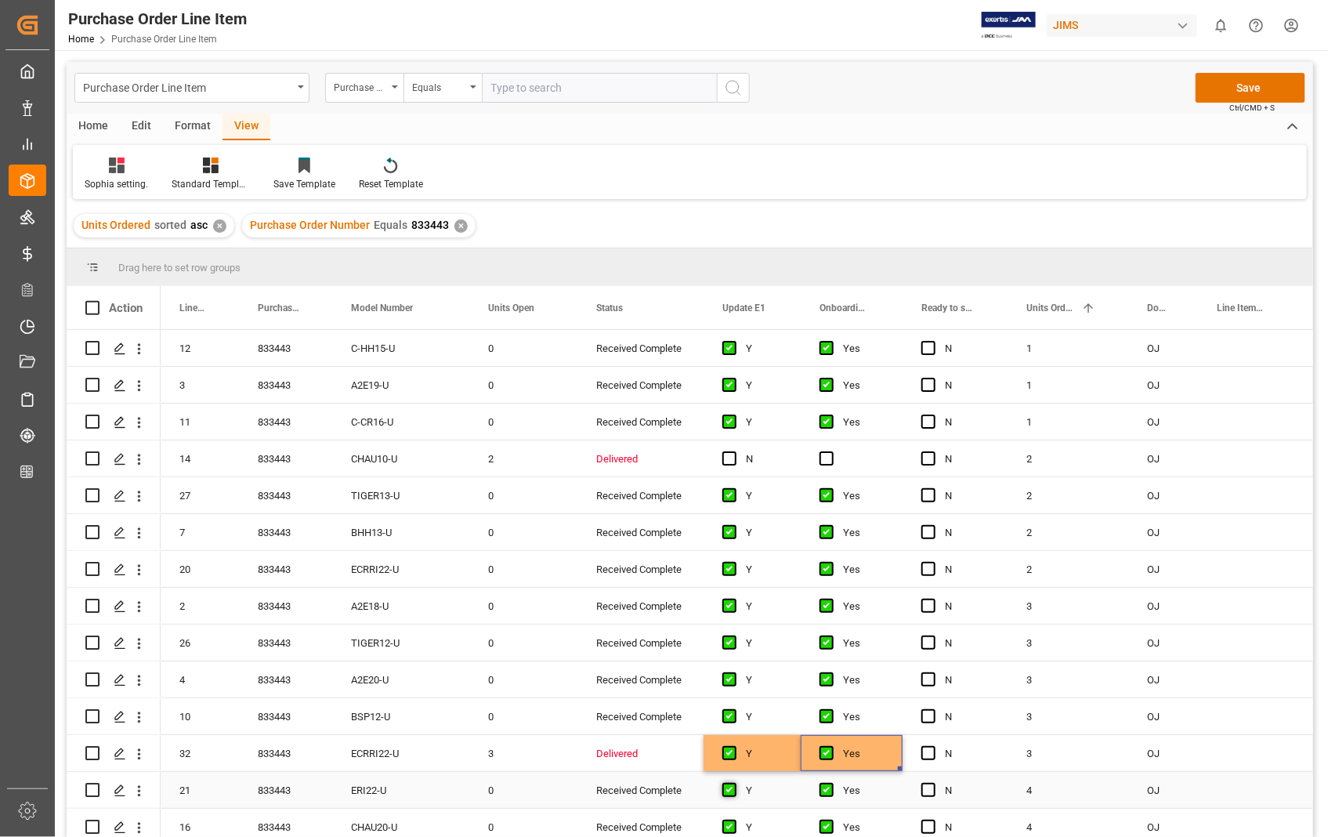
scroll to position [135, 0]
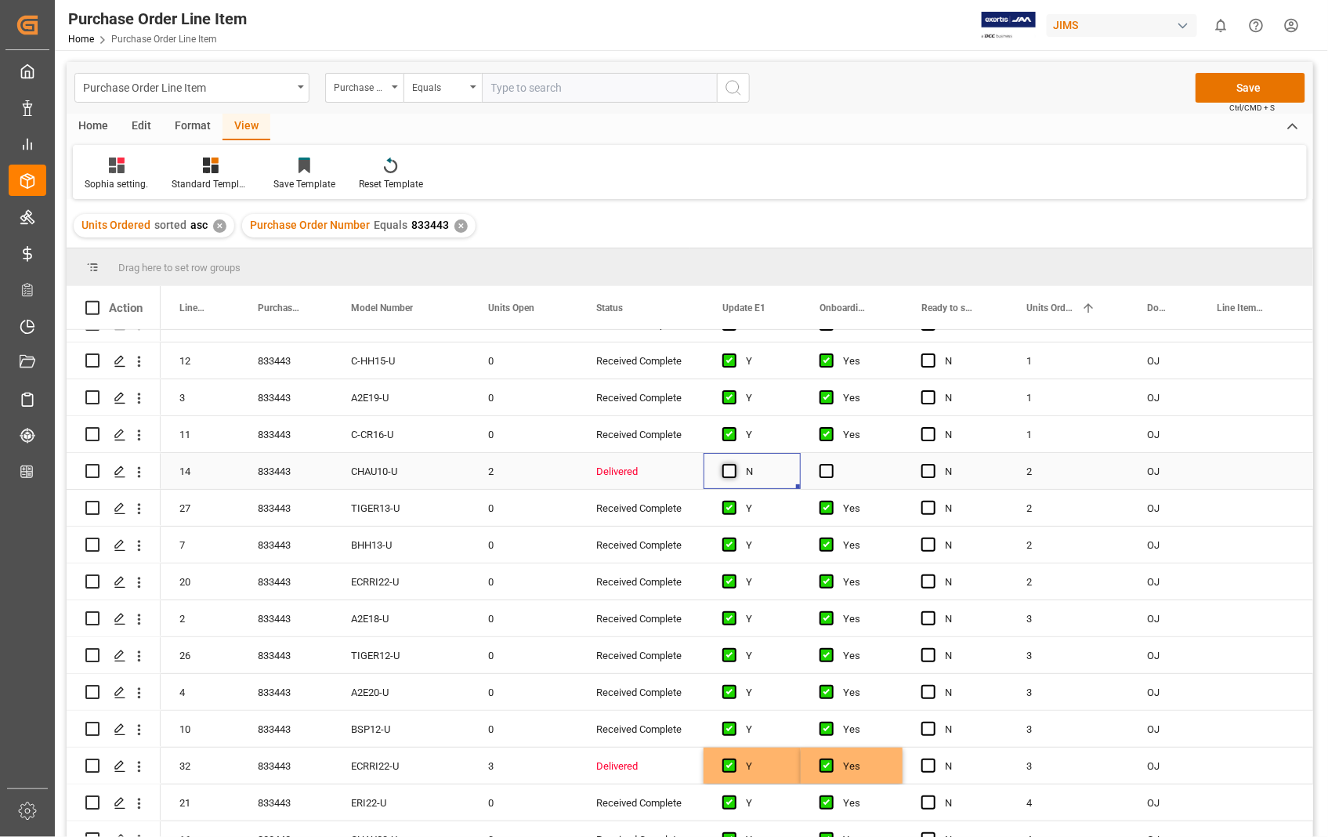
click at [733, 470] on span "Press SPACE to select this row." at bounding box center [730, 471] width 14 height 14
click at [734, 464] on input "Press SPACE to select this row." at bounding box center [734, 464] width 0 height 0
click at [833, 468] on span "Press SPACE to select this row." at bounding box center [827, 471] width 14 height 14
click at [832, 464] on input "Press SPACE to select this row." at bounding box center [832, 464] width 0 height 0
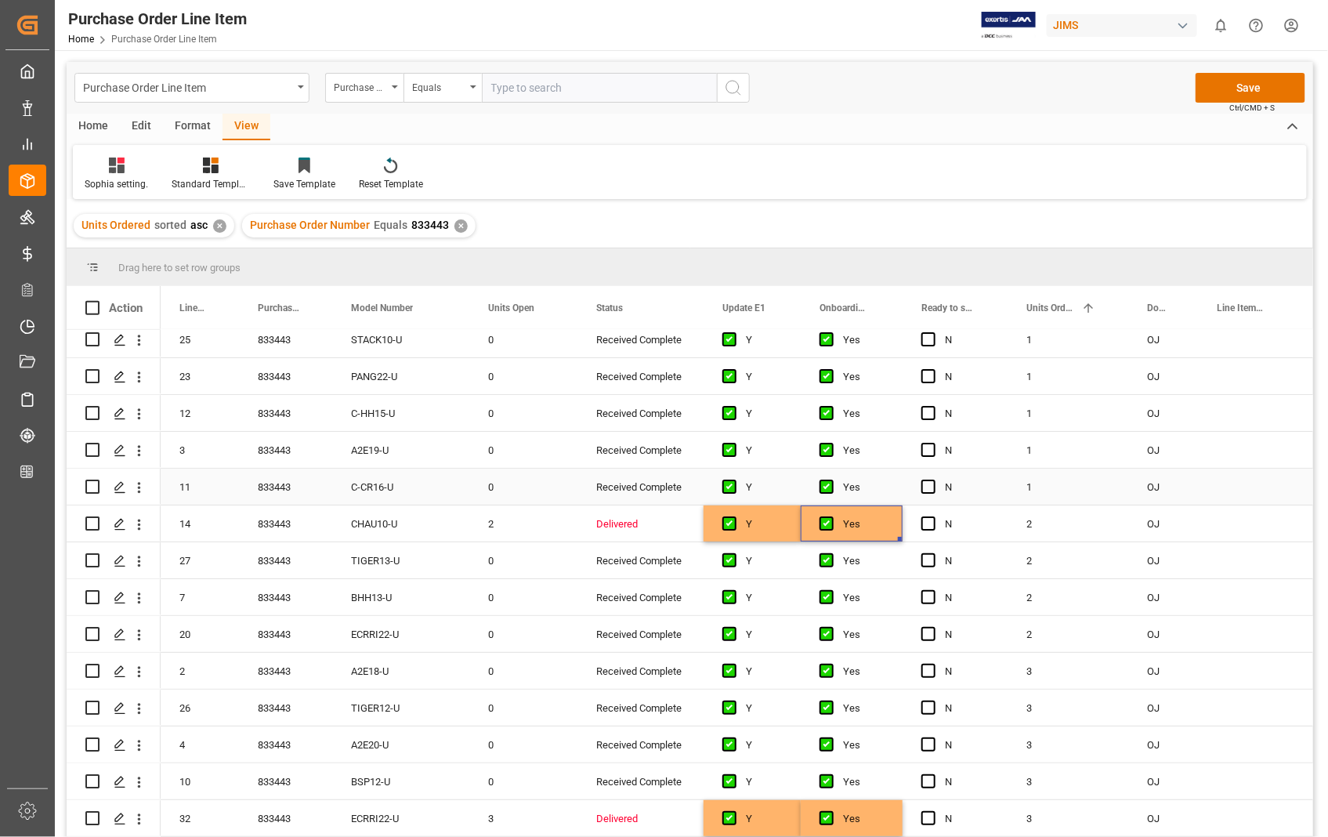
scroll to position [0, 0]
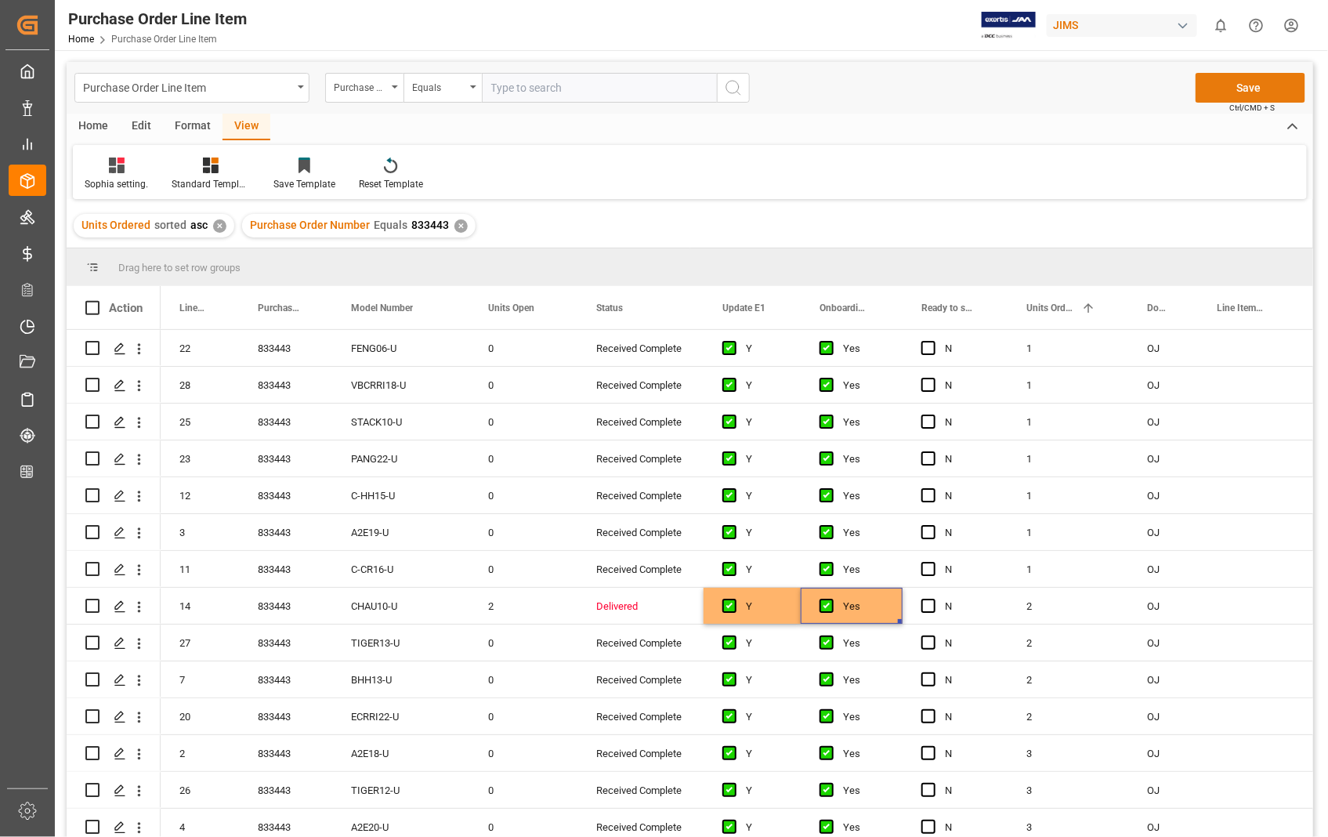
click at [1259, 89] on button "Save" at bounding box center [1251, 88] width 110 height 30
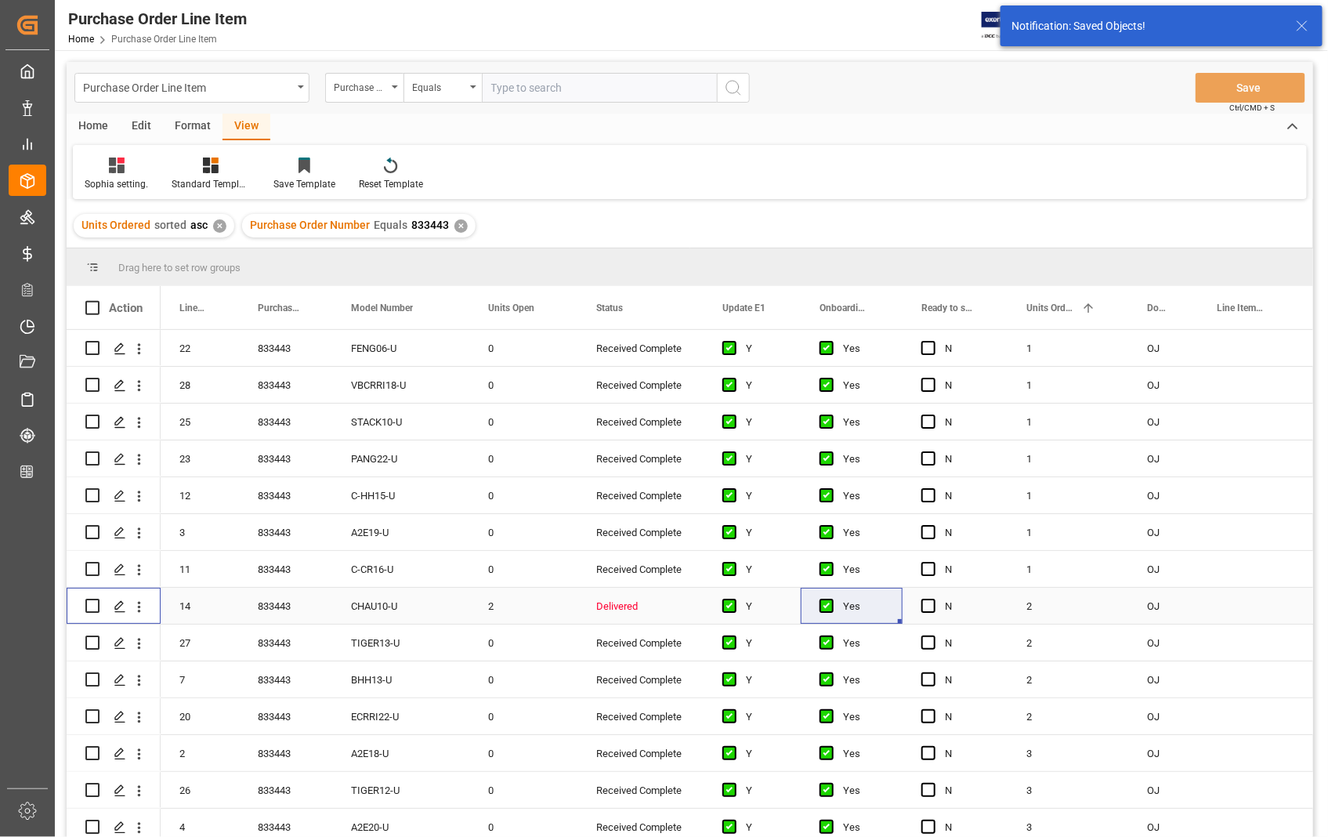
click at [86, 607] on input "Press Space to toggle row selection (unchecked)" at bounding box center [92, 606] width 14 height 14
checkbox input "true"
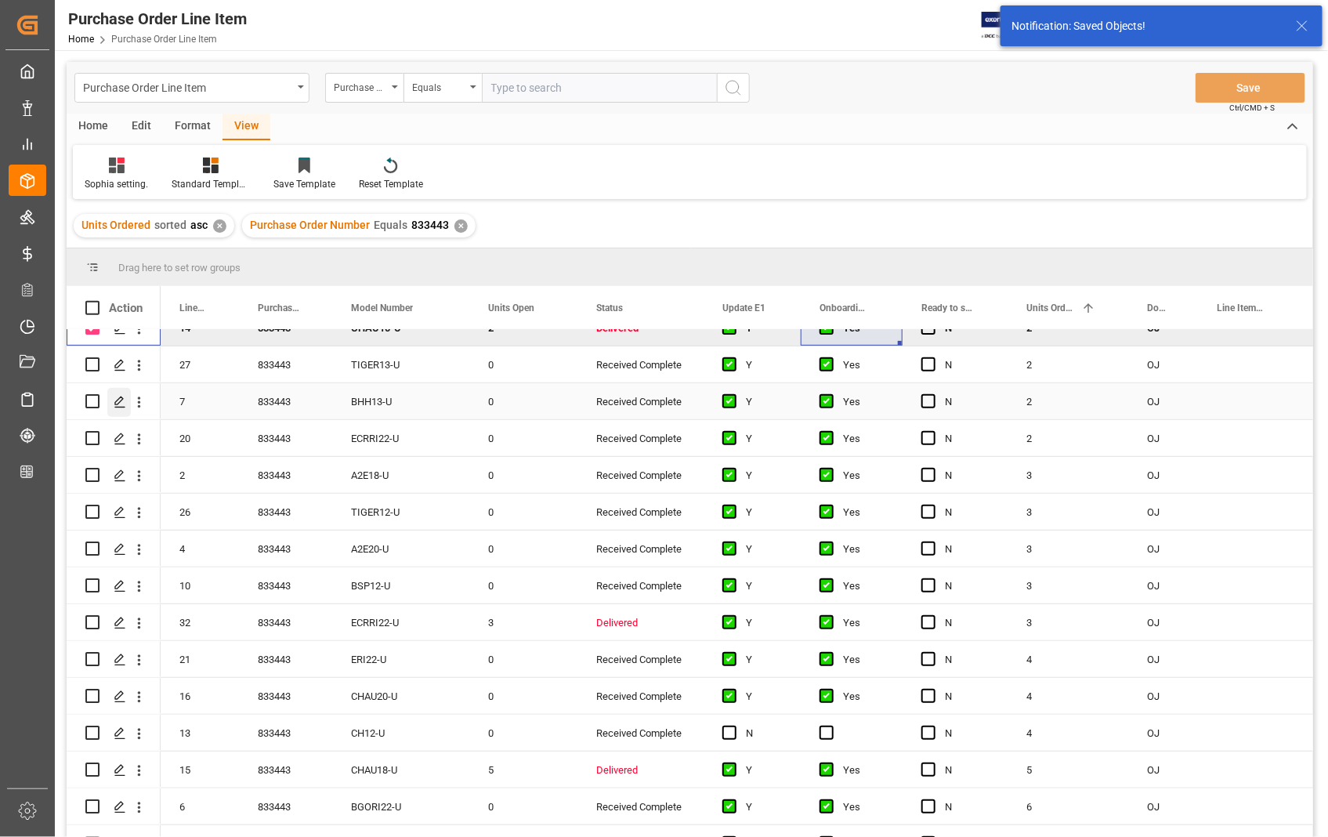
scroll to position [348, 0]
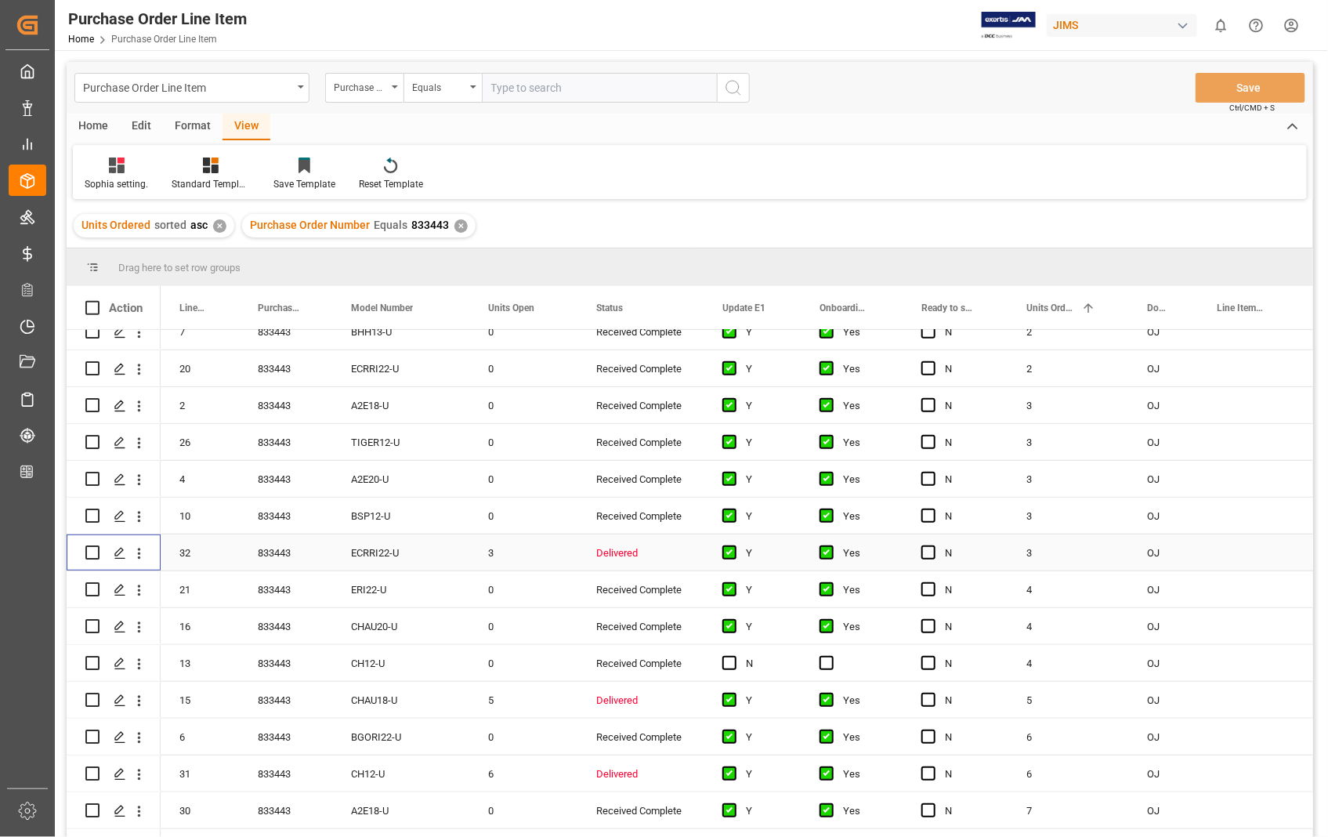
click at [91, 549] on input "Press Space to toggle row selection (unchecked)" at bounding box center [92, 552] width 14 height 14
checkbox input "true"
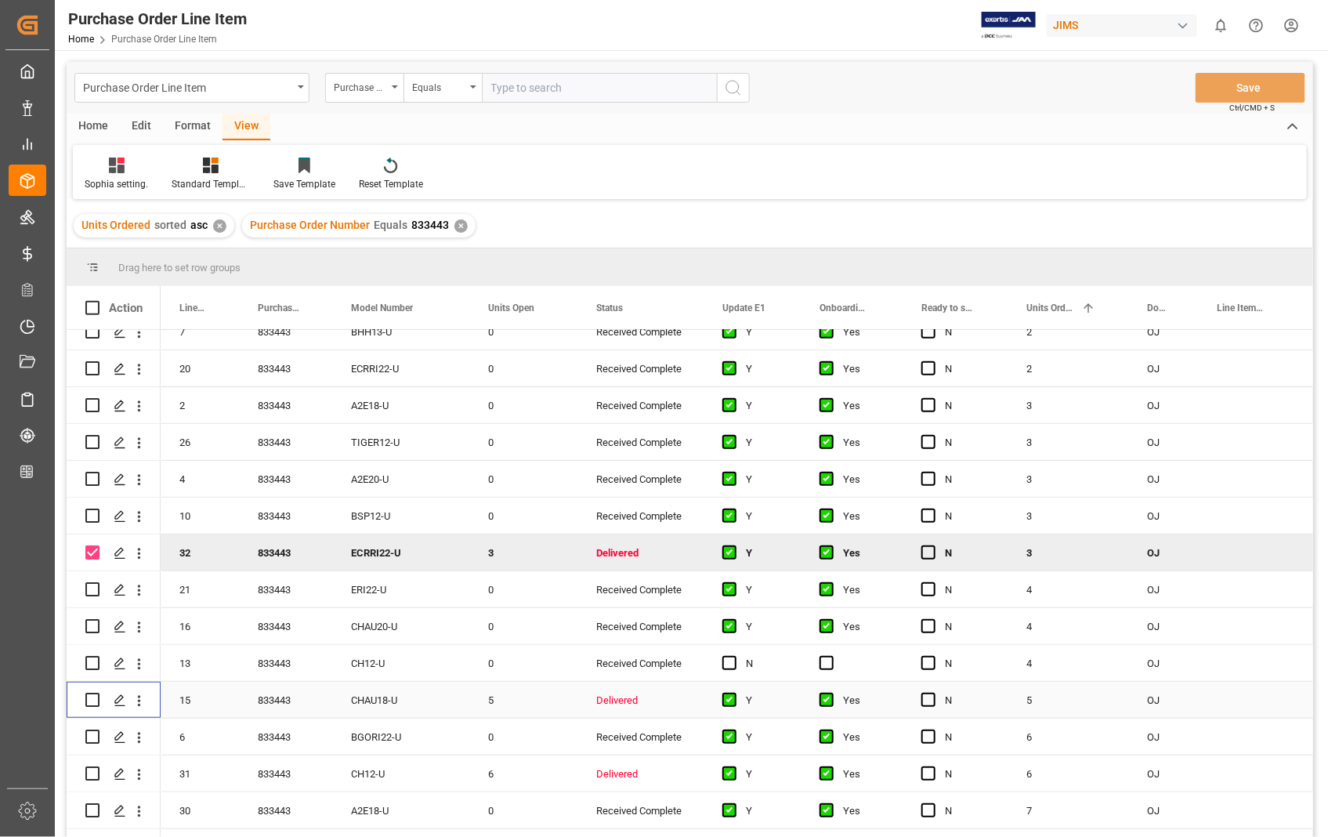
click at [94, 702] on input "Press Space to toggle row selection (unchecked)" at bounding box center [92, 700] width 14 height 14
checkbox input "true"
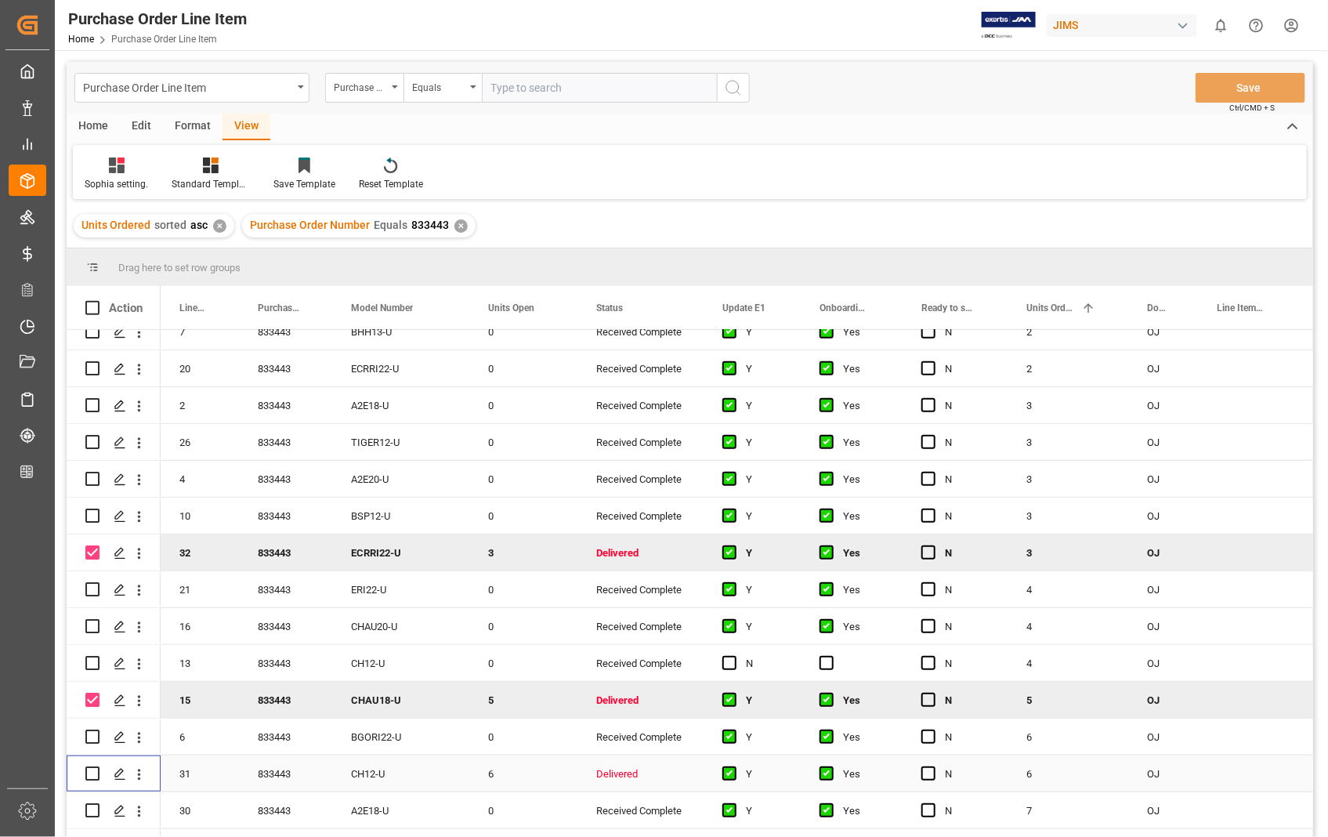
click at [86, 770] on input "Press Space to toggle row selection (unchecked)" at bounding box center [92, 773] width 14 height 14
checkbox input "true"
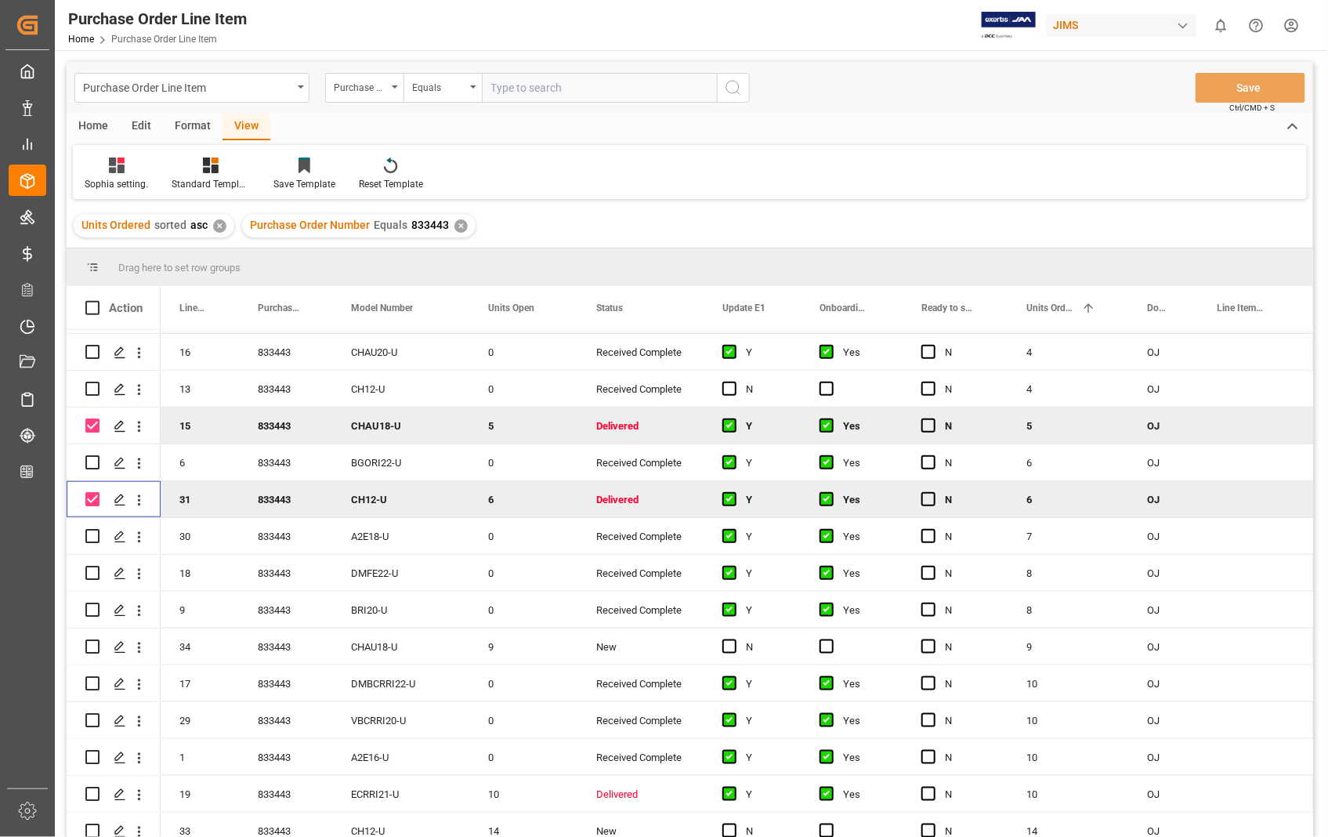
scroll to position [745, 0]
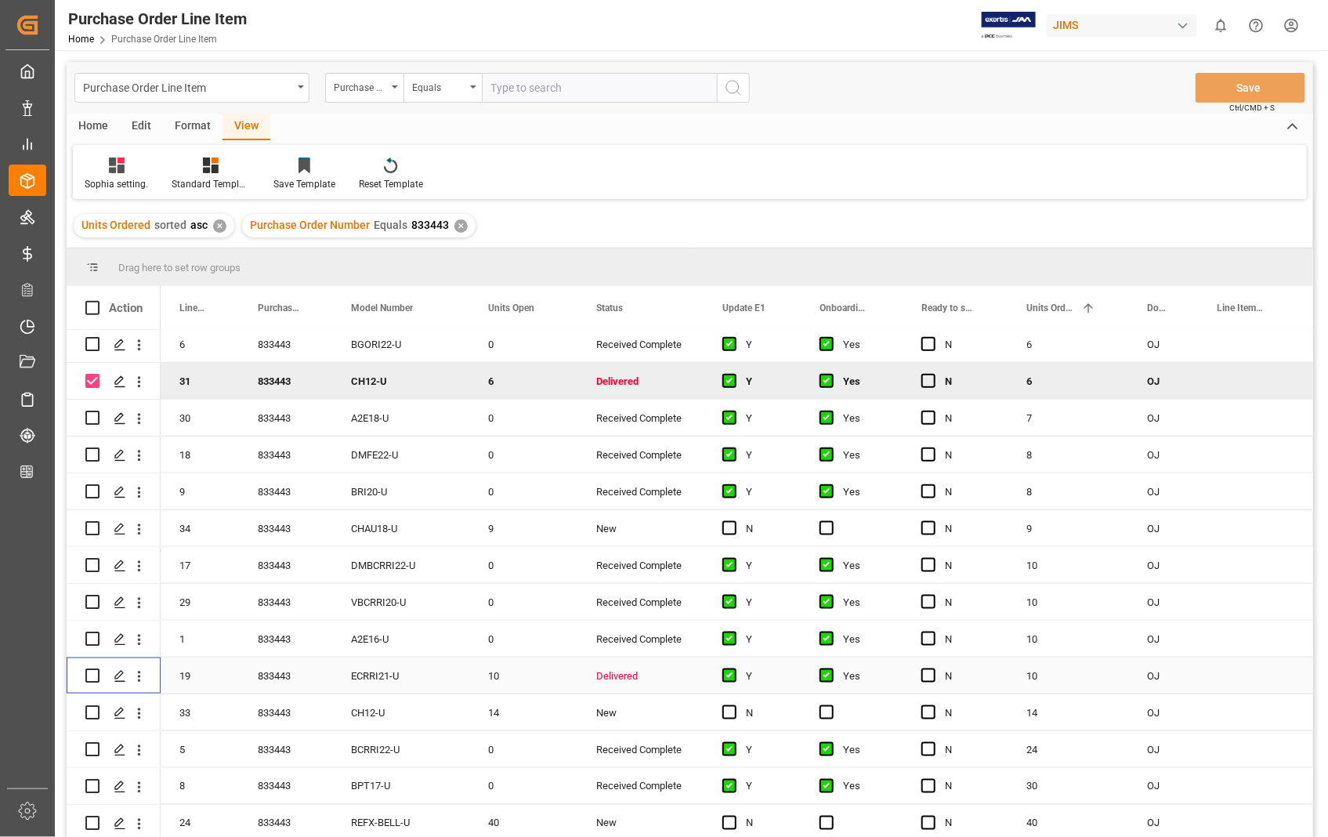
click at [87, 671] on input "Press Space to toggle row selection (unchecked)" at bounding box center [92, 676] width 14 height 14
checkbox input "true"
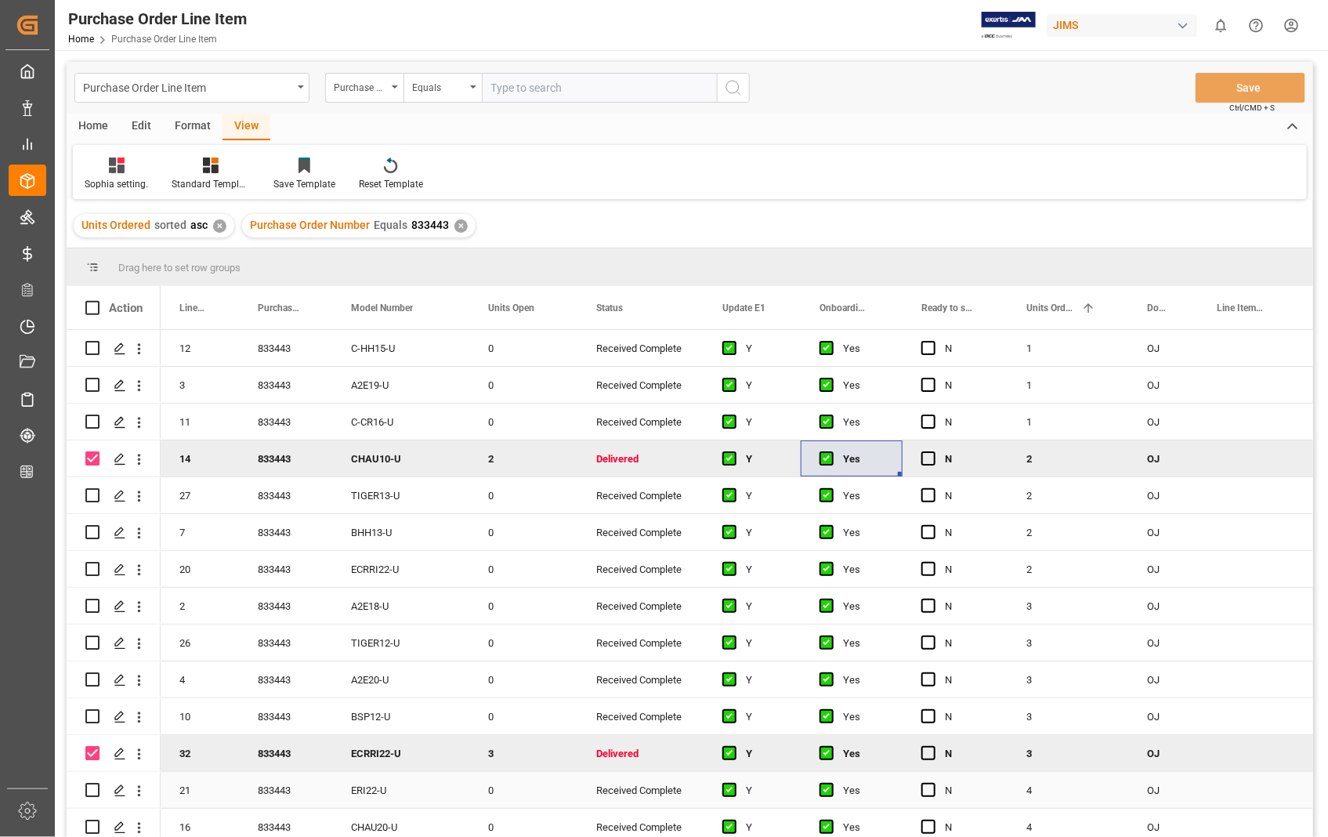
scroll to position [136, 0]
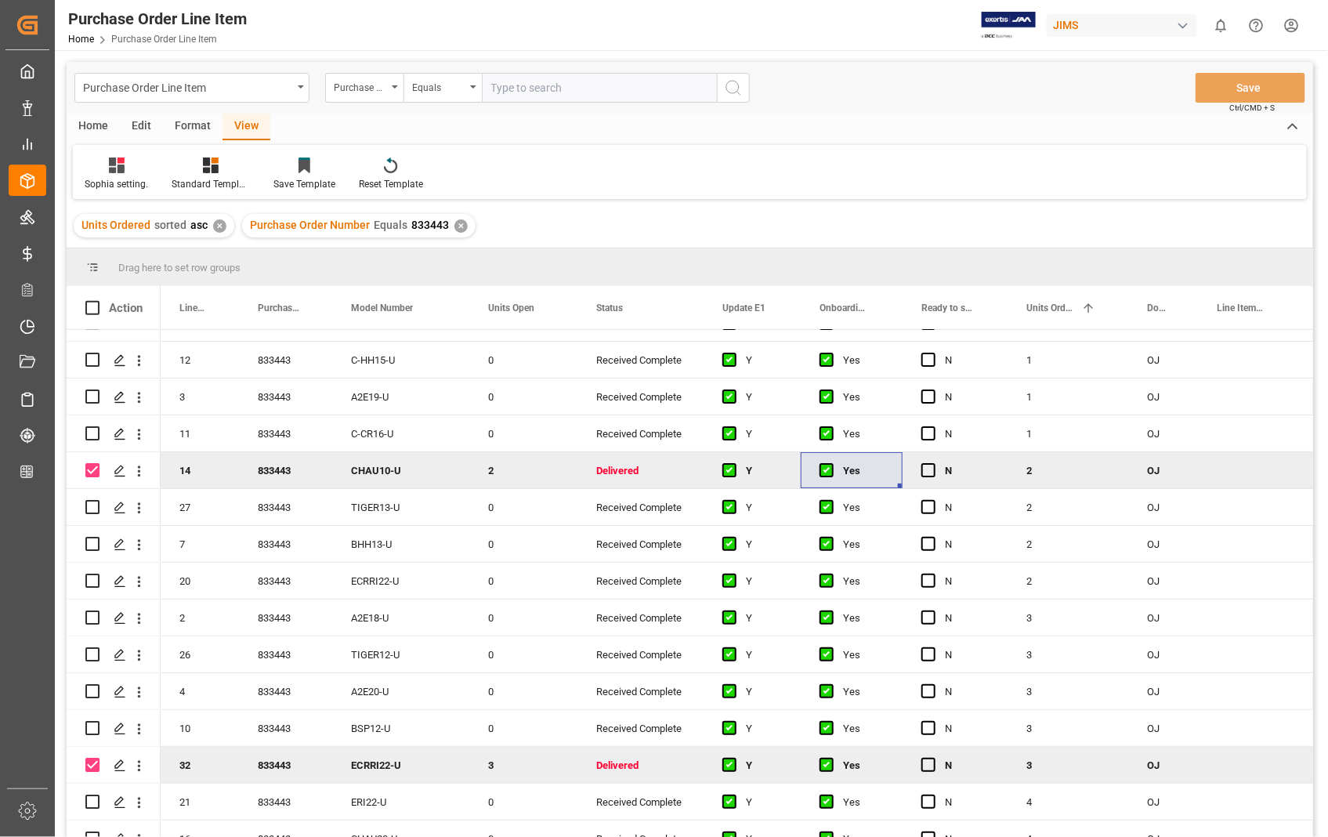
click at [92, 122] on div "Home" at bounding box center [93, 127] width 53 height 27
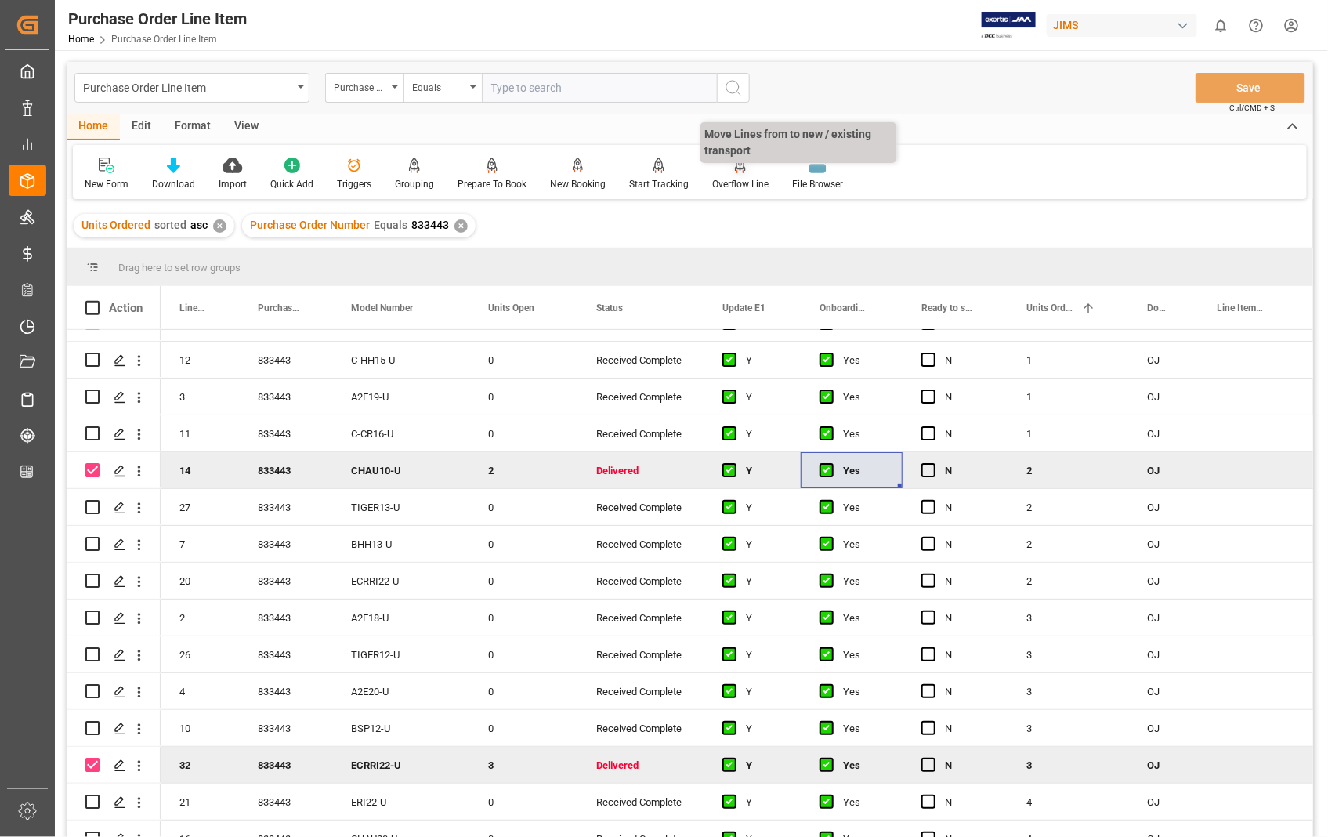
click at [733, 179] on div "Overflow Line" at bounding box center [740, 184] width 56 height 14
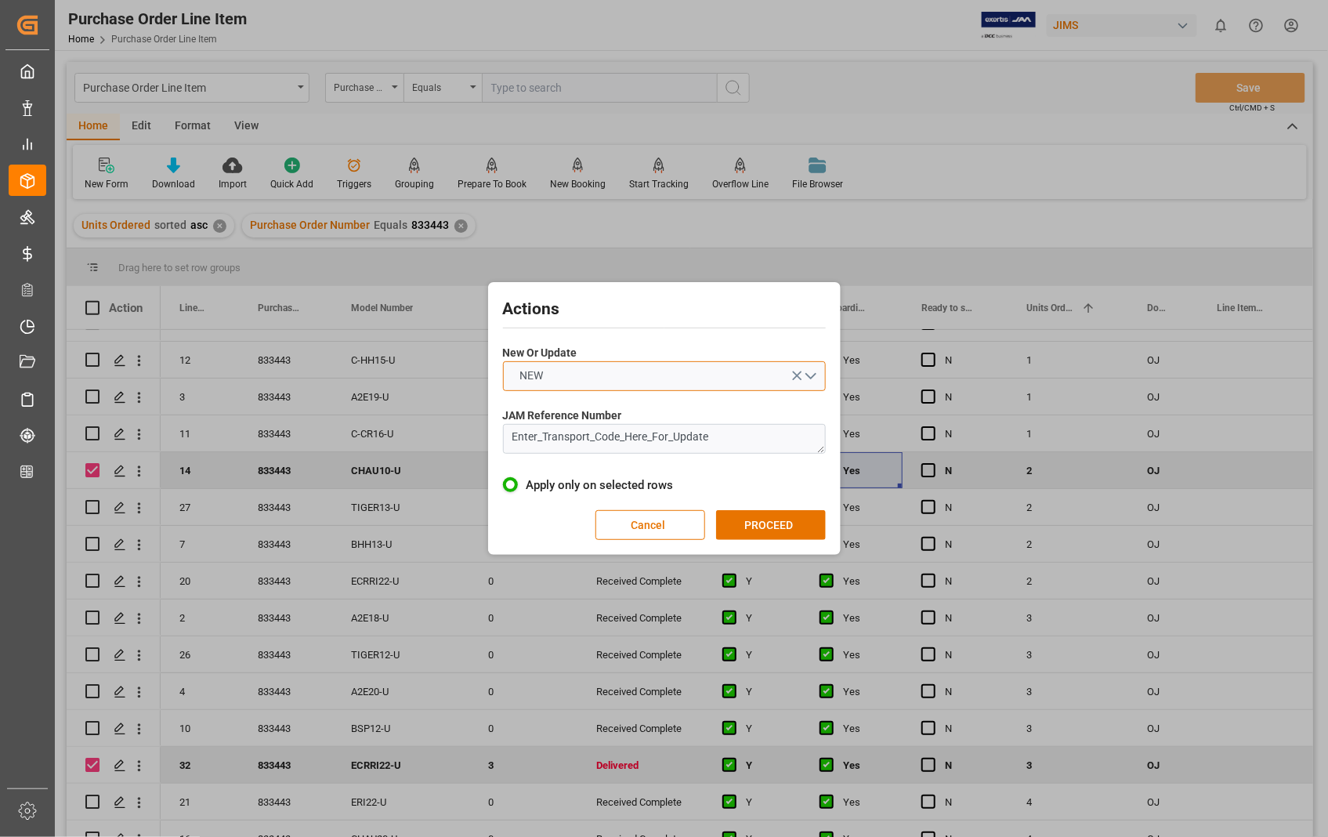
click at [811, 370] on button "NEW" at bounding box center [664, 376] width 323 height 30
click at [561, 408] on div "UPDATE" at bounding box center [664, 413] width 321 height 33
drag, startPoint x: 734, startPoint y: 442, endPoint x: 481, endPoint y: 440, distance: 252.4
click at [481, 440] on div "Actions New Or Update UPDATE JAM Reference Number Enter_Transport_Code_Here_For…" at bounding box center [664, 418] width 1328 height 837
paste textarea "22-8290-[GEOGRAPHIC_DATA]"
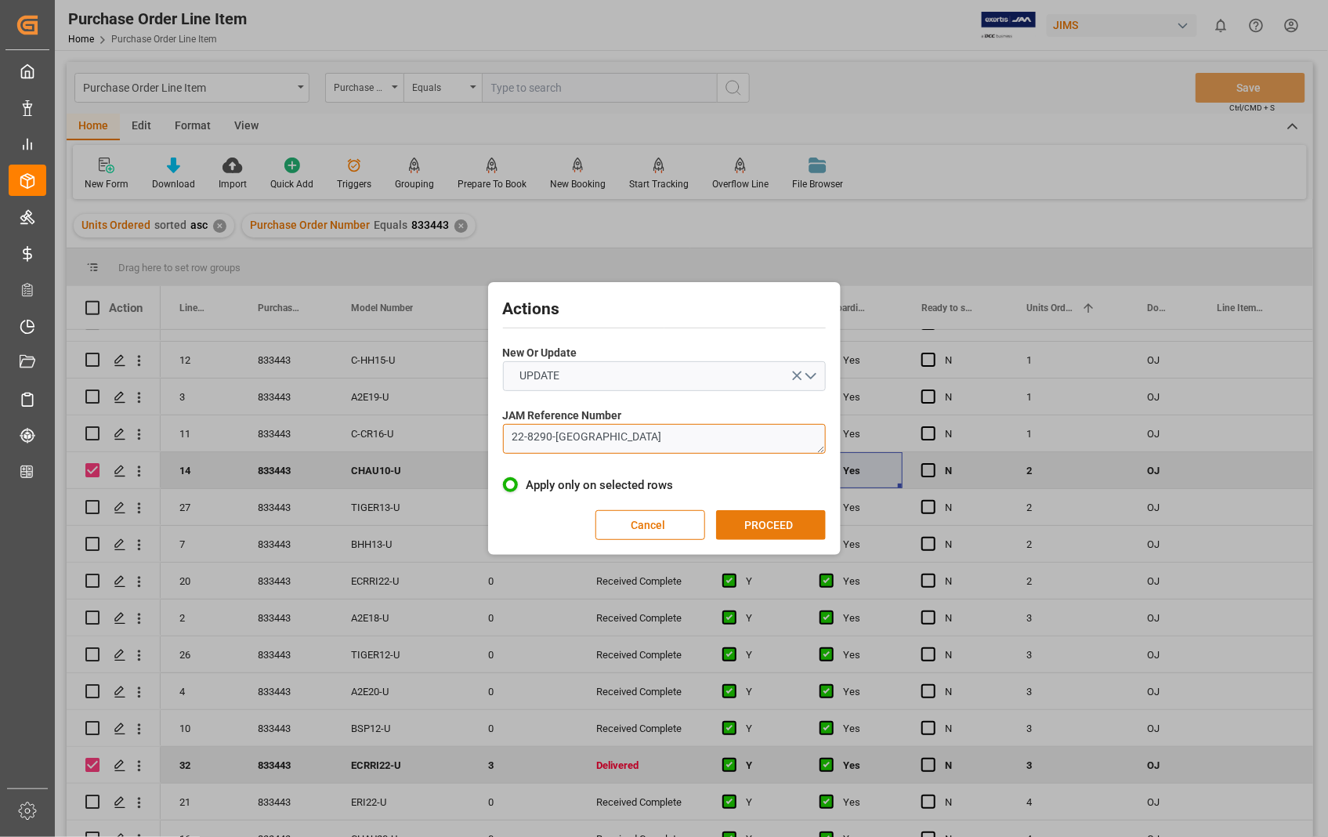
type textarea "22-8290-[GEOGRAPHIC_DATA]"
click at [776, 534] on button "PROCEED" at bounding box center [771, 525] width 110 height 30
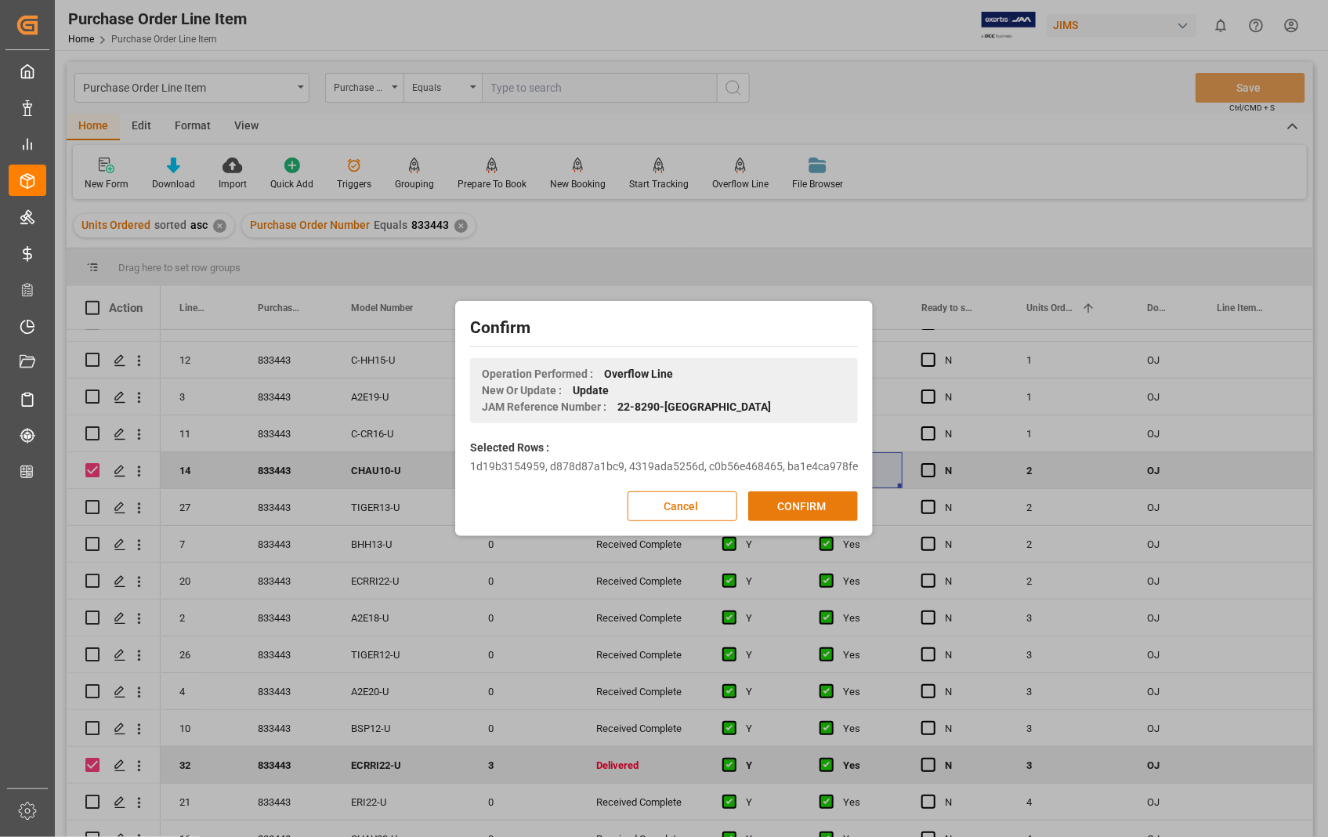
click at [778, 509] on button "CONFIRM" at bounding box center [803, 506] width 110 height 30
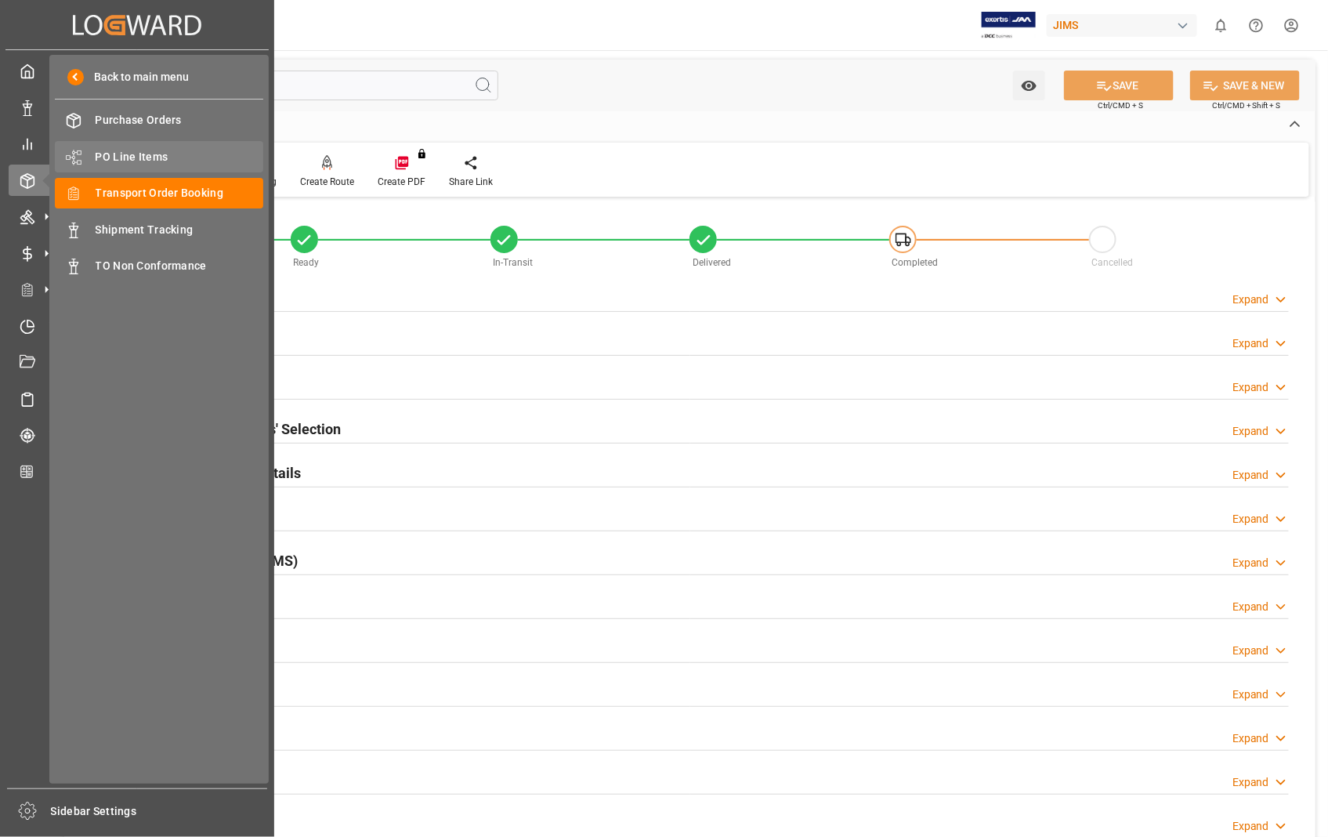
click at [152, 150] on span "PO Line Items" at bounding box center [180, 157] width 168 height 16
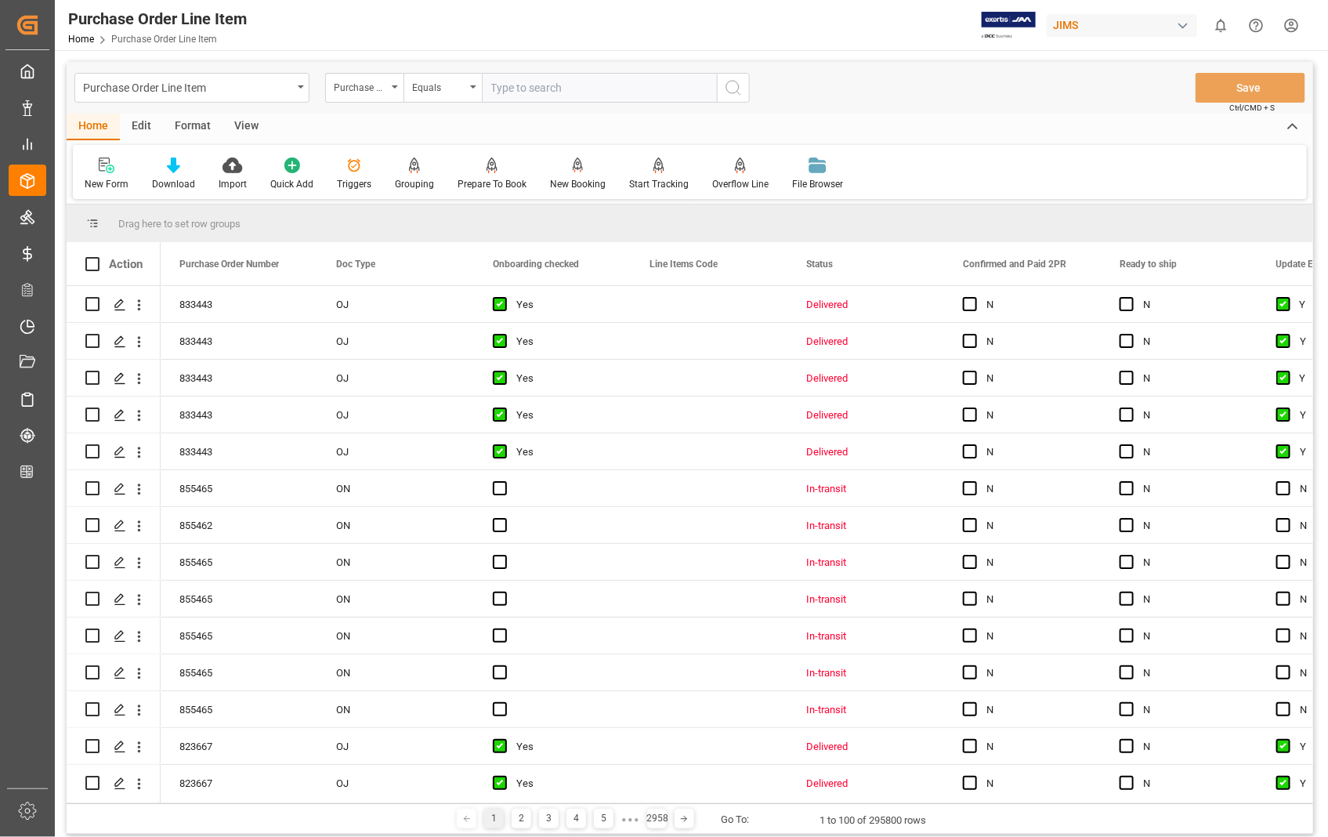
click at [586, 87] on input "text" at bounding box center [599, 88] width 235 height 30
type input "840809"
click at [727, 81] on icon "search button" at bounding box center [733, 87] width 19 height 19
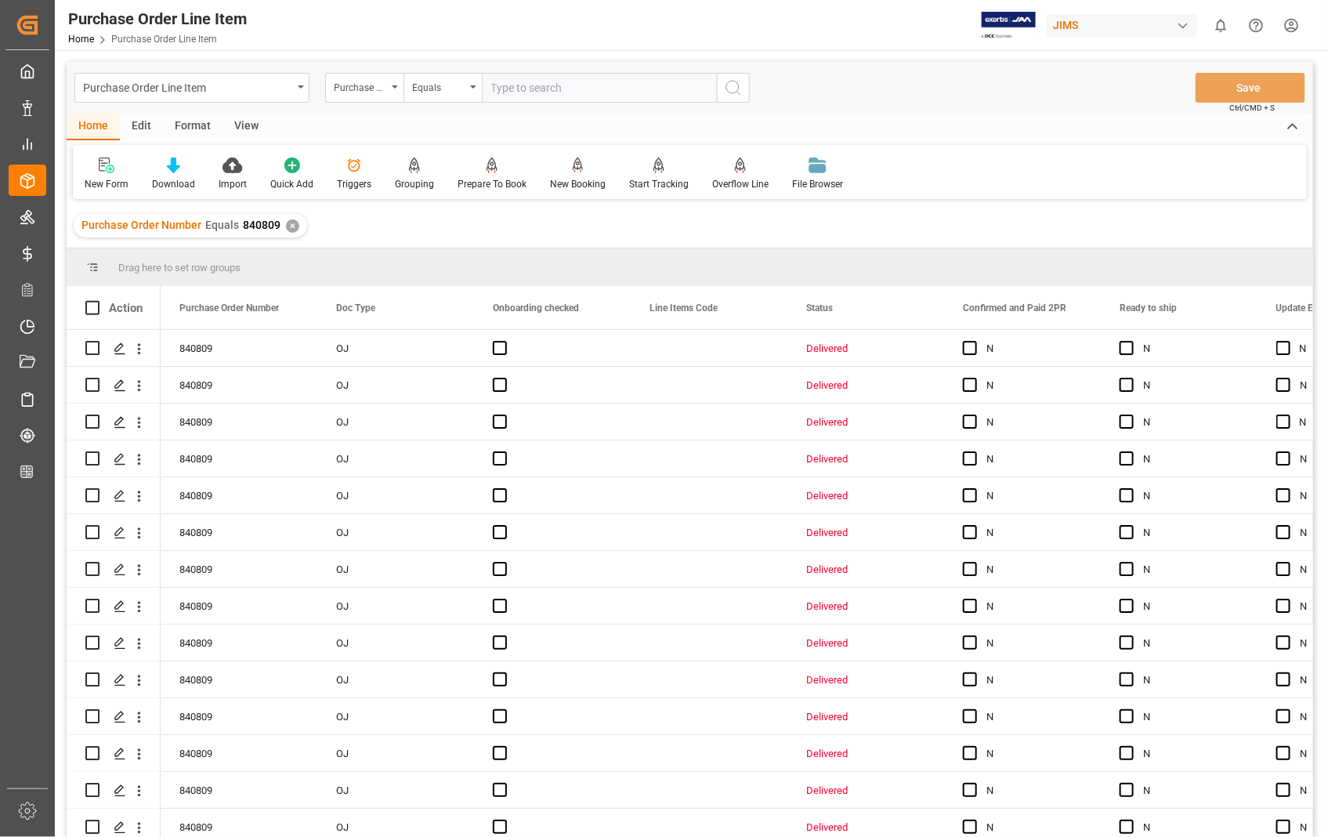
click at [259, 125] on div "View" at bounding box center [247, 127] width 48 height 27
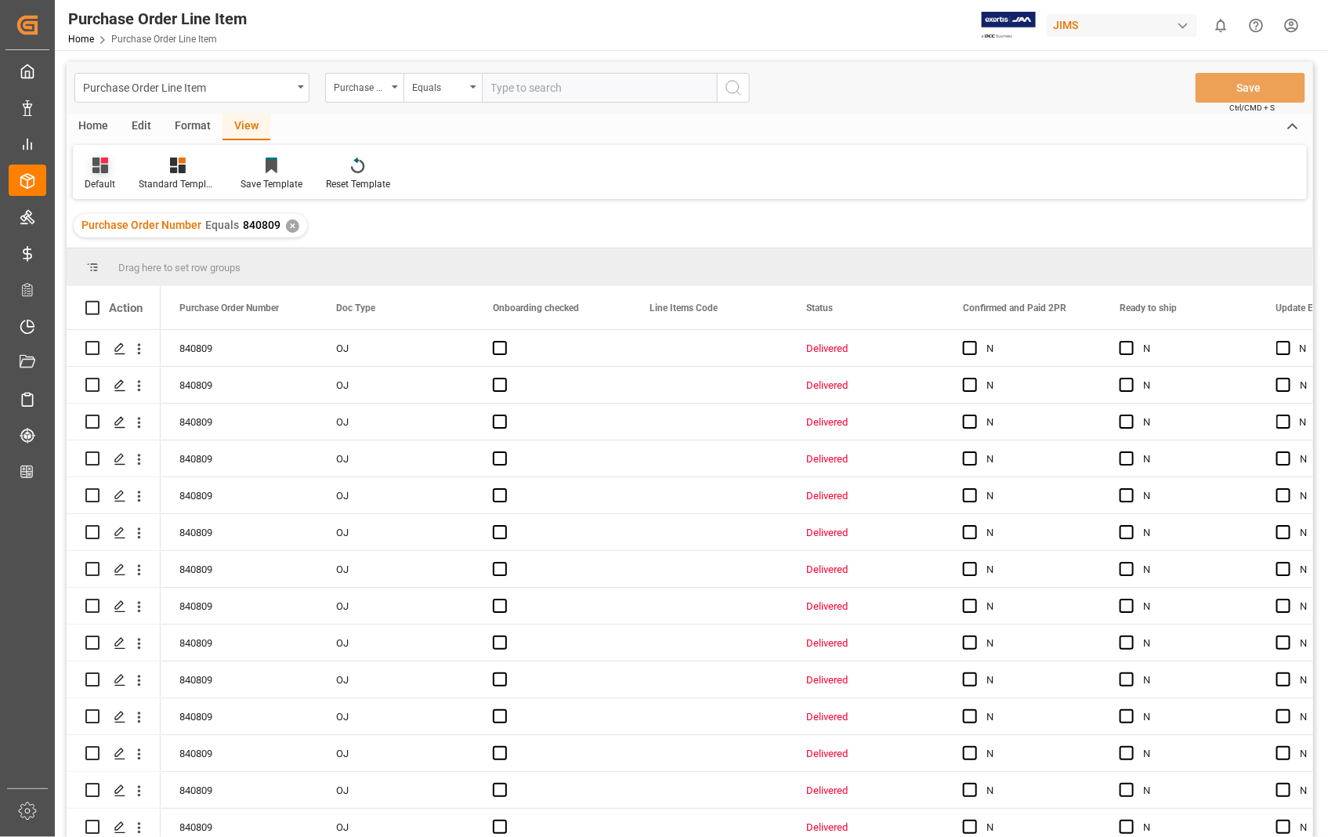
click at [100, 176] on div "Default" at bounding box center [100, 174] width 54 height 34
click at [114, 248] on div "Sophia setting." at bounding box center [160, 253] width 137 height 16
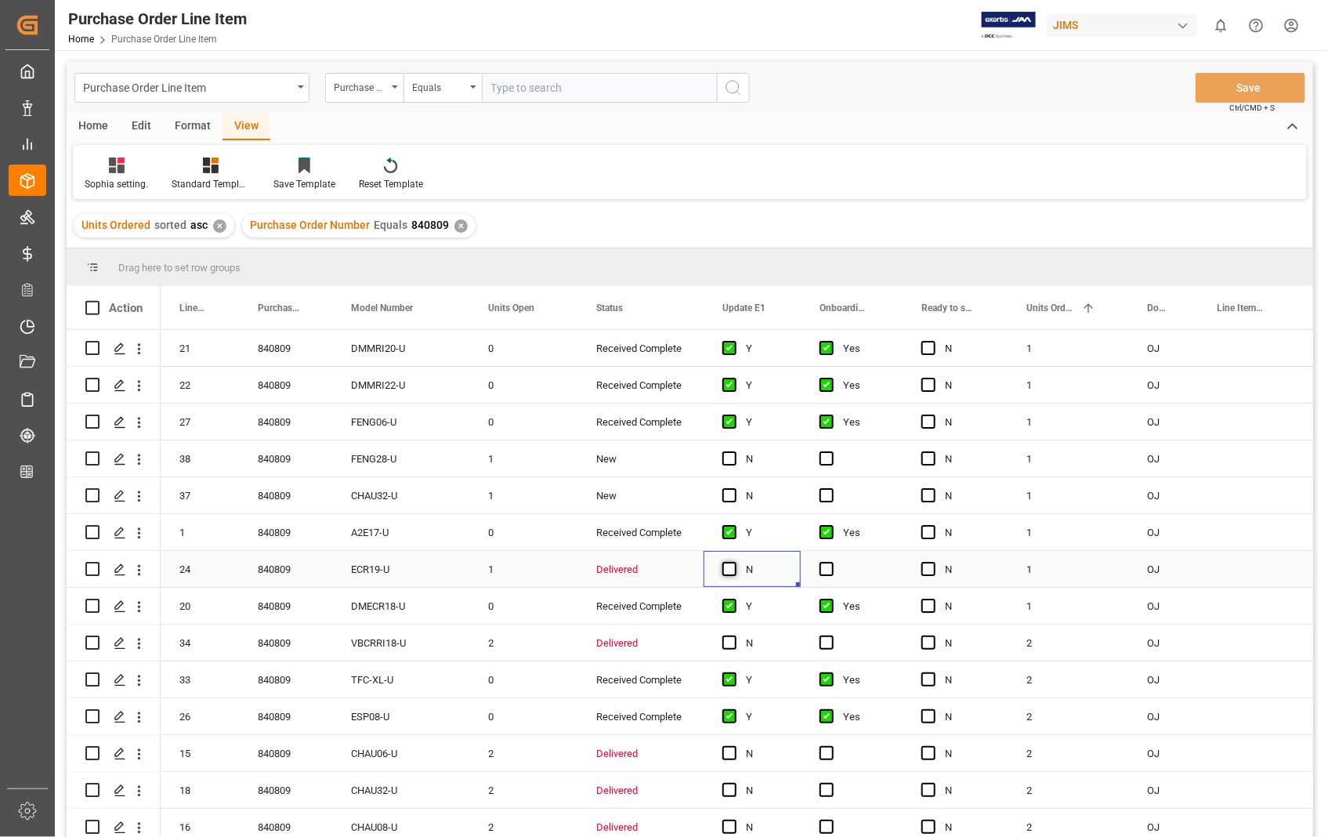
click at [735, 571] on span "Press SPACE to select this row." at bounding box center [730, 569] width 14 height 14
click at [734, 562] on input "Press SPACE to select this row." at bounding box center [734, 562] width 0 height 0
click at [824, 567] on span "Press SPACE to select this row." at bounding box center [827, 569] width 14 height 14
click at [832, 562] on input "Press SPACE to select this row." at bounding box center [832, 562] width 0 height 0
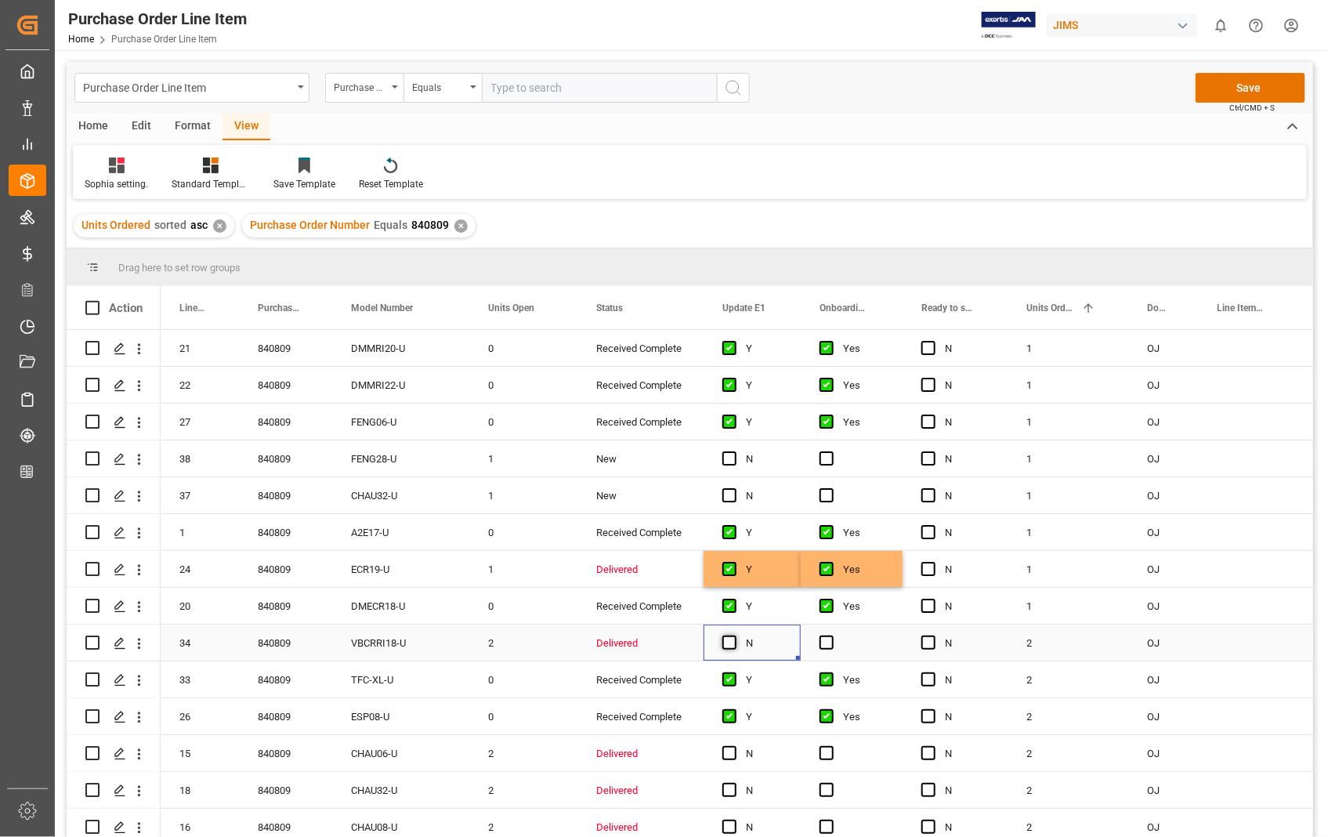
click at [735, 646] on span "Press SPACE to select this row." at bounding box center [730, 643] width 14 height 14
click at [734, 636] on input "Press SPACE to select this row." at bounding box center [734, 636] width 0 height 0
click at [829, 647] on span "Press SPACE to select this row." at bounding box center [827, 643] width 14 height 14
click at [832, 636] on input "Press SPACE to select this row." at bounding box center [832, 636] width 0 height 0
click at [729, 753] on span "Press SPACE to select this row." at bounding box center [730, 753] width 14 height 14
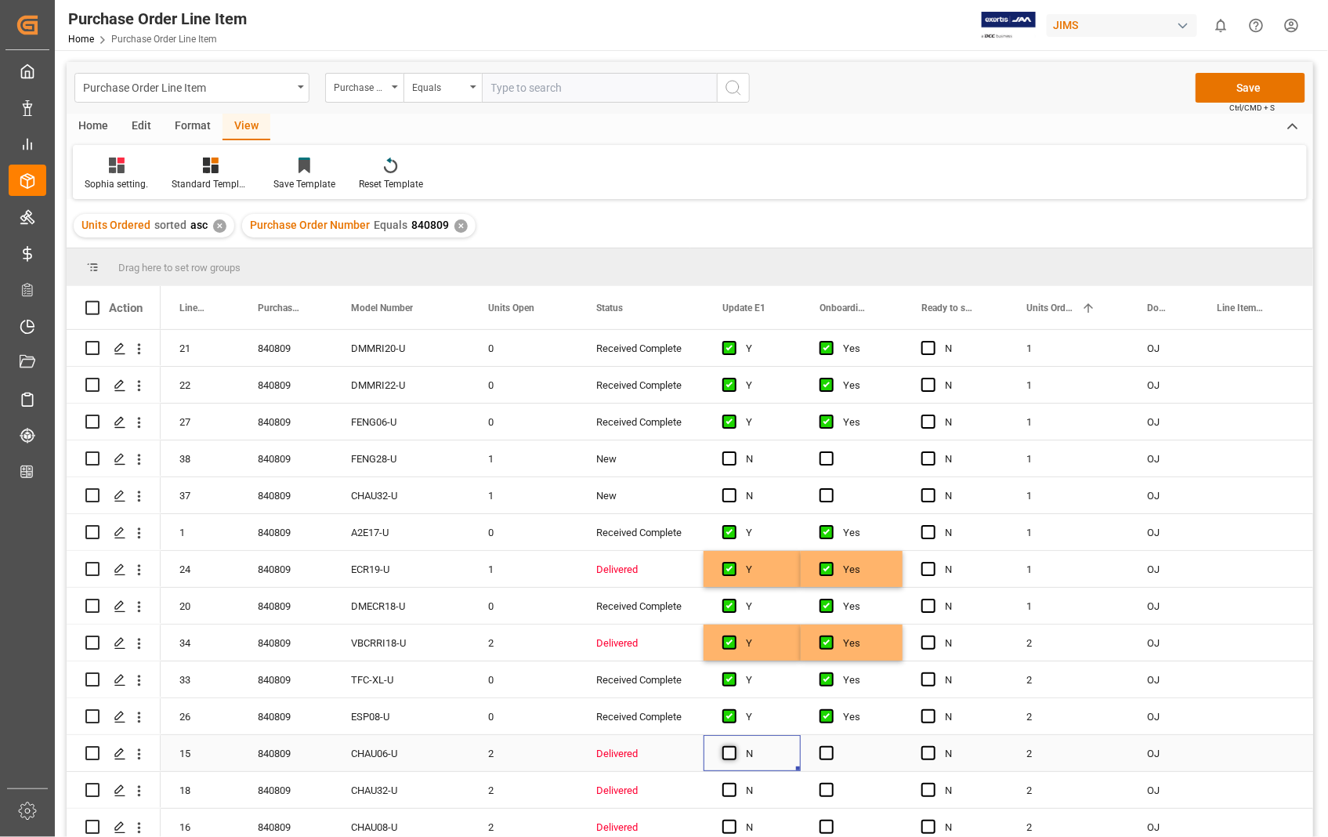
click at [734, 746] on input "Press SPACE to select this row." at bounding box center [734, 746] width 0 height 0
click at [832, 753] on span "Press SPACE to select this row." at bounding box center [827, 753] width 14 height 14
click at [832, 746] on input "Press SPACE to select this row." at bounding box center [832, 746] width 0 height 0
click at [727, 788] on span "Press SPACE to select this row." at bounding box center [730, 790] width 14 height 14
click at [734, 783] on input "Press SPACE to select this row." at bounding box center [734, 783] width 0 height 0
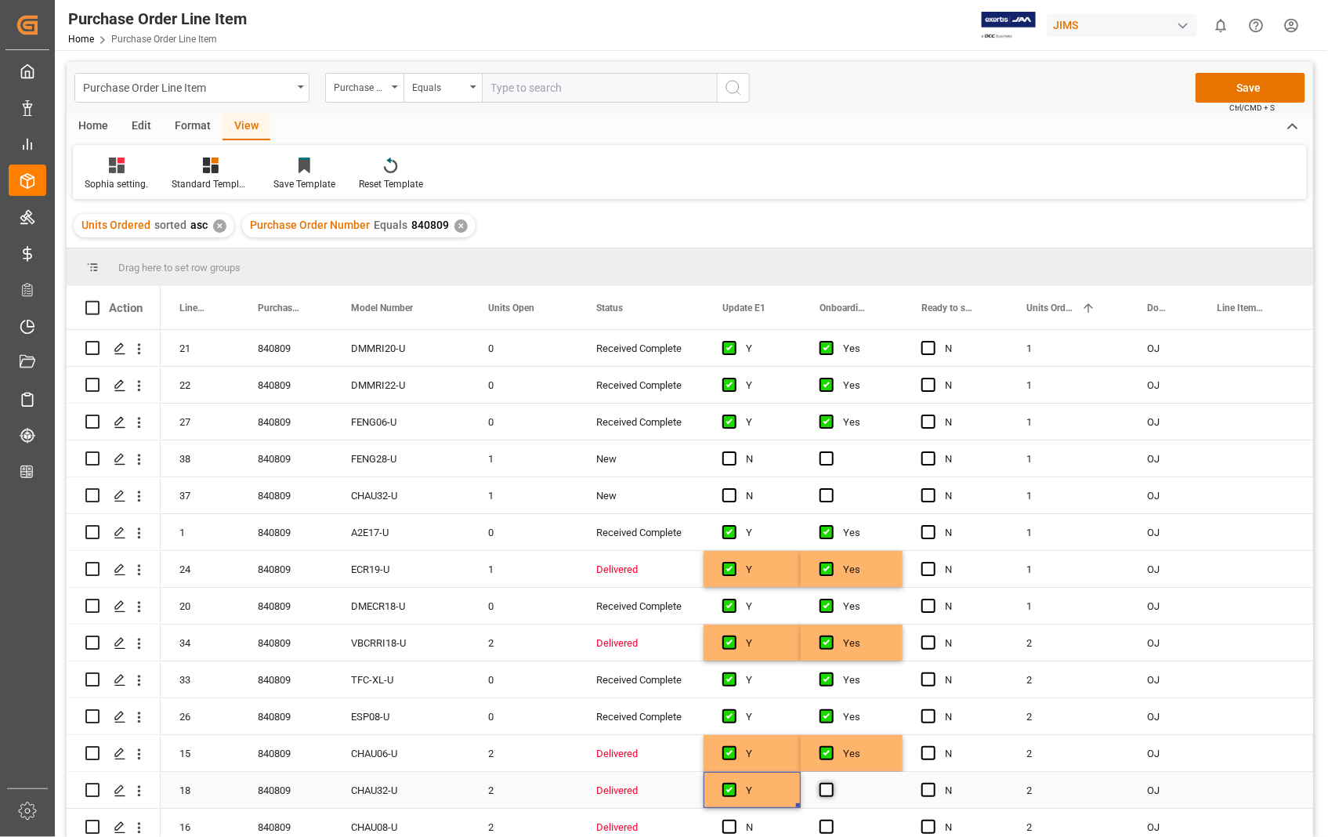
click at [829, 789] on span "Press SPACE to select this row." at bounding box center [827, 790] width 14 height 14
click at [832, 783] on input "Press SPACE to select this row." at bounding box center [832, 783] width 0 height 0
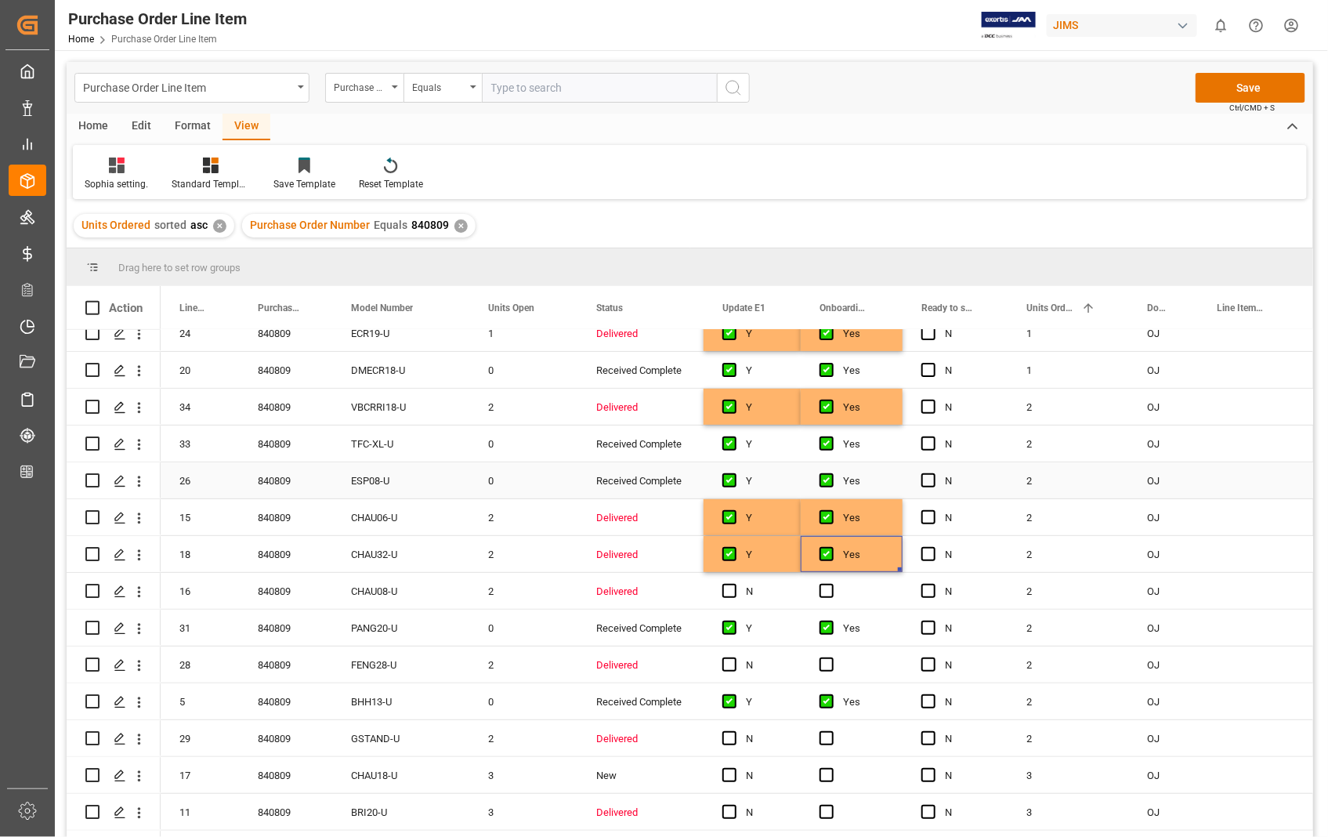
scroll to position [261, 0]
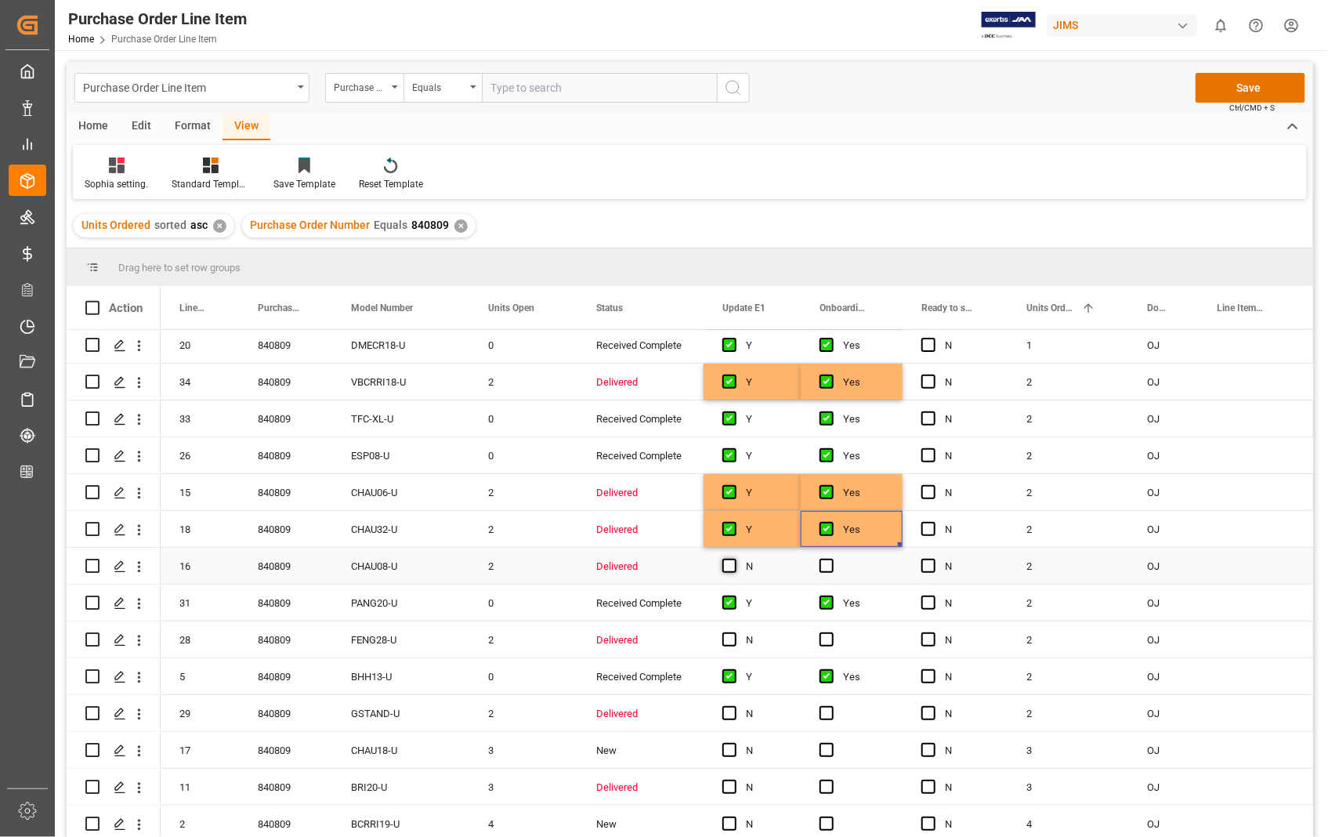
click at [731, 566] on span "Press SPACE to select this row." at bounding box center [730, 566] width 14 height 14
click at [734, 559] on input "Press SPACE to select this row." at bounding box center [734, 559] width 0 height 0
click at [829, 567] on span "Press SPACE to select this row." at bounding box center [827, 566] width 14 height 14
click at [832, 559] on input "Press SPACE to select this row." at bounding box center [832, 559] width 0 height 0
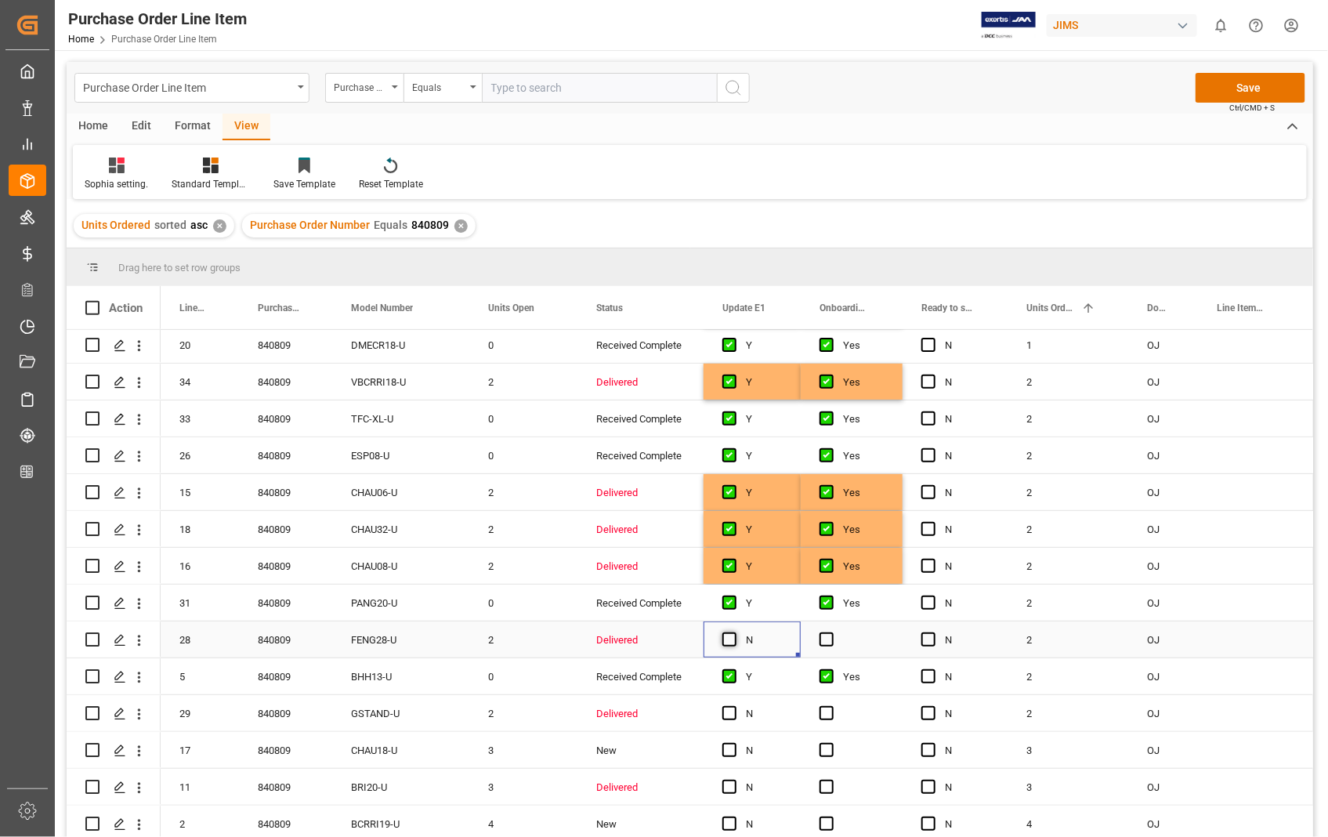
click at [729, 636] on span "Press SPACE to select this row." at bounding box center [730, 639] width 14 height 14
click at [734, 632] on input "Press SPACE to select this row." at bounding box center [734, 632] width 0 height 0
click at [834, 640] on div "Press SPACE to select this row." at bounding box center [852, 639] width 102 height 36
click at [819, 635] on div "Press SPACE to select this row." at bounding box center [852, 639] width 102 height 36
click at [824, 636] on span "Press SPACE to select this row." at bounding box center [827, 639] width 14 height 14
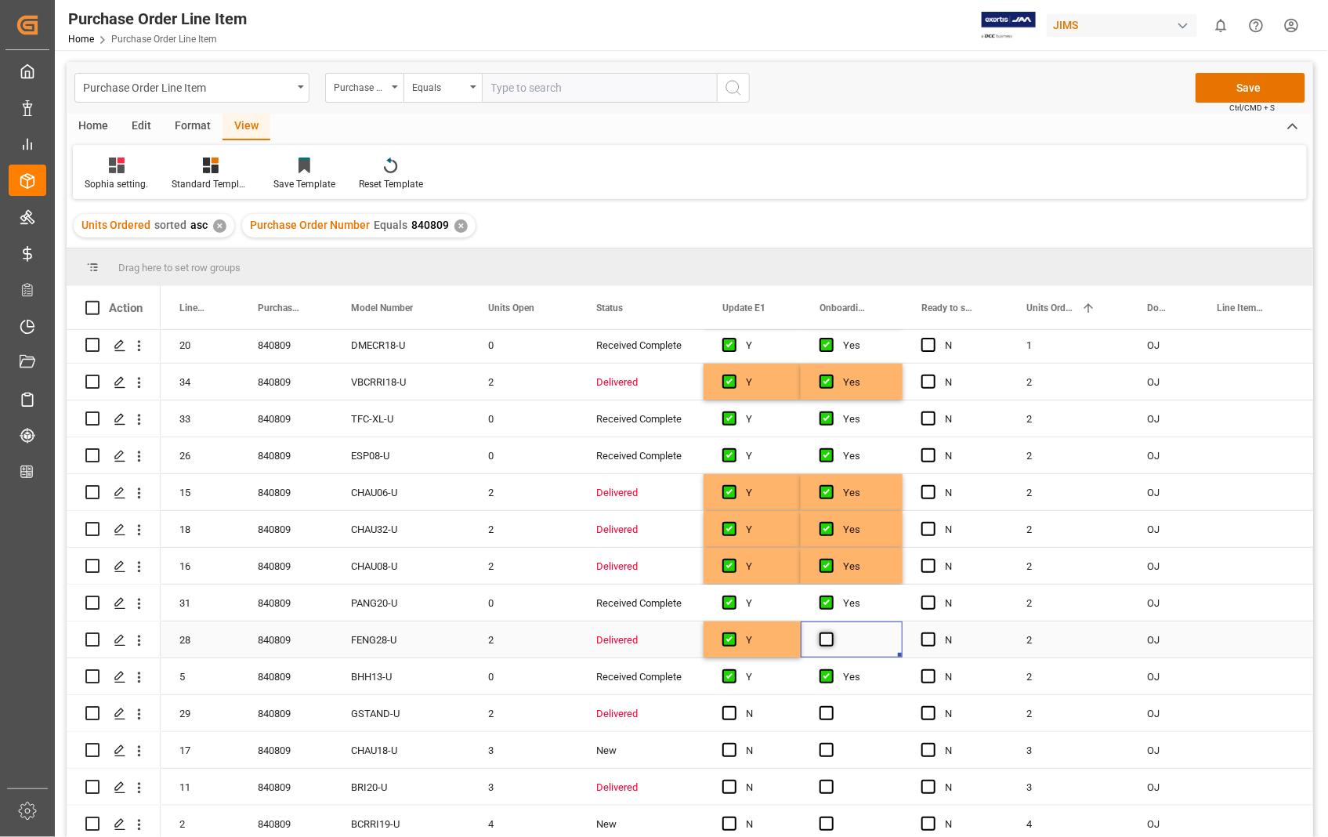
click at [832, 632] on input "Press SPACE to select this row." at bounding box center [832, 632] width 0 height 0
click at [726, 709] on span "Press SPACE to select this row." at bounding box center [730, 713] width 14 height 14
click at [734, 706] on input "Press SPACE to select this row." at bounding box center [734, 706] width 0 height 0
click at [734, 750] on span "Press SPACE to select this row." at bounding box center [730, 750] width 14 height 14
click at [734, 743] on input "Press SPACE to select this row." at bounding box center [734, 743] width 0 height 0
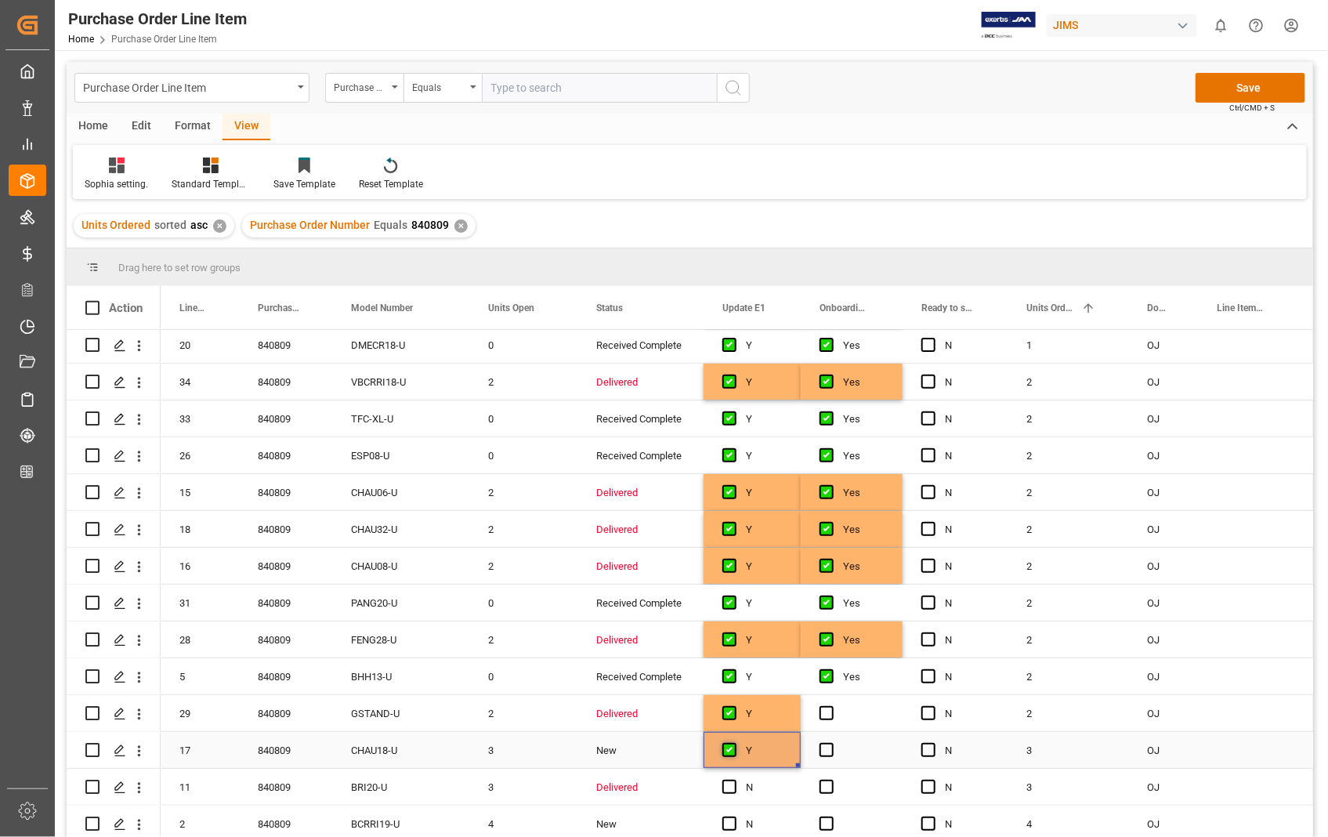
click at [734, 750] on span "Press SPACE to select this row." at bounding box center [730, 750] width 14 height 14
click at [734, 743] on input "Press SPACE to select this row." at bounding box center [734, 743] width 0 height 0
click at [824, 716] on span "Press SPACE to select this row." at bounding box center [827, 713] width 14 height 14
click at [832, 706] on input "Press SPACE to select this row." at bounding box center [832, 706] width 0 height 0
click at [723, 788] on span "Press SPACE to select this row." at bounding box center [730, 787] width 14 height 14
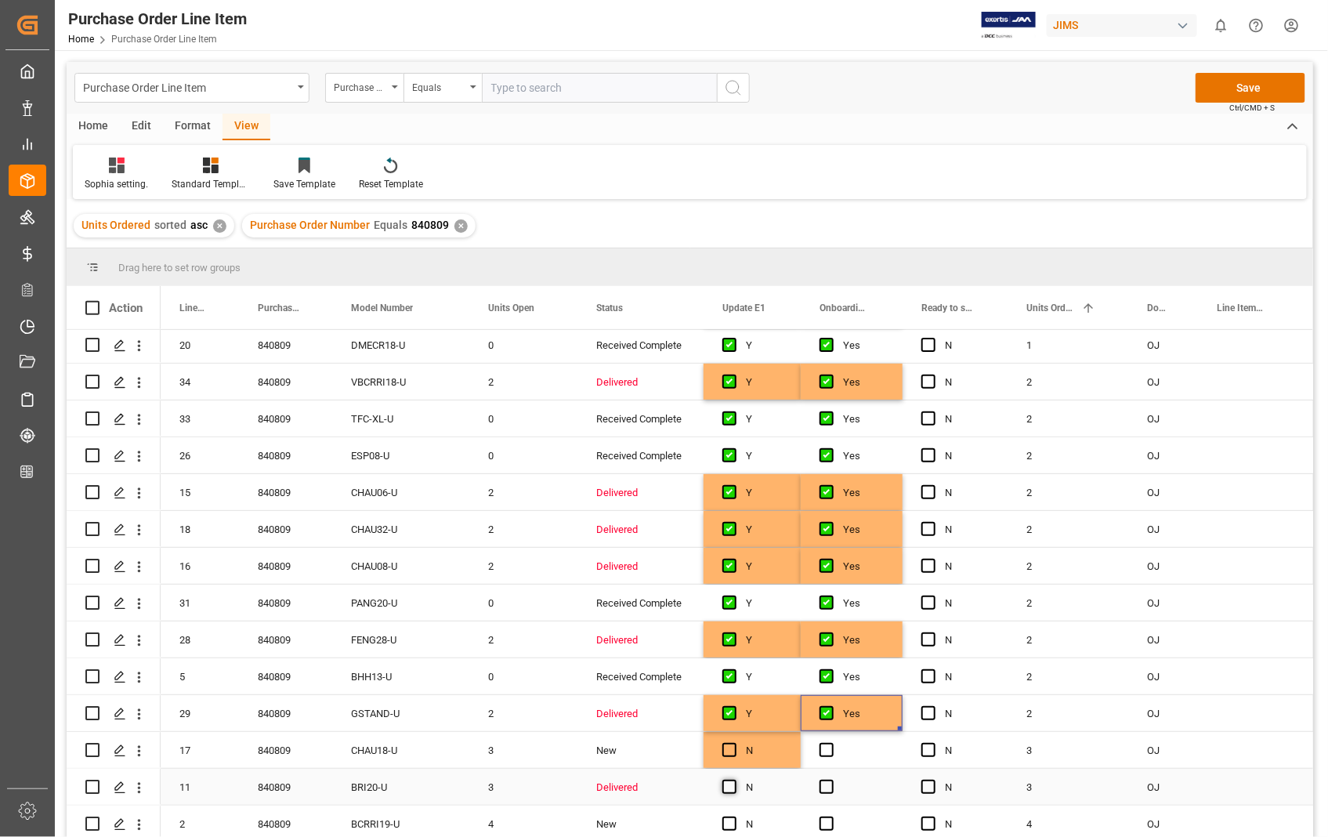
click at [734, 780] on input "Press SPACE to select this row." at bounding box center [734, 780] width 0 height 0
click at [825, 786] on span "Press SPACE to select this row." at bounding box center [827, 787] width 14 height 14
click at [832, 780] on input "Press SPACE to select this row." at bounding box center [832, 780] width 0 height 0
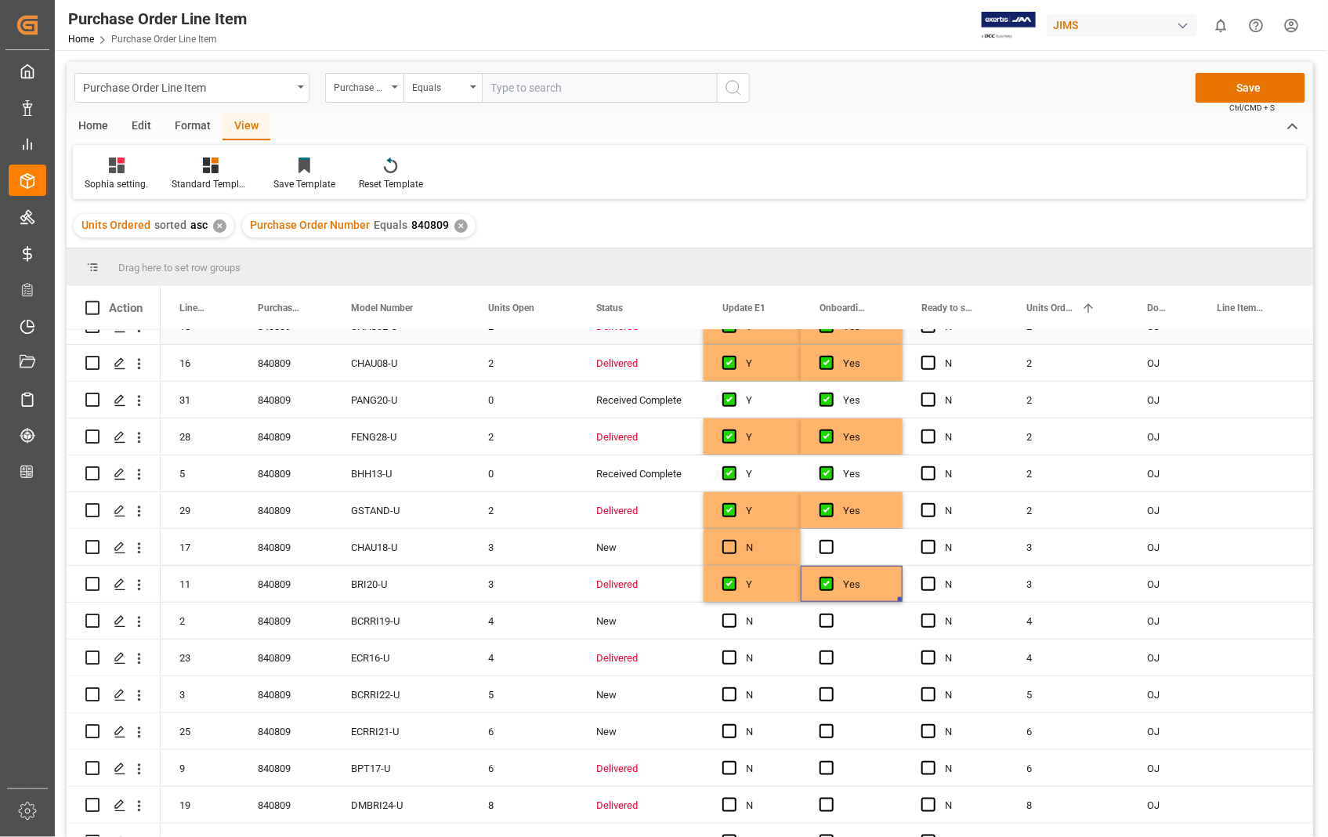
scroll to position [522, 0]
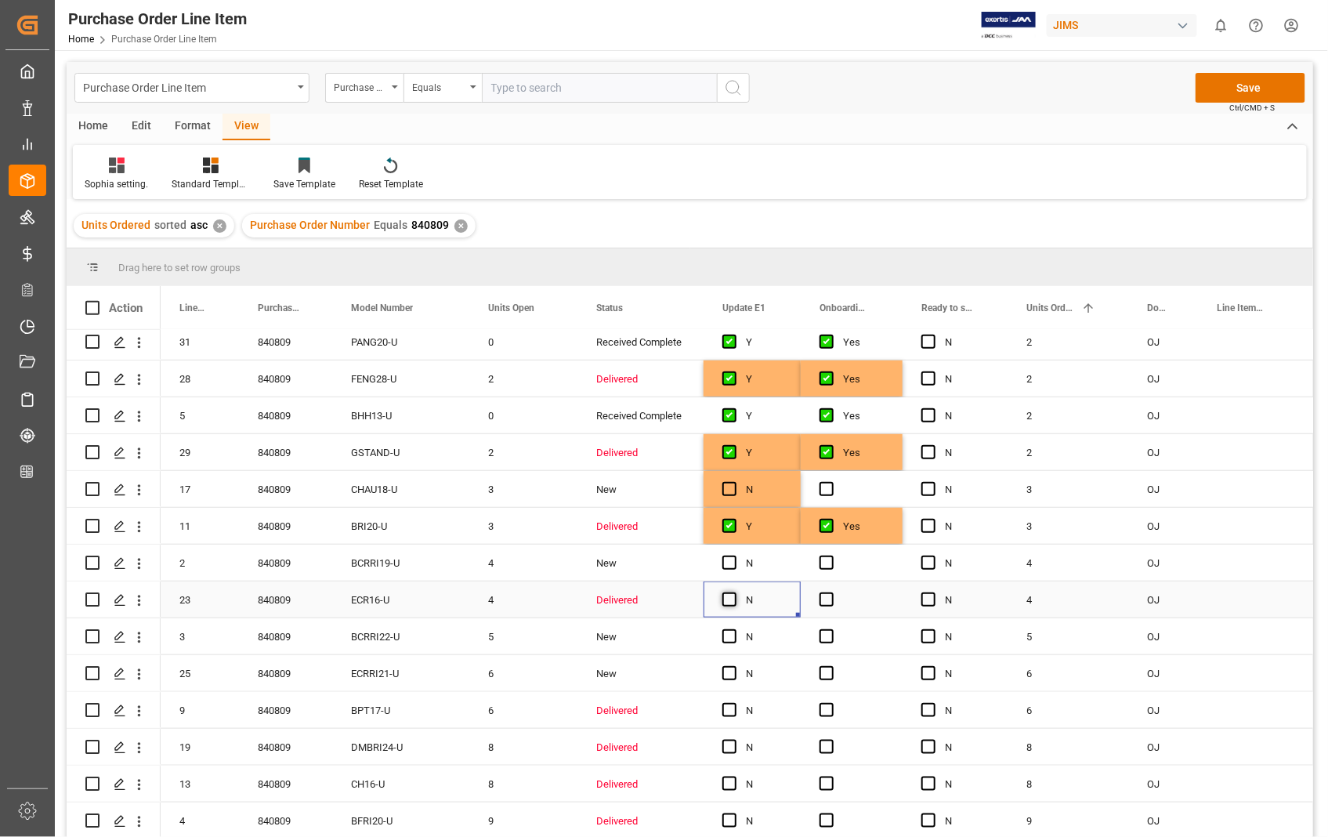
click at [726, 601] on span "Press SPACE to select this row." at bounding box center [730, 599] width 14 height 14
click at [734, 592] on input "Press SPACE to select this row." at bounding box center [734, 592] width 0 height 0
click at [832, 600] on span "Press SPACE to select this row." at bounding box center [827, 599] width 14 height 14
click at [832, 592] on input "Press SPACE to select this row." at bounding box center [832, 592] width 0 height 0
click at [723, 705] on span "Press SPACE to select this row." at bounding box center [730, 710] width 14 height 14
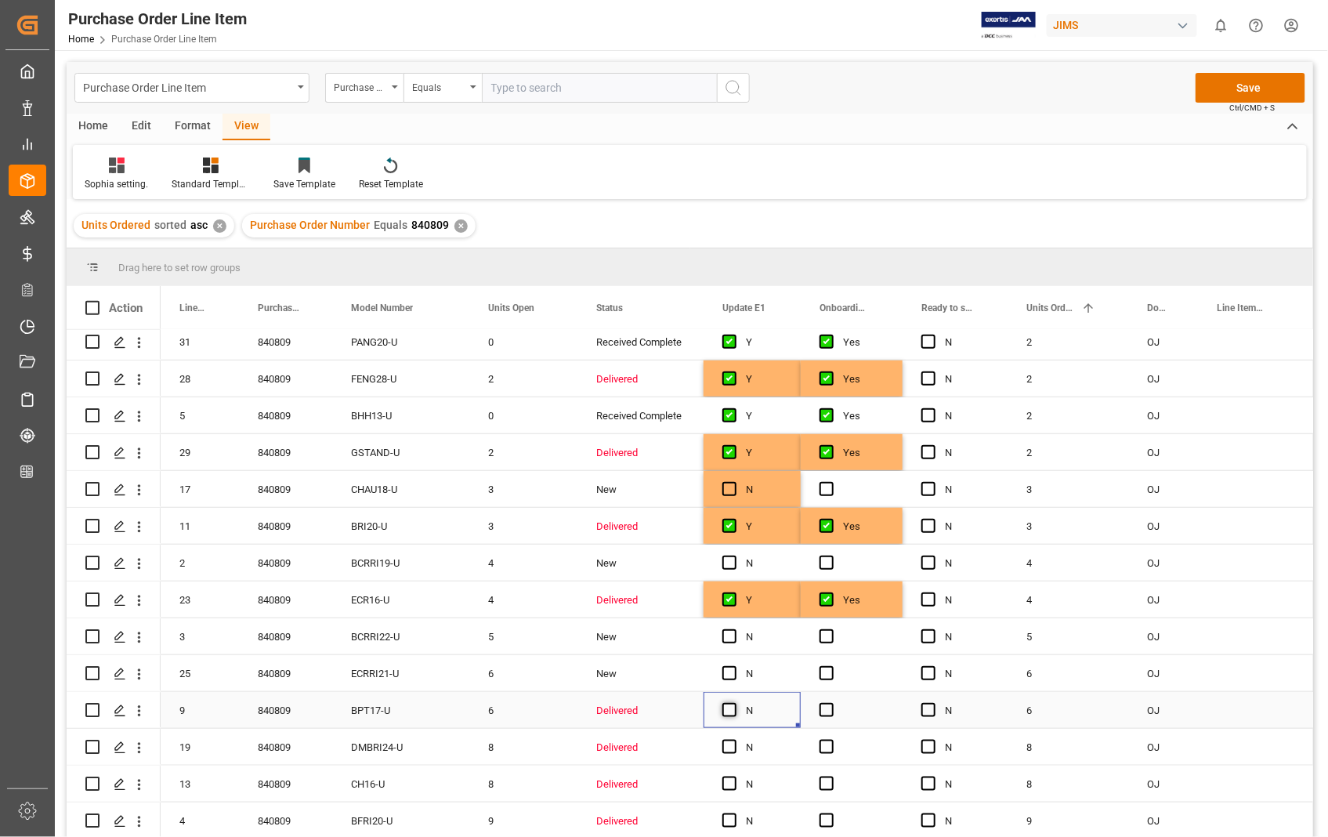
click at [734, 703] on input "Press SPACE to select this row." at bounding box center [734, 703] width 0 height 0
click at [723, 743] on span "Press SPACE to select this row." at bounding box center [730, 747] width 14 height 14
click at [734, 740] on input "Press SPACE to select this row." at bounding box center [734, 740] width 0 height 0
click at [732, 792] on div "Press SPACE to select this row." at bounding box center [735, 784] width 24 height 36
click at [724, 781] on span "Press SPACE to select this row." at bounding box center [730, 784] width 14 height 14
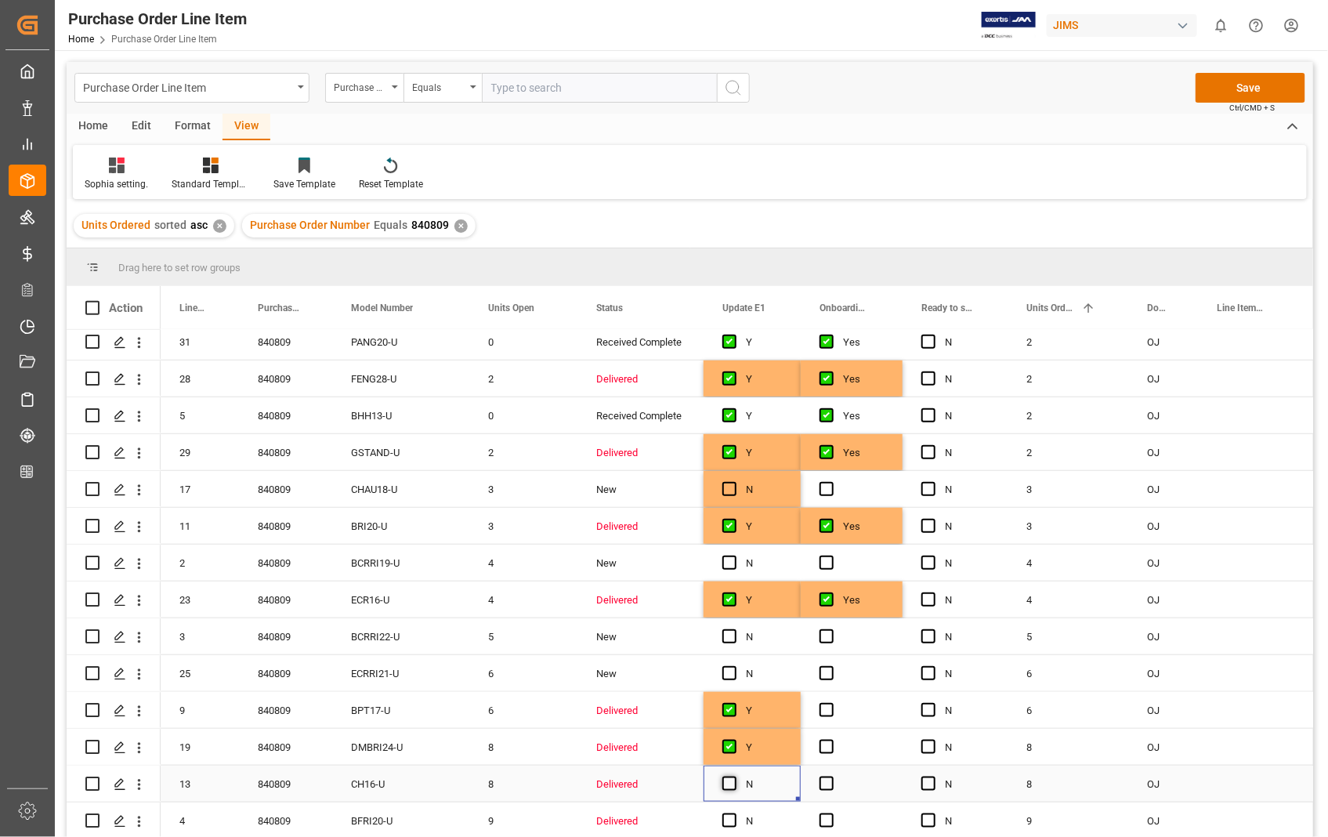
click at [734, 777] on input "Press SPACE to select this row." at bounding box center [734, 777] width 0 height 0
click at [724, 821] on span "Press SPACE to select this row." at bounding box center [730, 820] width 14 height 14
click at [734, 813] on input "Press SPACE to select this row." at bounding box center [734, 813] width 0 height 0
click at [821, 703] on span "Press SPACE to select this row." at bounding box center [827, 710] width 14 height 14
click at [832, 703] on input "Press SPACE to select this row." at bounding box center [832, 703] width 0 height 0
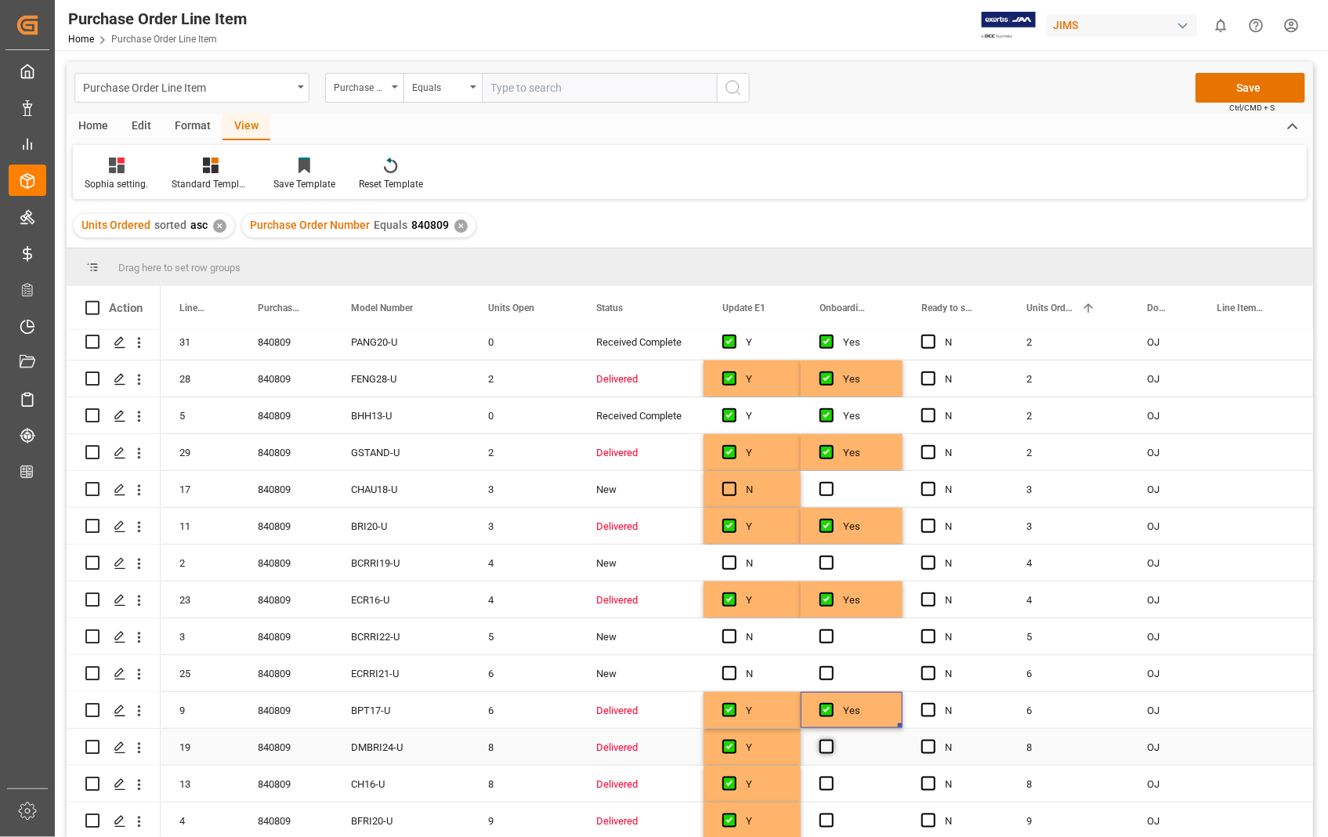
click at [824, 751] on span "Press SPACE to select this row." at bounding box center [827, 747] width 14 height 14
click at [832, 740] on input "Press SPACE to select this row." at bounding box center [832, 740] width 0 height 0
click at [827, 784] on span "Press SPACE to select this row." at bounding box center [827, 784] width 14 height 14
click at [832, 777] on input "Press SPACE to select this row." at bounding box center [832, 777] width 0 height 0
click at [828, 818] on span "Press SPACE to select this row." at bounding box center [827, 820] width 14 height 14
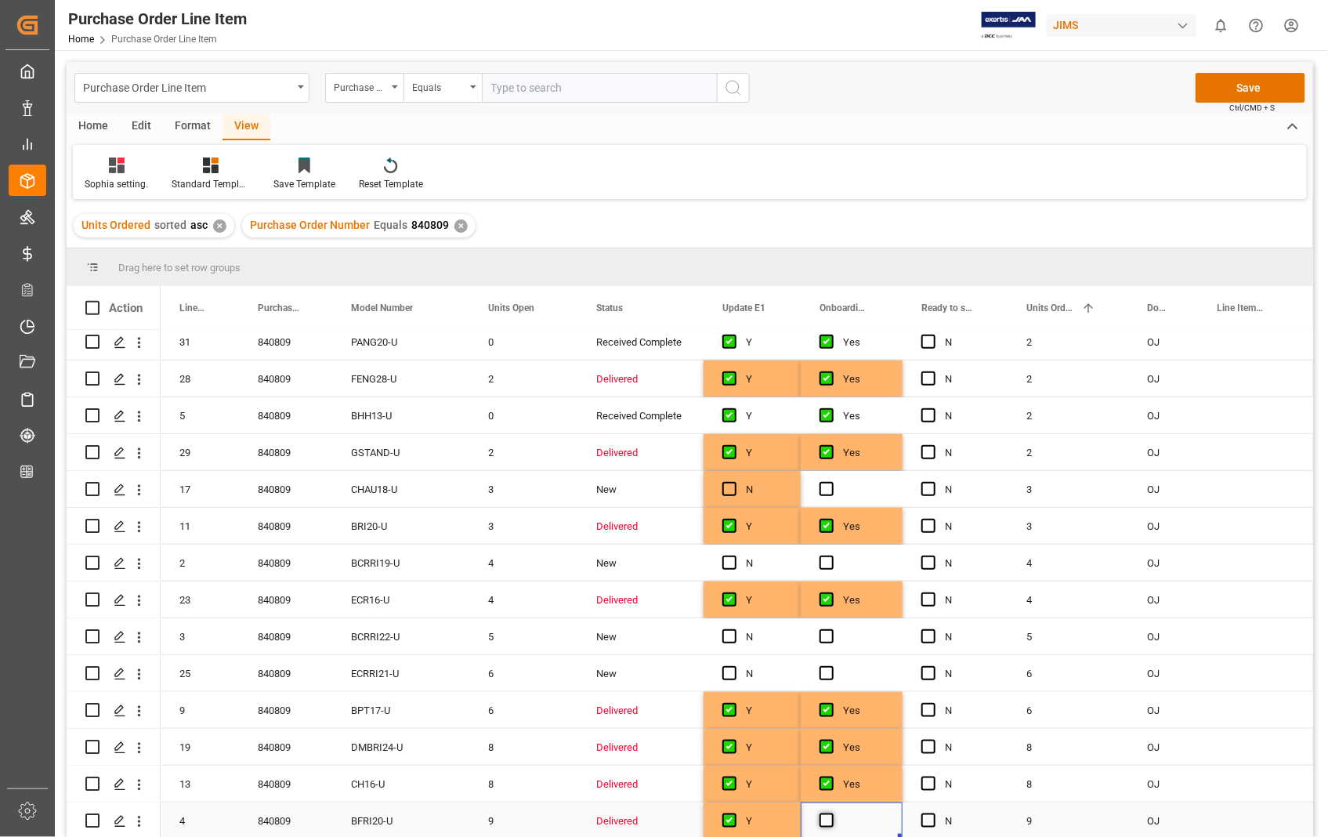
click at [832, 813] on input "Press SPACE to select this row." at bounding box center [832, 813] width 0 height 0
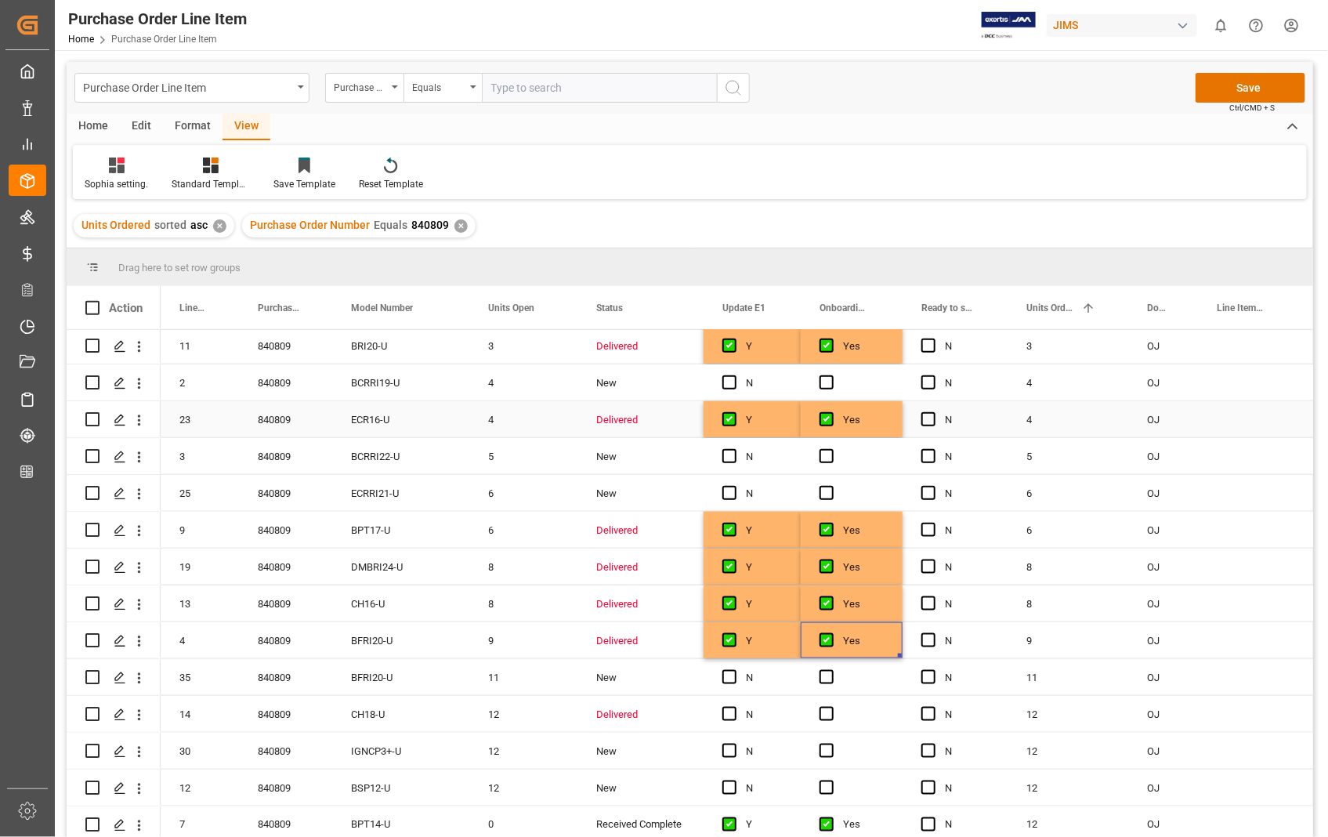
scroll to position [784, 0]
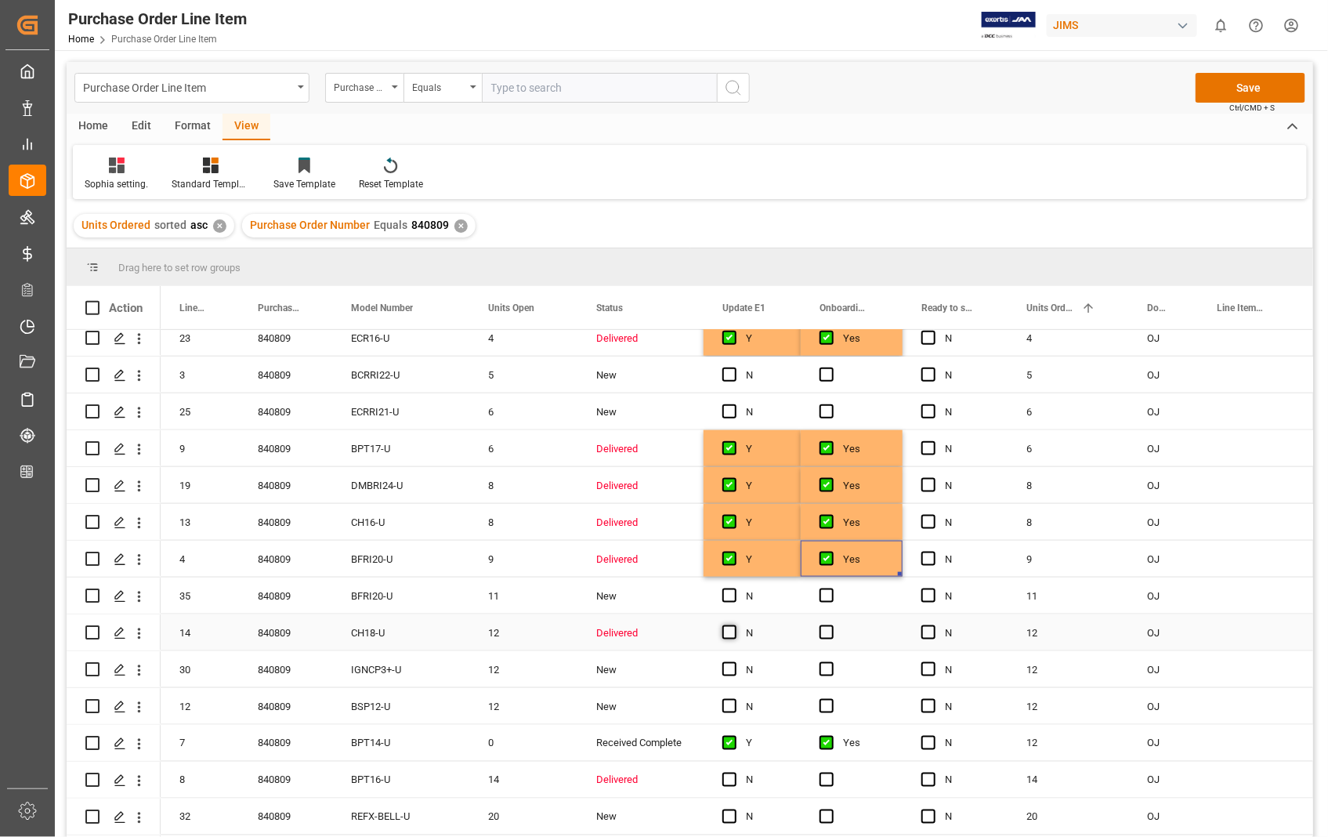
click at [730, 638] on span "Press SPACE to select this row." at bounding box center [730, 632] width 14 height 14
click at [734, 625] on input "Press SPACE to select this row." at bounding box center [734, 625] width 0 height 0
click at [824, 631] on span "Press SPACE to select this row." at bounding box center [827, 632] width 14 height 14
click at [832, 625] on input "Press SPACE to select this row." at bounding box center [832, 625] width 0 height 0
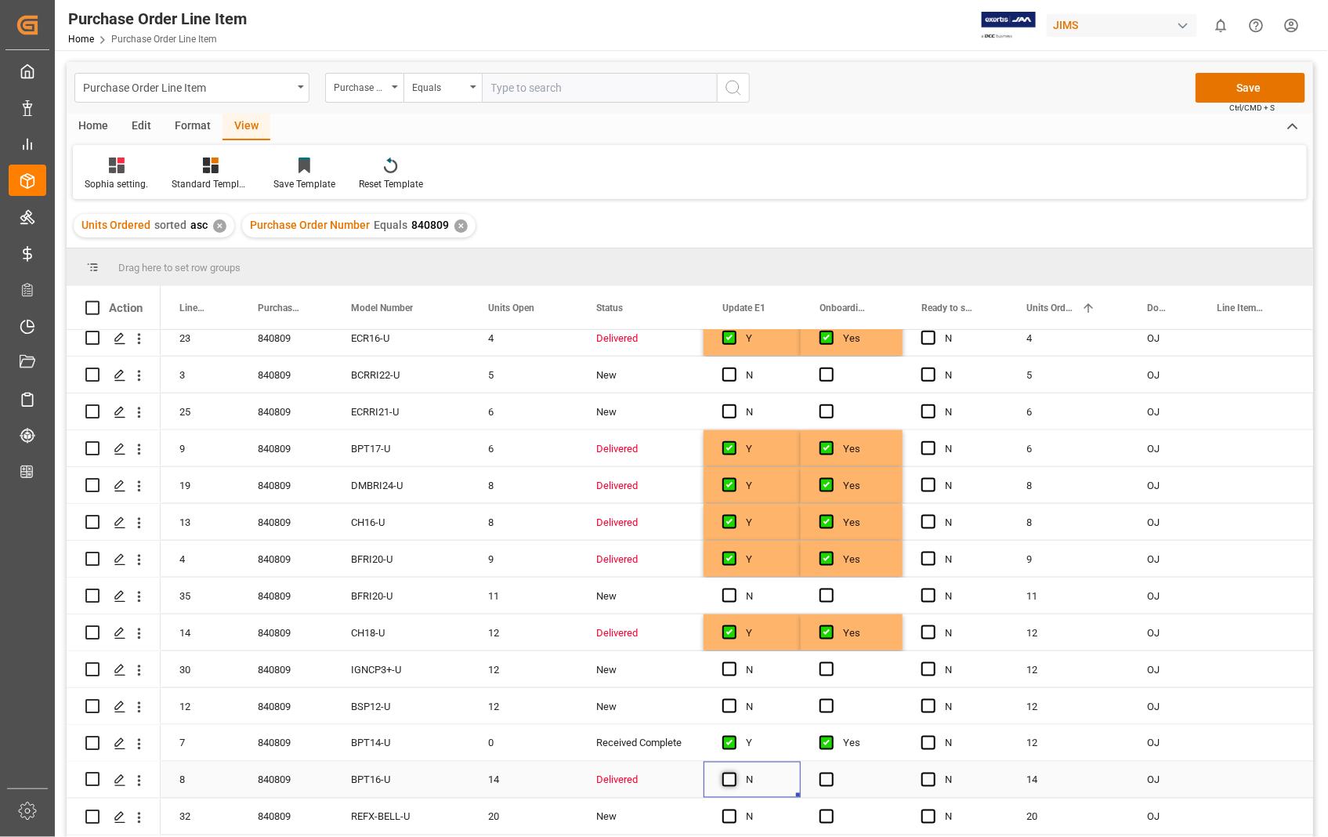
click at [727, 781] on span "Press SPACE to select this row." at bounding box center [730, 780] width 14 height 14
click at [734, 773] on input "Press SPACE to select this row." at bounding box center [734, 773] width 0 height 0
click at [825, 778] on span "Press SPACE to select this row." at bounding box center [827, 780] width 14 height 14
click at [832, 773] on input "Press SPACE to select this row." at bounding box center [832, 773] width 0 height 0
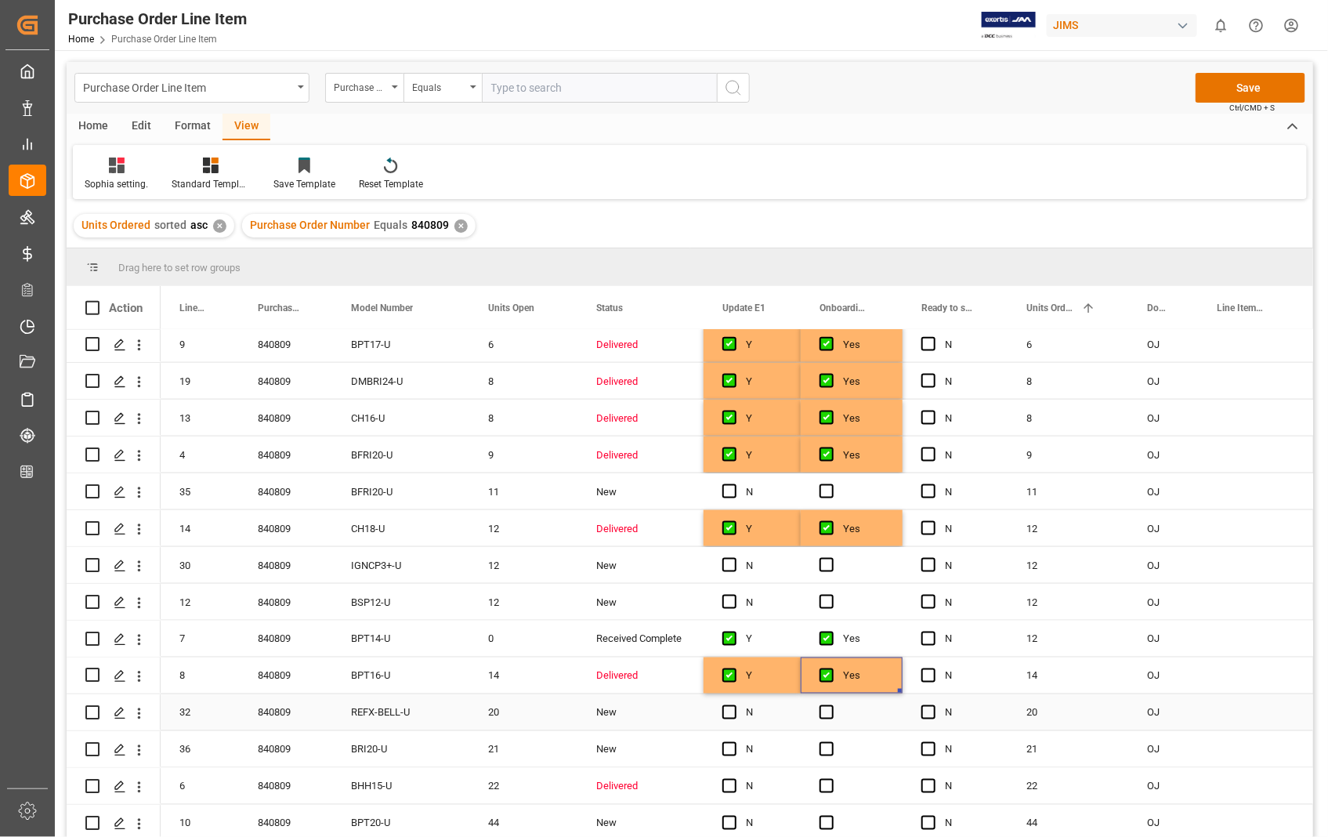
scroll to position [891, 0]
click at [730, 788] on span "Press SPACE to select this row." at bounding box center [730, 786] width 14 height 14
click at [734, 779] on input "Press SPACE to select this row." at bounding box center [734, 779] width 0 height 0
click at [827, 789] on div "Press SPACE to select this row." at bounding box center [852, 786] width 102 height 36
click at [827, 782] on span "Press SPACE to select this row." at bounding box center [827, 786] width 14 height 14
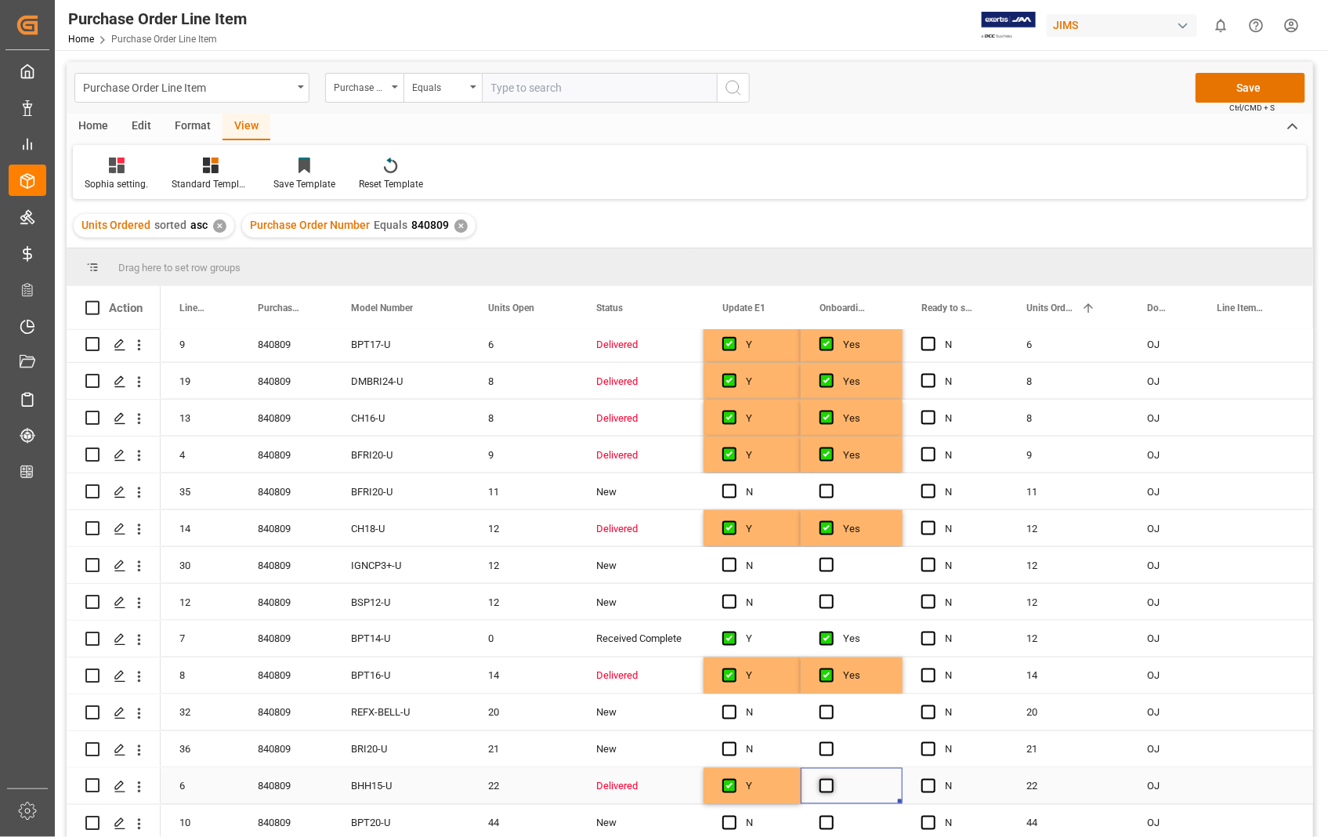
click at [832, 779] on input "Press SPACE to select this row." at bounding box center [832, 779] width 0 height 0
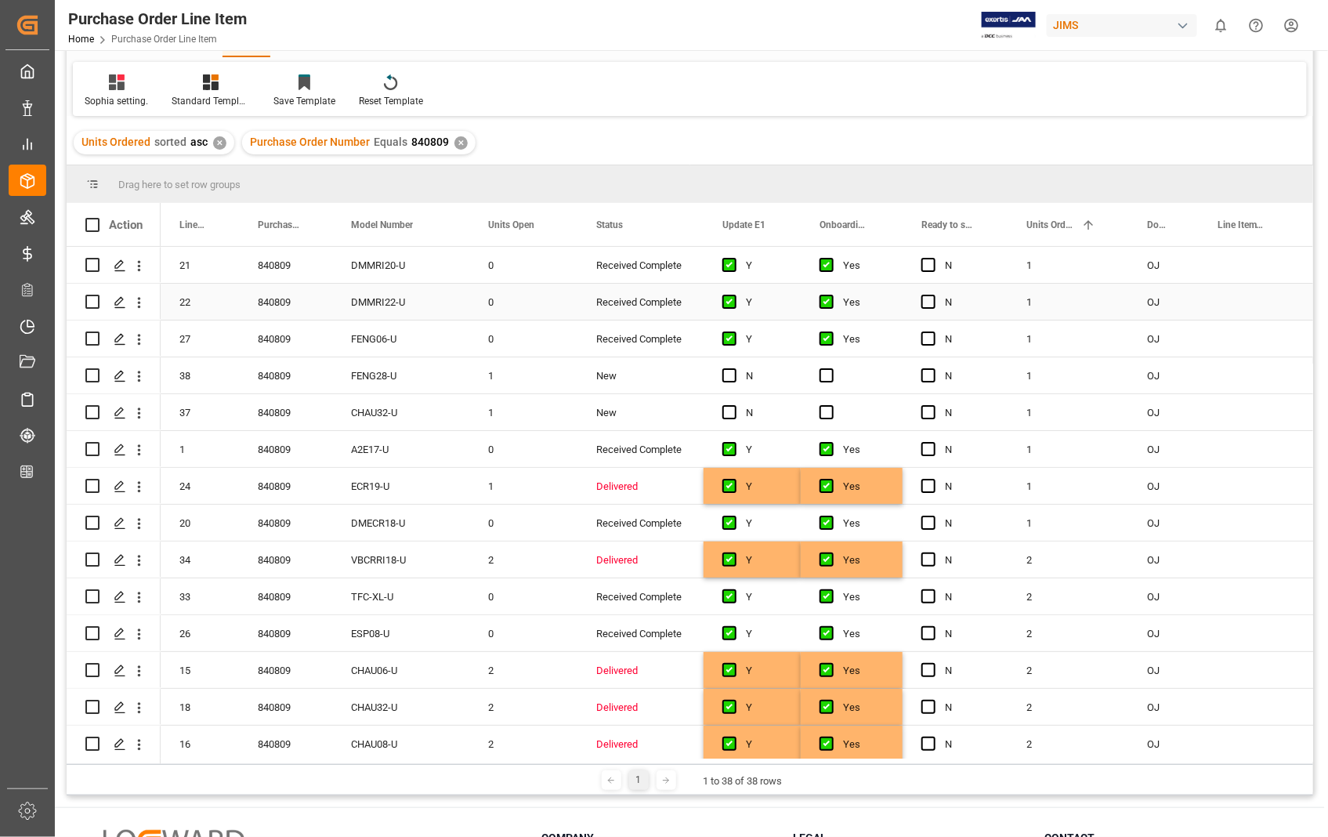
scroll to position [0, 0]
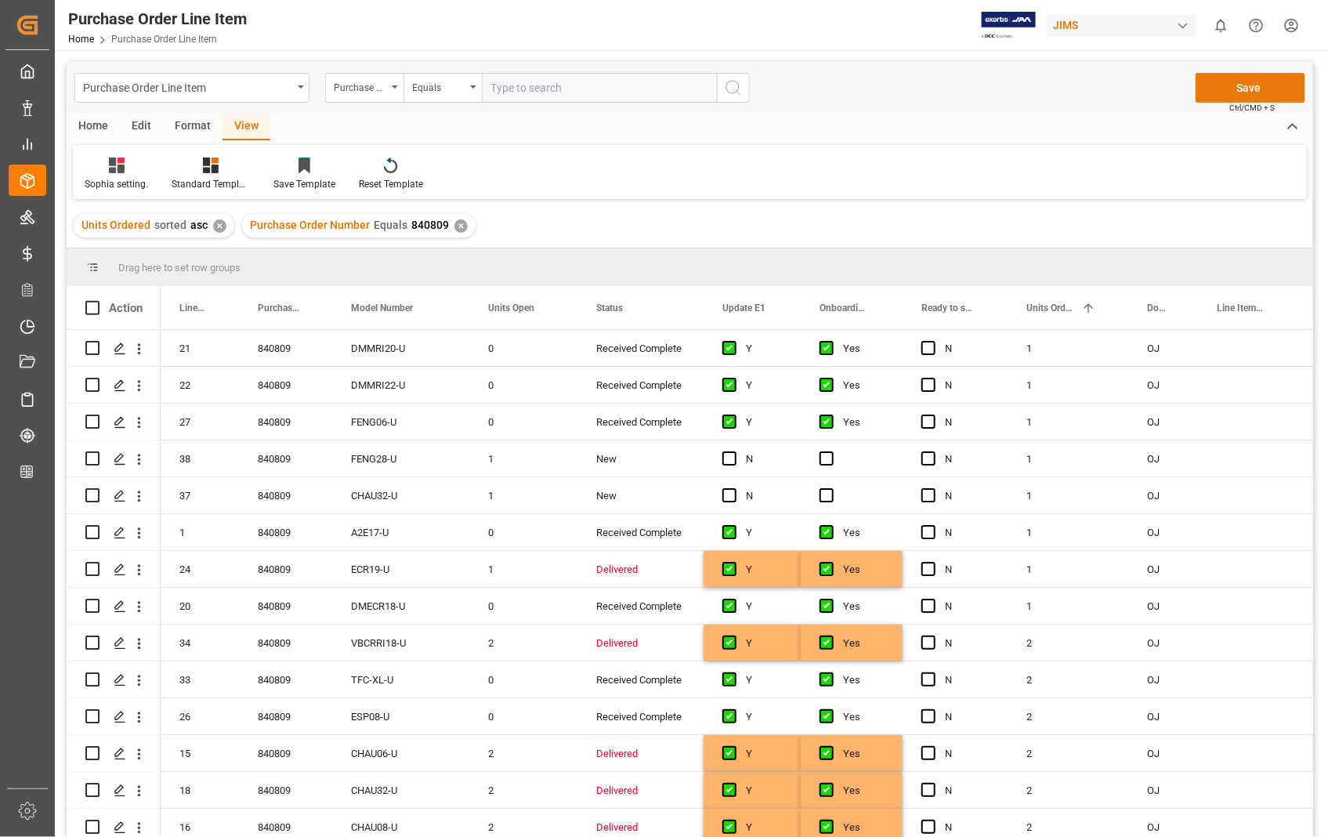
click at [1243, 91] on button "Save" at bounding box center [1251, 88] width 110 height 30
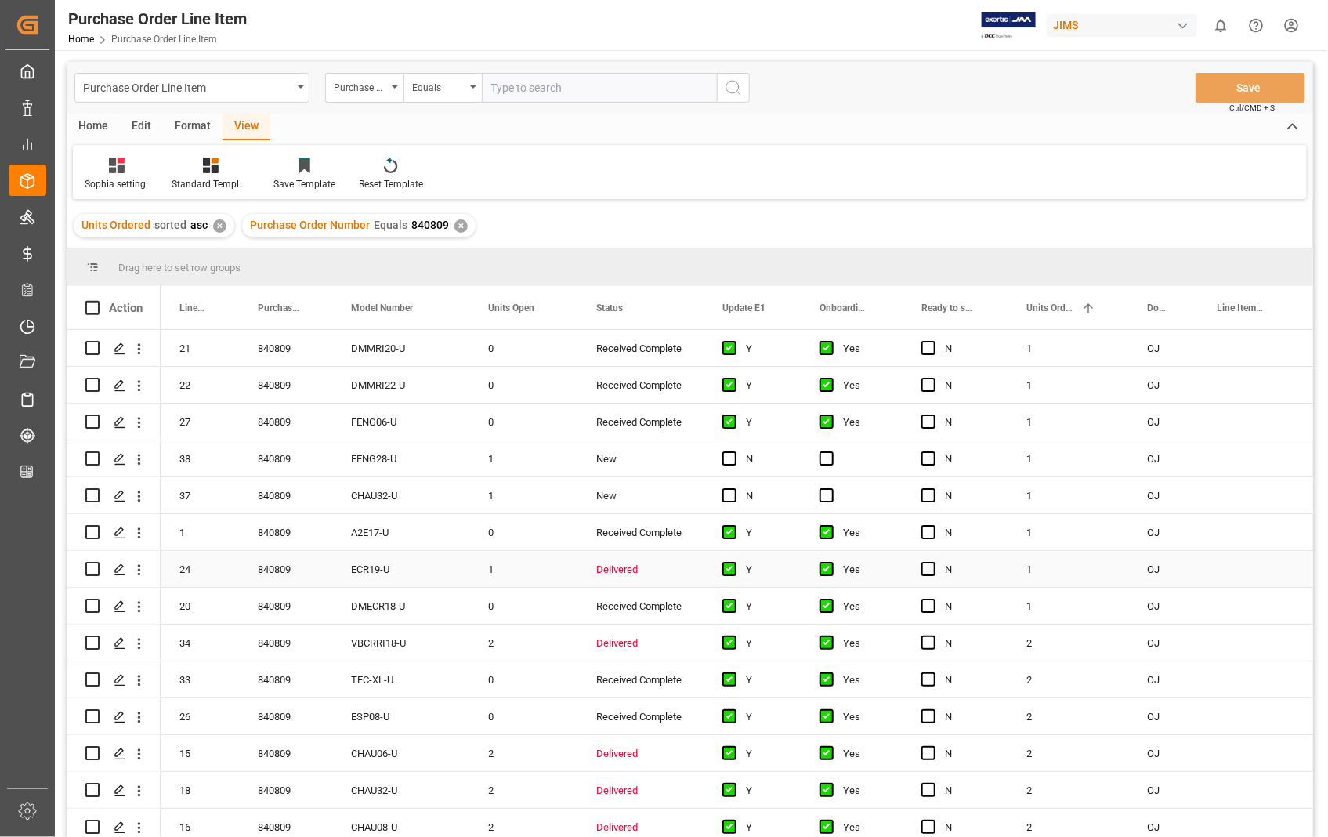
click at [88, 567] on input "Press Space to toggle row selection (unchecked)" at bounding box center [92, 569] width 14 height 14
checkbox input "true"
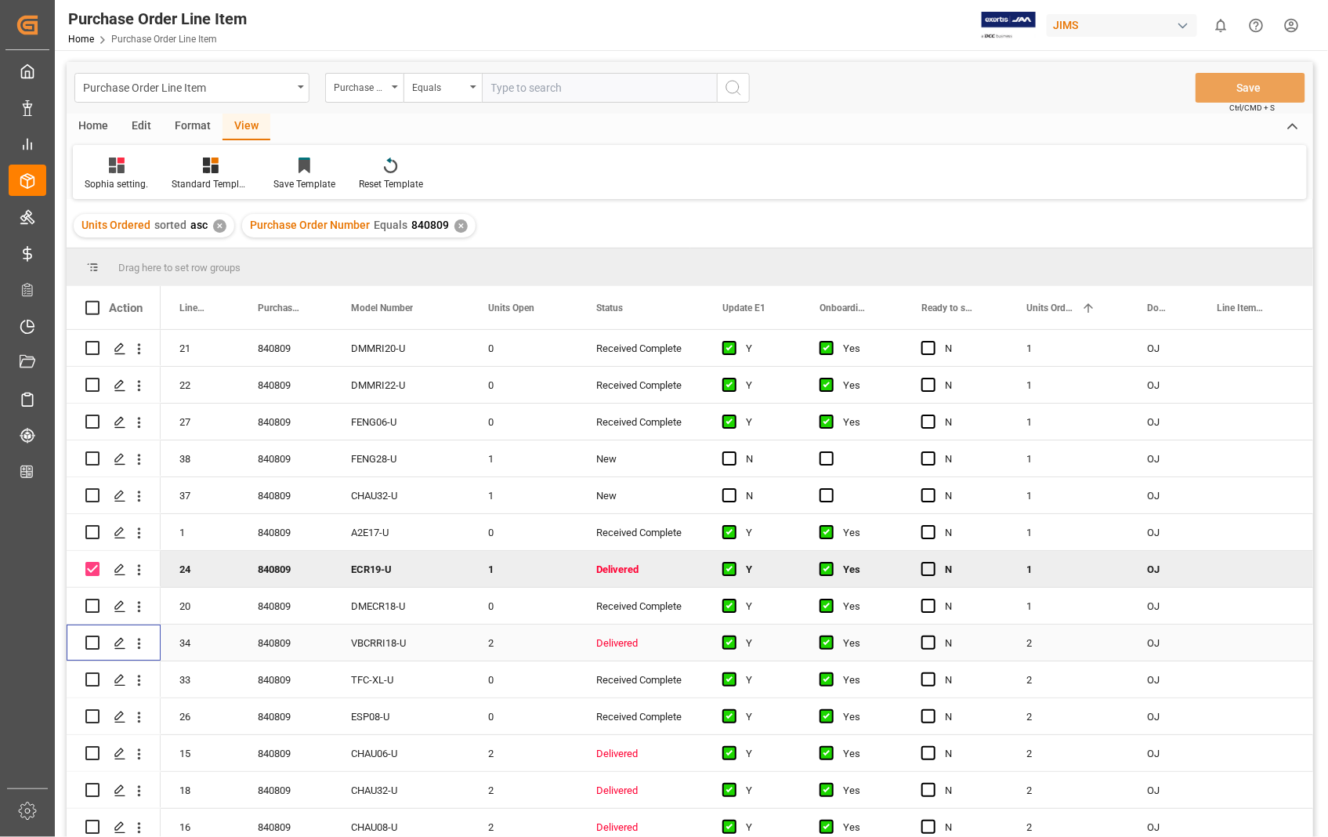
click at [89, 636] on input "Press Space to toggle row selection (unchecked)" at bounding box center [92, 643] width 14 height 14
checkbox input "true"
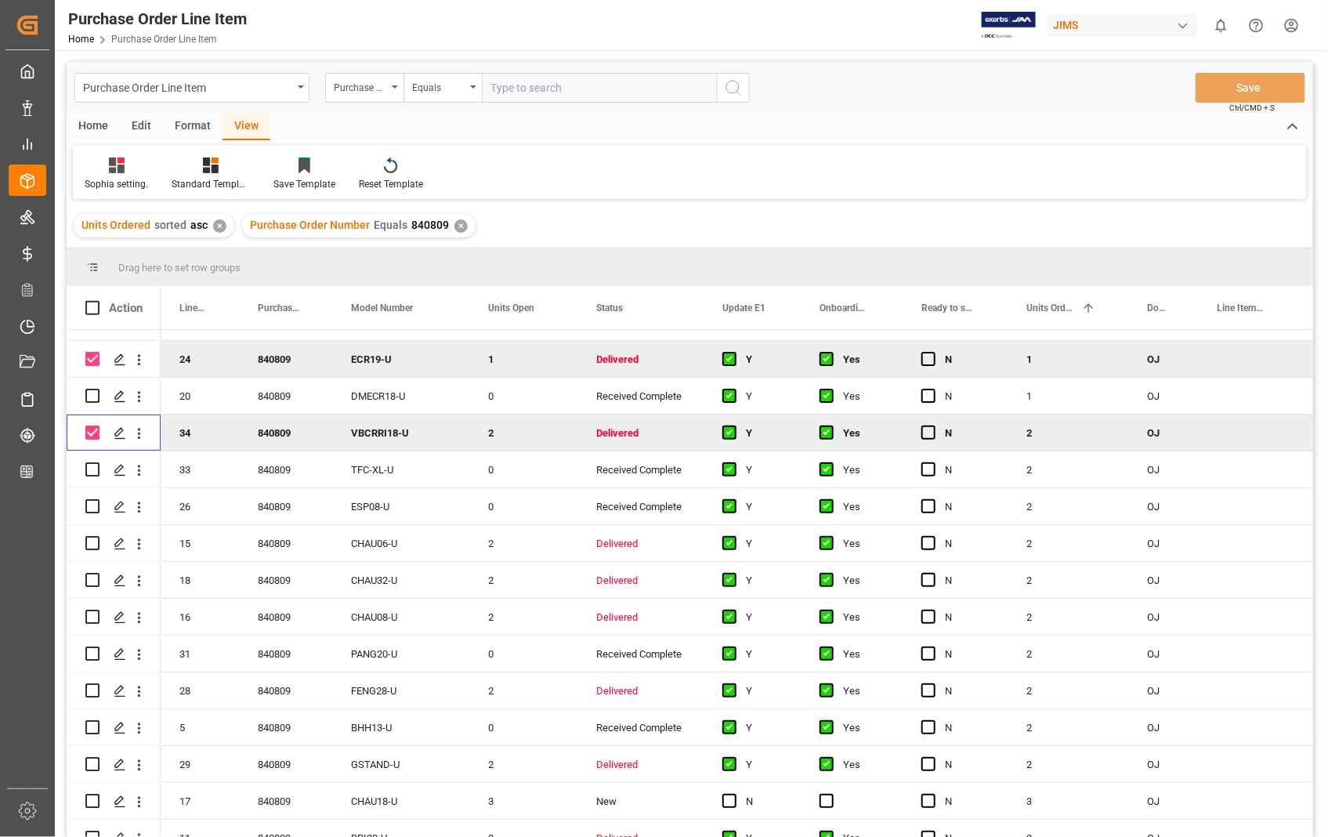
scroll to position [261, 0]
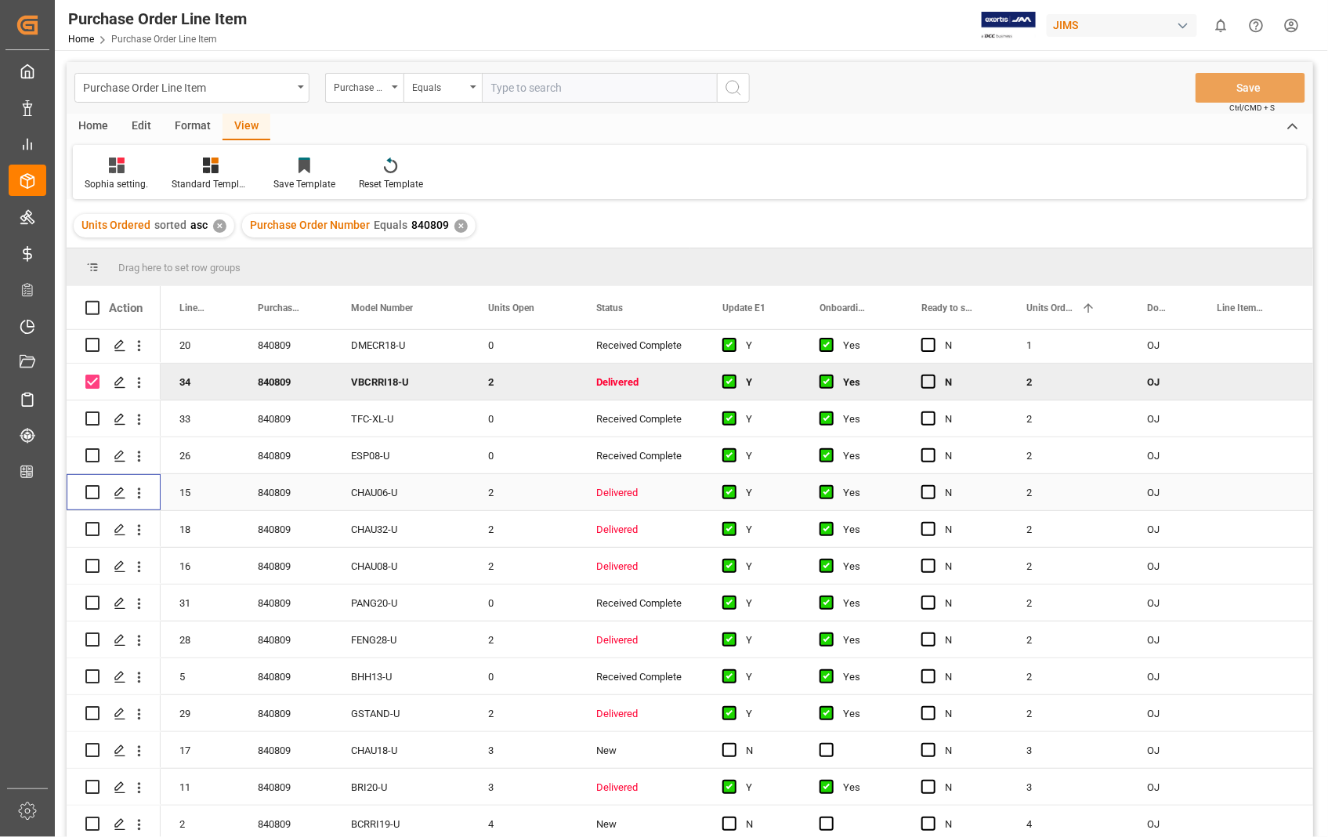
click at [98, 491] on input "Press Space to toggle row selection (unchecked)" at bounding box center [92, 492] width 14 height 14
checkbox input "true"
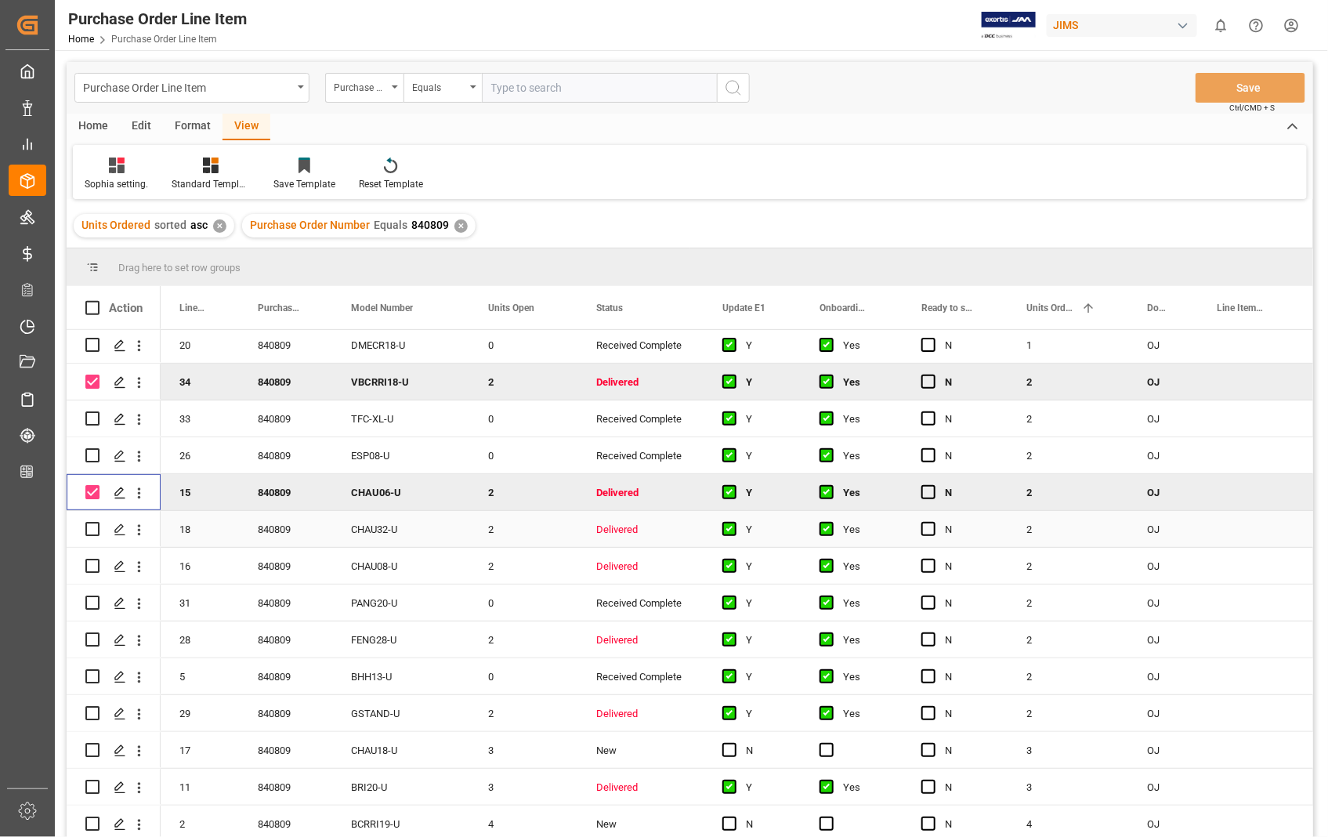
click at [92, 526] on input "Press Space to toggle row selection (unchecked)" at bounding box center [92, 529] width 14 height 14
checkbox input "true"
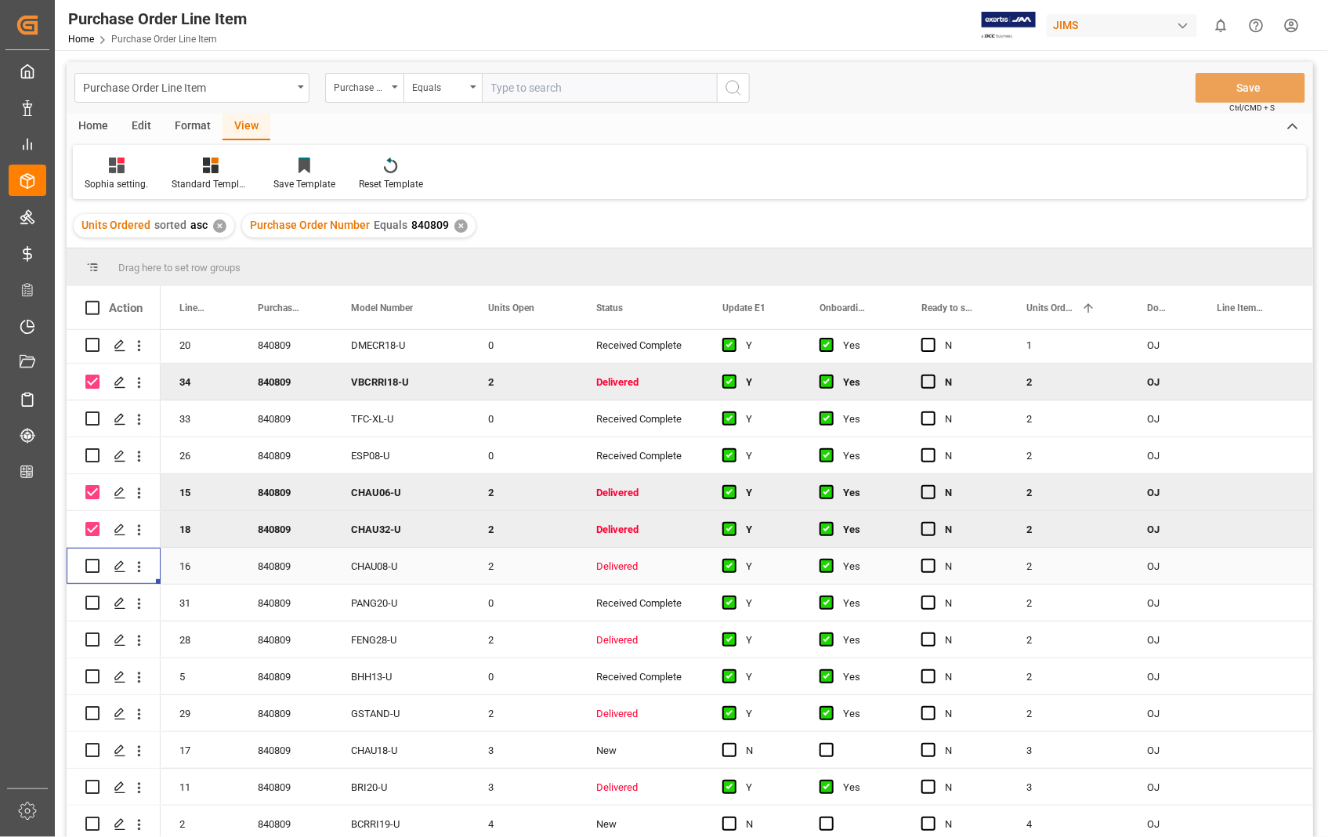
click at [85, 566] on div "Press SPACE to select this row." at bounding box center [114, 566] width 94 height 36
click at [90, 566] on input "Press Space to toggle row selection (unchecked)" at bounding box center [92, 566] width 14 height 14
checkbox input "true"
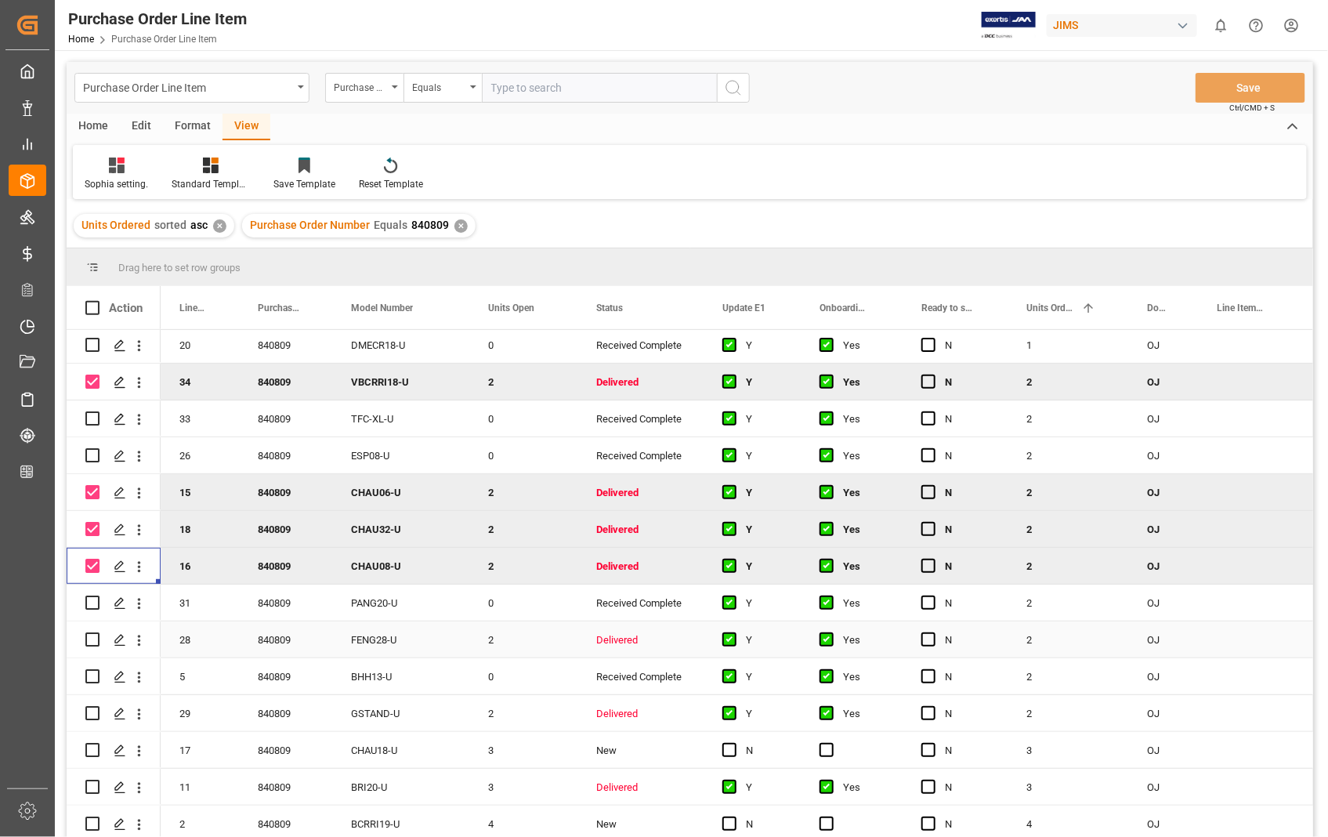
click at [99, 643] on input "Press Space to toggle row selection (unchecked)" at bounding box center [92, 639] width 14 height 14
checkbox input "true"
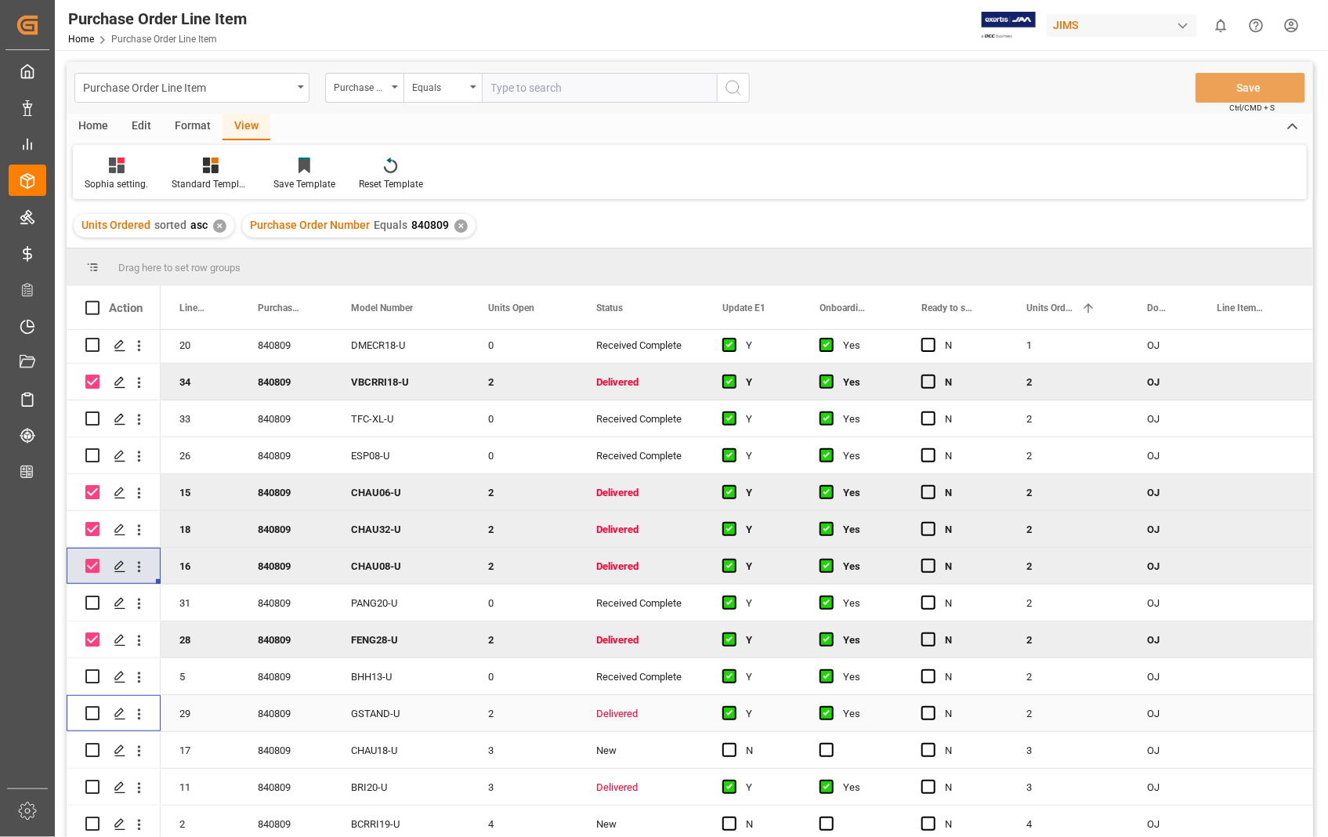
click at [99, 714] on input "Press Space to toggle row selection (unchecked)" at bounding box center [92, 713] width 14 height 14
checkbox input "true"
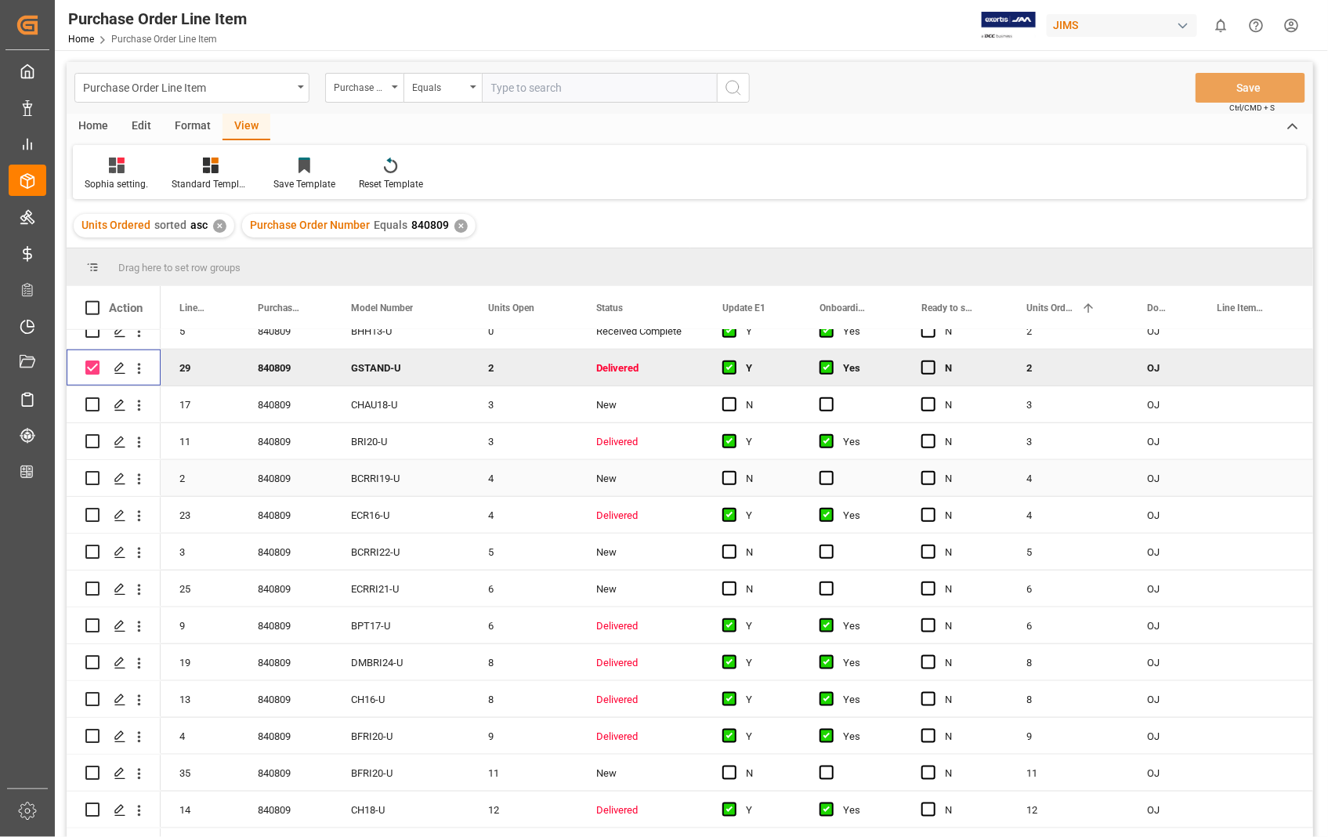
scroll to position [609, 0]
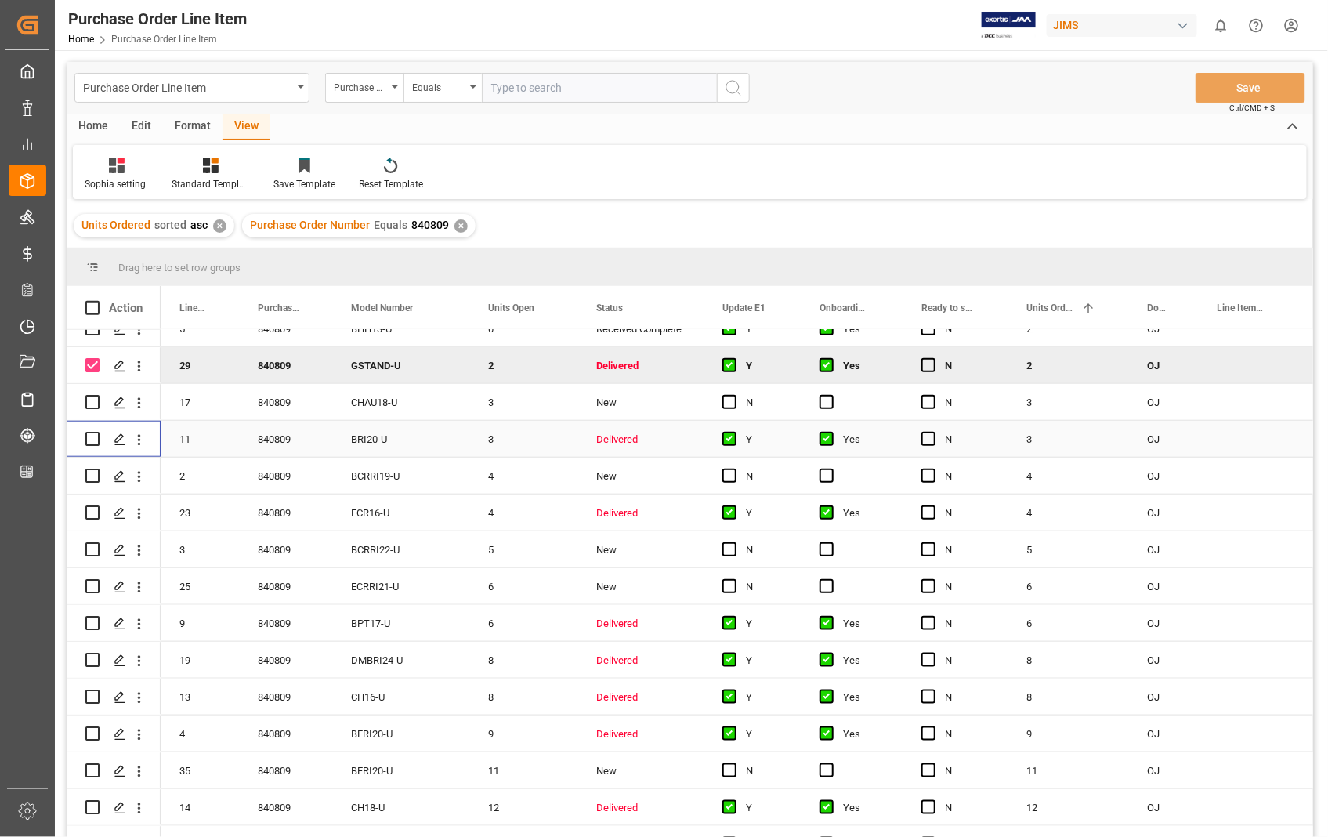
click at [92, 436] on input "Press Space to toggle row selection (unchecked)" at bounding box center [92, 439] width 14 height 14
checkbox input "true"
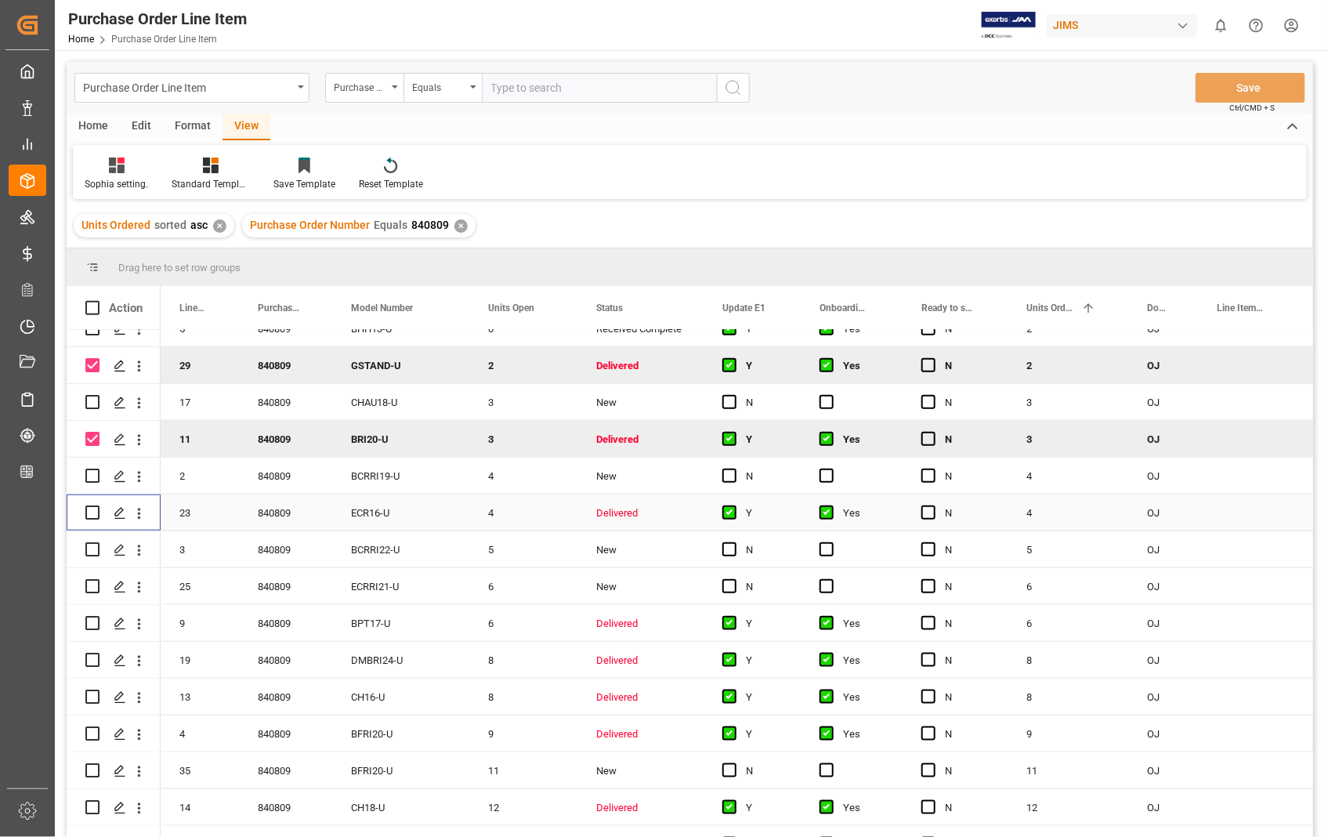
click at [89, 508] on input "Press Space to toggle row selection (unchecked)" at bounding box center [92, 512] width 14 height 14
checkbox input "true"
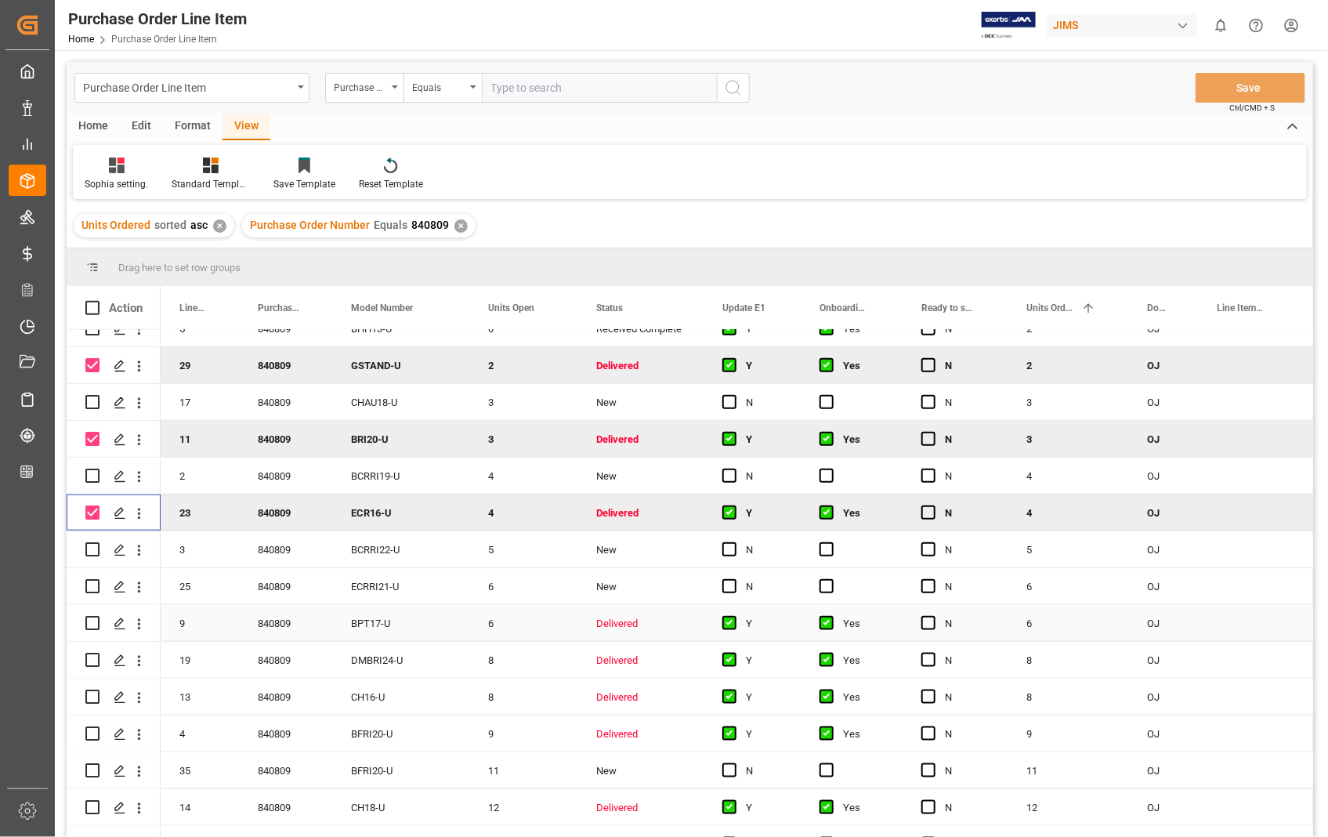
click at [92, 621] on input "Press Space to toggle row selection (unchecked)" at bounding box center [92, 623] width 14 height 14
checkbox input "true"
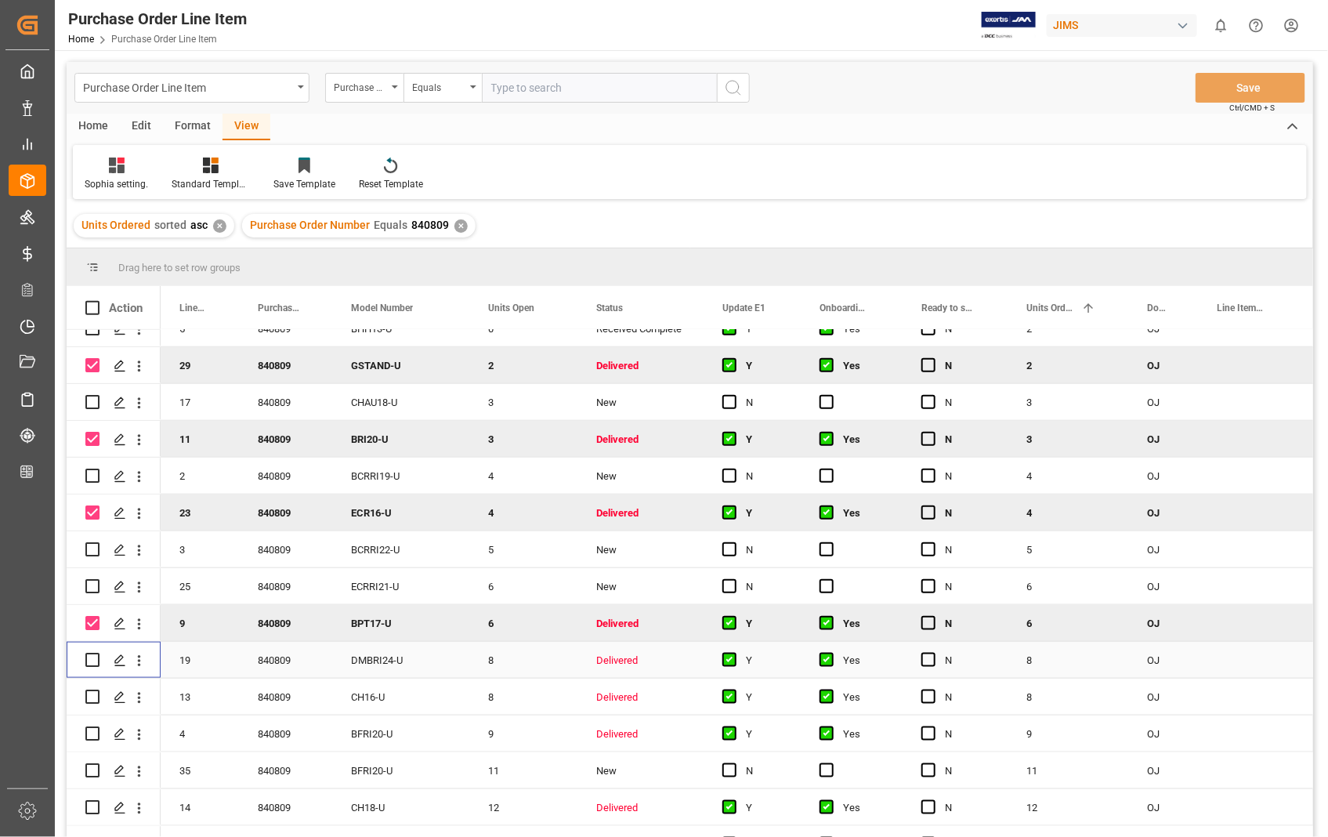
click at [89, 660] on input "Press Space to toggle row selection (unchecked)" at bounding box center [92, 660] width 14 height 14
checkbox input "true"
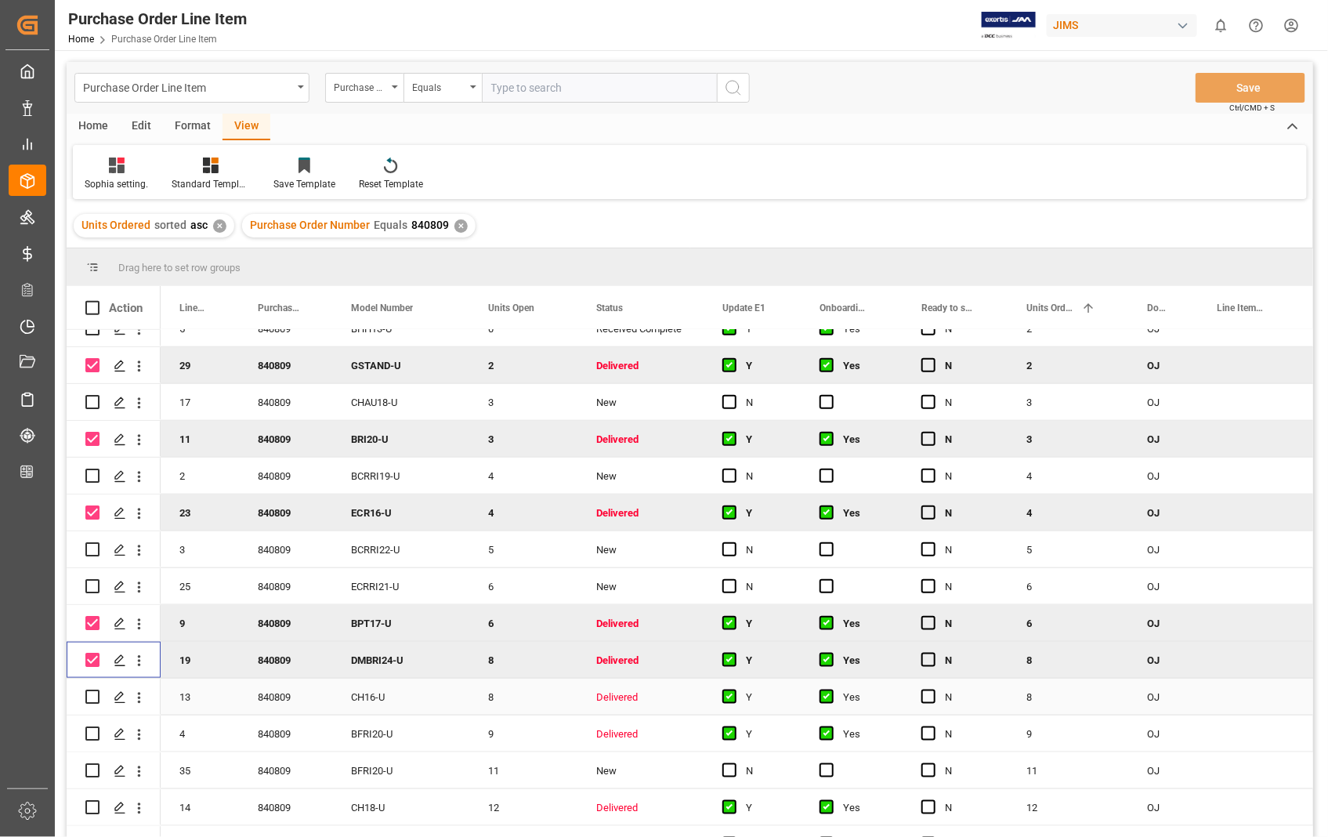
click at [92, 694] on input "Press Space to toggle row selection (unchecked)" at bounding box center [92, 697] width 14 height 14
checkbox input "true"
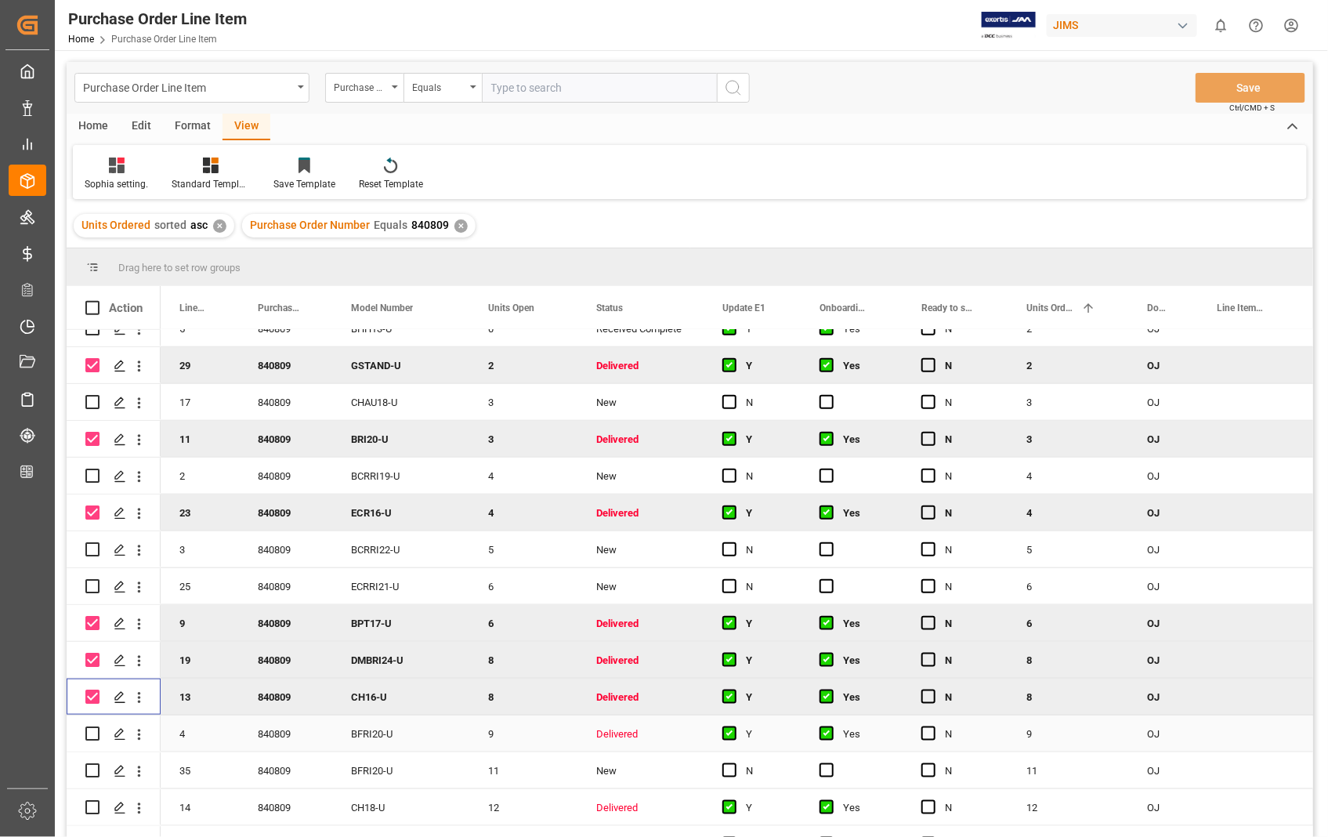
click at [92, 734] on input "Press Space to toggle row selection (unchecked)" at bounding box center [92, 734] width 14 height 14
checkbox input "true"
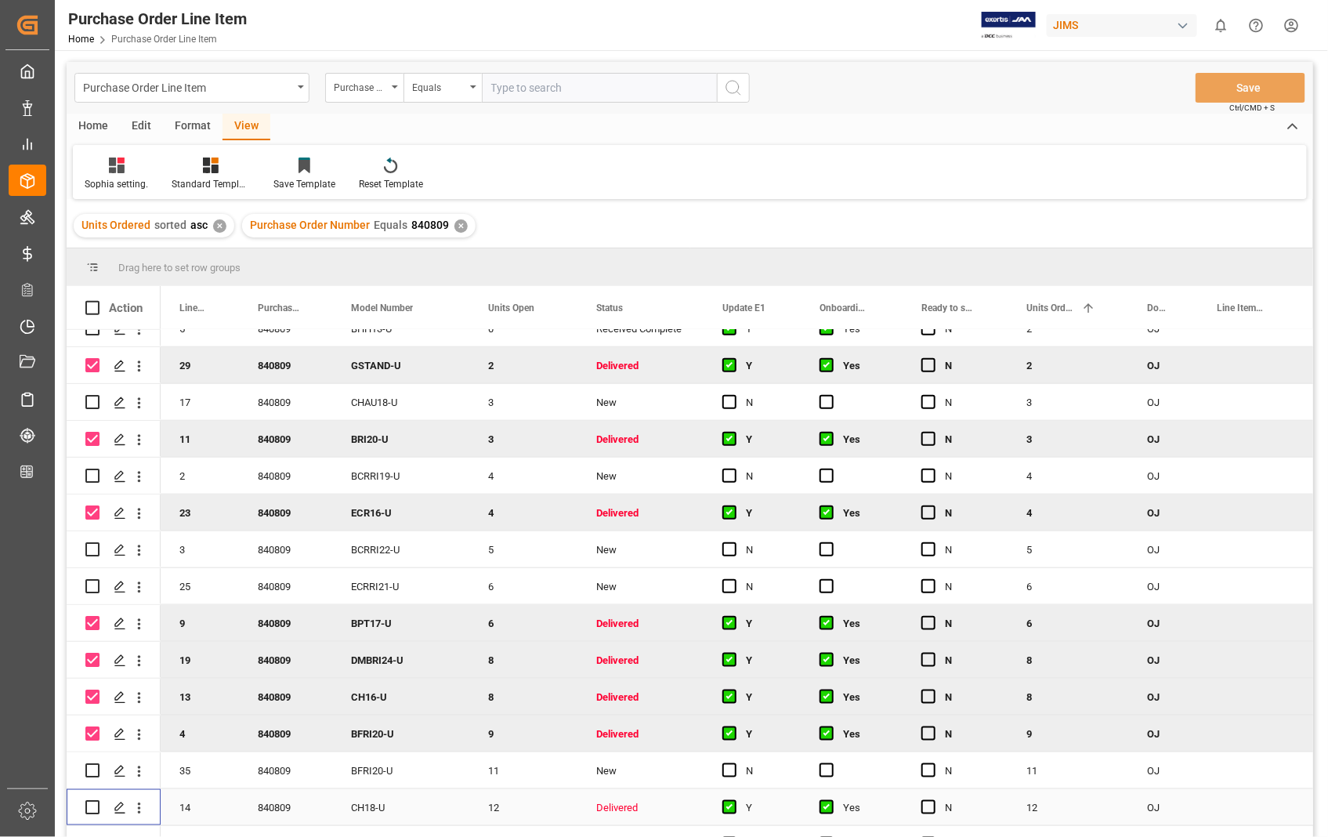
click at [96, 807] on input "Press Space to toggle row selection (unchecked)" at bounding box center [92, 807] width 14 height 14
checkbox input "true"
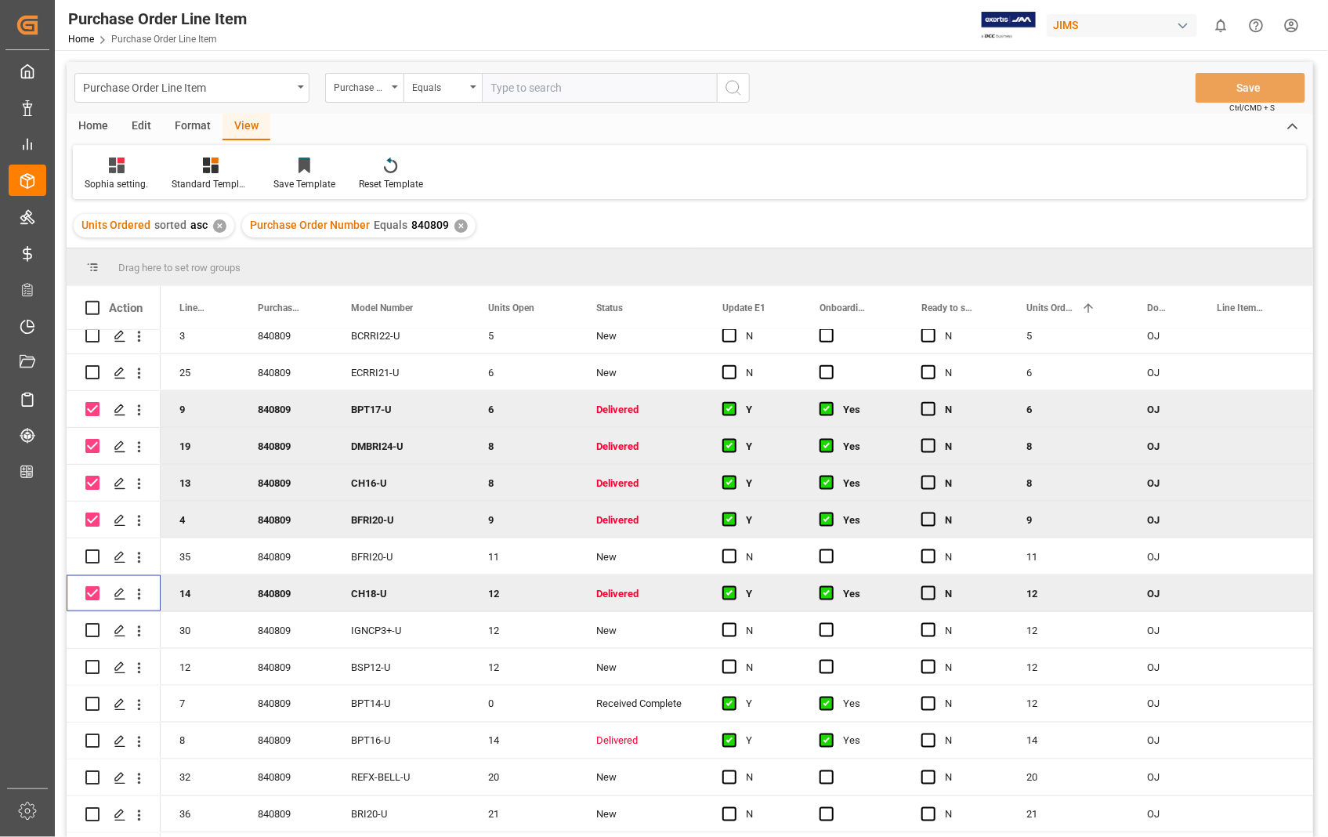
scroll to position [891, 0]
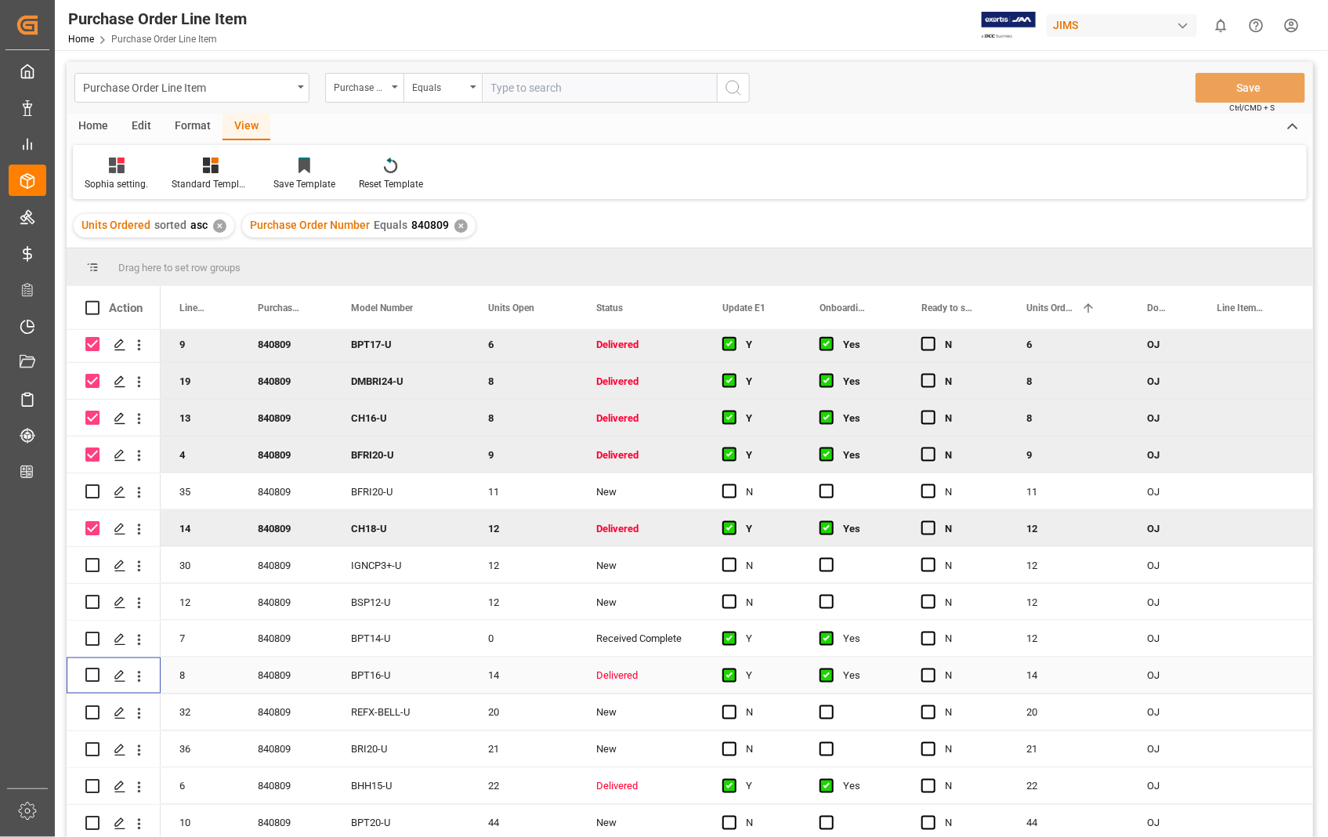
click at [92, 670] on input "Press Space to toggle row selection (unchecked)" at bounding box center [92, 676] width 14 height 14
checkbox input "true"
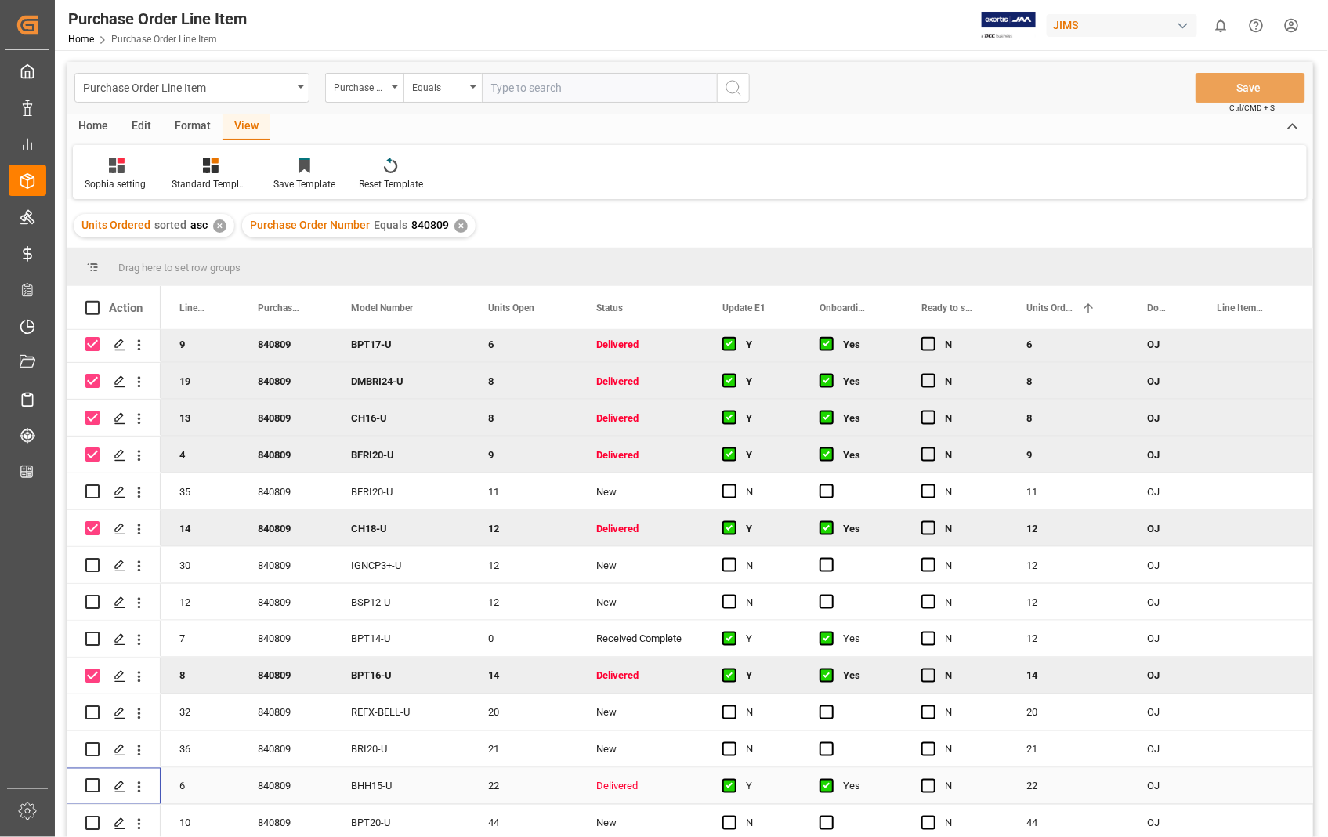
click at [92, 784] on input "Press Space to toggle row selection (unchecked)" at bounding box center [92, 786] width 14 height 14
checkbox input "true"
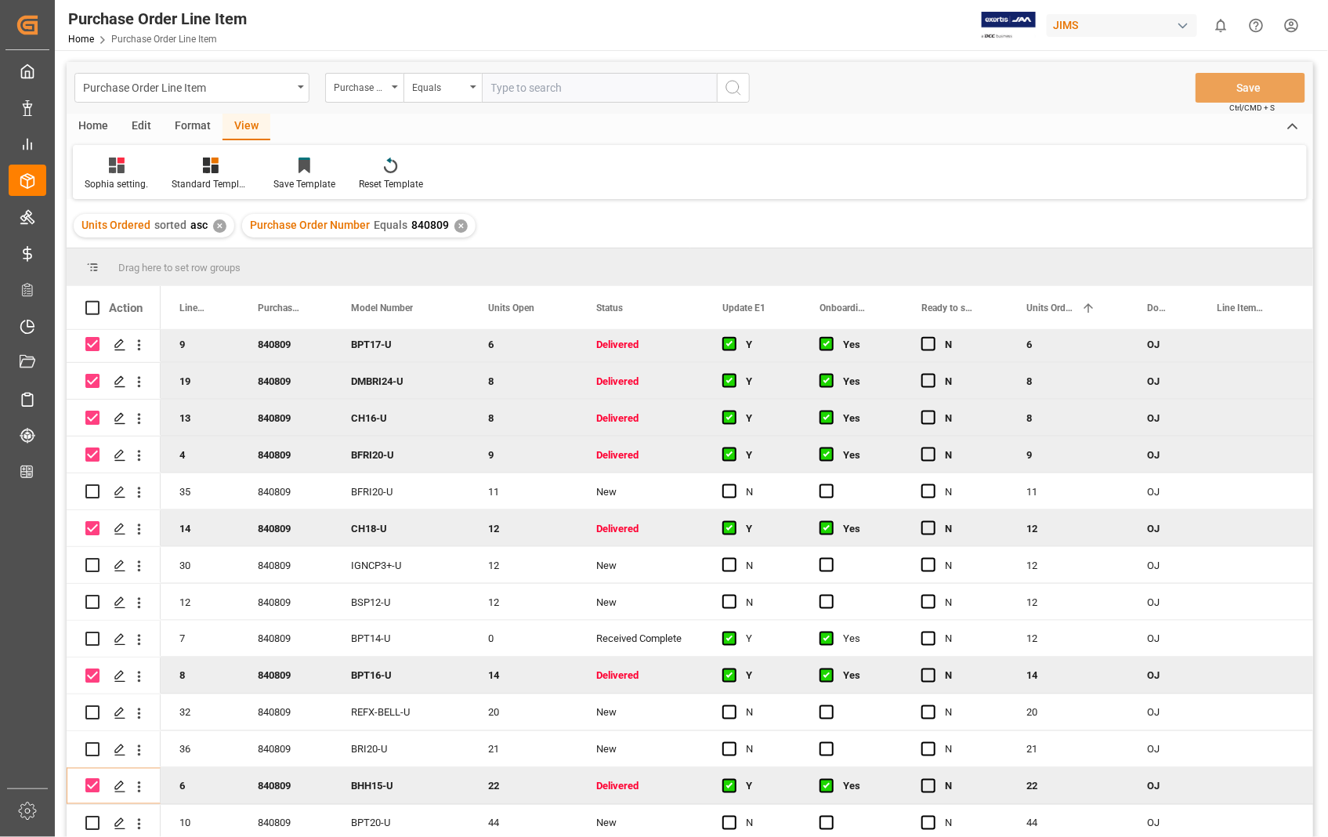
click at [98, 127] on div "Home" at bounding box center [93, 127] width 53 height 27
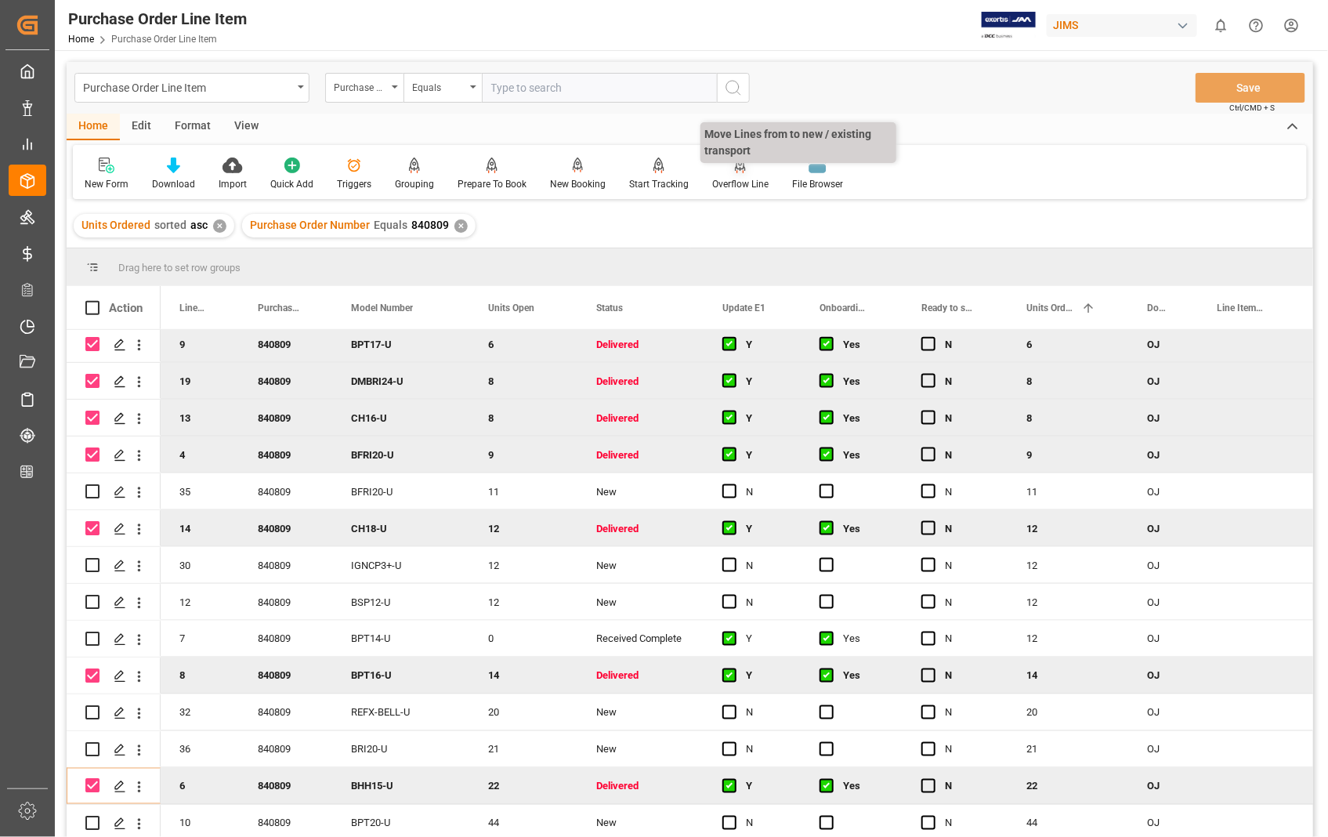
click at [731, 176] on div "Overflow Line" at bounding box center [741, 174] width 80 height 34
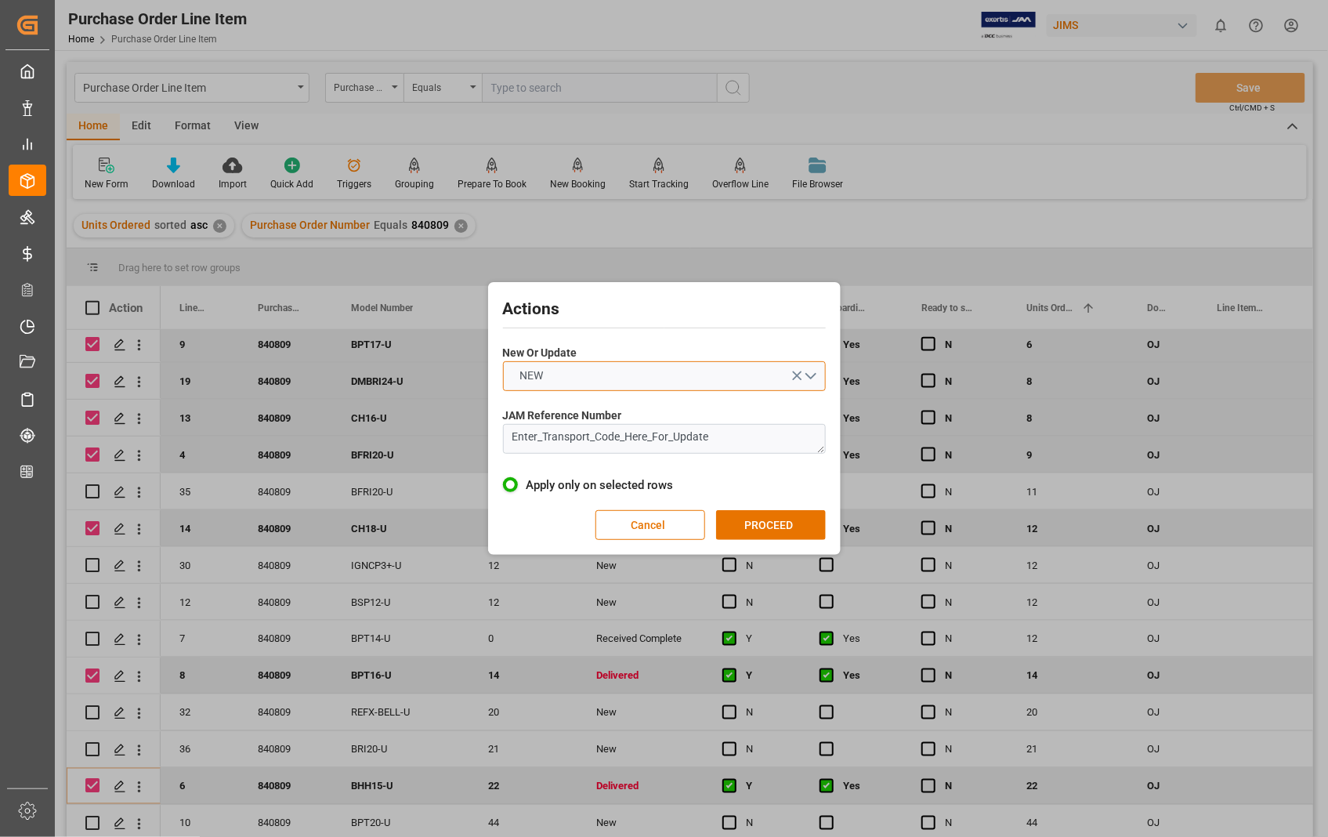
click at [810, 375] on button "NEW" at bounding box center [664, 376] width 323 height 30
click at [592, 409] on div "UPDATE" at bounding box center [664, 413] width 321 height 33
drag, startPoint x: 719, startPoint y: 428, endPoint x: 492, endPoint y: 445, distance: 227.1
click at [492, 445] on div "Actions New Or Update UPDATE JAM Reference Number Enter_Transport_Code_Here_For…" at bounding box center [664, 418] width 345 height 265
paste textarea "22-8290-[GEOGRAPHIC_DATA]"
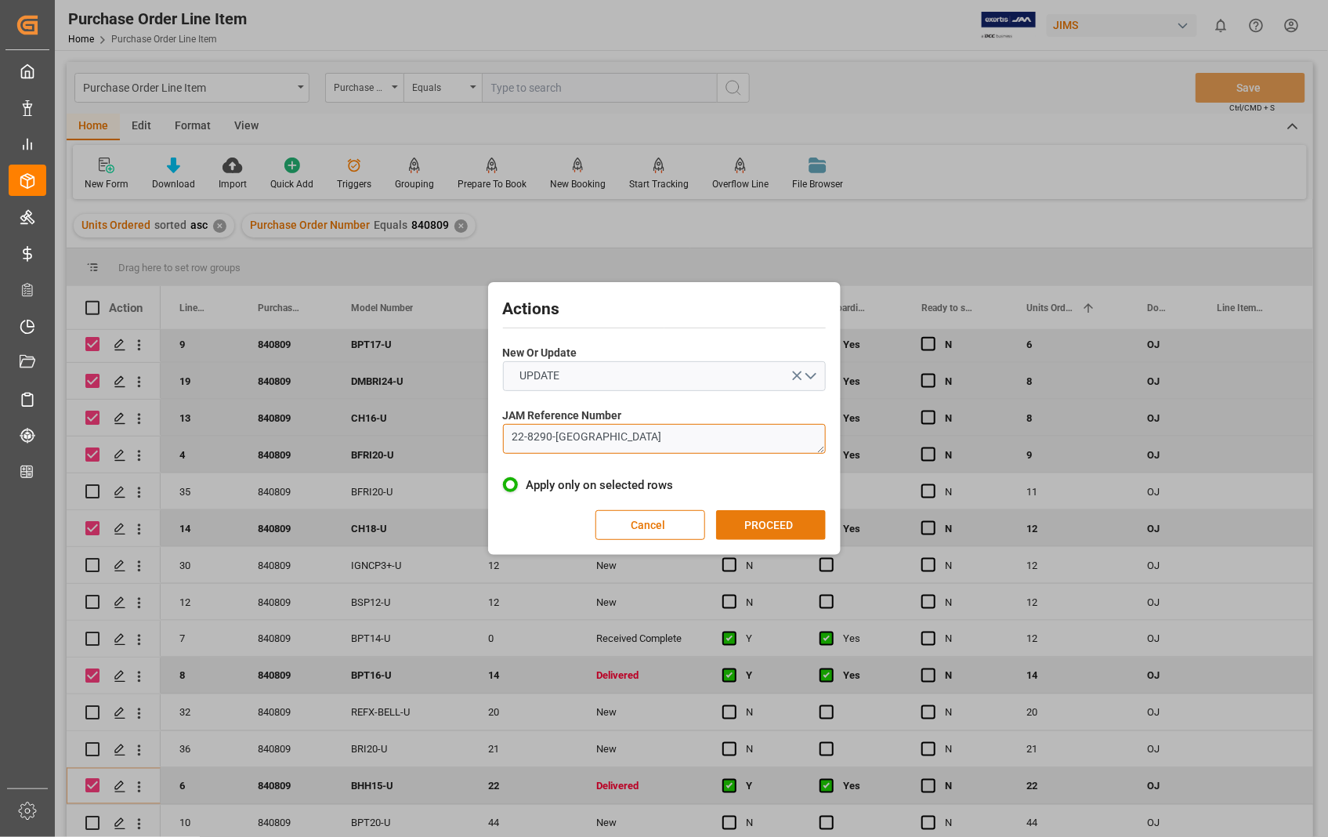
type textarea "22-8290-[GEOGRAPHIC_DATA]"
click at [777, 520] on button "PROCEED" at bounding box center [771, 525] width 110 height 30
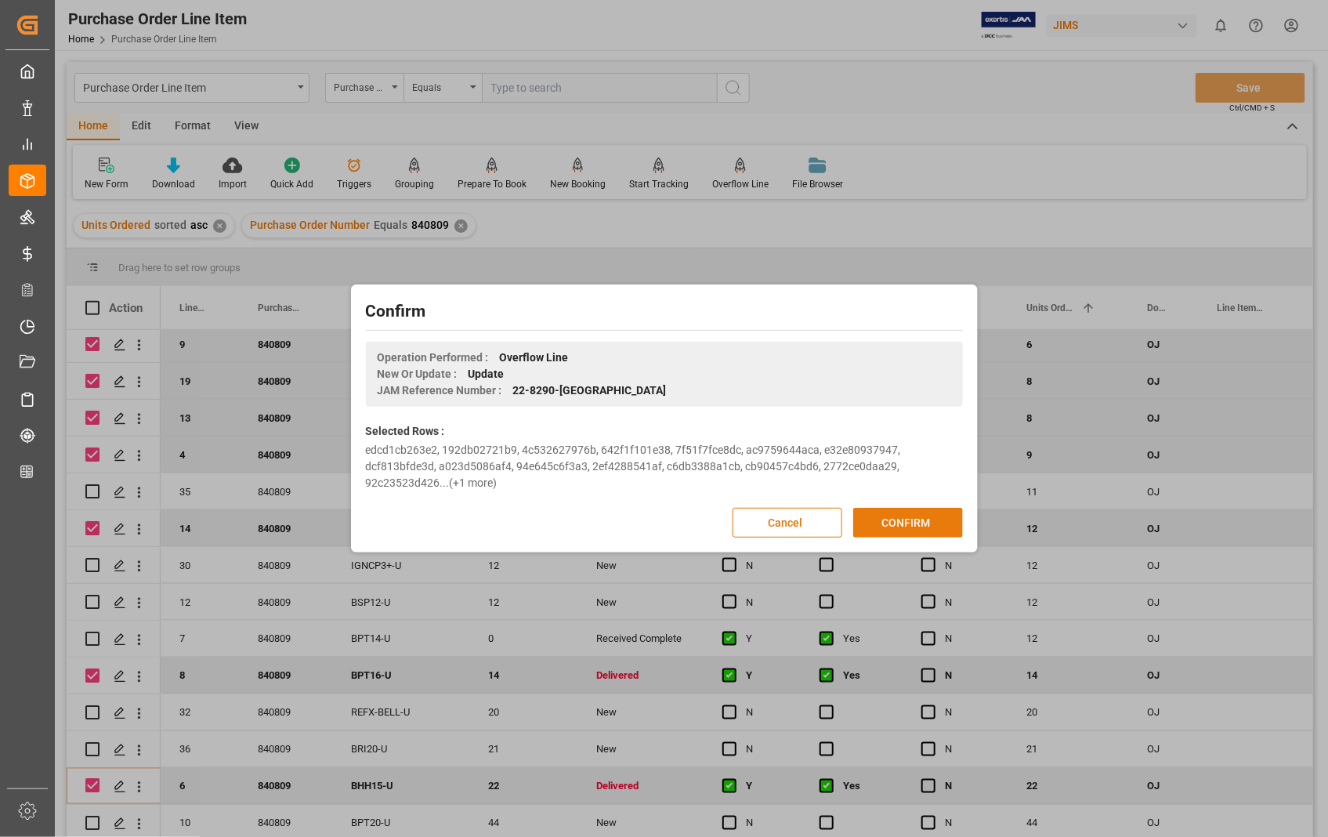
click at [902, 522] on button "CONFIRM" at bounding box center [908, 523] width 110 height 30
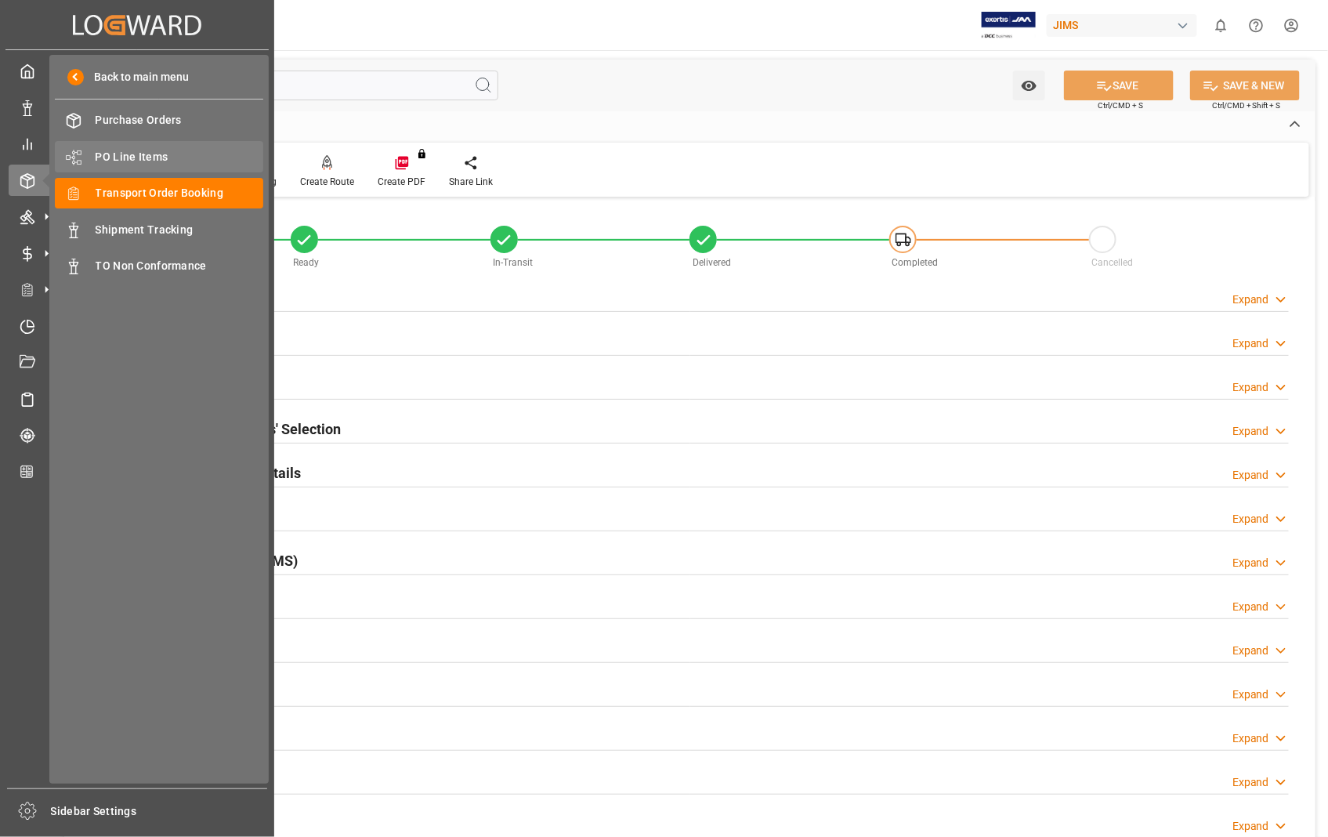
click at [140, 149] on span "PO Line Items" at bounding box center [180, 157] width 168 height 16
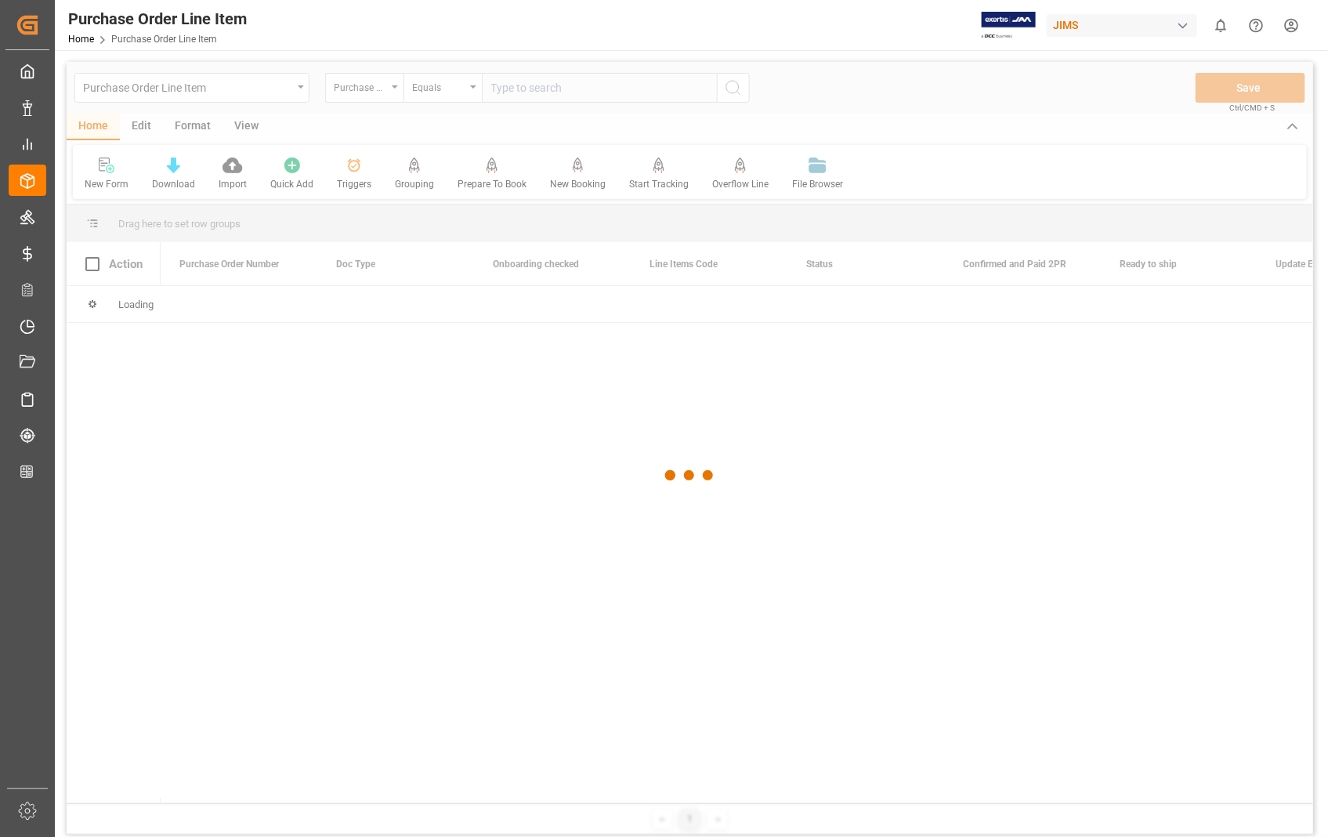
click at [606, 82] on div at bounding box center [690, 476] width 1247 height 828
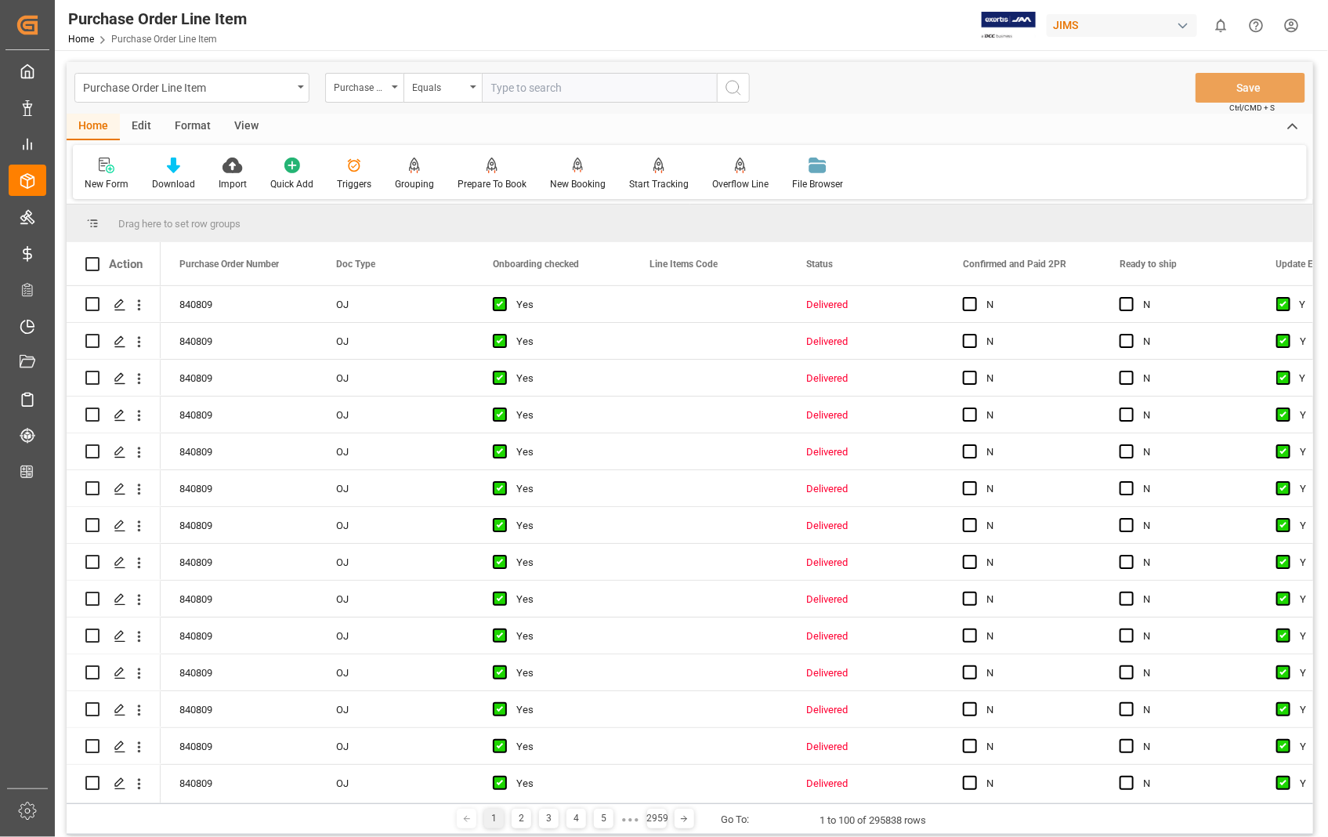
click at [601, 82] on input "text" at bounding box center [599, 88] width 235 height 30
type input "847230"
click at [729, 84] on icon "search button" at bounding box center [733, 87] width 19 height 19
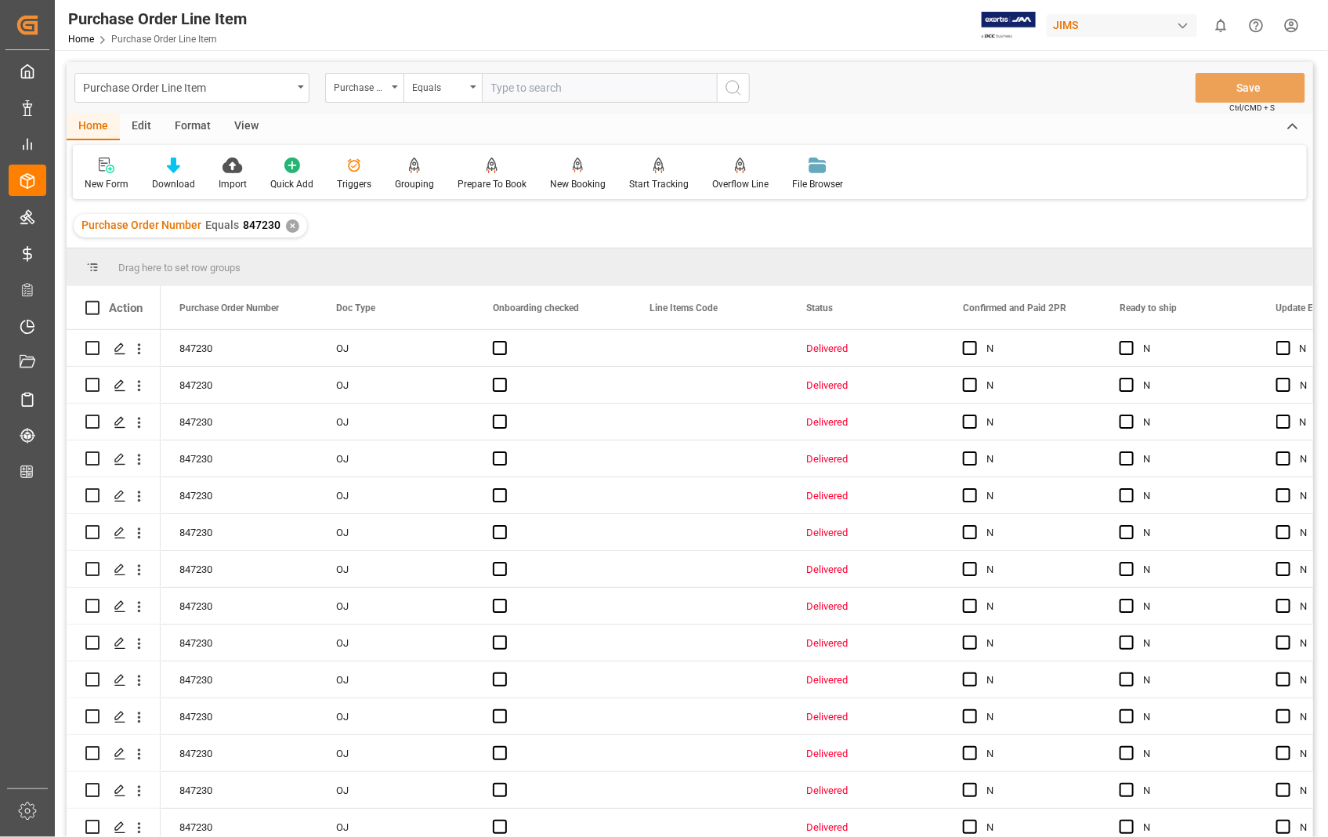
click at [248, 121] on div "View" at bounding box center [247, 127] width 48 height 27
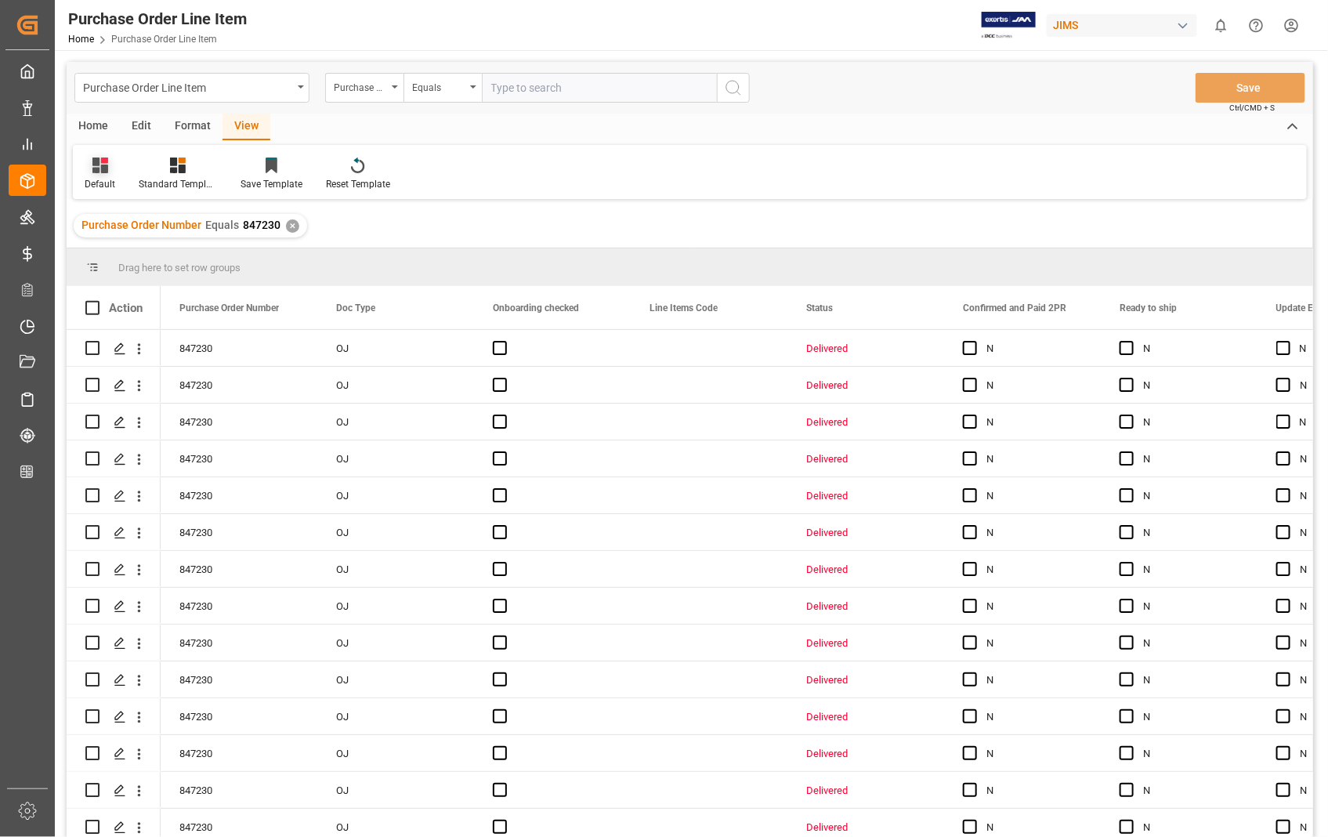
click at [97, 174] on div "Default" at bounding box center [100, 174] width 54 height 34
click at [114, 245] on div "Sophia setting." at bounding box center [160, 253] width 137 height 16
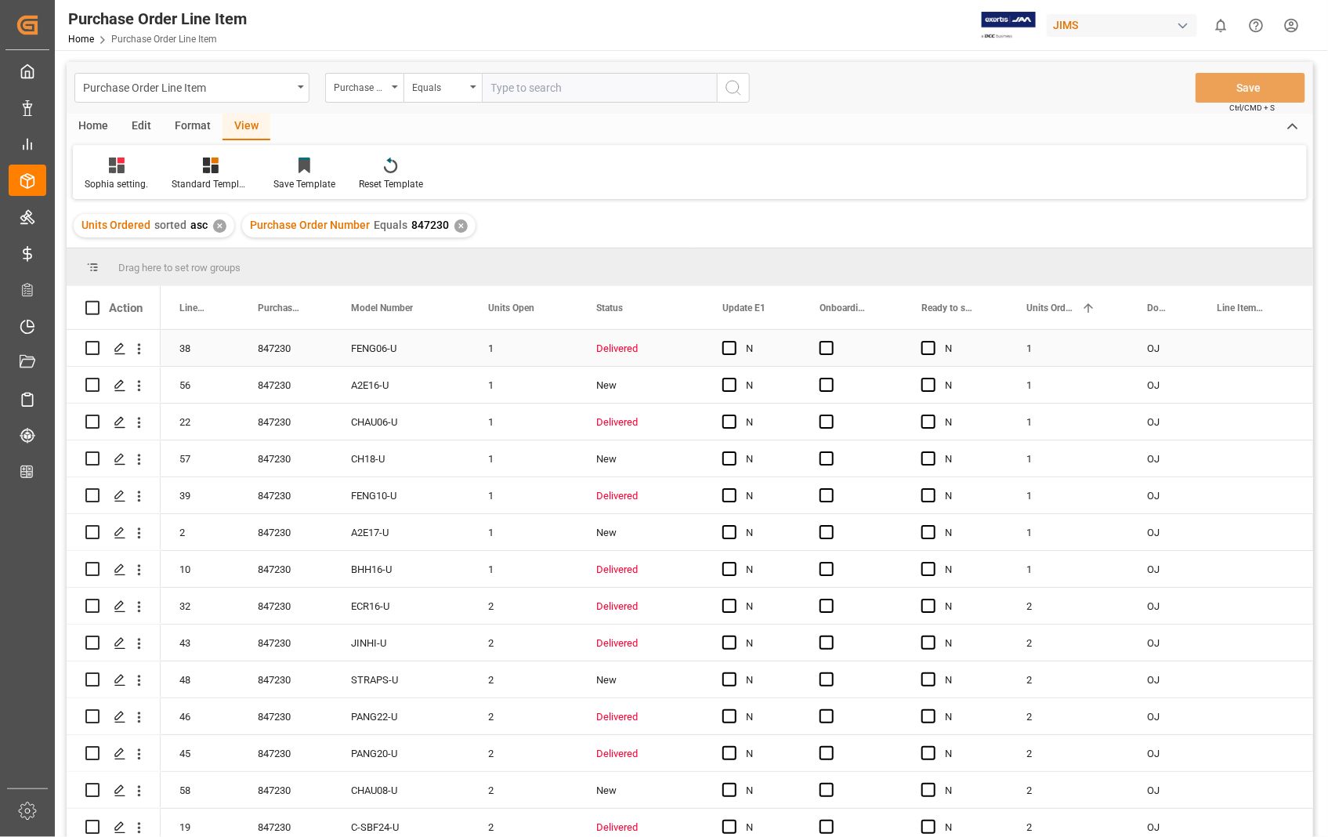
drag, startPoint x: 727, startPoint y: 347, endPoint x: 787, endPoint y: 347, distance: 60.3
click at [727, 347] on span "Press SPACE to select this row." at bounding box center [730, 348] width 14 height 14
click at [734, 341] on input "Press SPACE to select this row." at bounding box center [734, 341] width 0 height 0
click at [831, 351] on span "Press SPACE to select this row." at bounding box center [827, 348] width 14 height 14
click at [832, 341] on input "Press SPACE to select this row." at bounding box center [832, 341] width 0 height 0
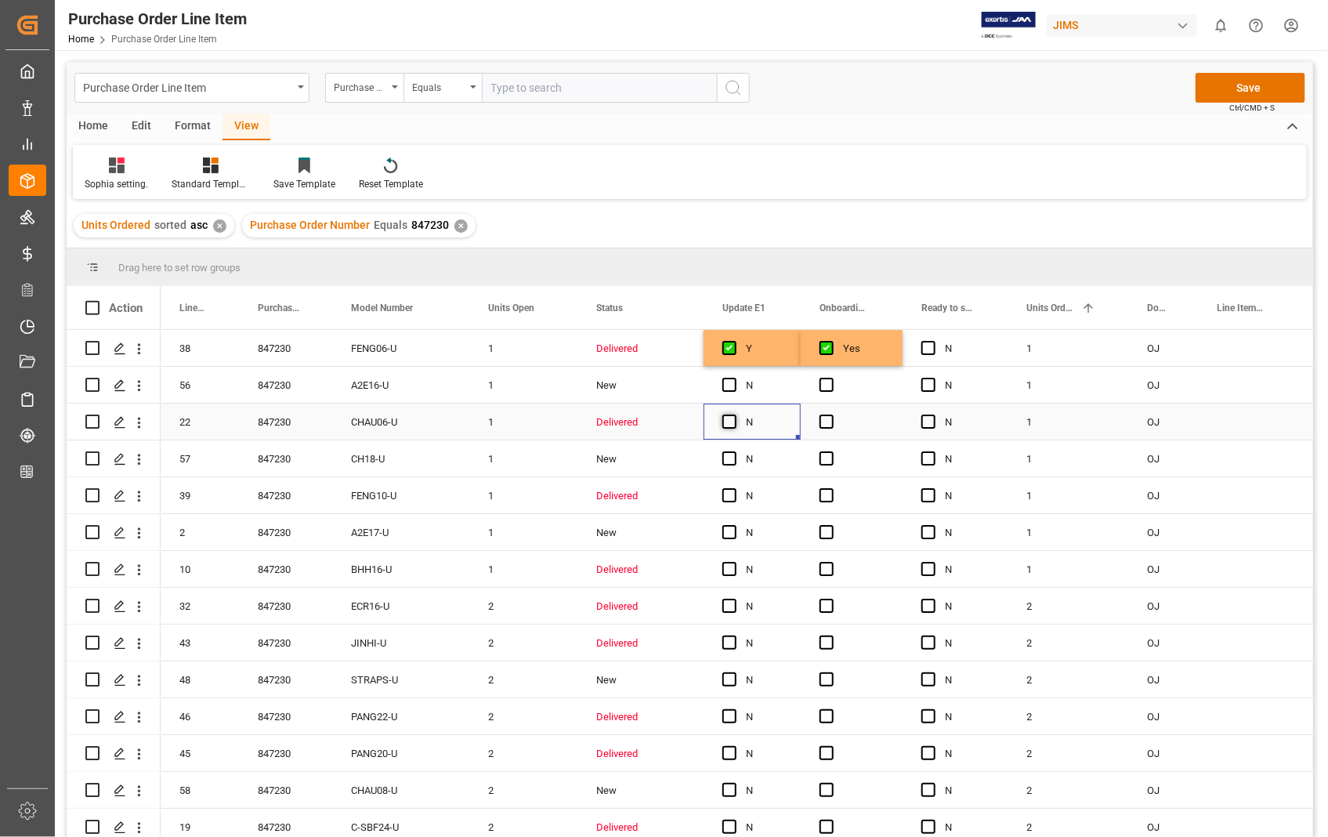
click at [737, 423] on span "Press SPACE to select this row." at bounding box center [730, 422] width 14 height 14
click at [734, 415] on input "Press SPACE to select this row." at bounding box center [734, 415] width 0 height 0
click at [829, 424] on span "Press SPACE to select this row." at bounding box center [827, 422] width 14 height 14
click at [832, 415] on input "Press SPACE to select this row." at bounding box center [832, 415] width 0 height 0
click at [729, 492] on span "Press SPACE to select this row." at bounding box center [730, 495] width 14 height 14
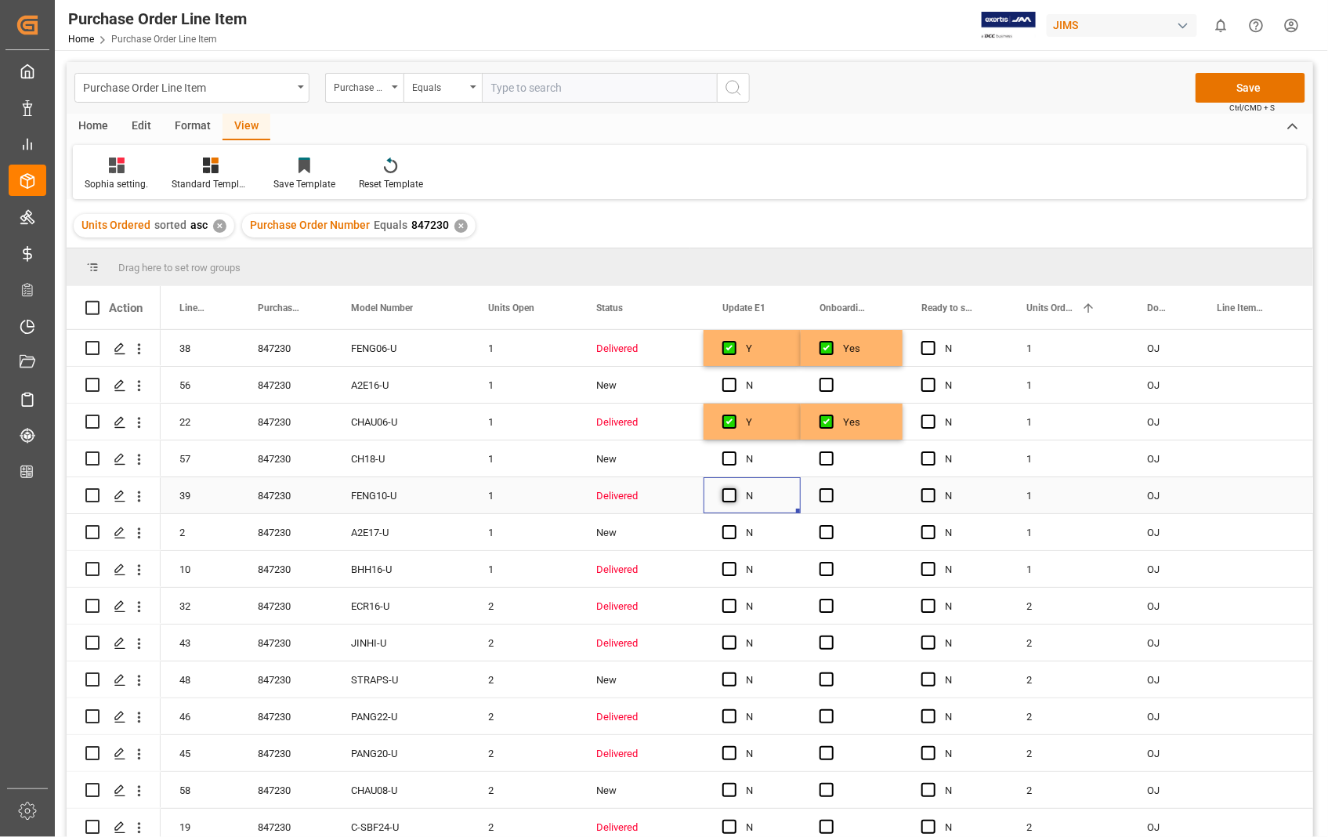
click at [734, 488] on input "Press SPACE to select this row." at bounding box center [734, 488] width 0 height 0
click at [823, 495] on span "Press SPACE to select this row." at bounding box center [827, 495] width 14 height 14
click at [832, 488] on input "Press SPACE to select this row." at bounding box center [832, 488] width 0 height 0
click at [731, 568] on span "Press SPACE to select this row." at bounding box center [730, 569] width 14 height 14
click at [734, 562] on input "Press SPACE to select this row." at bounding box center [734, 562] width 0 height 0
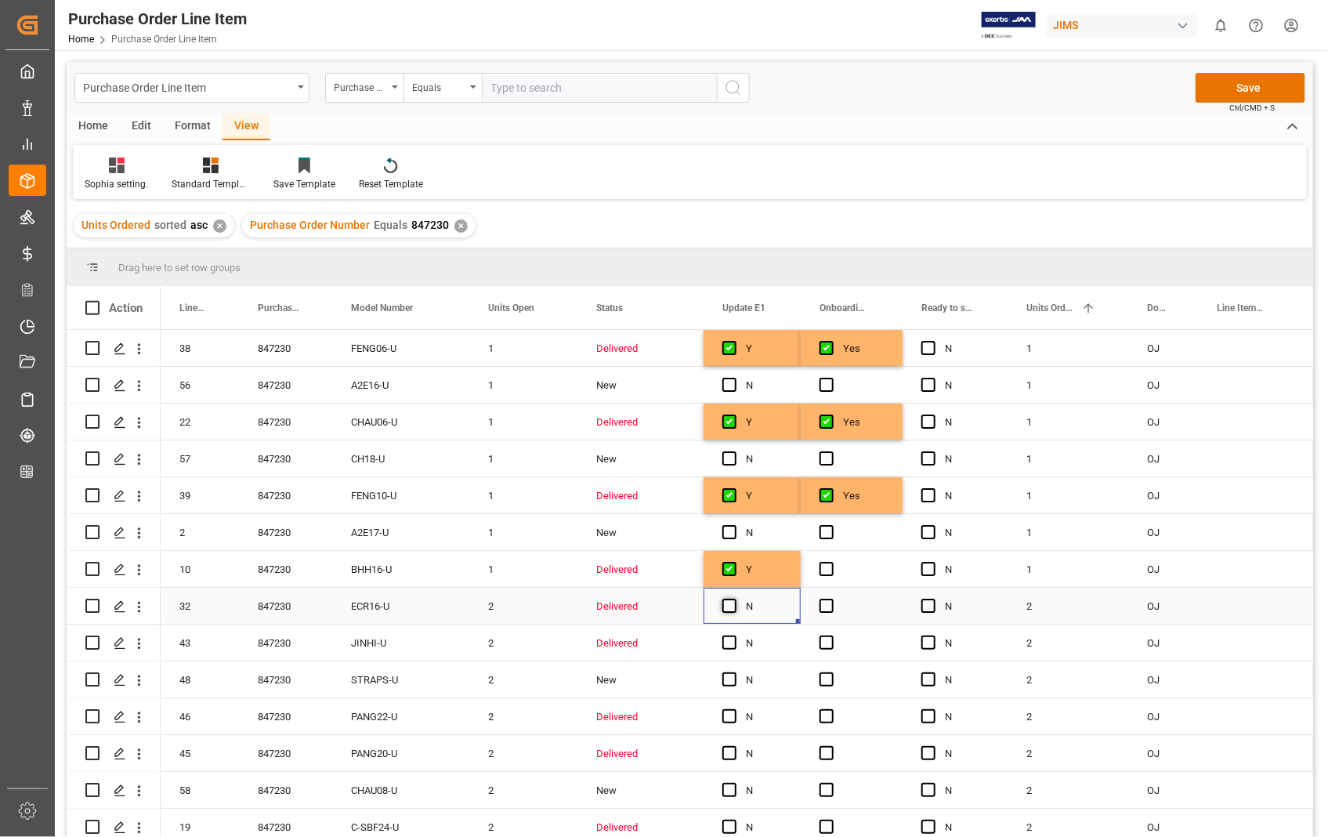
click at [730, 603] on span "Press SPACE to select this row." at bounding box center [730, 606] width 14 height 14
click at [734, 599] on input "Press SPACE to select this row." at bounding box center [734, 599] width 0 height 0
click at [729, 647] on span "Press SPACE to select this row." at bounding box center [730, 643] width 14 height 14
click at [734, 636] on input "Press SPACE to select this row." at bounding box center [734, 636] width 0 height 0
click at [825, 568] on span "Press SPACE to select this row." at bounding box center [827, 569] width 14 height 14
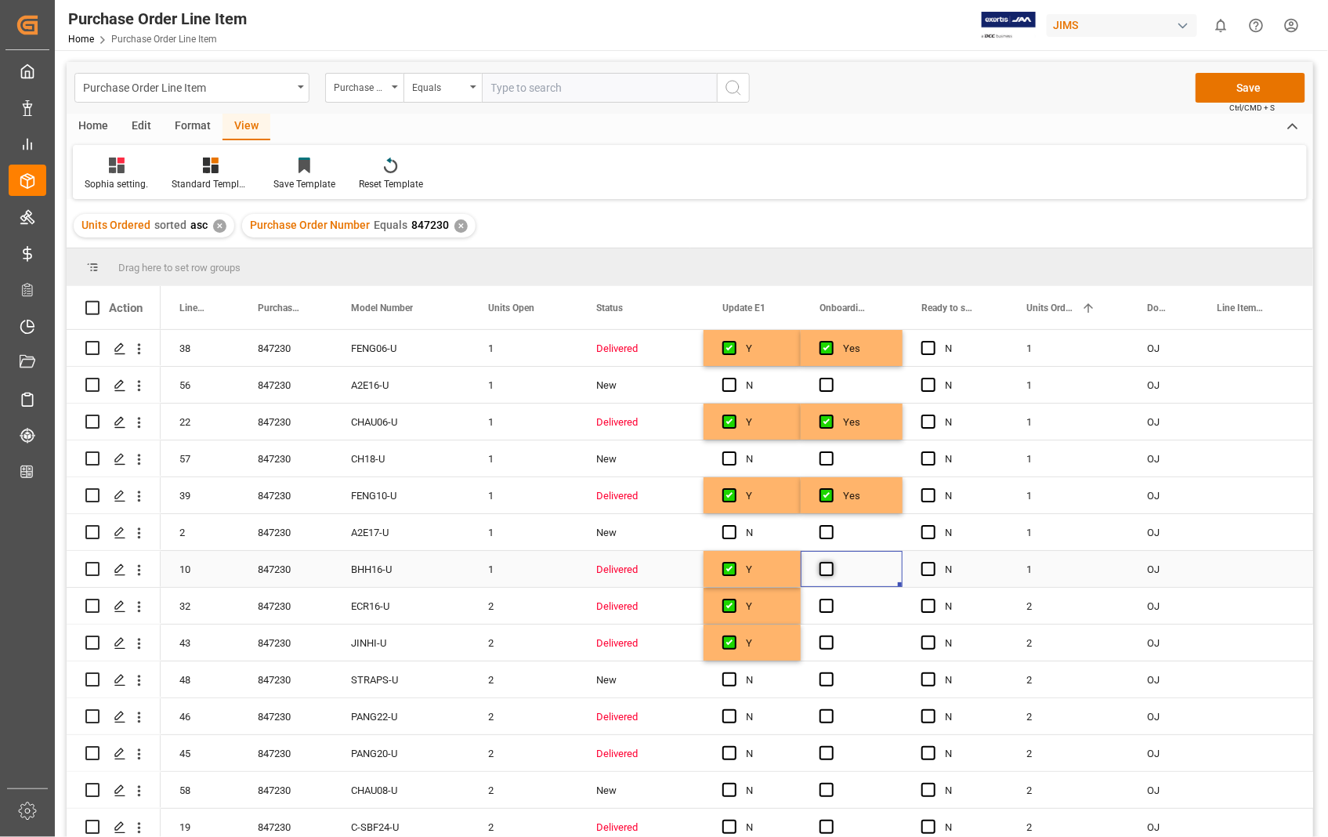
click at [832, 562] on input "Press SPACE to select this row." at bounding box center [832, 562] width 0 height 0
click at [827, 607] on span "Press SPACE to select this row." at bounding box center [827, 606] width 14 height 14
click at [832, 599] on input "Press SPACE to select this row." at bounding box center [832, 599] width 0 height 0
click at [832, 640] on span "Press SPACE to select this row." at bounding box center [827, 643] width 14 height 14
click at [832, 636] on input "Press SPACE to select this row." at bounding box center [832, 636] width 0 height 0
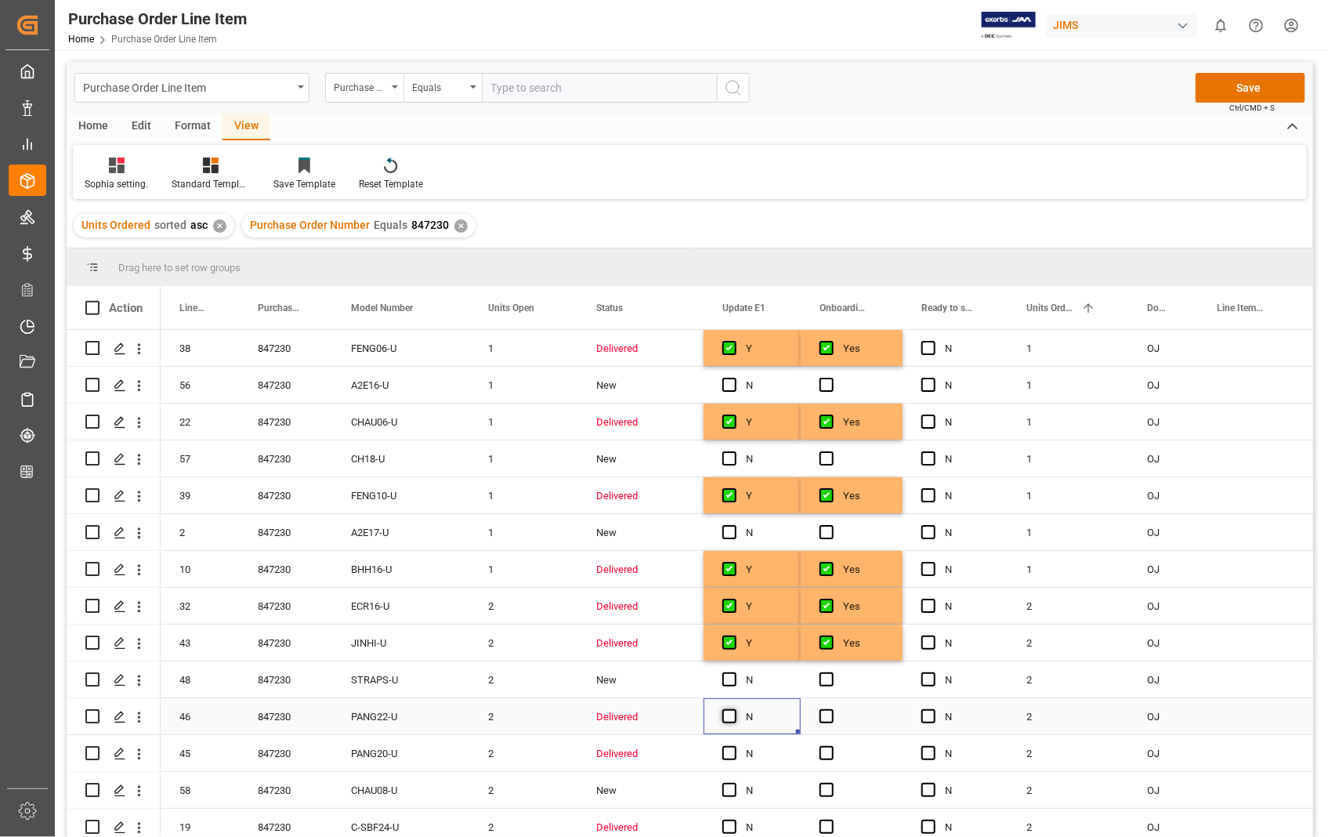
click at [730, 719] on span "Press SPACE to select this row." at bounding box center [730, 716] width 14 height 14
click at [734, 709] on input "Press SPACE to select this row." at bounding box center [734, 709] width 0 height 0
click at [727, 751] on span "Press SPACE to select this row." at bounding box center [730, 753] width 14 height 14
click at [734, 746] on input "Press SPACE to select this row." at bounding box center [734, 746] width 0 height 0
click at [832, 721] on span "Press SPACE to select this row." at bounding box center [827, 716] width 14 height 14
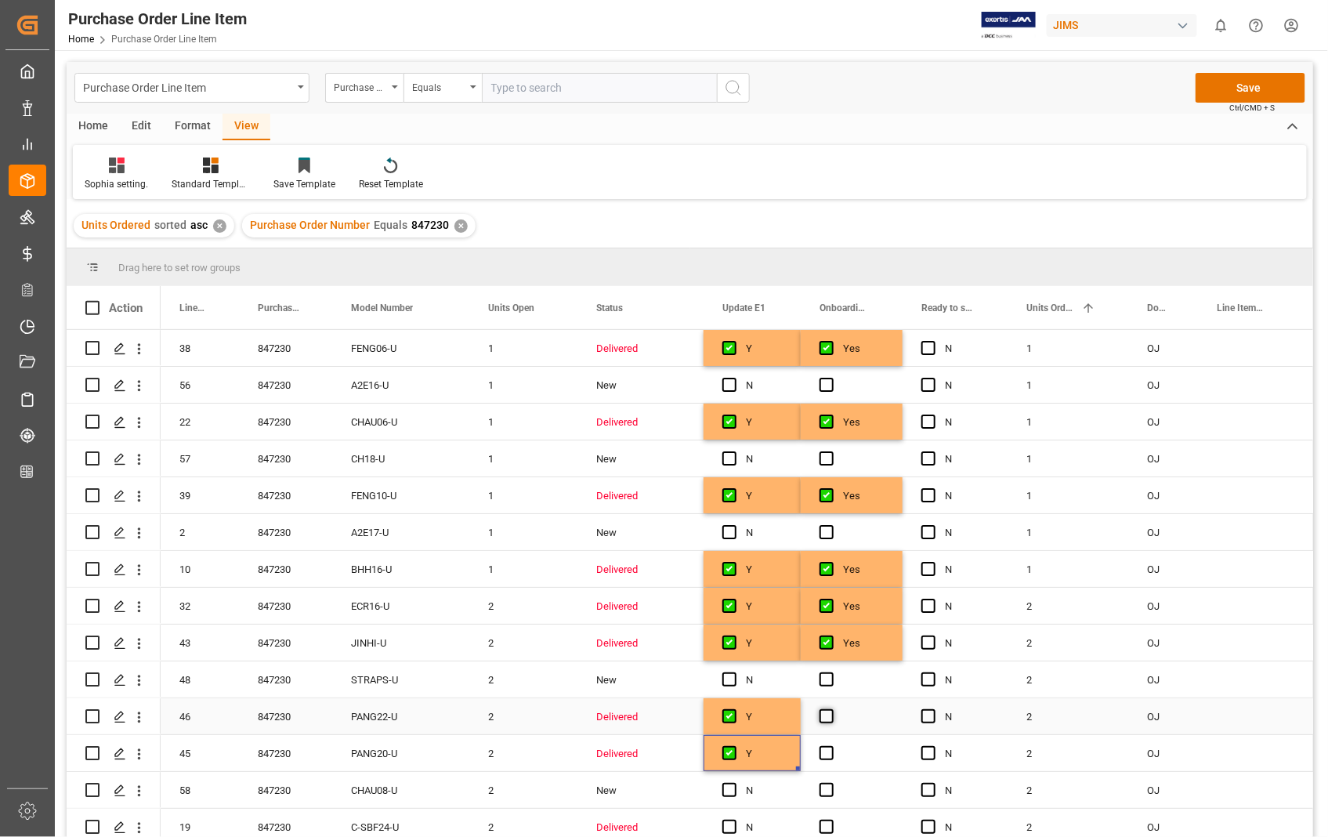
click at [832, 709] on input "Press SPACE to select this row." at bounding box center [832, 709] width 0 height 0
click at [829, 753] on span "Press SPACE to select this row." at bounding box center [827, 753] width 14 height 14
click at [832, 746] on input "Press SPACE to select this row." at bounding box center [832, 746] width 0 height 0
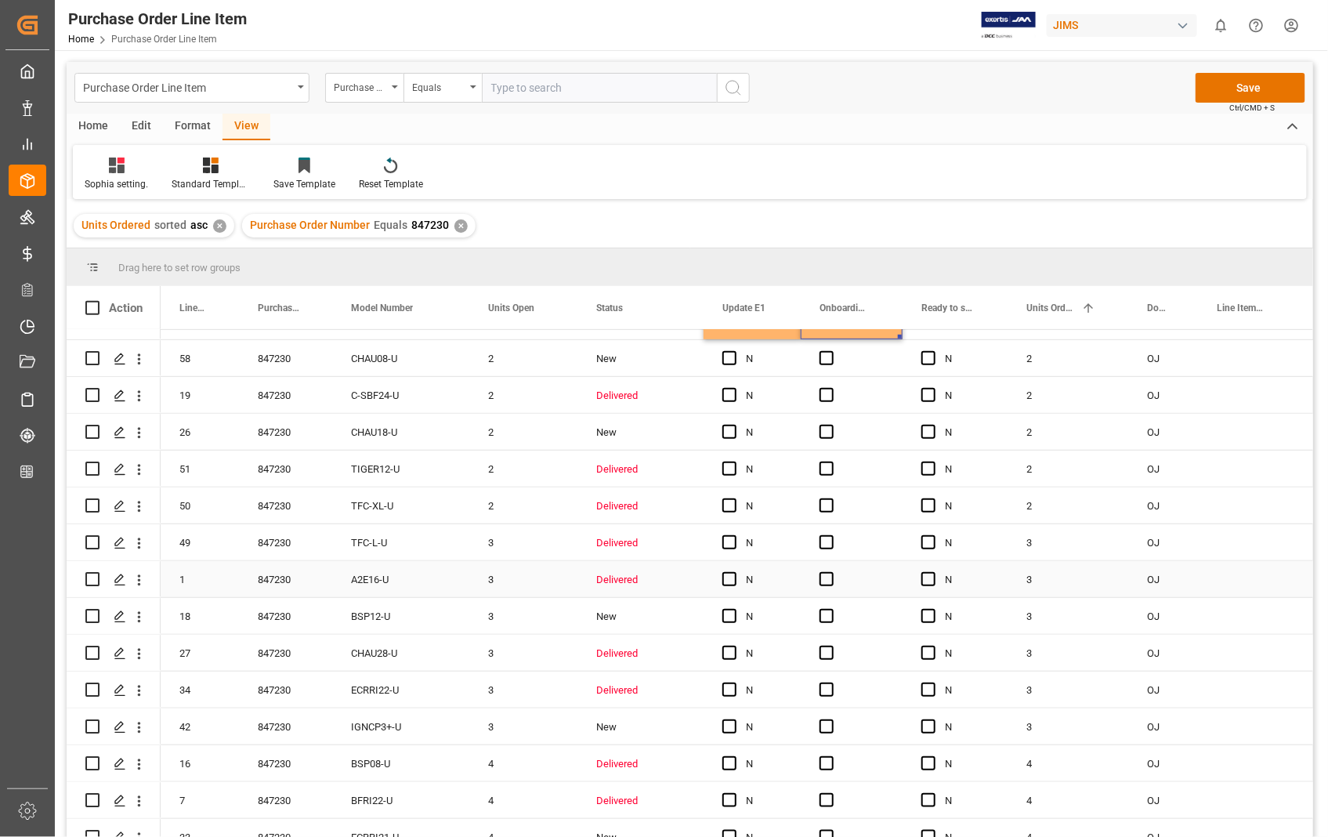
scroll to position [435, 0]
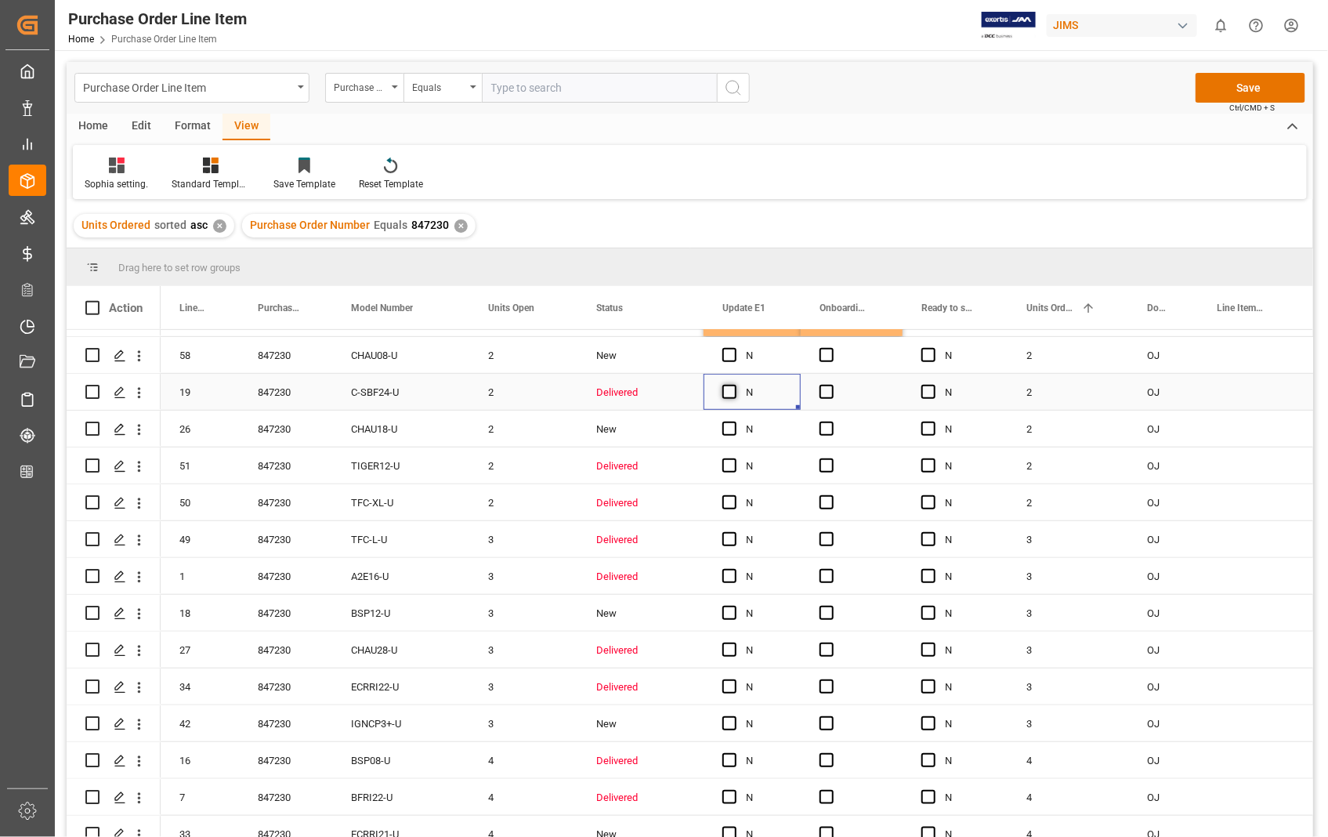
click at [734, 396] on span "Press SPACE to select this row." at bounding box center [730, 392] width 14 height 14
click at [734, 385] on input "Press SPACE to select this row." at bounding box center [734, 385] width 0 height 0
click at [832, 390] on span "Press SPACE to select this row." at bounding box center [827, 392] width 14 height 14
click at [832, 385] on input "Press SPACE to select this row." at bounding box center [832, 385] width 0 height 0
click at [730, 466] on span "Press SPACE to select this row." at bounding box center [730, 465] width 14 height 14
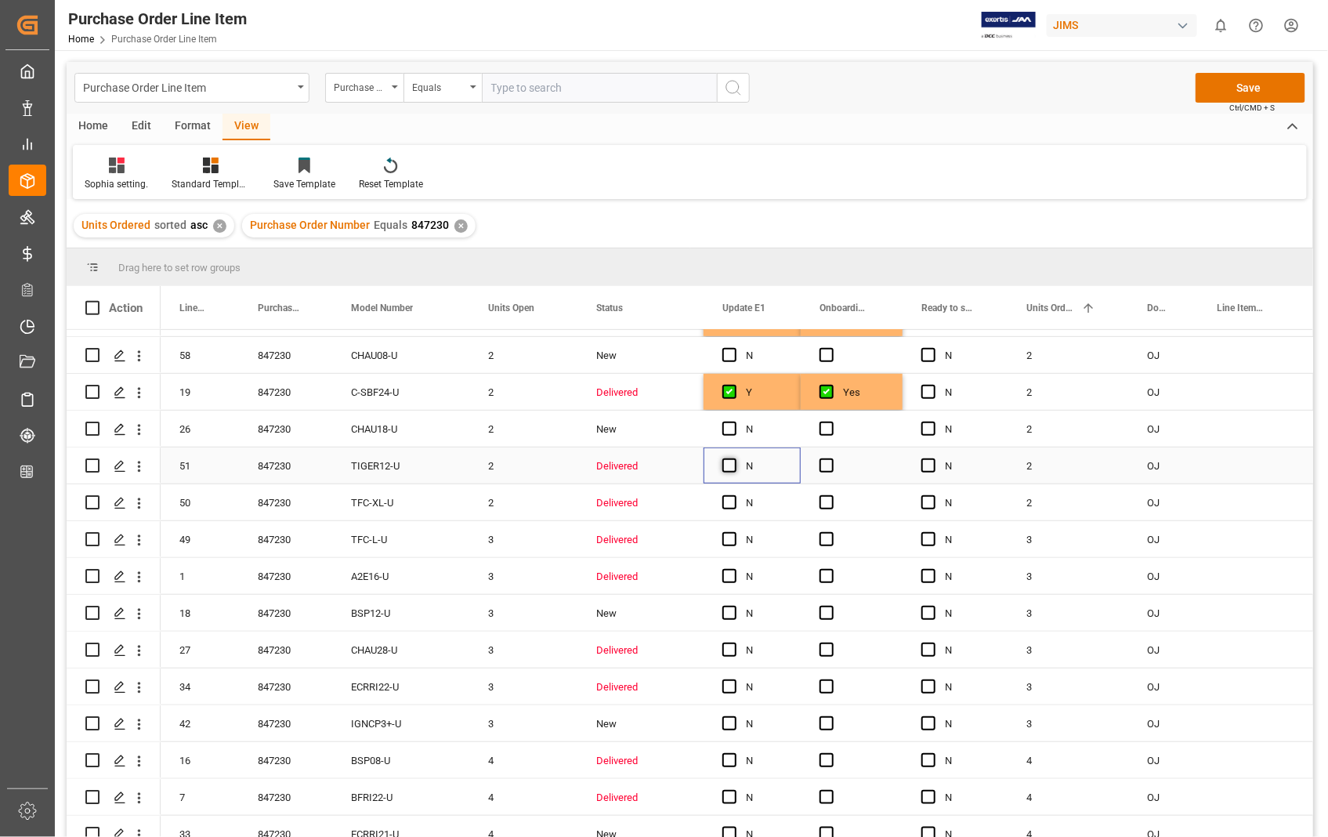
click at [734, 458] on input "Press SPACE to select this row." at bounding box center [734, 458] width 0 height 0
click at [731, 502] on span "Press SPACE to select this row." at bounding box center [730, 502] width 14 height 14
click at [734, 495] on input "Press SPACE to select this row." at bounding box center [734, 495] width 0 height 0
click at [821, 466] on span "Press SPACE to select this row." at bounding box center [827, 465] width 14 height 14
click at [832, 458] on input "Press SPACE to select this row." at bounding box center [832, 458] width 0 height 0
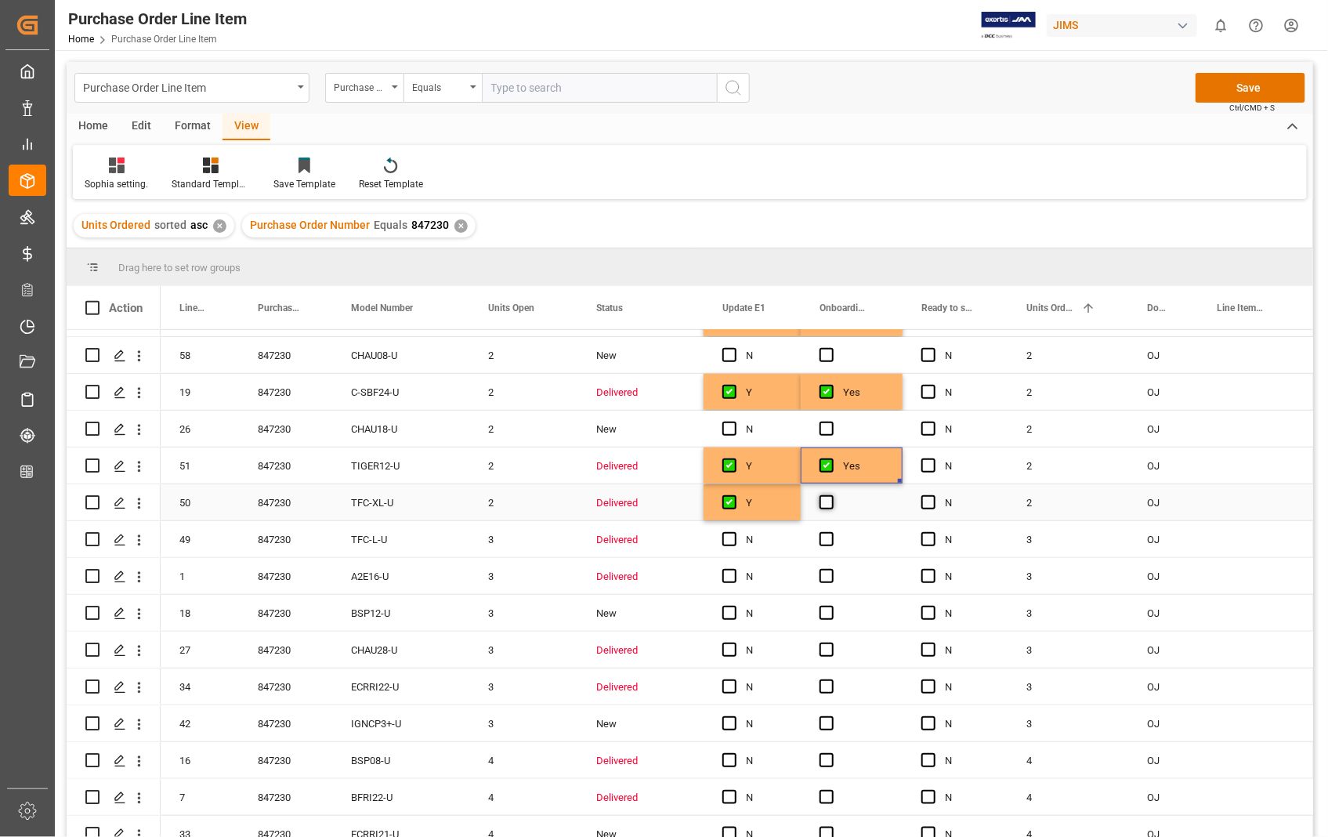
click at [820, 499] on span "Press SPACE to select this row." at bounding box center [827, 502] width 14 height 14
click at [832, 495] on input "Press SPACE to select this row." at bounding box center [832, 495] width 0 height 0
click at [832, 538] on span "Press SPACE to select this row." at bounding box center [827, 539] width 14 height 14
click at [832, 532] on input "Press SPACE to select this row." at bounding box center [832, 532] width 0 height 0
click at [730, 534] on span "Press SPACE to select this row." at bounding box center [730, 539] width 14 height 14
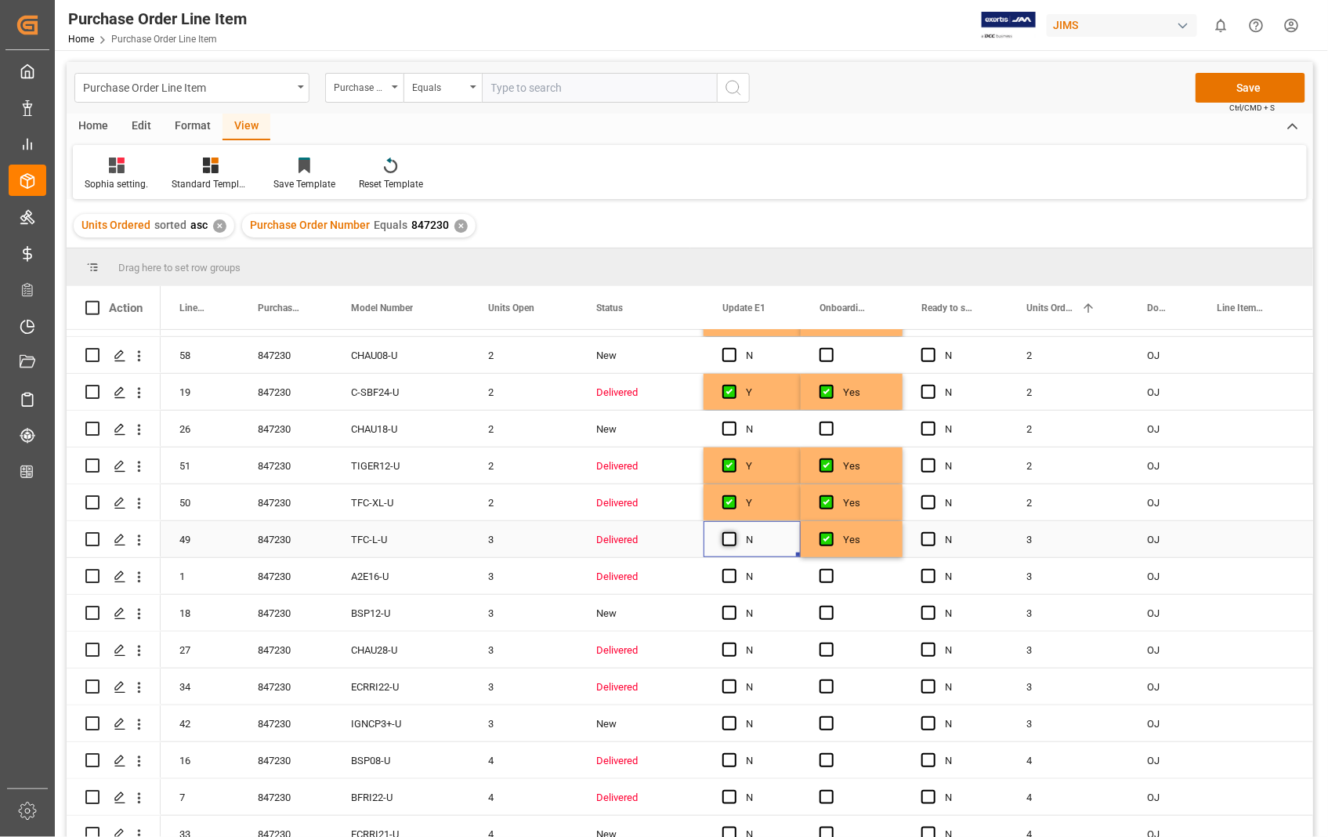
click at [734, 532] on input "Press SPACE to select this row." at bounding box center [734, 532] width 0 height 0
click at [727, 574] on span "Press SPACE to select this row." at bounding box center [730, 576] width 14 height 14
click at [734, 569] on input "Press SPACE to select this row." at bounding box center [734, 569] width 0 height 0
click at [827, 574] on span "Press SPACE to select this row." at bounding box center [827, 576] width 14 height 14
click at [832, 569] on input "Press SPACE to select this row." at bounding box center [832, 569] width 0 height 0
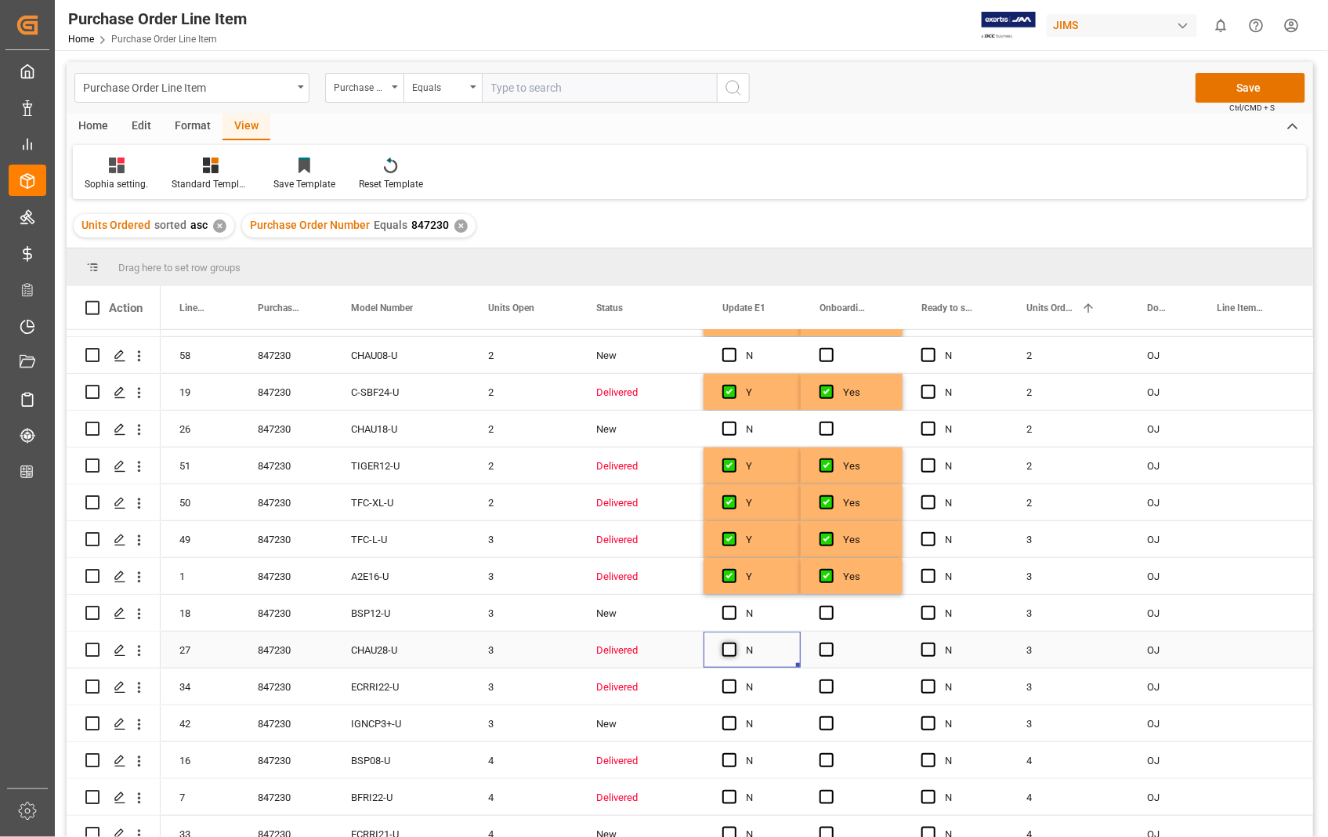
click at [727, 649] on span "Press SPACE to select this row." at bounding box center [730, 650] width 14 height 14
click at [734, 643] on input "Press SPACE to select this row." at bounding box center [734, 643] width 0 height 0
click at [726, 684] on span "Press SPACE to select this row." at bounding box center [730, 686] width 14 height 14
click at [734, 679] on input "Press SPACE to select this row." at bounding box center [734, 679] width 0 height 0
click at [825, 643] on span "Press SPACE to select this row." at bounding box center [827, 650] width 14 height 14
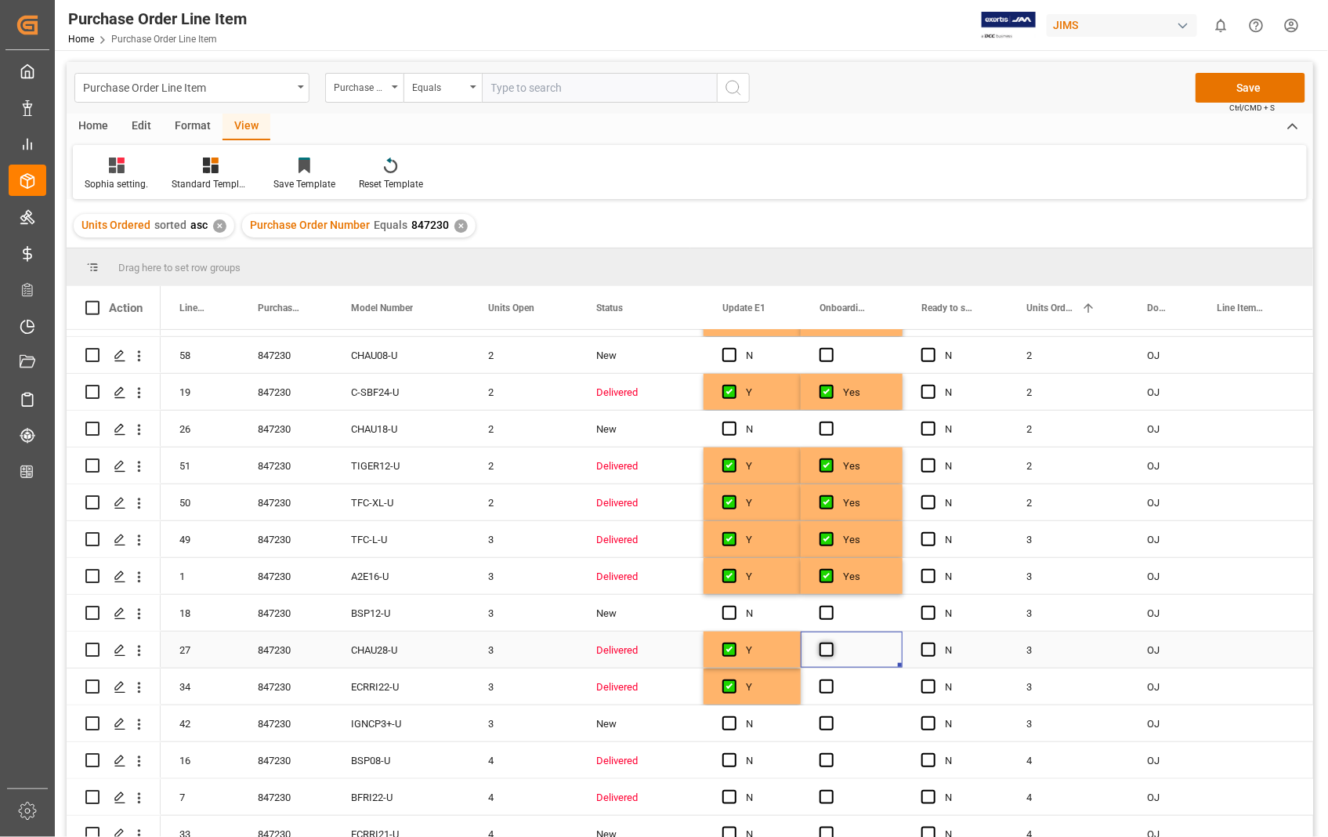
click at [832, 643] on input "Press SPACE to select this row." at bounding box center [832, 643] width 0 height 0
click at [829, 679] on span "Press SPACE to select this row." at bounding box center [827, 686] width 14 height 14
click at [832, 679] on input "Press SPACE to select this row." at bounding box center [832, 679] width 0 height 0
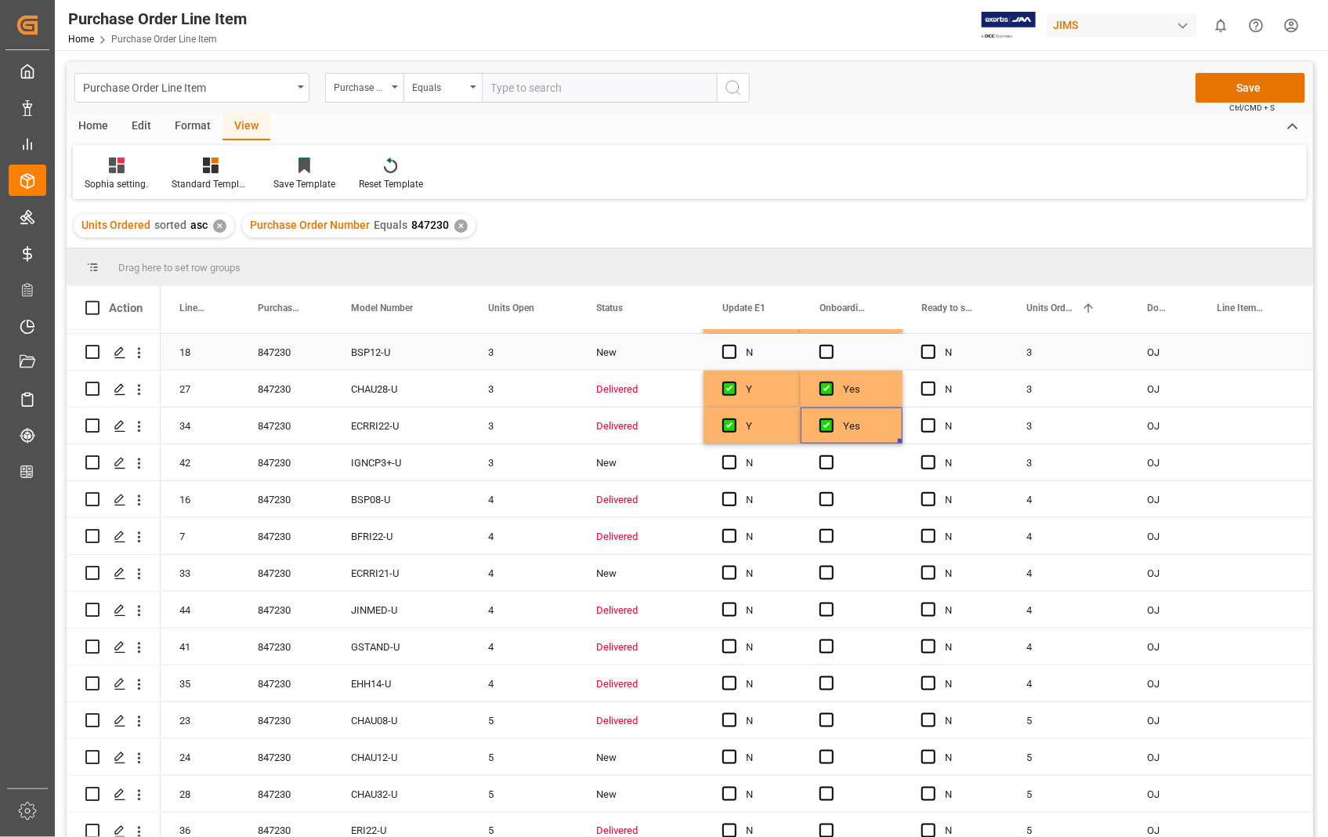
scroll to position [784, 0]
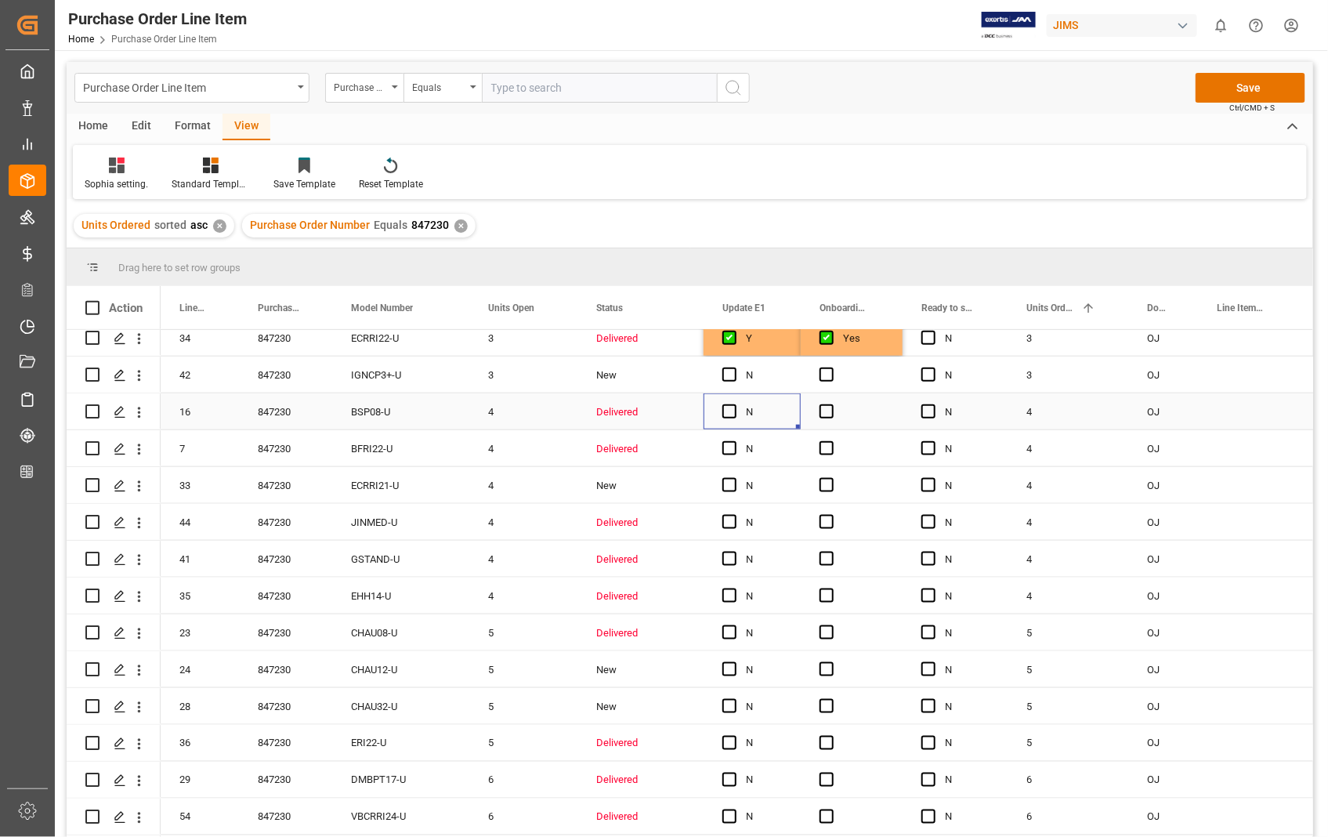
click at [710, 406] on div "N" at bounding box center [752, 411] width 97 height 36
click at [738, 414] on div "Press SPACE to select this row." at bounding box center [735, 412] width 24 height 36
click at [734, 415] on span "Press SPACE to select this row." at bounding box center [730, 411] width 14 height 14
click at [734, 404] on input "Press SPACE to select this row." at bounding box center [734, 404] width 0 height 0
click at [820, 408] on span "Press SPACE to select this row." at bounding box center [827, 411] width 14 height 14
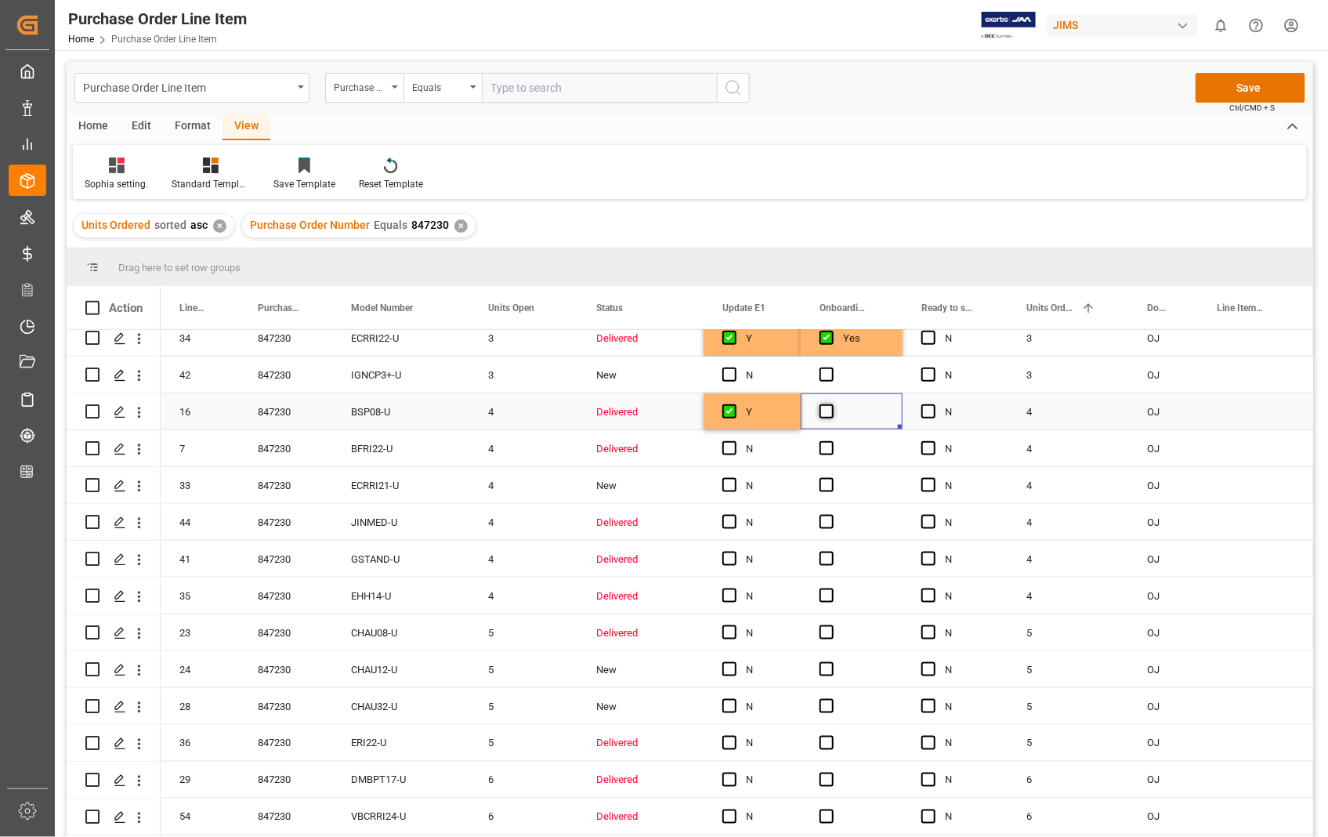
click at [832, 404] on input "Press SPACE to select this row." at bounding box center [832, 404] width 0 height 0
click at [825, 449] on span "Press SPACE to select this row." at bounding box center [827, 448] width 14 height 14
click at [832, 441] on input "Press SPACE to select this row." at bounding box center [832, 441] width 0 height 0
click at [732, 444] on span "Press SPACE to select this row." at bounding box center [730, 448] width 14 height 14
click at [734, 441] on input "Press SPACE to select this row." at bounding box center [734, 441] width 0 height 0
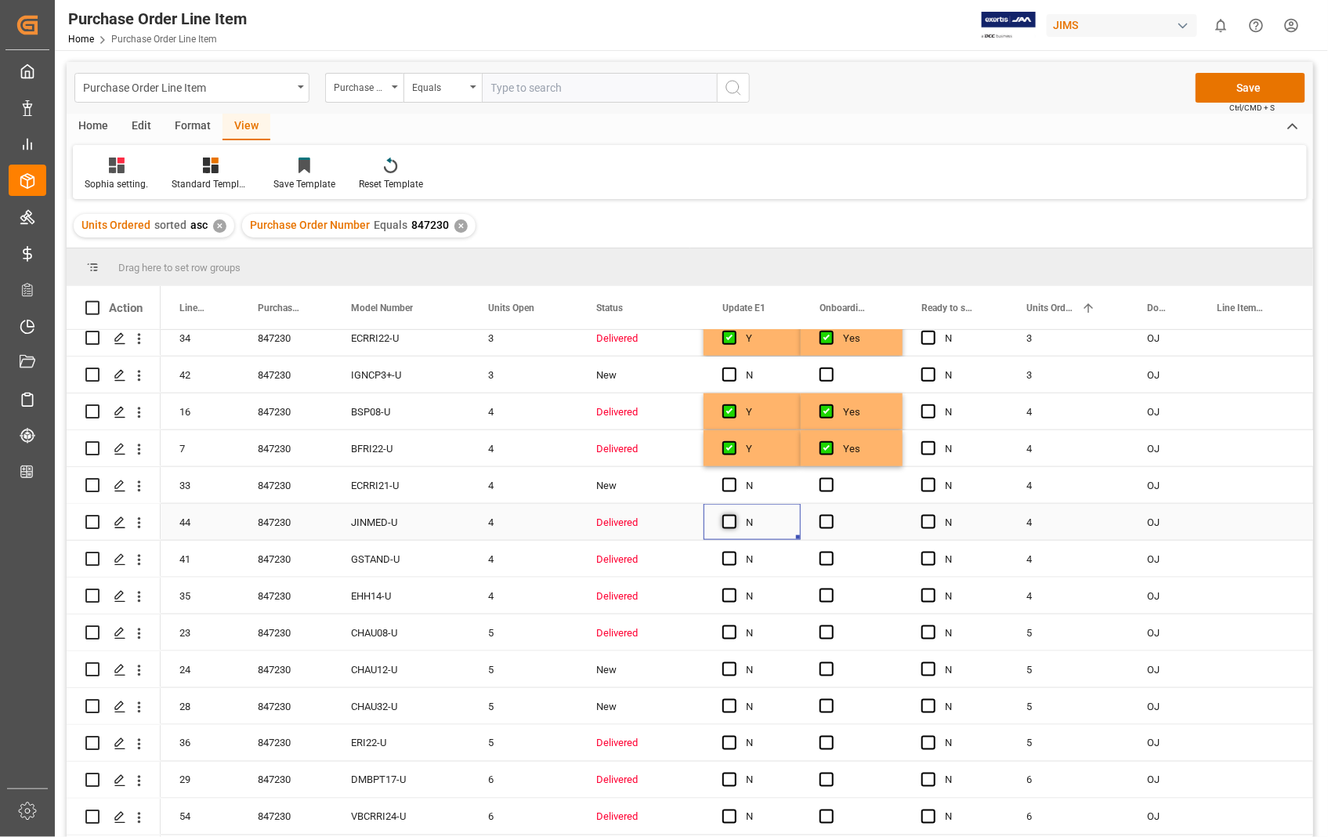
click at [730, 520] on span "Press SPACE to select this row." at bounding box center [730, 522] width 14 height 14
click at [734, 515] on input "Press SPACE to select this row." at bounding box center [734, 515] width 0 height 0
drag, startPoint x: 797, startPoint y: 536, endPoint x: 785, endPoint y: 637, distance: 101.8
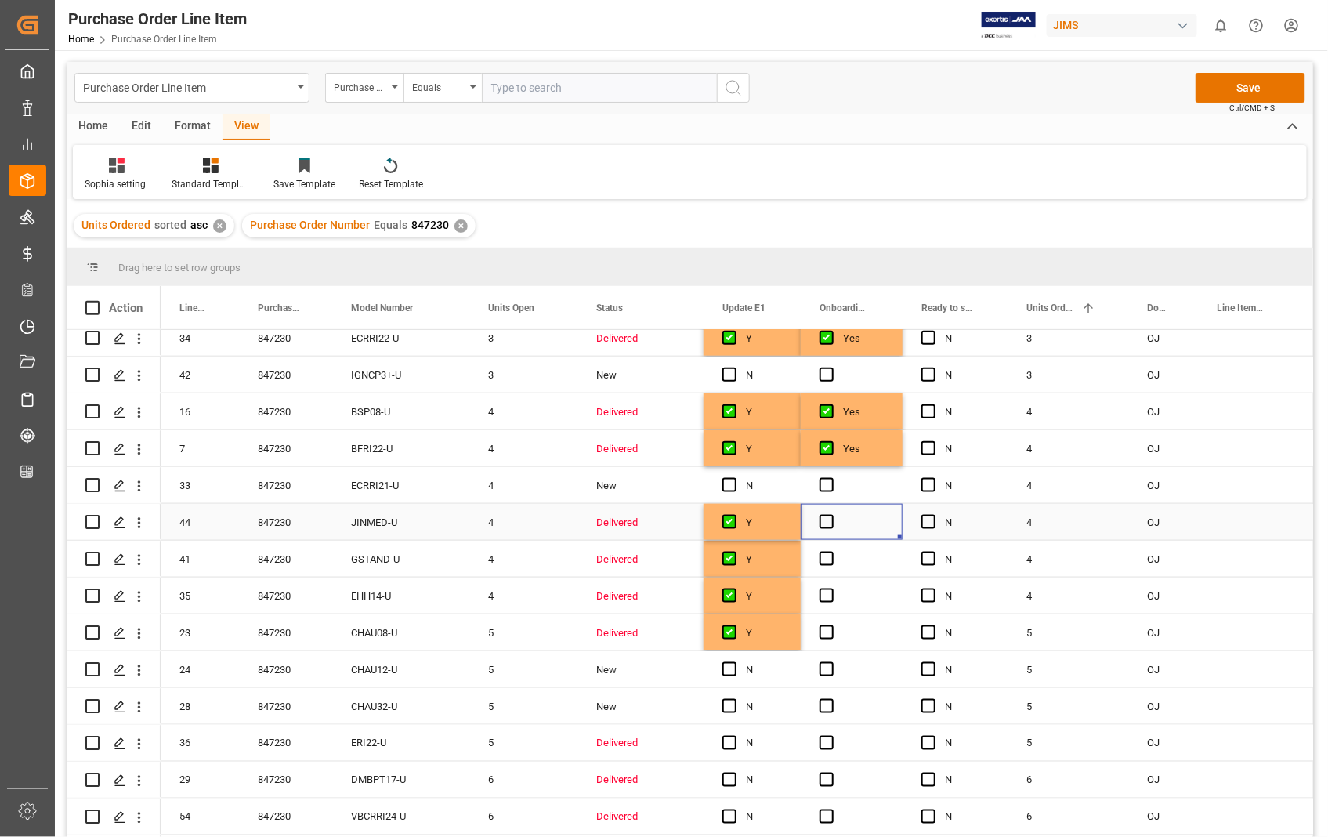
drag, startPoint x: 827, startPoint y: 523, endPoint x: 867, endPoint y: 520, distance: 40.0
click at [832, 522] on span "Press SPACE to select this row." at bounding box center [827, 522] width 14 height 14
click at [832, 515] on input "Press SPACE to select this row." at bounding box center [832, 515] width 0 height 0
drag, startPoint x: 900, startPoint y: 535, endPoint x: 875, endPoint y: 630, distance: 98.1
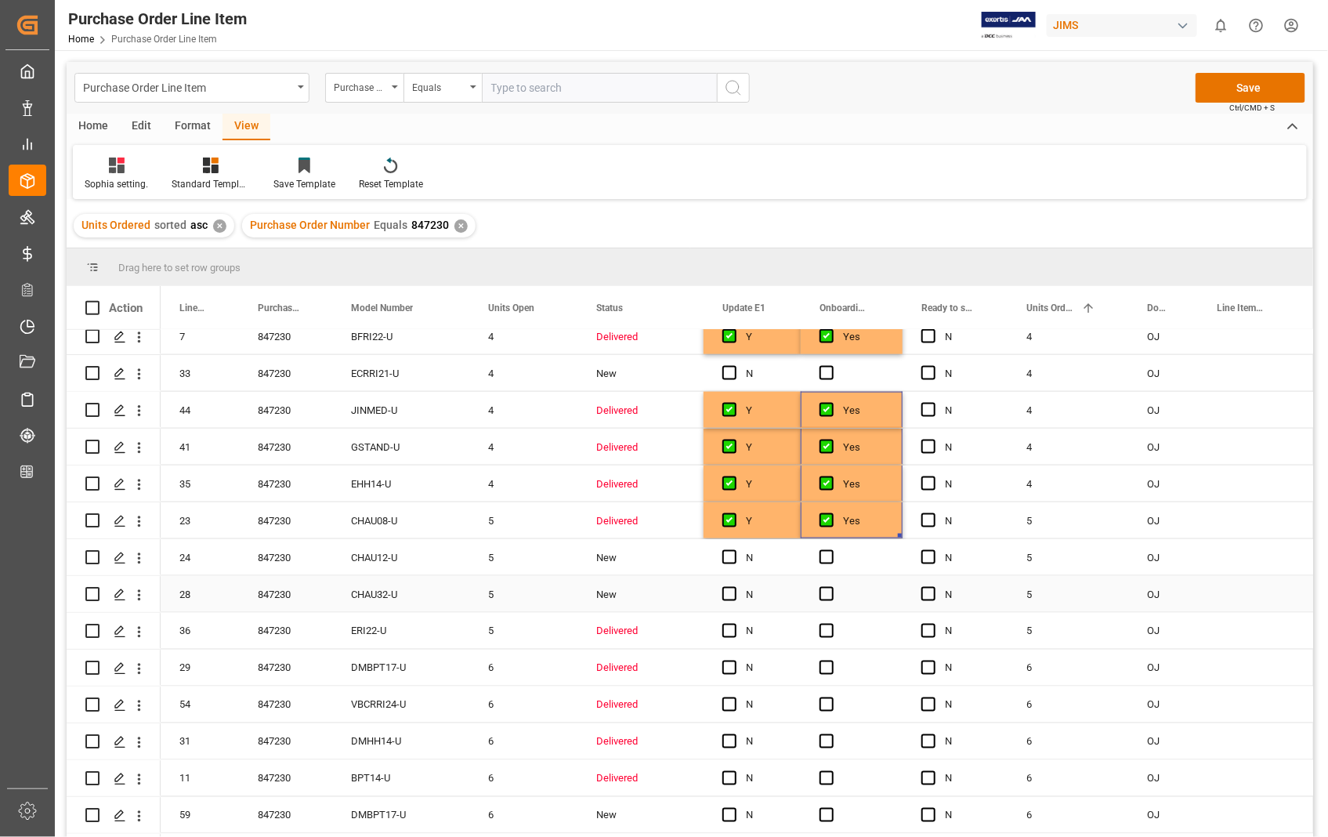
scroll to position [1132, 0]
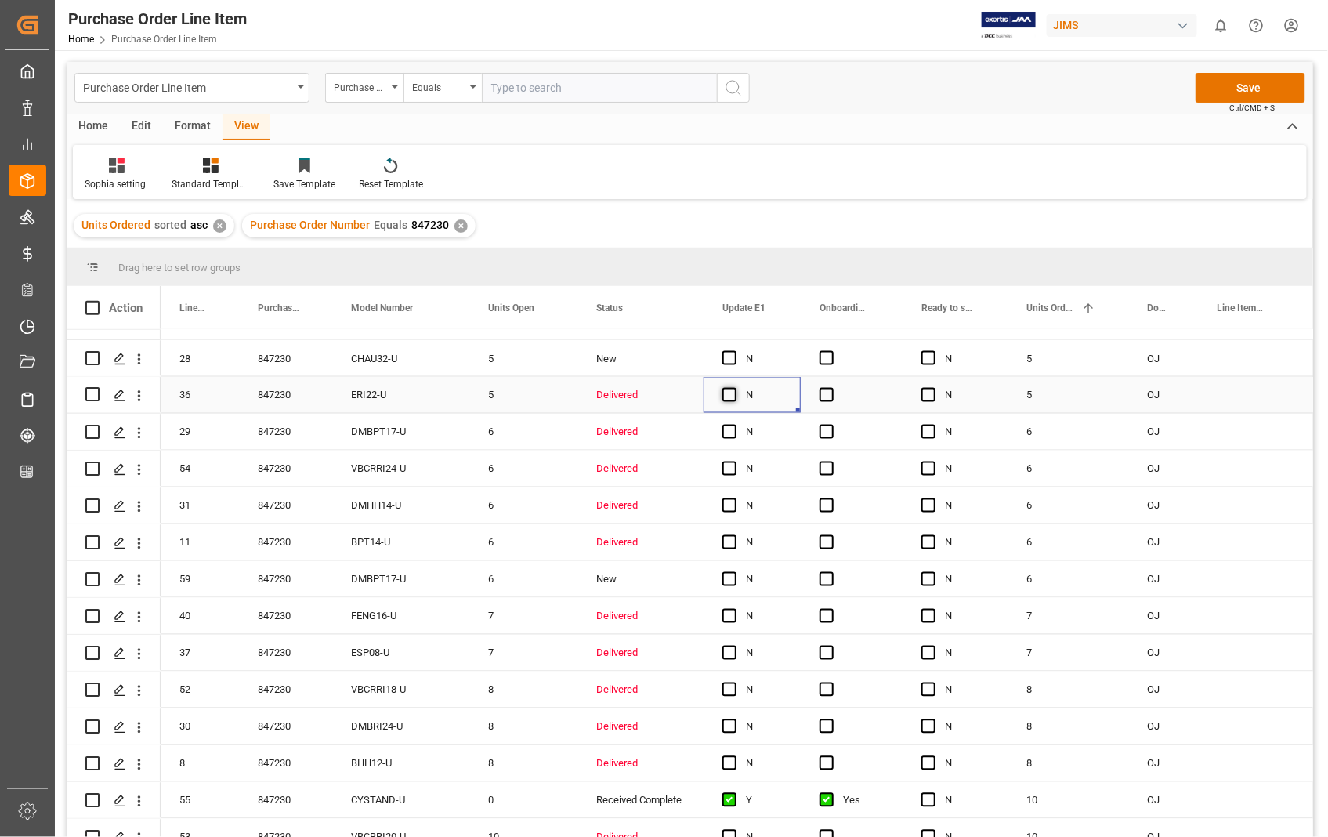
click at [727, 393] on span "Press SPACE to select this row." at bounding box center [730, 395] width 14 height 14
click at [734, 388] on input "Press SPACE to select this row." at bounding box center [734, 388] width 0 height 0
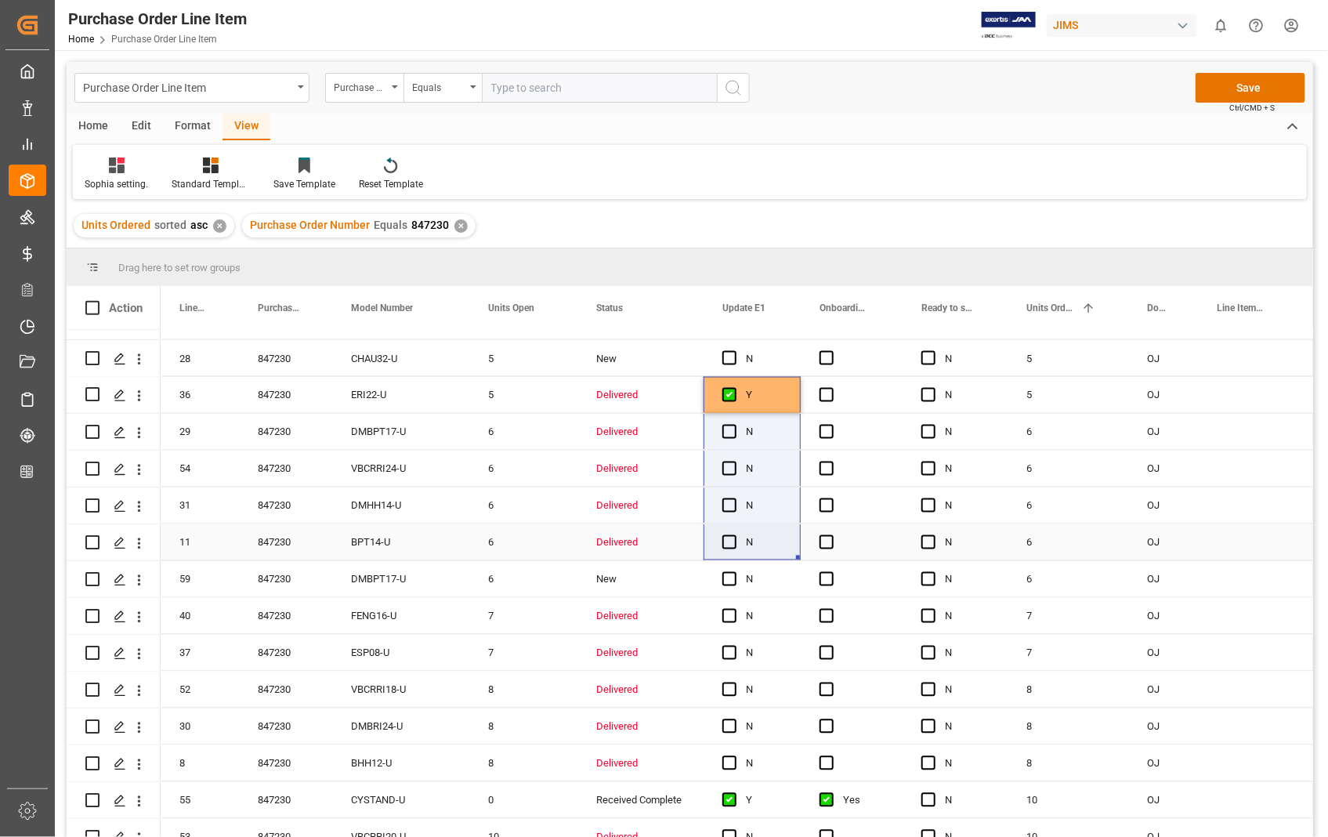
drag, startPoint x: 797, startPoint y: 406, endPoint x: 748, endPoint y: 529, distance: 132.6
drag, startPoint x: 761, startPoint y: 393, endPoint x: 781, endPoint y: 382, distance: 22.8
click at [763, 393] on div "Y" at bounding box center [764, 396] width 36 height 36
drag, startPoint x: 798, startPoint y: 409, endPoint x: 759, endPoint y: 534, distance: 131.4
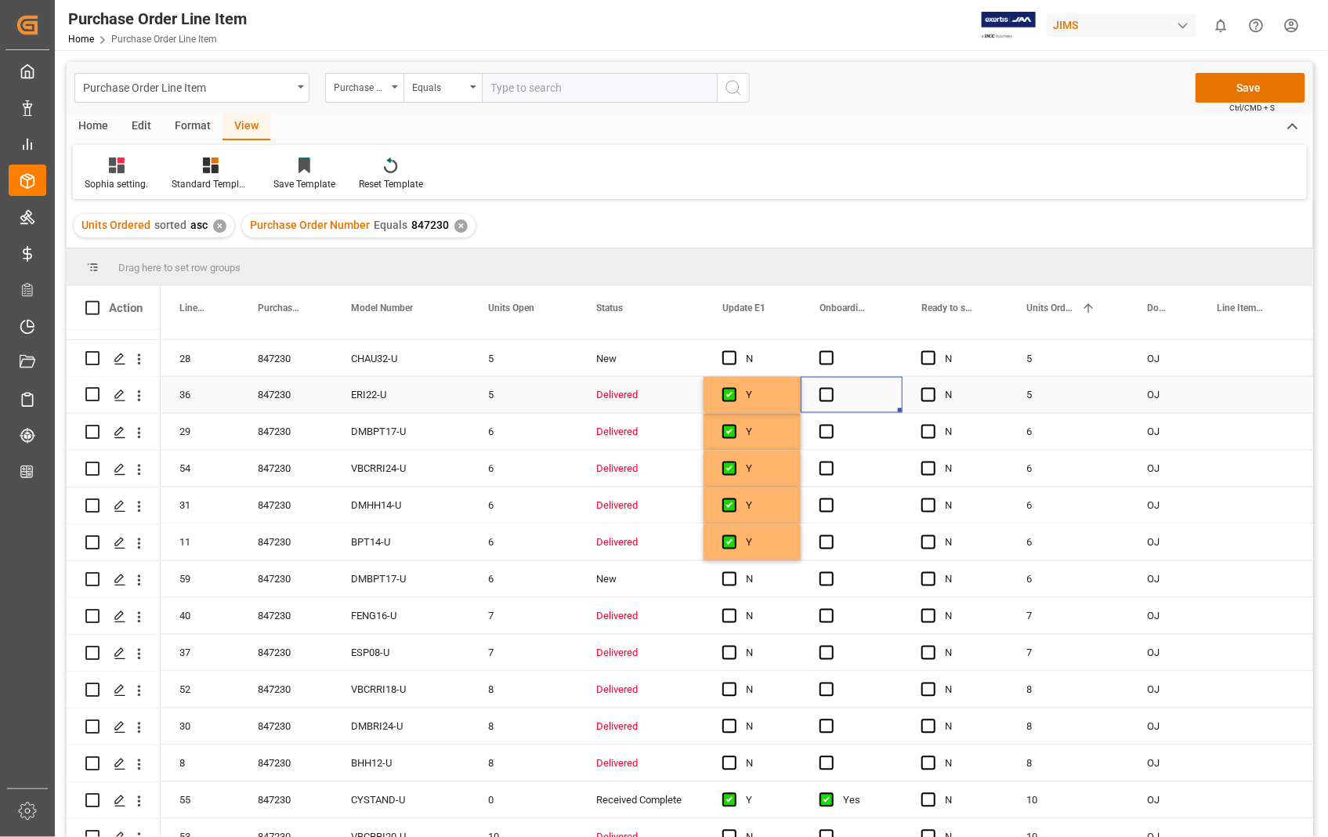
click at [828, 386] on div "Press SPACE to select this row." at bounding box center [852, 395] width 102 height 36
click at [824, 397] on span "Press SPACE to select this row." at bounding box center [827, 395] width 14 height 14
click at [832, 388] on input "Press SPACE to select this row." at bounding box center [832, 388] width 0 height 0
drag, startPoint x: 897, startPoint y: 408, endPoint x: 857, endPoint y: 538, distance: 135.3
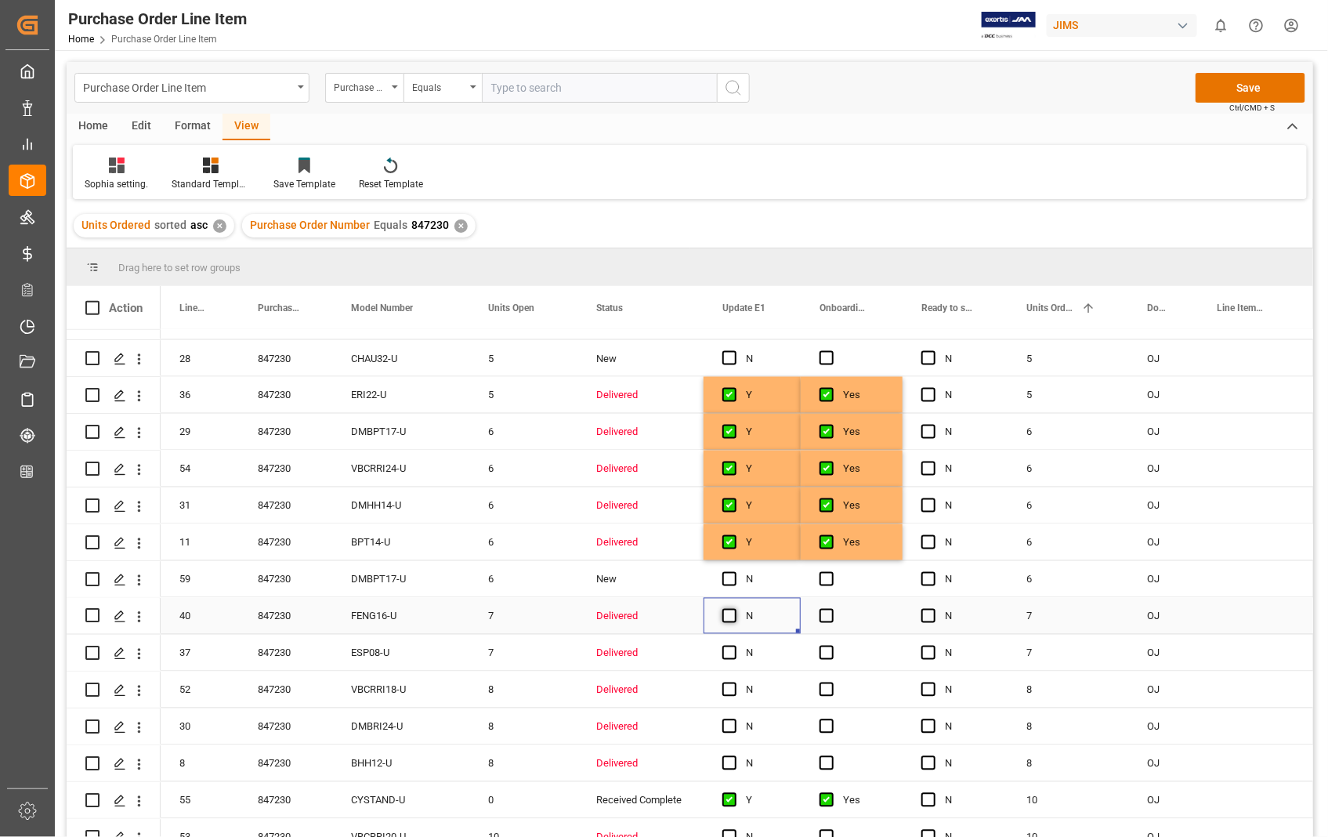
click at [730, 612] on span "Press SPACE to select this row." at bounding box center [730, 616] width 14 height 14
click at [734, 609] on input "Press SPACE to select this row." at bounding box center [734, 609] width 0 height 0
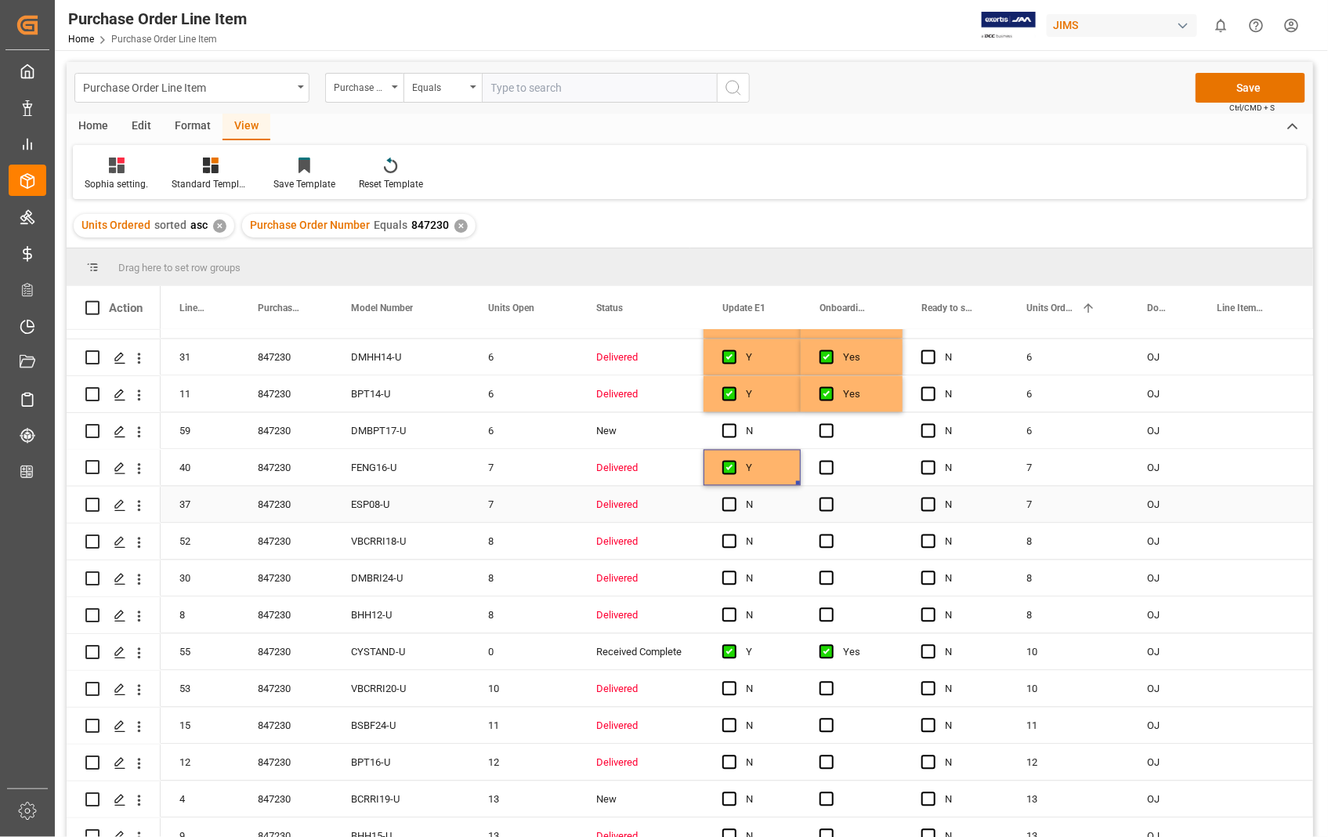
scroll to position [1306, 0]
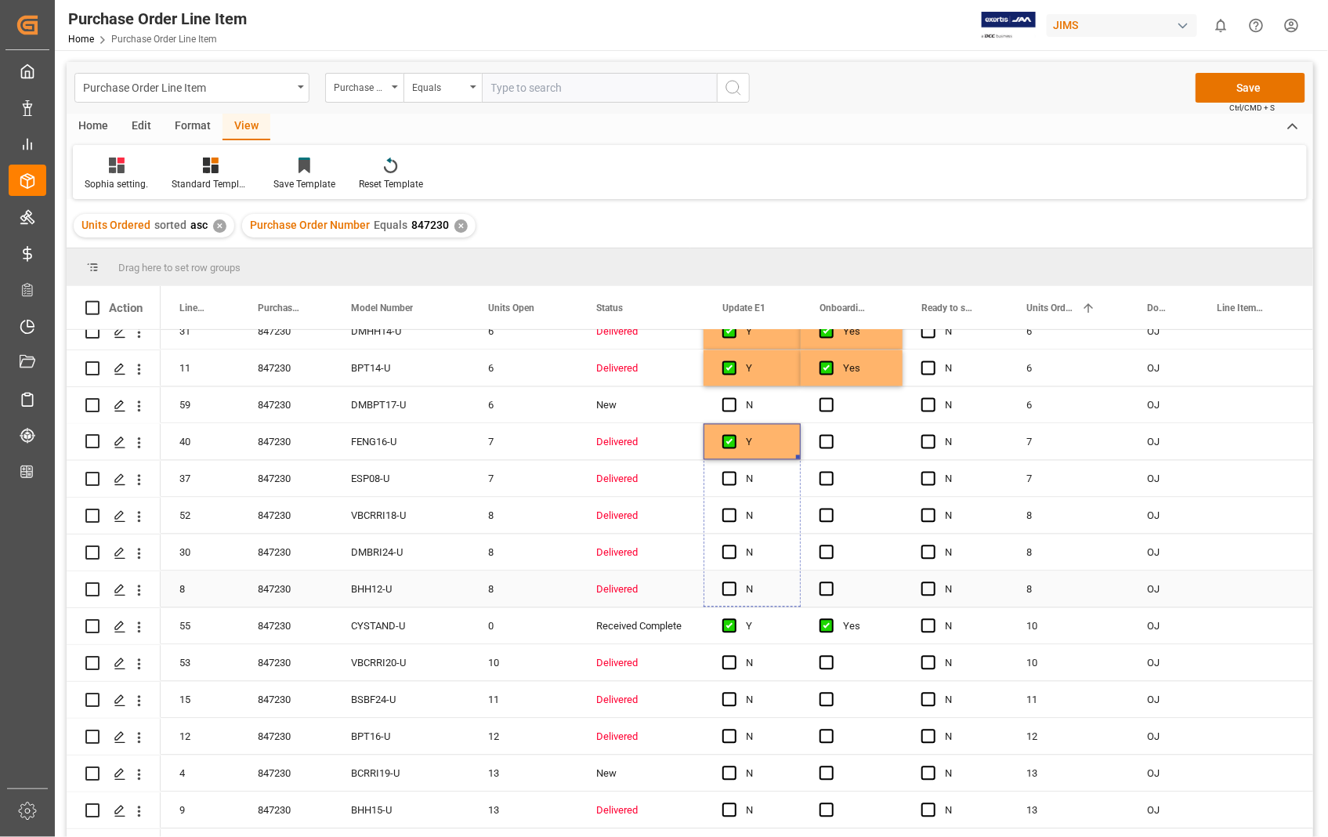
drag, startPoint x: 795, startPoint y: 457, endPoint x: 776, endPoint y: 583, distance: 127.7
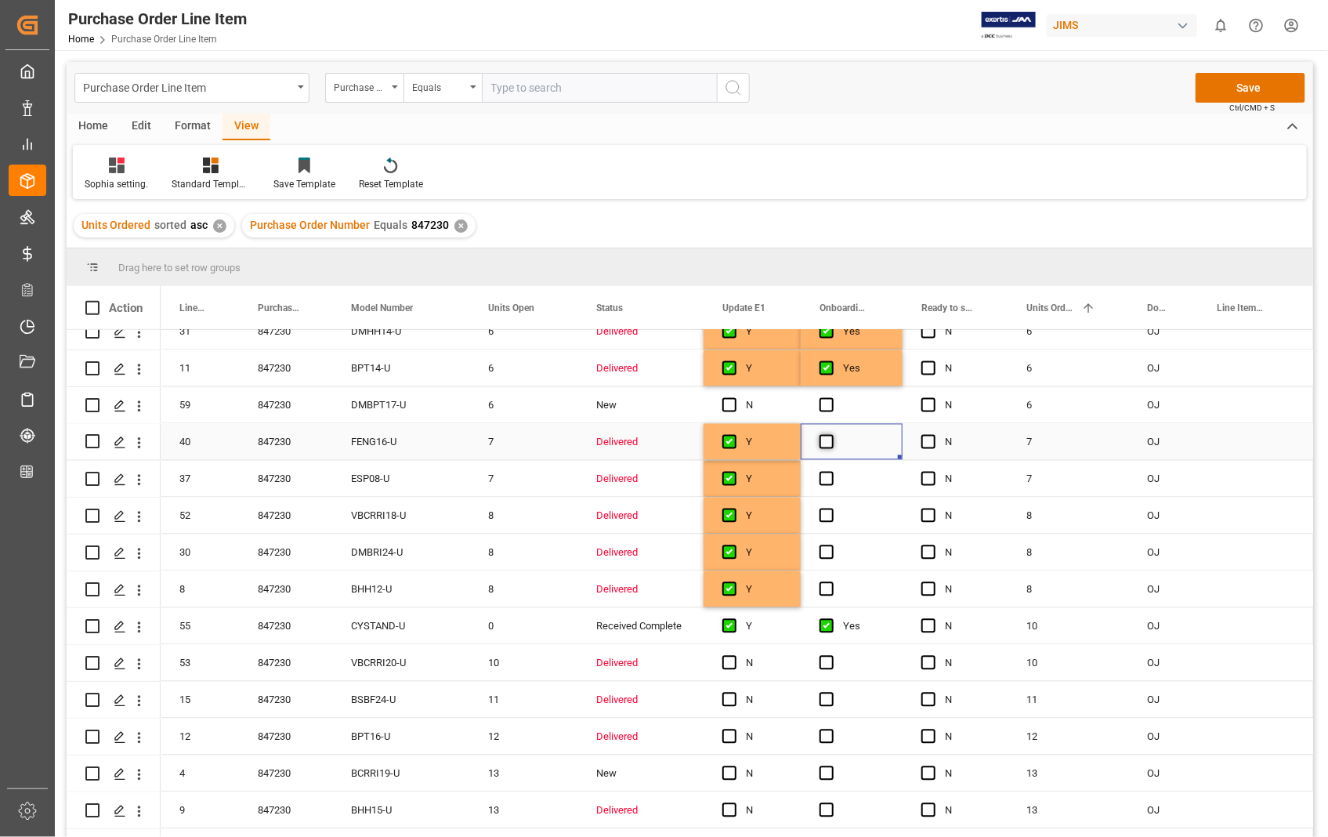
click at [824, 443] on span "Press SPACE to select this row." at bounding box center [827, 442] width 14 height 14
click at [832, 435] on input "Press SPACE to select this row." at bounding box center [832, 435] width 0 height 0
drag, startPoint x: 899, startPoint y: 455, endPoint x: 851, endPoint y: 596, distance: 149.7
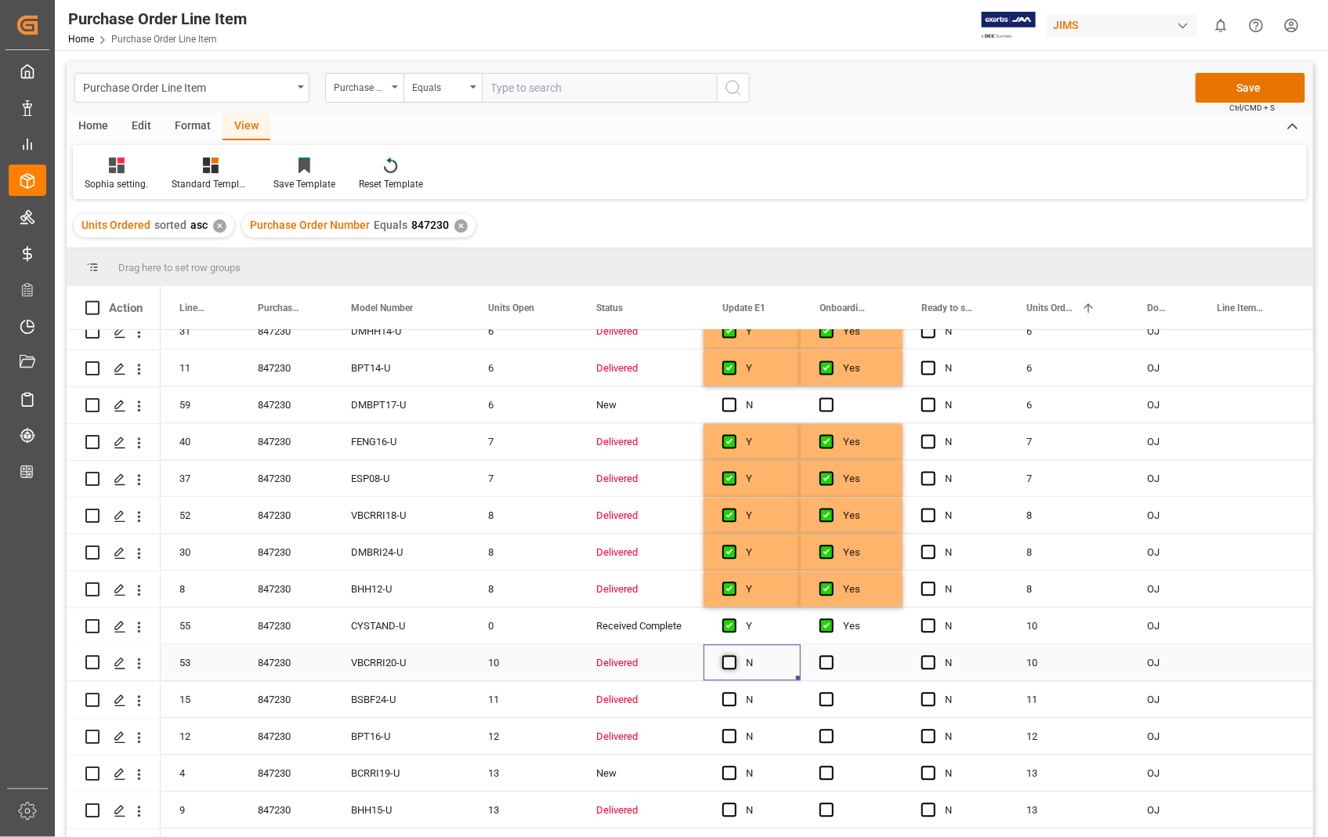
click at [733, 661] on span "Press SPACE to select this row." at bounding box center [730, 663] width 14 height 14
click at [734, 656] on input "Press SPACE to select this row." at bounding box center [734, 656] width 0 height 0
click at [733, 693] on span "Press SPACE to select this row." at bounding box center [730, 700] width 14 height 14
click at [734, 693] on input "Press SPACE to select this row." at bounding box center [734, 693] width 0 height 0
click at [727, 741] on span "Press SPACE to select this row." at bounding box center [730, 737] width 14 height 14
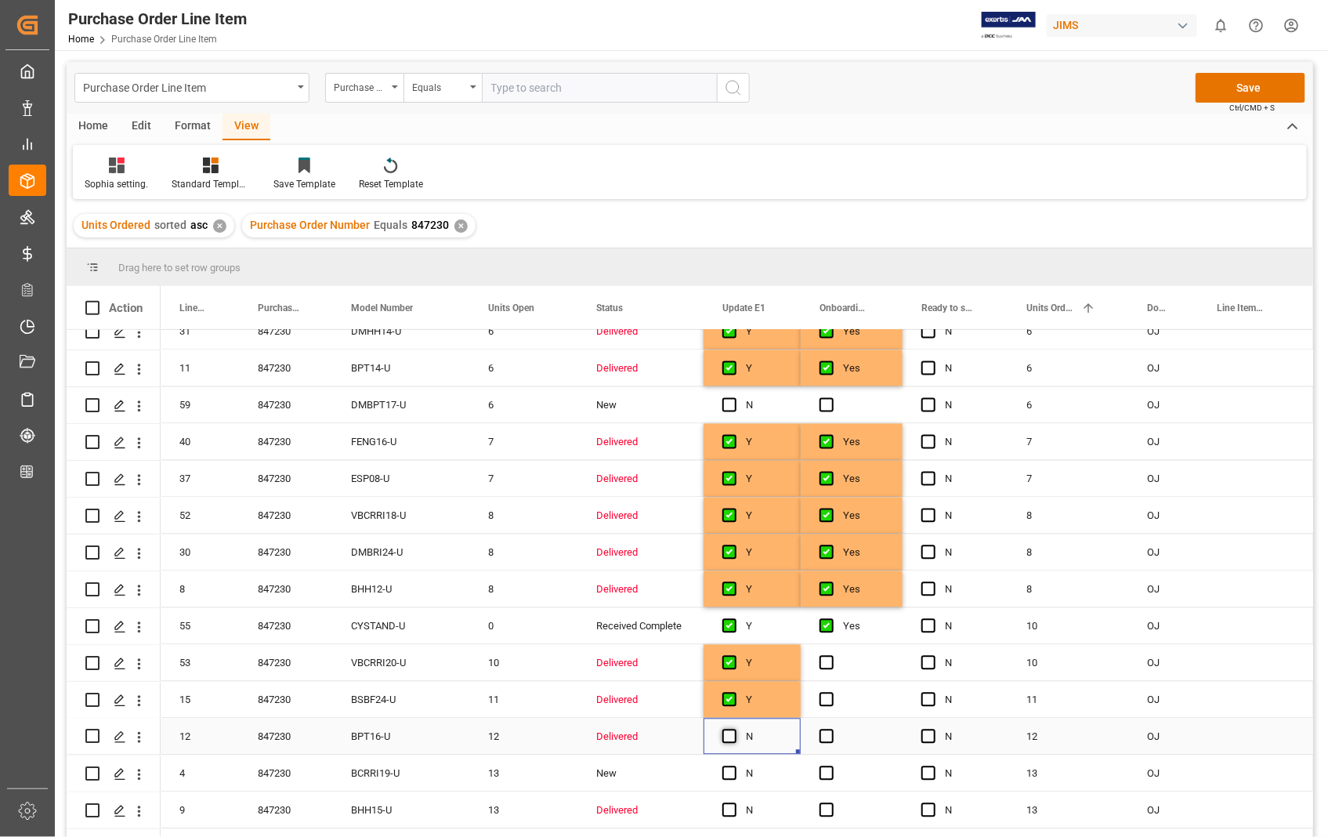
click at [734, 730] on input "Press SPACE to select this row." at bounding box center [734, 730] width 0 height 0
click at [825, 661] on span "Press SPACE to select this row." at bounding box center [827, 663] width 14 height 14
click at [832, 656] on input "Press SPACE to select this row." at bounding box center [832, 656] width 0 height 0
click at [821, 695] on span "Press SPACE to select this row." at bounding box center [827, 700] width 14 height 14
click at [832, 693] on input "Press SPACE to select this row." at bounding box center [832, 693] width 0 height 0
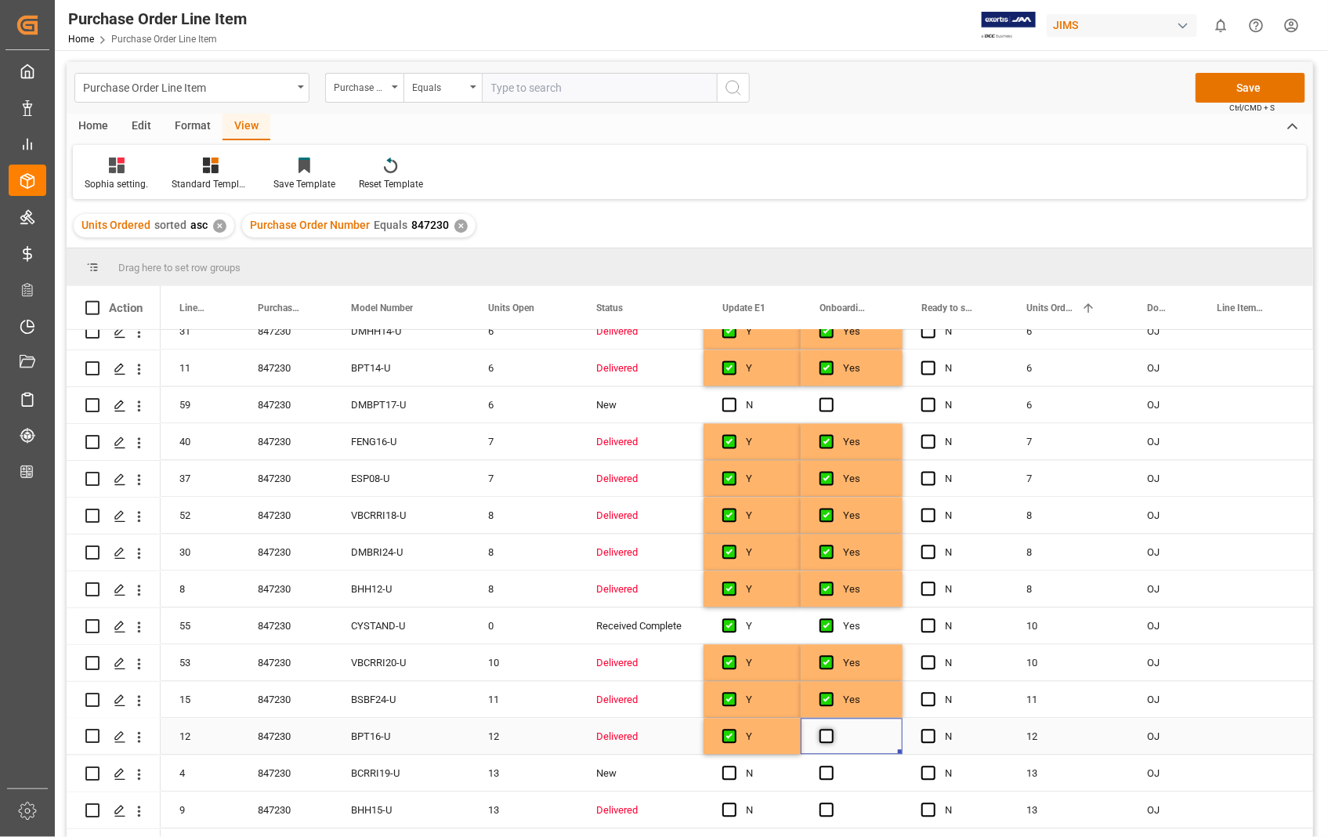
click at [821, 737] on span "Press SPACE to select this row." at bounding box center [827, 737] width 14 height 14
click at [832, 730] on input "Press SPACE to select this row." at bounding box center [832, 730] width 0 height 0
click at [730, 810] on span "Press SPACE to select this row." at bounding box center [730, 810] width 14 height 14
click at [734, 803] on input "Press SPACE to select this row." at bounding box center [734, 803] width 0 height 0
click at [823, 806] on span "Press SPACE to select this row." at bounding box center [827, 810] width 14 height 14
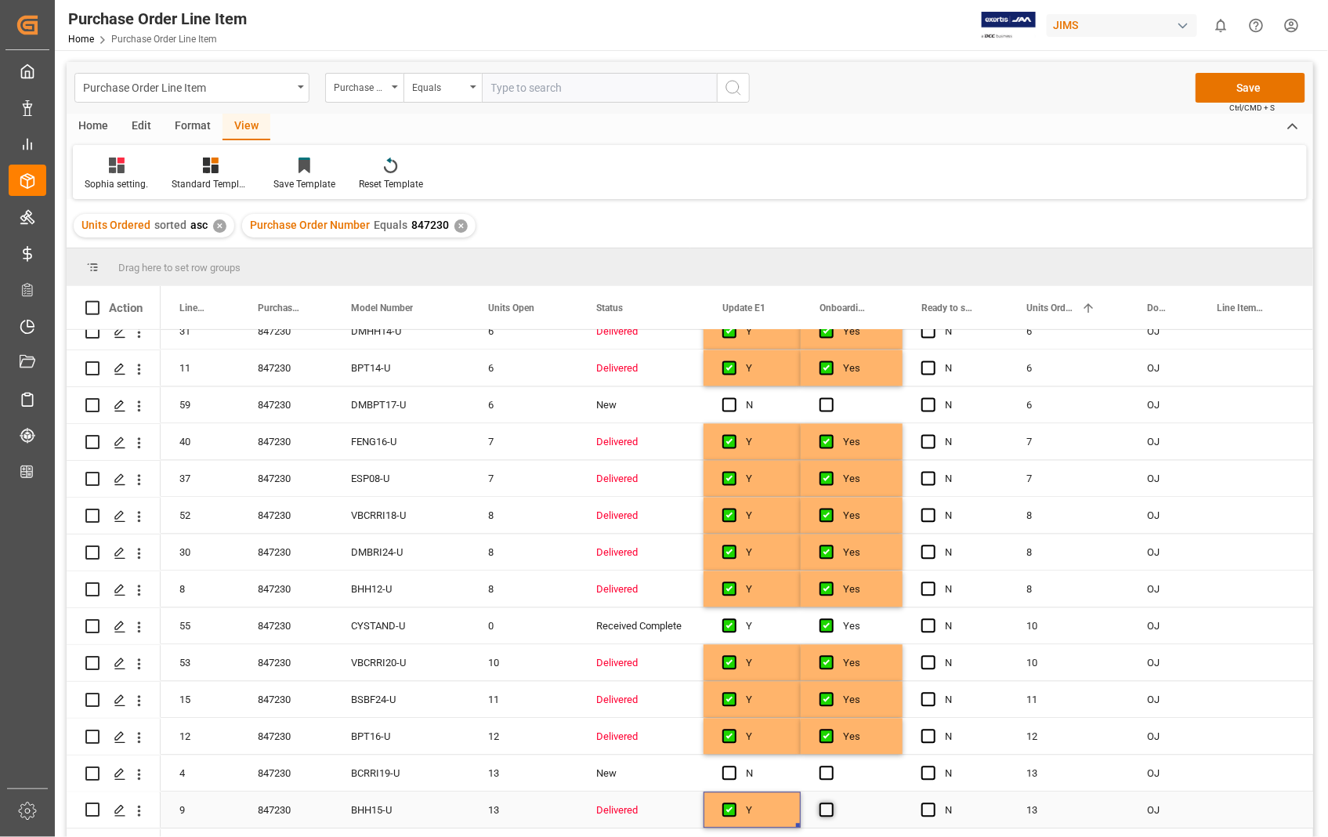
click at [832, 803] on input "Press SPACE to select this row." at bounding box center [832, 803] width 0 height 0
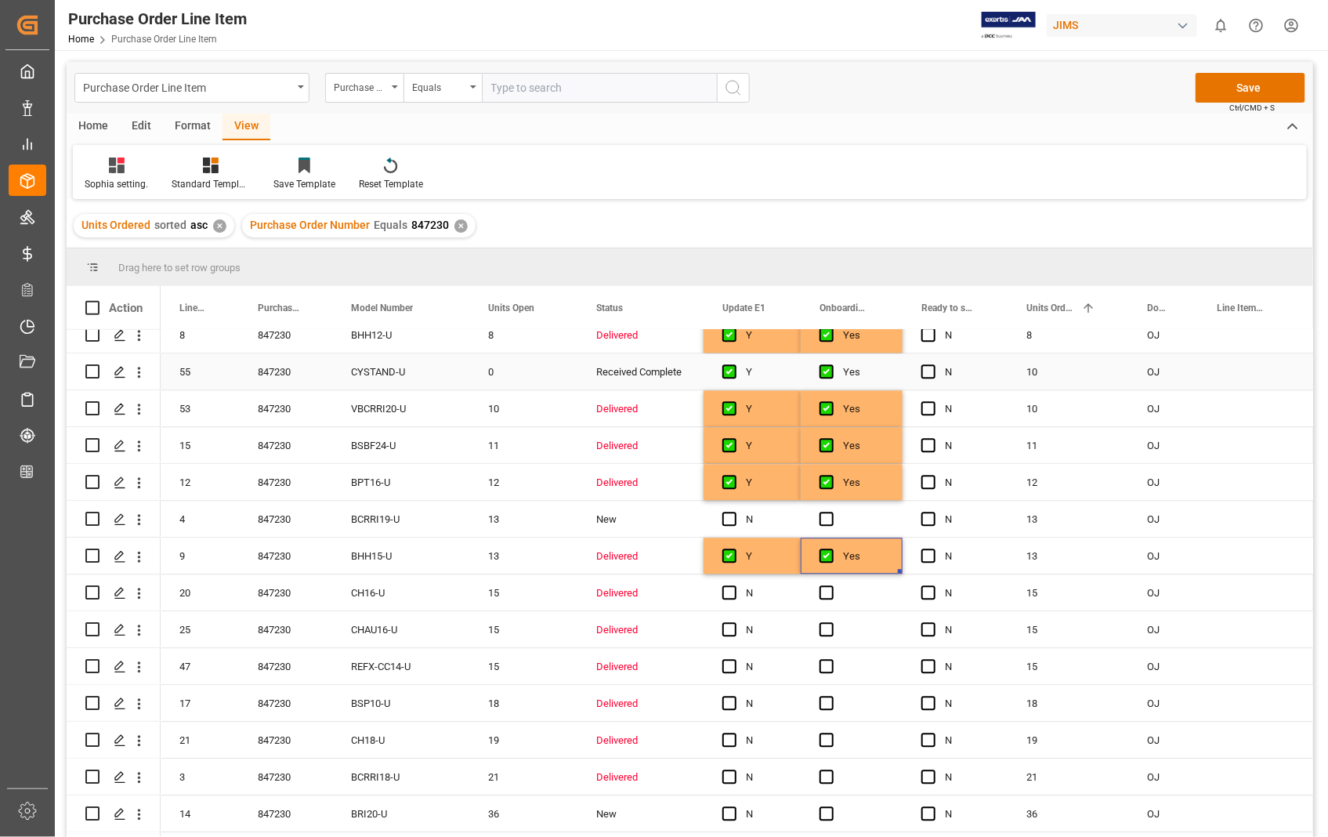
scroll to position [1654, 0]
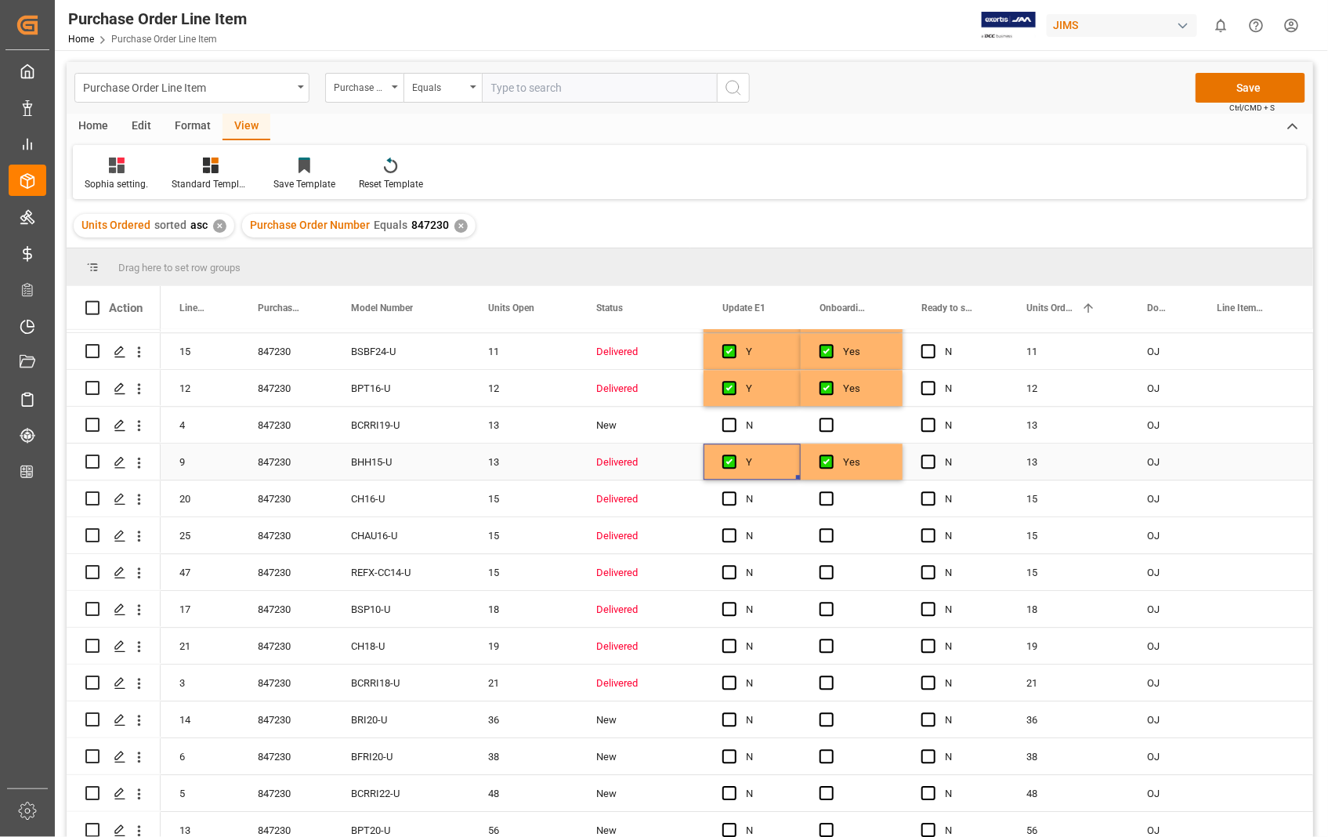
click at [768, 478] on div "Y" at bounding box center [764, 462] width 36 height 36
drag, startPoint x: 799, startPoint y: 478, endPoint x: 758, endPoint y: 688, distance: 214.1
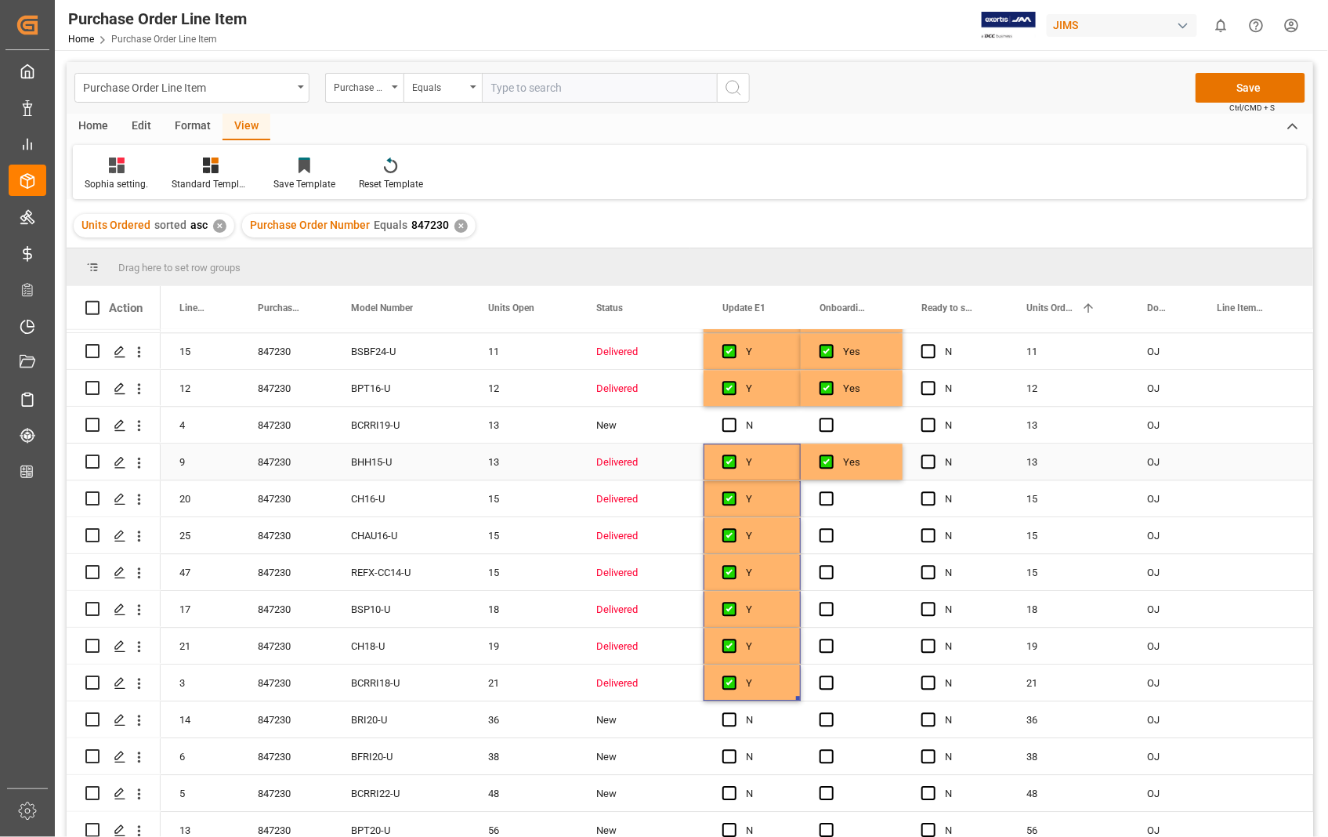
click at [883, 467] on div "Yes" at bounding box center [863, 462] width 41 height 36
drag, startPoint x: 901, startPoint y: 476, endPoint x: 847, endPoint y: 676, distance: 207.8
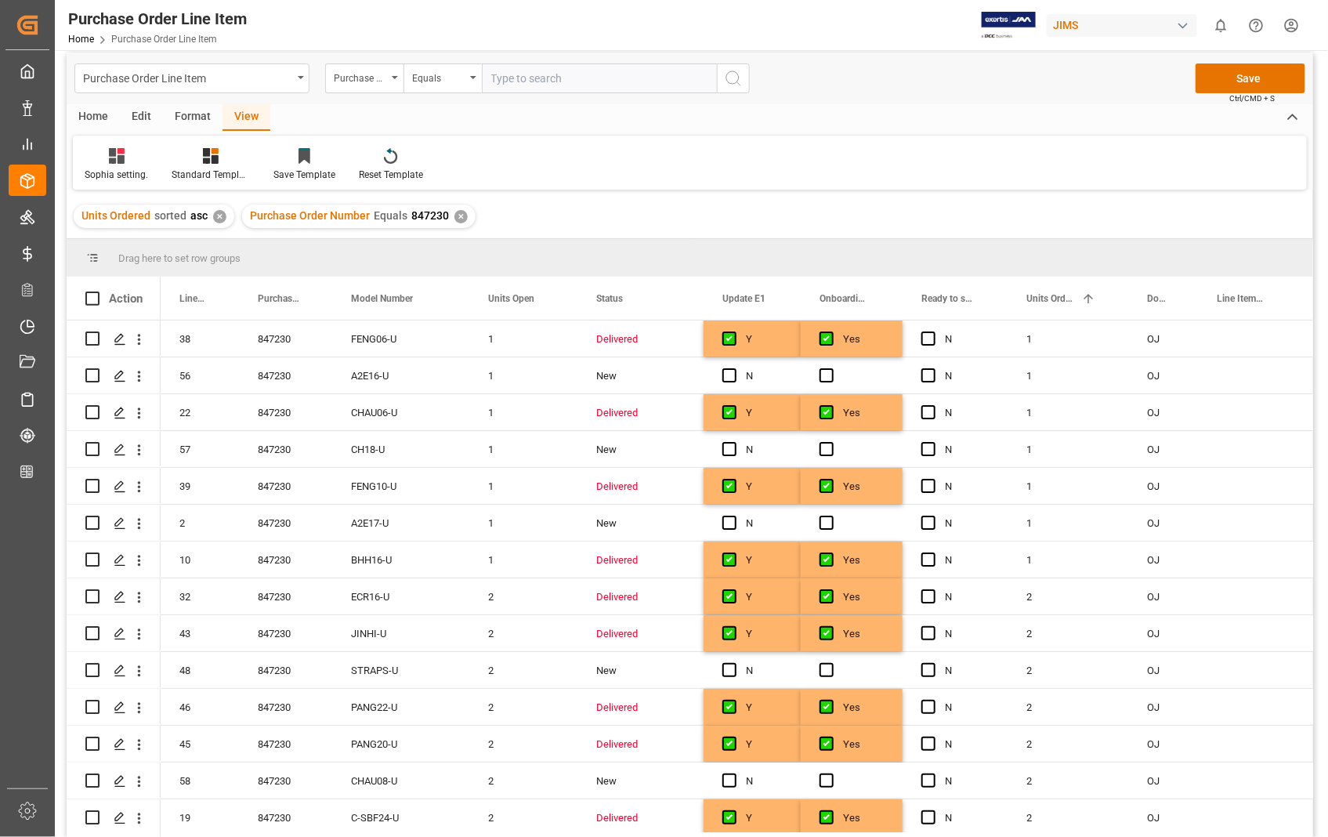
scroll to position [0, 0]
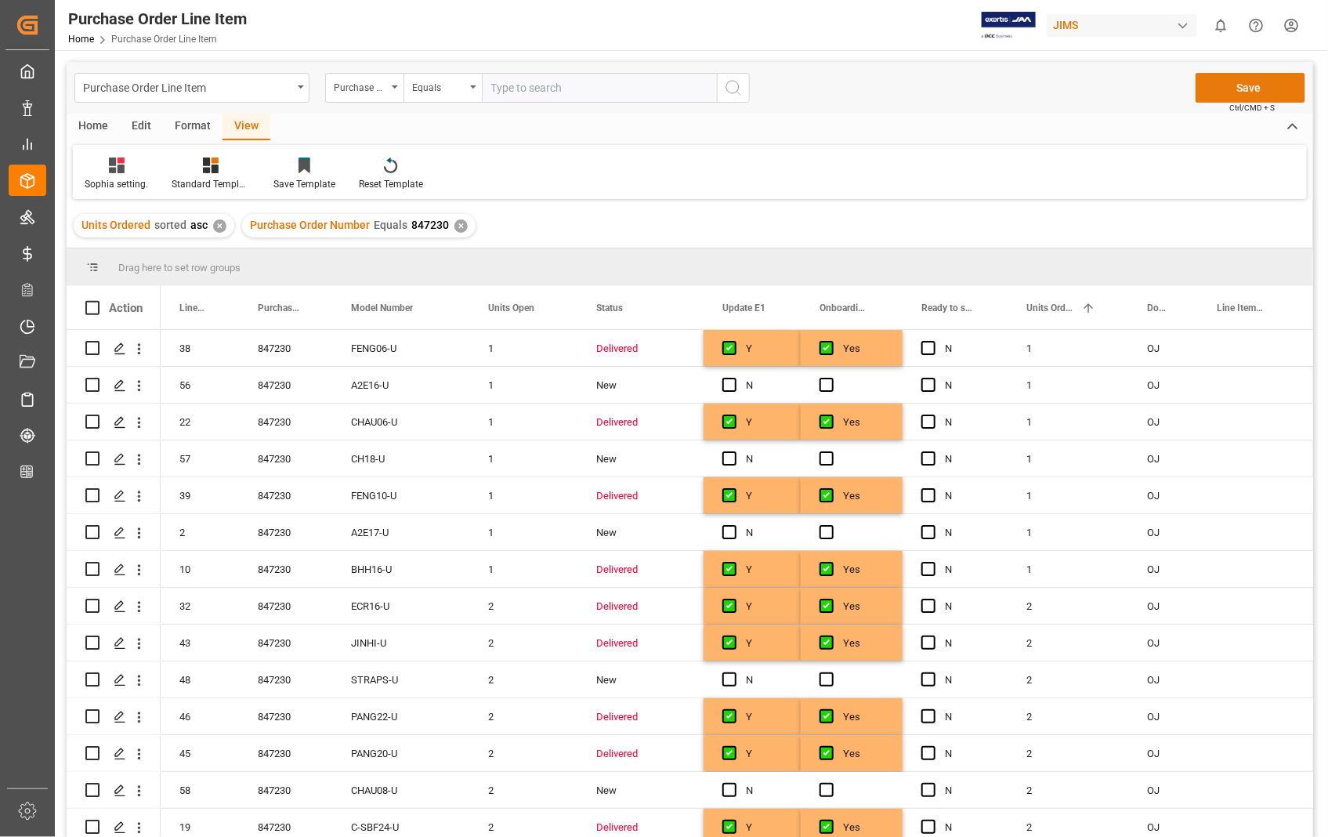
click at [1255, 86] on button "Save" at bounding box center [1251, 88] width 110 height 30
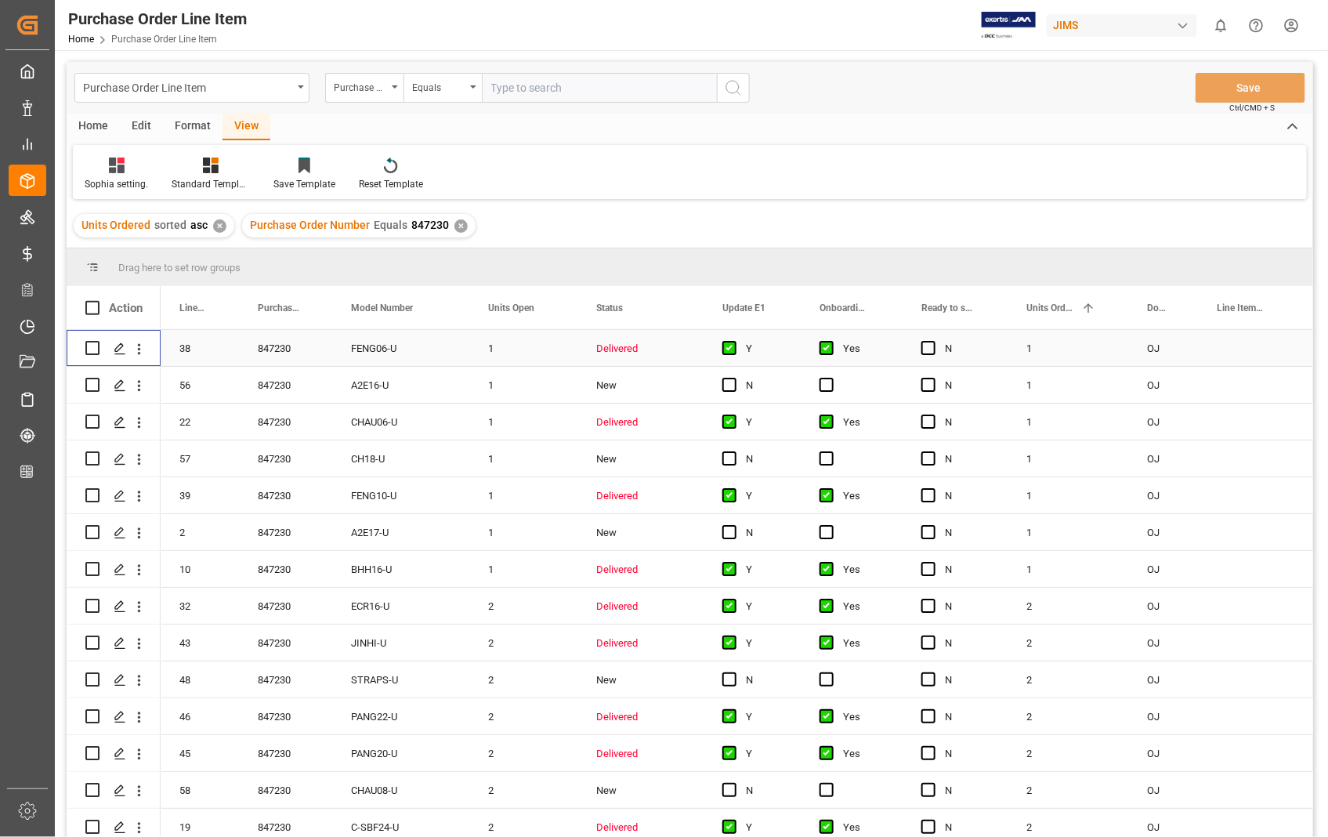
click at [92, 342] on input "Press Space to toggle row selection (unchecked)" at bounding box center [92, 348] width 14 height 14
checkbox input "true"
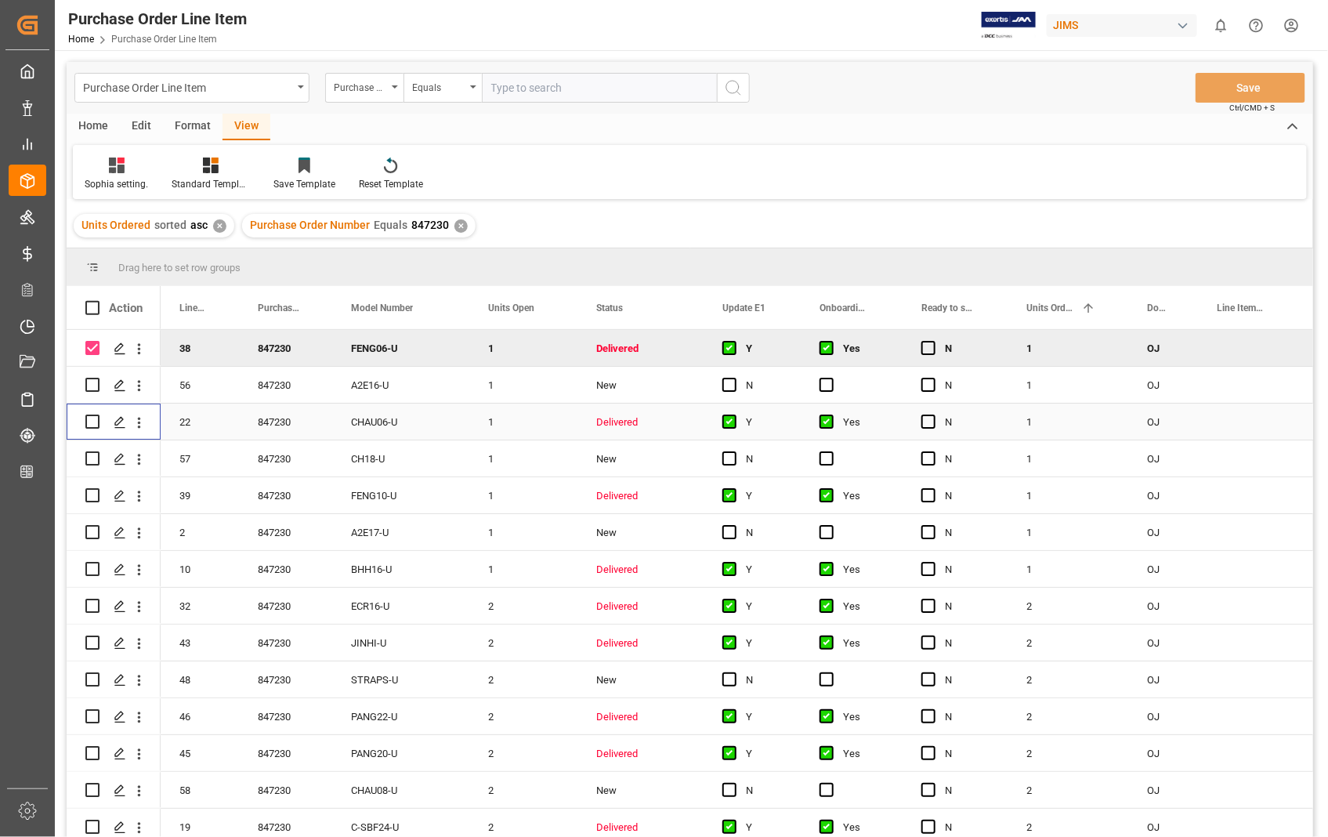
click at [89, 431] on div "Press SPACE to select this row." at bounding box center [92, 422] width 14 height 36
click at [89, 419] on input "Press Space to toggle row selection (unchecked)" at bounding box center [92, 422] width 14 height 14
checkbox input "true"
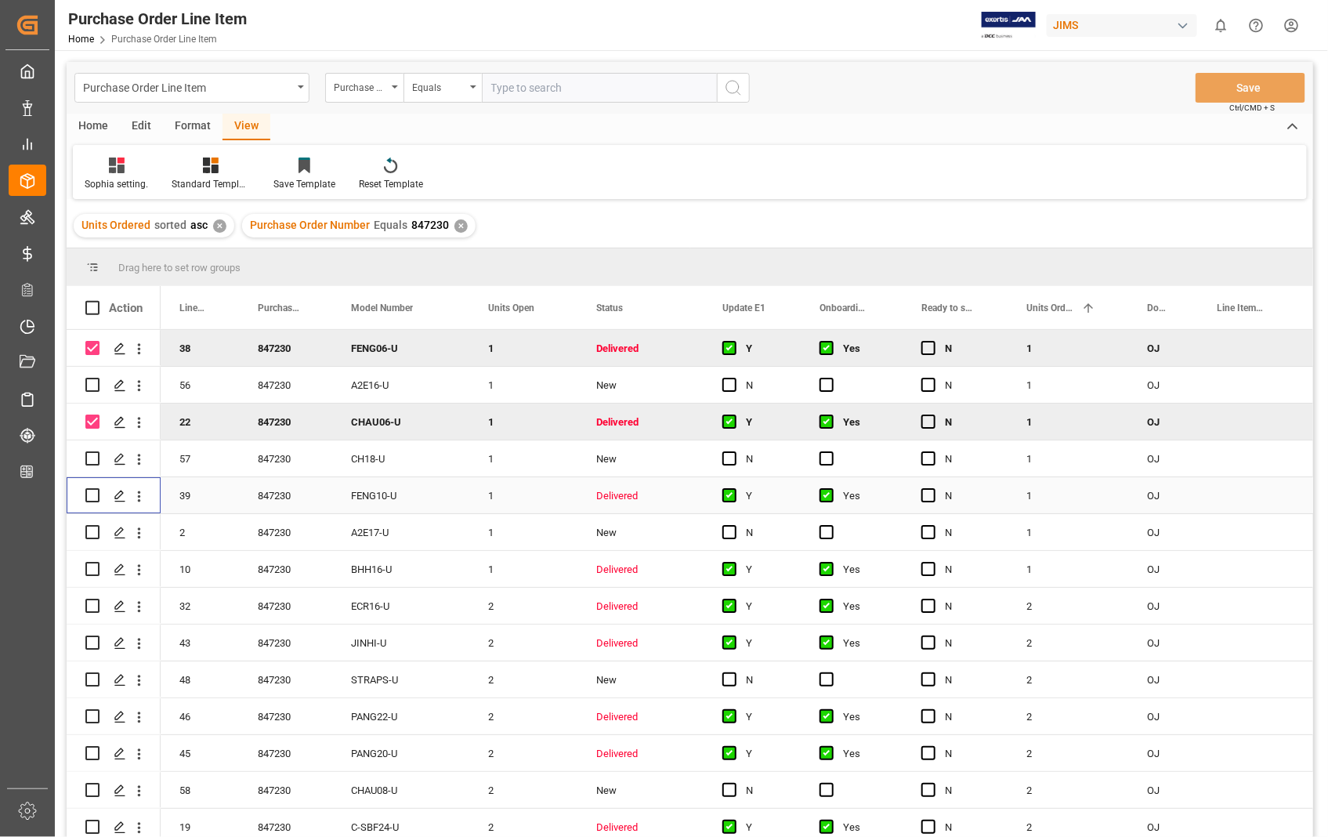
click at [92, 494] on input "Press Space to toggle row selection (unchecked)" at bounding box center [92, 495] width 14 height 14
checkbox input "true"
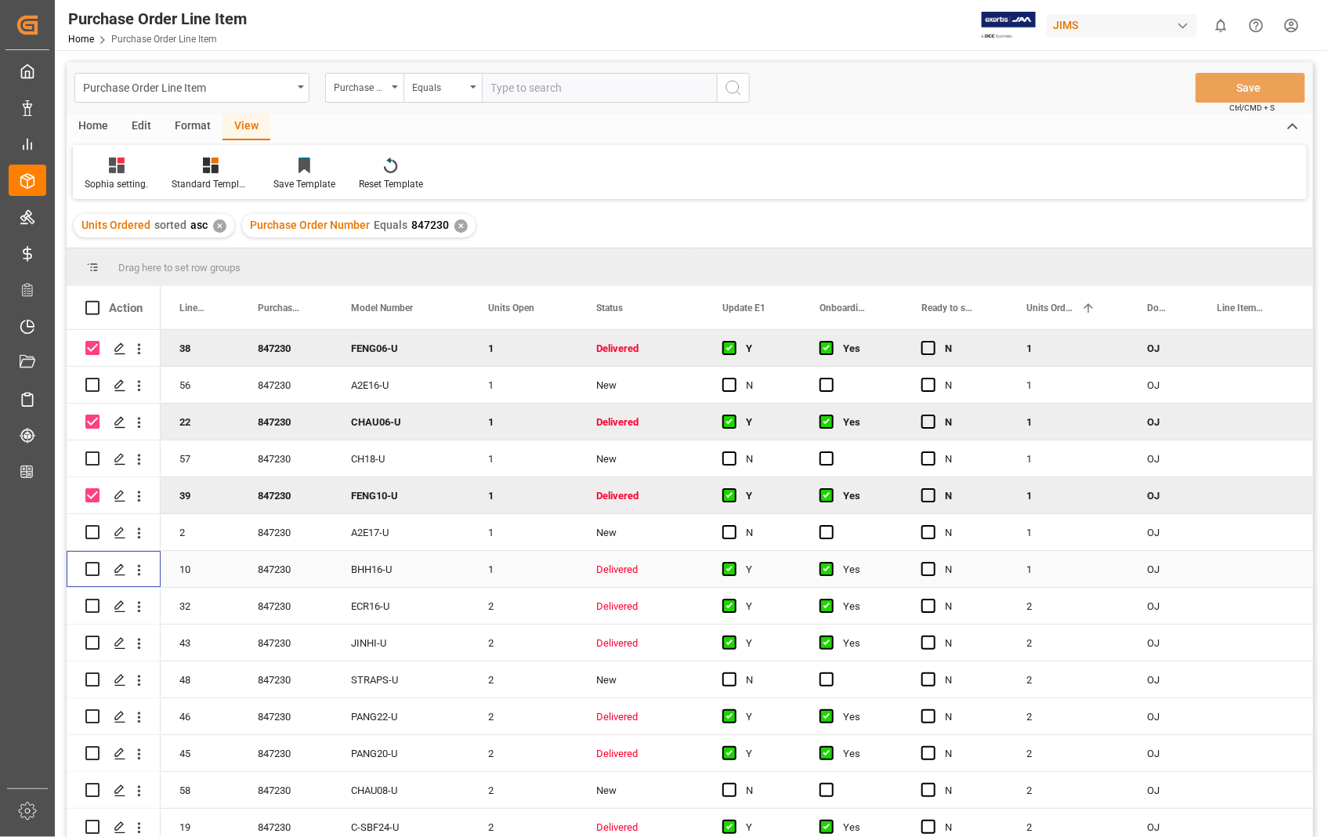
click at [88, 567] on input "Press Space to toggle row selection (unchecked)" at bounding box center [92, 569] width 14 height 14
checkbox input "true"
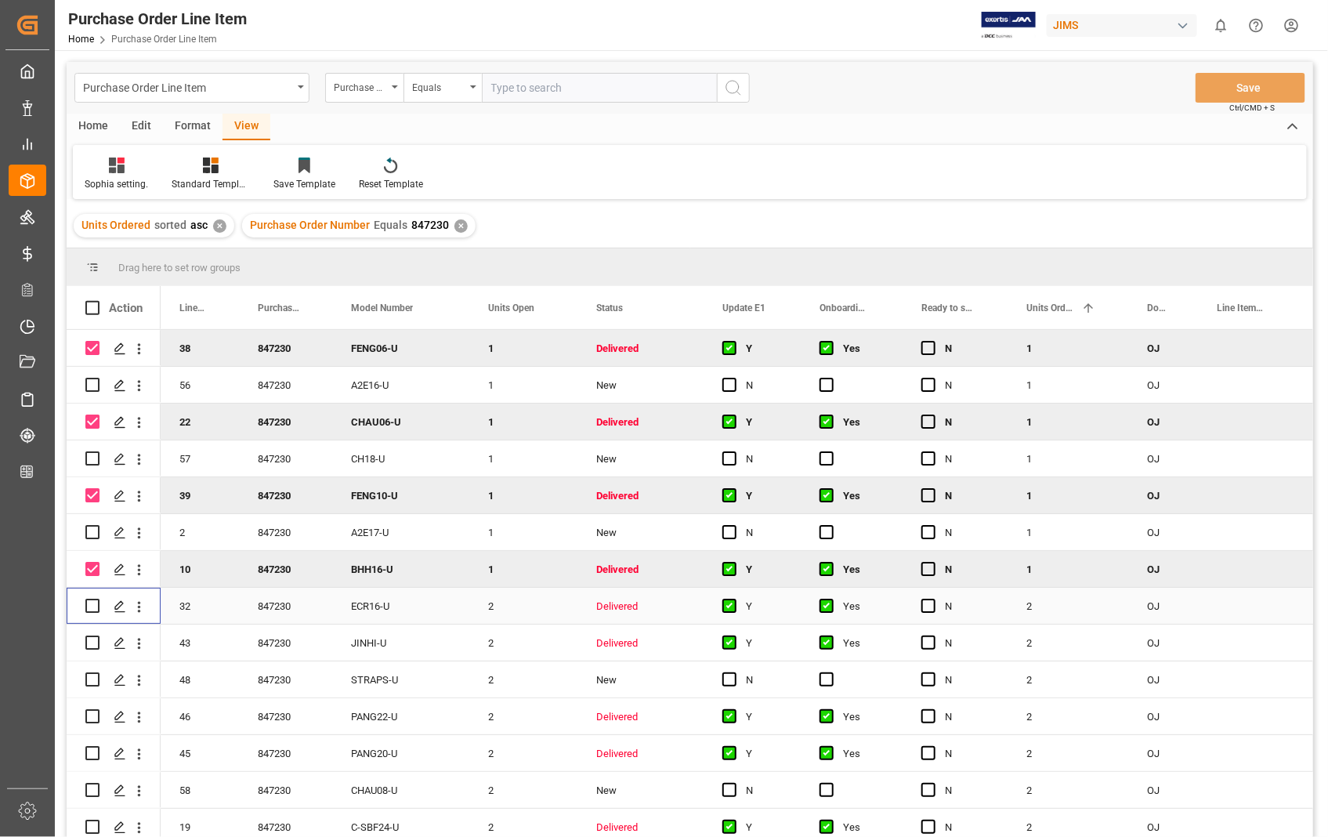
click at [90, 604] on input "Press Space to toggle row selection (unchecked)" at bounding box center [92, 606] width 14 height 14
checkbox input "true"
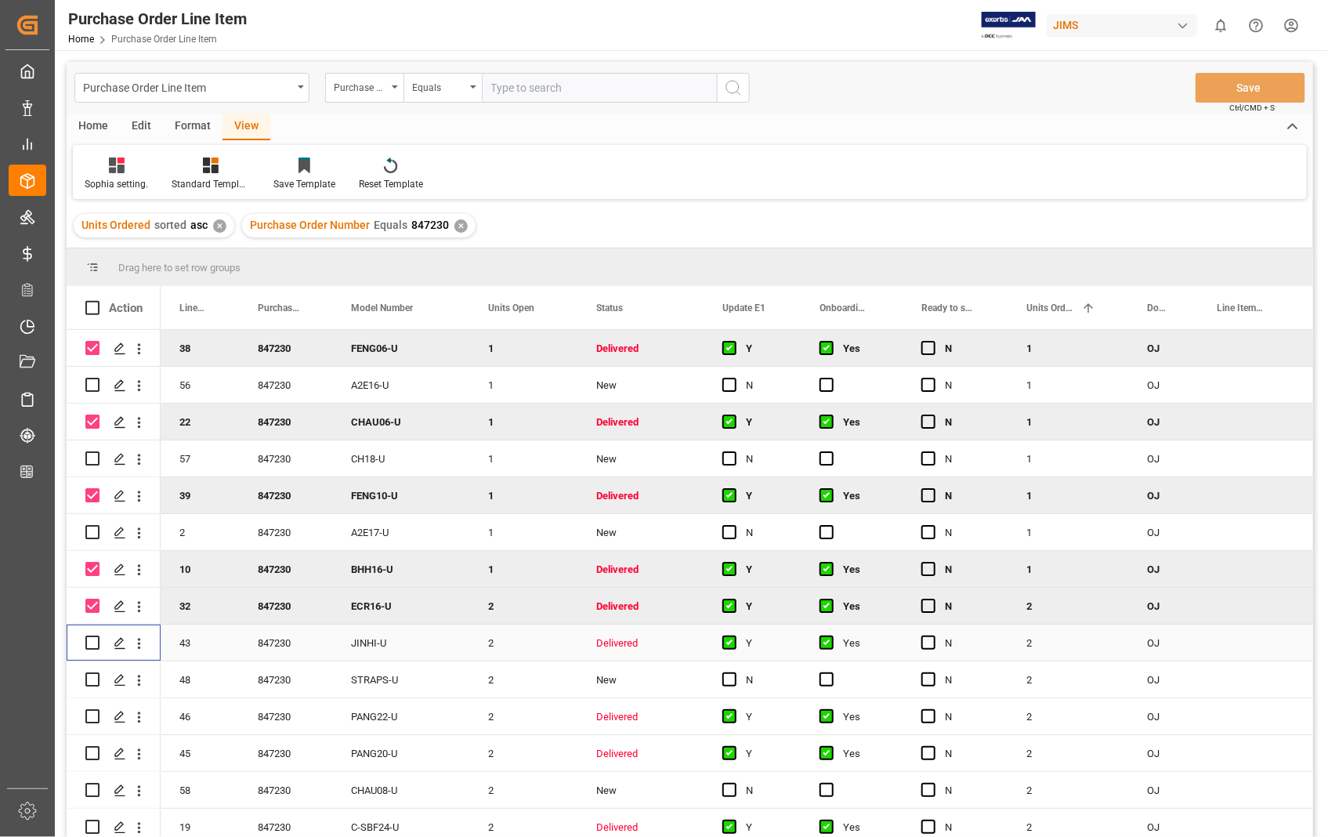
click at [94, 648] on input "Press Space to toggle row selection (unchecked)" at bounding box center [92, 643] width 14 height 14
checkbox input "true"
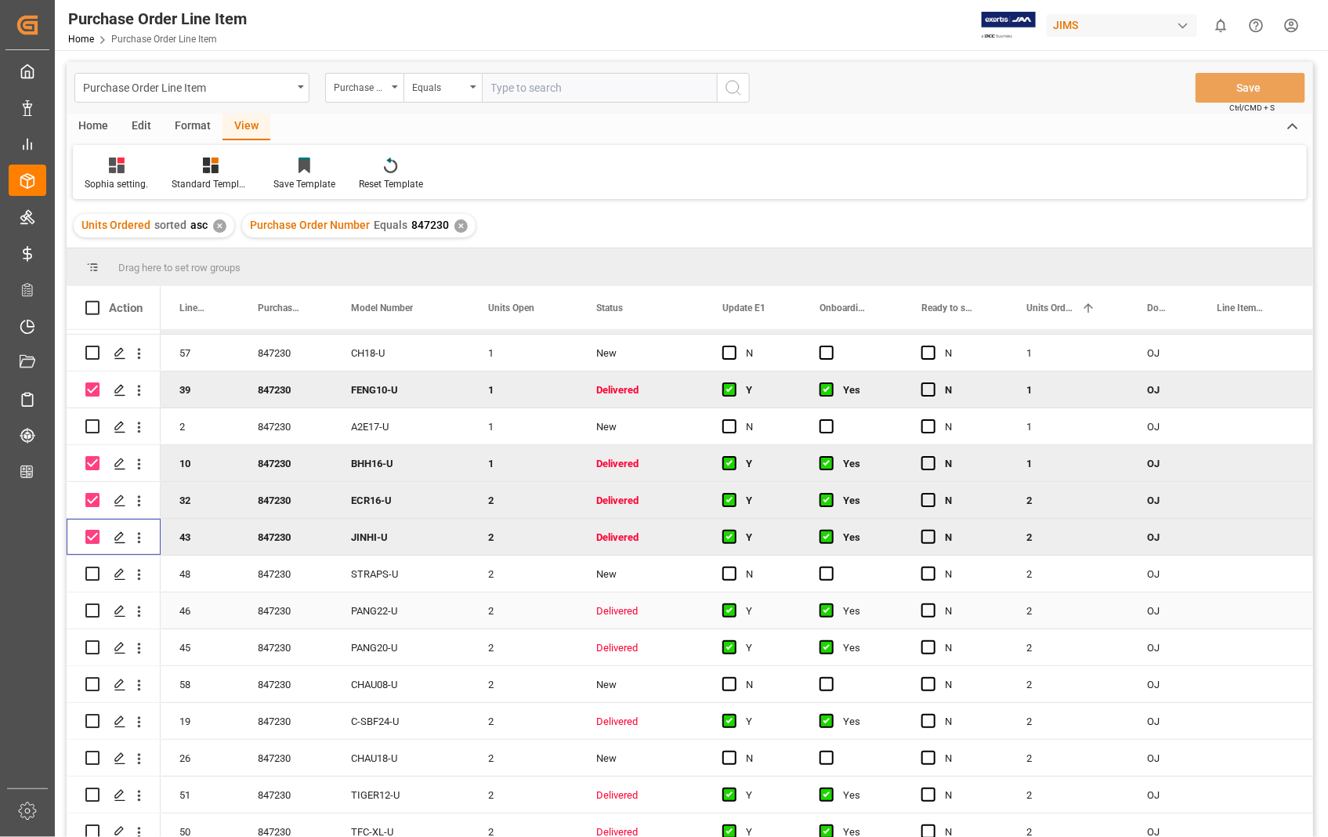
scroll to position [261, 0]
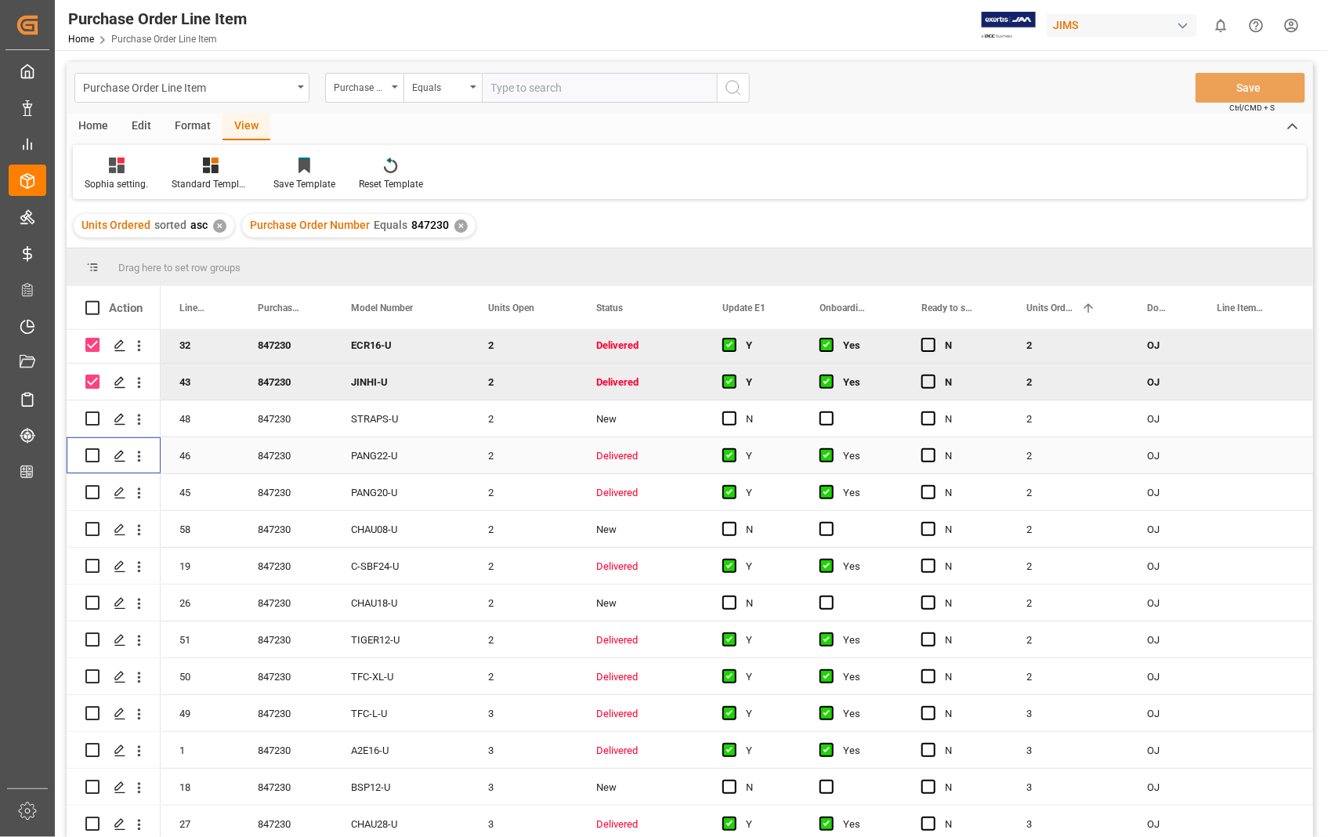
click at [86, 451] on input "Press Space to toggle row selection (unchecked)" at bounding box center [92, 455] width 14 height 14
checkbox input "true"
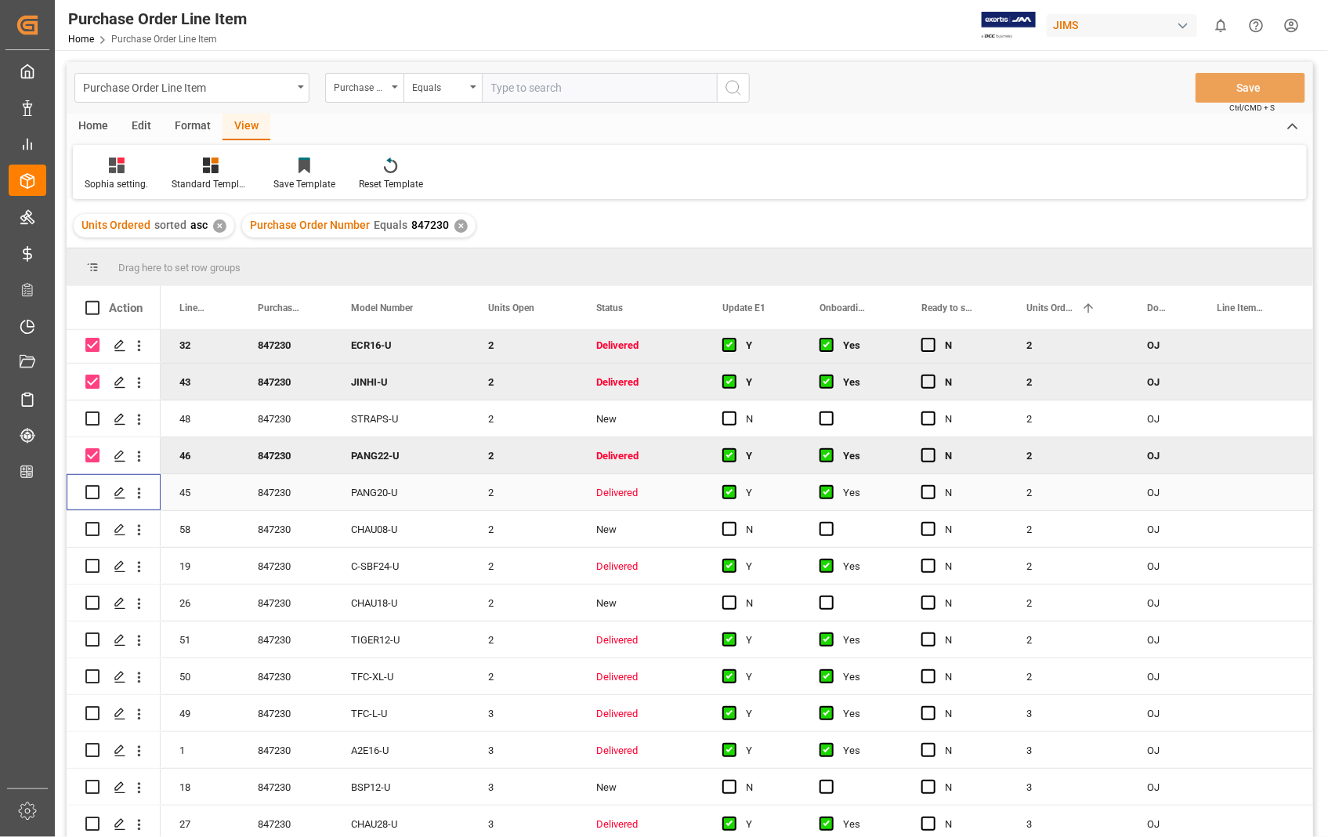
click at [96, 494] on input "Press Space to toggle row selection (unchecked)" at bounding box center [92, 492] width 14 height 14
checkbox input "true"
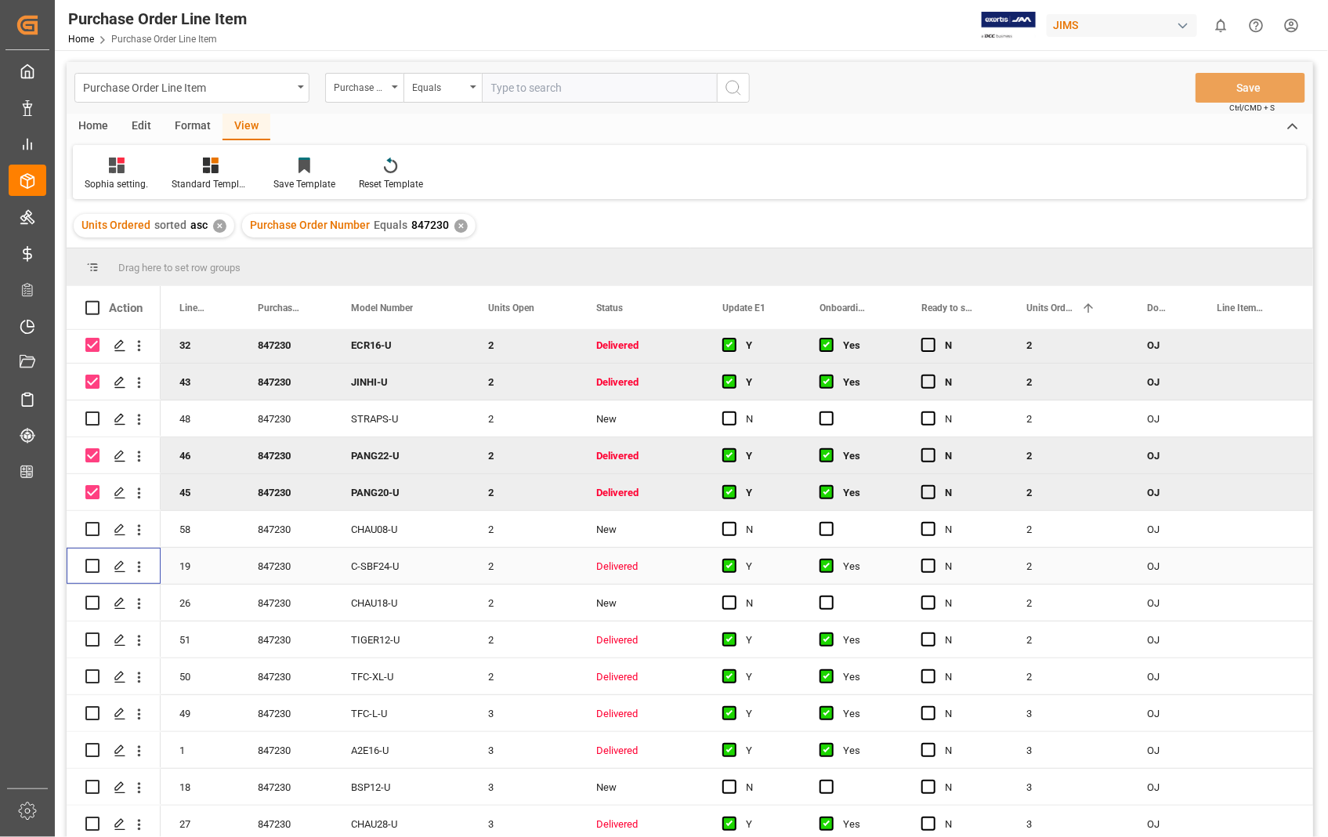
click at [96, 562] on input "Press Space to toggle row selection (unchecked)" at bounding box center [92, 566] width 14 height 14
checkbox input "true"
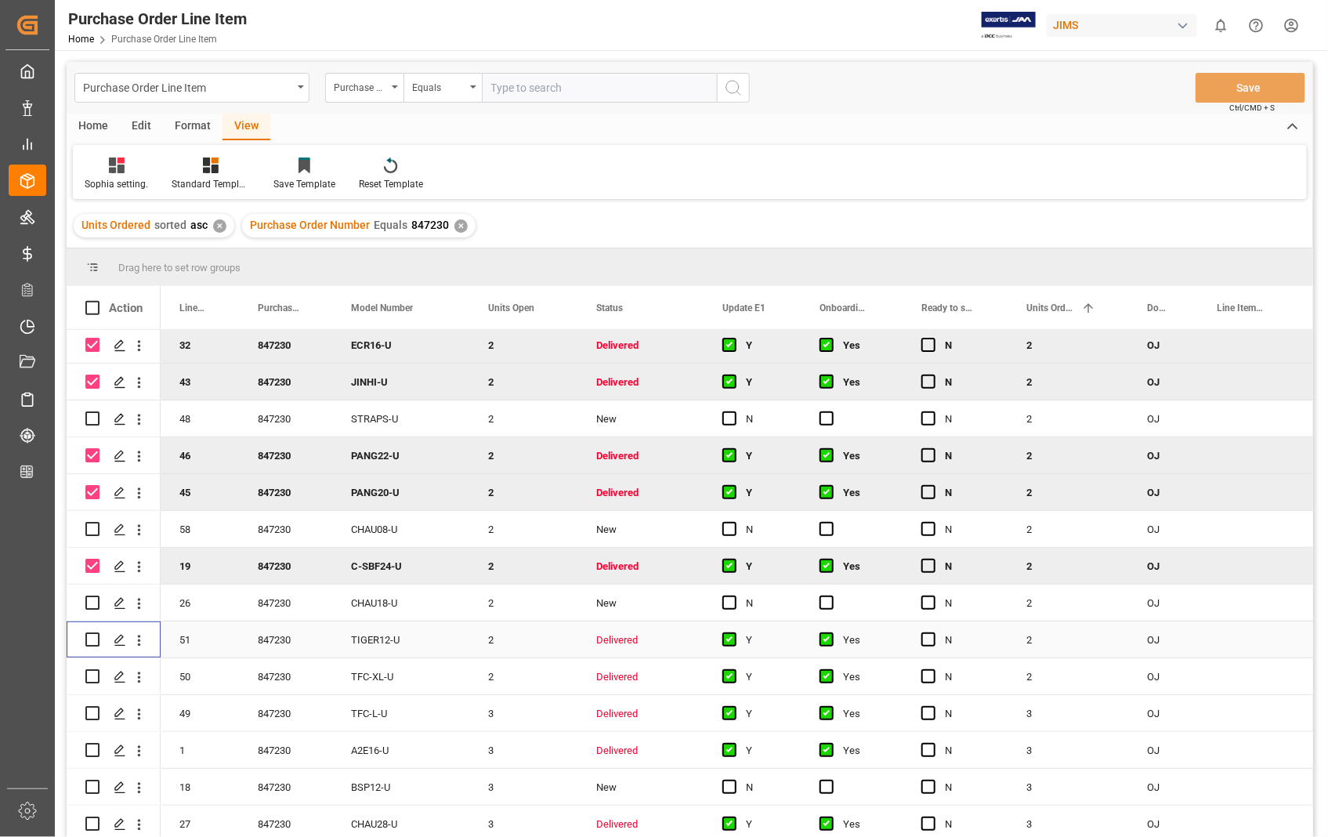
click at [89, 636] on input "Press Space to toggle row selection (unchecked)" at bounding box center [92, 639] width 14 height 14
checkbox input "true"
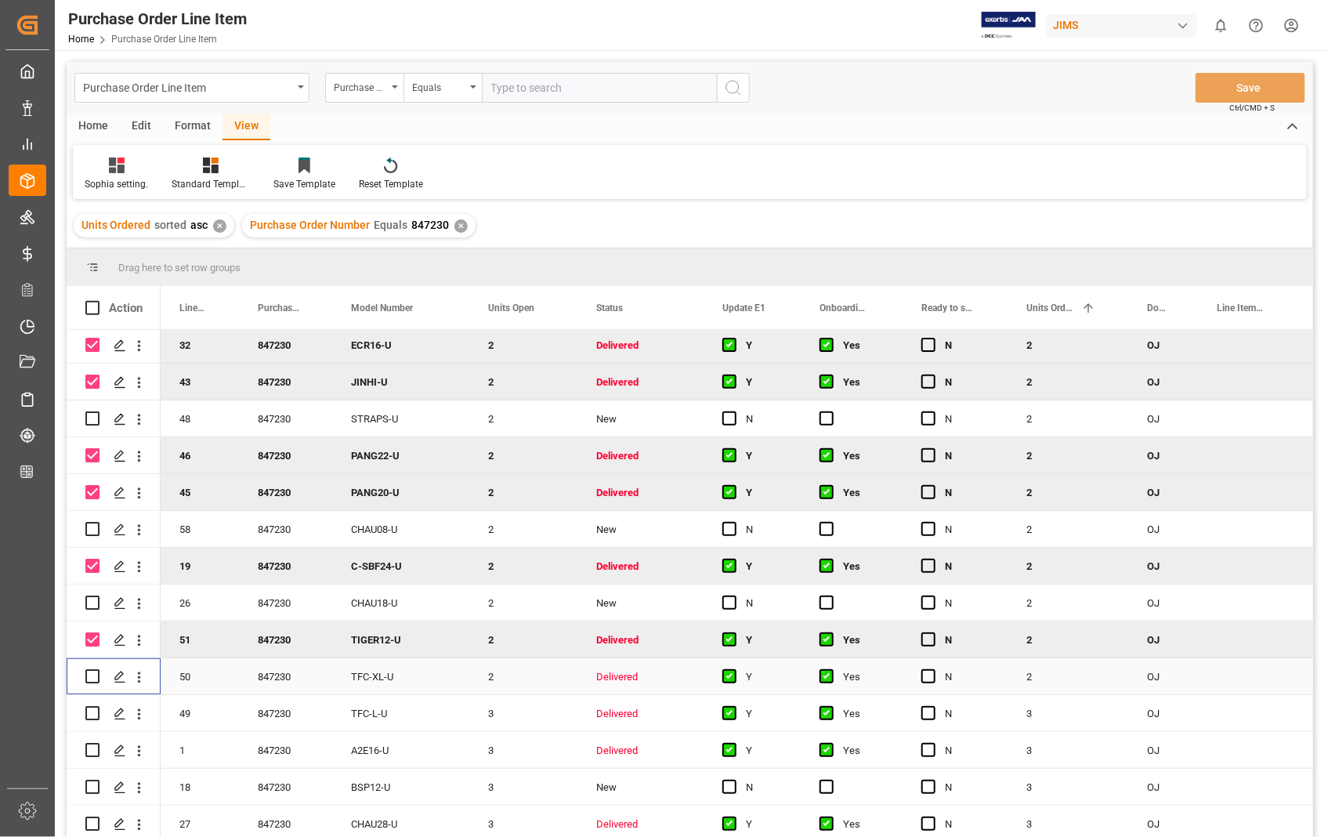
click at [92, 676] on input "Press Space to toggle row selection (unchecked)" at bounding box center [92, 676] width 14 height 14
checkbox input "true"
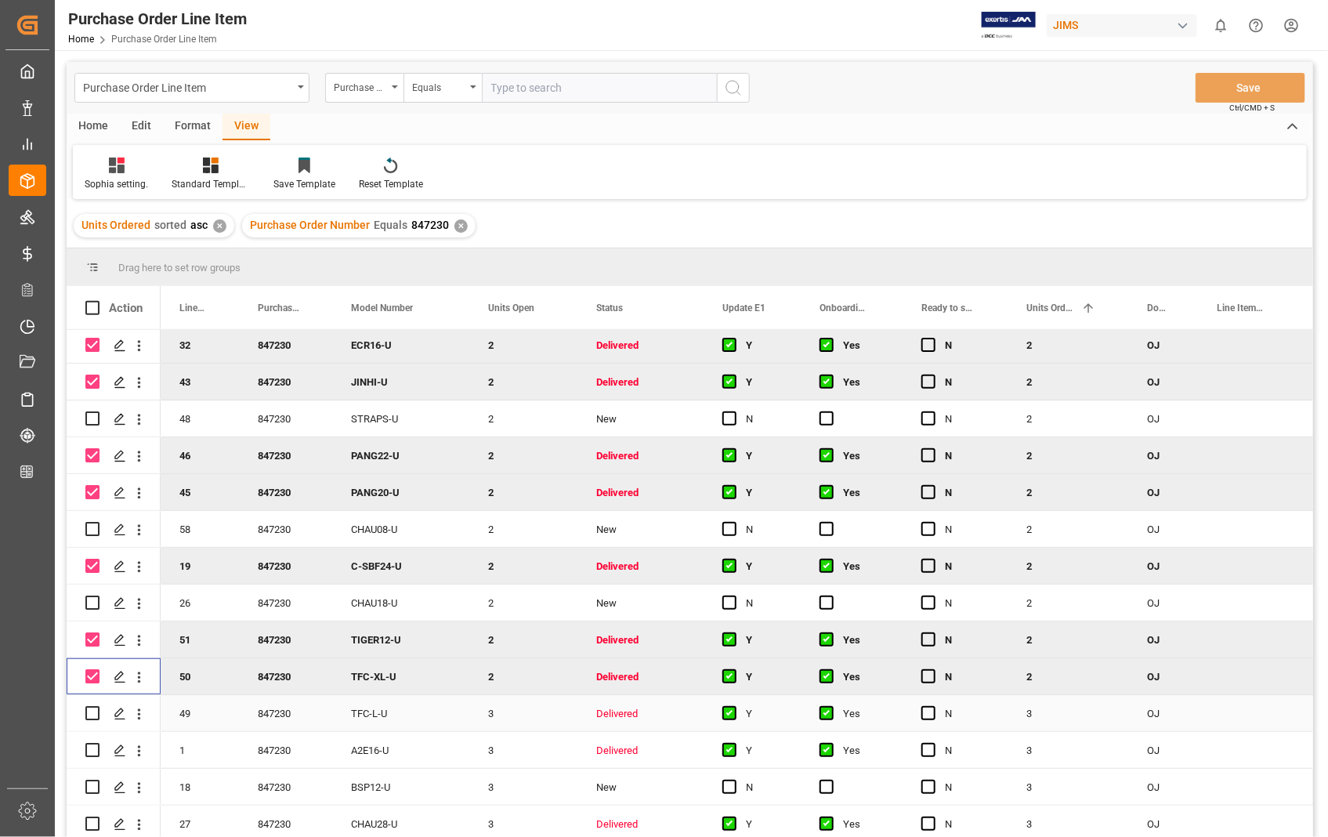
click at [91, 719] on div "Press SPACE to select this row." at bounding box center [92, 713] width 14 height 36
click at [89, 704] on div "Press SPACE to select this row." at bounding box center [92, 713] width 14 height 36
click at [90, 712] on input "Press Space to toggle row selection (unchecked)" at bounding box center [92, 713] width 14 height 14
checkbox input "true"
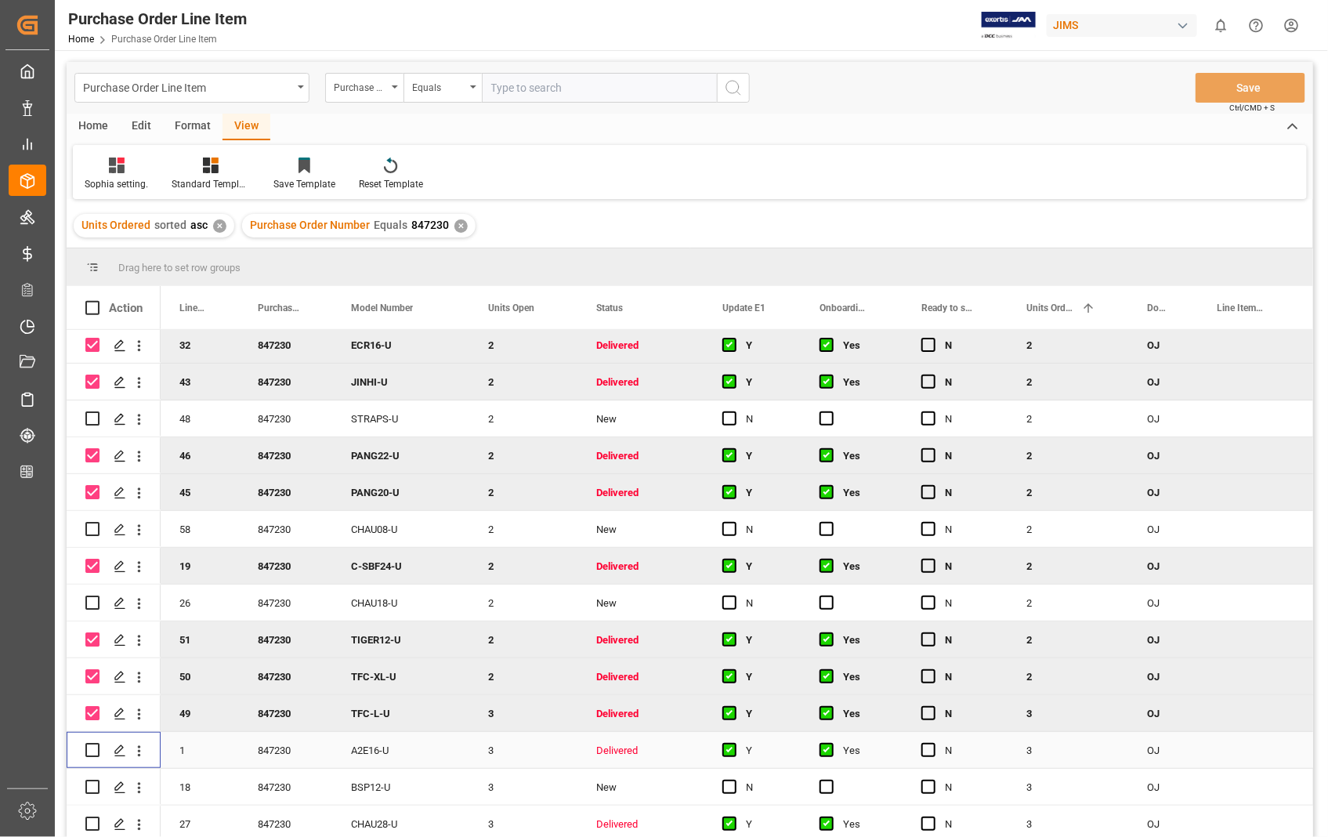
click at [92, 745] on input "Press Space to toggle row selection (unchecked)" at bounding box center [92, 750] width 14 height 14
checkbox input "true"
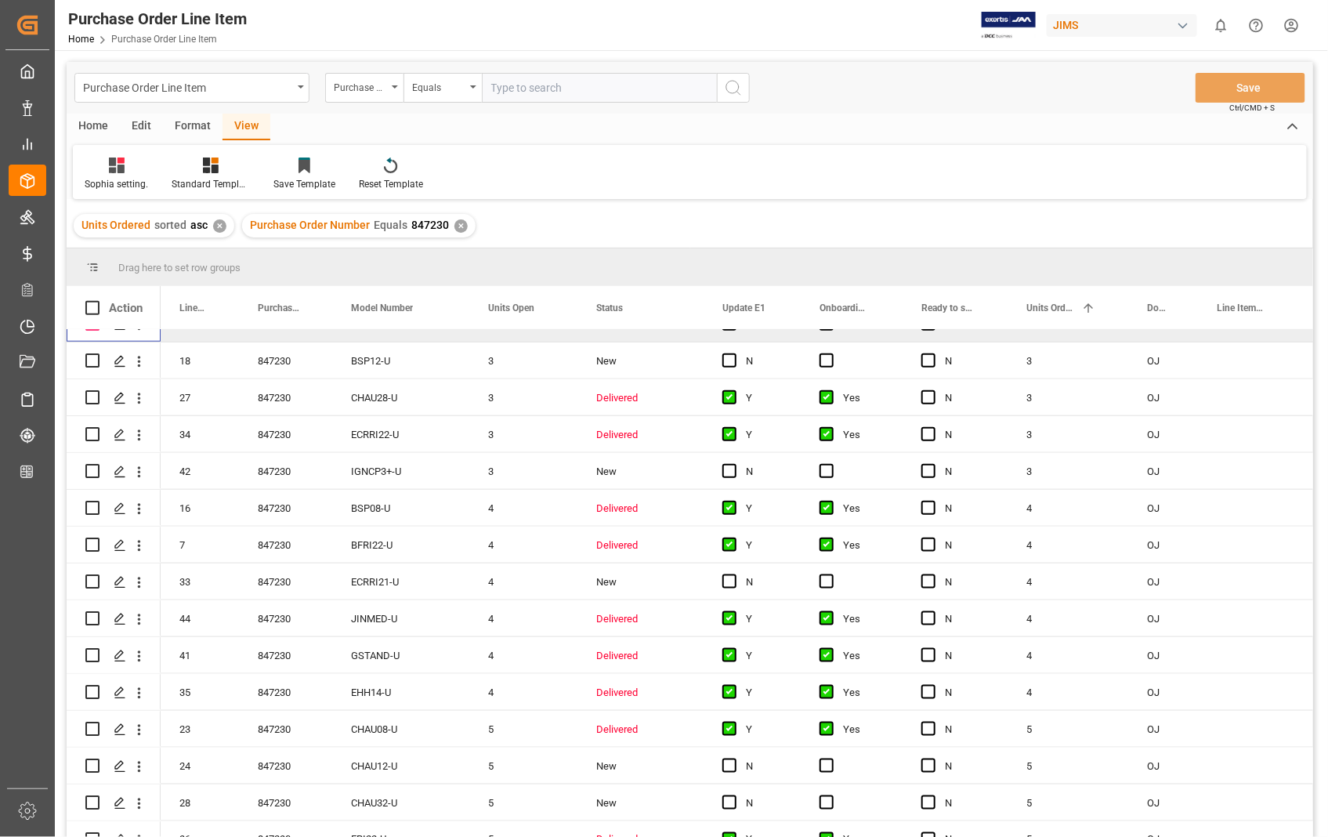
scroll to position [696, 0]
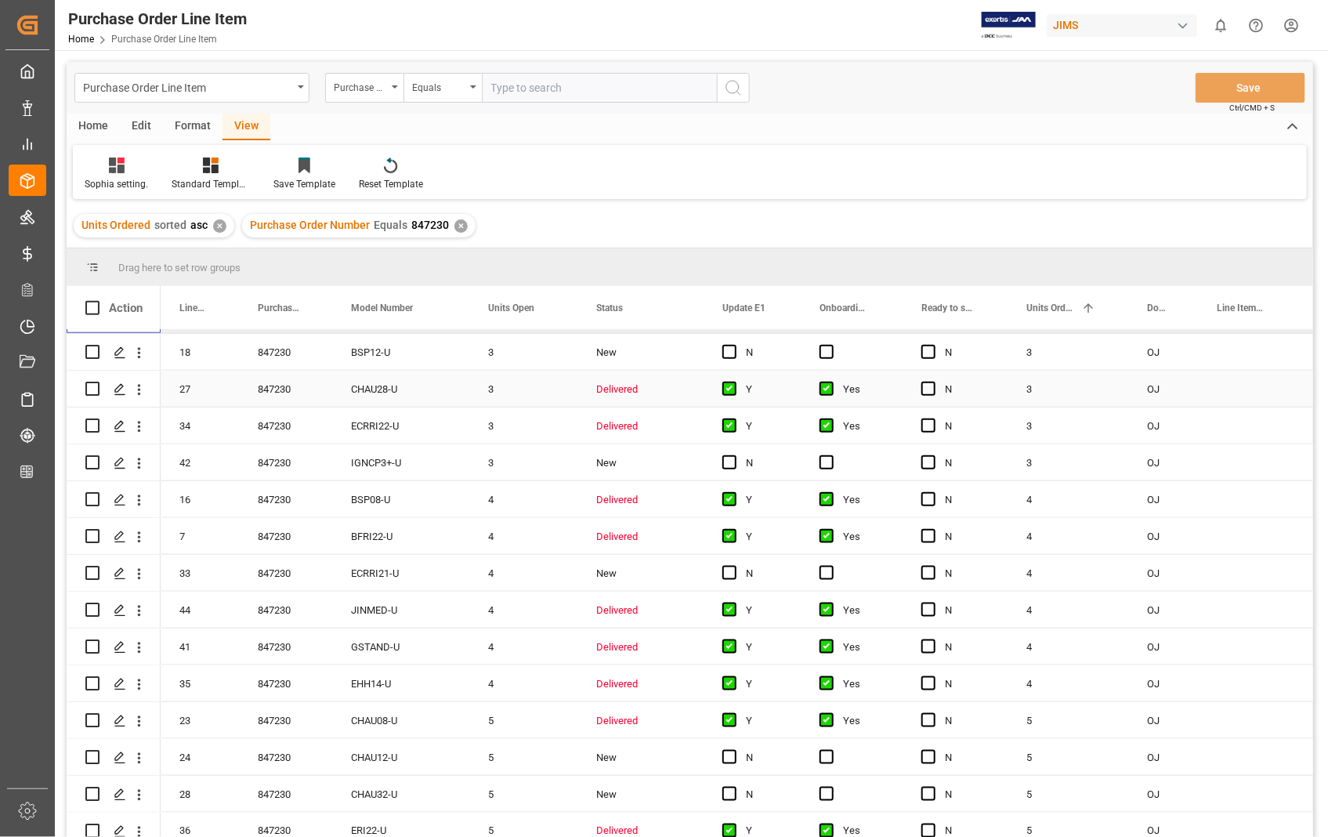
click at [92, 393] on input "Press Space to toggle row selection (unchecked)" at bounding box center [92, 389] width 14 height 14
checkbox input "true"
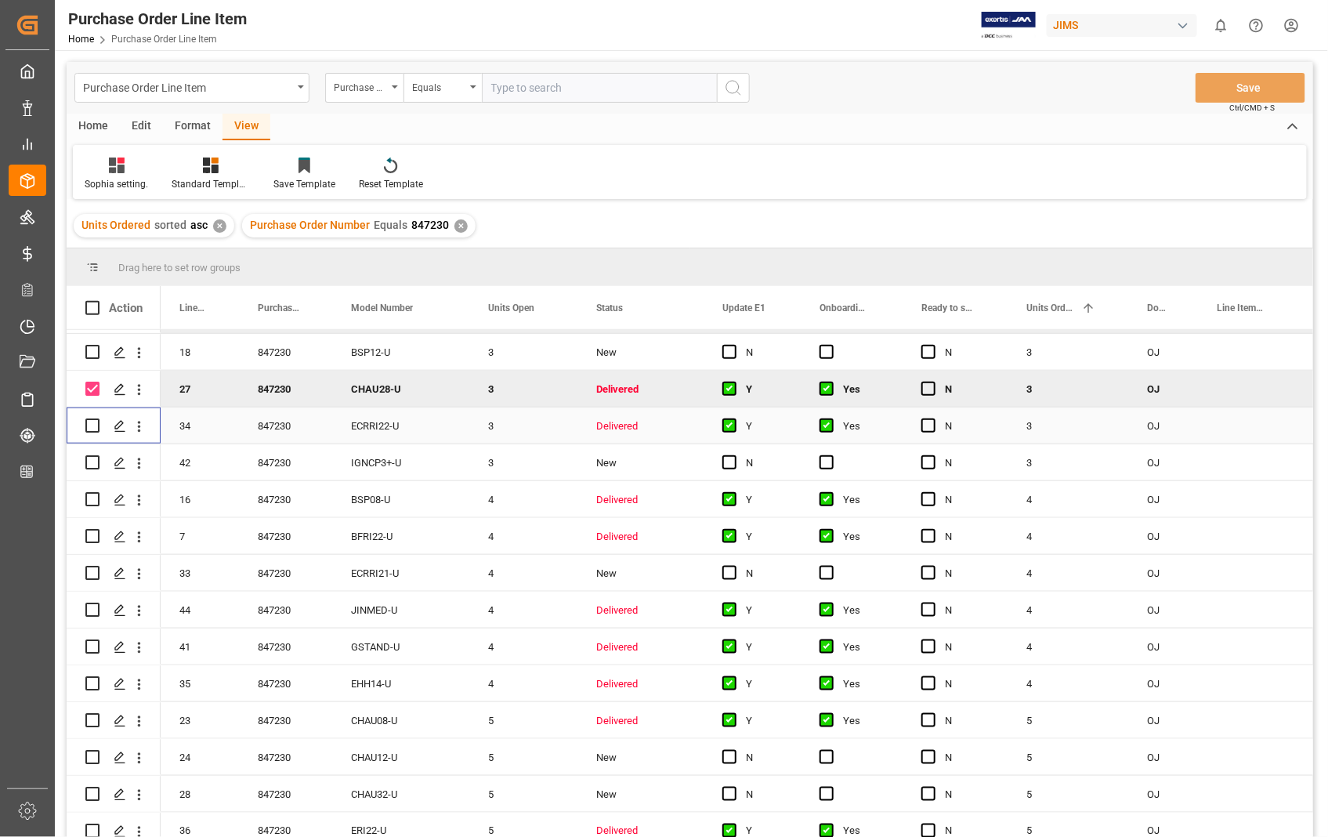
click at [85, 419] on input "Press Space to toggle row selection (unchecked)" at bounding box center [92, 426] width 14 height 14
checkbox input "true"
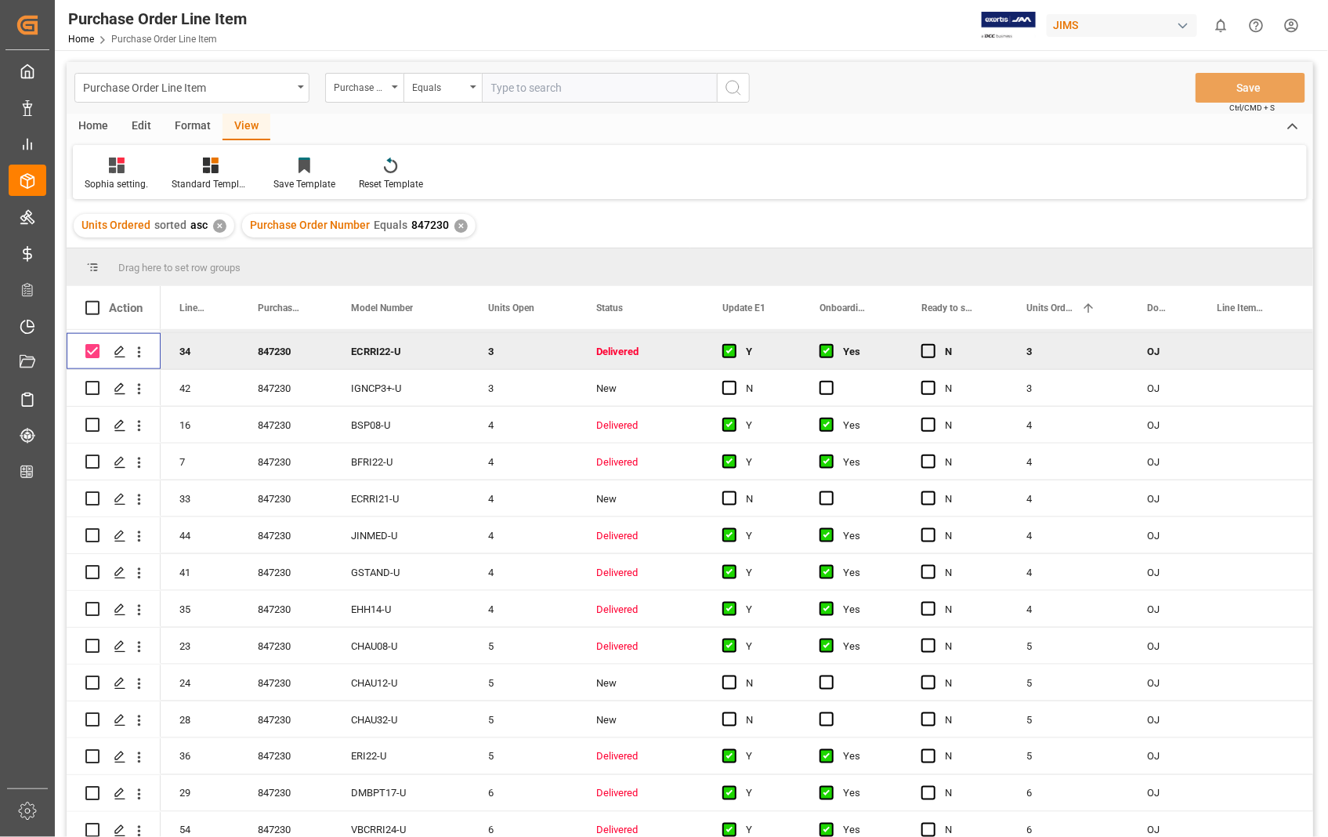
scroll to position [784, 0]
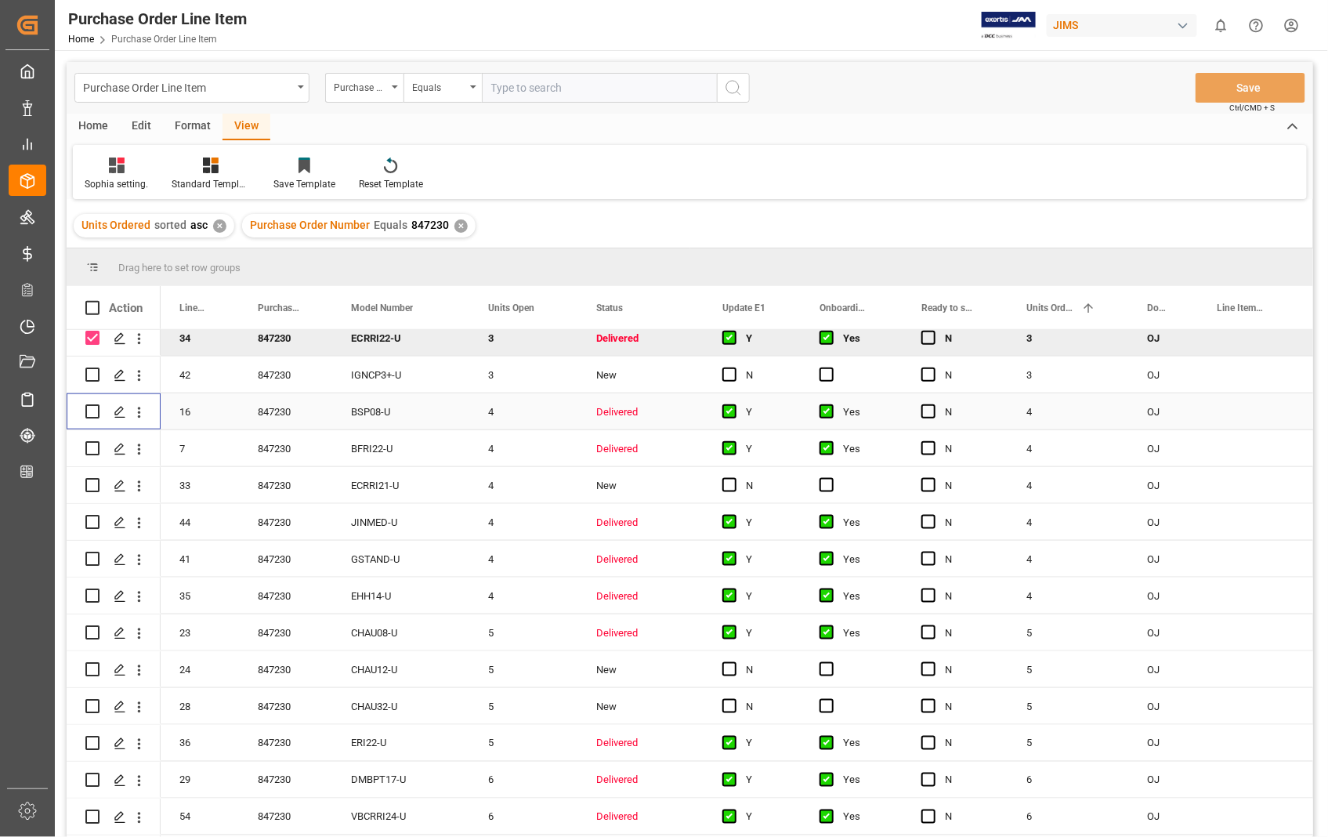
click at [92, 409] on input "Press Space to toggle row selection (unchecked)" at bounding box center [92, 411] width 14 height 14
checkbox input "true"
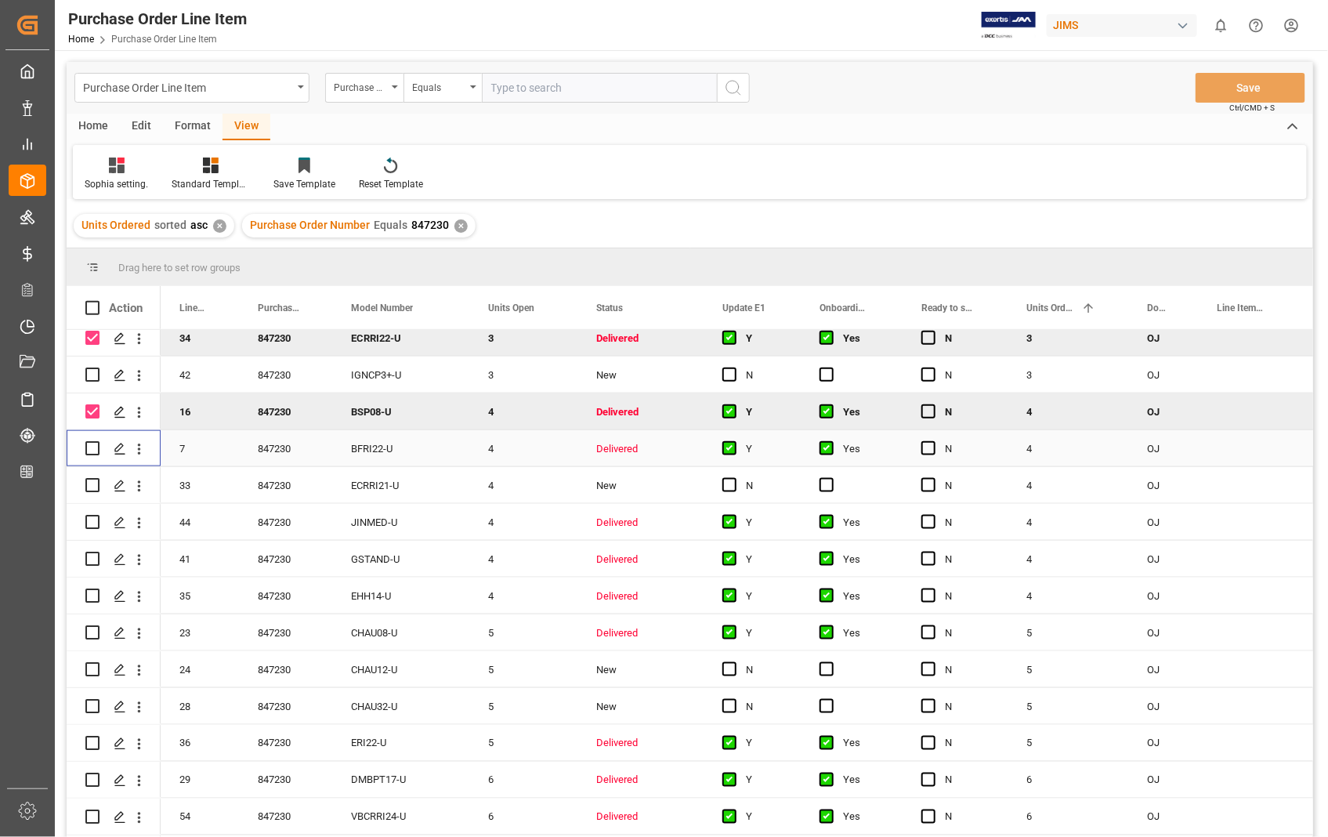
click at [89, 442] on input "Press Space to toggle row selection (unchecked)" at bounding box center [92, 448] width 14 height 14
checkbox input "true"
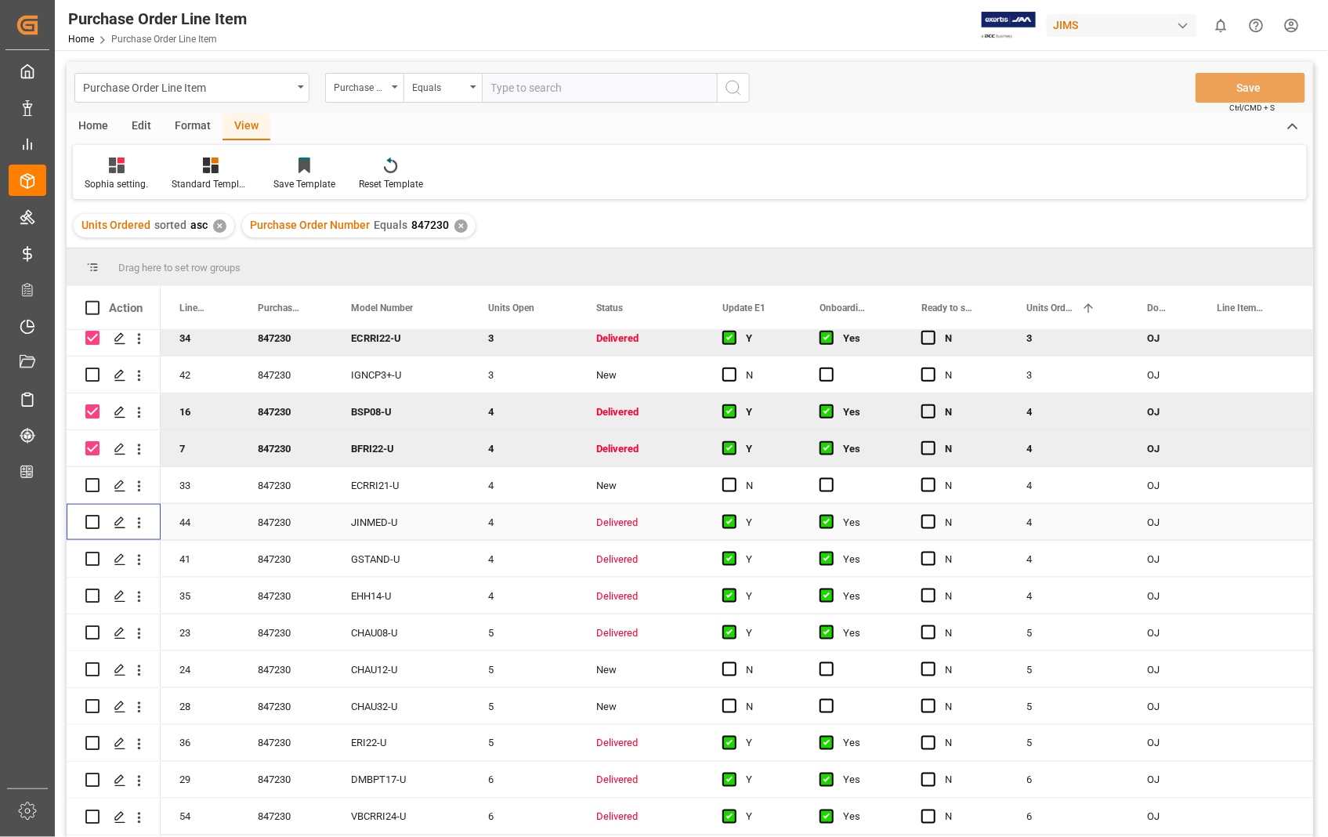
click at [90, 522] on input "Press Space to toggle row selection (unchecked)" at bounding box center [92, 522] width 14 height 14
checkbox input "true"
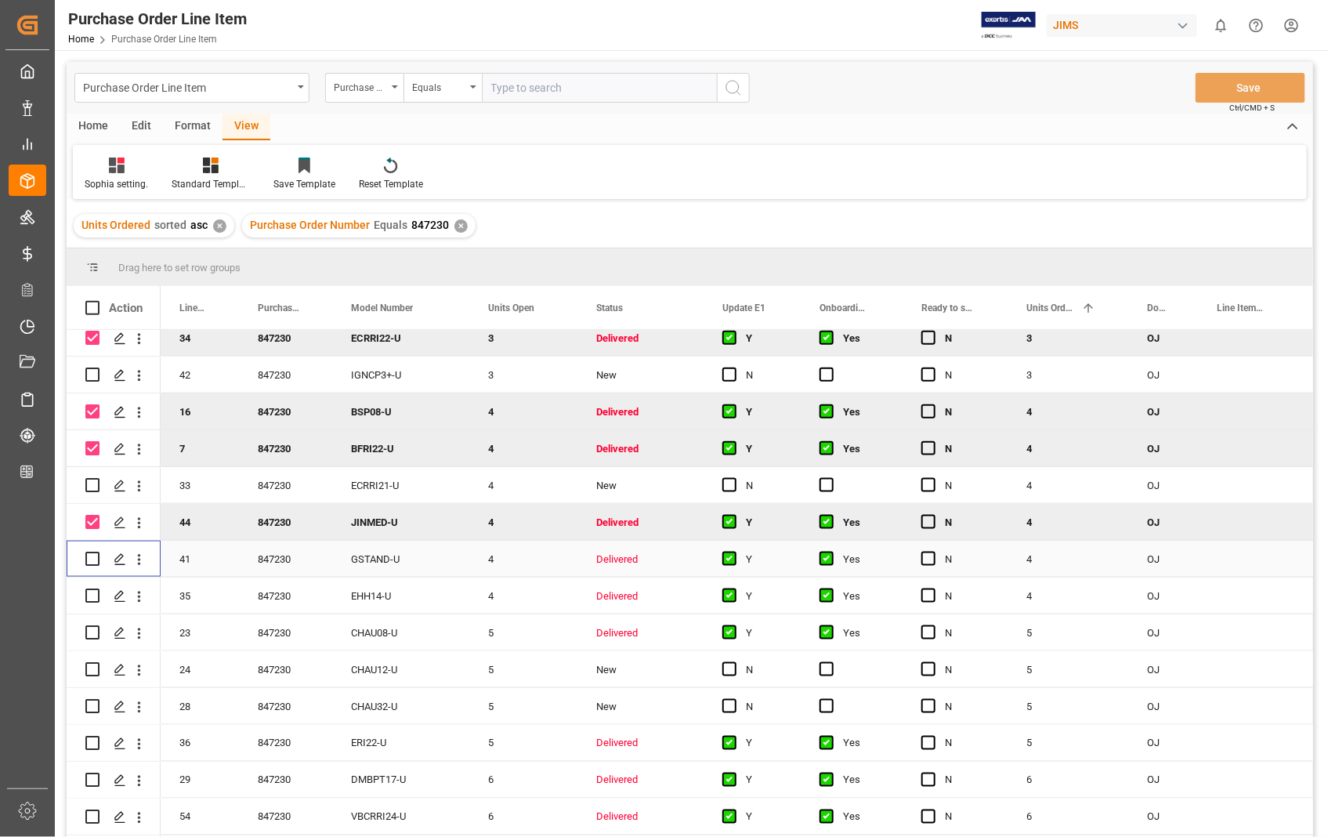
click at [88, 562] on input "Press Space to toggle row selection (unchecked)" at bounding box center [92, 559] width 14 height 14
checkbox input "true"
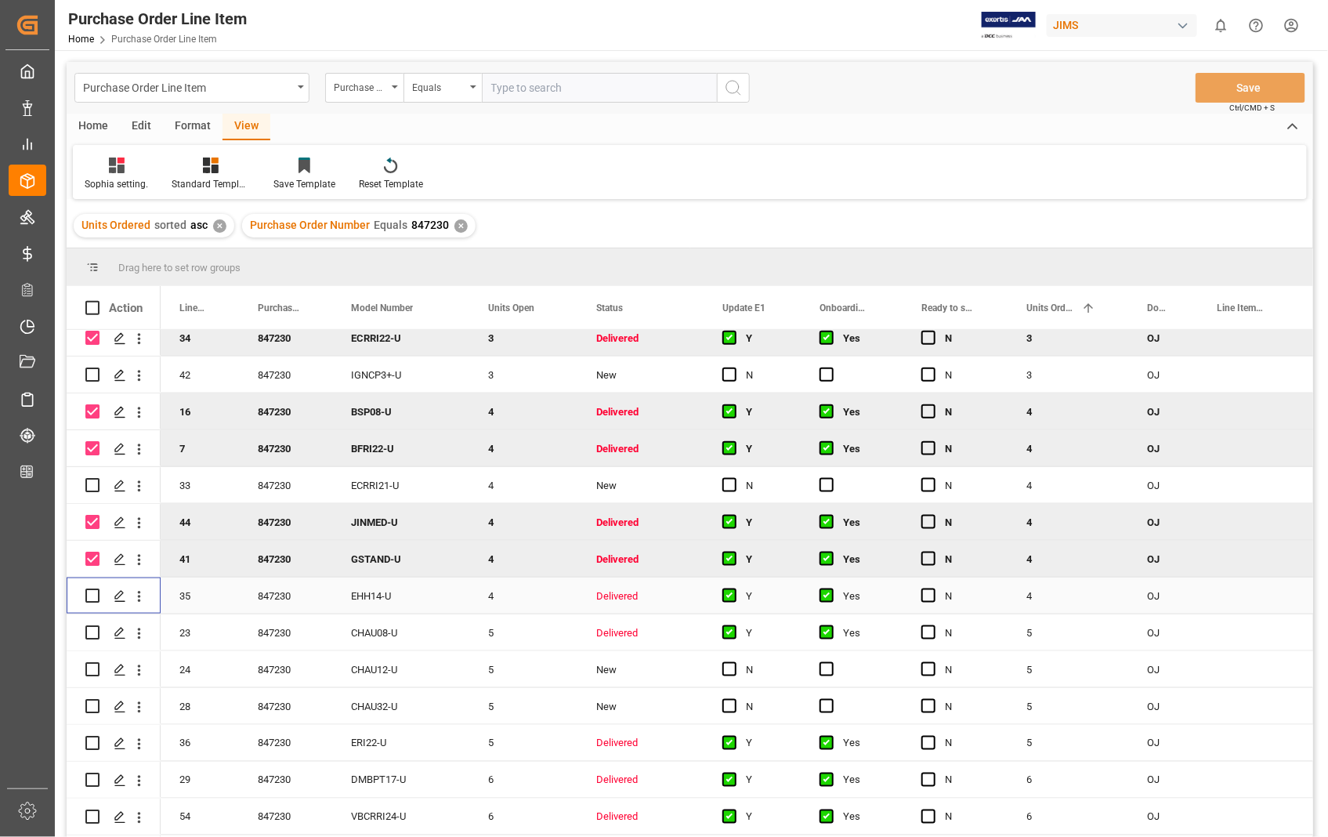
click at [94, 590] on input "Press Space to toggle row selection (unchecked)" at bounding box center [92, 596] width 14 height 14
checkbox input "true"
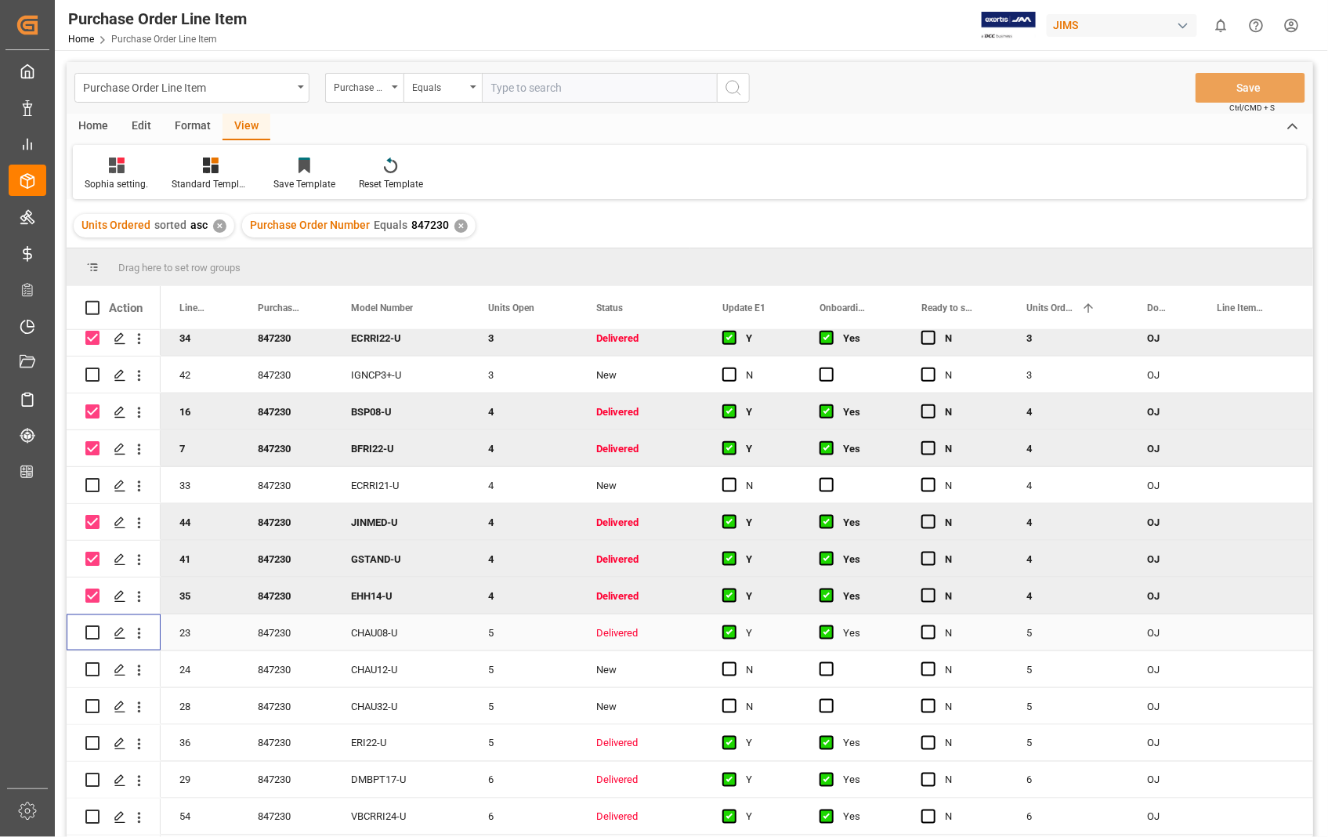
click at [91, 629] on input "Press Space to toggle row selection (unchecked)" at bounding box center [92, 632] width 14 height 14
checkbox input "true"
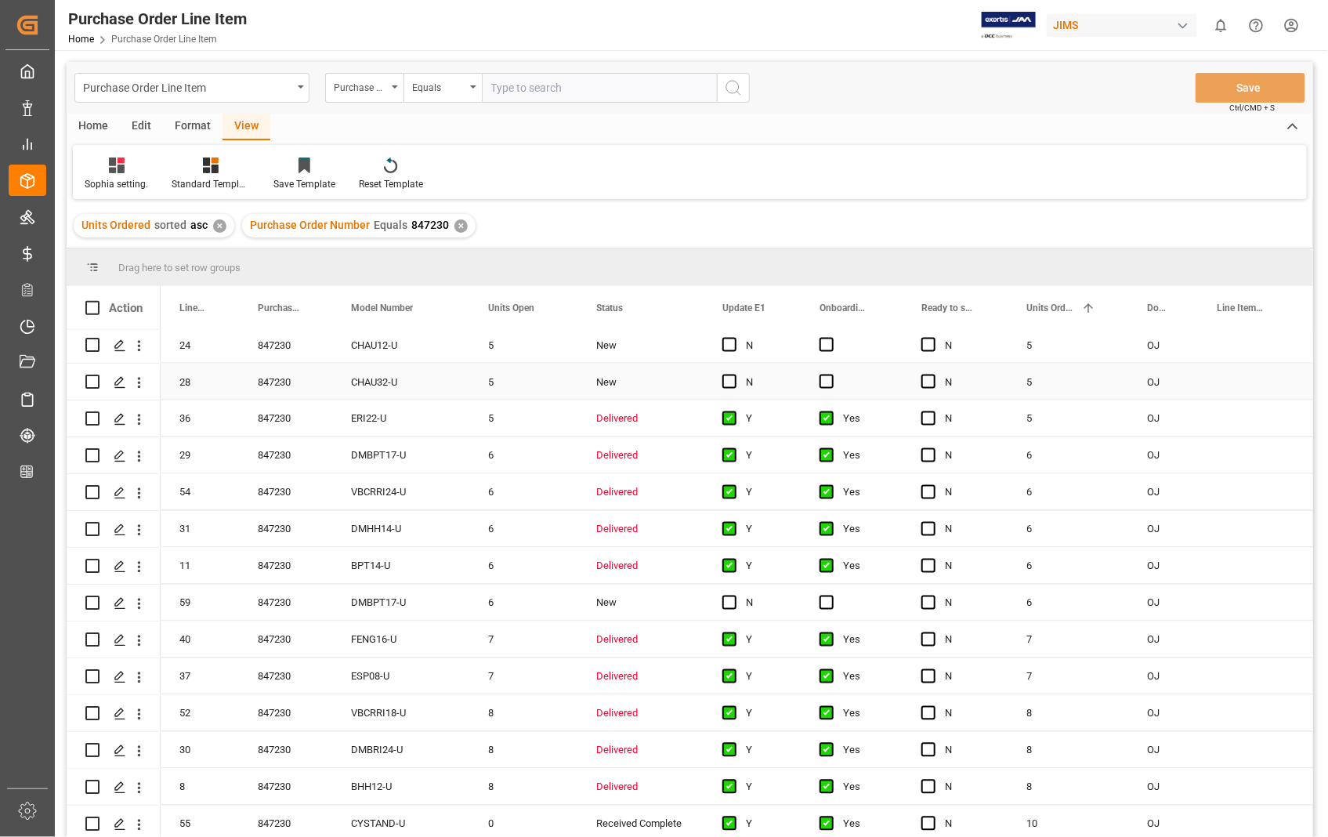
scroll to position [1132, 0]
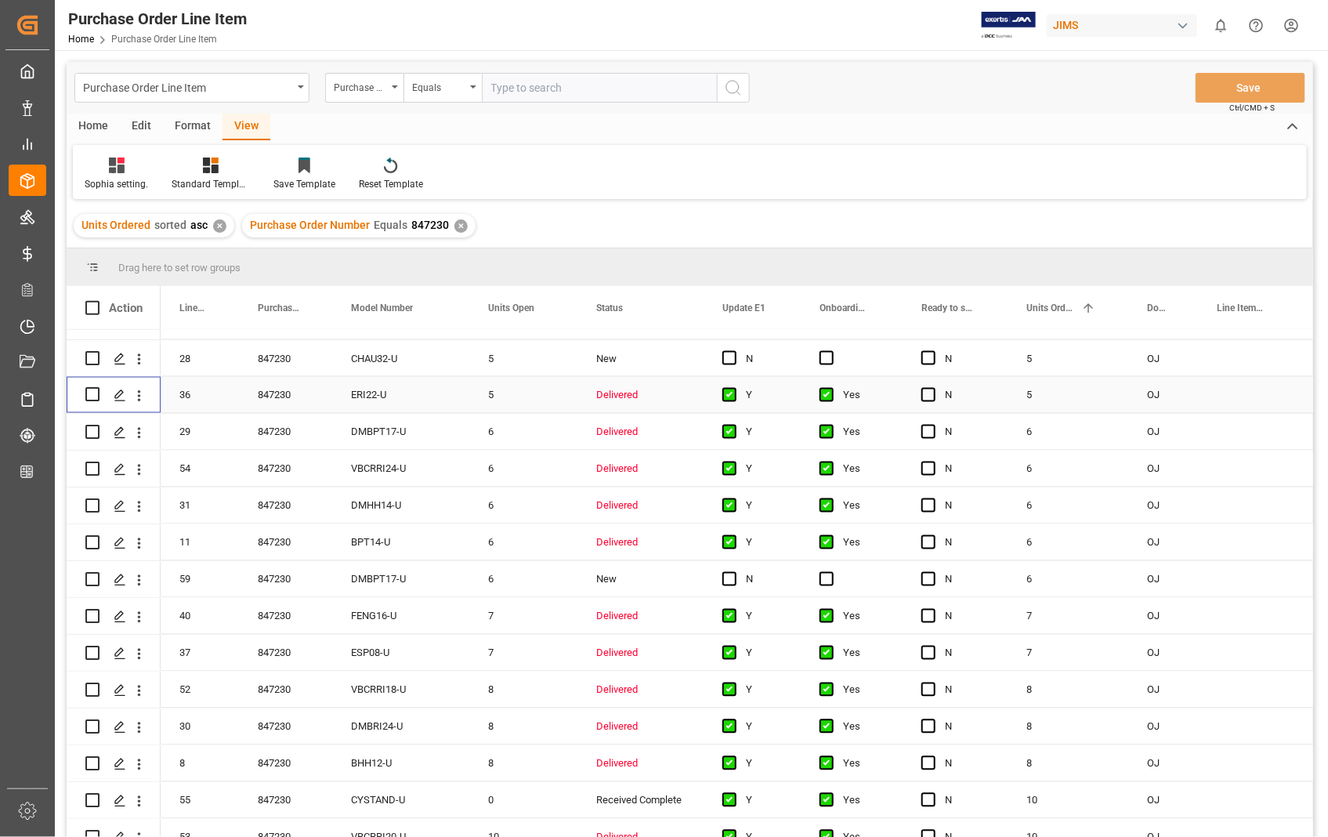
click at [95, 395] on input "Press Space to toggle row selection (unchecked)" at bounding box center [92, 395] width 14 height 14
checkbox input "true"
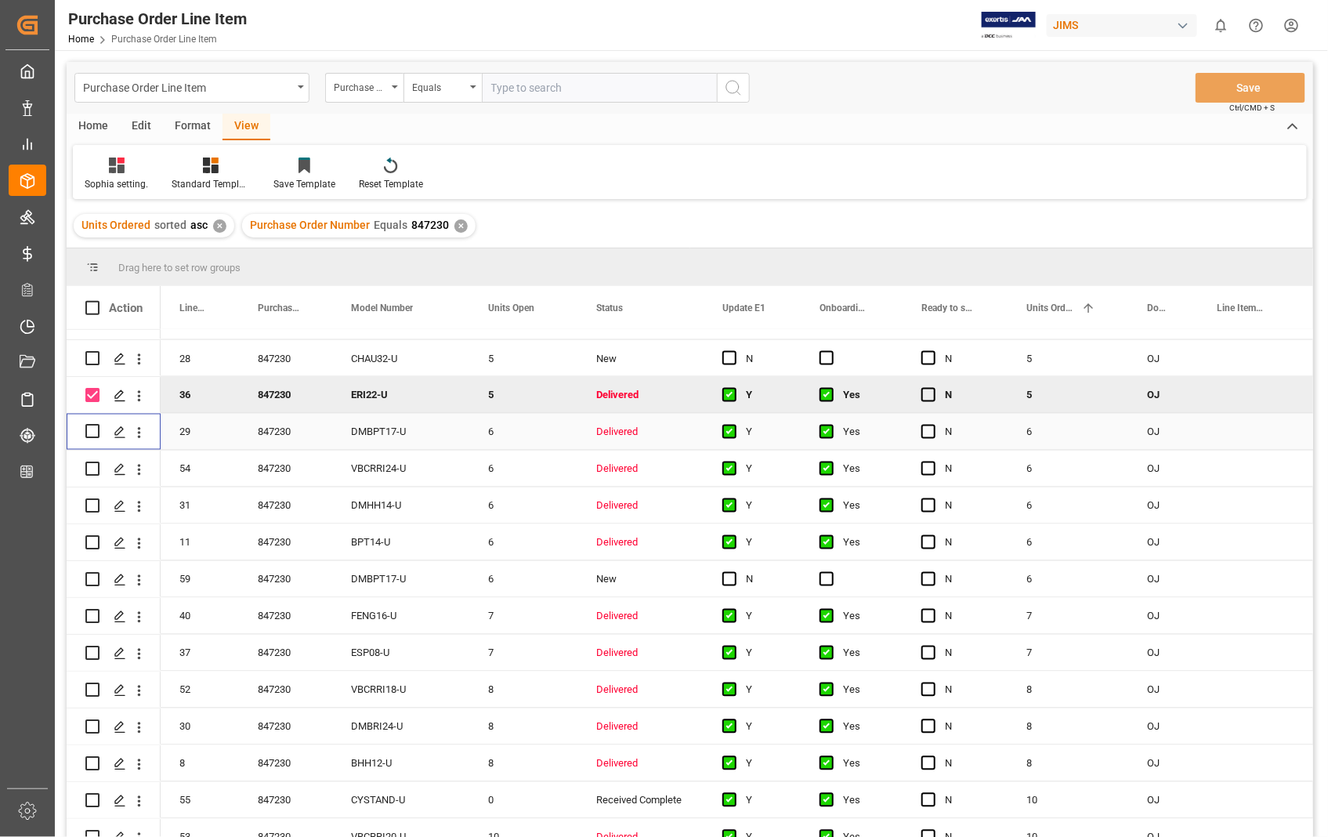
click at [92, 429] on input "Press Space to toggle row selection (unchecked)" at bounding box center [92, 432] width 14 height 14
checkbox input "true"
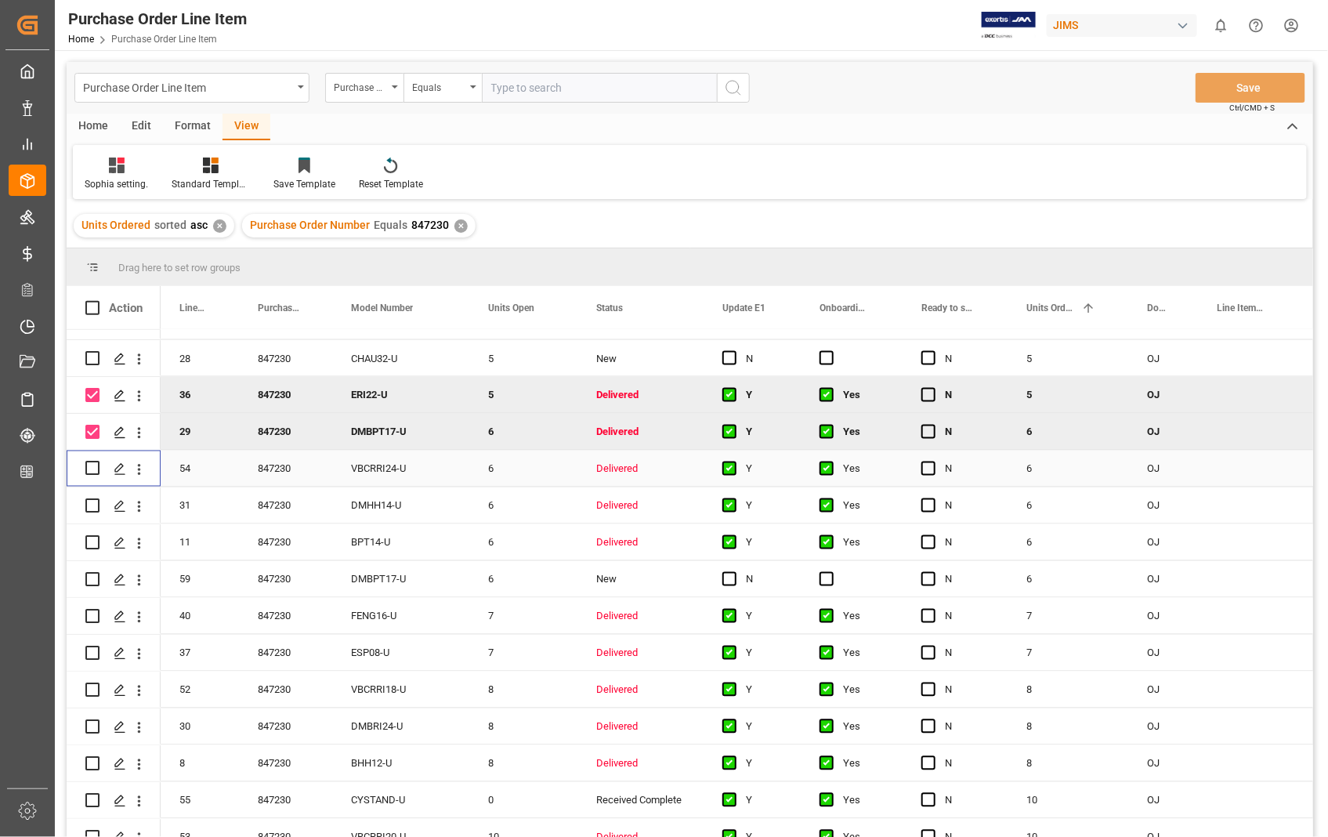
click at [96, 462] on input "Press Space to toggle row selection (unchecked)" at bounding box center [92, 469] width 14 height 14
checkbox input "true"
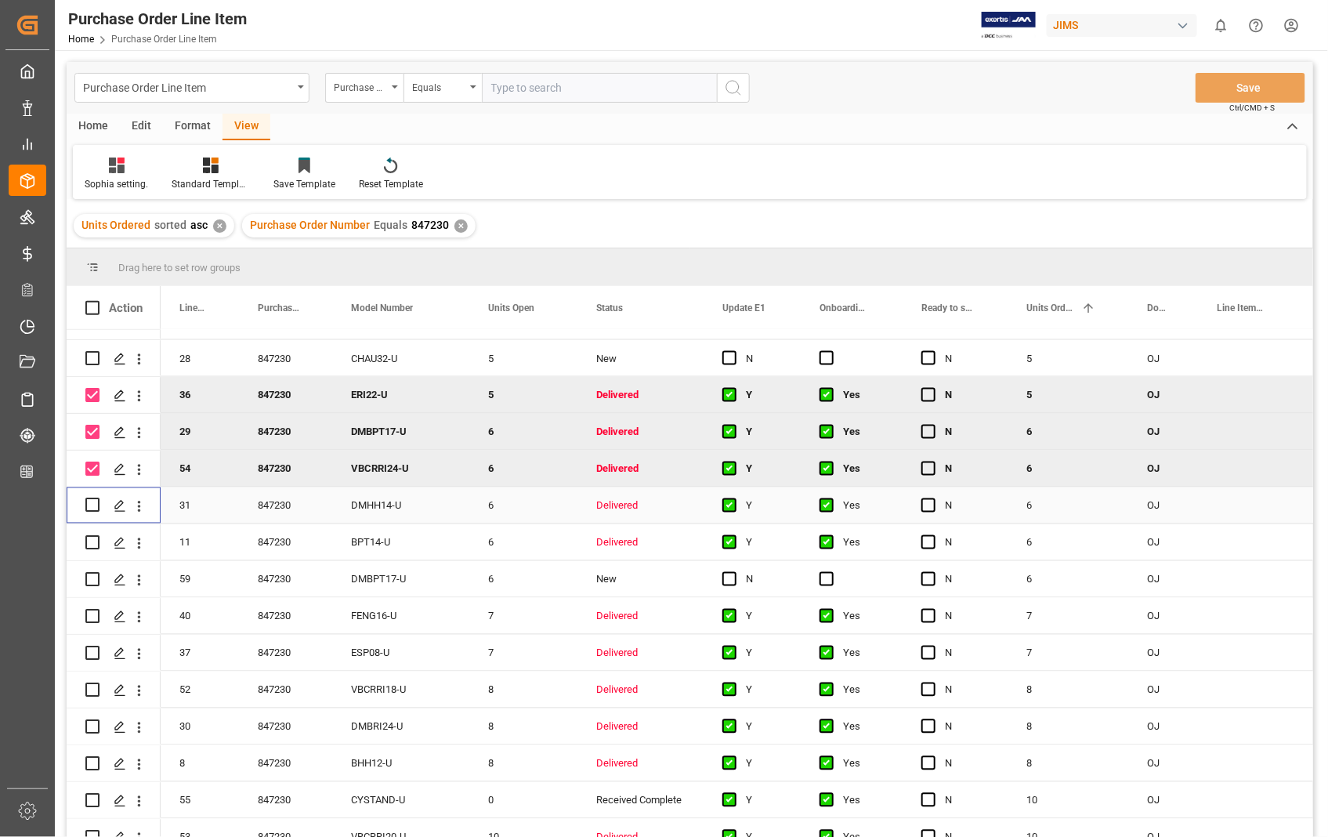
click at [96, 498] on input "Press Space to toggle row selection (unchecked)" at bounding box center [92, 505] width 14 height 14
checkbox input "true"
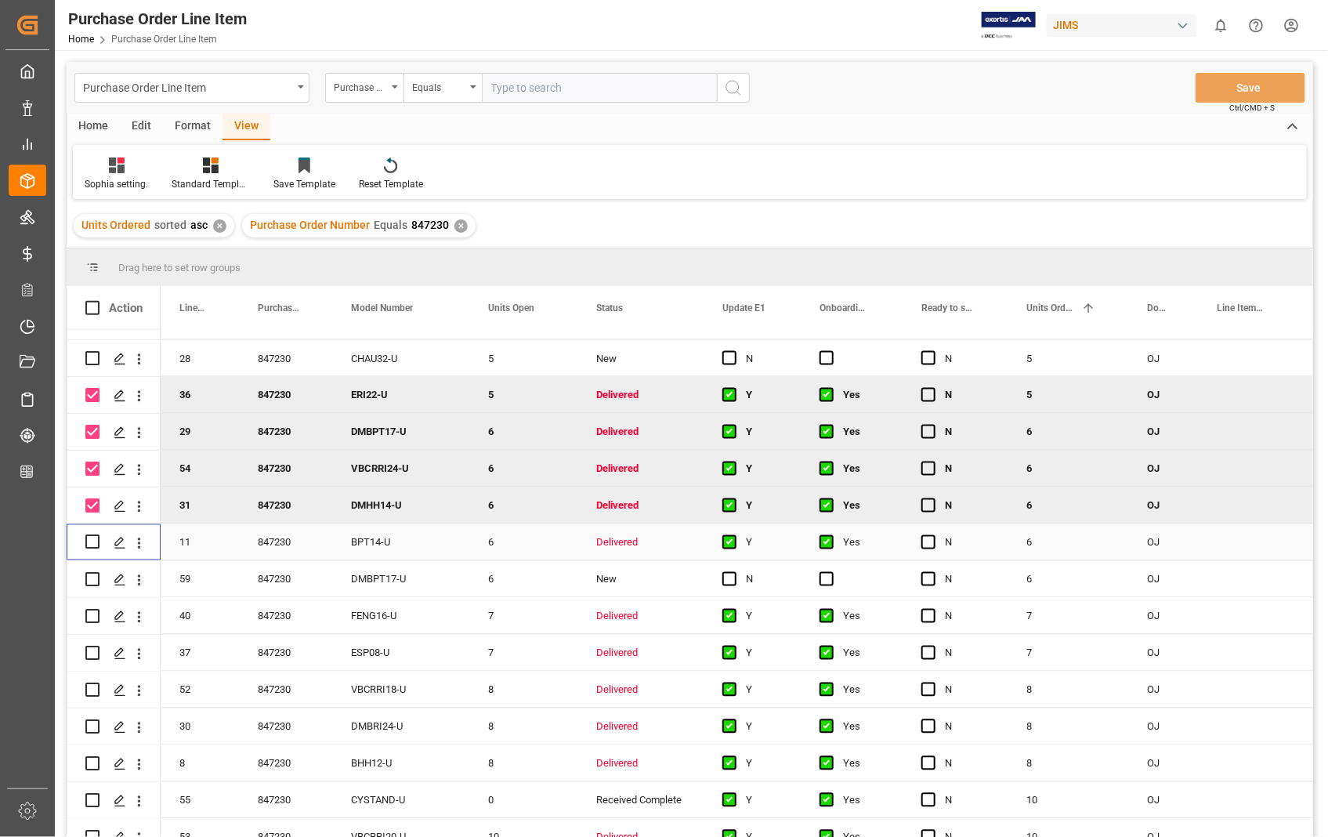
click at [88, 535] on input "Press Space to toggle row selection (unchecked)" at bounding box center [92, 542] width 14 height 14
checkbox input "true"
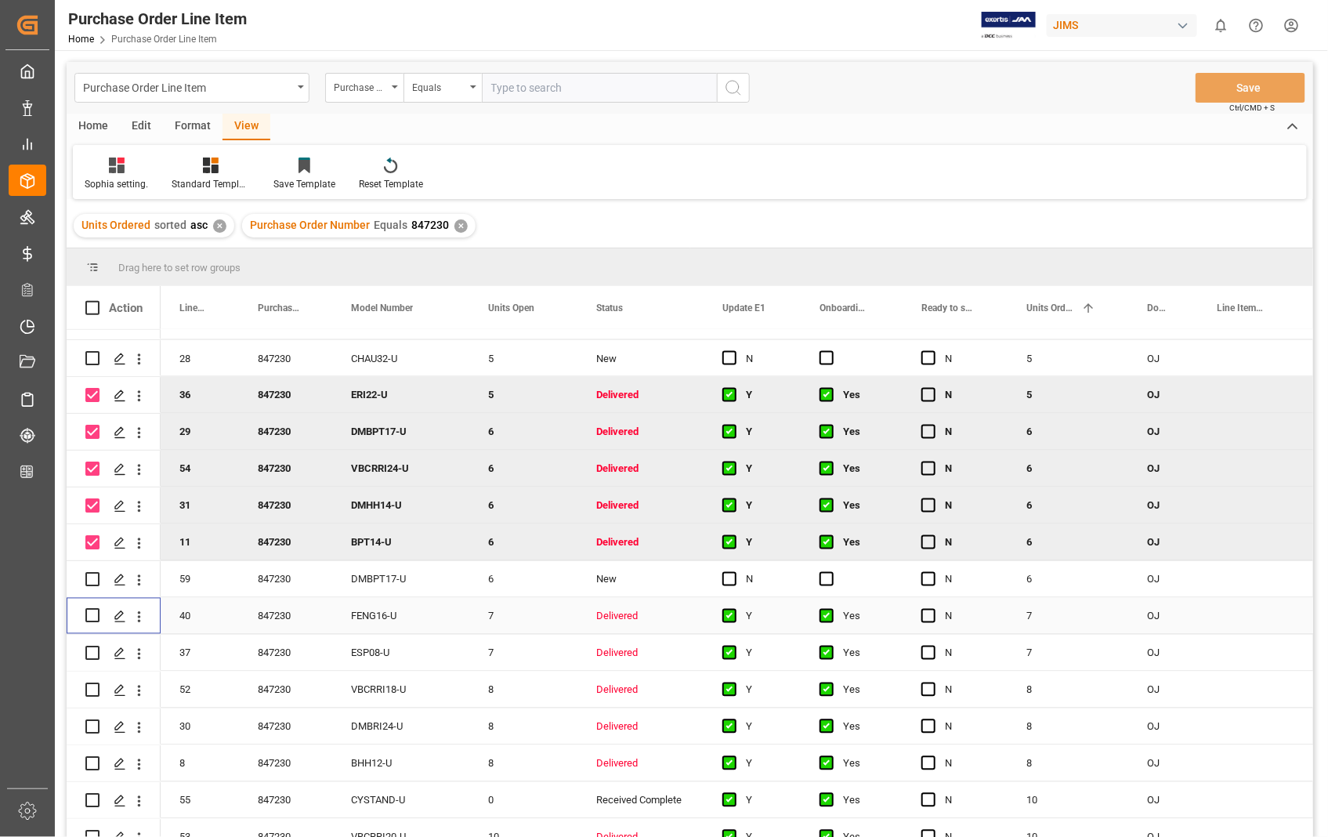
click at [88, 611] on input "Press Space to toggle row selection (unchecked)" at bounding box center [92, 616] width 14 height 14
checkbox input "true"
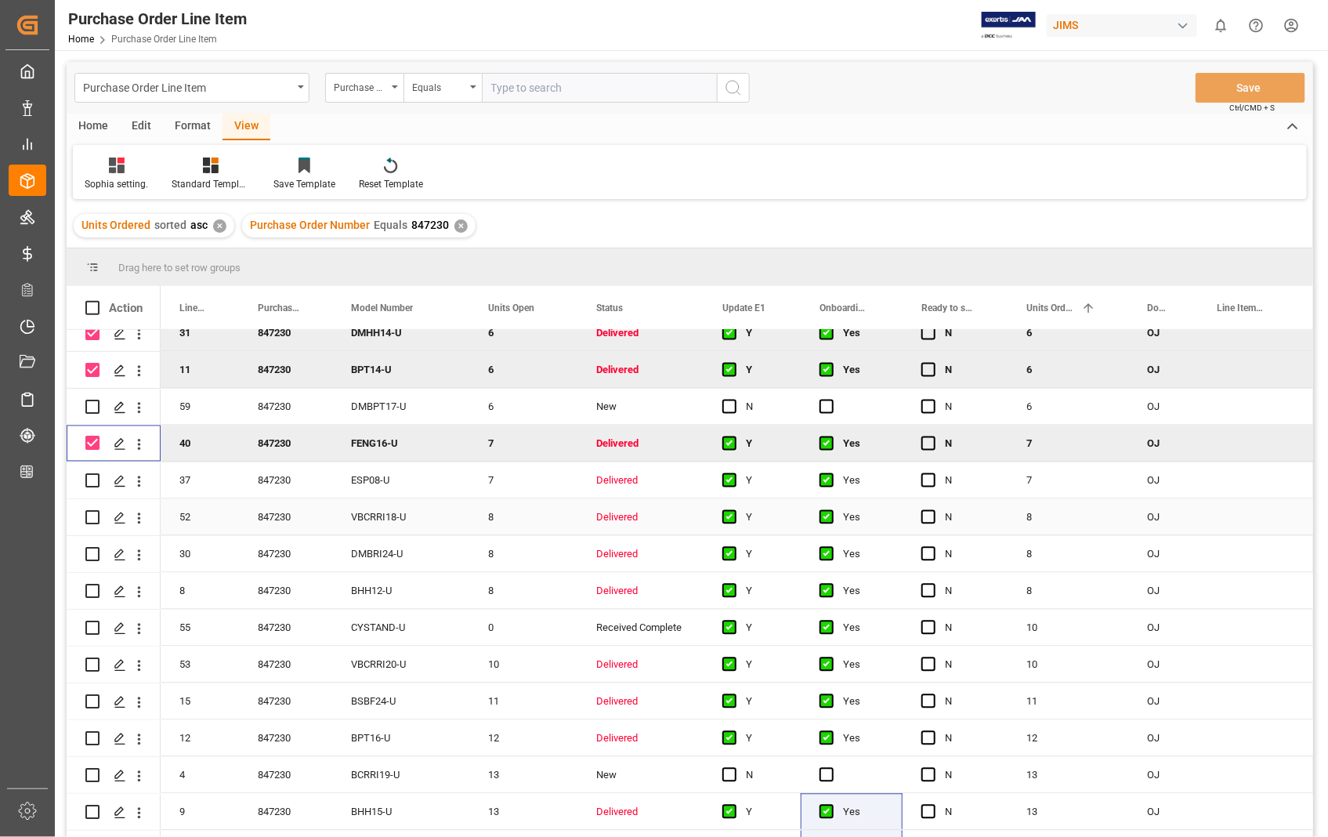
scroll to position [1306, 0]
click at [91, 475] on input "Press Space to toggle row selection (unchecked)" at bounding box center [92, 479] width 14 height 14
checkbox input "true"
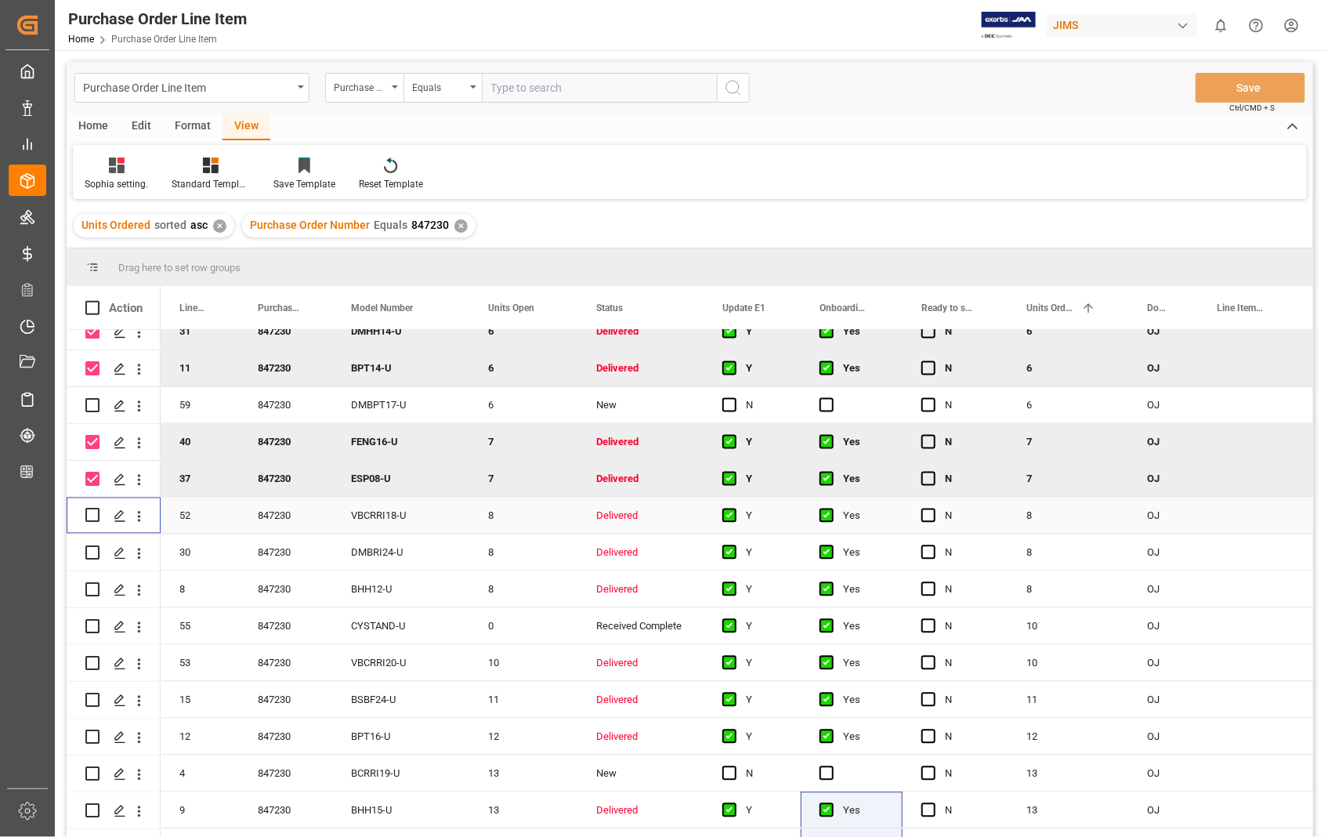
click at [88, 509] on input "Press Space to toggle row selection (unchecked)" at bounding box center [92, 516] width 14 height 14
checkbox input "true"
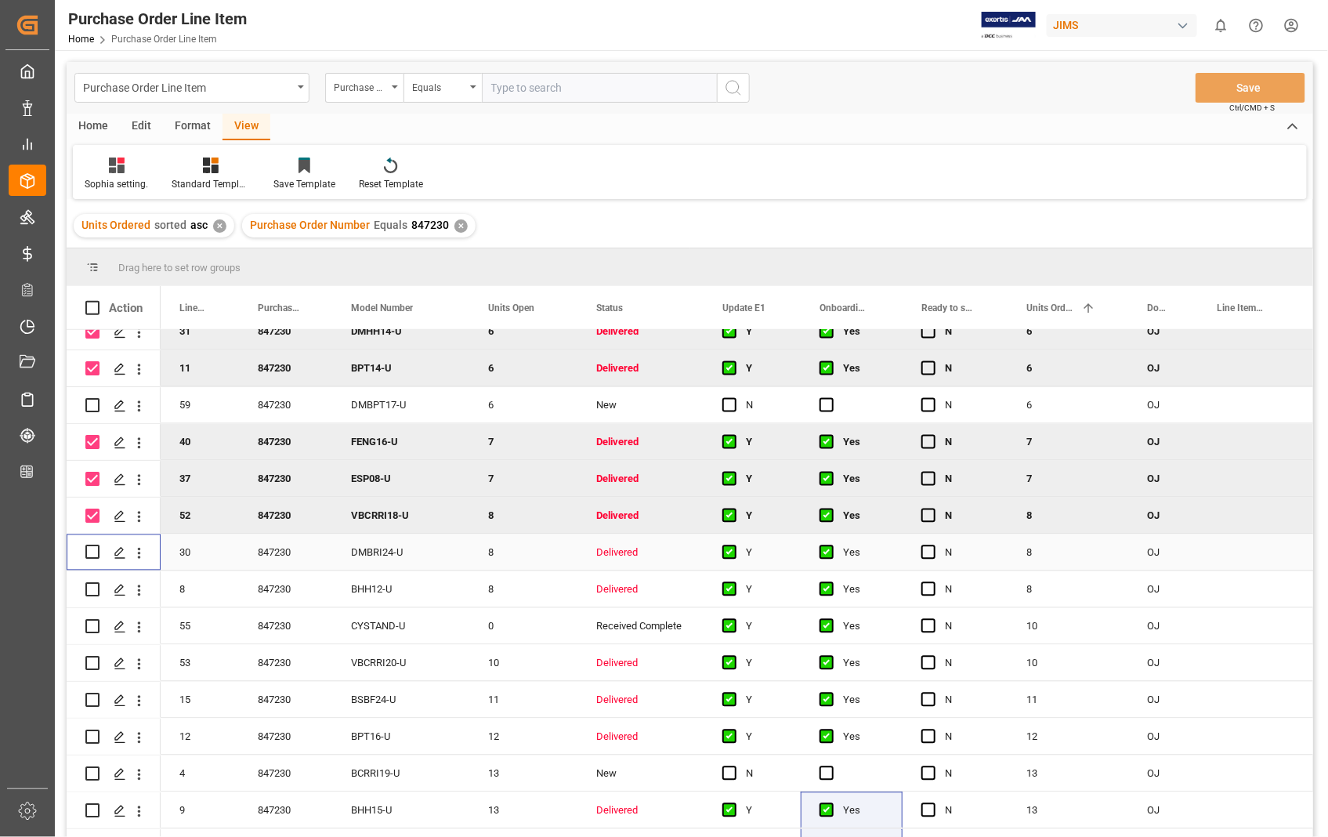
click at [89, 545] on input "Press Space to toggle row selection (unchecked)" at bounding box center [92, 552] width 14 height 14
checkbox input "true"
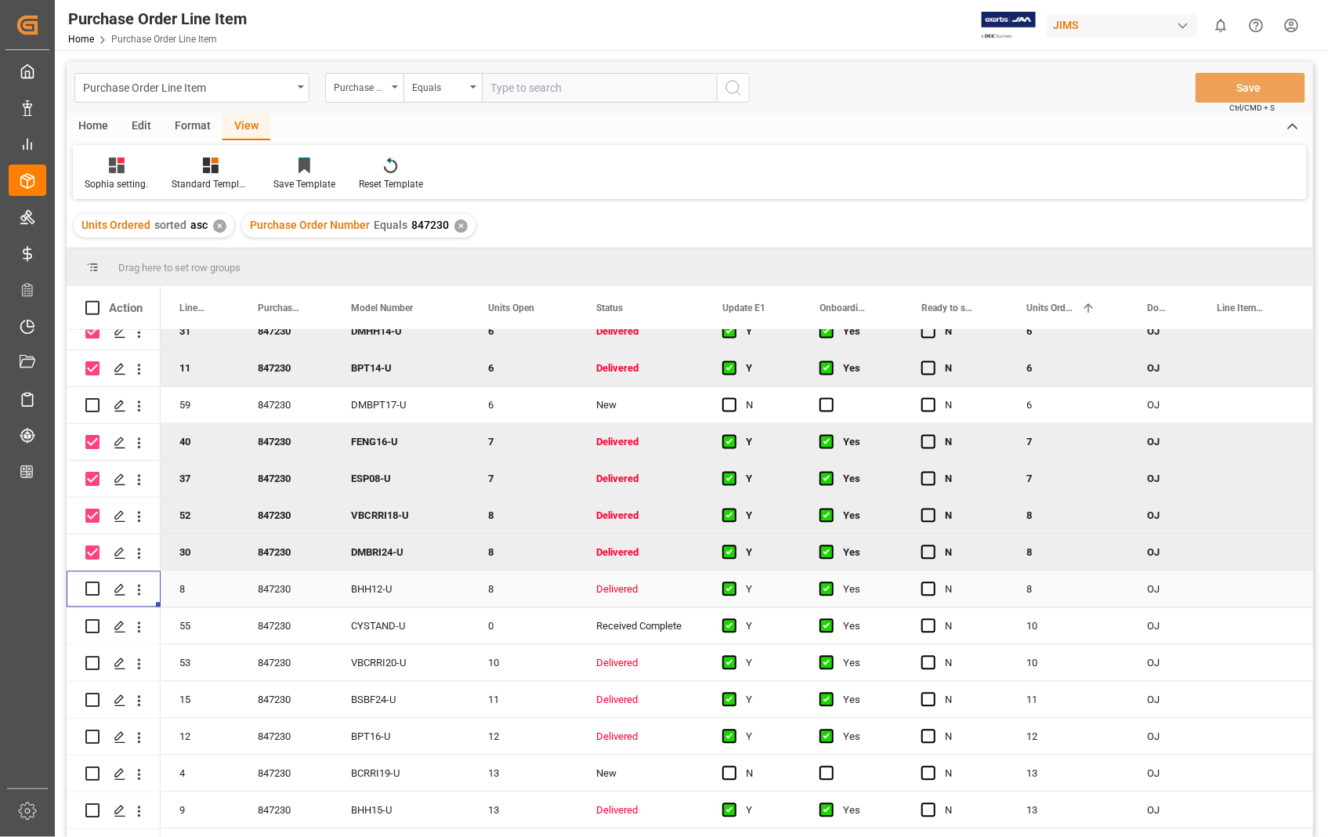
click at [84, 584] on div "Press SPACE to select this row." at bounding box center [114, 589] width 94 height 36
click at [89, 586] on input "Press Space to toggle row selection (unchecked)" at bounding box center [92, 589] width 14 height 14
checkbox input "true"
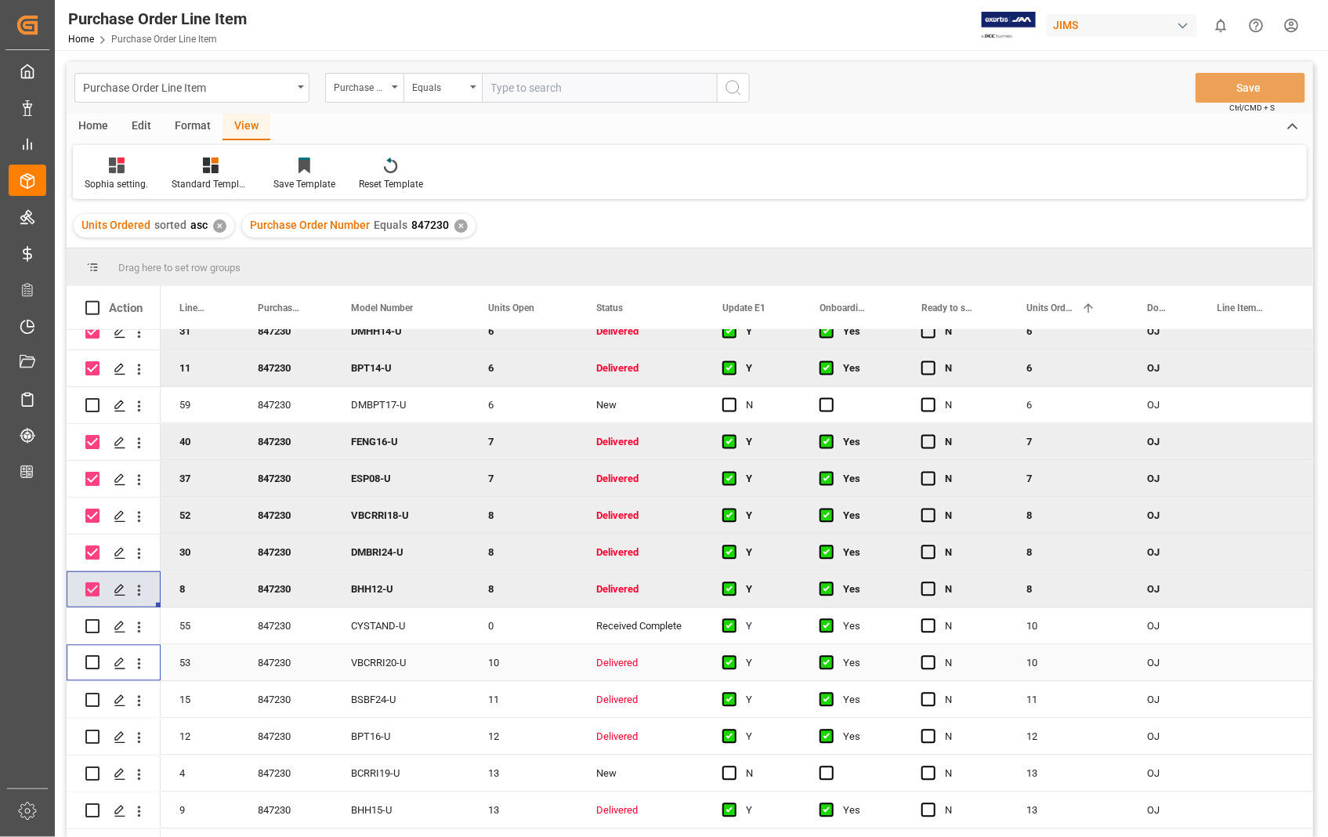
click at [89, 662] on input "Press Space to toggle row selection (unchecked)" at bounding box center [92, 663] width 14 height 14
checkbox input "true"
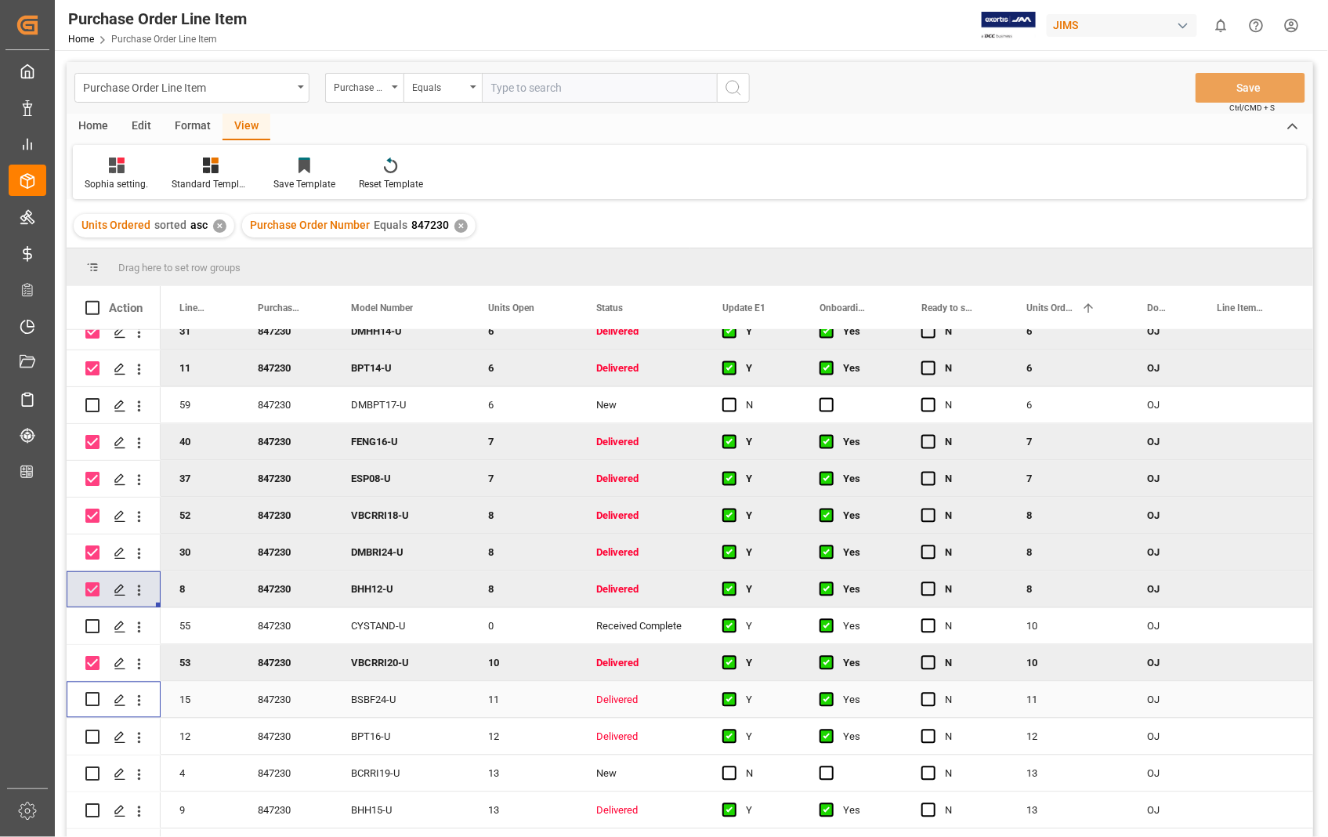
click at [86, 701] on input "Press Space to toggle row selection (unchecked)" at bounding box center [92, 700] width 14 height 14
checkbox input "true"
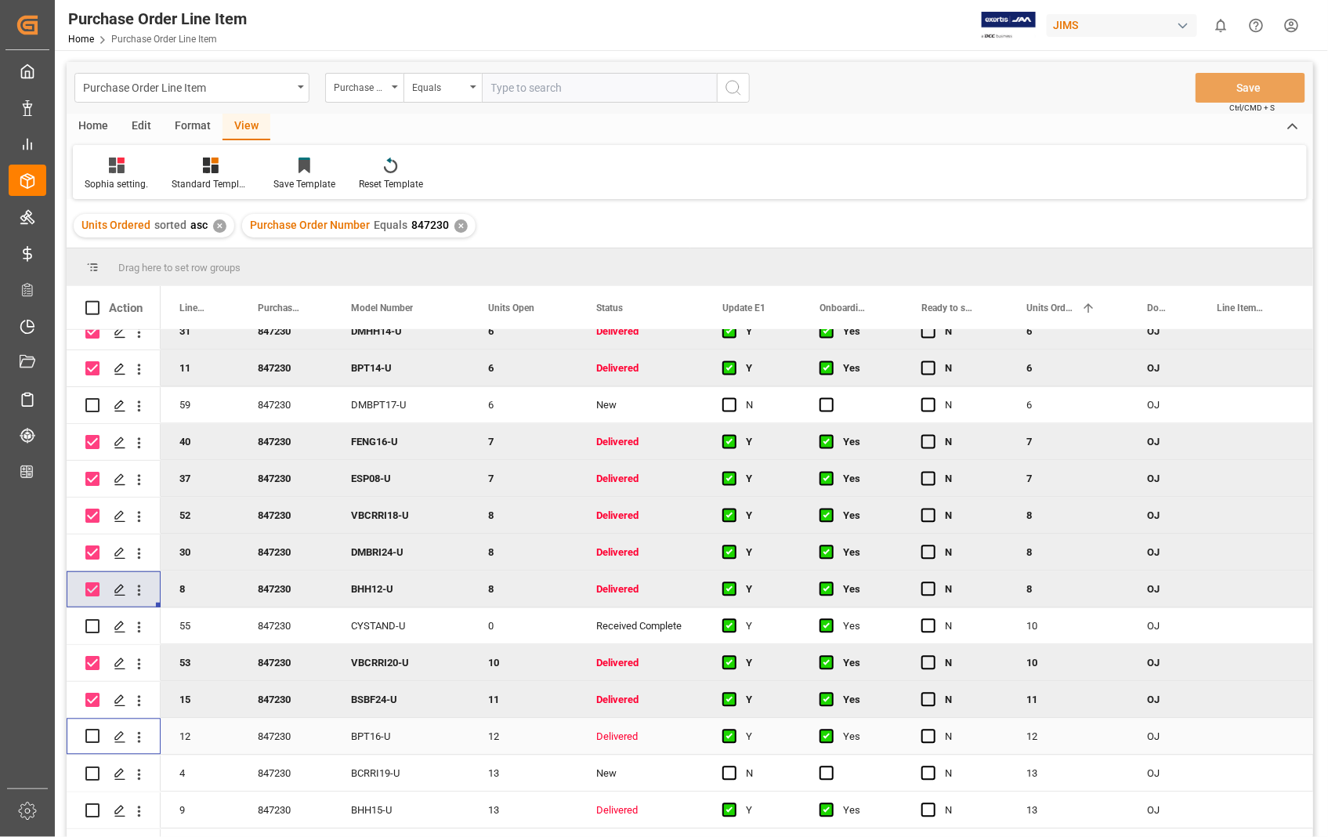
click at [96, 732] on input "Press Space to toggle row selection (unchecked)" at bounding box center [92, 737] width 14 height 14
checkbox input "true"
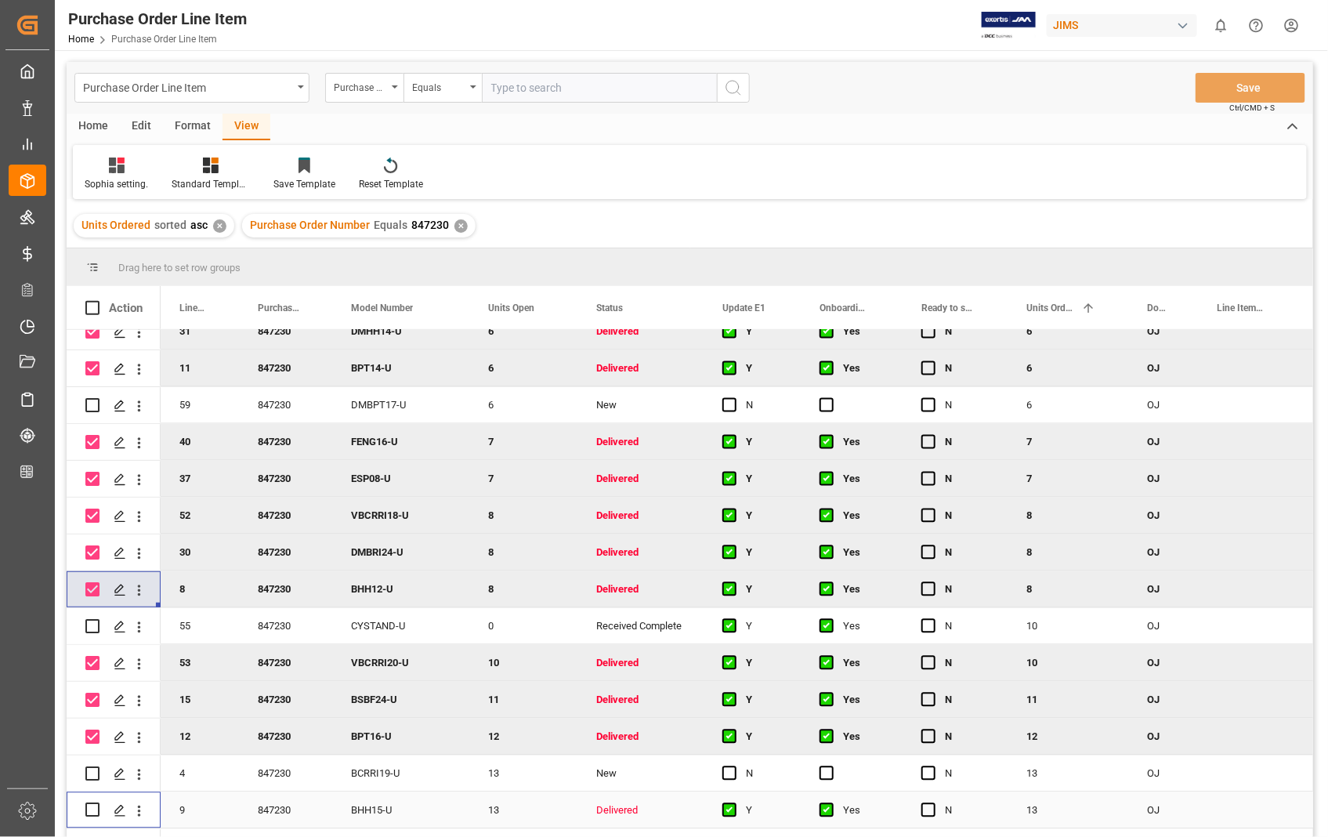
click at [90, 806] on input "Press Space to toggle row selection (unchecked)" at bounding box center [92, 810] width 14 height 14
checkbox input "true"
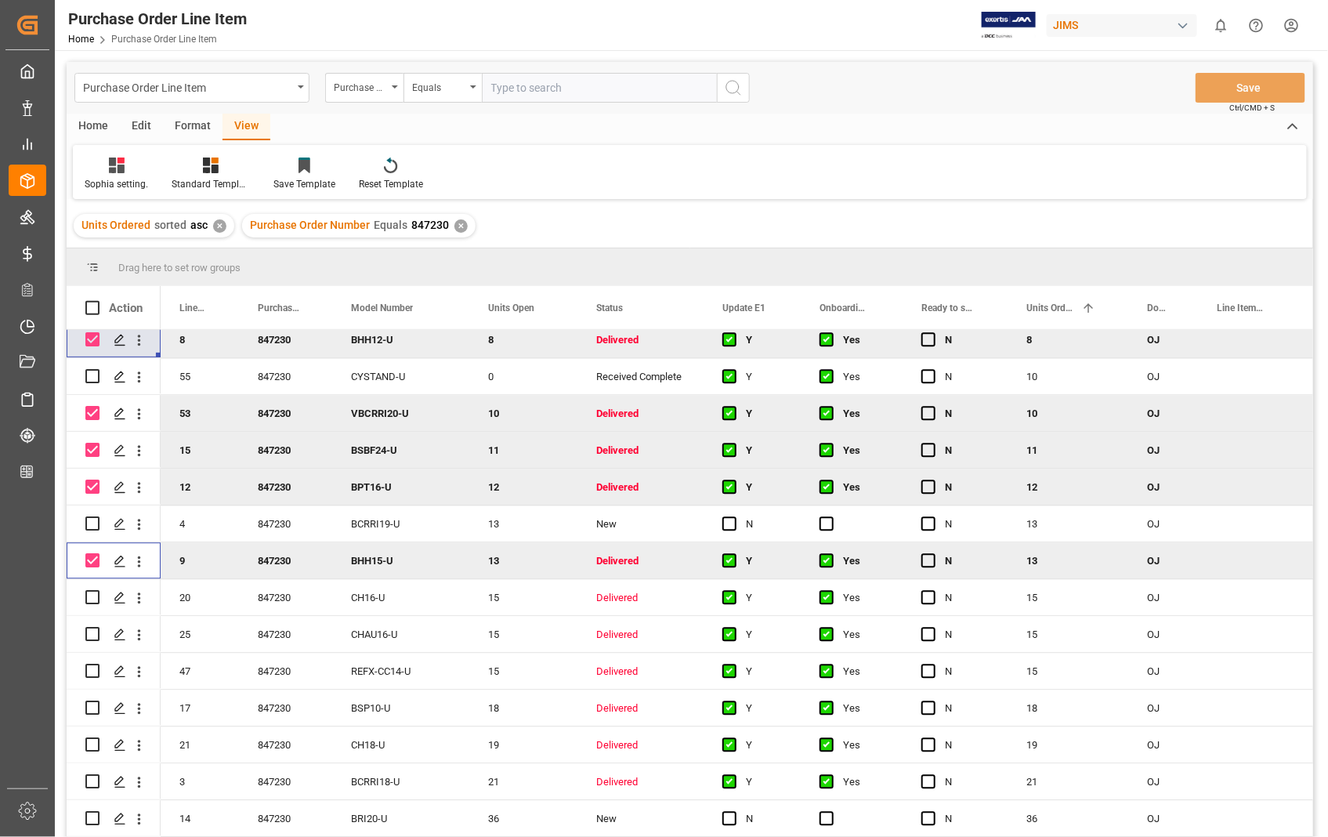
scroll to position [1654, 0]
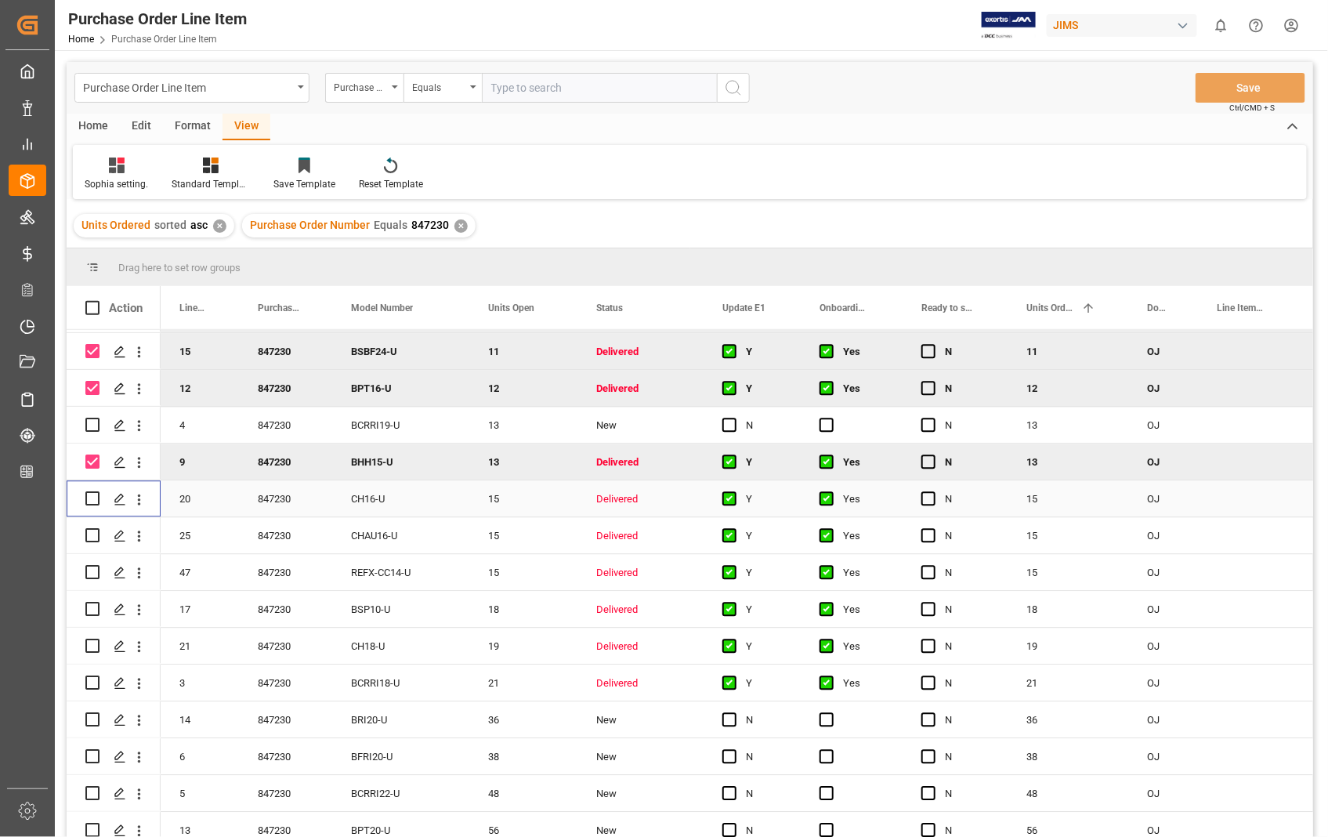
click at [90, 498] on input "Press Space to toggle row selection (unchecked)" at bounding box center [92, 498] width 14 height 14
checkbox input "true"
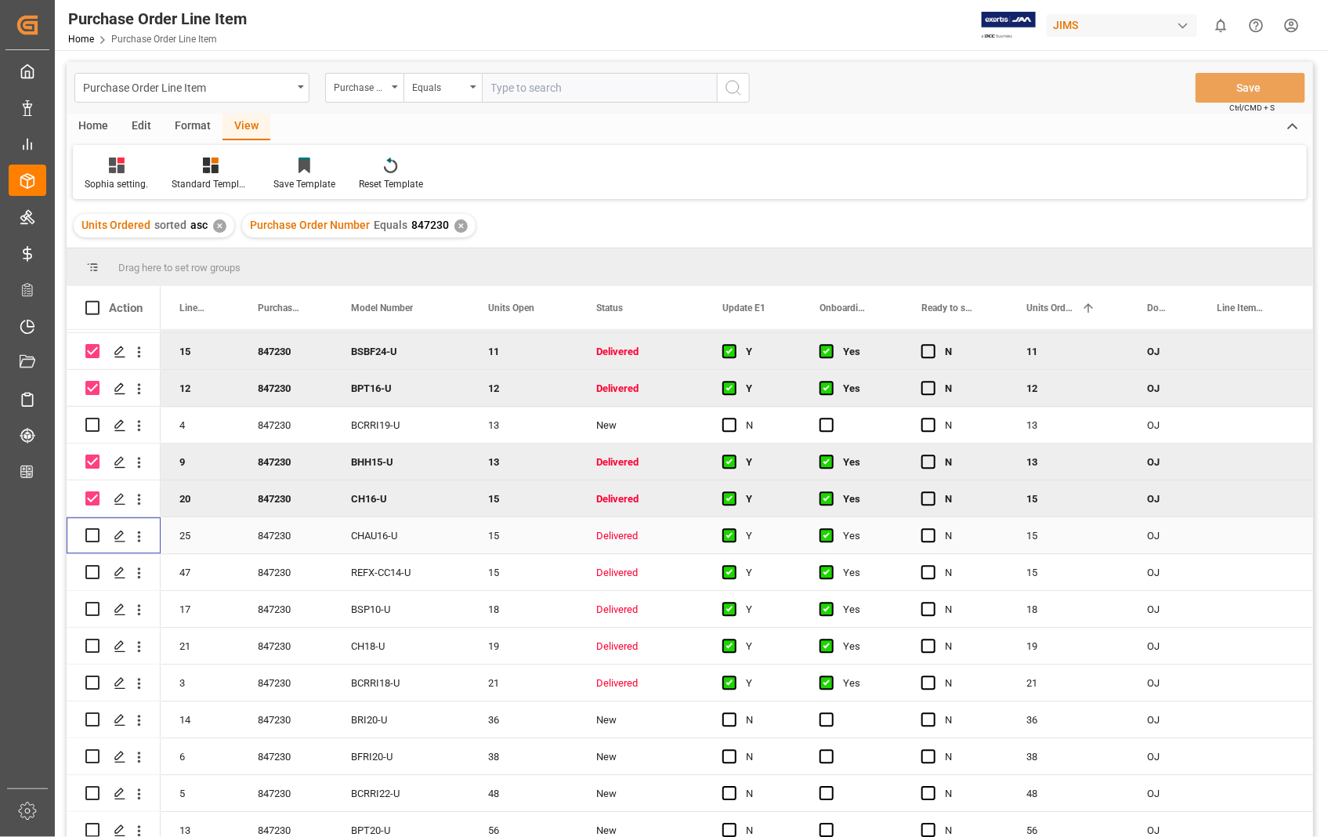
click at [95, 536] on input "Press Space to toggle row selection (unchecked)" at bounding box center [92, 535] width 14 height 14
checkbox input "true"
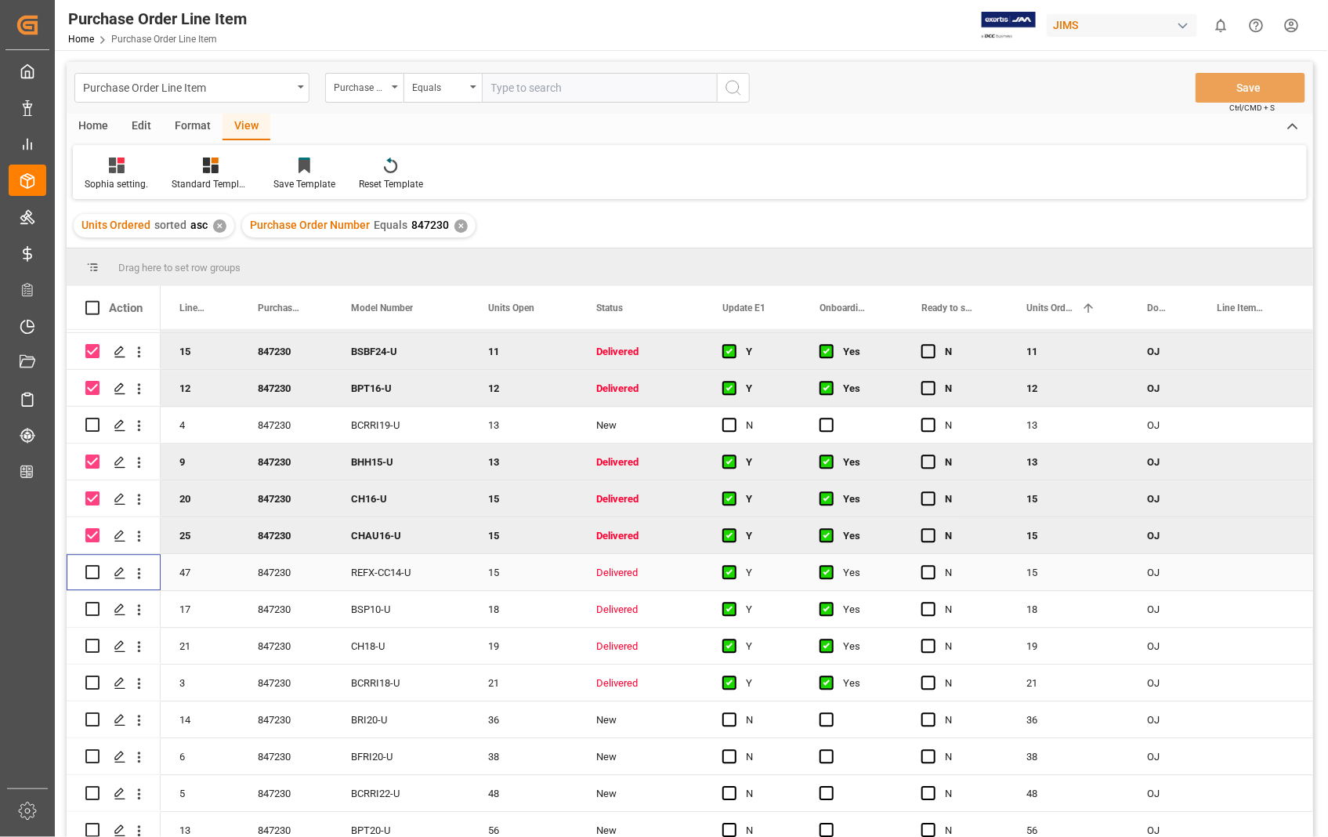
click at [91, 574] on input "Press Space to toggle row selection (unchecked)" at bounding box center [92, 572] width 14 height 14
checkbox input "true"
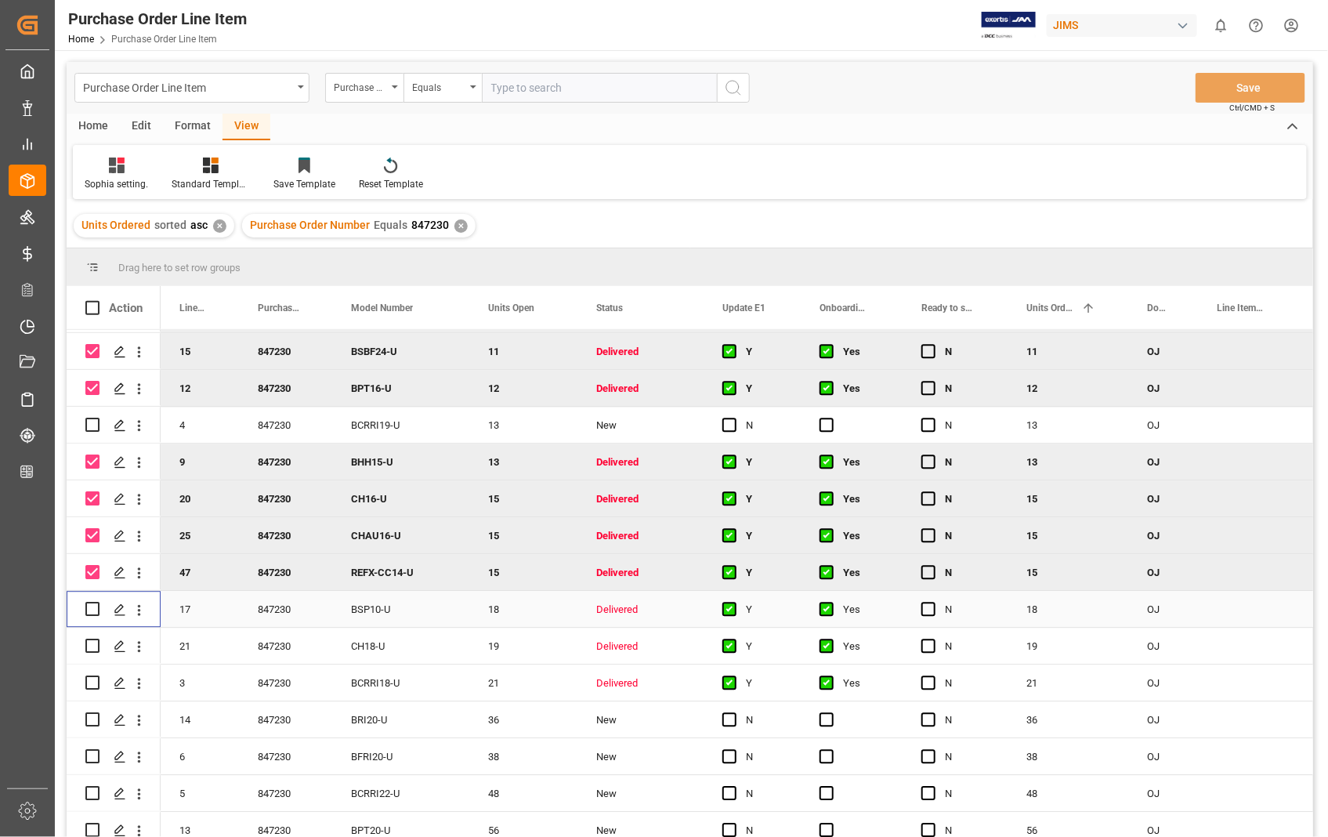
click at [91, 612] on input "Press Space to toggle row selection (unchecked)" at bounding box center [92, 609] width 14 height 14
checkbox input "true"
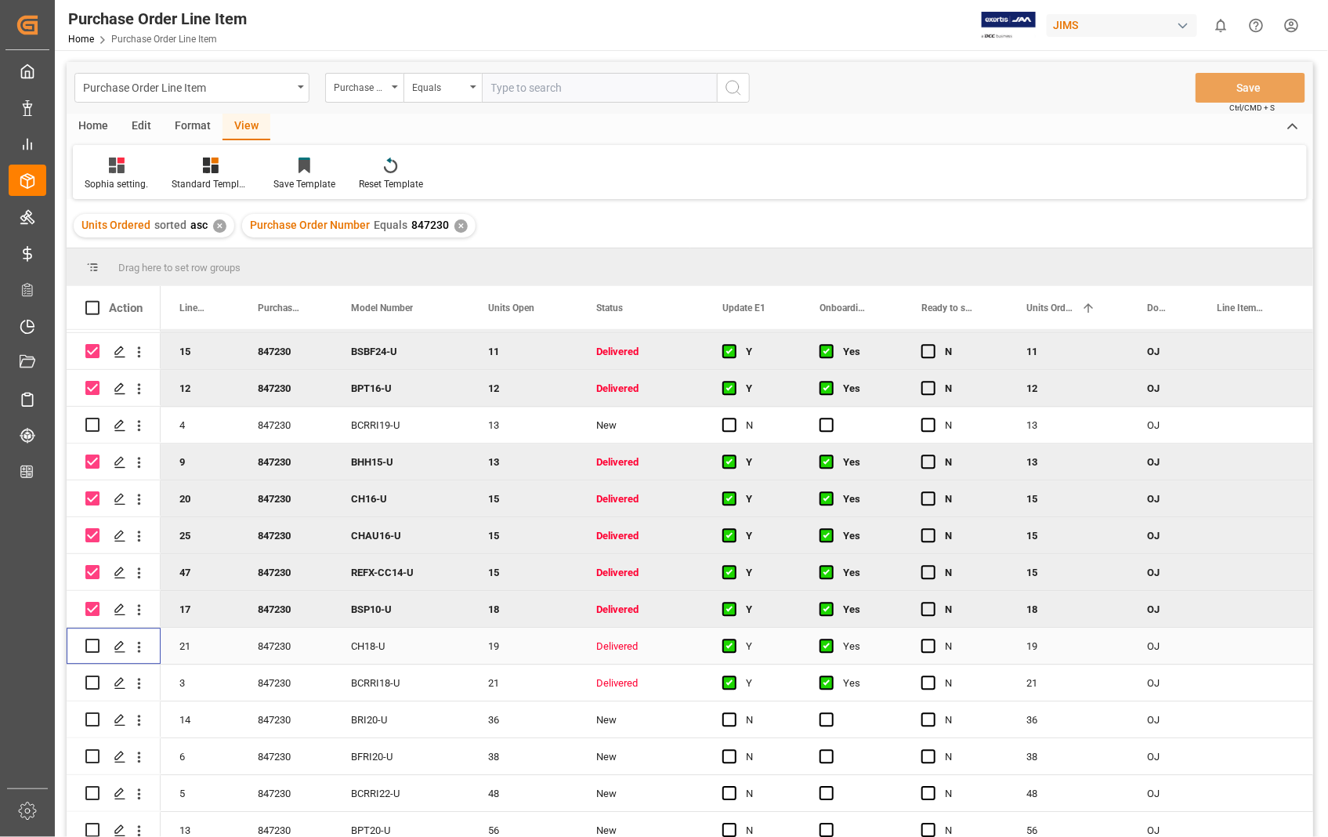
click at [92, 644] on input "Press Space to toggle row selection (unchecked)" at bounding box center [92, 646] width 14 height 14
checkbox input "true"
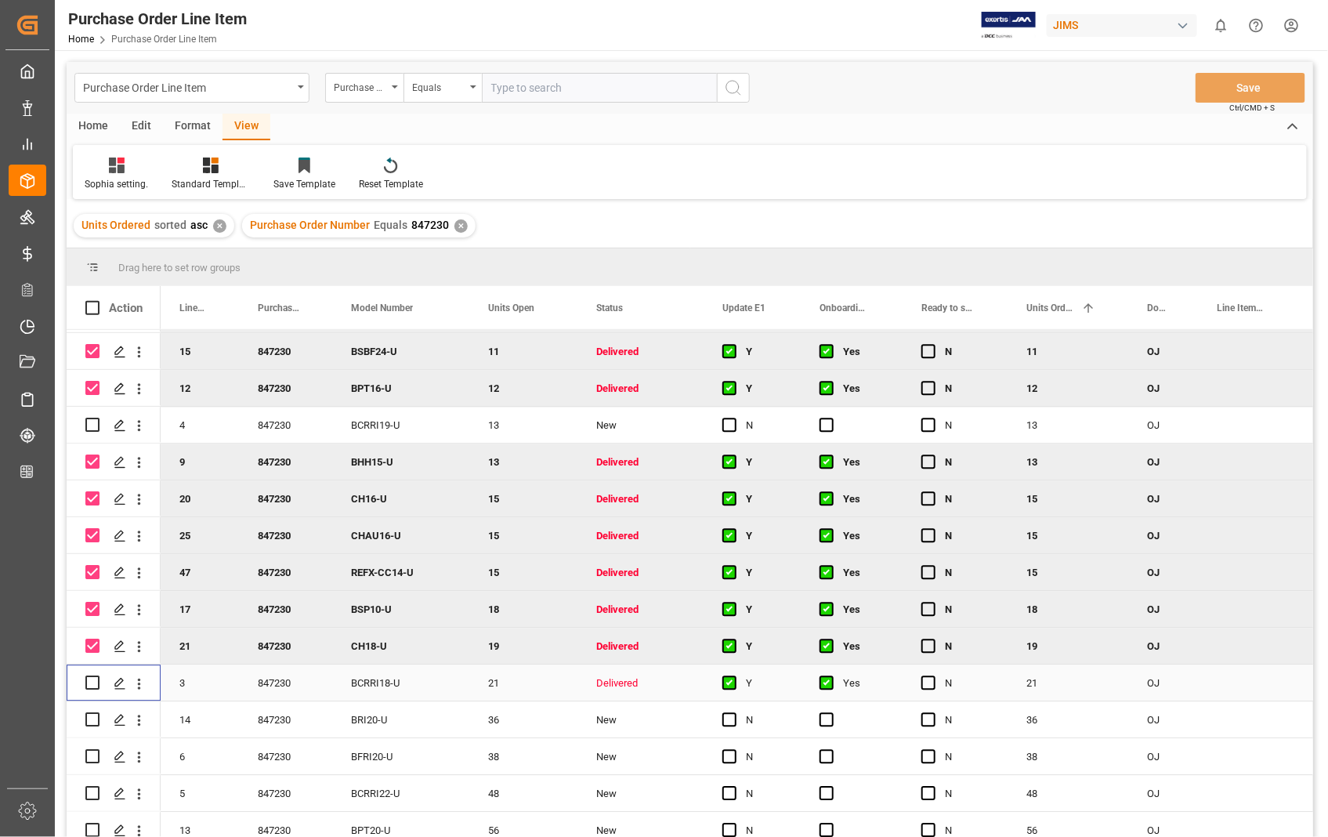
click at [94, 679] on input "Press Space to toggle row selection (unchecked)" at bounding box center [92, 683] width 14 height 14
checkbox input "true"
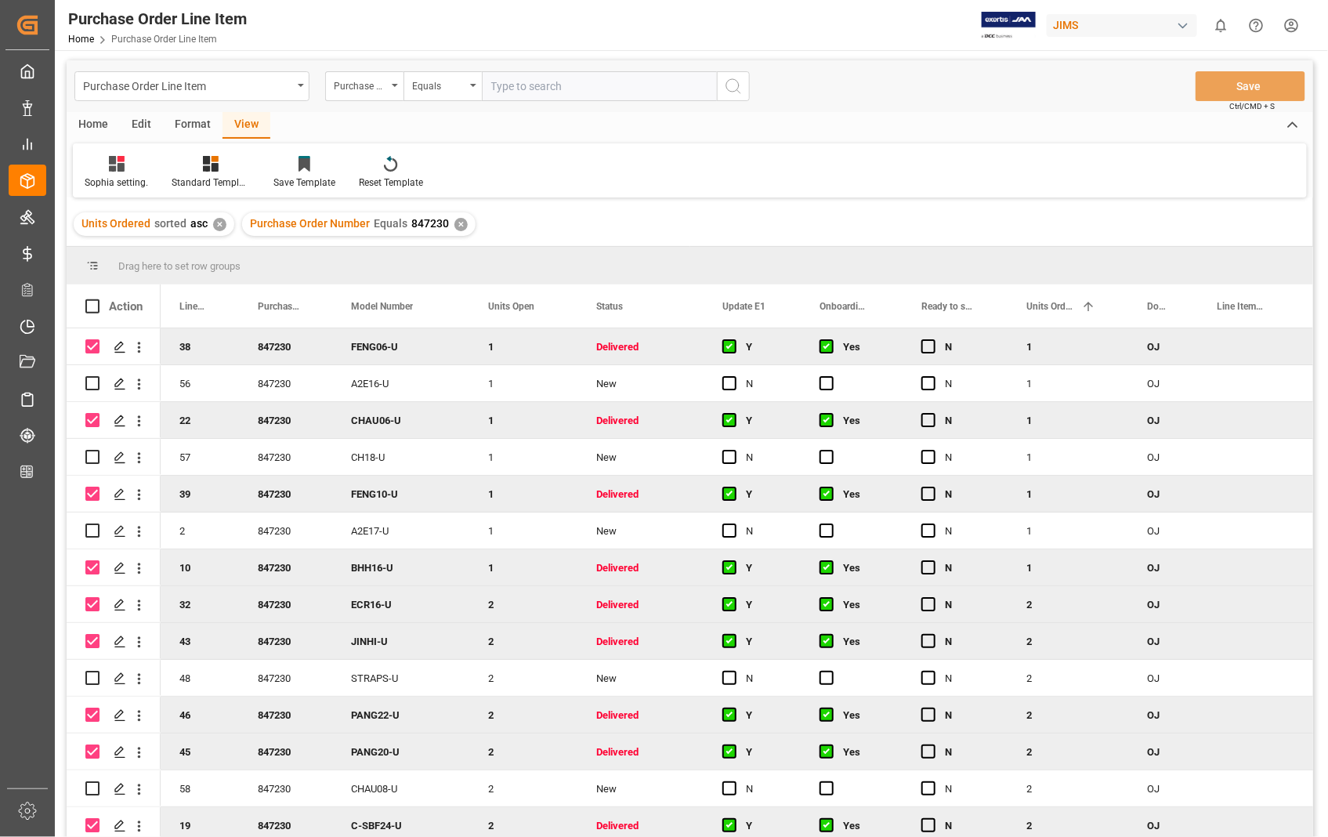
scroll to position [0, 0]
click at [97, 129] on div "Home" at bounding box center [93, 127] width 53 height 27
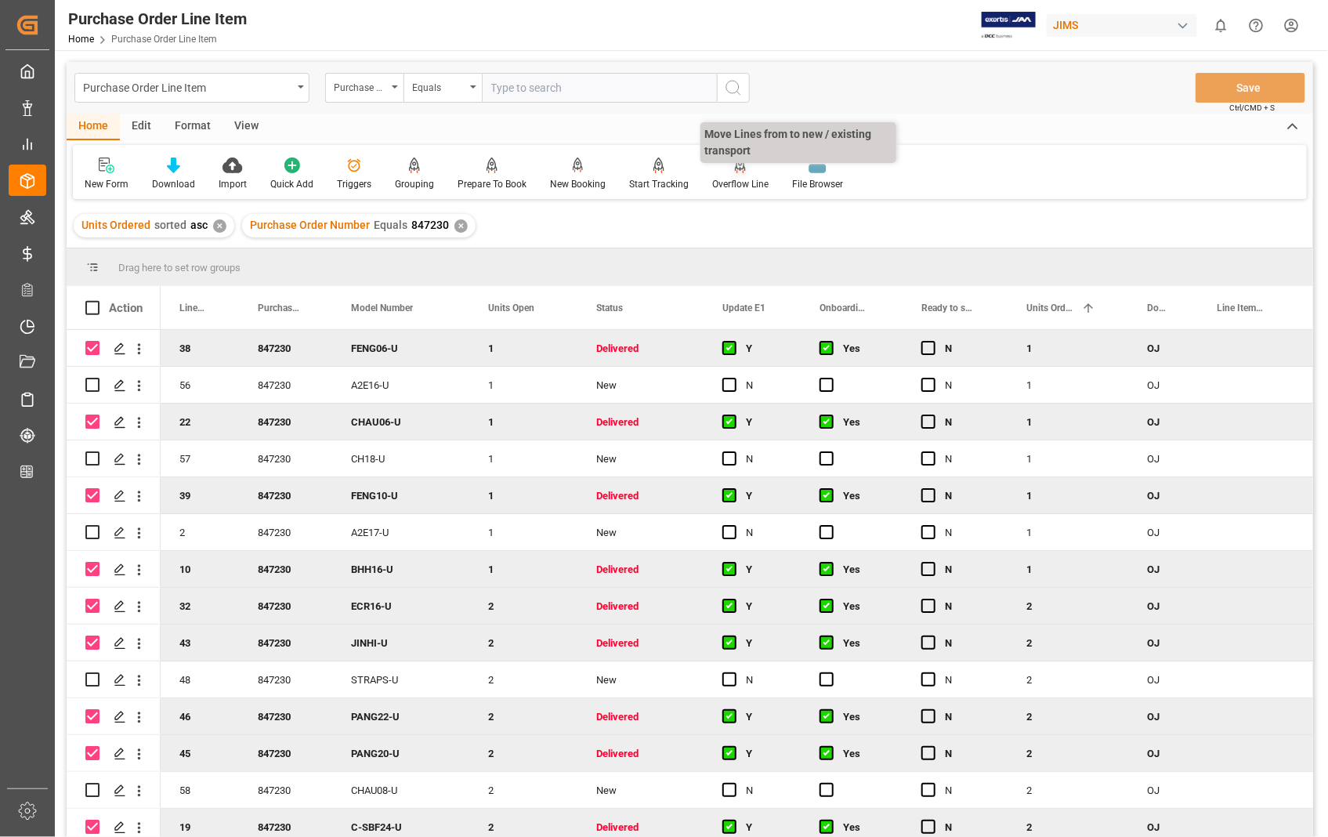
click at [741, 182] on div "Overflow Line" at bounding box center [740, 184] width 56 height 14
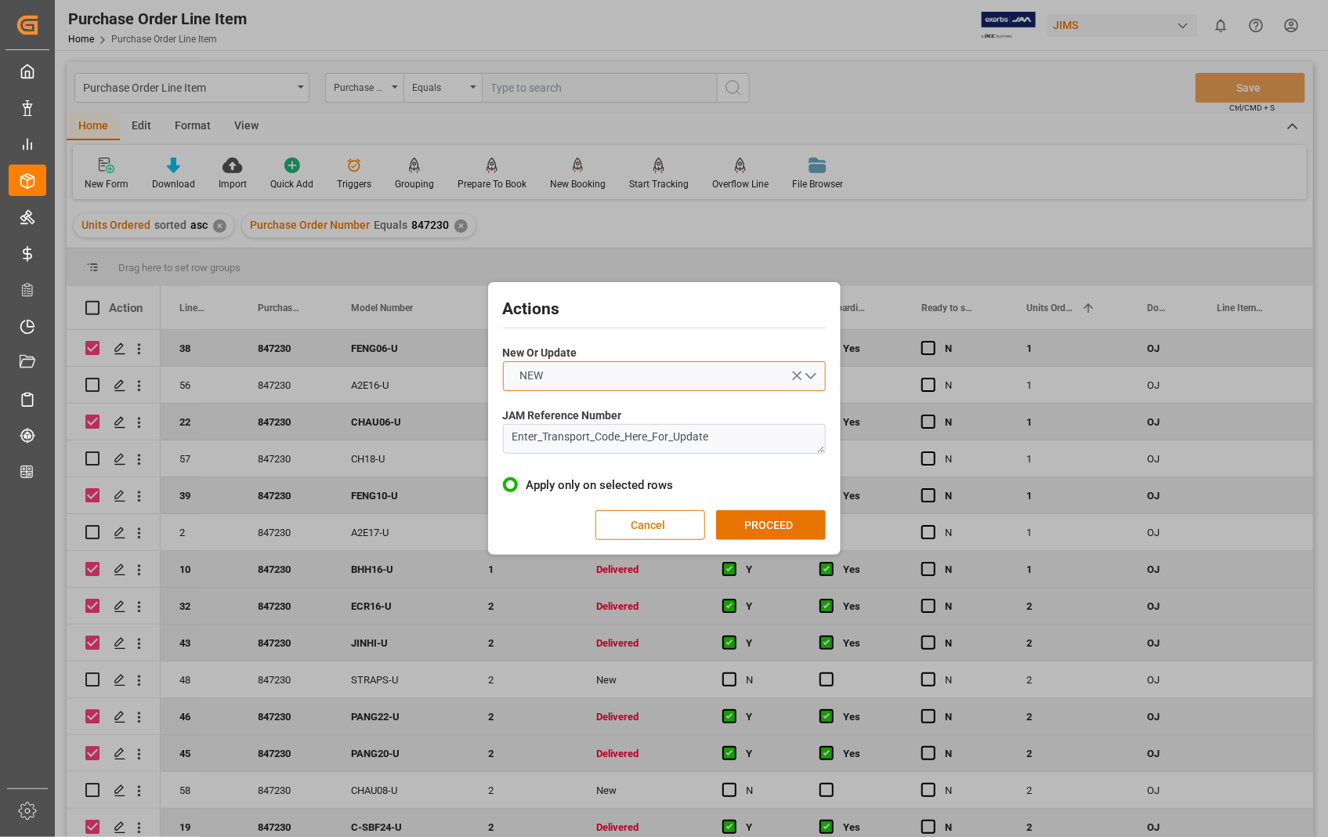
click at [811, 371] on button "NEW" at bounding box center [664, 376] width 323 height 30
click at [571, 411] on div "UPDATE" at bounding box center [664, 413] width 321 height 33
drag, startPoint x: 719, startPoint y: 441, endPoint x: 432, endPoint y: 432, distance: 287.0
click at [432, 432] on div "Actions New Or Update UPDATE JAM Reference Number Enter_Transport_Code_Here_For…" at bounding box center [664, 418] width 1328 height 837
paste textarea "22-8290-[GEOGRAPHIC_DATA]"
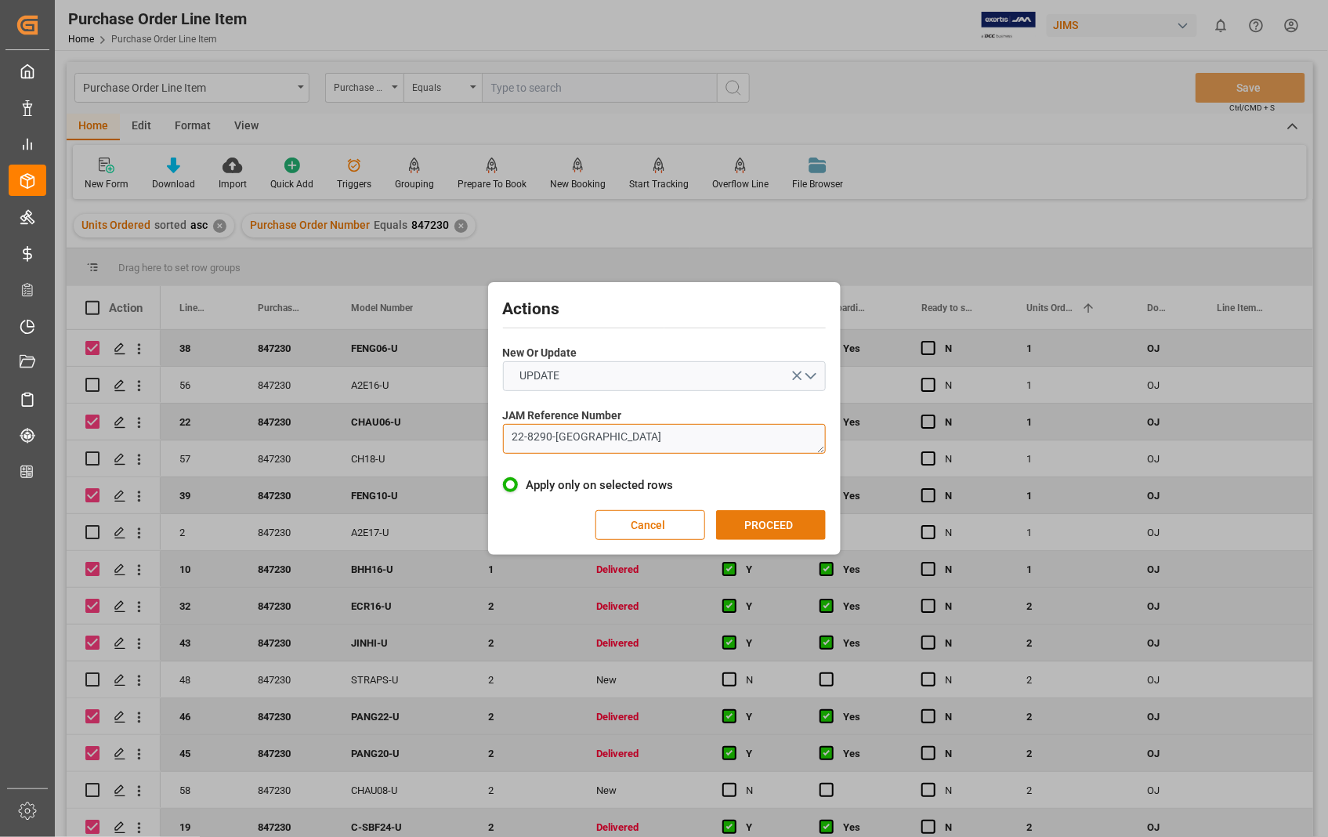
type textarea "22-8290-[GEOGRAPHIC_DATA]"
click at [785, 520] on button "PROCEED" at bounding box center [771, 525] width 110 height 30
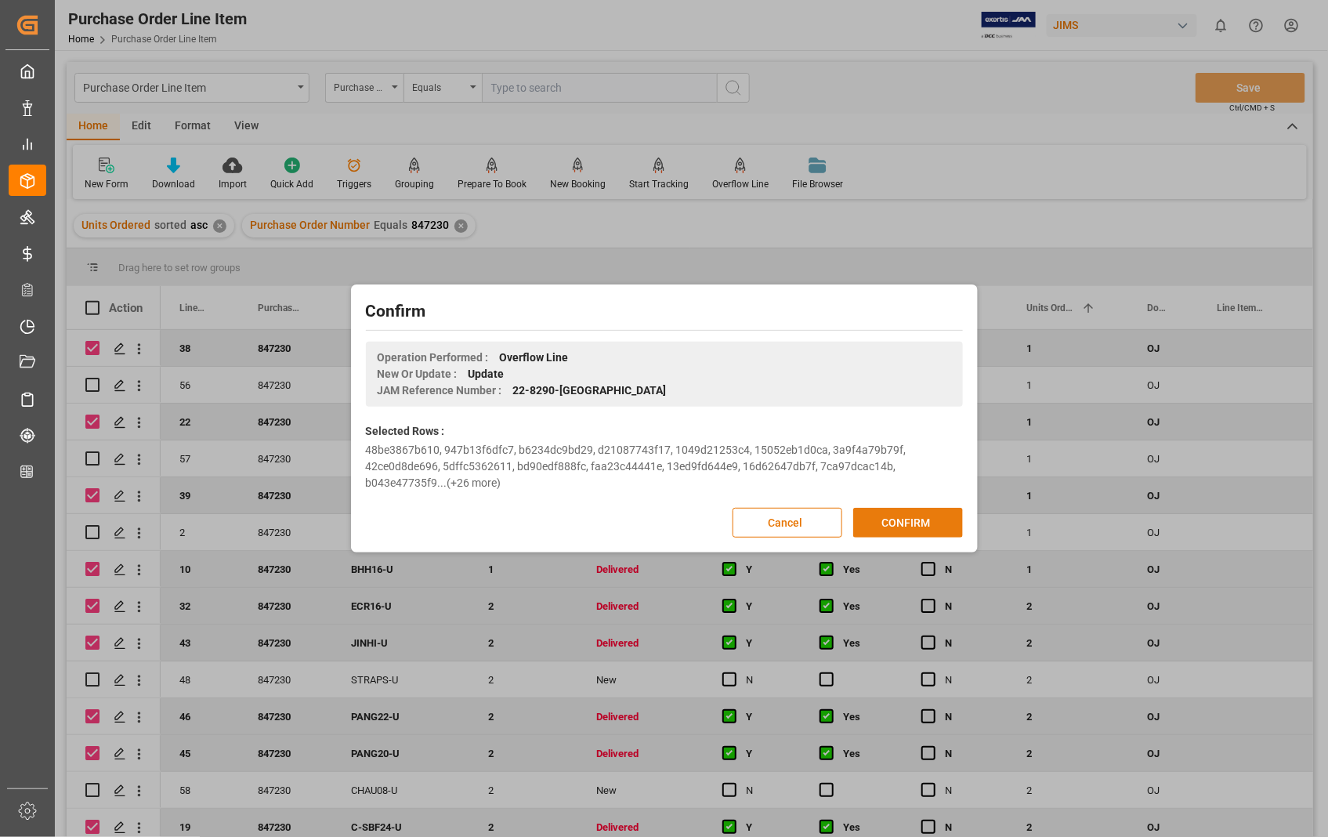
click at [928, 517] on button "CONFIRM" at bounding box center [908, 523] width 110 height 30
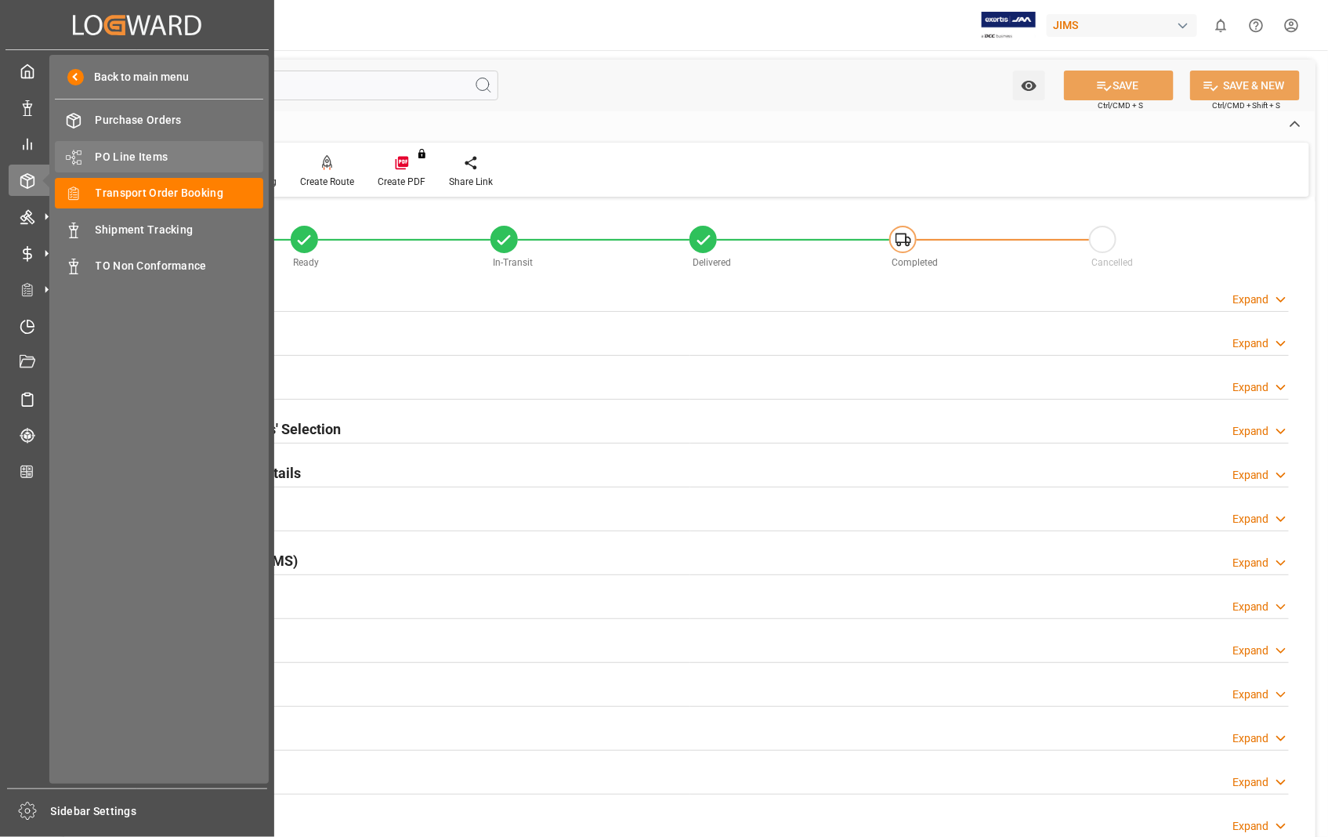
click at [123, 154] on span "PO Line Items" at bounding box center [180, 157] width 168 height 16
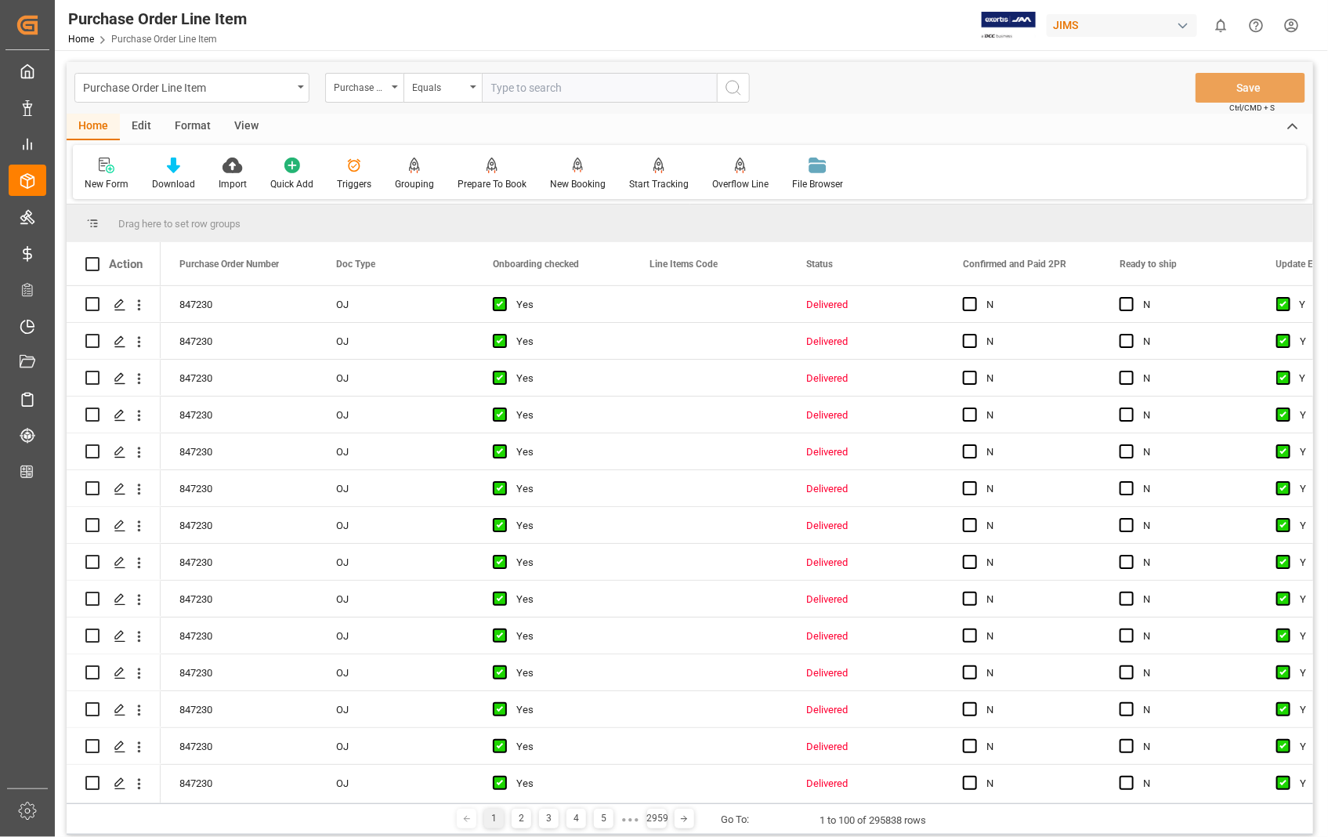
click at [737, 82] on icon "search button" at bounding box center [733, 87] width 19 height 19
